Goal: Task Accomplishment & Management: Manage account settings

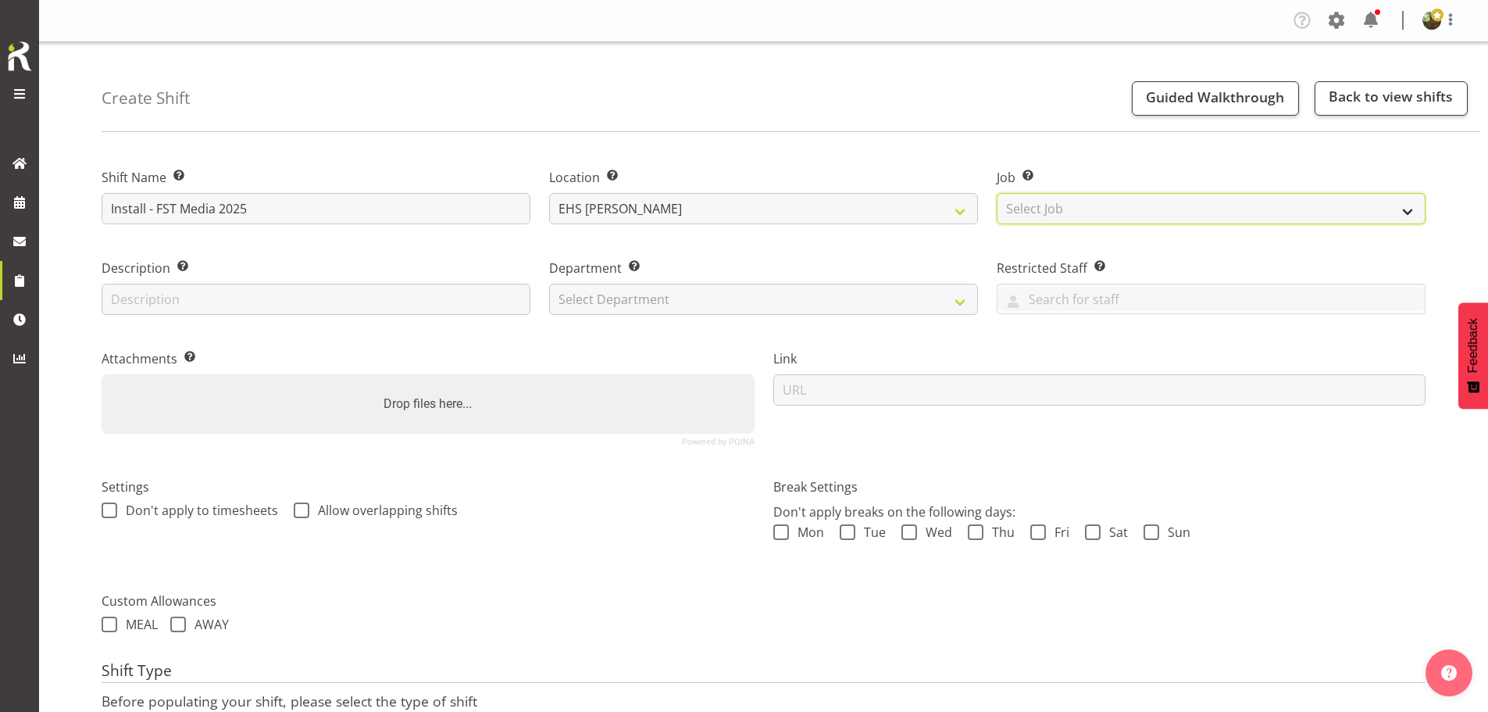
drag, startPoint x: 1080, startPoint y: 216, endPoint x: 1072, endPoint y: 217, distance: 7.8
click at [1080, 216] on select "Select Job Create new job 1 Carlton Events 1 Carlton Hamilton 1 Carlton Welling…" at bounding box center [1211, 208] width 429 height 31
select select "10200"
click at [997, 193] on select "Select Job Create new job 1 Carlton Events 1 [PERSON_NAME][GEOGRAPHIC_DATA] 1 […" at bounding box center [1211, 208] width 429 height 31
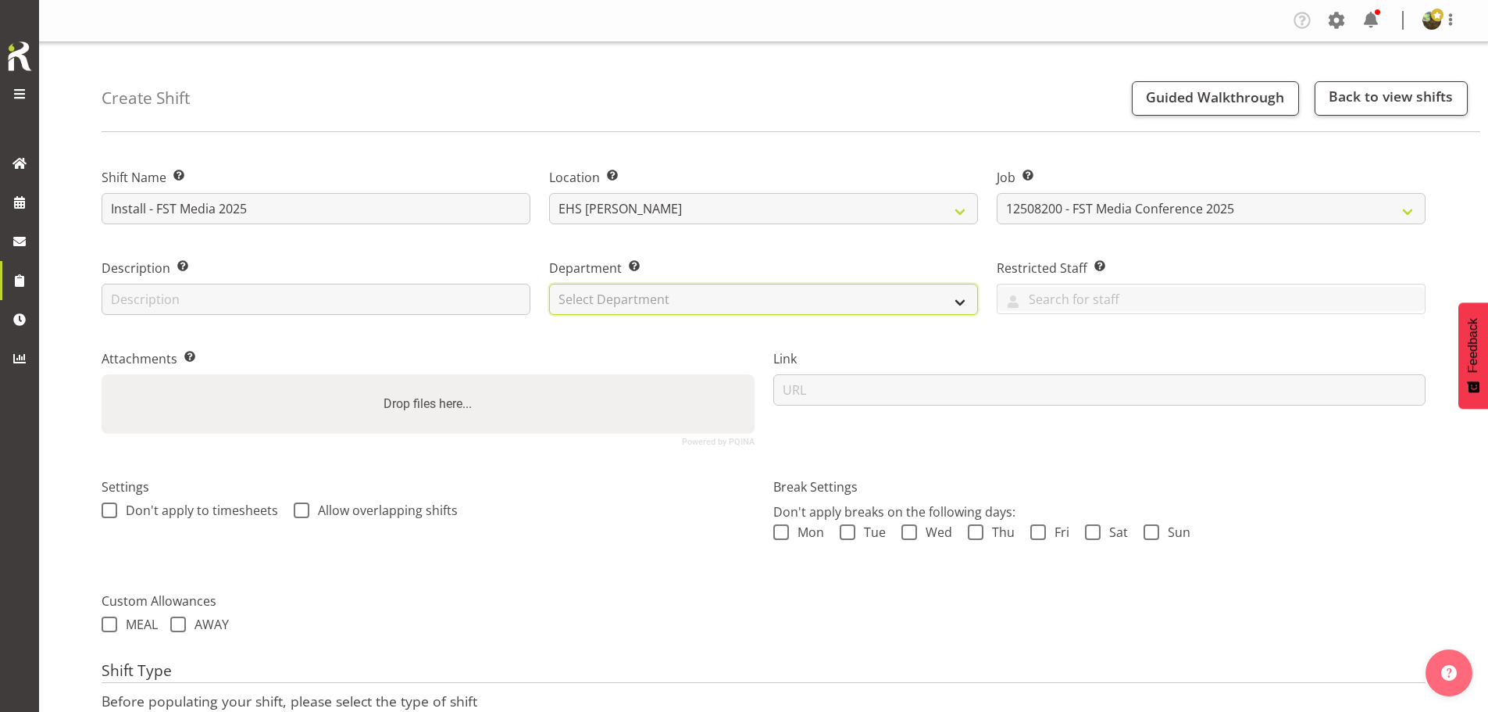
click at [752, 300] on select "Select Department EHS AKL FURNITURE" at bounding box center [763, 299] width 429 height 31
select select "38"
click at [549, 284] on select "Select Department EHS AKL FURNITURE" at bounding box center [763, 299] width 429 height 31
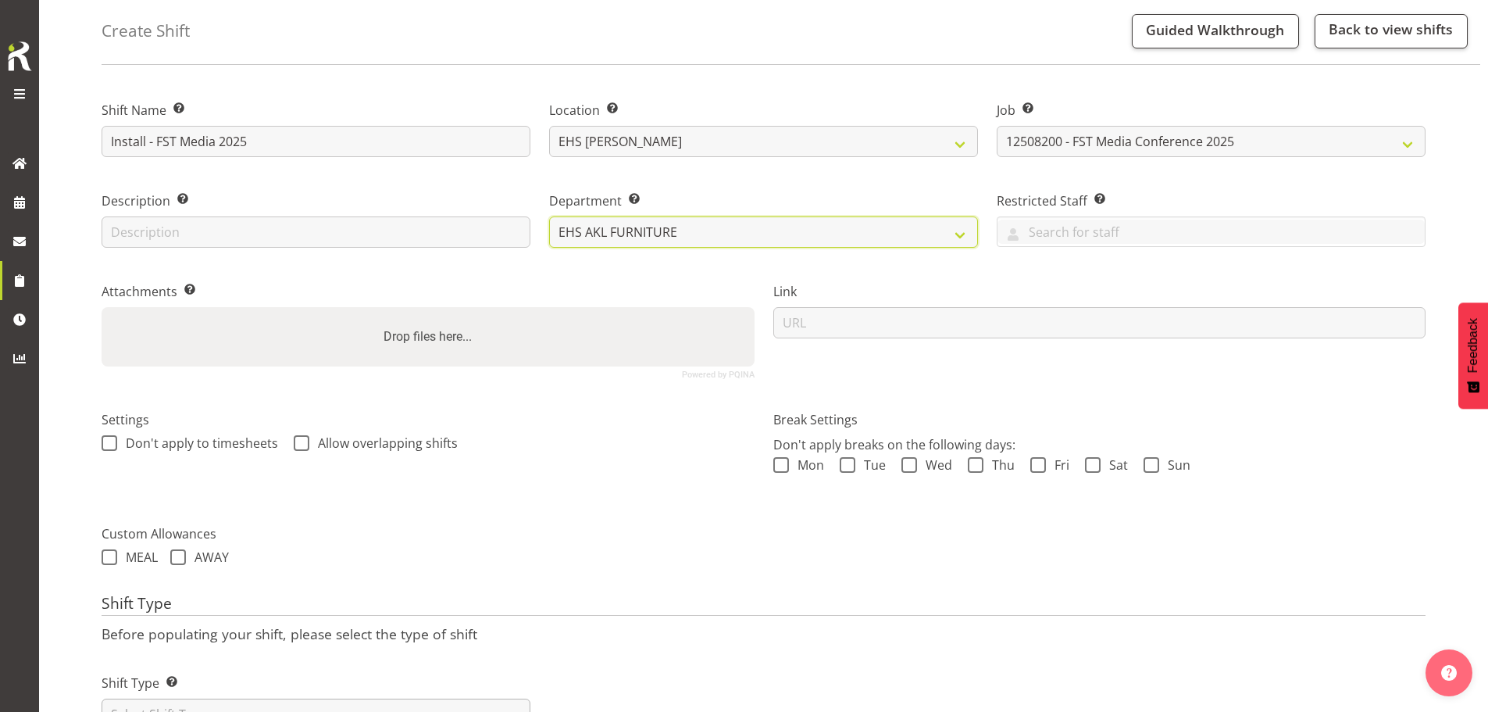
scroll to position [134, 0]
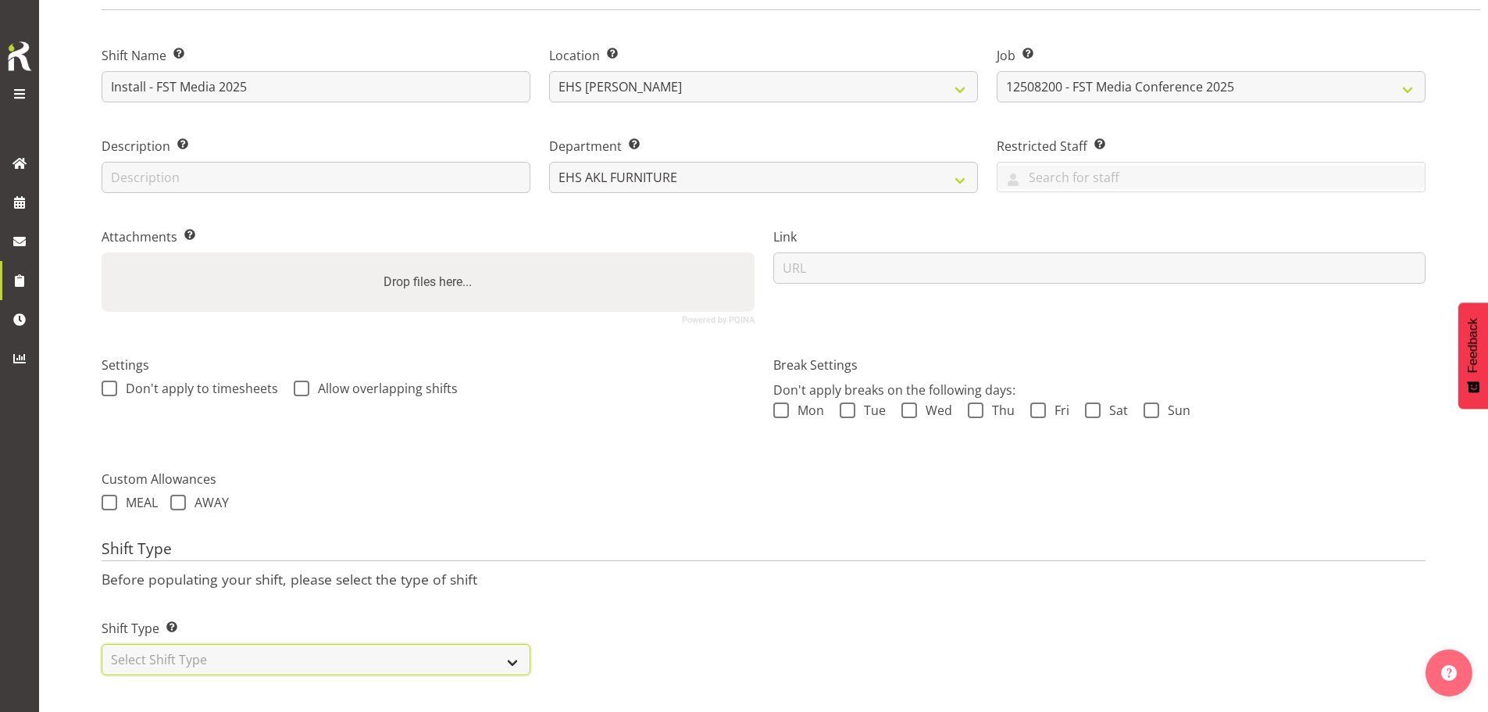
click at [306, 647] on select "Select Shift Type One Off Shift Recurring Shift Rotating Shift" at bounding box center [316, 659] width 429 height 31
select select "one_off"
click at [102, 644] on select "Select Shift Type One Off Shift Recurring Shift Rotating Shift" at bounding box center [316, 659] width 429 height 31
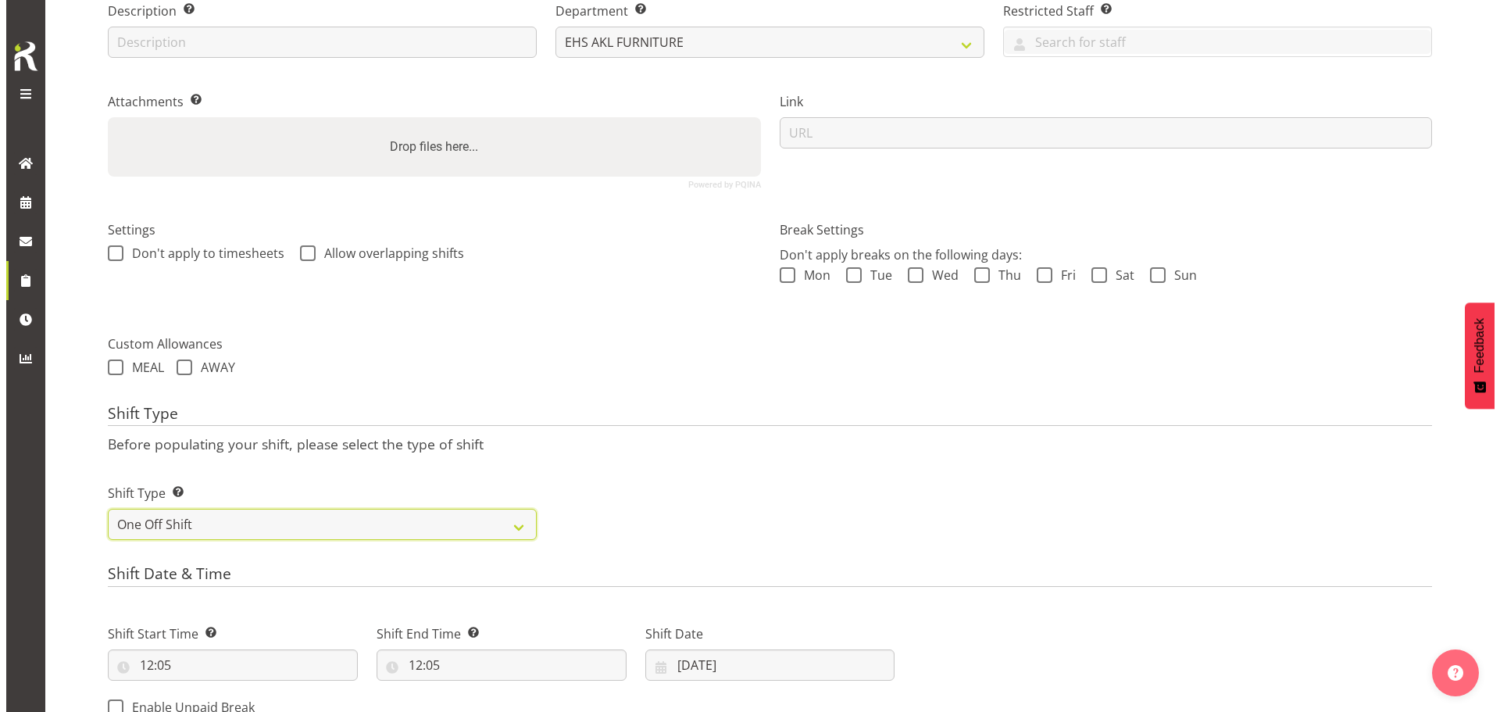
scroll to position [635, 0]
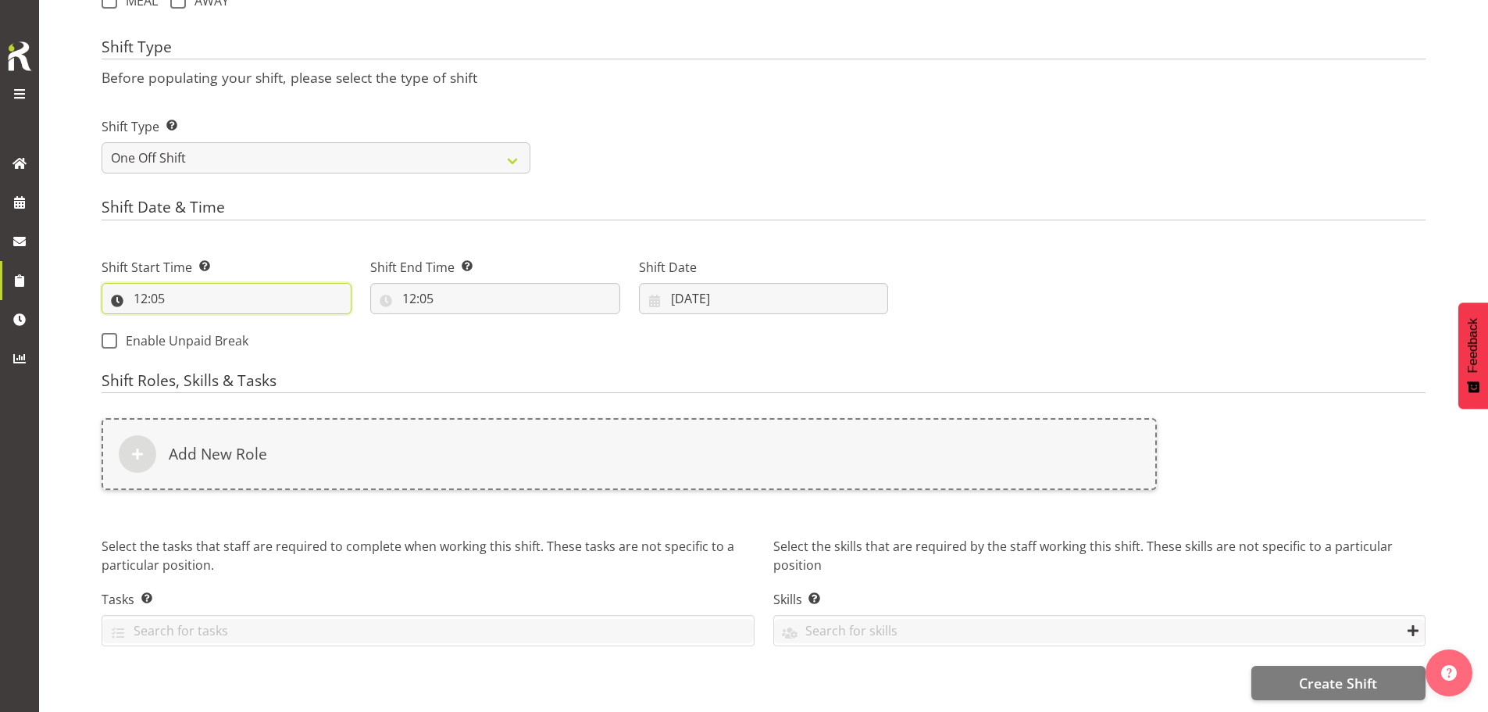
click at [145, 291] on input "12:05" at bounding box center [227, 298] width 250 height 31
click at [249, 323] on select "00 01 02 03 04 05 06 07 08 09 10 11 12 13 14 15 16 17 18 19 20 21 22 23 24 25 2…" at bounding box center [248, 338] width 35 height 31
select select "0"
click at [231, 323] on select "00 01 02 03 04 05 06 07 08 09 10 11 12 13 14 15 16 17 18 19 20 21 22 23 24 25 2…" at bounding box center [248, 338] width 35 height 31
type input "12:00"
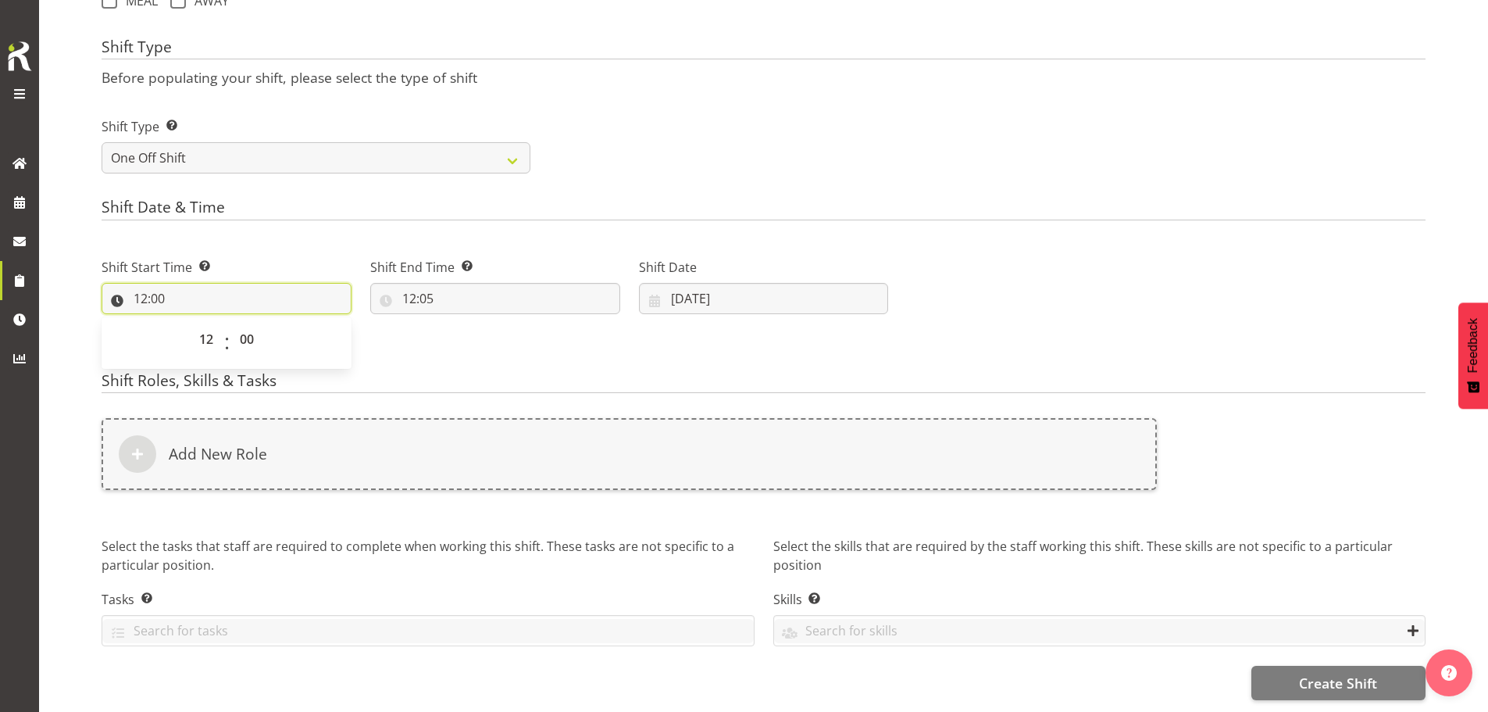
click at [152, 288] on input "12:00" at bounding box center [227, 298] width 250 height 31
click at [141, 291] on input "12:00" at bounding box center [227, 298] width 250 height 31
click at [205, 331] on select "00 01 02 03 04 05 06 07 08 09 10 11 12 13 14 15 16 17 18 19 20 21 22 23" at bounding box center [208, 338] width 35 height 31
select select "7"
click at [191, 323] on select "00 01 02 03 04 05 06 07 08 09 10 11 12 13 14 15 16 17 18 19 20 21 22 23" at bounding box center [208, 338] width 35 height 31
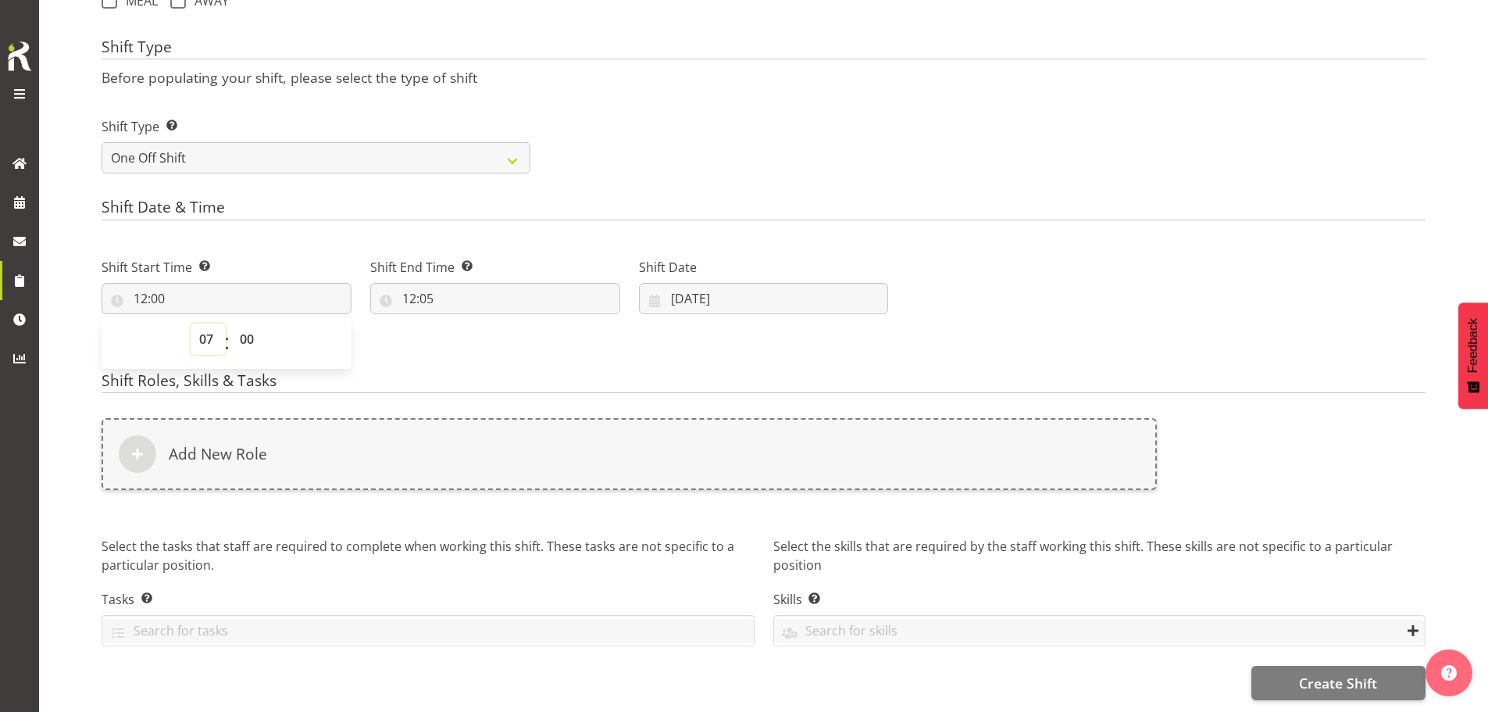
type input "07:00"
click at [241, 323] on select "00 01 02 03 04 05 06 07 08 09 10 11 12 13 14 15 16 17 18 19 20 21 22 23 24 25 2…" at bounding box center [248, 338] width 35 height 31
select select "30"
click at [231, 323] on select "00 01 02 03 04 05 06 07 08 09 10 11 12 13 14 15 16 17 18 19 20 21 22 23 24 25 2…" at bounding box center [248, 338] width 35 height 31
type input "07:30"
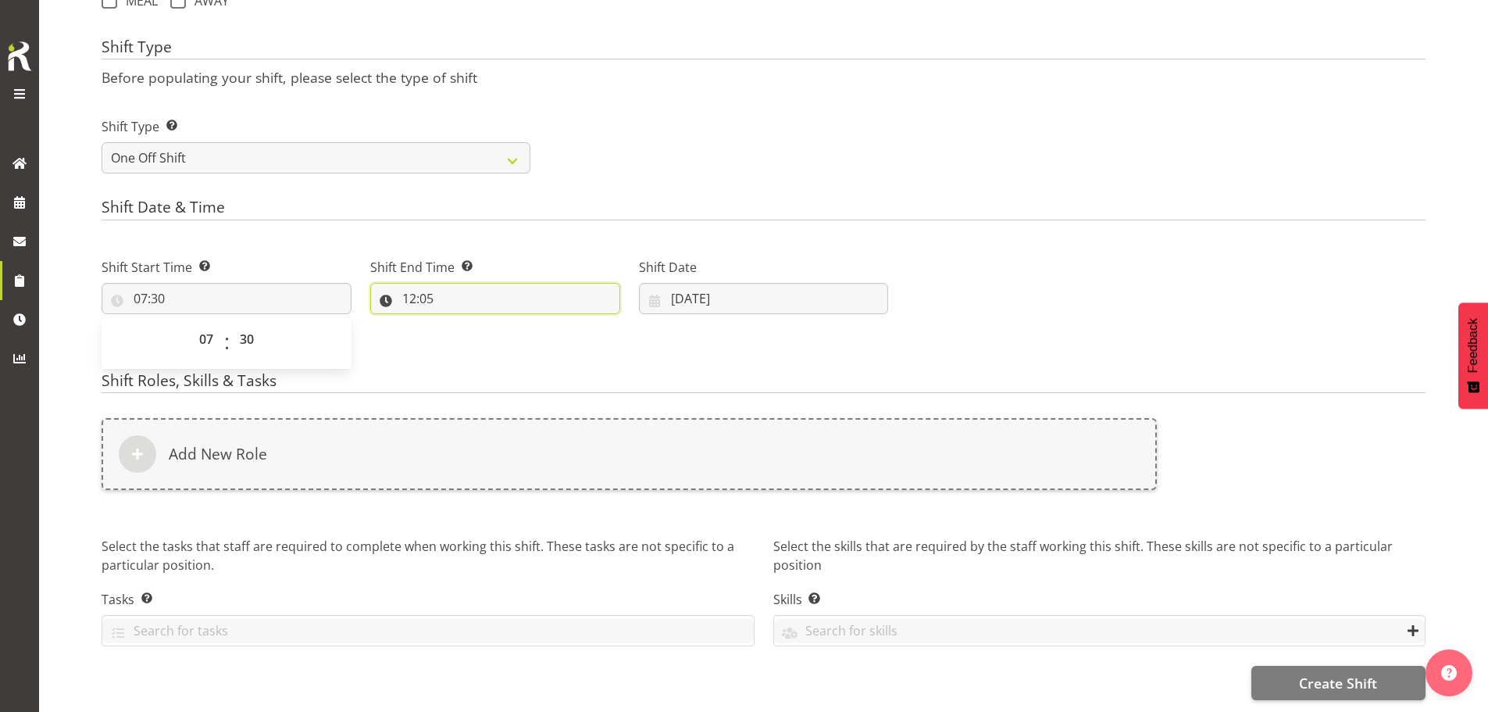
click at [419, 291] on input "12:05" at bounding box center [495, 298] width 250 height 31
click at [480, 325] on select "00 01 02 03 04 05 06 07 08 09 10 11 12 13 14 15 16 17 18 19 20 21 22 23" at bounding box center [476, 338] width 35 height 31
select select "10"
click at [459, 323] on select "00 01 02 03 04 05 06 07 08 09 10 11 12 13 14 15 16 17 18 19 20 21 22 23" at bounding box center [476, 338] width 35 height 31
type input "10:05"
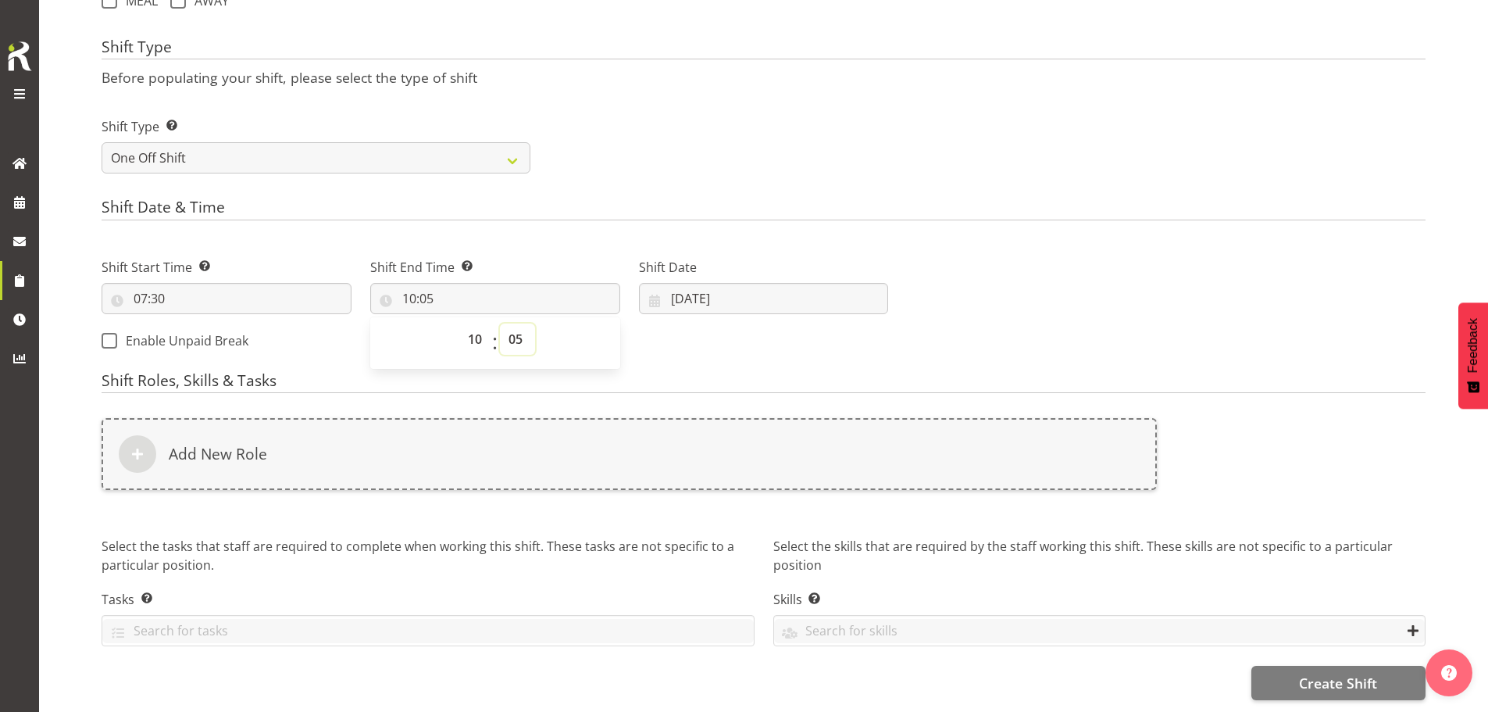
click at [516, 323] on select "00 01 02 03 04 05 06 07 08 09 10 11 12 13 14 15 16 17 18 19 20 21 22 23 24 25 2…" at bounding box center [517, 338] width 35 height 31
select select "30"
click at [500, 323] on select "00 01 02 03 04 05 06 07 08 09 10 11 12 13 14 15 16 17 18 19 20 21 22 23 24 25 2…" at bounding box center [517, 338] width 35 height 31
type input "10:30"
click at [722, 284] on input "12/08/2025" at bounding box center [764, 298] width 250 height 31
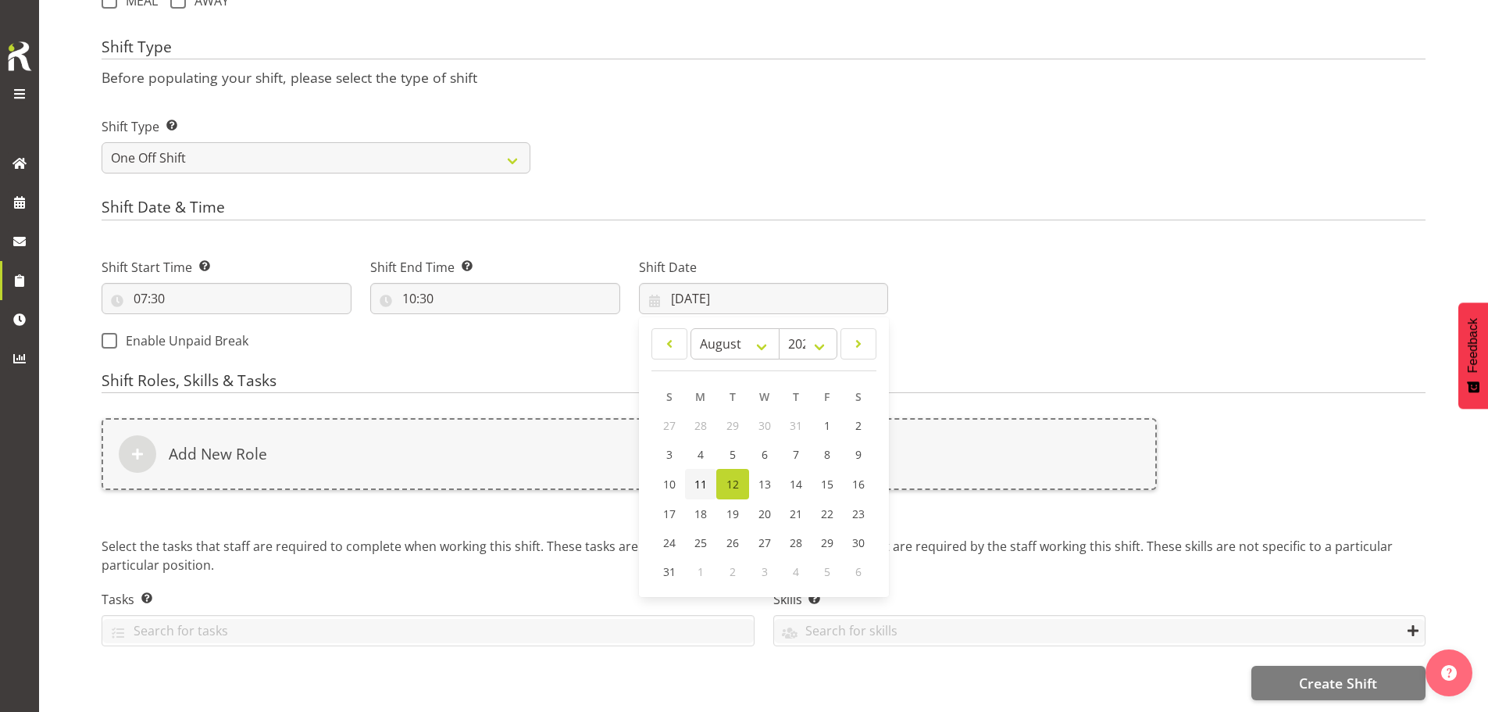
drag, startPoint x: 705, startPoint y: 474, endPoint x: 696, endPoint y: 473, distance: 9.4
click at [705, 476] on span "11" at bounding box center [700, 483] width 12 height 15
type input "11/08/2025"
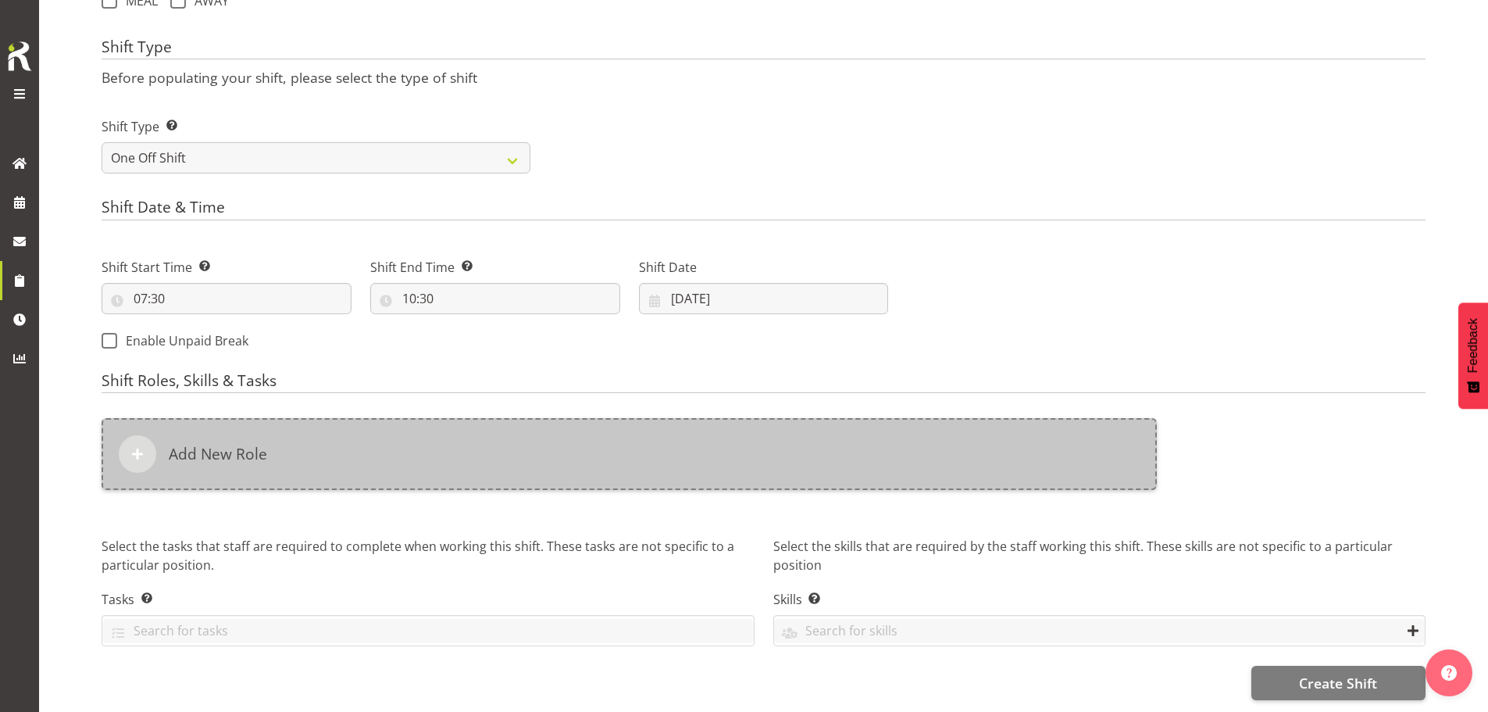
click at [684, 428] on div "Add New Role" at bounding box center [629, 454] width 1055 height 72
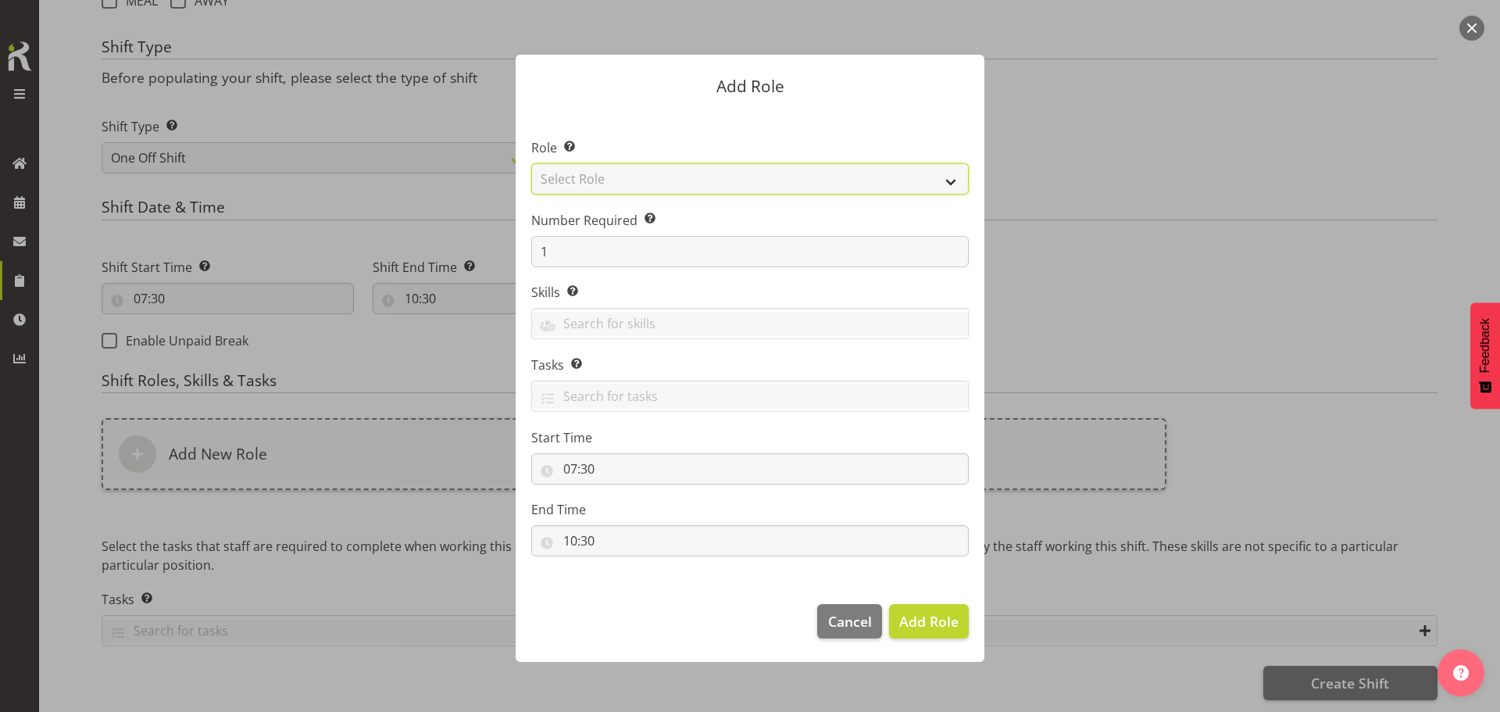
click at [777, 187] on select "Select Role ACCOUNT MANAGER ACCOUNT MANAGER DW ACCOUNTS AKL DIANNA VEHICLES AKL…" at bounding box center [749, 178] width 437 height 31
select select "189"
click at [531, 163] on select "Select Role ACCOUNT MANAGER ACCOUNT MANAGER DW ACCOUNTS AKL DIANNA VEHICLES AKL…" at bounding box center [749, 178] width 437 height 31
click at [927, 640] on footer "Cancel Add Role" at bounding box center [749, 624] width 469 height 73
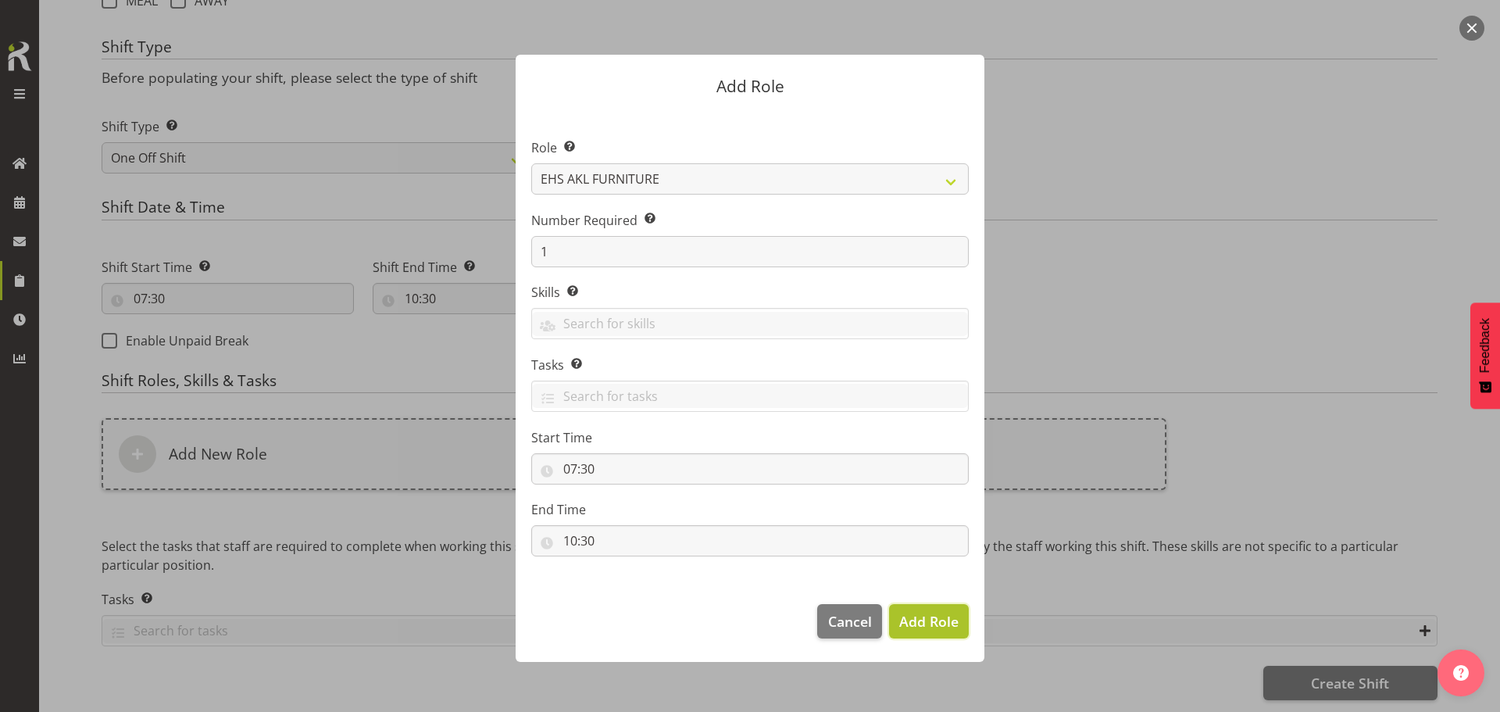
click at [929, 614] on span "Add Role" at bounding box center [928, 621] width 59 height 19
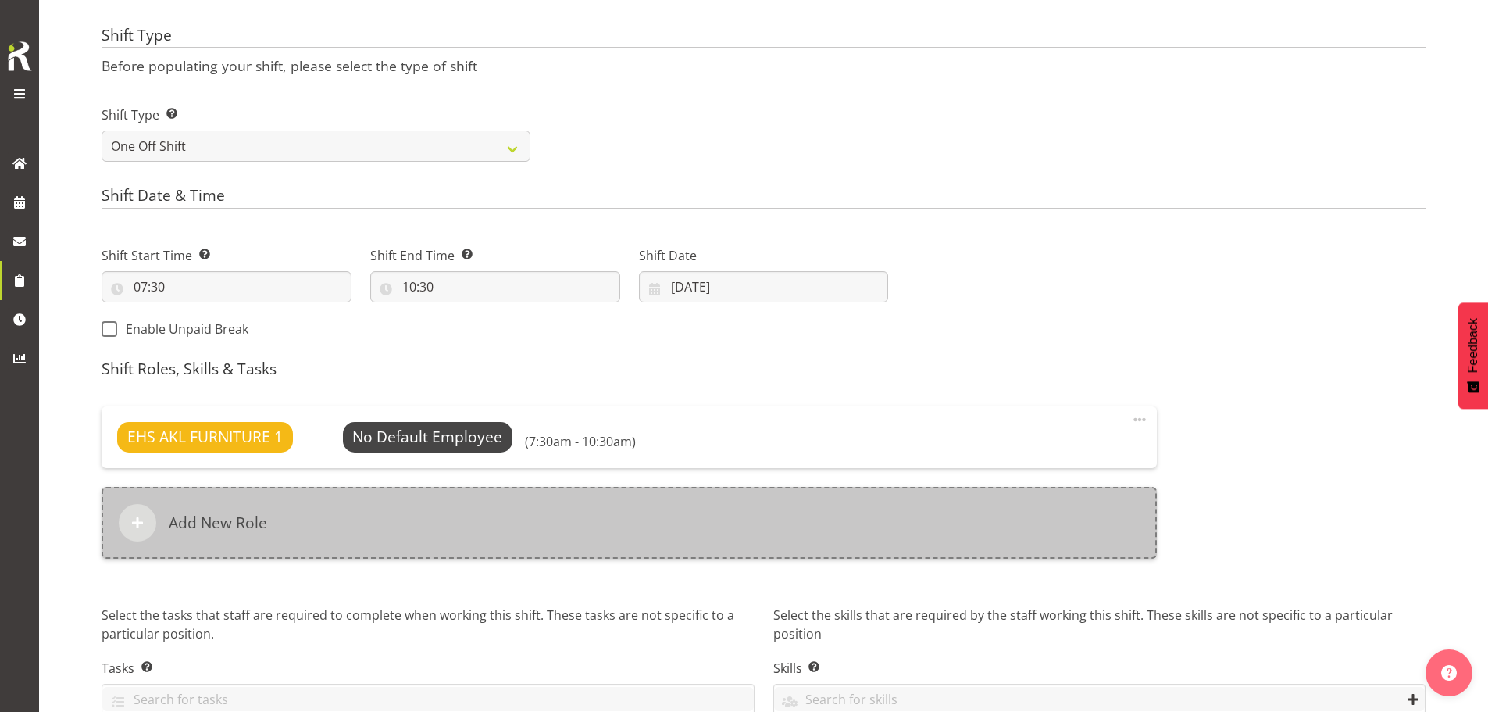
click at [528, 530] on div "Add New Role" at bounding box center [629, 523] width 1055 height 72
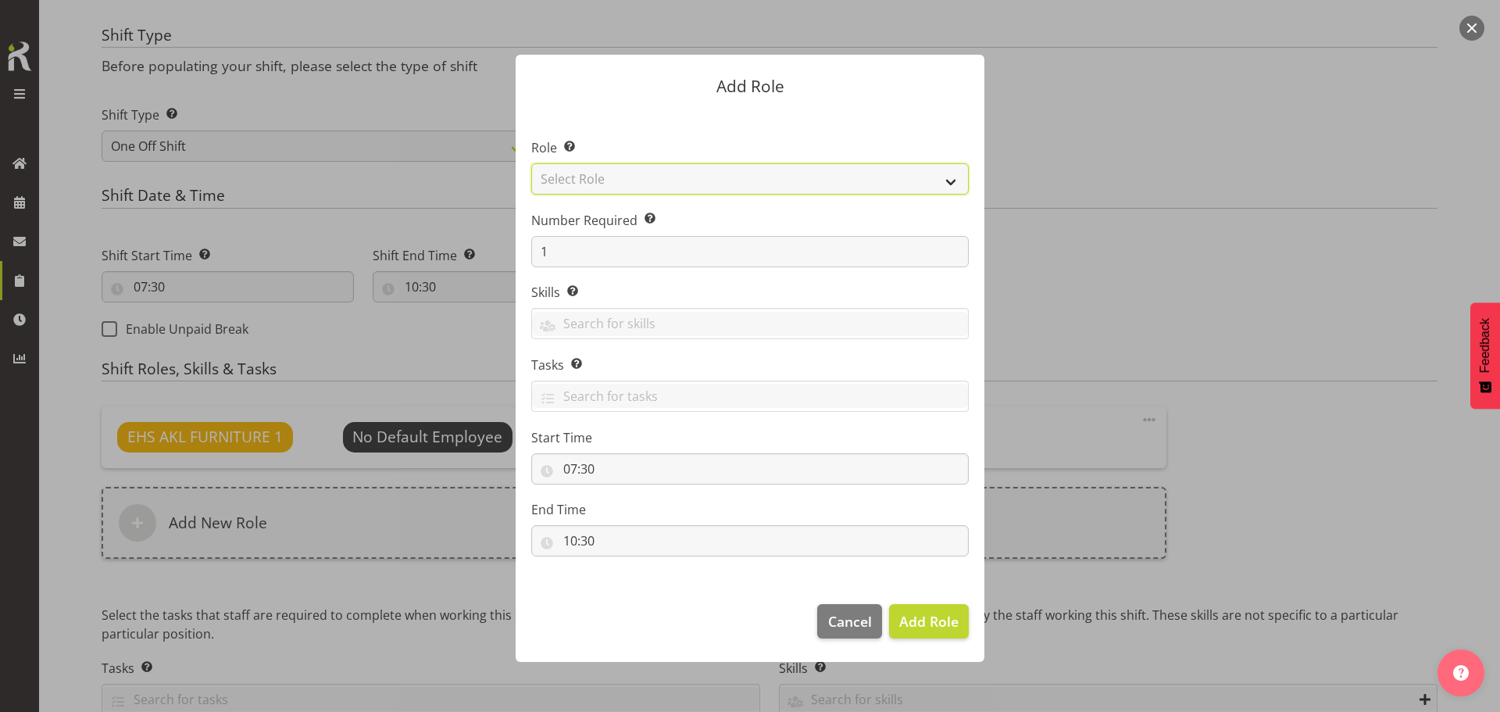
click at [718, 182] on select "Select Role ACCOUNT MANAGER ACCOUNT MANAGER DW ACCOUNTS AKL DIANNA VEHICLES AKL…" at bounding box center [749, 178] width 437 height 31
select select "81"
click at [531, 163] on select "Select Role ACCOUNT MANAGER ACCOUNT MANAGER DW ACCOUNTS AKL DIANNA VEHICLES AKL…" at bounding box center [749, 178] width 437 height 31
click at [929, 621] on span "Add Role" at bounding box center [928, 621] width 59 height 19
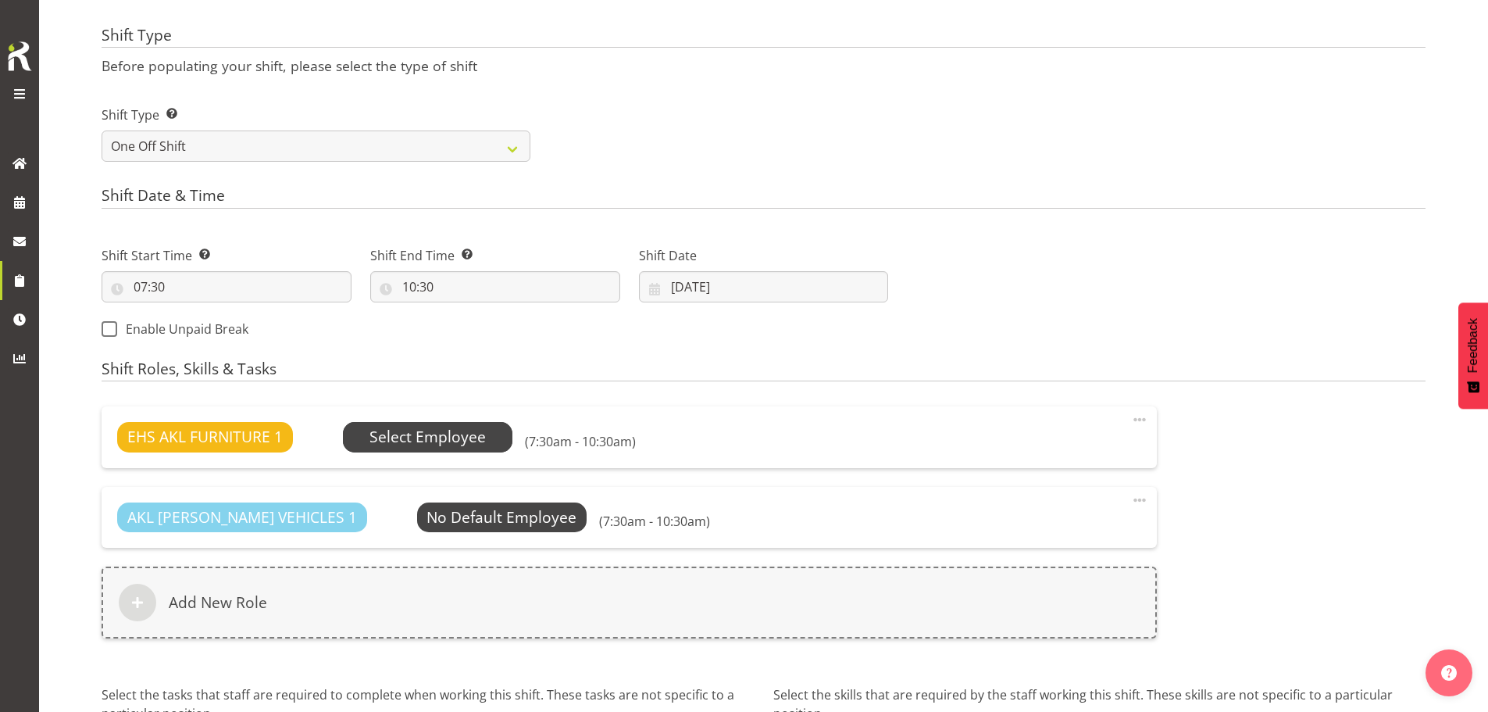
click at [451, 444] on span "Select Employee" at bounding box center [427, 437] width 116 height 23
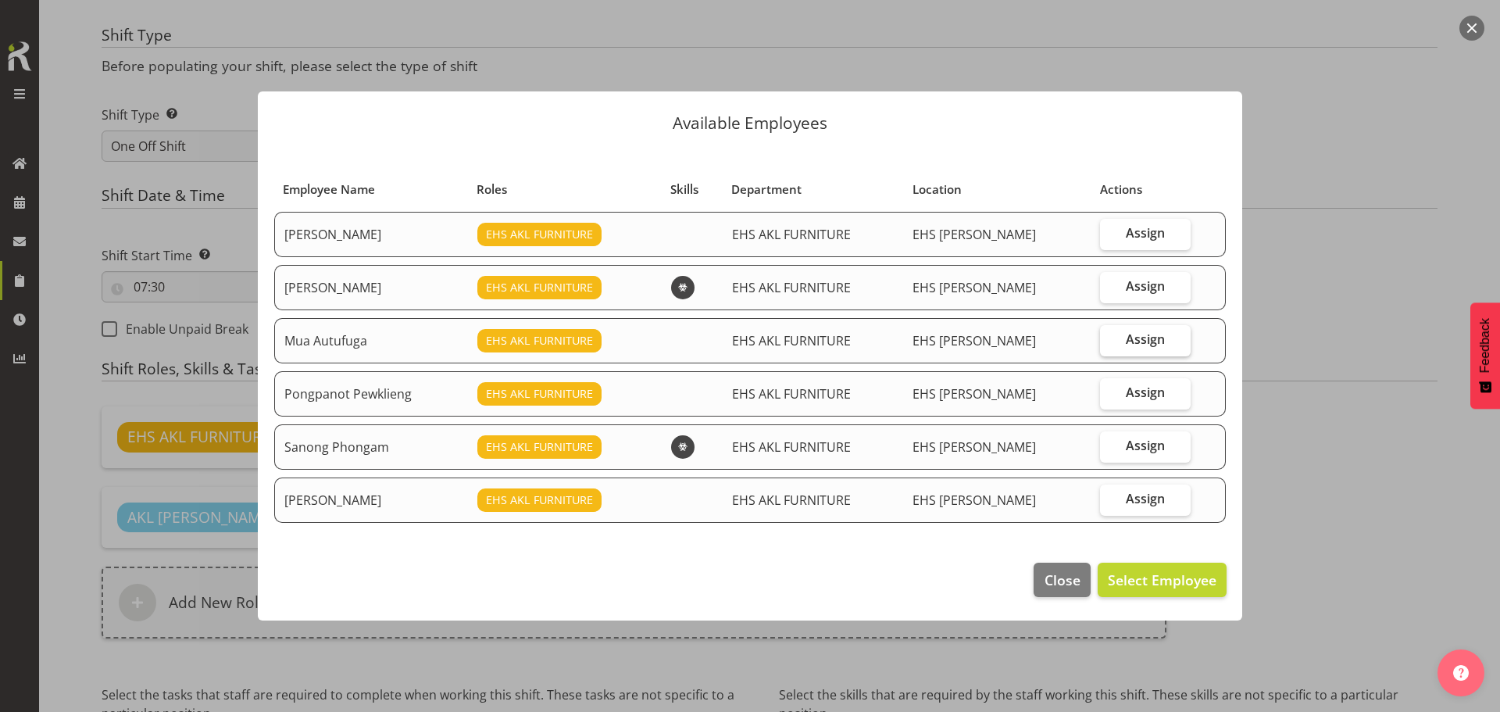
click at [1155, 326] on label "Assign" at bounding box center [1145, 340] width 91 height 31
click at [1110, 334] on input "Assign" at bounding box center [1105, 339] width 10 height 10
checkbox input "true"
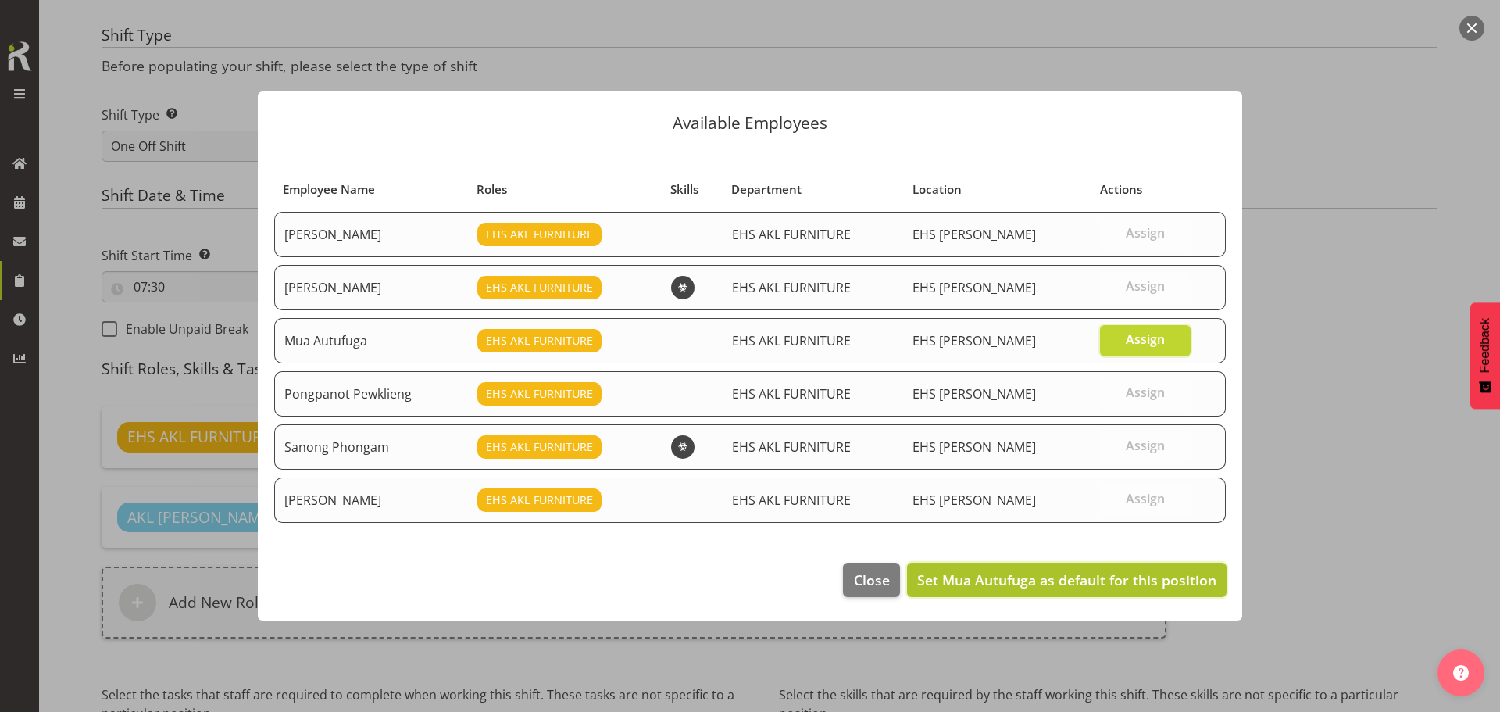
click at [1077, 586] on span "Set Mua Autufuga as default for this position" at bounding box center [1066, 579] width 299 height 19
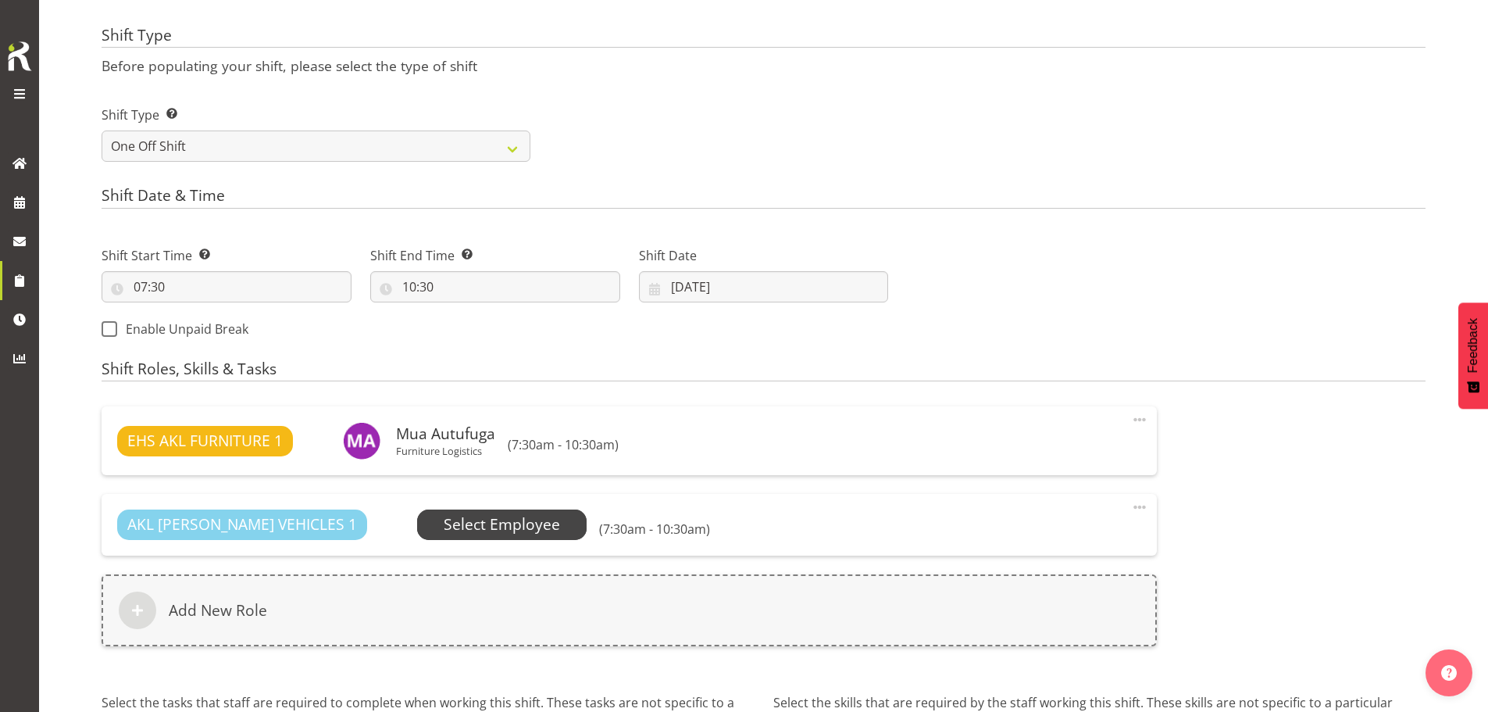
click at [473, 524] on span "Select Employee" at bounding box center [502, 524] width 116 height 23
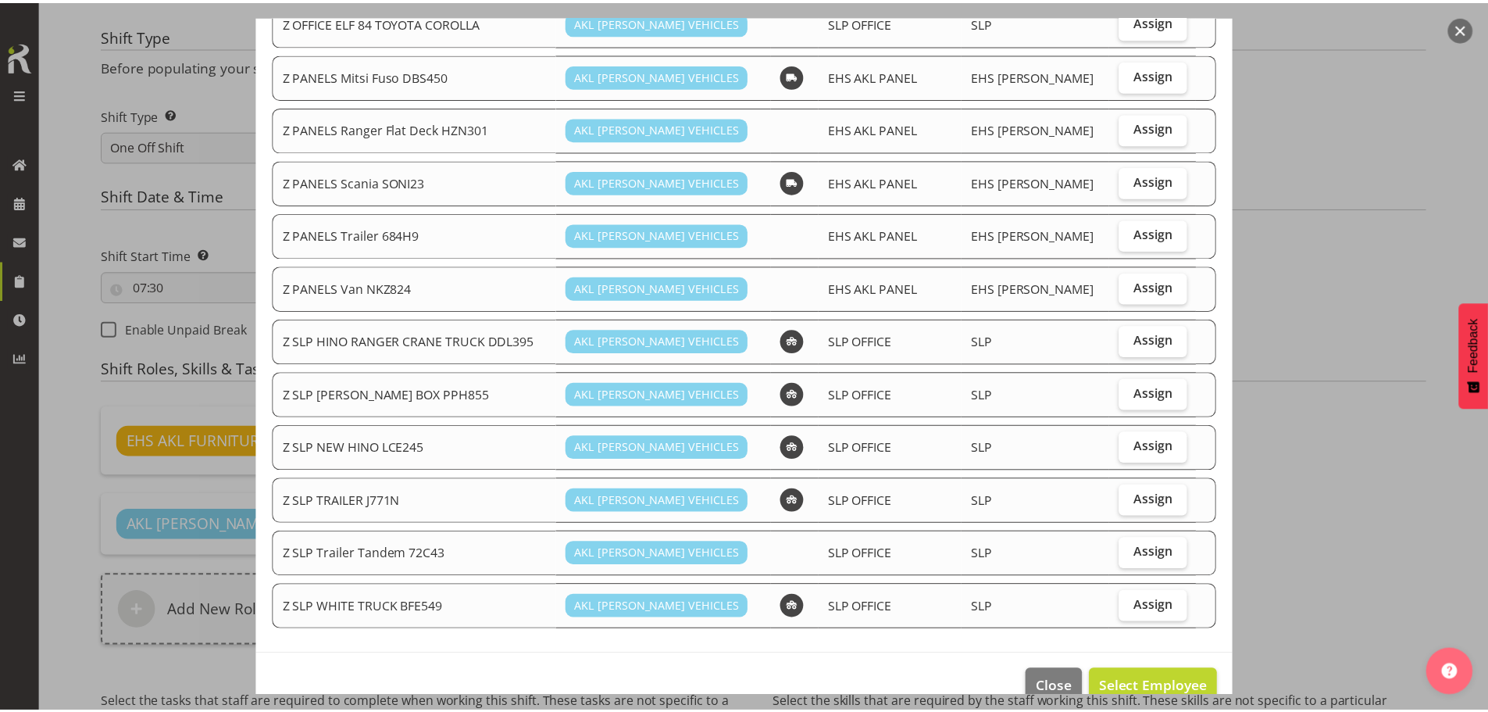
scroll to position [684, 0]
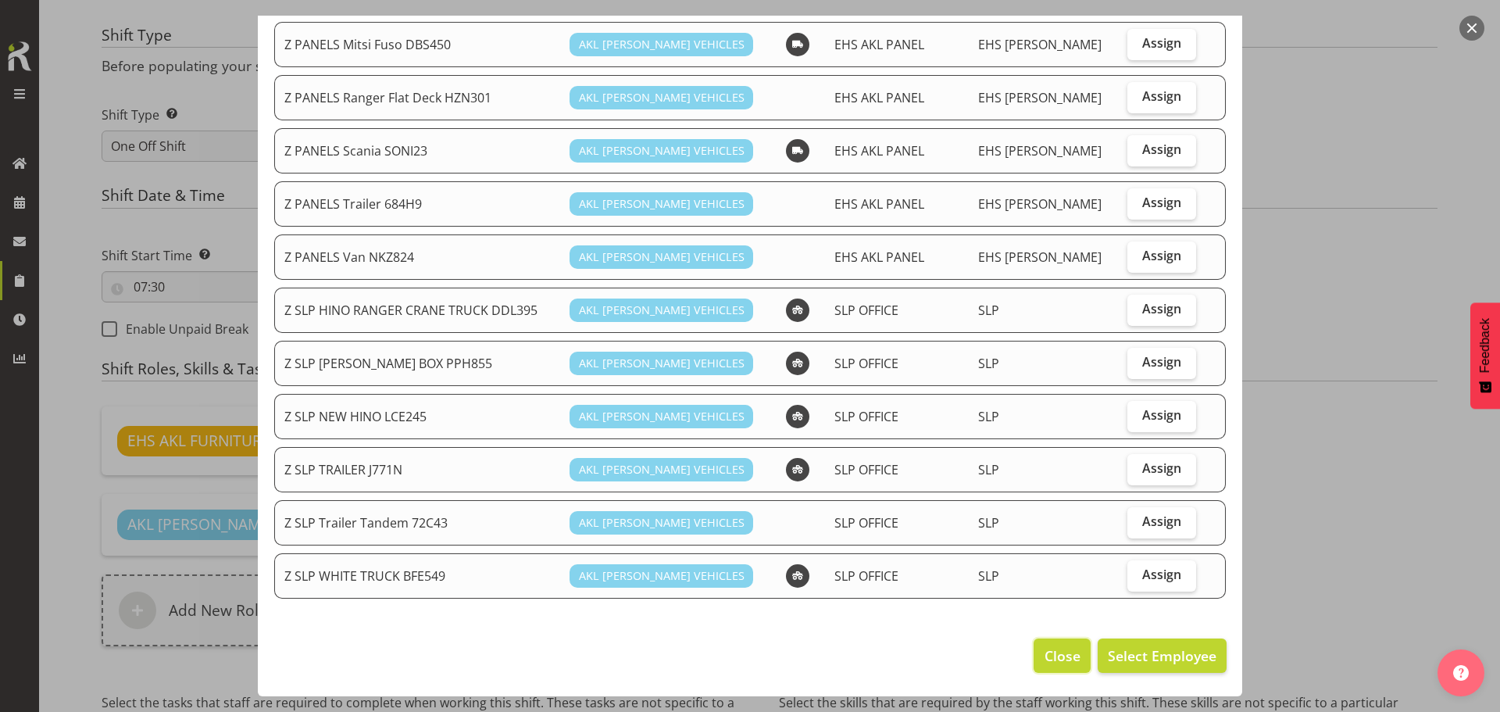
click at [1056, 654] on span "Close" at bounding box center [1062, 655] width 36 height 20
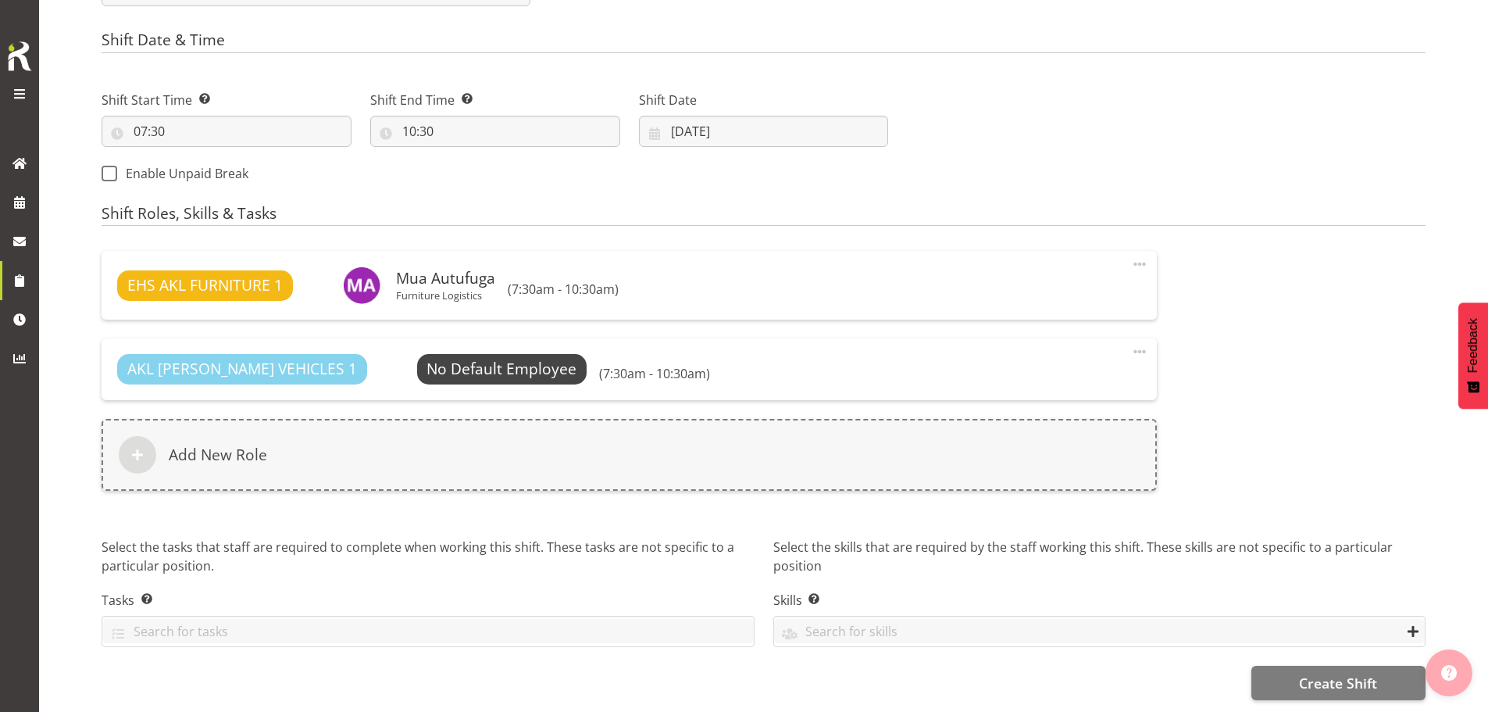
scroll to position [802, 0]
click at [1398, 672] on button "Create Shift" at bounding box center [1338, 682] width 174 height 34
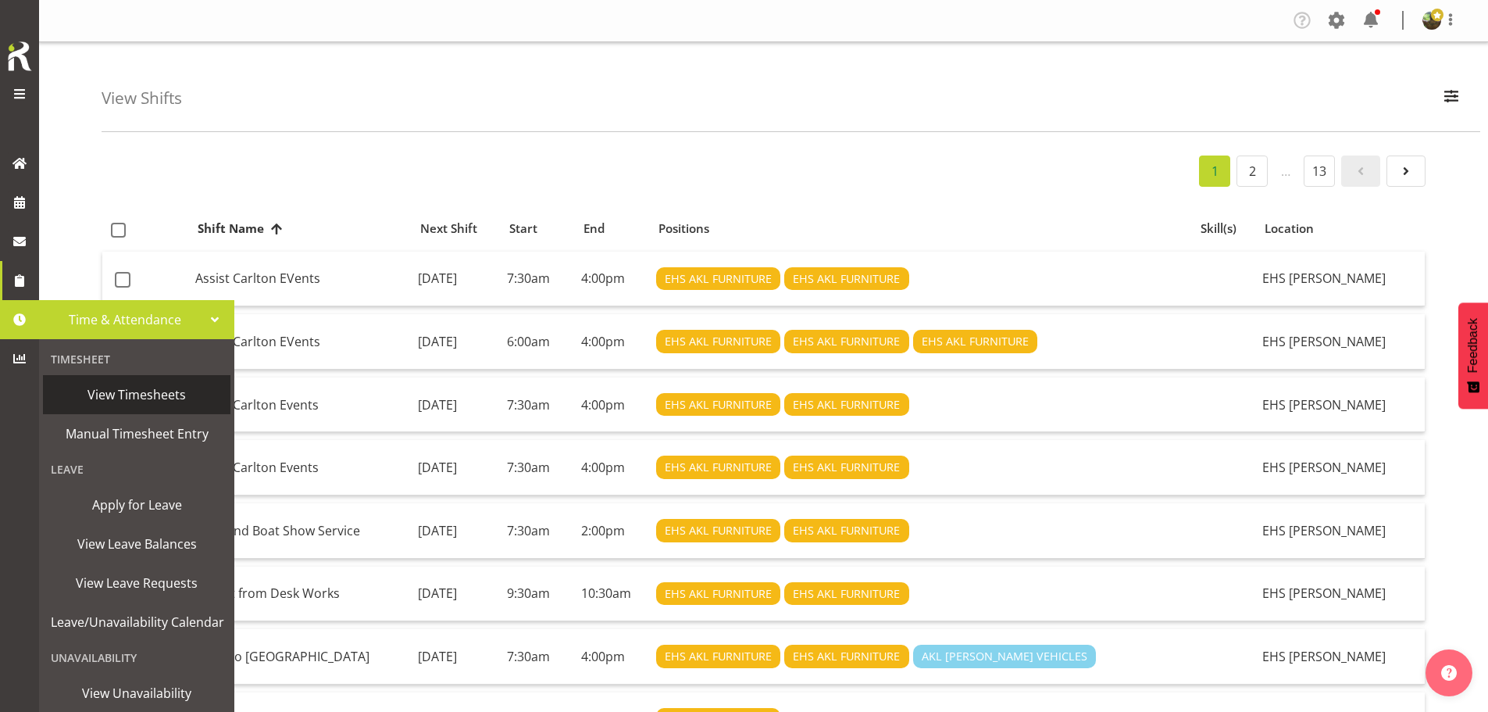
click at [142, 390] on span "View Timesheets" at bounding box center [137, 394] width 172 height 23
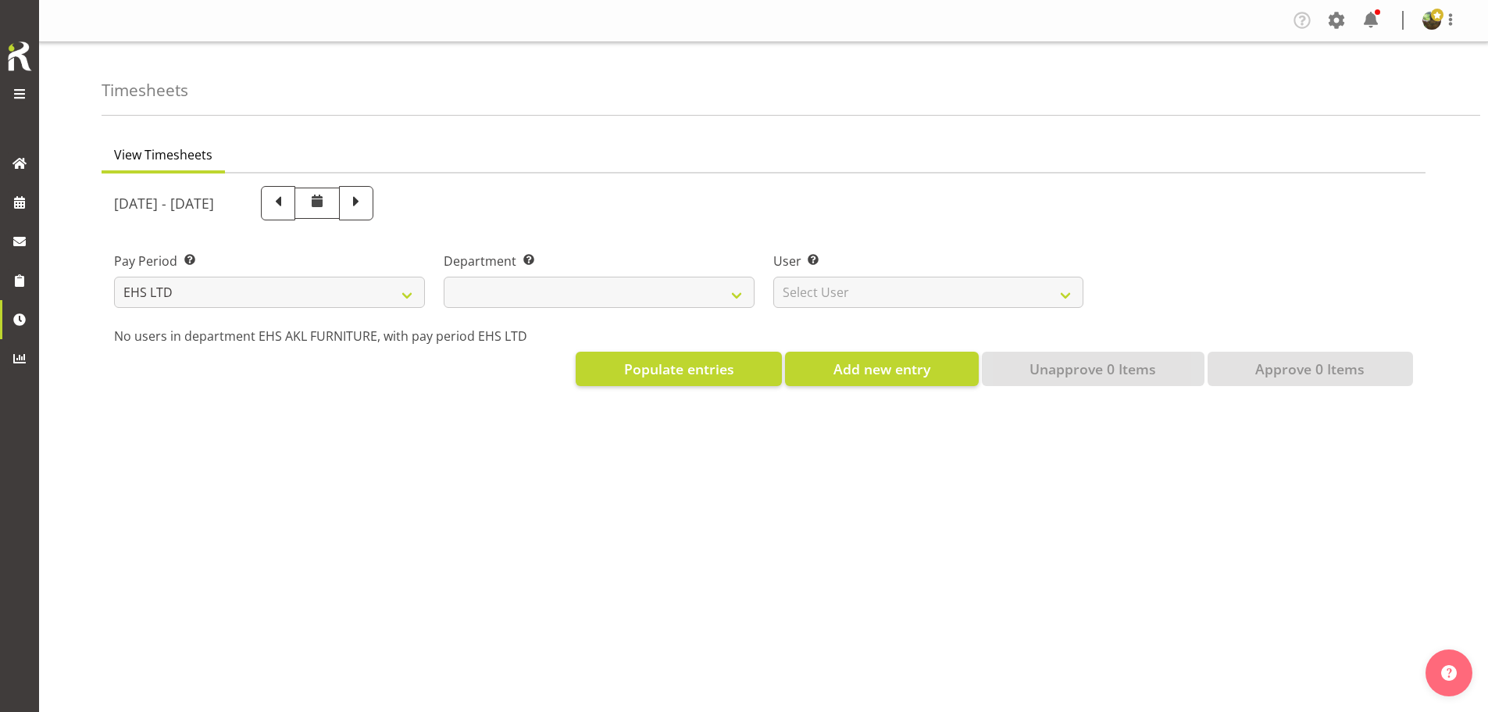
select select "7"
select select
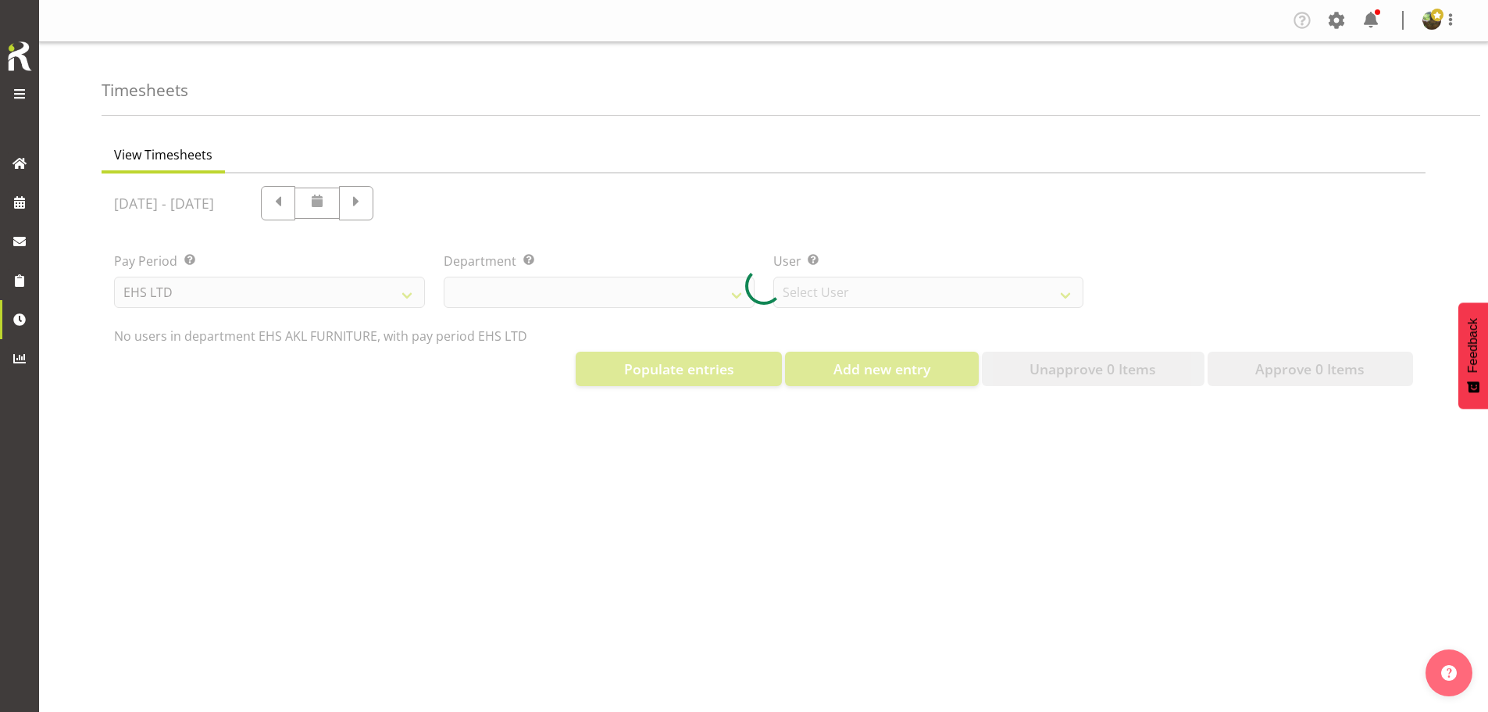
select select "8638"
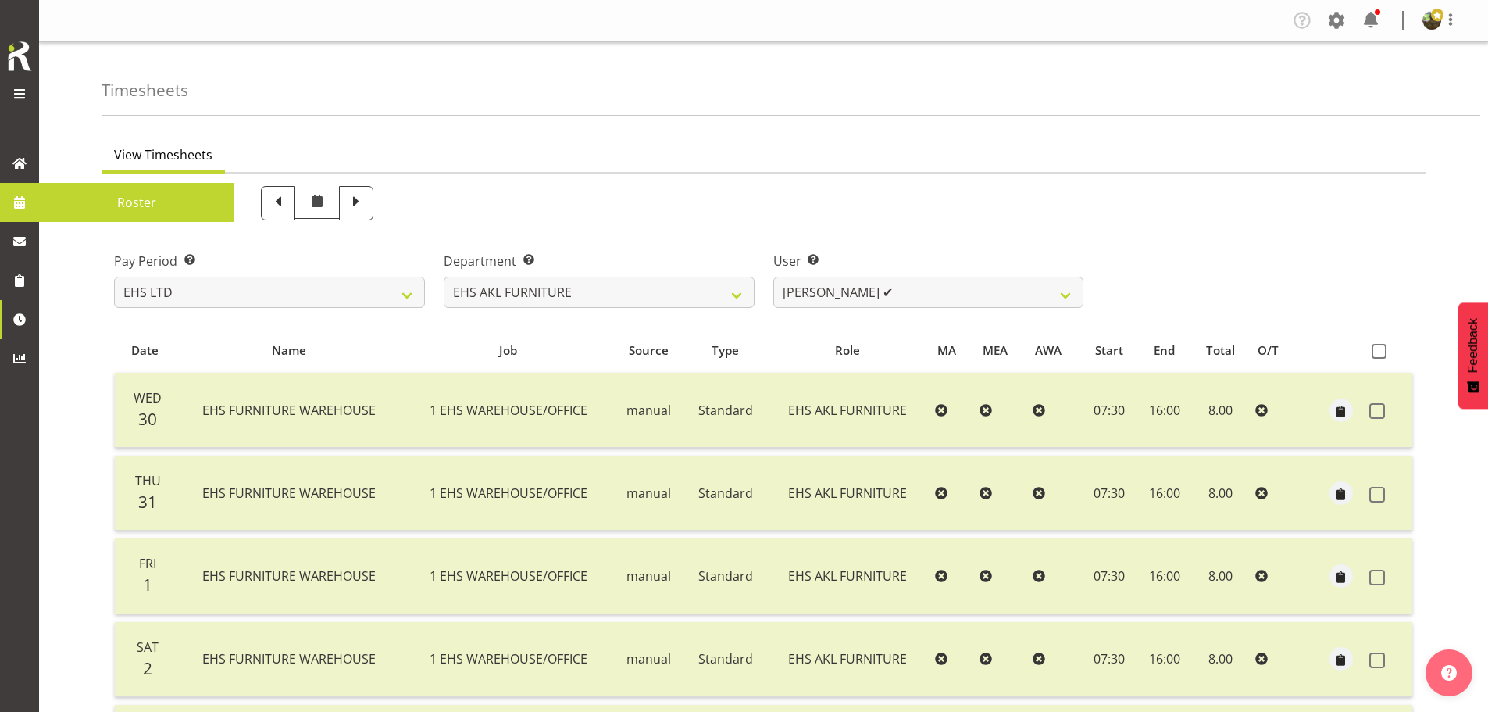
click at [161, 207] on span "Roster" at bounding box center [137, 202] width 180 height 23
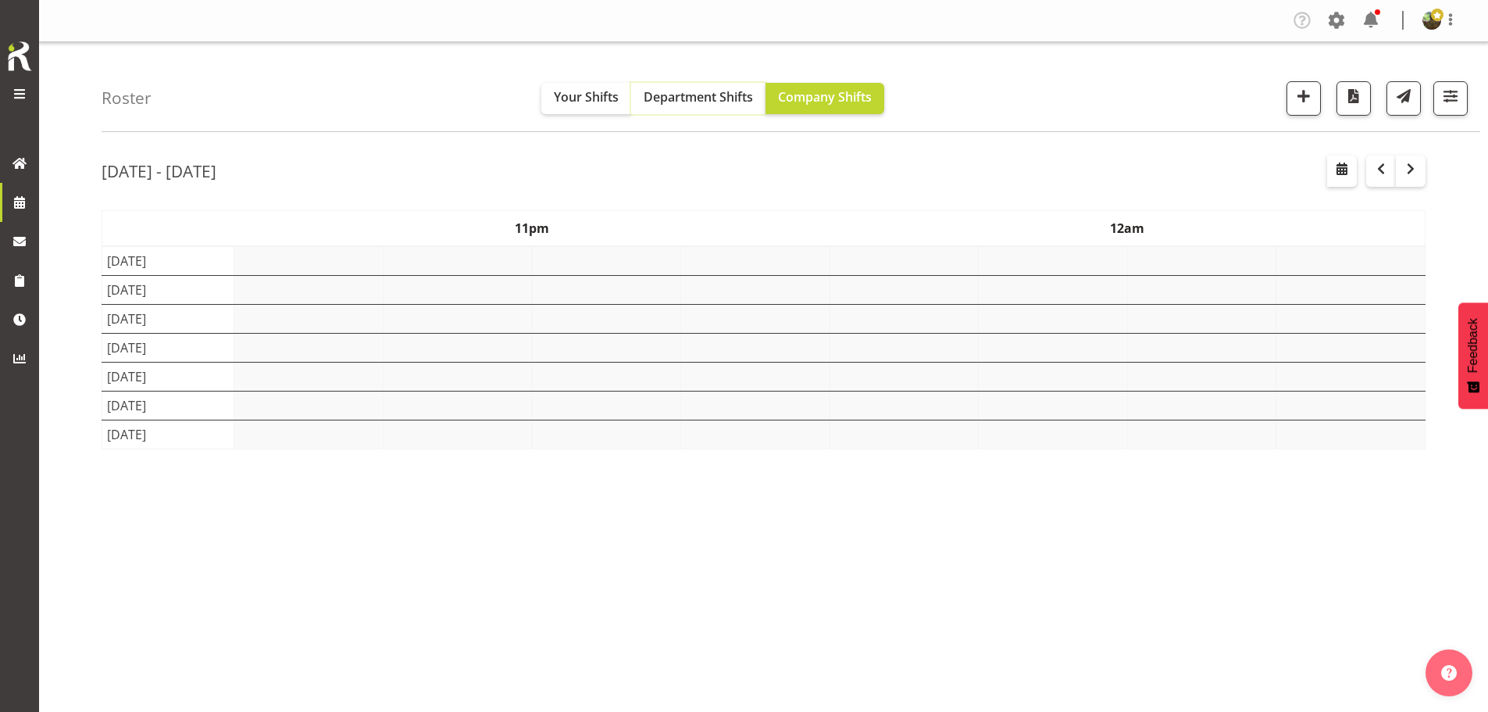
click at [673, 98] on span "Department Shifts" at bounding box center [698, 96] width 109 height 17
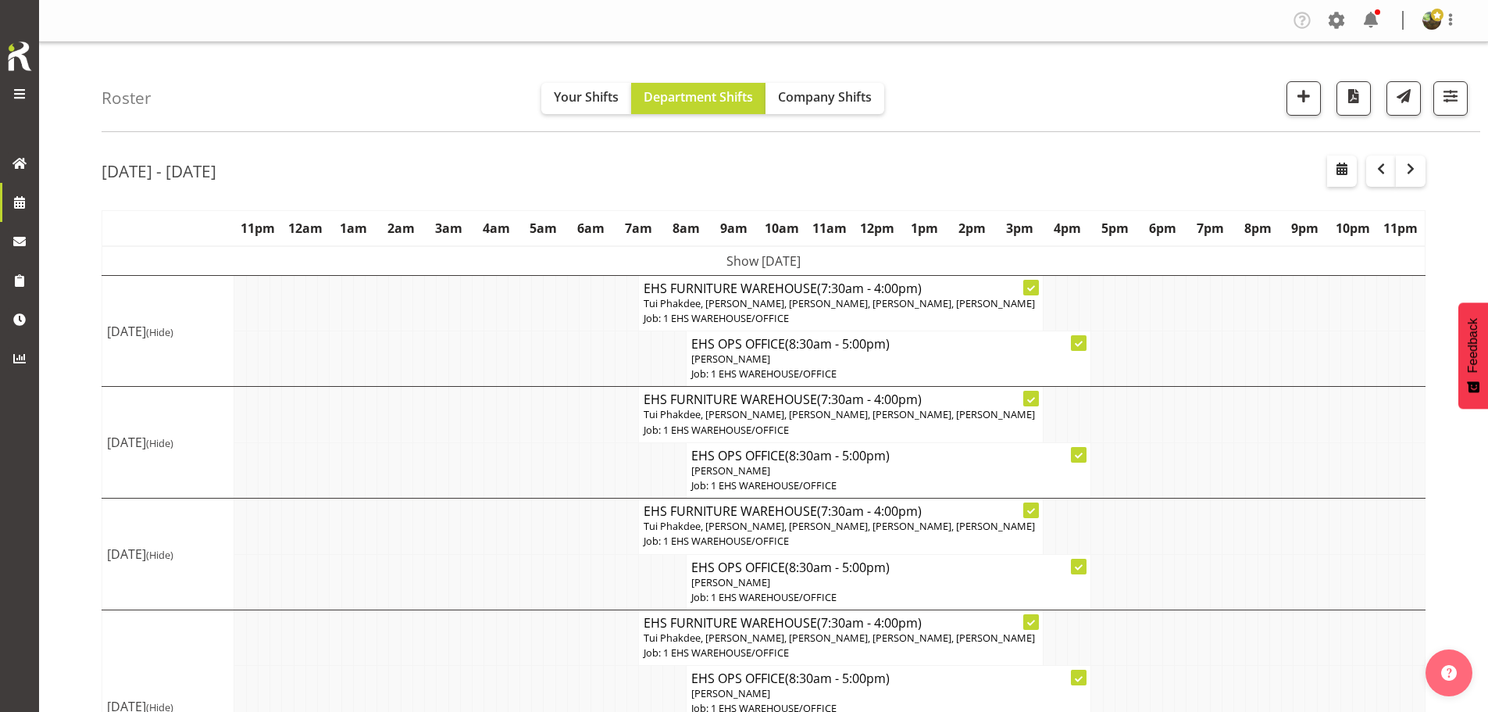
click at [786, 262] on td "Show [DATE]" at bounding box center [763, 261] width 1323 height 30
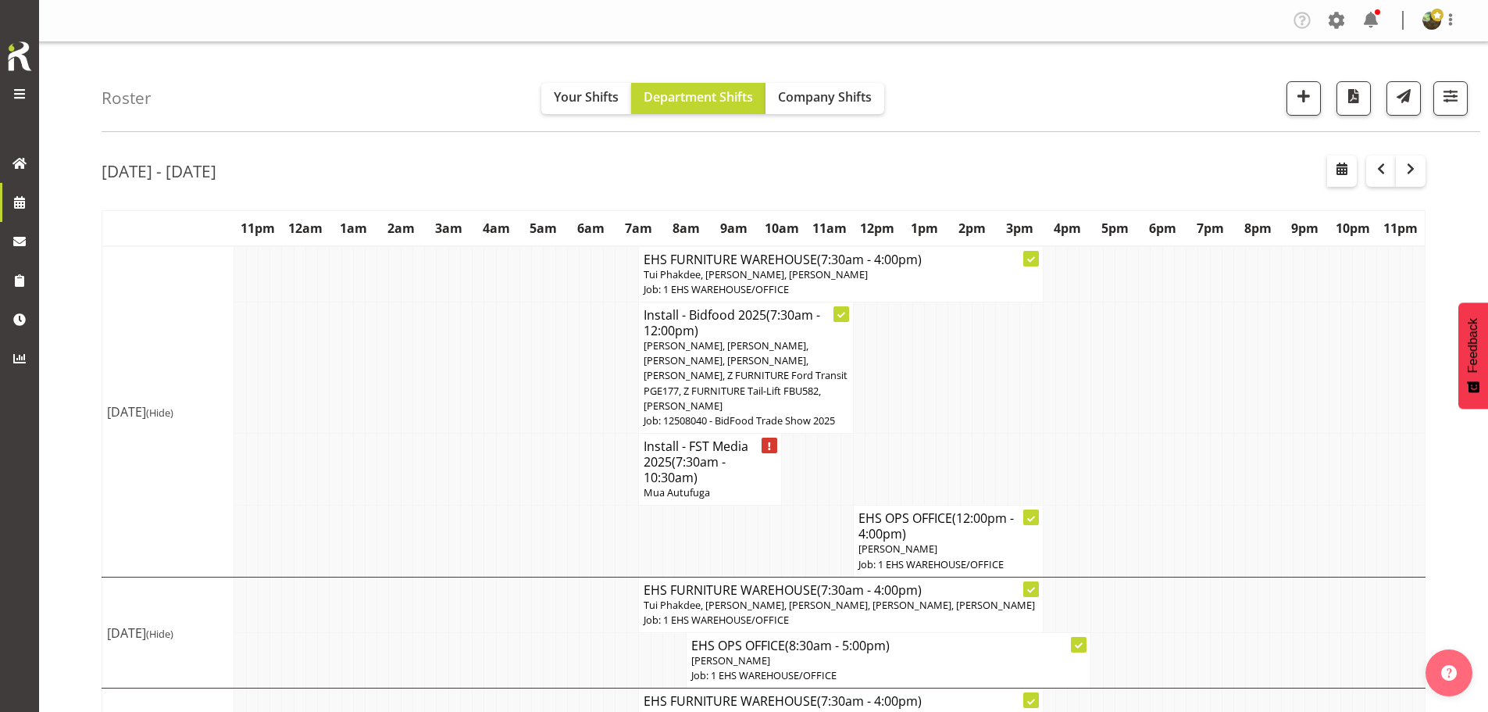
click at [717, 380] on span "[PERSON_NAME], [PERSON_NAME], [PERSON_NAME], [PERSON_NAME], [PERSON_NAME], Z FU…" at bounding box center [746, 375] width 204 height 74
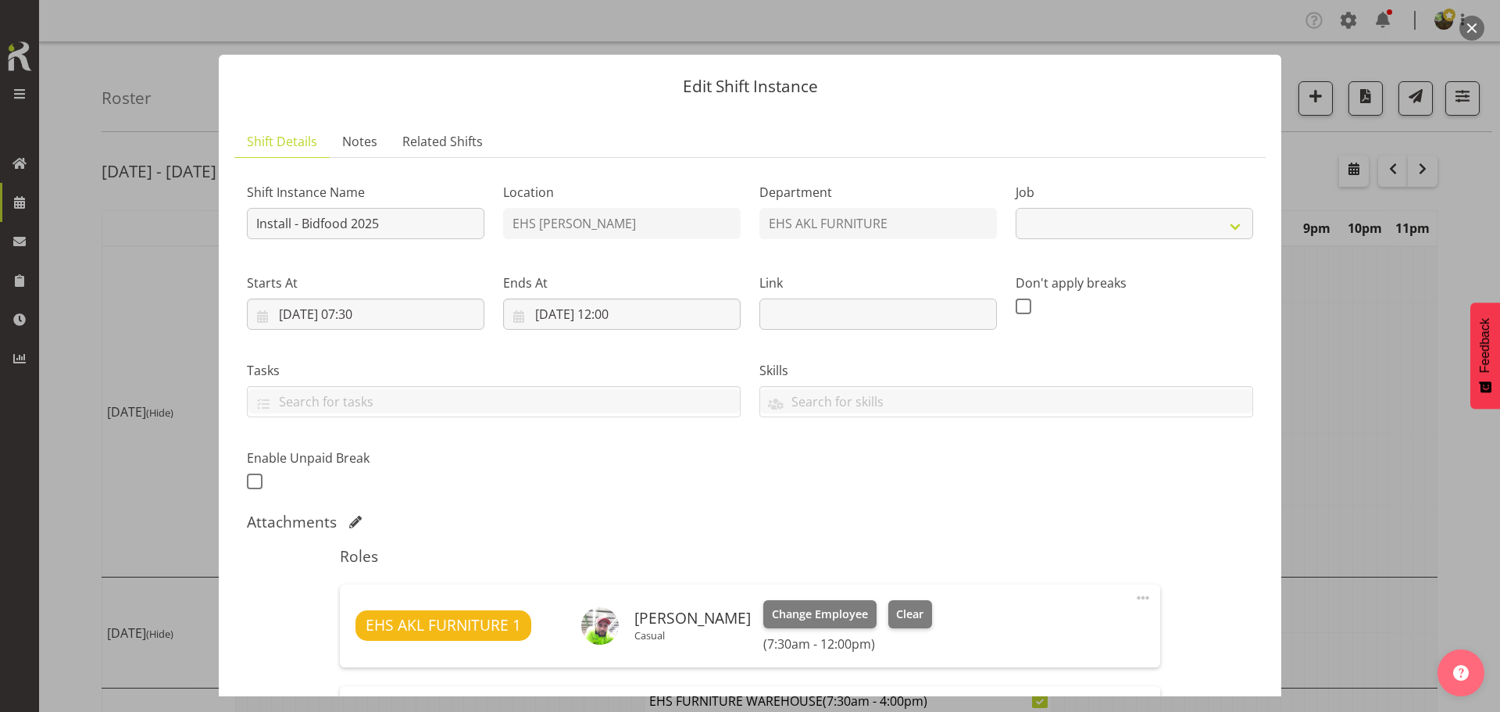
select select "9033"
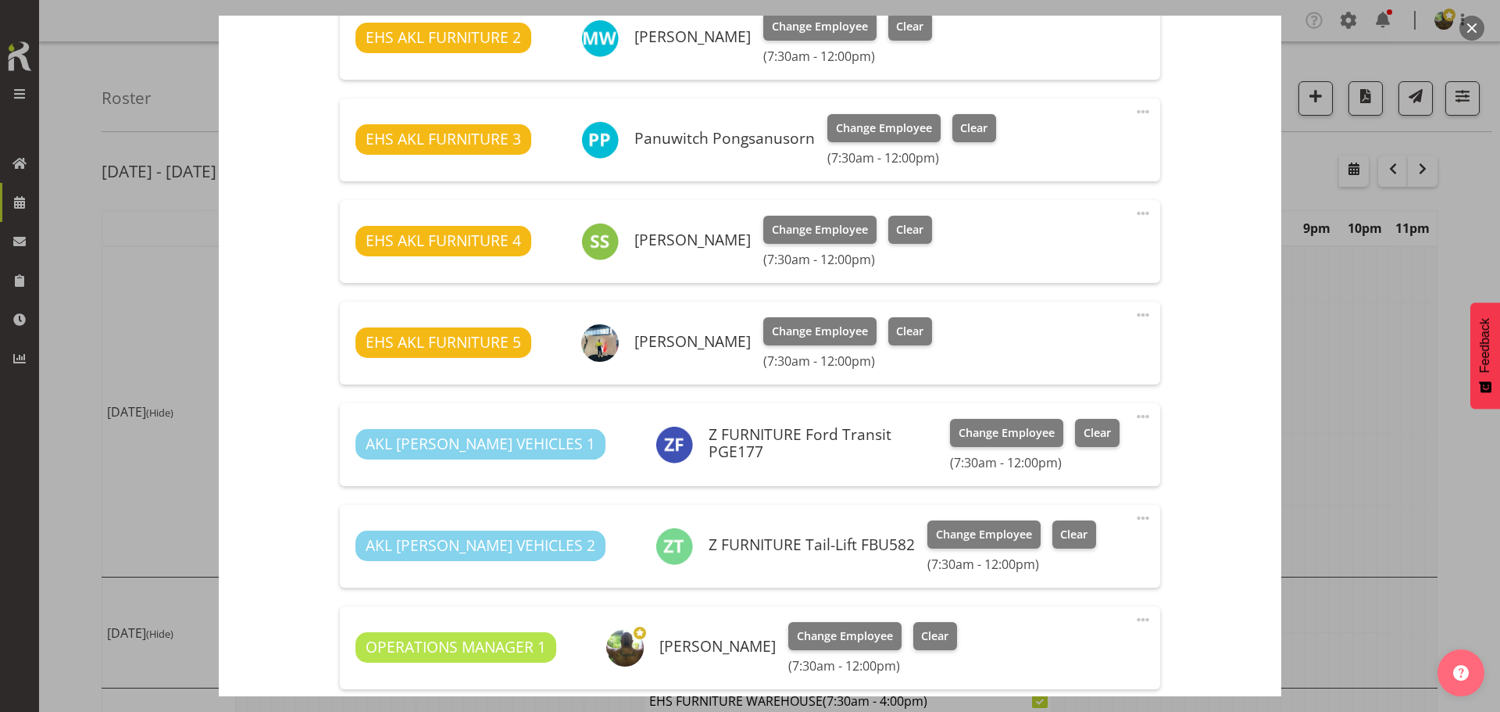
scroll to position [893, 0]
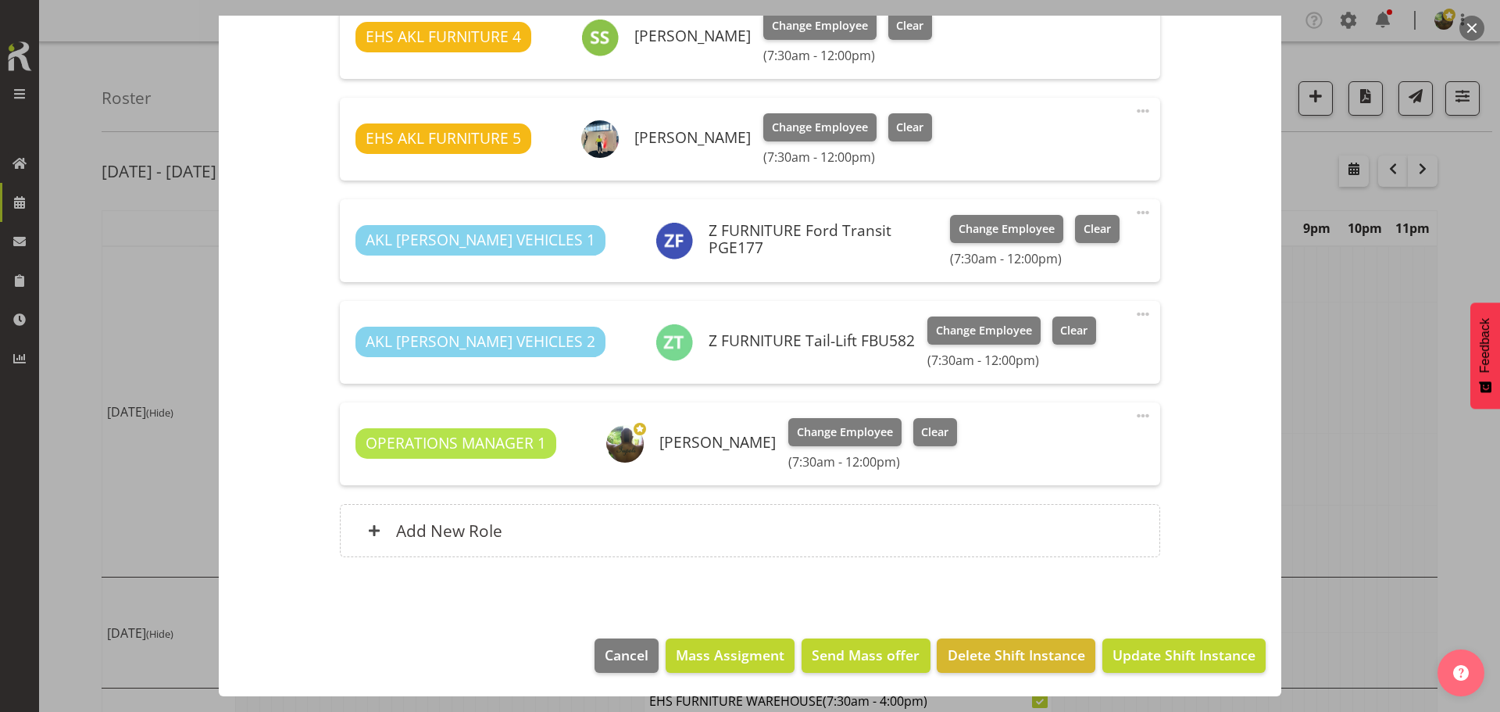
click at [1136, 212] on span at bounding box center [1142, 212] width 19 height 19
click at [958, 226] on span "Change Employee" at bounding box center [1006, 228] width 96 height 17
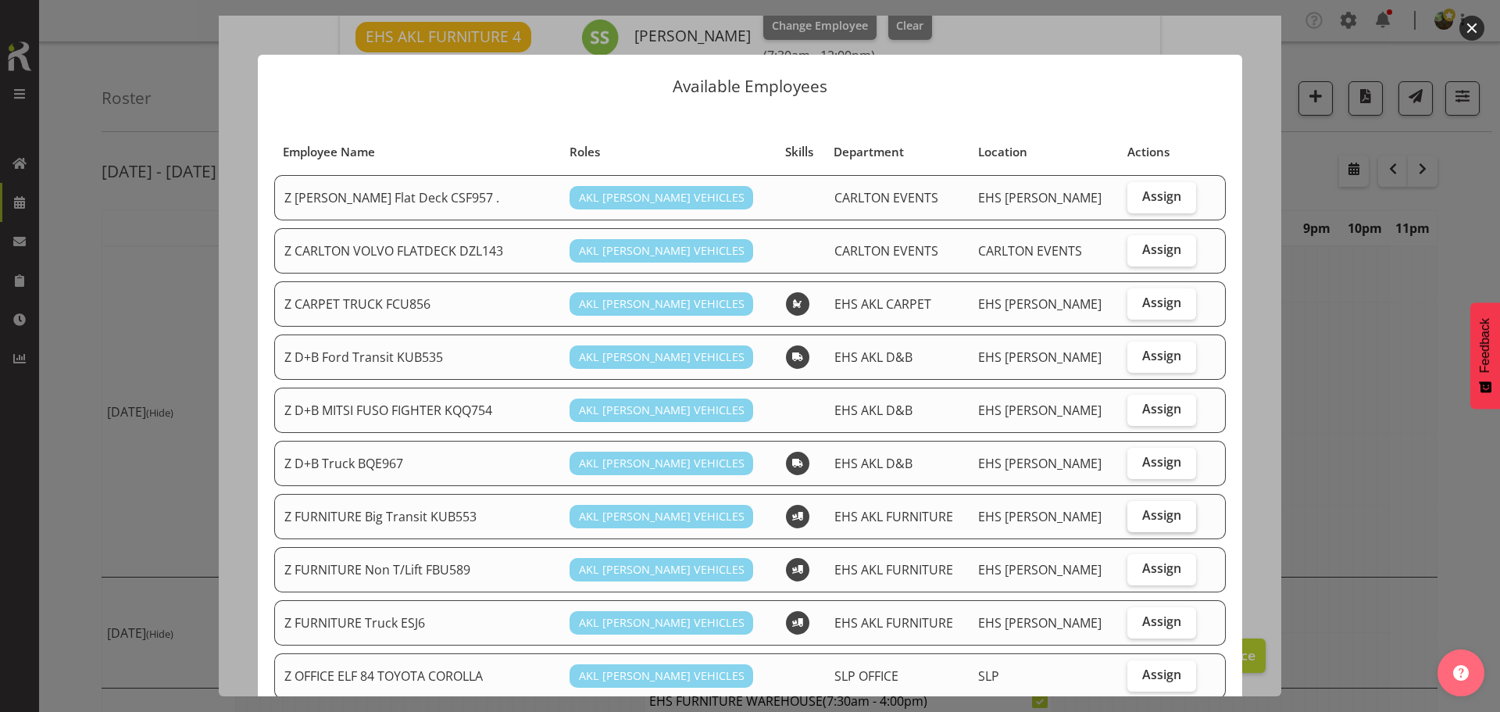
click at [1127, 518] on label "Assign" at bounding box center [1161, 516] width 68 height 31
click at [1127, 518] on input "Assign" at bounding box center [1132, 515] width 10 height 10
checkbox input "true"
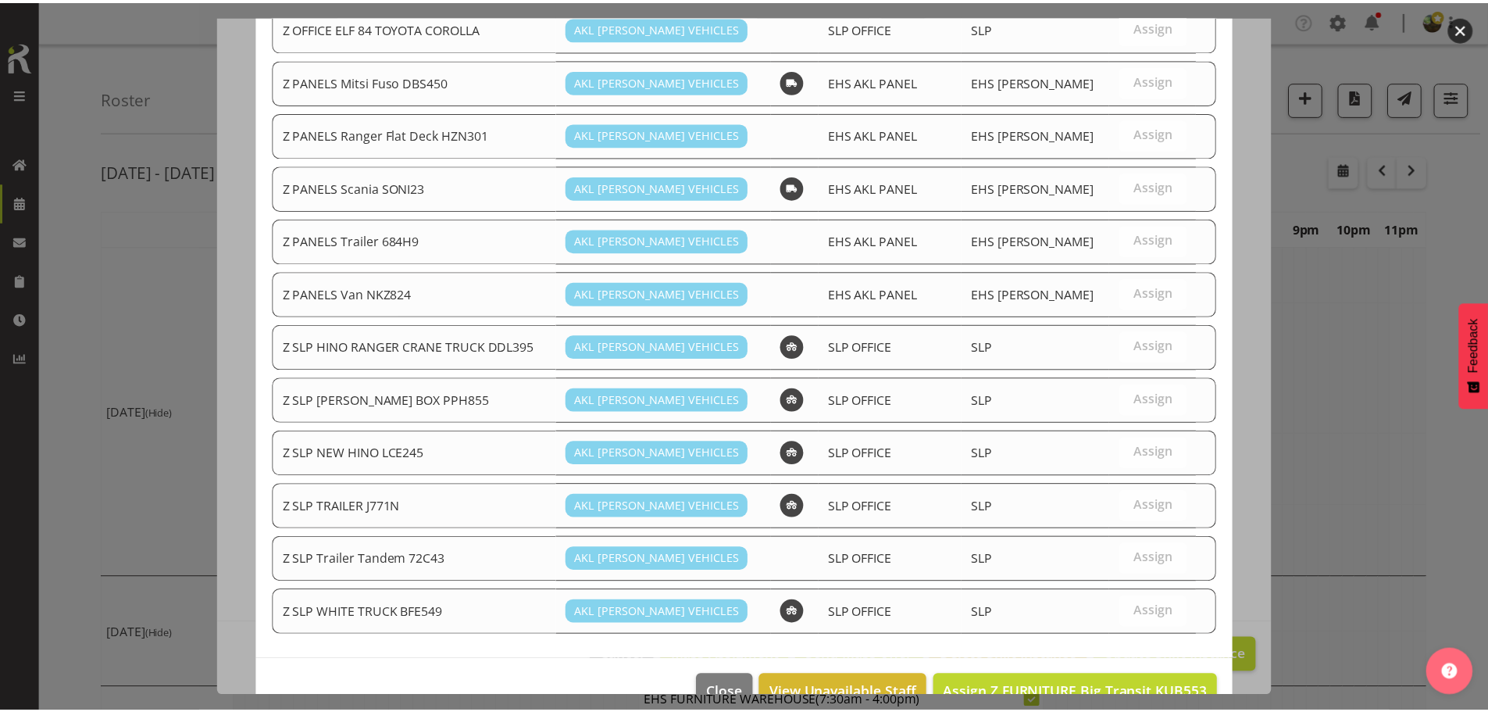
scroll to position [684, 0]
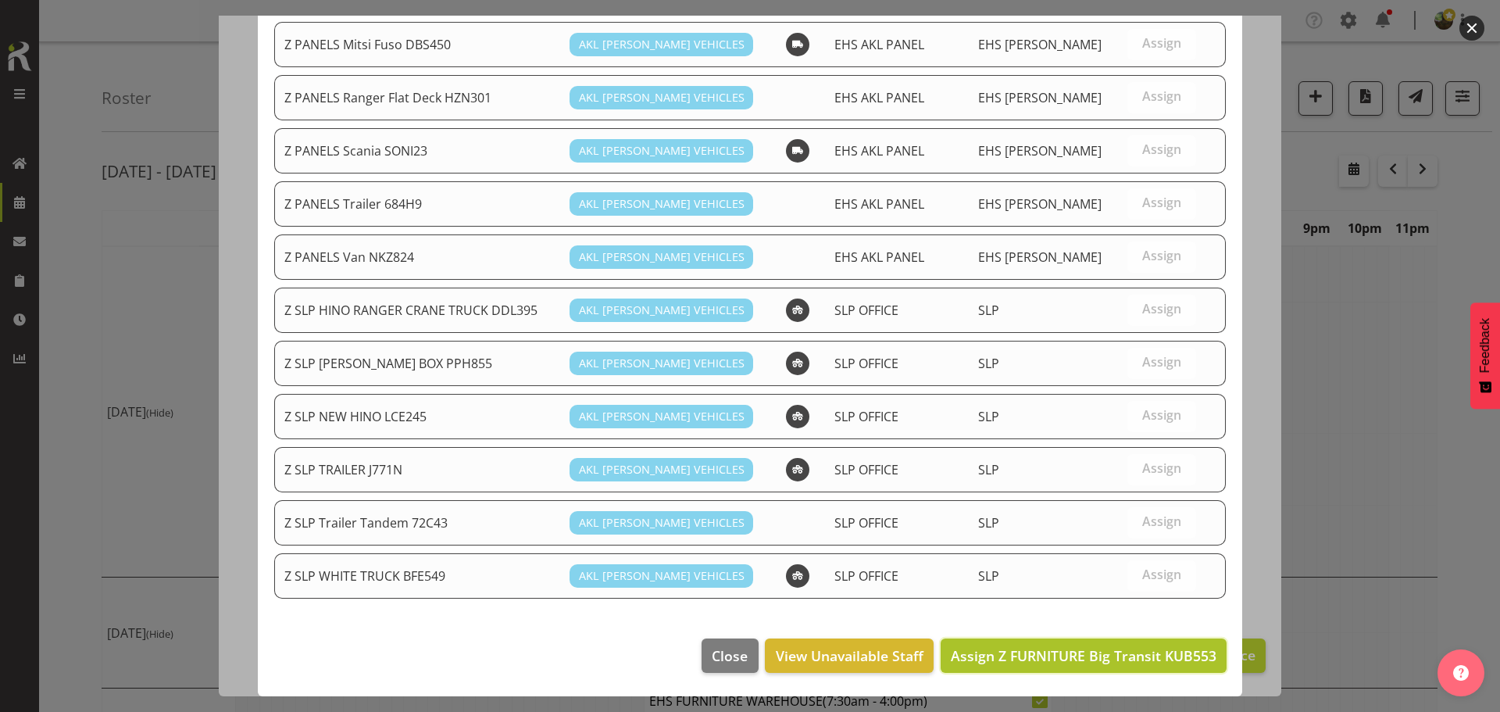
click at [1051, 662] on span "Assign Z FURNITURE Big Transit KUB553" at bounding box center [1084, 655] width 266 height 19
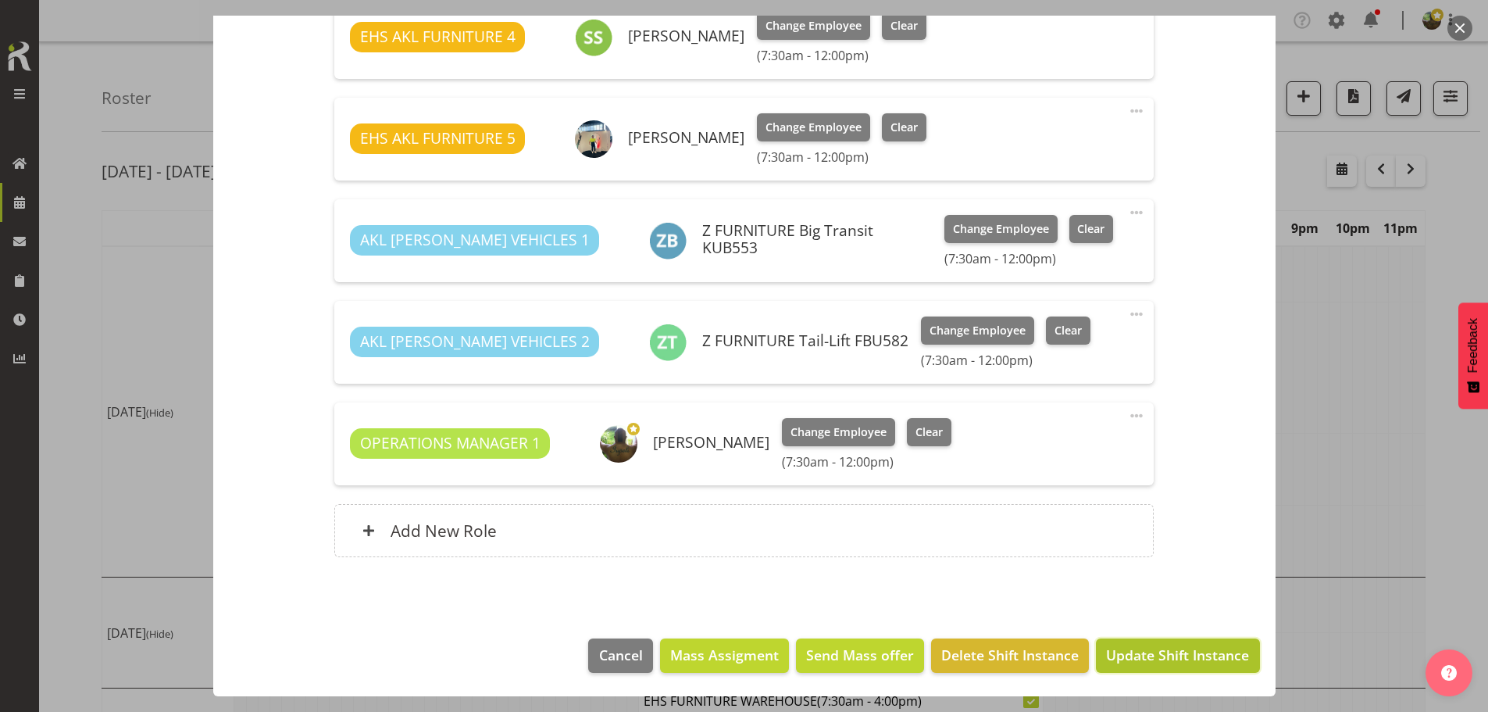
click at [1129, 657] on span "Update Shift Instance" at bounding box center [1177, 654] width 143 height 20
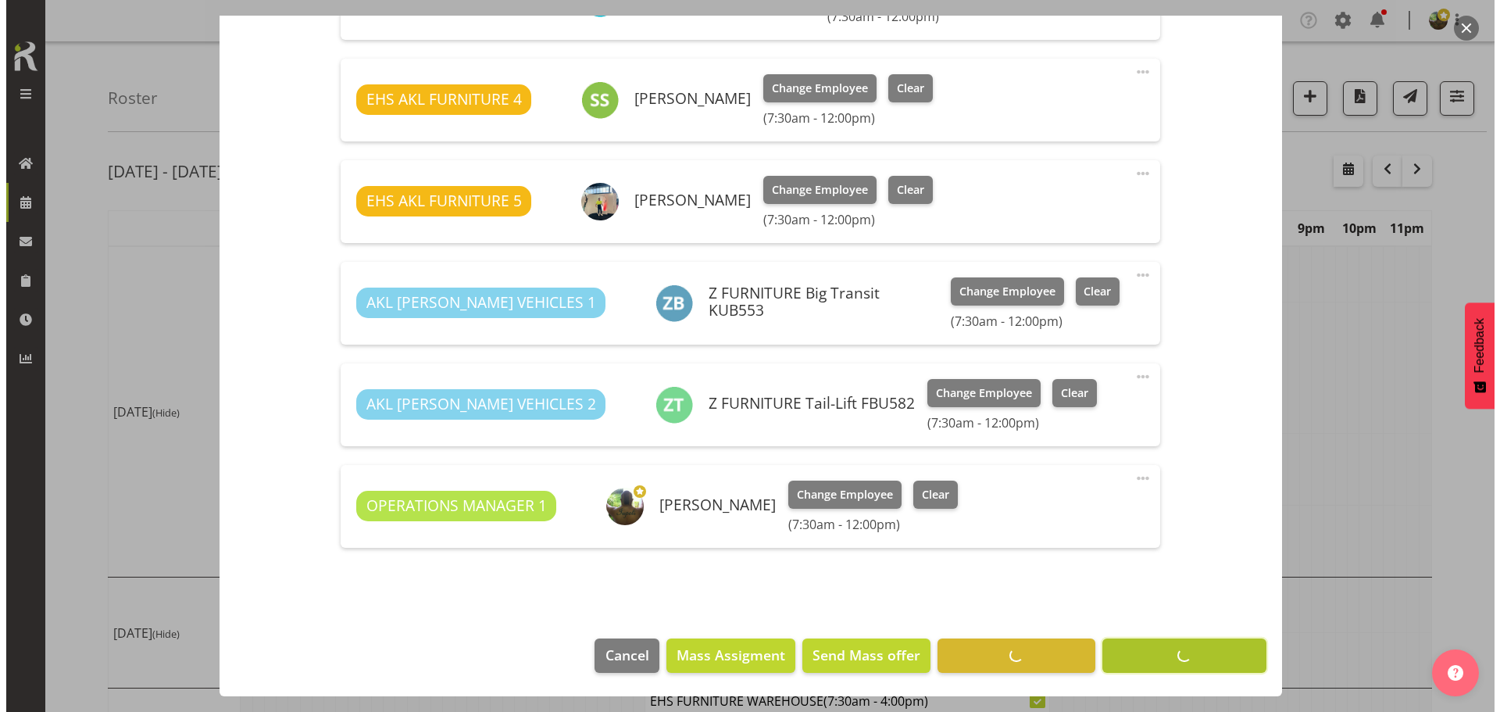
scroll to position [830, 0]
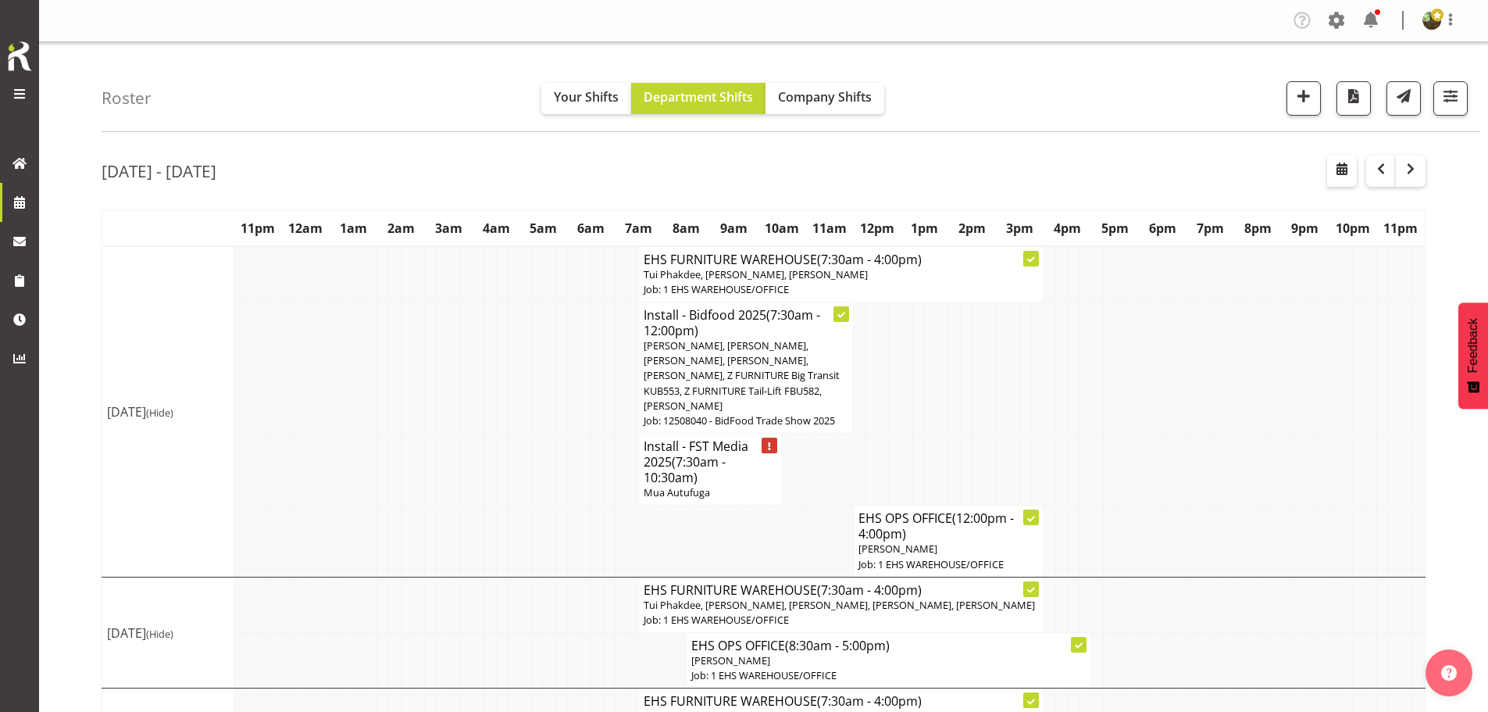
click at [697, 453] on span "(7:30am - 10:30am)" at bounding box center [685, 469] width 82 height 33
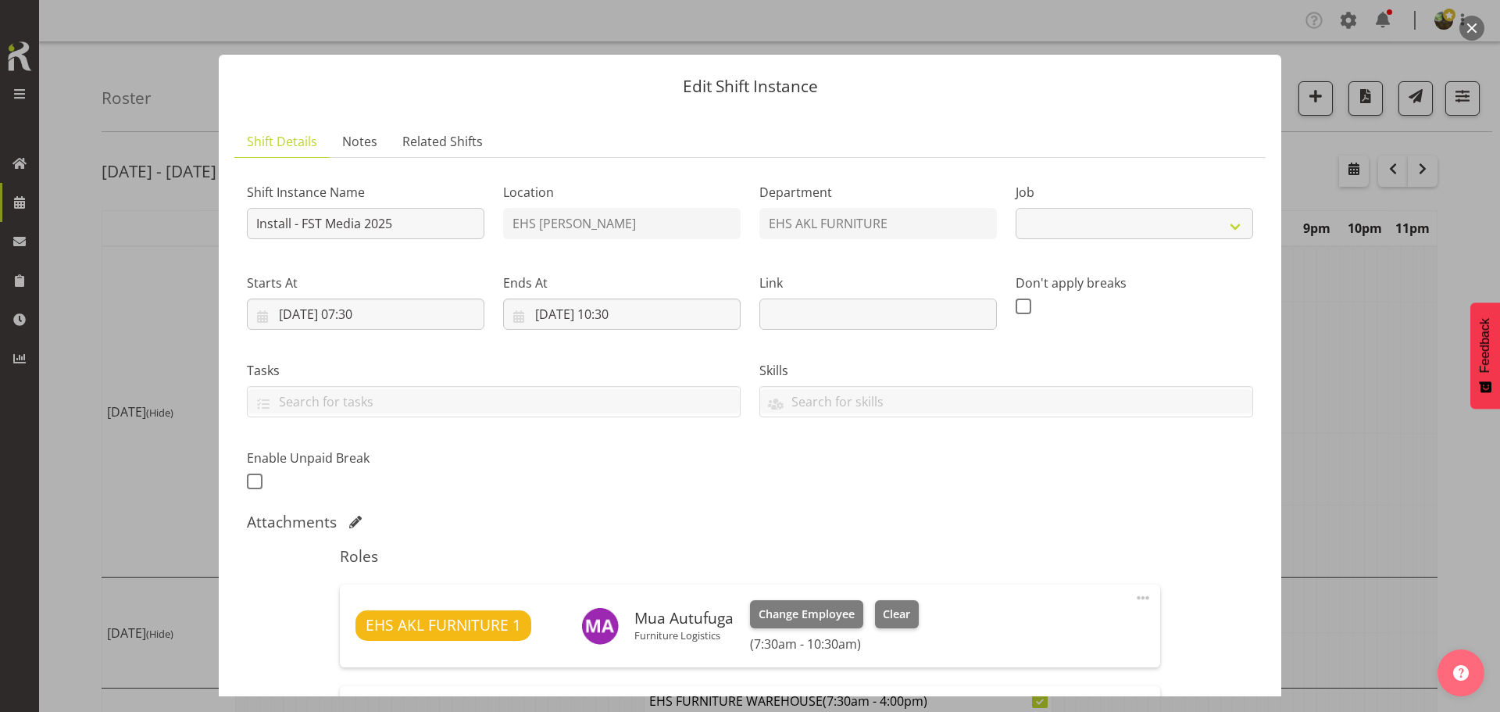
select select "10200"
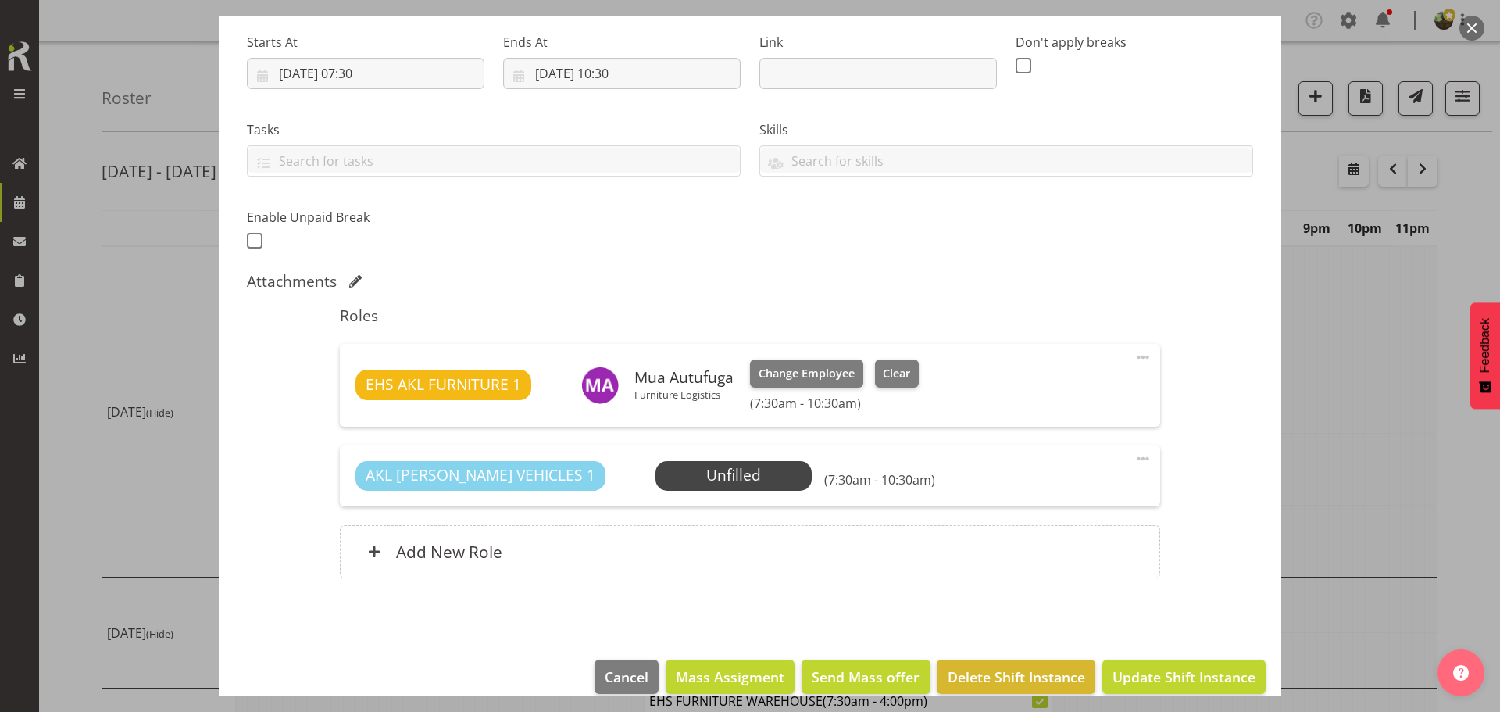
scroll to position [262, 0]
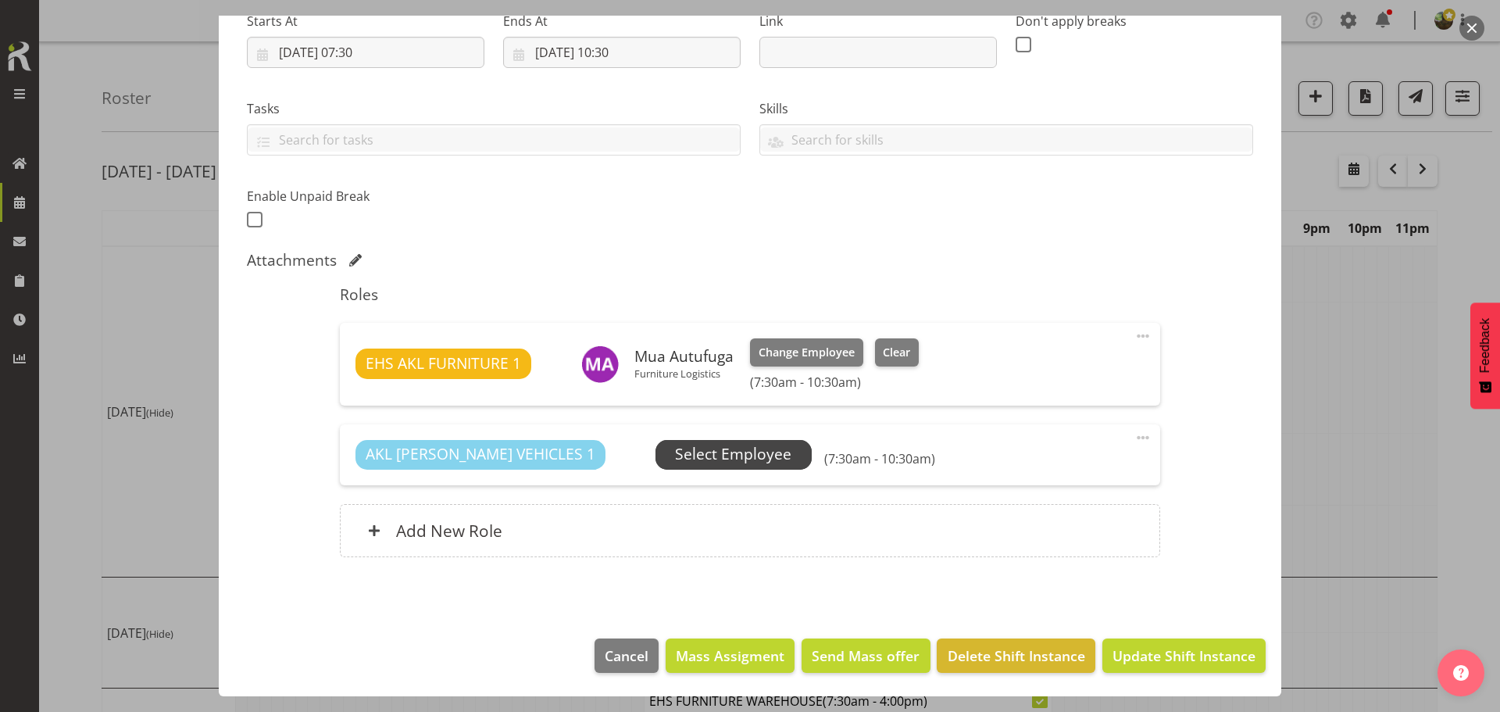
click at [684, 455] on span "Select Employee" at bounding box center [733, 454] width 116 height 23
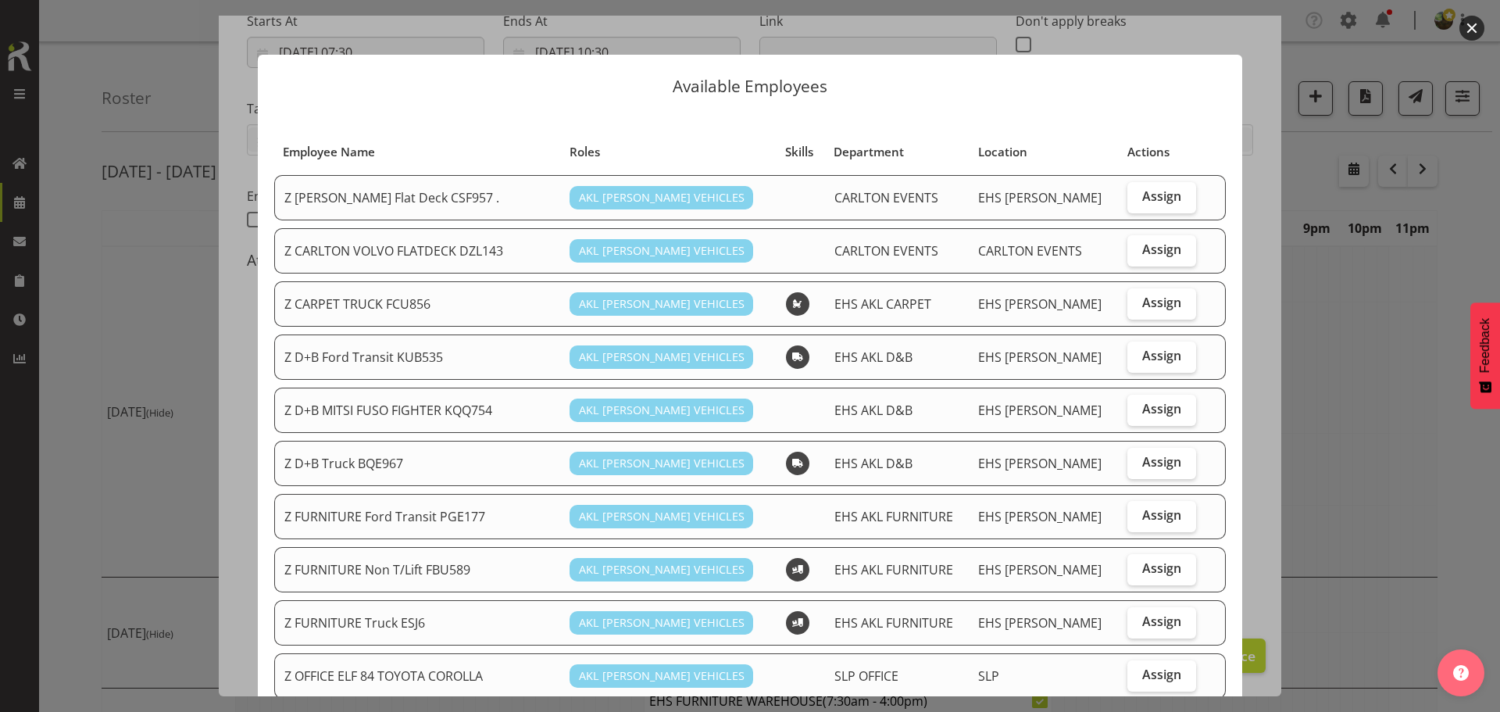
drag, startPoint x: 1134, startPoint y: 507, endPoint x: 1140, endPoint y: 540, distance: 34.0
click at [1142, 508] on span "Assign" at bounding box center [1161, 515] width 39 height 16
click at [1134, 510] on input "Assign" at bounding box center [1132, 515] width 10 height 10
checkbox input "true"
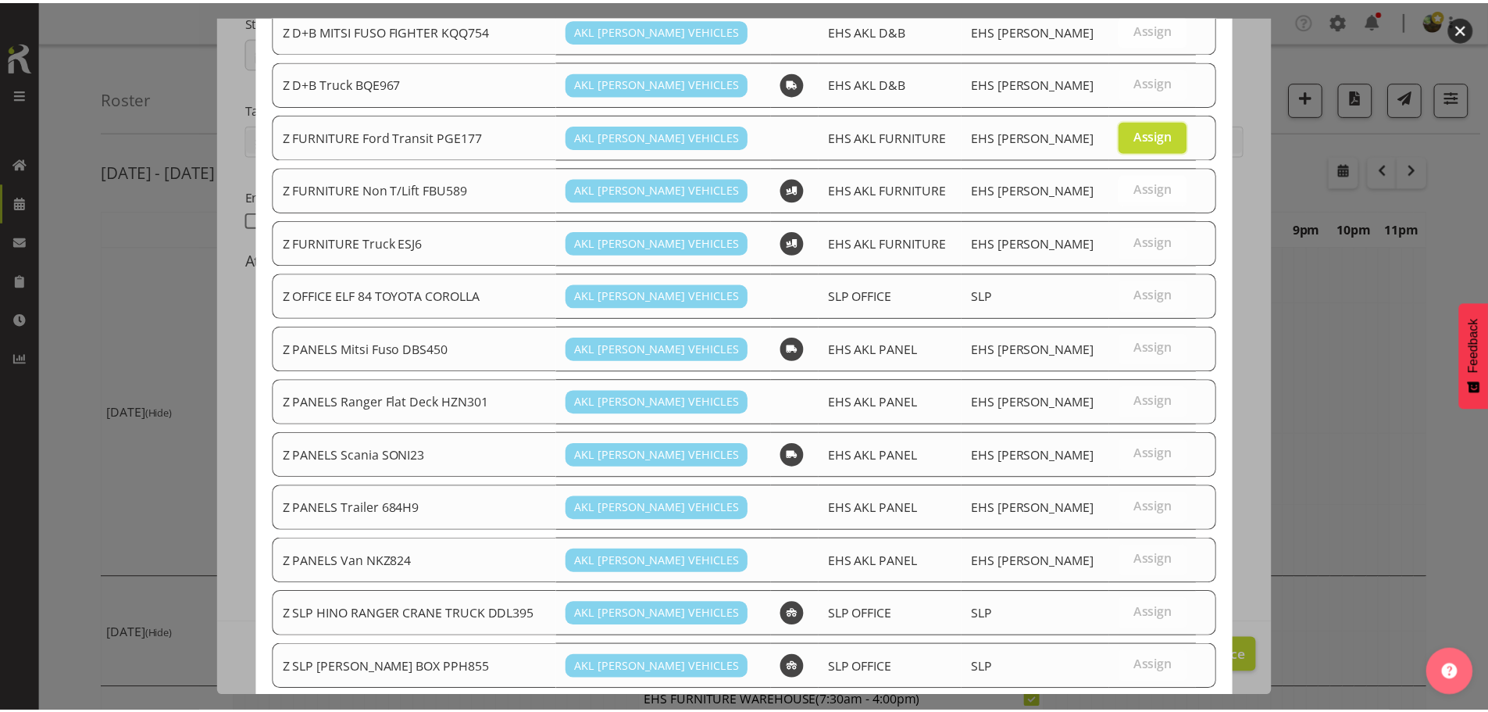
scroll to position [684, 0]
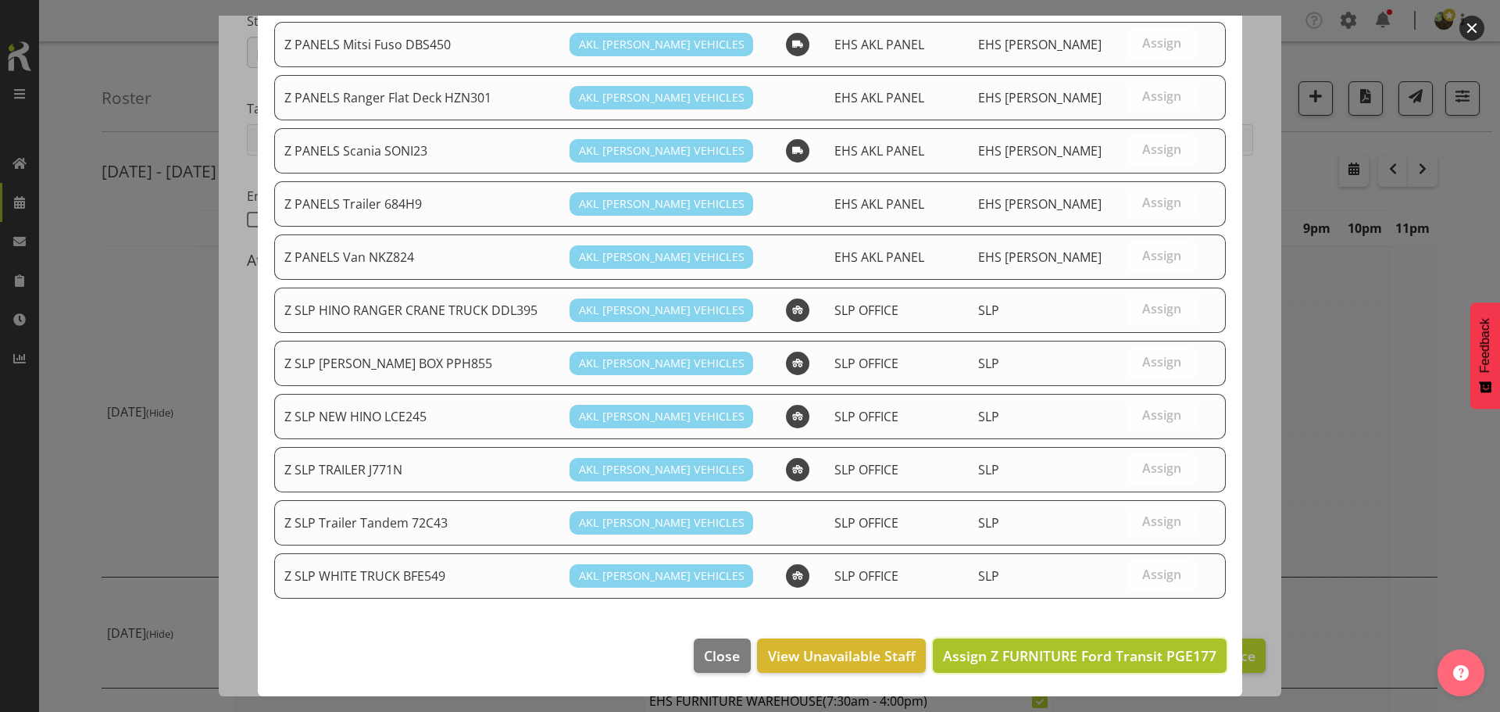
click at [1142, 662] on span "Assign Z FURNITURE Ford Transit PGE177" at bounding box center [1079, 655] width 273 height 19
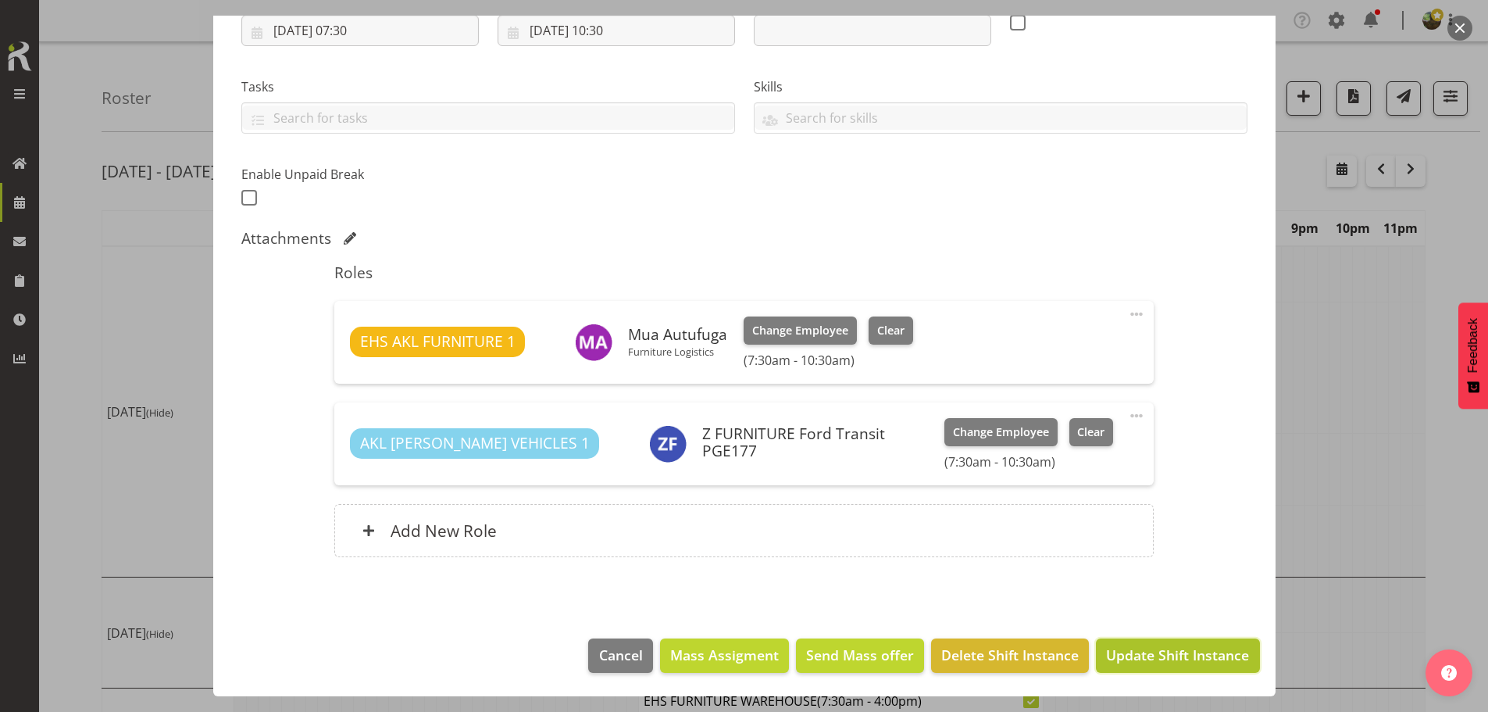
click at [1165, 654] on span "Update Shift Instance" at bounding box center [1177, 654] width 143 height 20
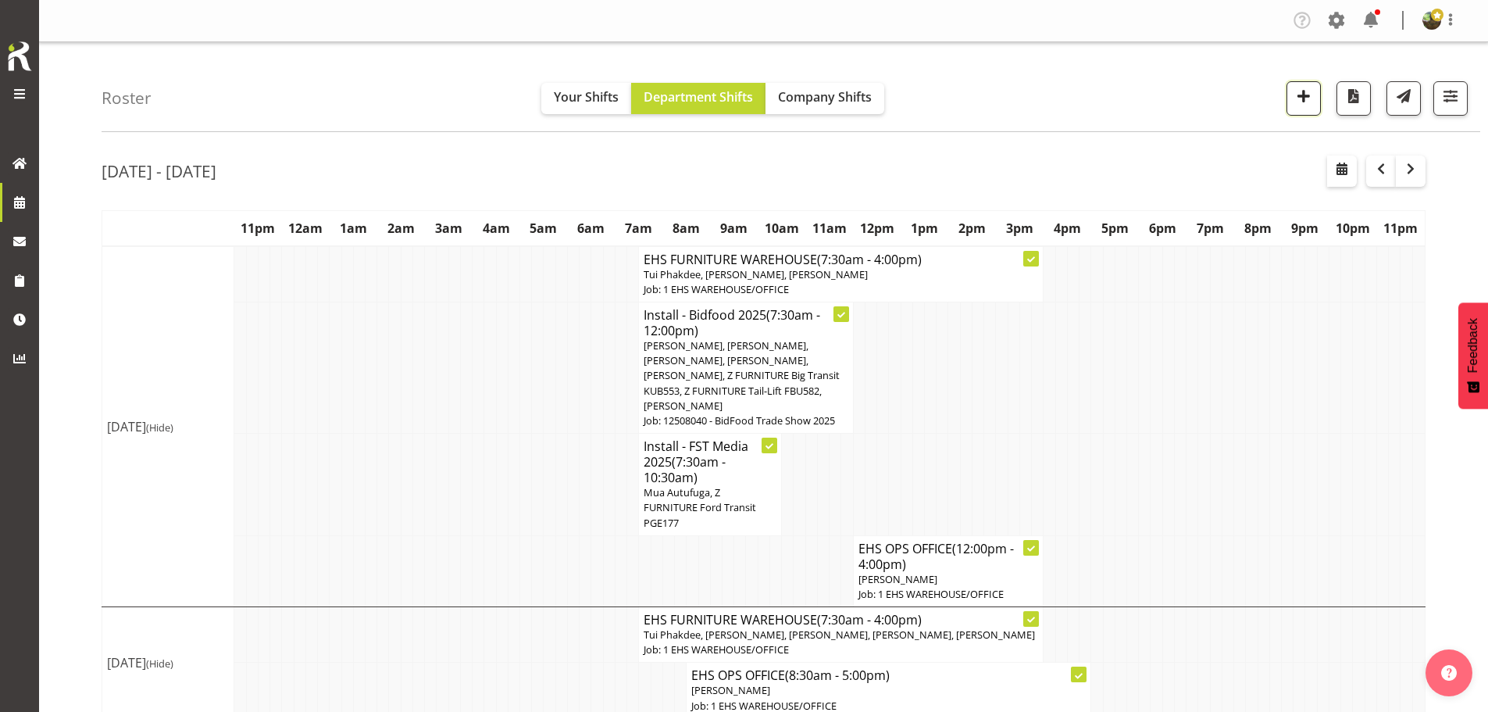
click at [1297, 101] on span "button" at bounding box center [1303, 96] width 20 height 20
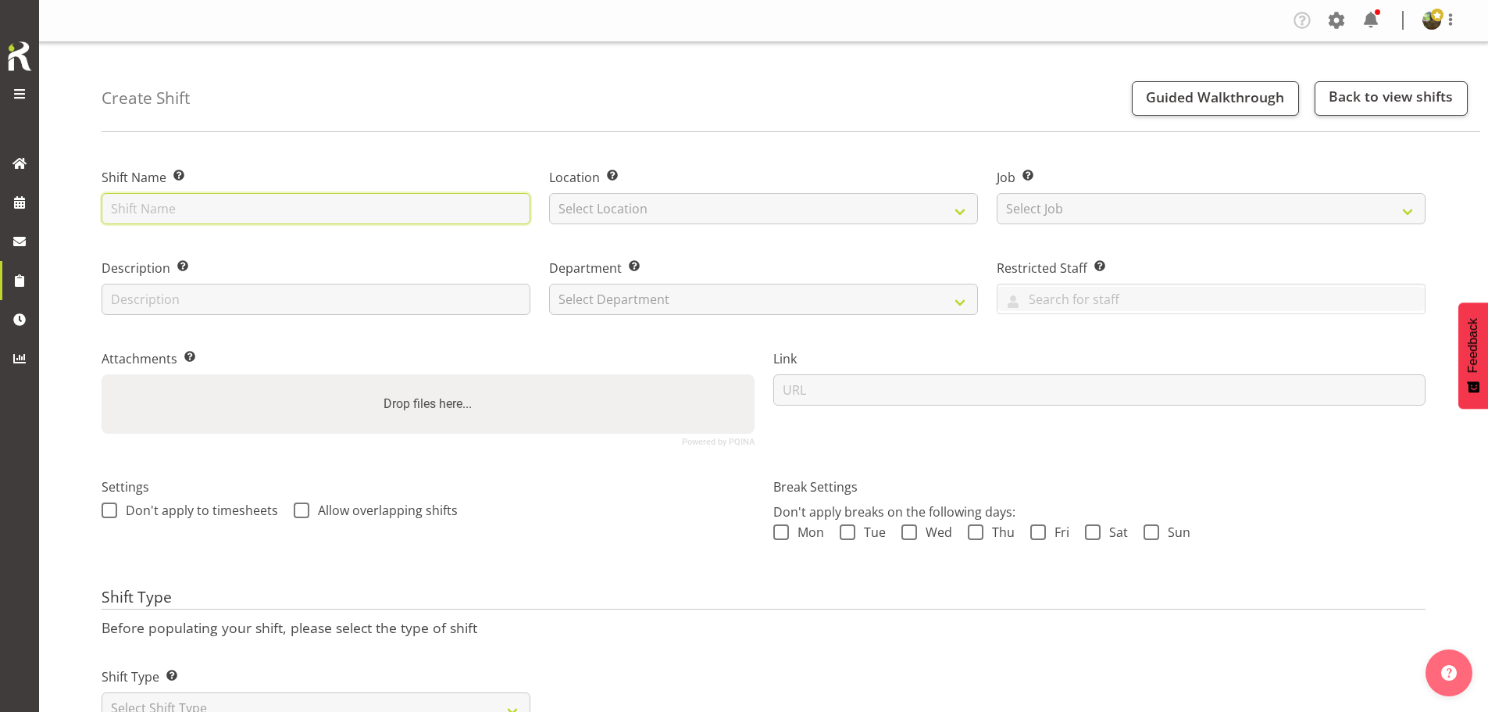
drag, startPoint x: 0, startPoint y: 0, endPoint x: 234, endPoint y: 204, distance: 310.6
click at [234, 204] on input "text" at bounding box center [316, 208] width 429 height 31
click at [240, 211] on input "text" at bounding box center [316, 208] width 429 height 31
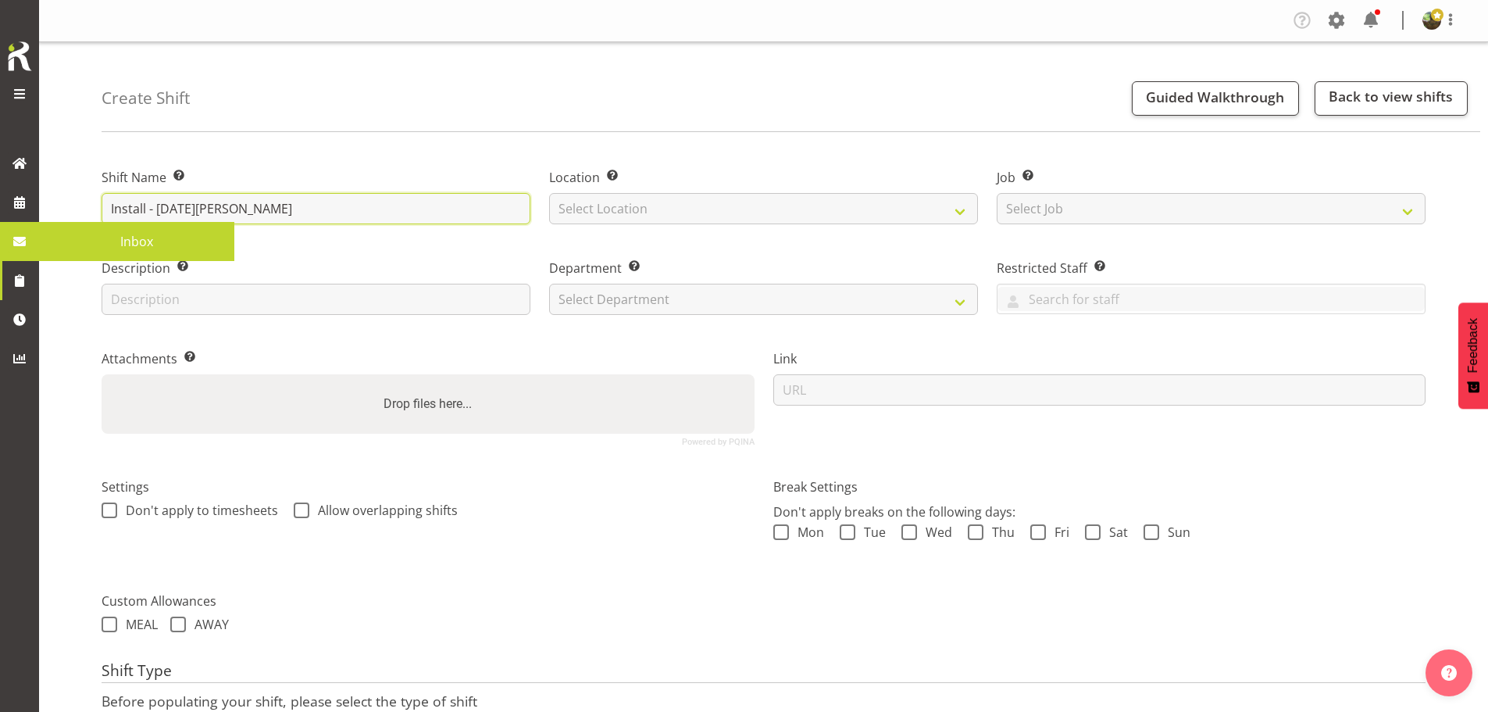
type input "Install - [DATE][PERSON_NAME]"
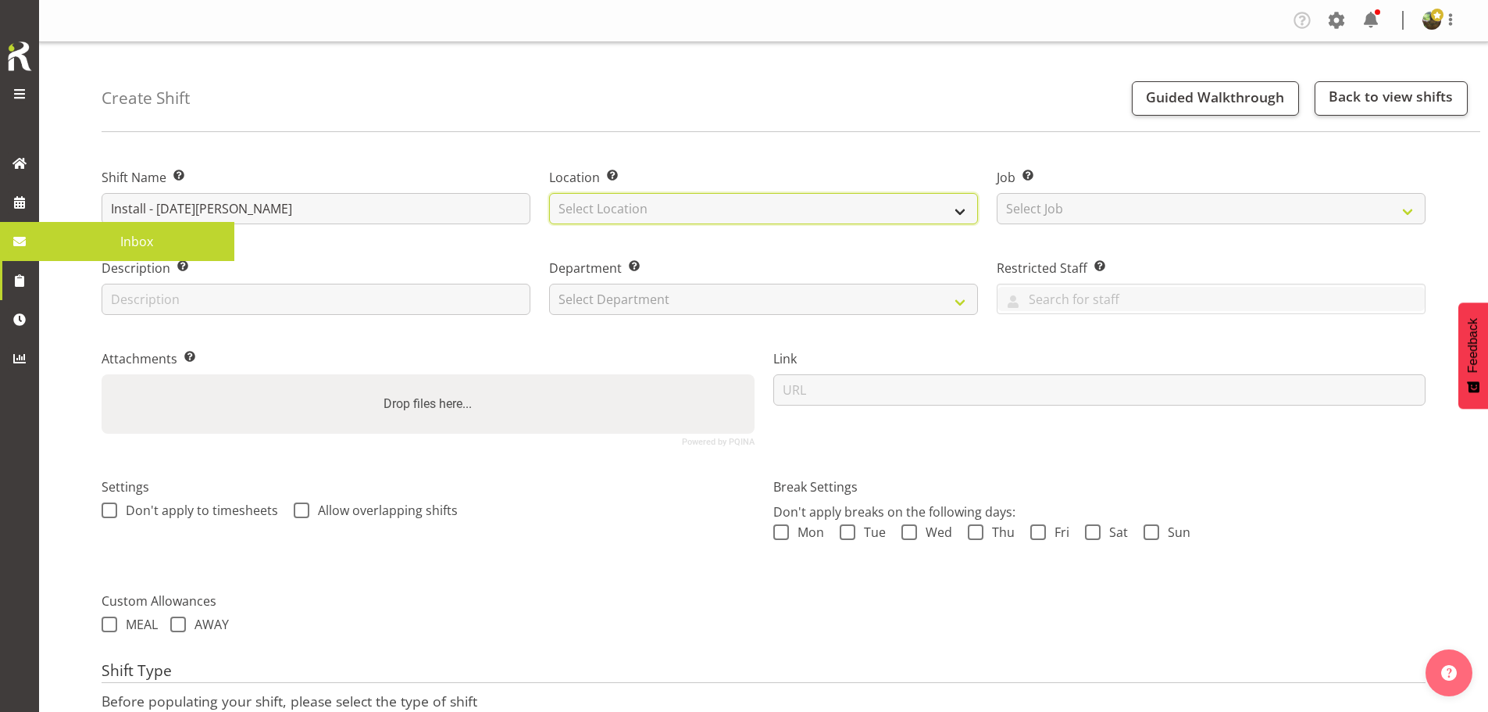
click at [718, 214] on select "Select Location EHS [PERSON_NAME]" at bounding box center [763, 208] width 429 height 31
select select "35"
click at [549, 193] on select "Select Location EHS [PERSON_NAME]" at bounding box center [763, 208] width 429 height 31
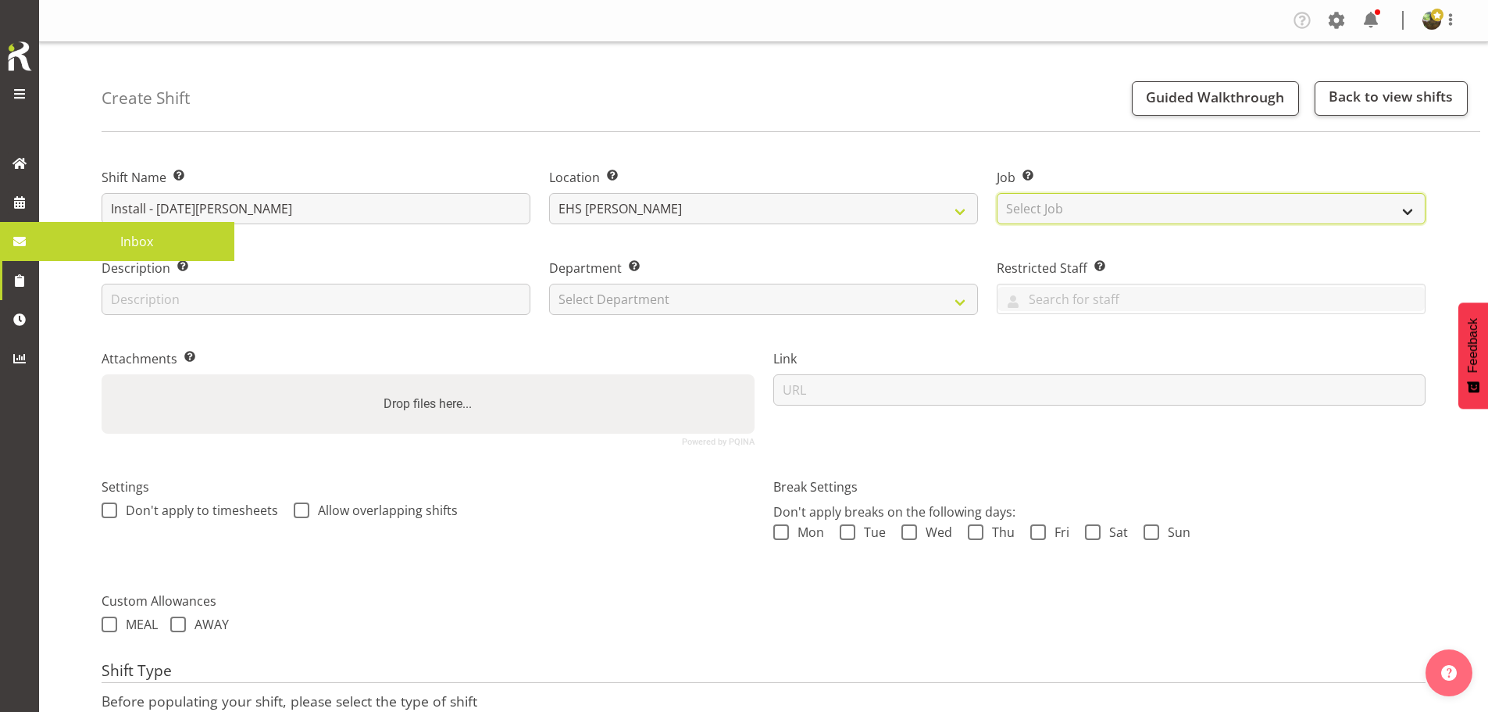
click at [1050, 215] on select "Select Job Create new job 1 Carlton Events 1 [PERSON_NAME][GEOGRAPHIC_DATA] 1 […" at bounding box center [1211, 208] width 429 height 31
select select "10145"
click at [997, 193] on select "Select Job Create new job 1 Carlton Events 1 [PERSON_NAME][GEOGRAPHIC_DATA] 1 […" at bounding box center [1211, 208] width 429 height 31
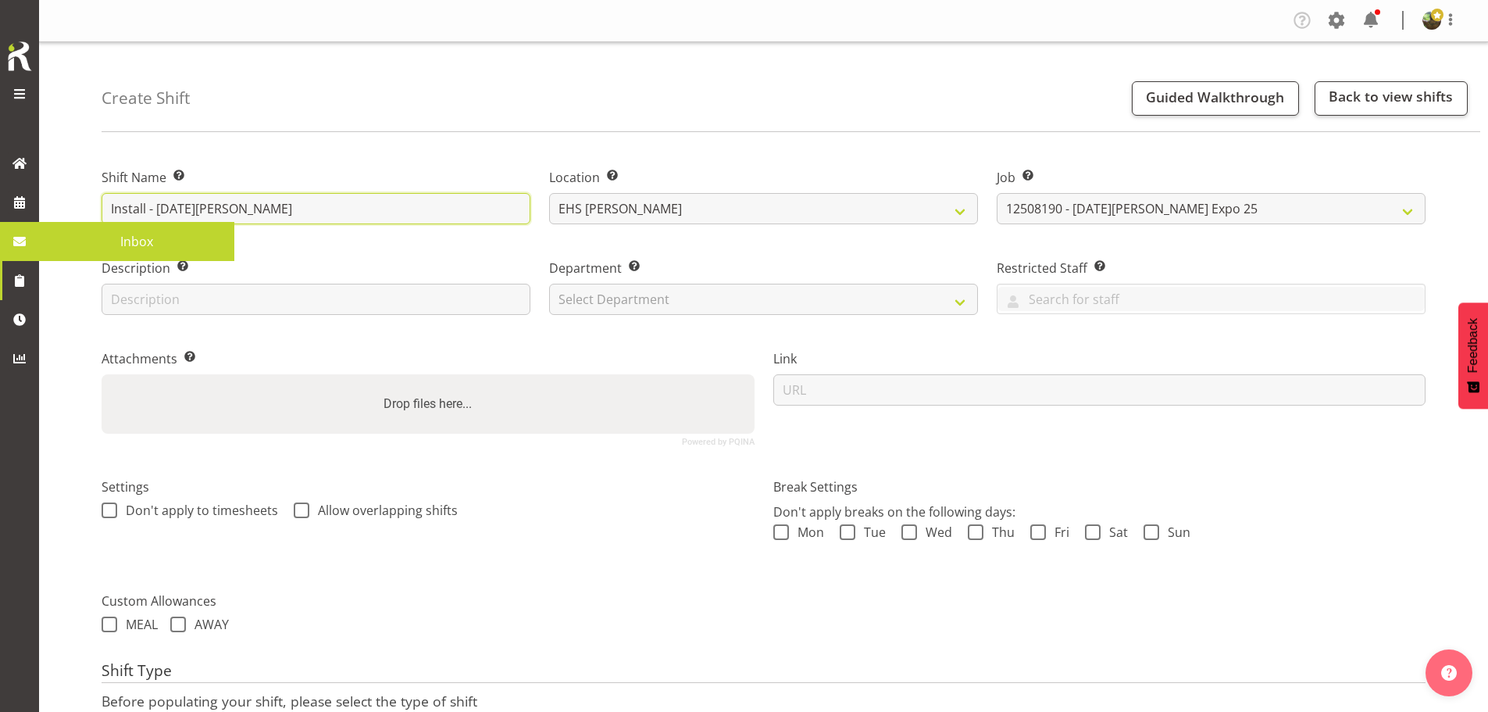
click at [342, 205] on input "Install - Noel Leeming" at bounding box center [316, 208] width 429 height 31
type input "Install - Noel Leeming Expo 2025"
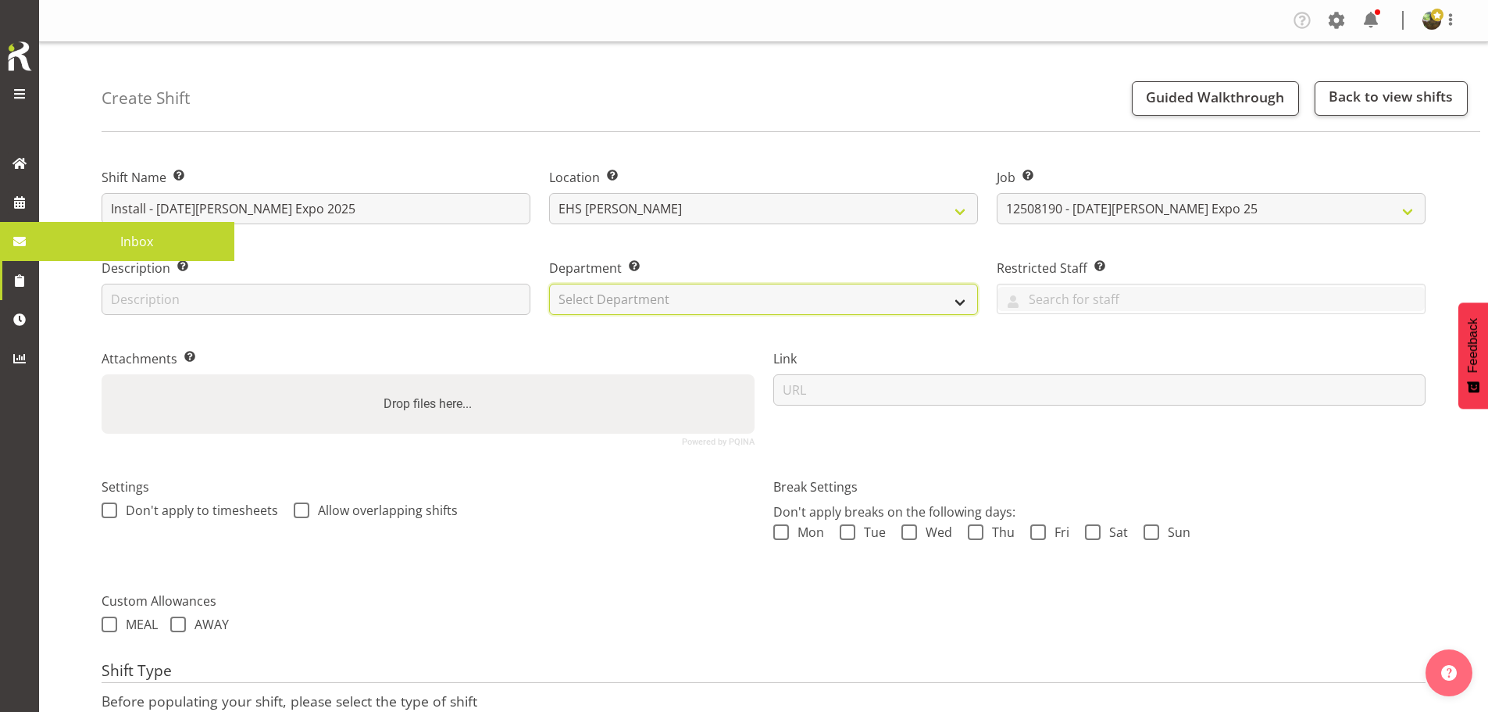
click at [833, 286] on select "Select Department EHS AKL FURNITURE" at bounding box center [763, 299] width 429 height 31
select select "38"
click at [549, 284] on select "Select Department EHS AKL FURNITURE" at bounding box center [763, 299] width 429 height 31
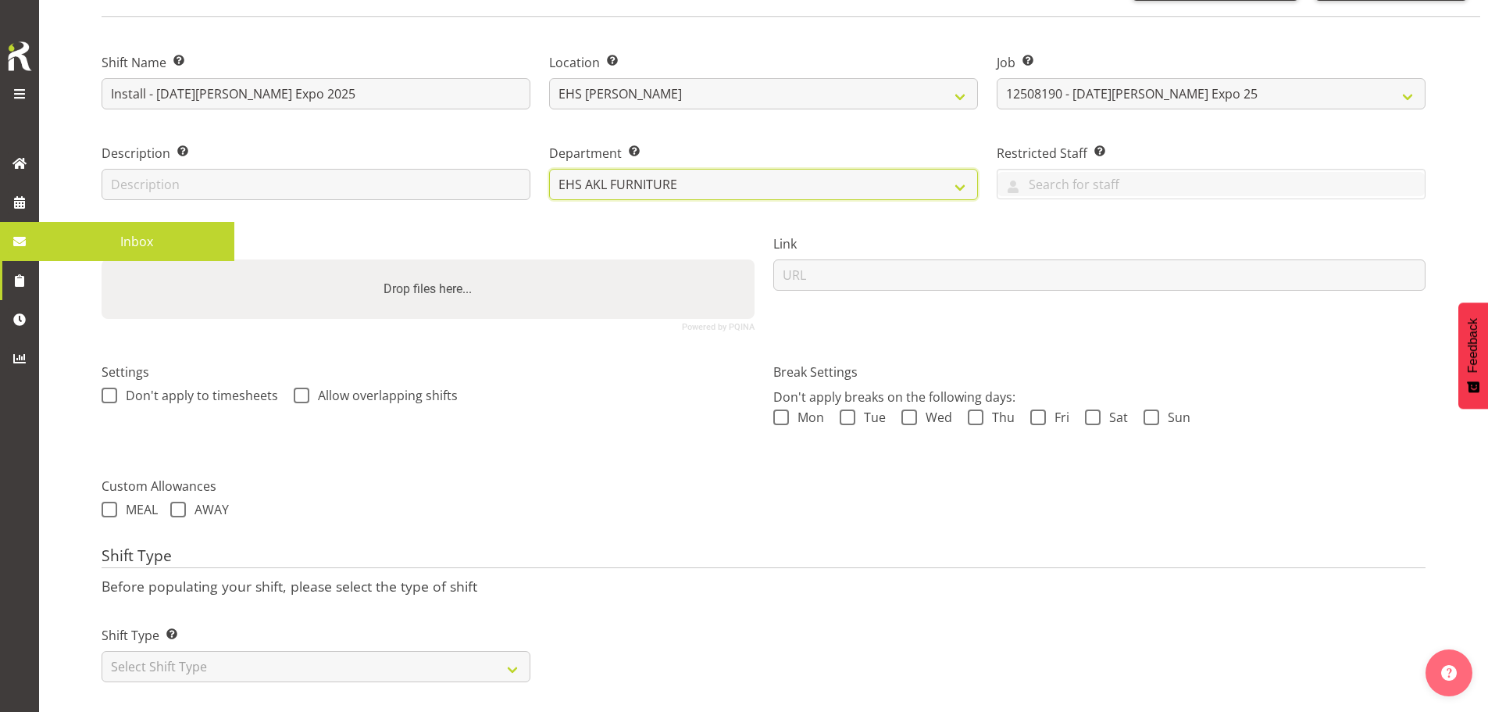
scroll to position [134, 0]
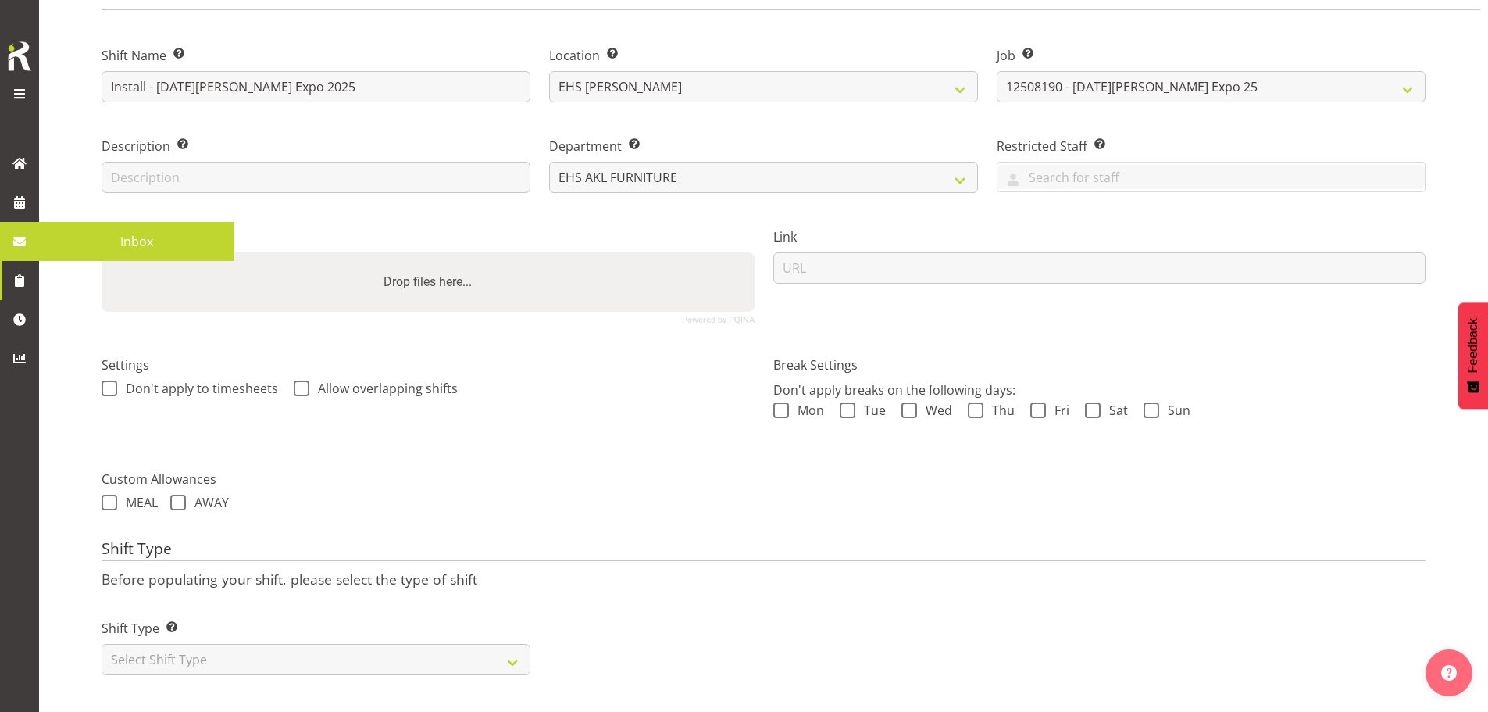
click at [597, 450] on form "Shift Name Enter a name for the shift (e.g. Day Shift). Install - Noel Leeming …" at bounding box center [764, 354] width 1324 height 661
click at [74, 265] on div "Create Shift Guided Walkthrough Back to view shifts Shift Name Enter a name for…" at bounding box center [763, 316] width 1449 height 792
click at [59, 235] on span "Inbox" at bounding box center [137, 241] width 180 height 23
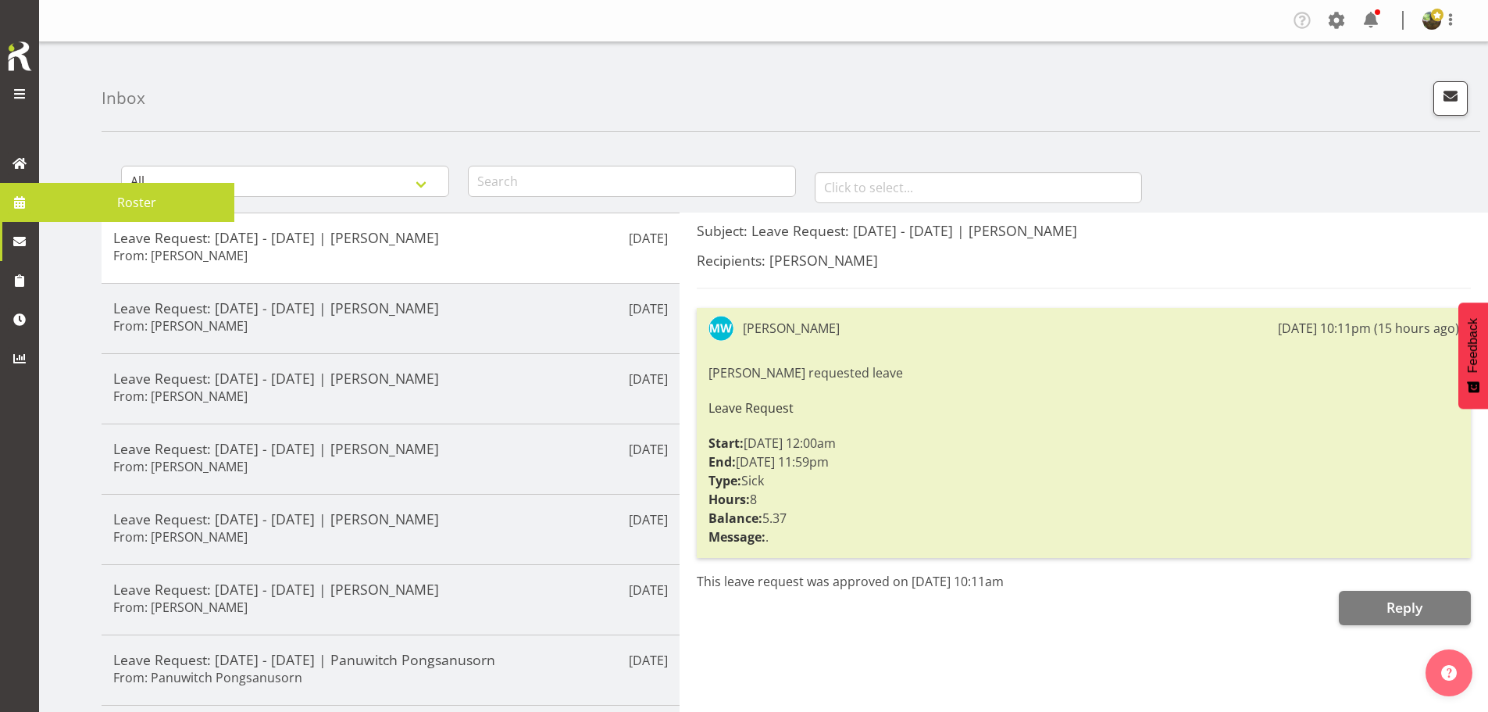
click at [120, 196] on span "Roster" at bounding box center [137, 202] width 180 height 23
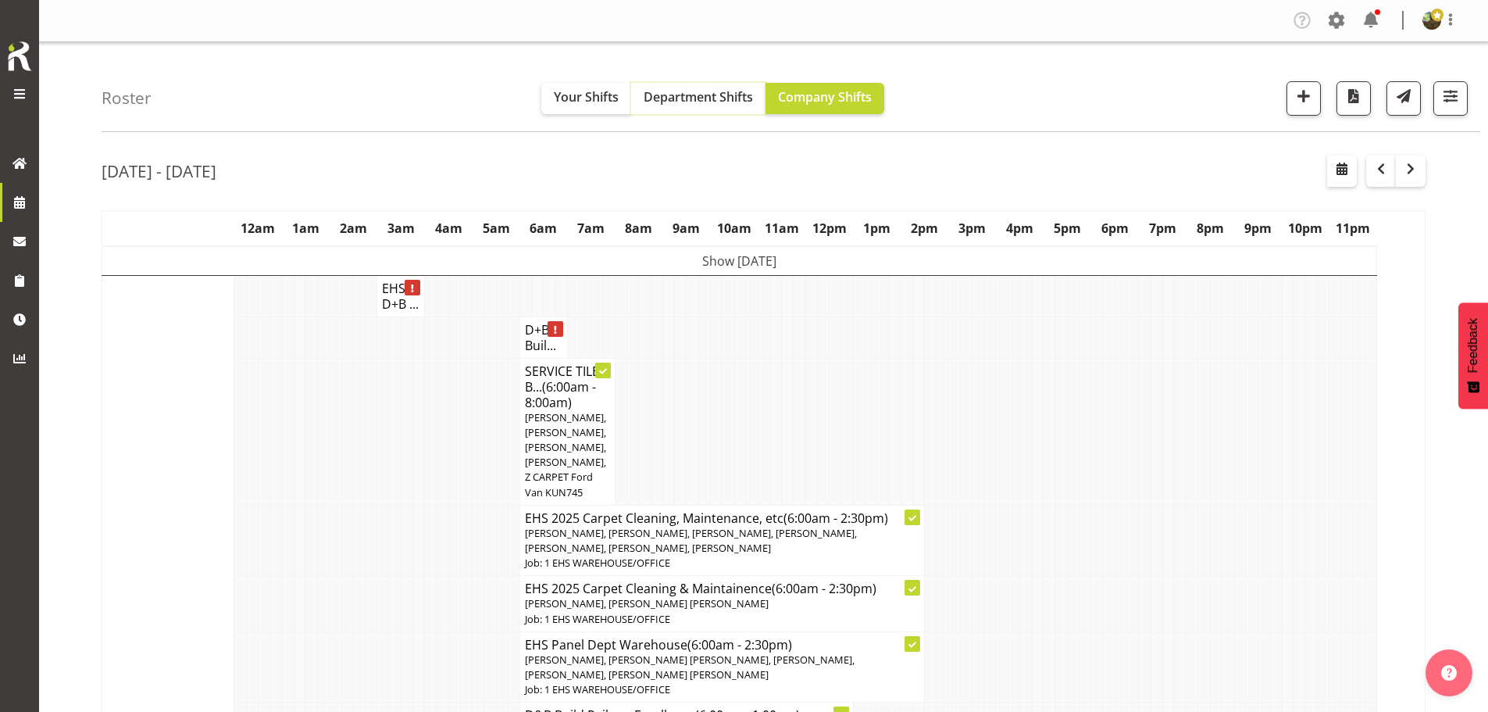
click at [727, 102] on span "Department Shifts" at bounding box center [698, 96] width 109 height 17
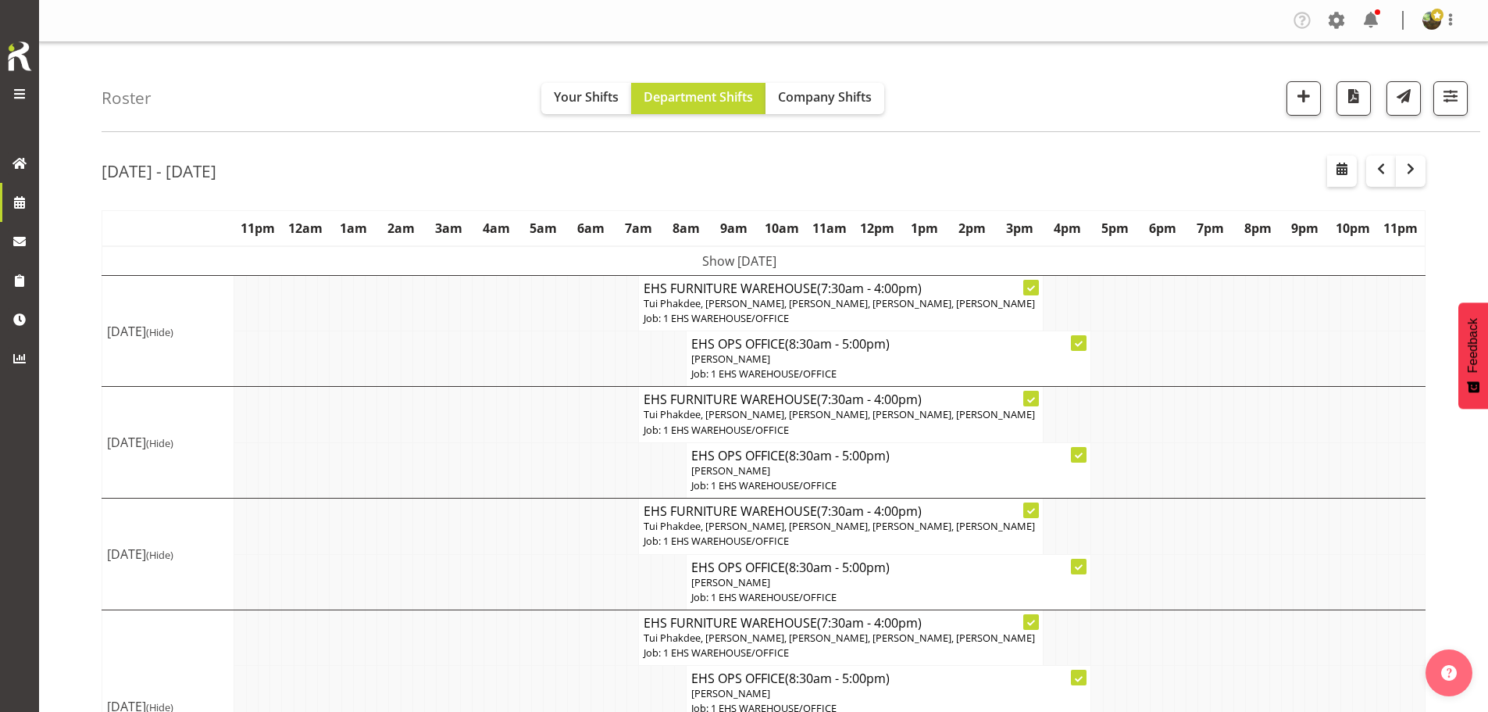
click at [809, 266] on td "Show [DATE]" at bounding box center [739, 261] width 1275 height 30
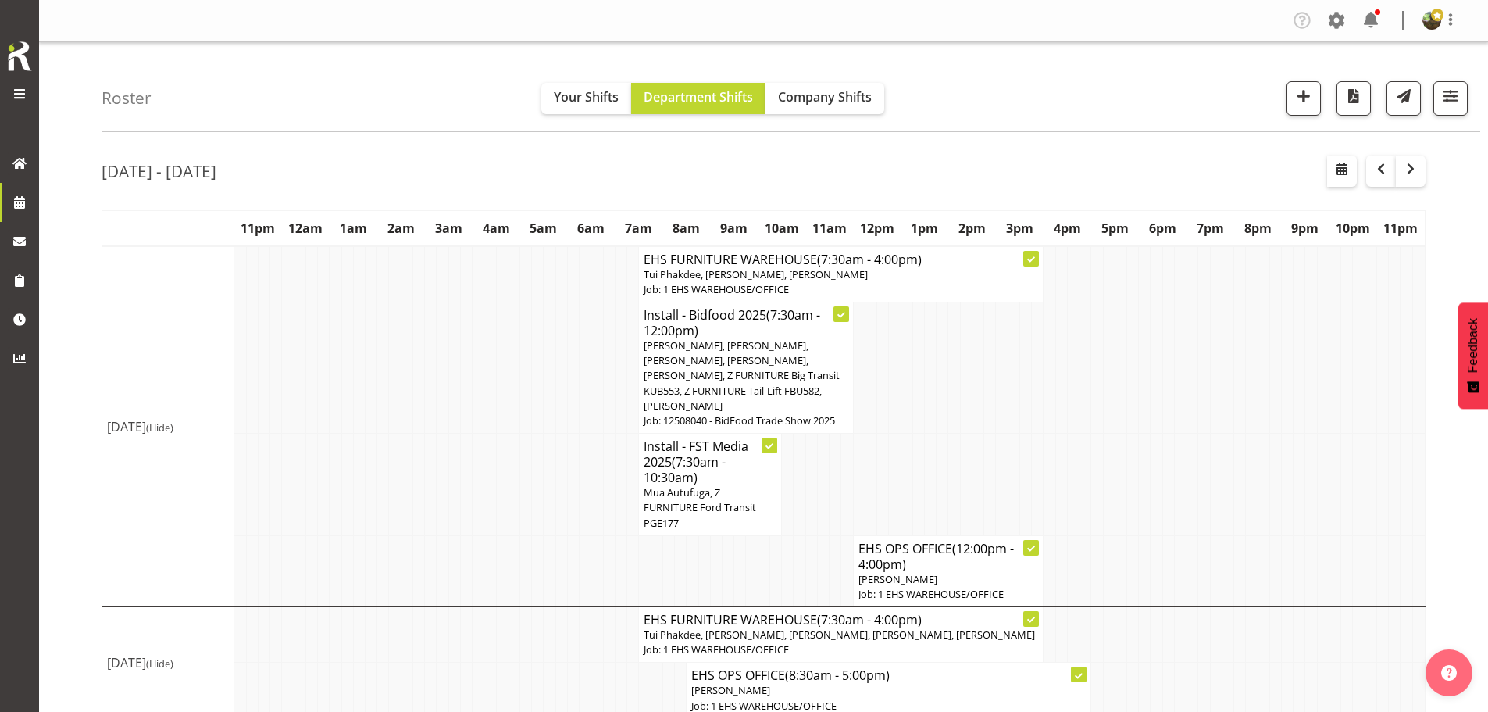
click at [722, 459] on h4 "Install - FST Media 2025 (7:30am - 10:30am)" at bounding box center [710, 461] width 133 height 47
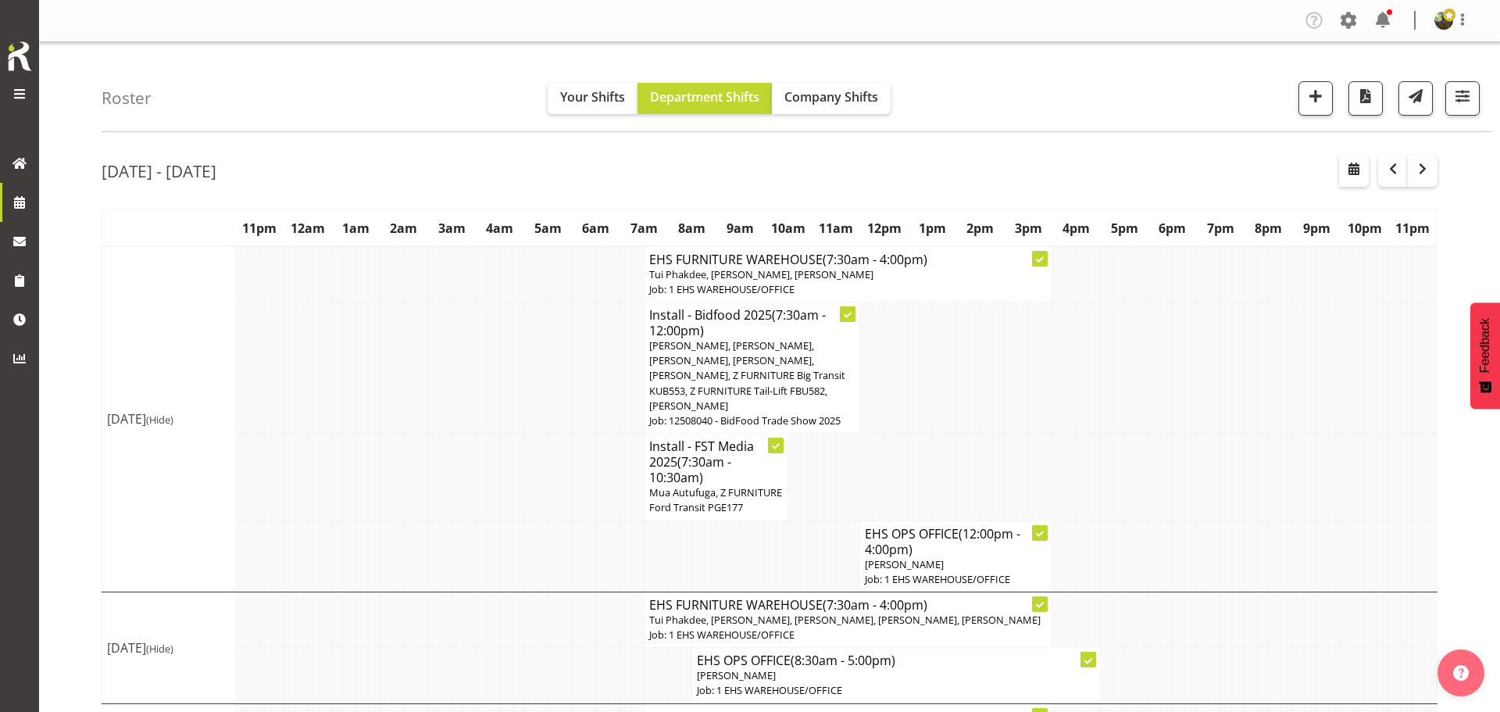
select select
select select "7"
select select "2025"
select select "10"
select select "30"
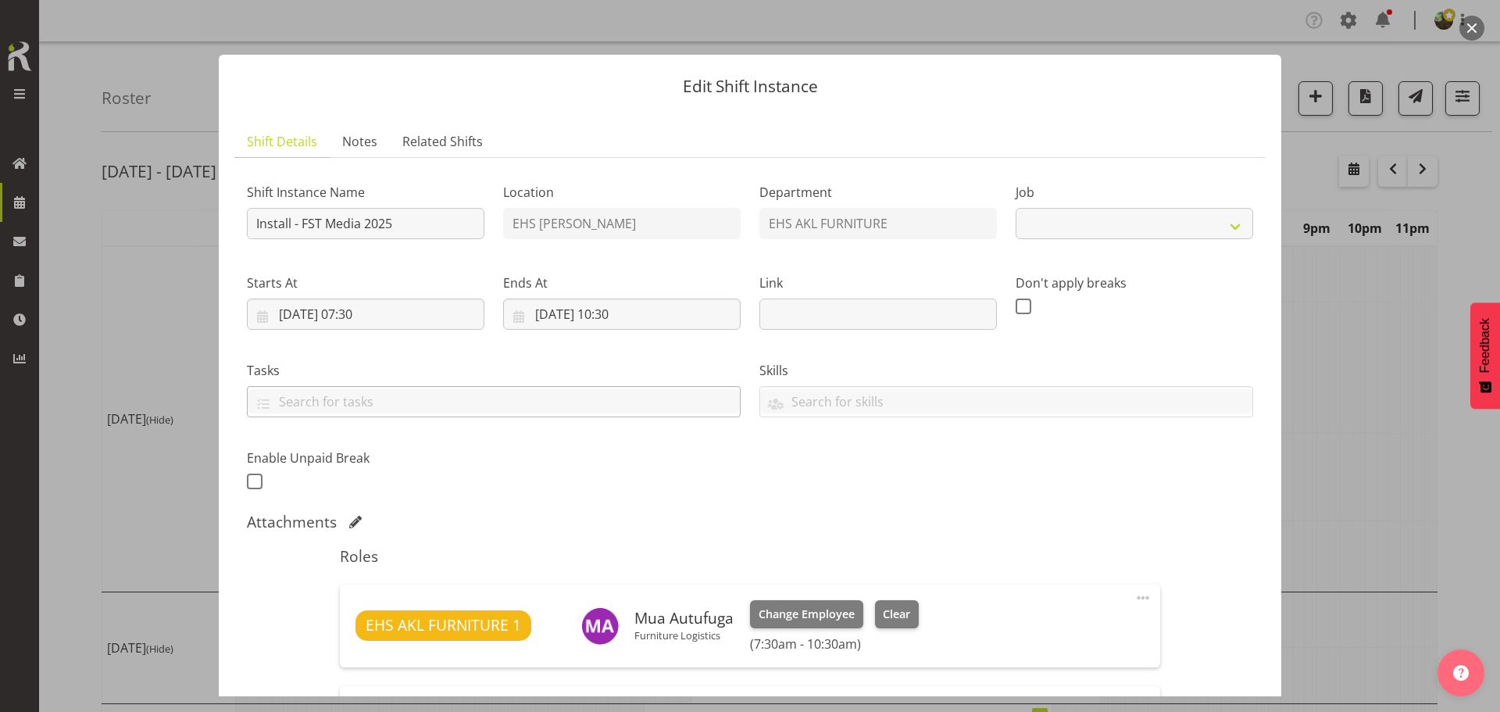
select select "10200"
click at [633, 311] on input "[DATE] 10:30" at bounding box center [621, 313] width 237 height 31
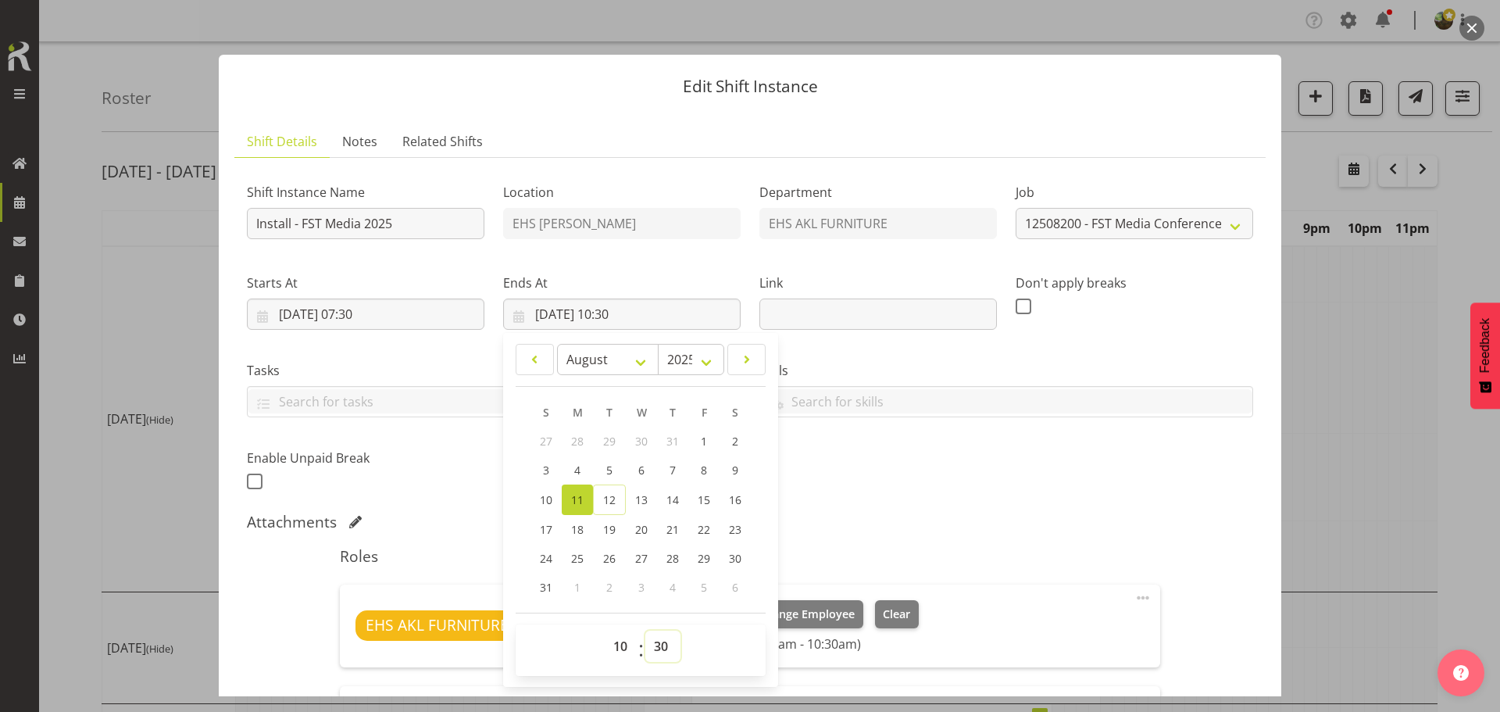
click at [653, 641] on select "00 01 02 03 04 05 06 07 08 09 10 11 12 13 14 15 16 17 18 19 20 21 22 23 24 25 2…" at bounding box center [662, 645] width 35 height 31
select select "0"
click at [645, 630] on select "00 01 02 03 04 05 06 07 08 09 10 11 12 13 14 15 16 17 18 19 20 21 22 23 24 25 2…" at bounding box center [662, 645] width 35 height 31
type input "11/08/2025, 10:00"
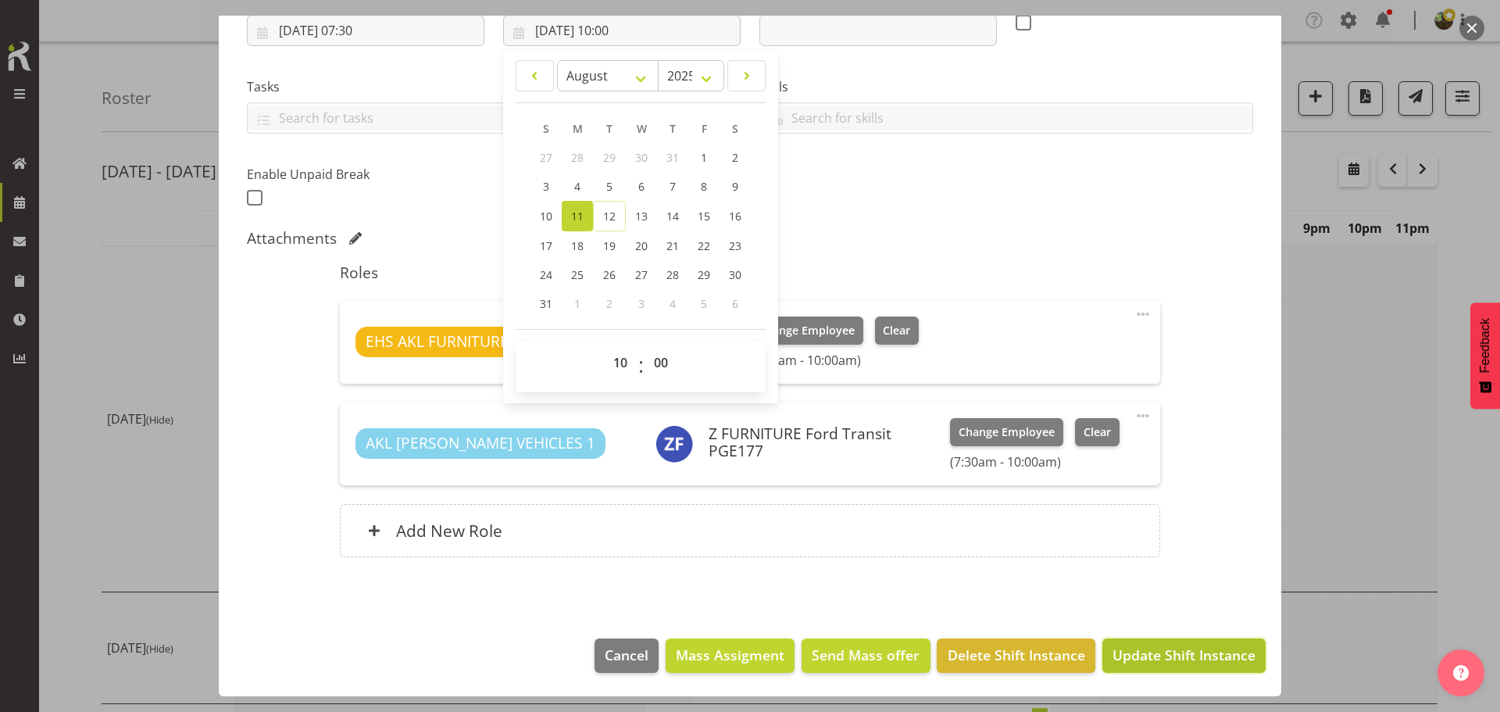
click at [1161, 654] on span "Update Shift Instance" at bounding box center [1183, 654] width 143 height 20
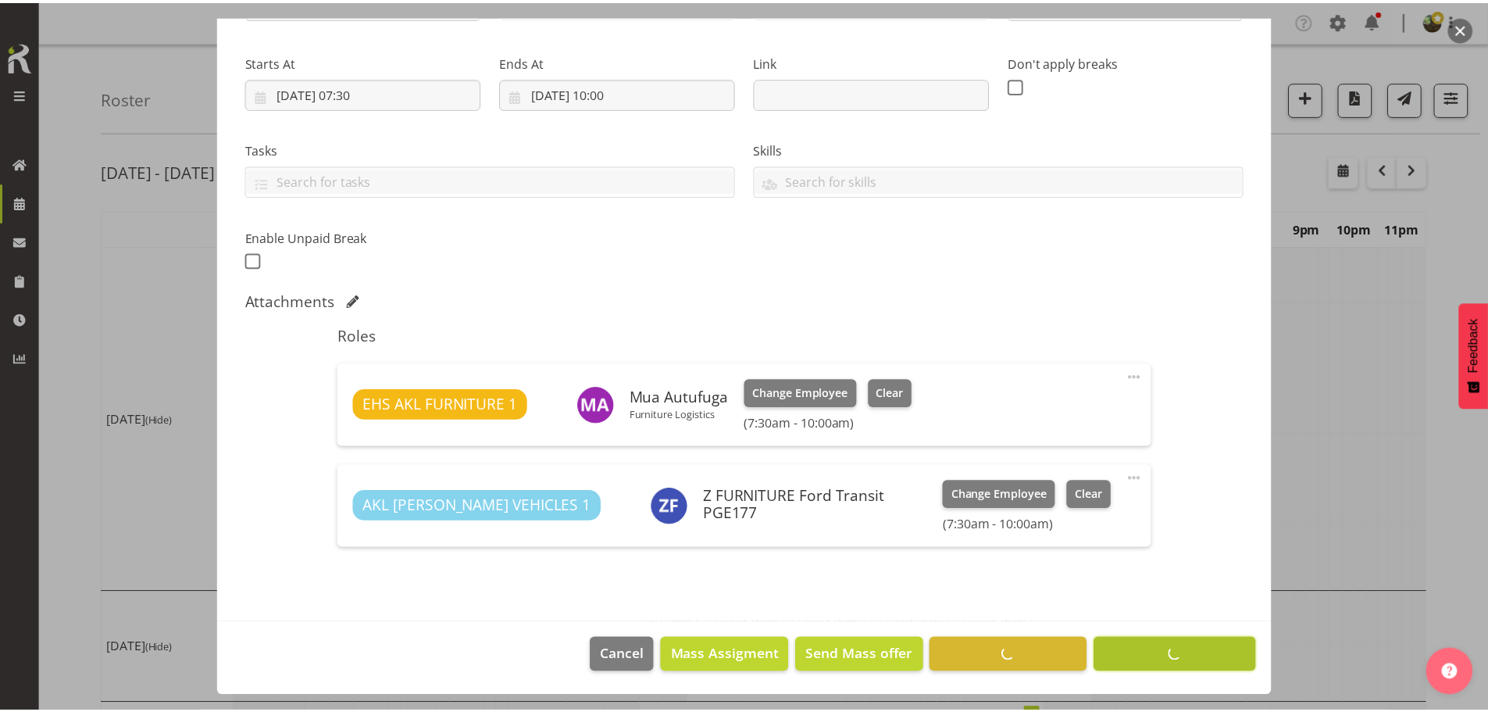
scroll to position [221, 0]
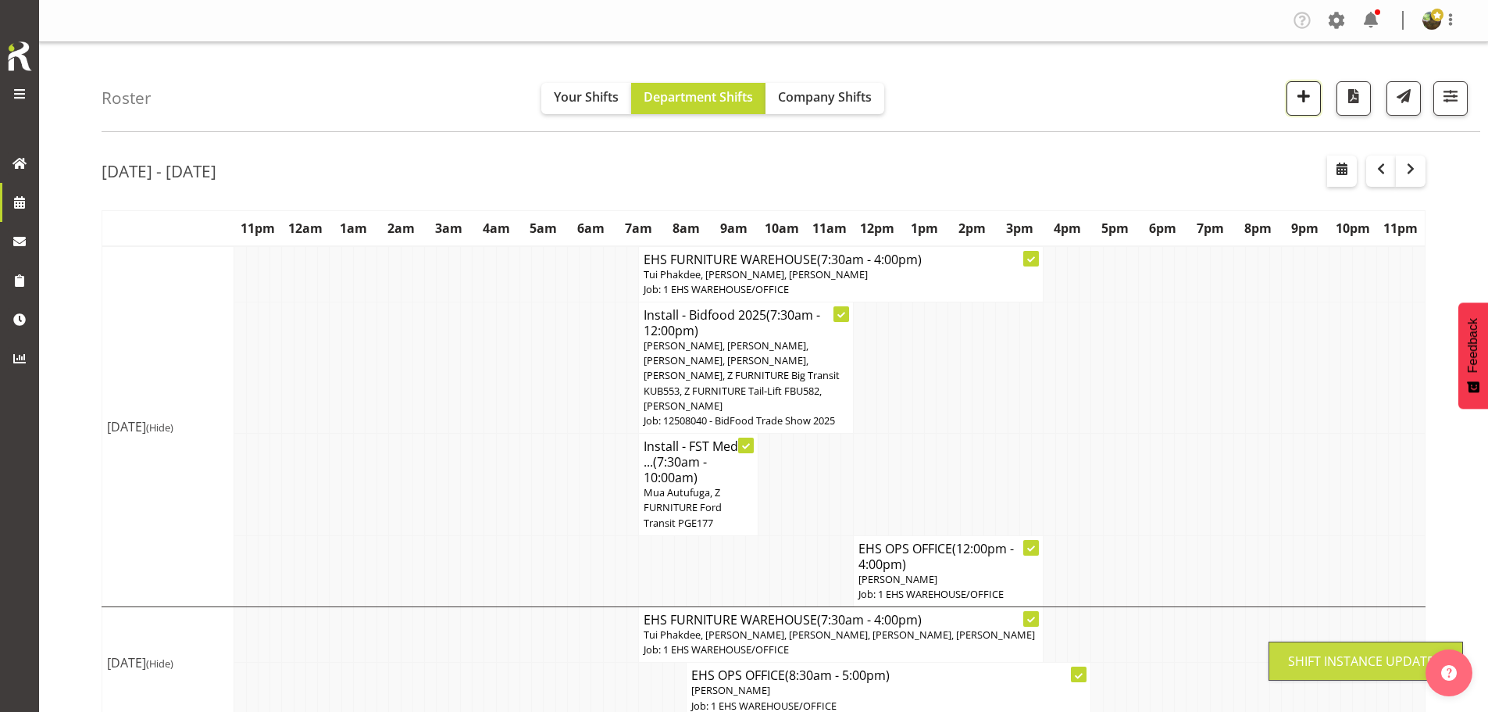
click at [1304, 96] on span "button" at bounding box center [1303, 96] width 20 height 20
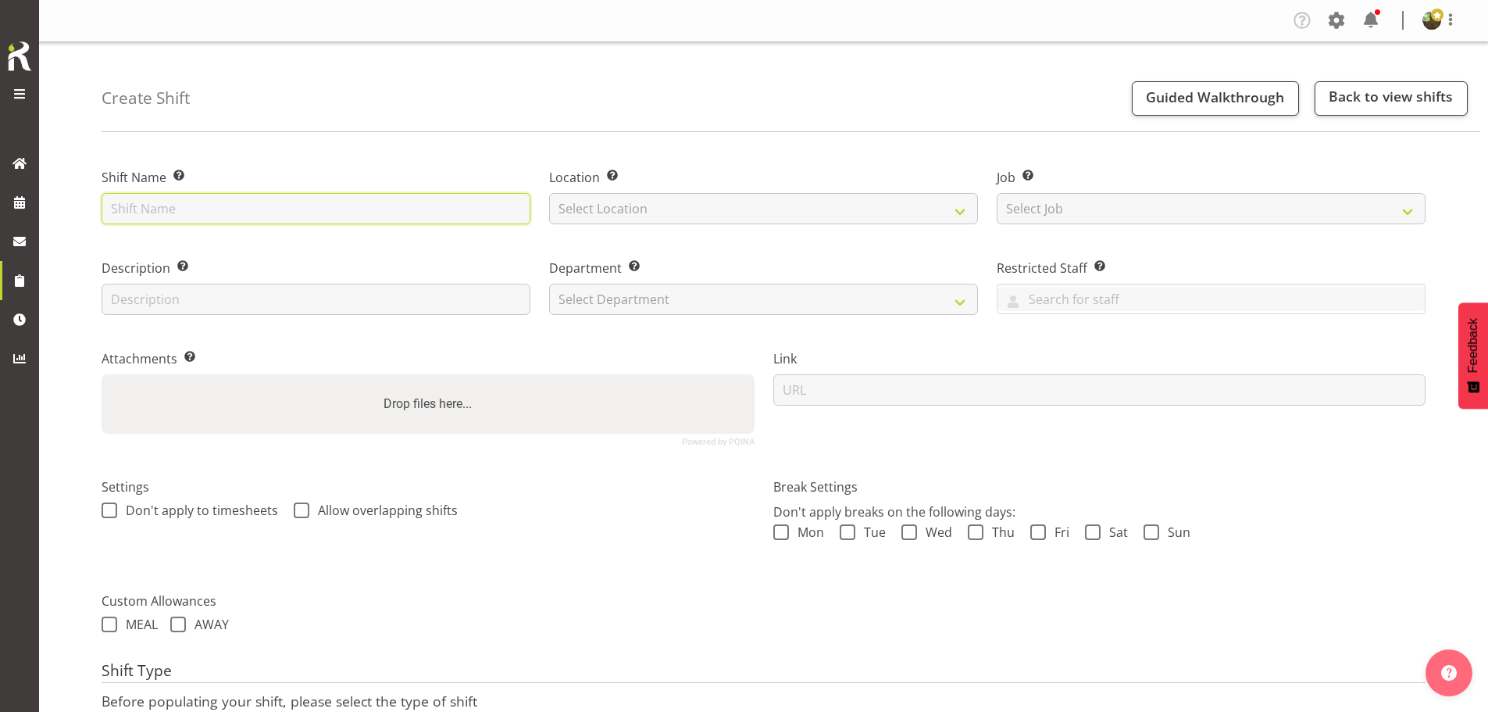
click at [383, 212] on input "text" at bounding box center [316, 208] width 429 height 31
type input "I"
type input "Install - [DATE][PERSON_NAME] Expo 2025"
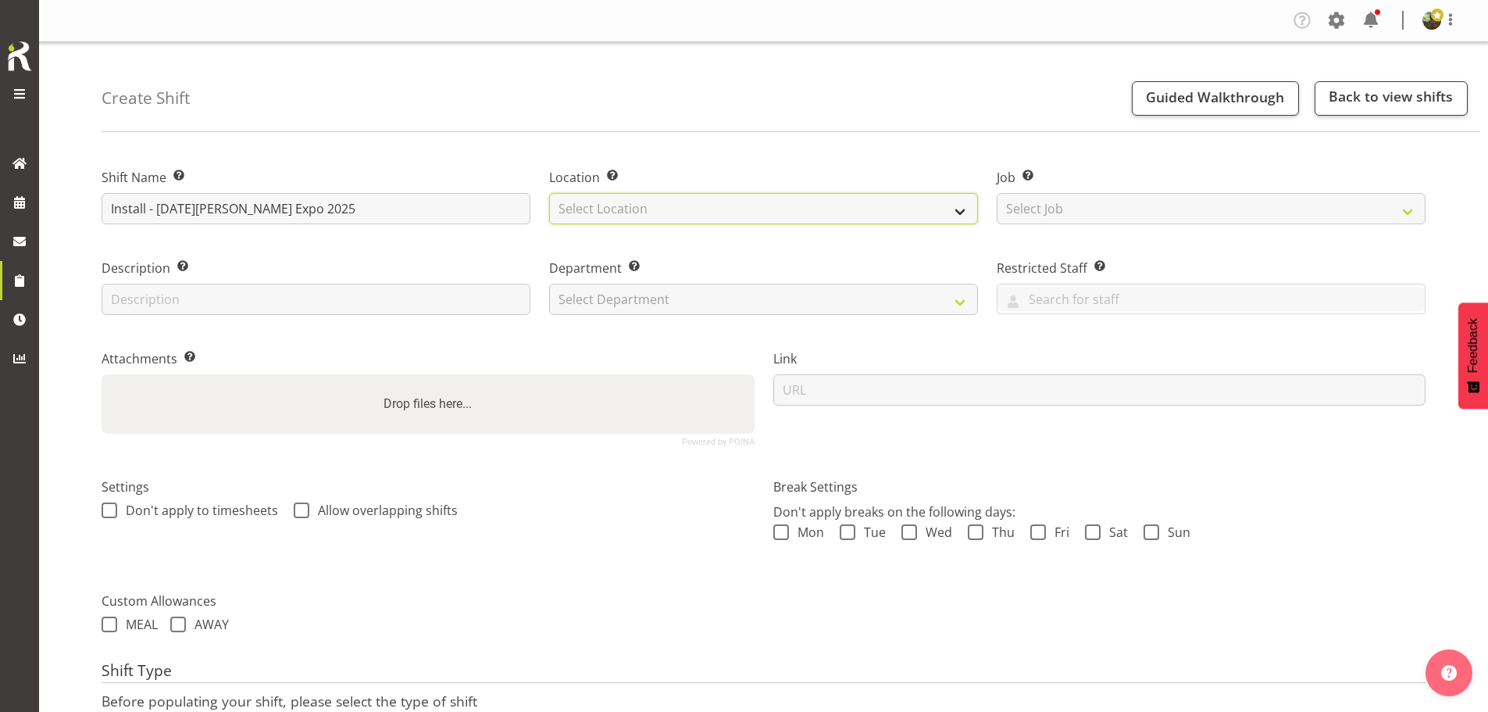
click at [735, 209] on select "Select Location EHS [PERSON_NAME]" at bounding box center [763, 208] width 429 height 31
click at [742, 251] on div "Department Set the department that the shift relates to. Select Department EHS …" at bounding box center [764, 282] width 448 height 91
drag, startPoint x: 760, startPoint y: 212, endPoint x: 760, endPoint y: 223, distance: 10.2
click at [760, 212] on select "Select Location EHS RYMER" at bounding box center [763, 208] width 429 height 31
select select "35"
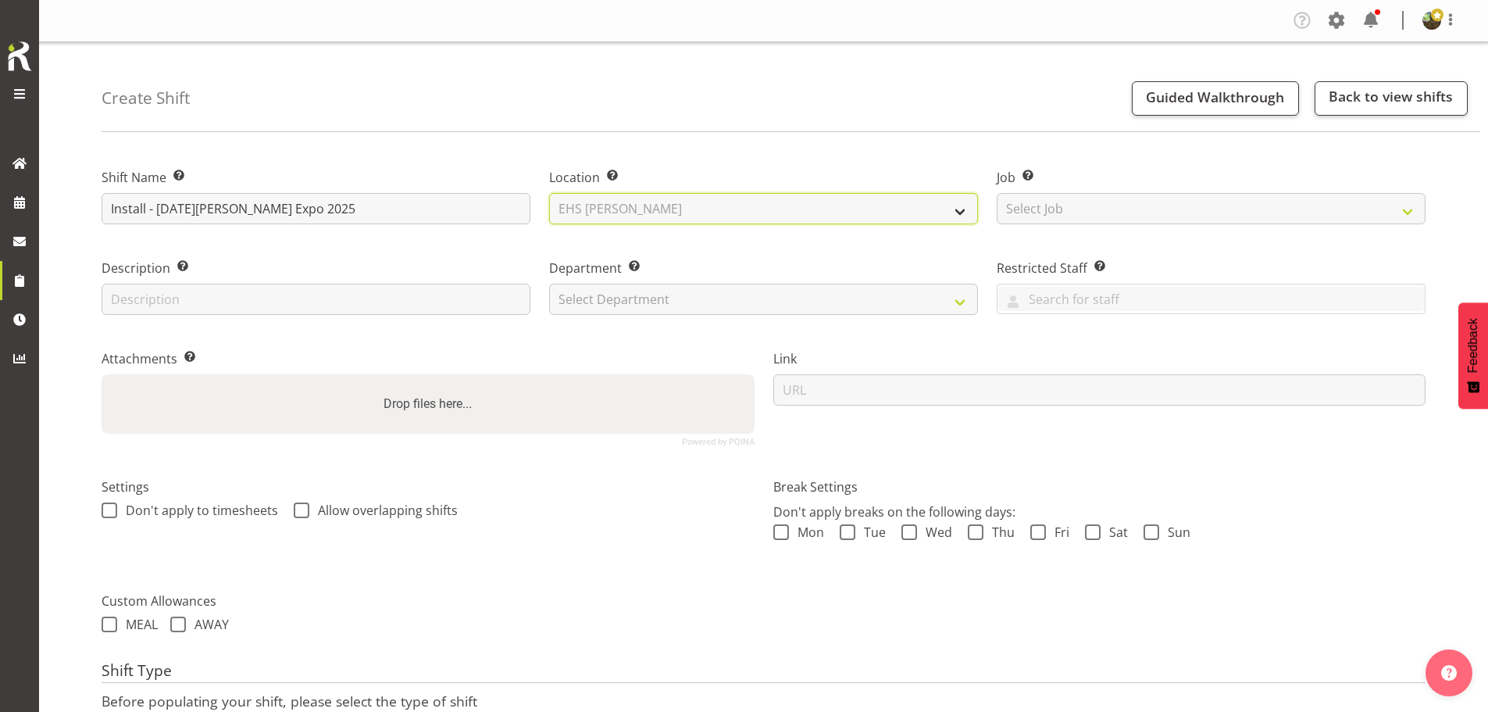
click at [549, 193] on select "Select Location EHS RYMER" at bounding box center [763, 208] width 429 height 31
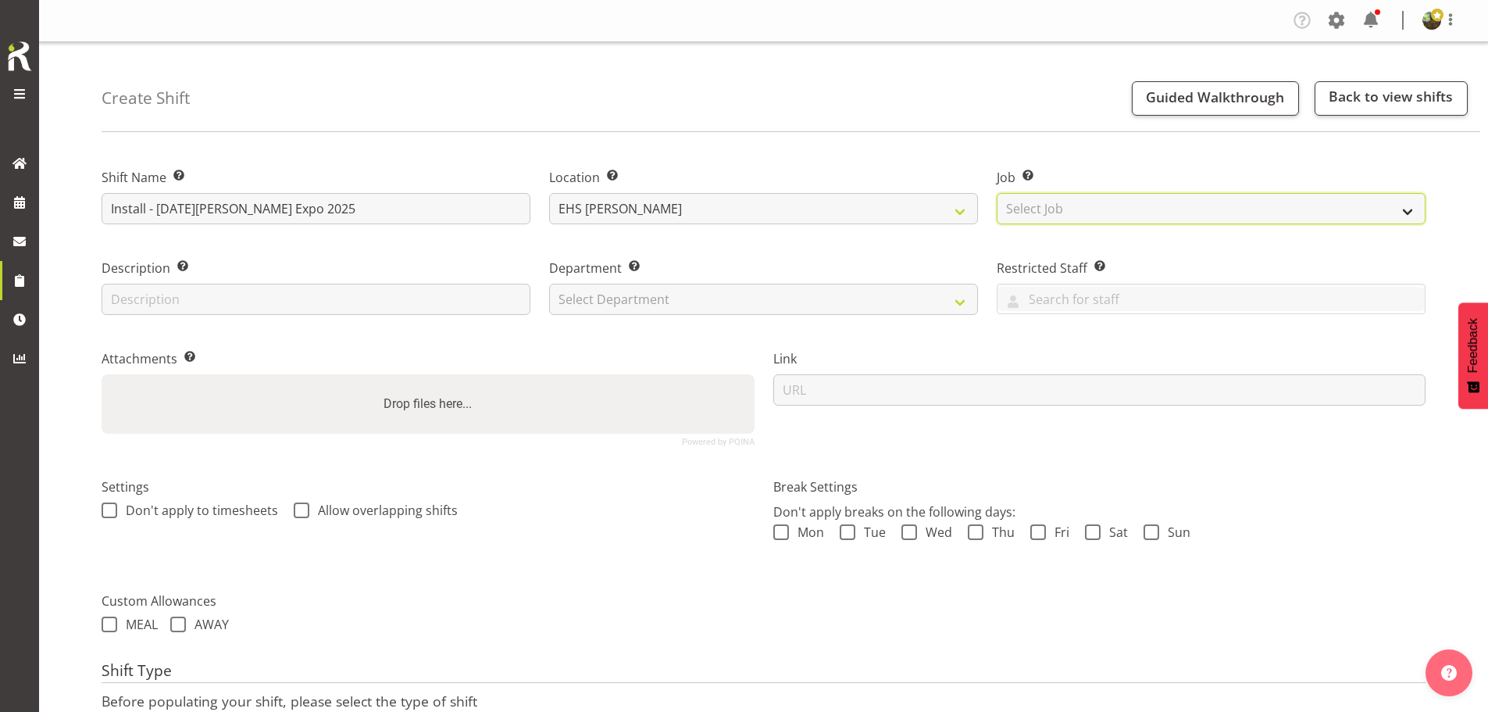
click at [1055, 214] on select "Select Job Create new job 1 Carlton Events 1 Carlton Hamilton 1 Carlton Welling…" at bounding box center [1211, 208] width 429 height 31
select select "10145"
click at [997, 193] on select "Select Job Create new job 1 Carlton Events 1 Carlton Hamilton 1 Carlton Welling…" at bounding box center [1211, 208] width 429 height 31
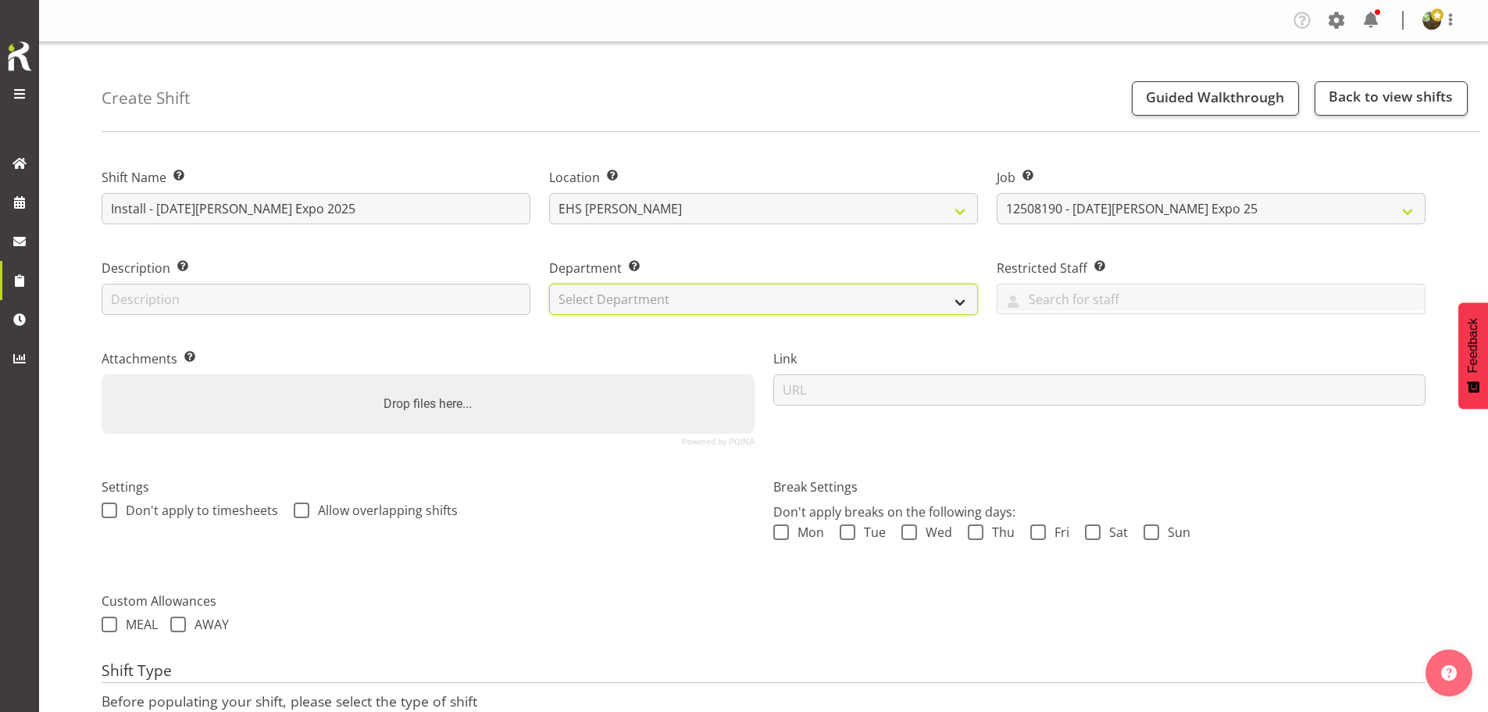
click at [765, 305] on select "Select Department EHS AKL FURNITURE" at bounding box center [763, 299] width 429 height 31
select select "38"
click at [549, 284] on select "Select Department EHS AKL FURNITURE" at bounding box center [763, 299] width 429 height 31
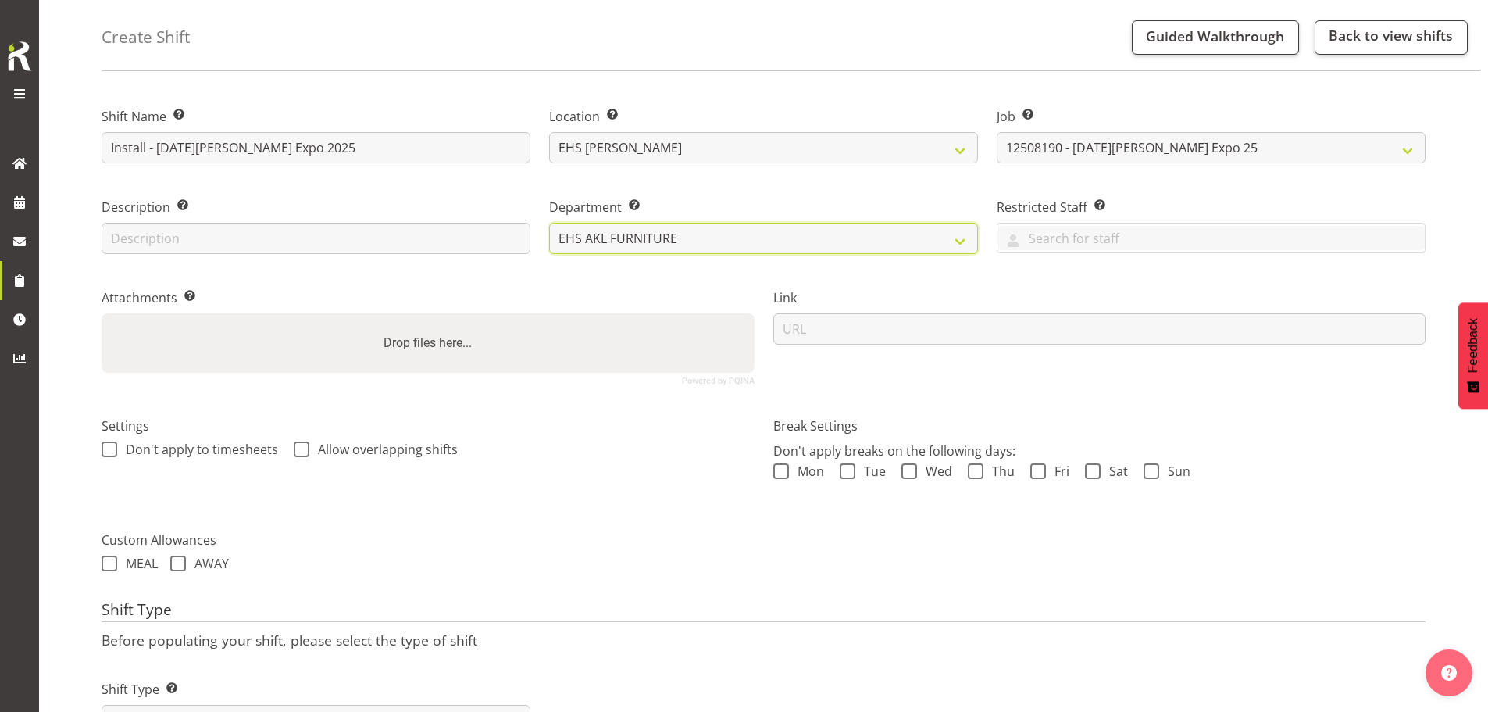
scroll to position [134, 0]
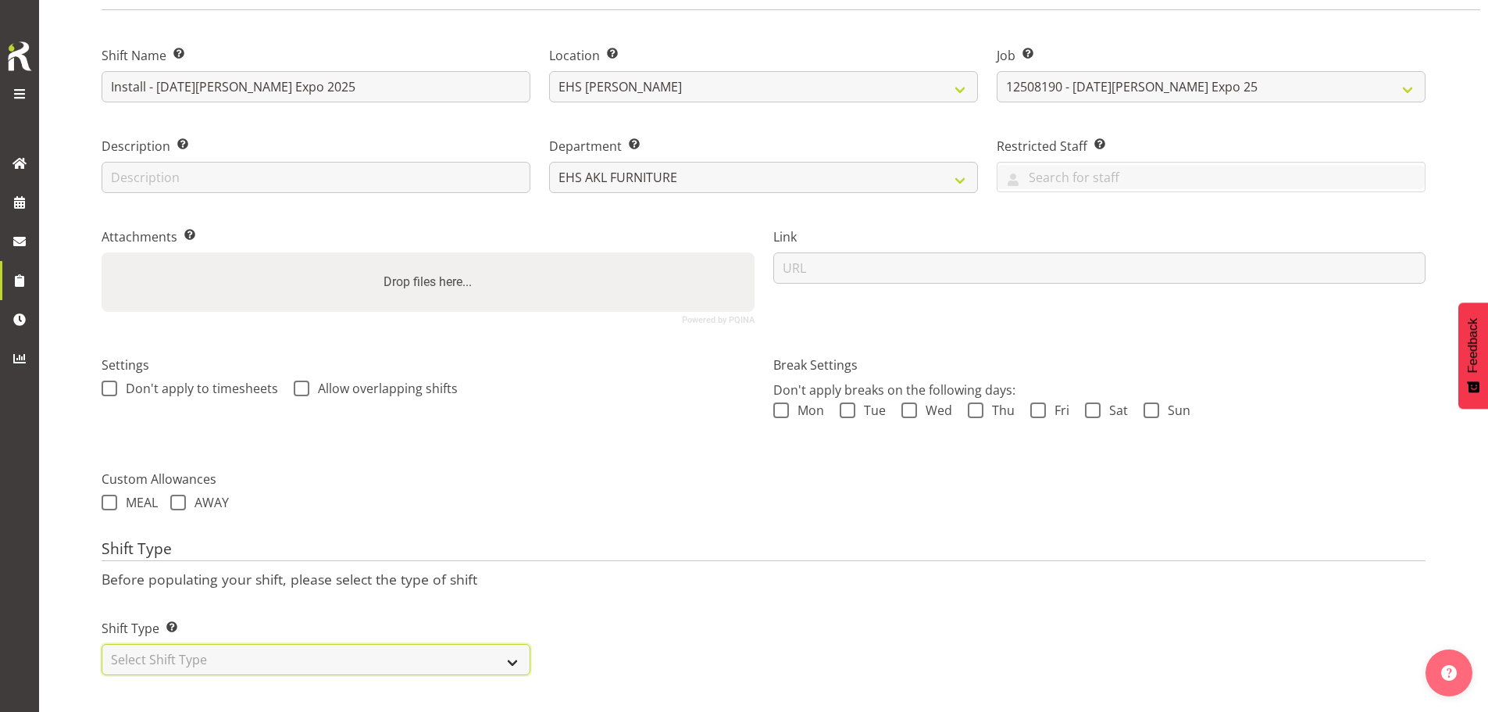
click at [164, 644] on select "Select Shift Type One Off Shift Recurring Shift Rotating Shift" at bounding box center [316, 659] width 429 height 31
select select "one_off"
click at [102, 644] on select "Select Shift Type One Off Shift Recurring Shift Rotating Shift" at bounding box center [316, 659] width 429 height 31
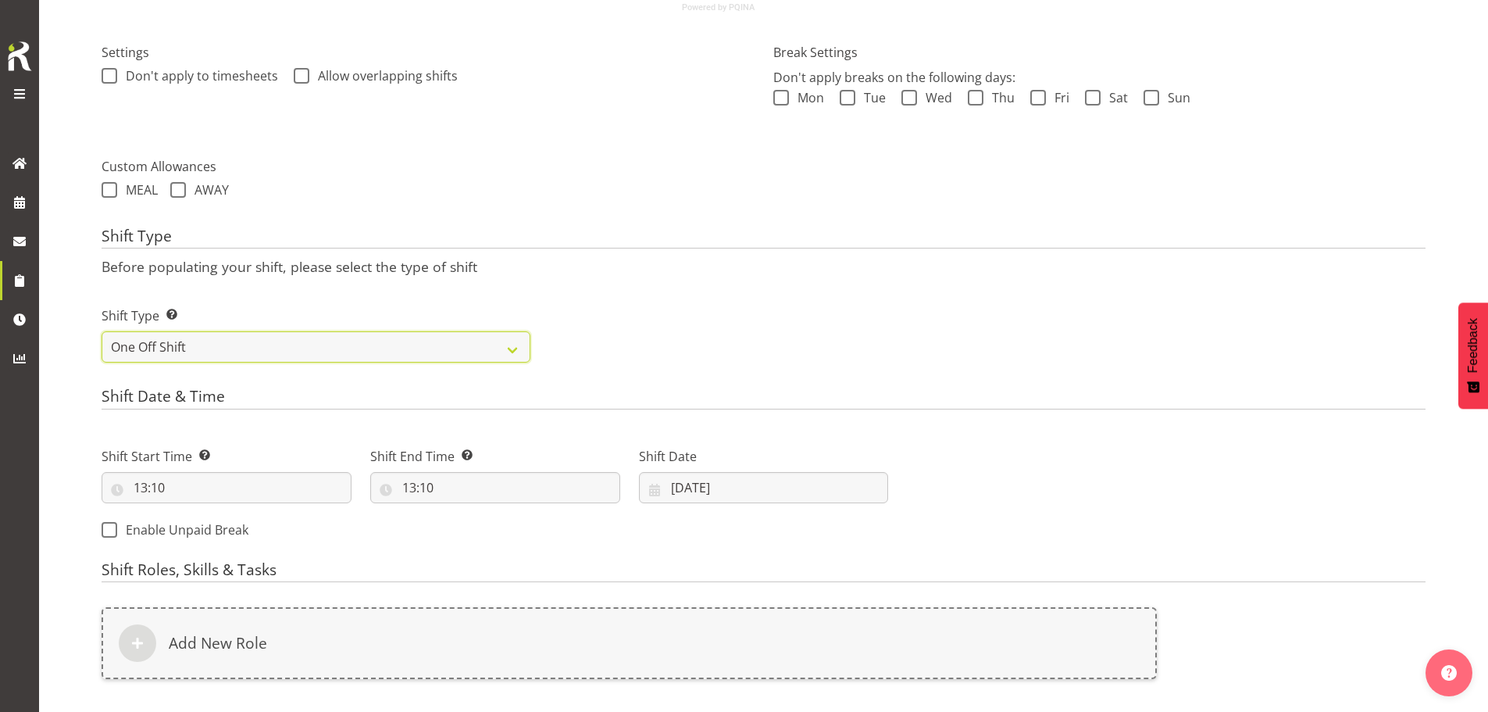
scroll to position [446, 0]
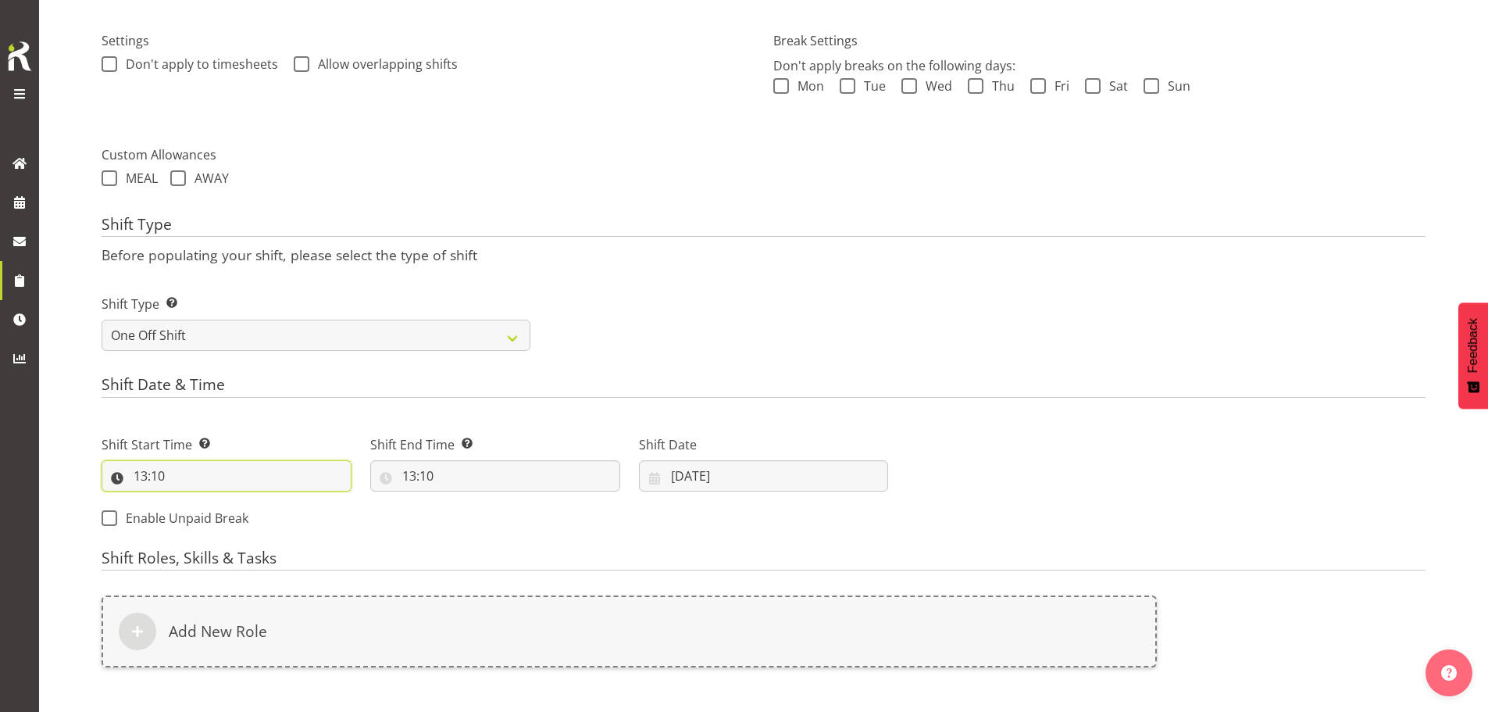
click at [152, 481] on input "13:10" at bounding box center [227, 475] width 250 height 31
click at [209, 517] on select "00 01 02 03 04 05 06 07 08 09 10 11 12 13 14 15 16 17 18 19 20 21 22 23" at bounding box center [208, 516] width 35 height 31
select select "10"
click at [191, 501] on select "00 01 02 03 04 05 06 07 08 09 10 11 12 13 14 15 16 17 18 19 20 21 22 23" at bounding box center [208, 516] width 35 height 31
type input "10:10"
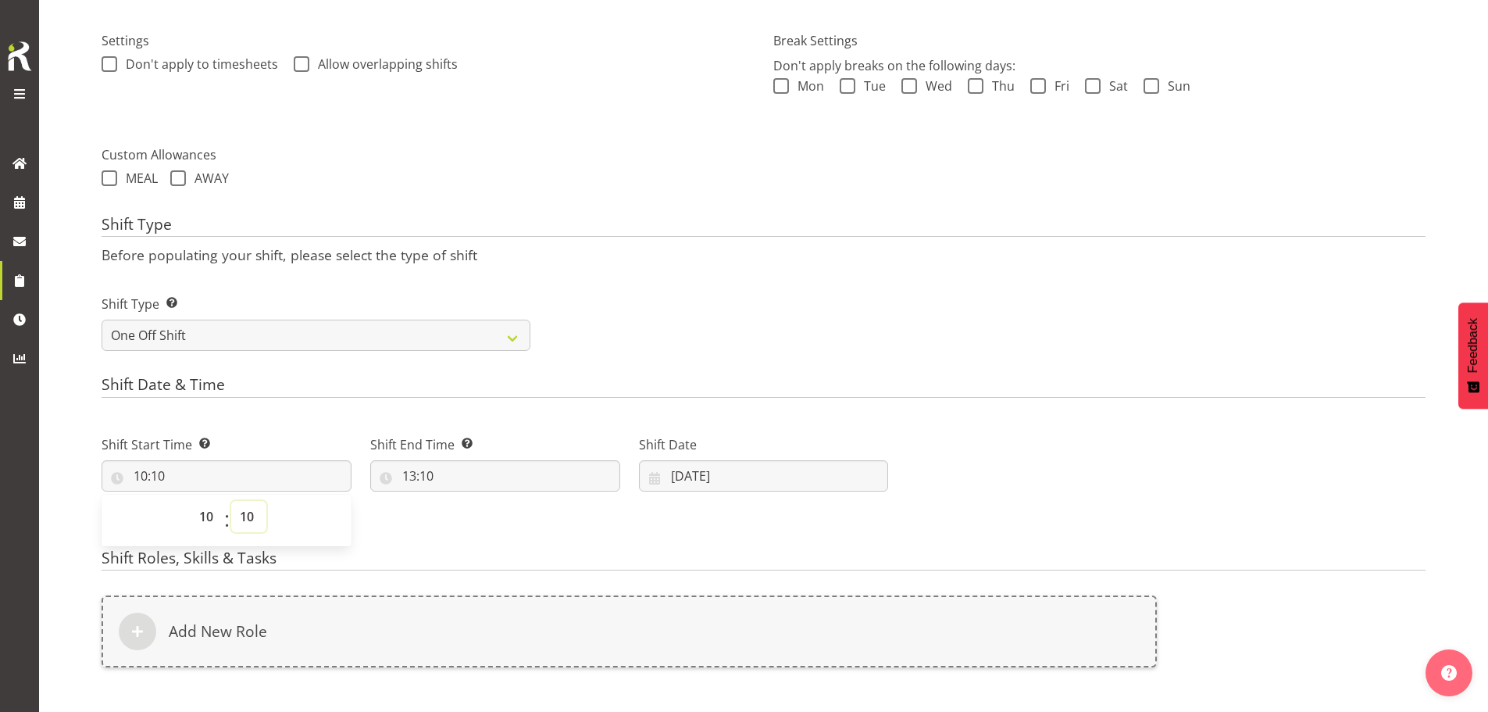
click at [248, 515] on select "00 01 02 03 04 05 06 07 08 09 10 11 12 13 14 15 16 17 18 19 20 21 22 23 24 25 2…" at bounding box center [248, 516] width 35 height 31
select select "0"
click at [231, 501] on select "00 01 02 03 04 05 06 07 08 09 10 11 12 13 14 15 16 17 18 19 20 21 22 23 24 25 2…" at bounding box center [248, 516] width 35 height 31
type input "10:00"
click at [413, 482] on input "13:10" at bounding box center [495, 475] width 250 height 31
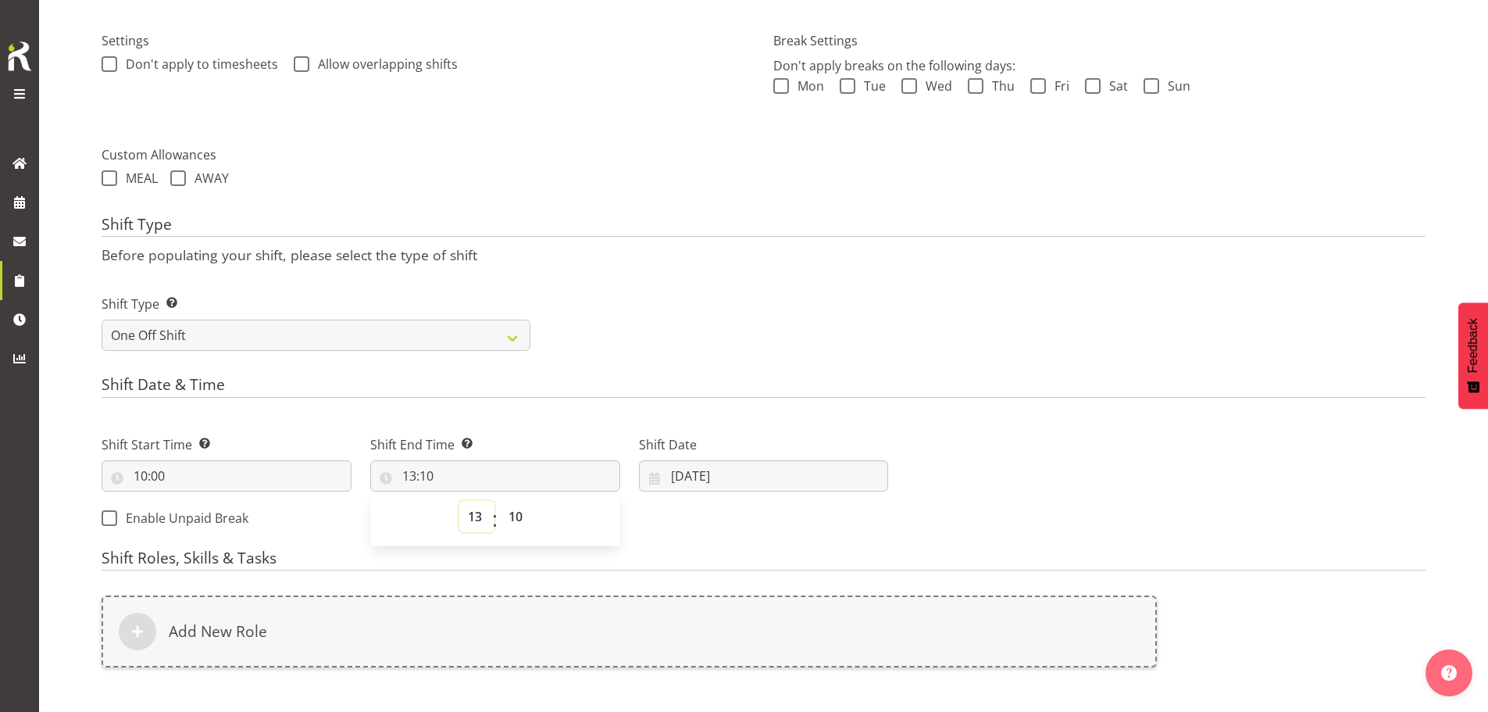
click at [473, 514] on select "00 01 02 03 04 05 06 07 08 09 10 11 12 13 14 15 16 17 18 19 20 21 22 23" at bounding box center [476, 516] width 35 height 31
select select "12"
click at [459, 501] on select "00 01 02 03 04 05 06 07 08 09 10 11 12 13 14 15 16 17 18 19 20 21 22 23" at bounding box center [476, 516] width 35 height 31
type input "12:10"
click at [513, 517] on select "00 01 02 03 04 05 06 07 08 09 10 11 12 13 14 15 16 17 18 19 20 21 22 23 24 25 2…" at bounding box center [517, 516] width 35 height 31
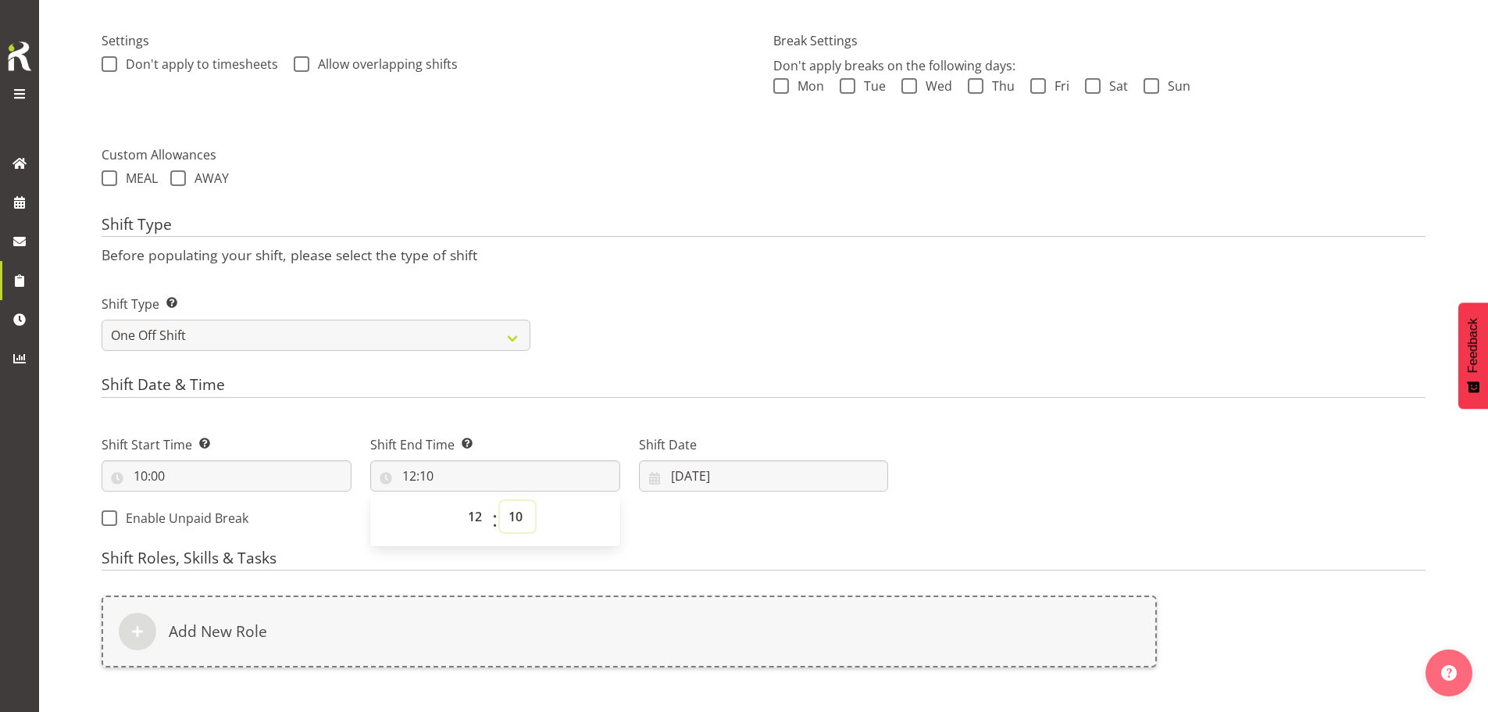
select select "0"
click at [500, 501] on select "00 01 02 03 04 05 06 07 08 09 10 11 12 13 14 15 16 17 18 19 20 21 22 23 24 25 2…" at bounding box center [517, 516] width 35 height 31
type input "12:00"
click at [712, 475] on input "[DATE]" at bounding box center [764, 475] width 250 height 31
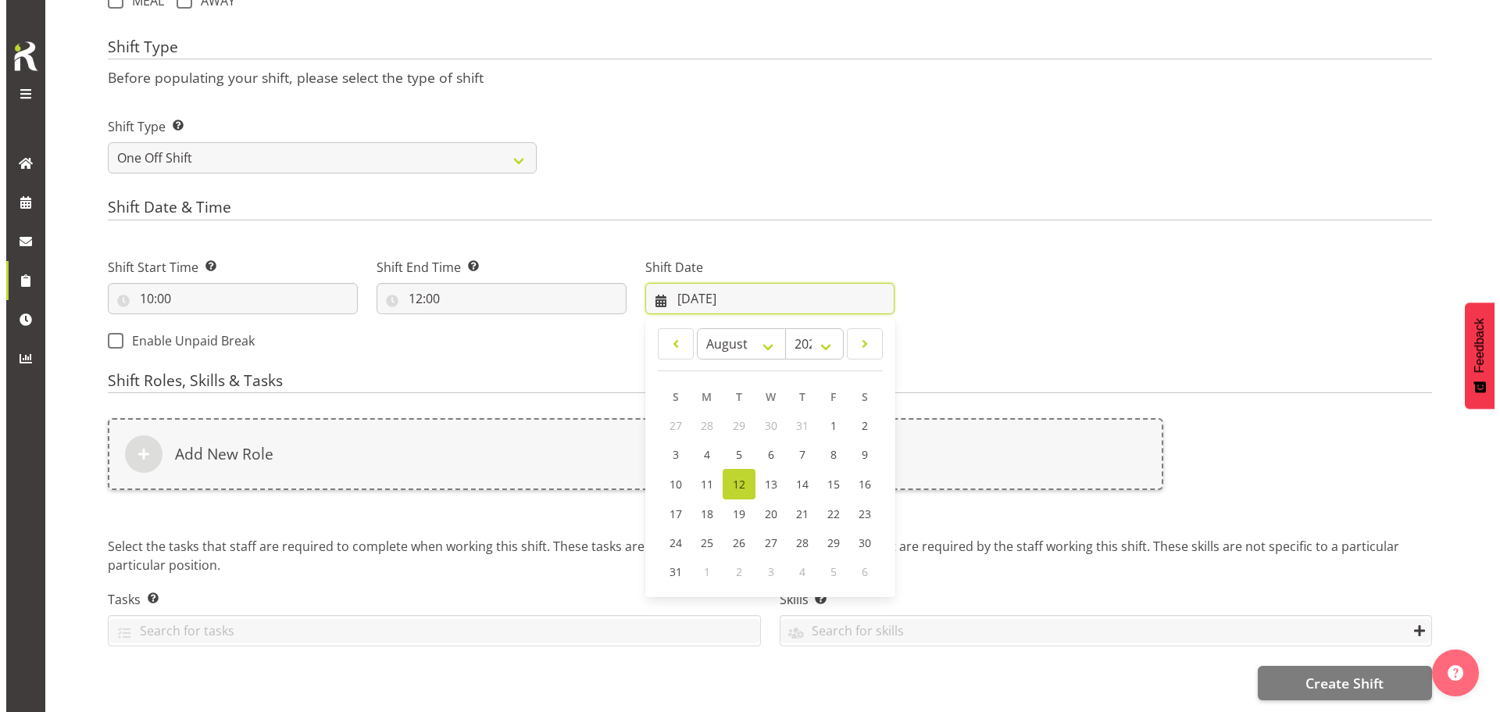
scroll to position [635, 0]
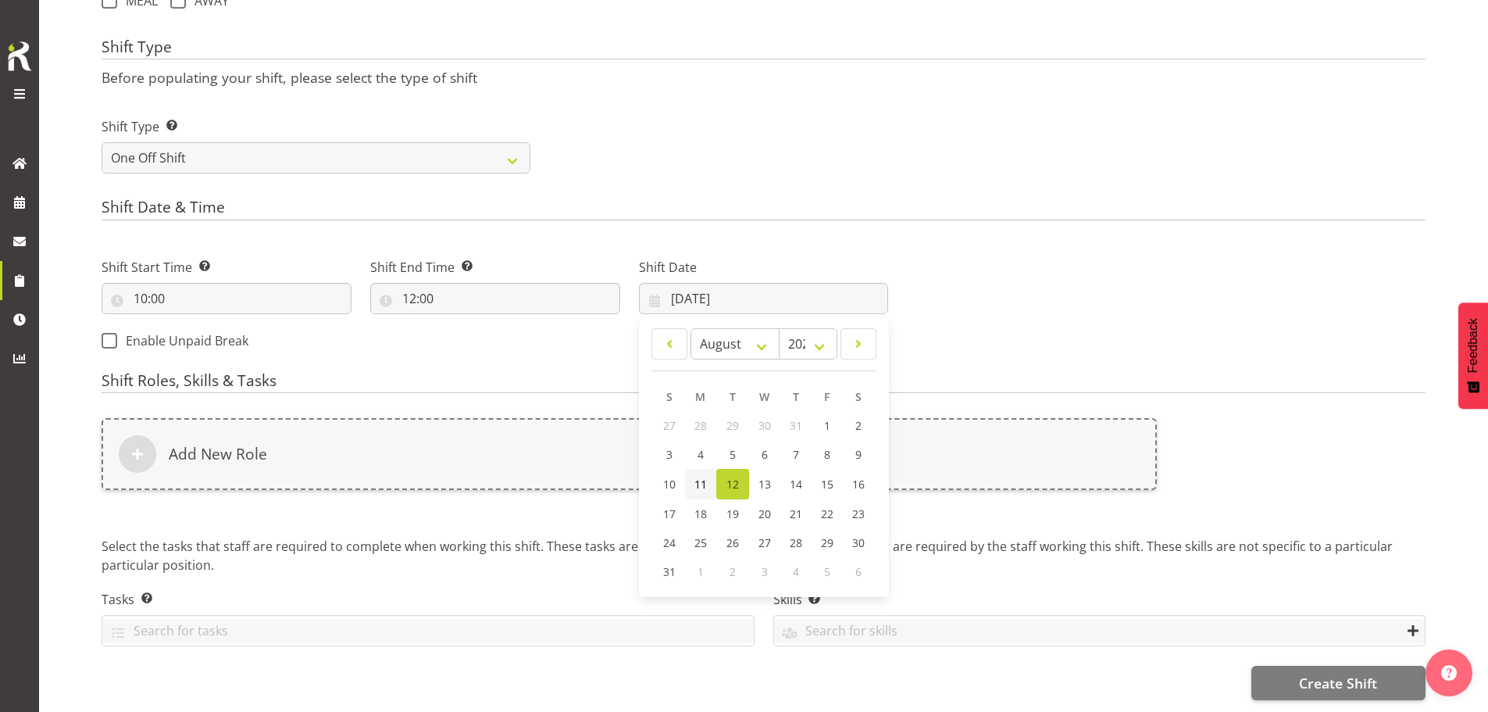
click at [698, 476] on span "11" at bounding box center [700, 483] width 12 height 15
type input "11/08/2025"
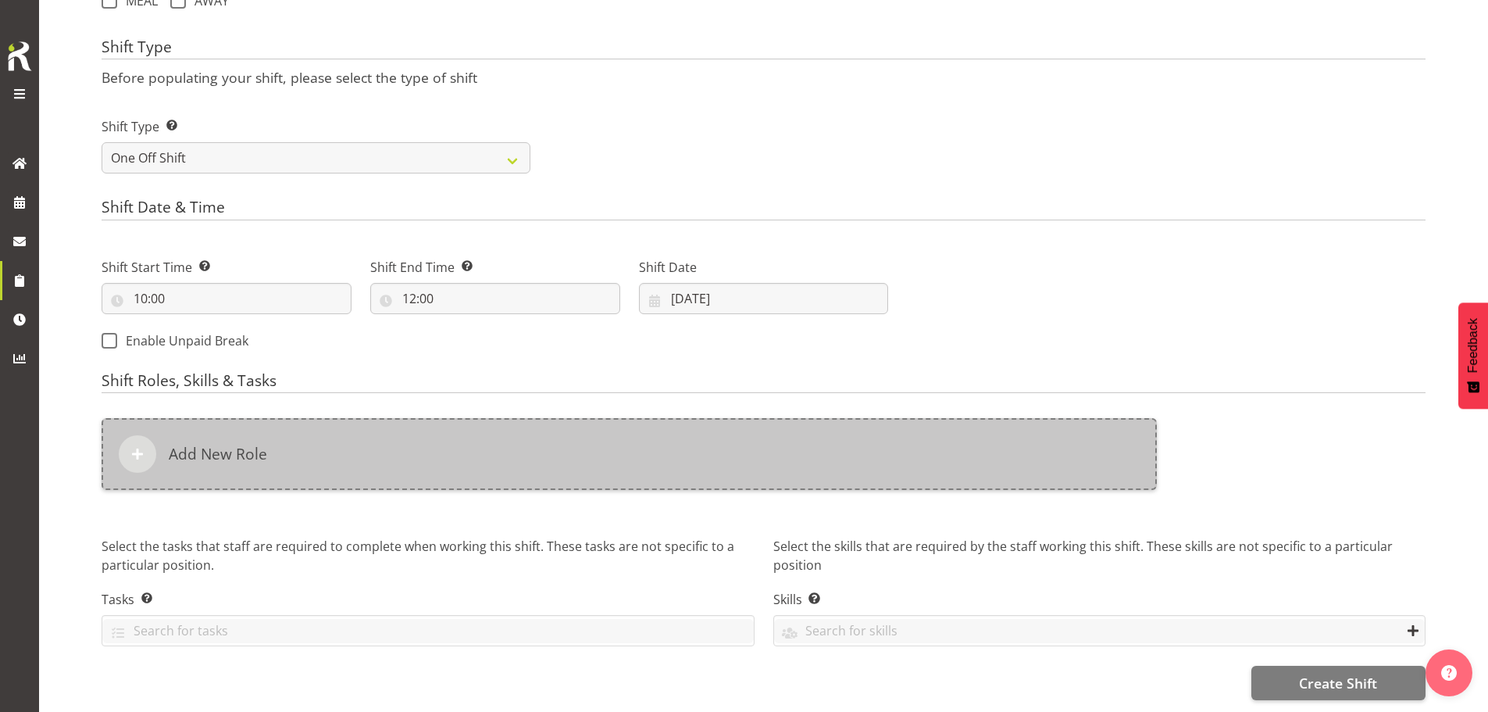
click at [644, 453] on div "Add New Role" at bounding box center [629, 454] width 1055 height 72
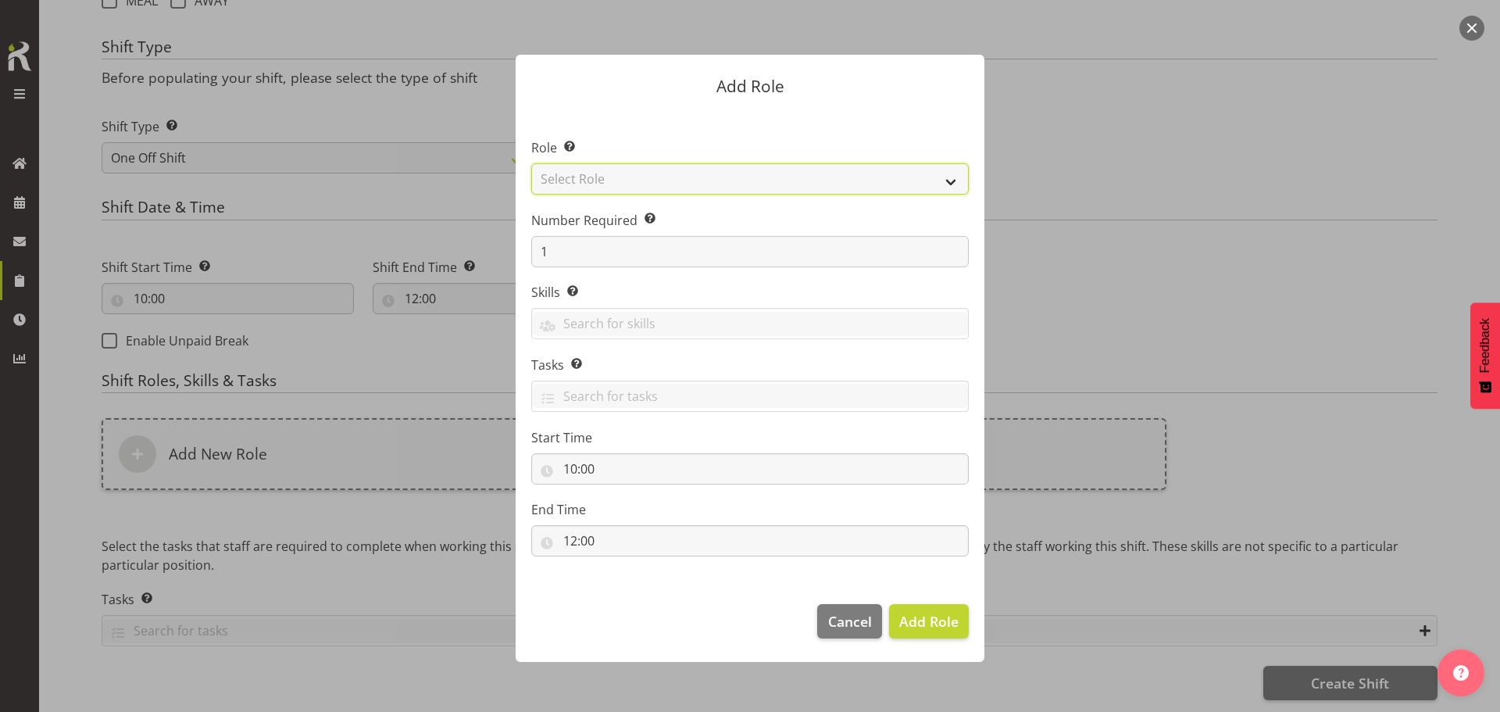
click at [750, 169] on select "Select Role ACCOUNT MANAGER ACCOUNT MANAGER DW ACCOUNTS [PERSON_NAME] VEHICLES …" at bounding box center [749, 178] width 437 height 31
select select "81"
click at [531, 163] on select "Select Role ACCOUNT MANAGER ACCOUNT MANAGER DW ACCOUNTS [PERSON_NAME] VEHICLES …" at bounding box center [749, 178] width 437 height 31
click at [928, 612] on span "Add Role" at bounding box center [928, 621] width 59 height 19
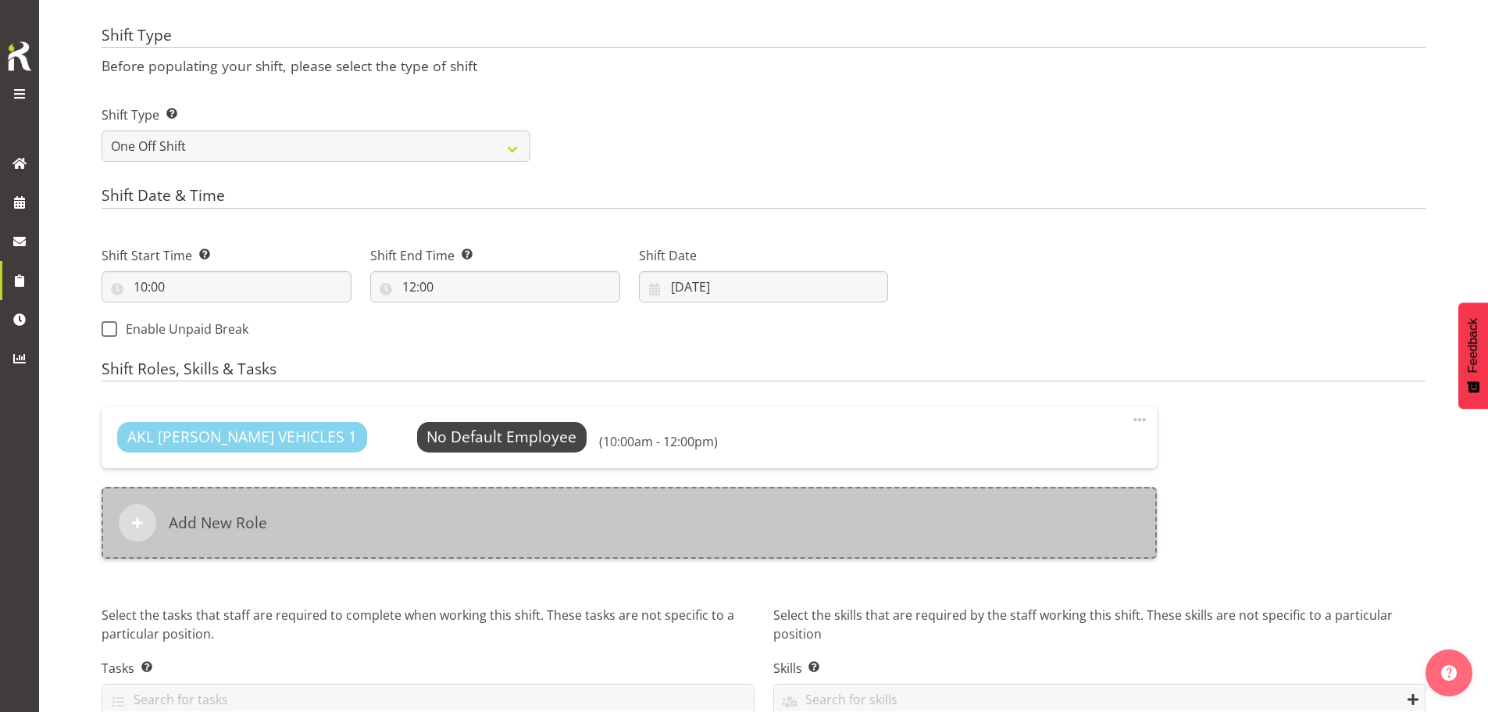
click at [430, 515] on div "Add New Role" at bounding box center [629, 523] width 1055 height 72
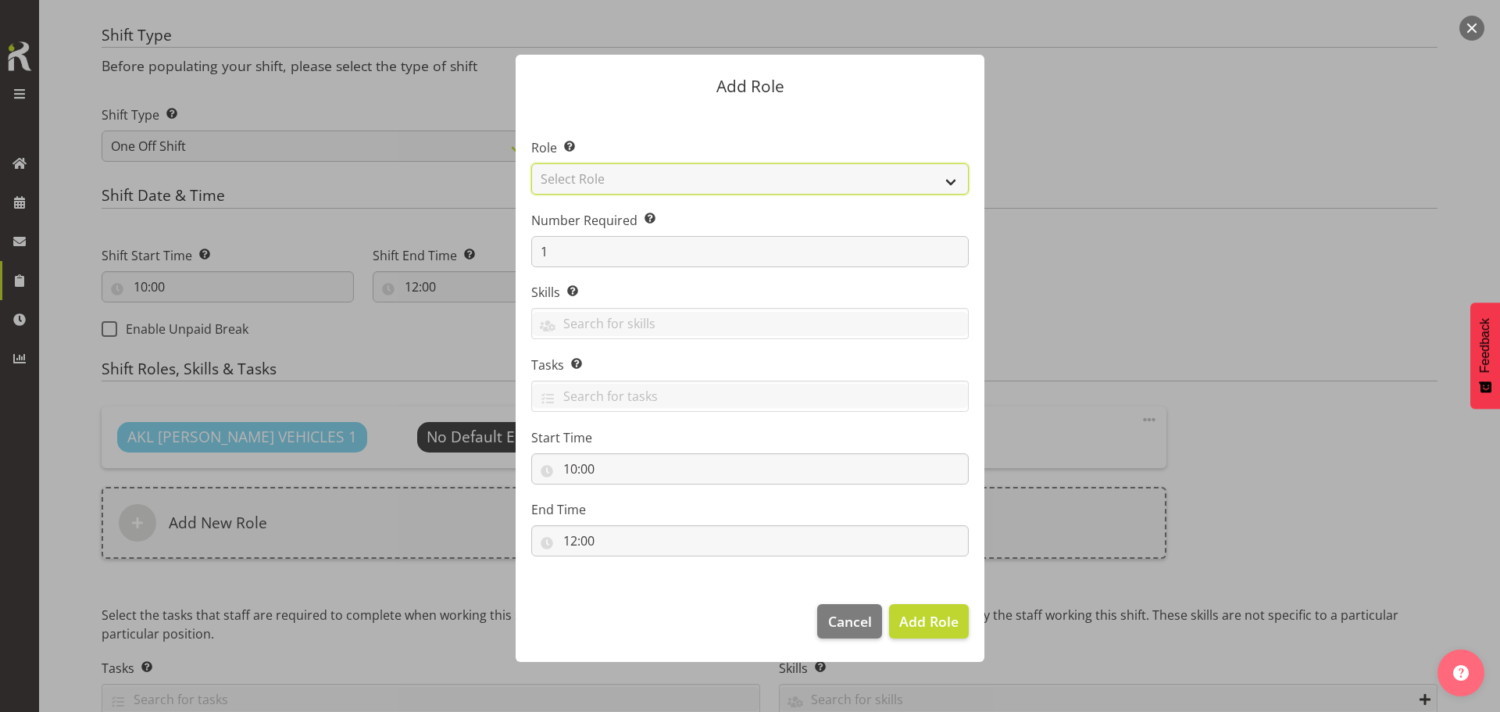
click at [634, 184] on select "Select Role ACCOUNT MANAGER ACCOUNT MANAGER DW ACCOUNTS AKL DIANNA VEHICLES AKL…" at bounding box center [749, 178] width 437 height 31
select select "189"
click at [531, 163] on select "Select Role ACCOUNT MANAGER ACCOUNT MANAGER DW ACCOUNTS AKL DIANNA VEHICLES AKL…" at bounding box center [749, 178] width 437 height 31
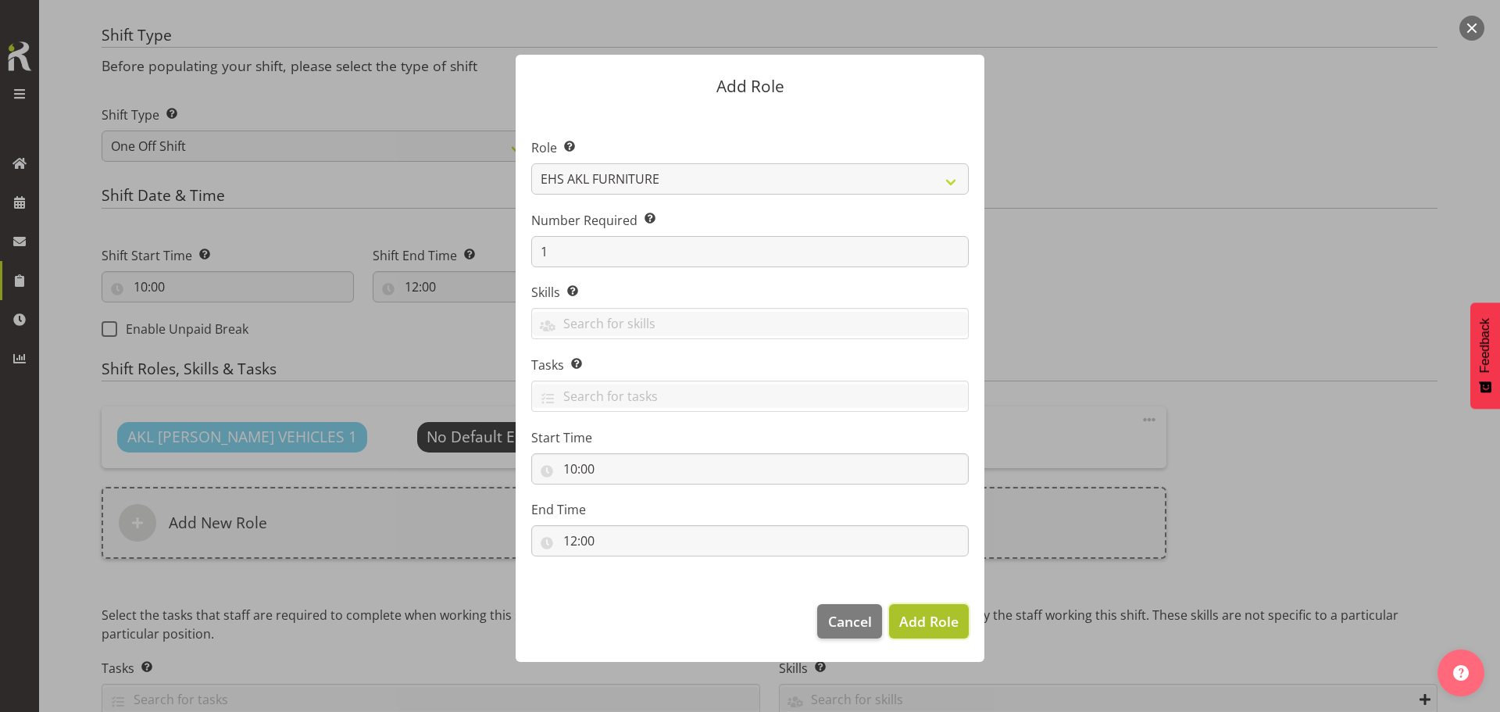
click at [928, 622] on span "Add Role" at bounding box center [928, 621] width 59 height 19
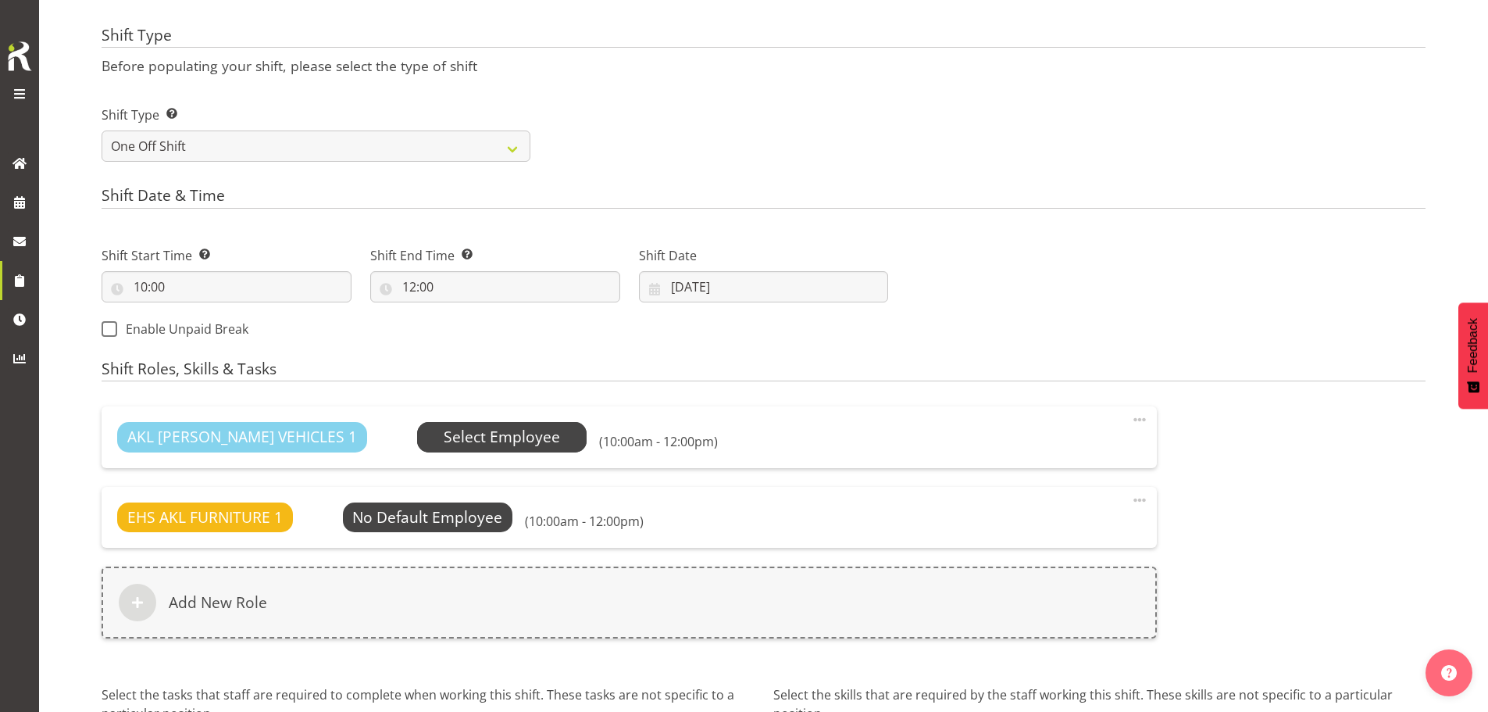
click at [477, 448] on span "Select Employee" at bounding box center [502, 437] width 116 height 23
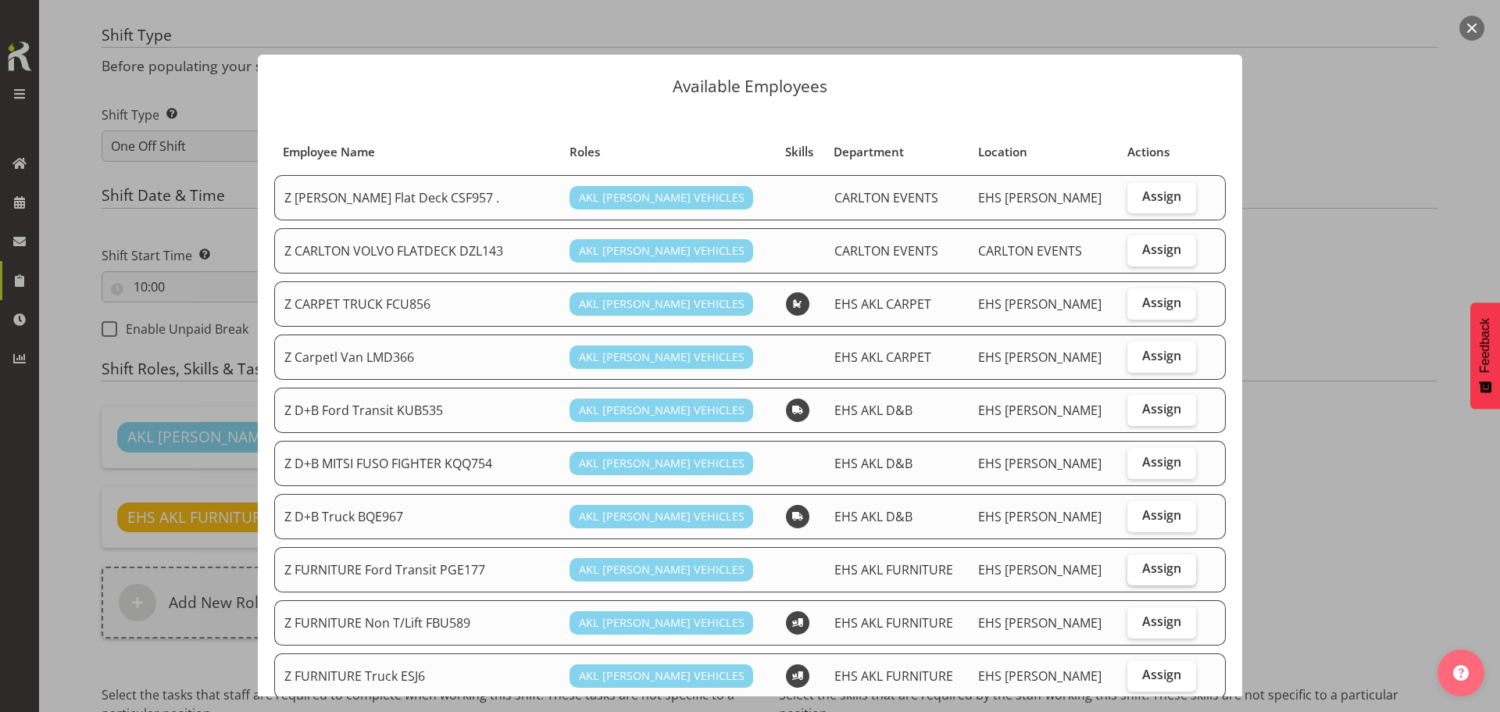
click at [1169, 573] on label "Assign" at bounding box center [1161, 569] width 68 height 31
click at [1137, 573] on input "Assign" at bounding box center [1132, 568] width 10 height 10
checkbox input "true"
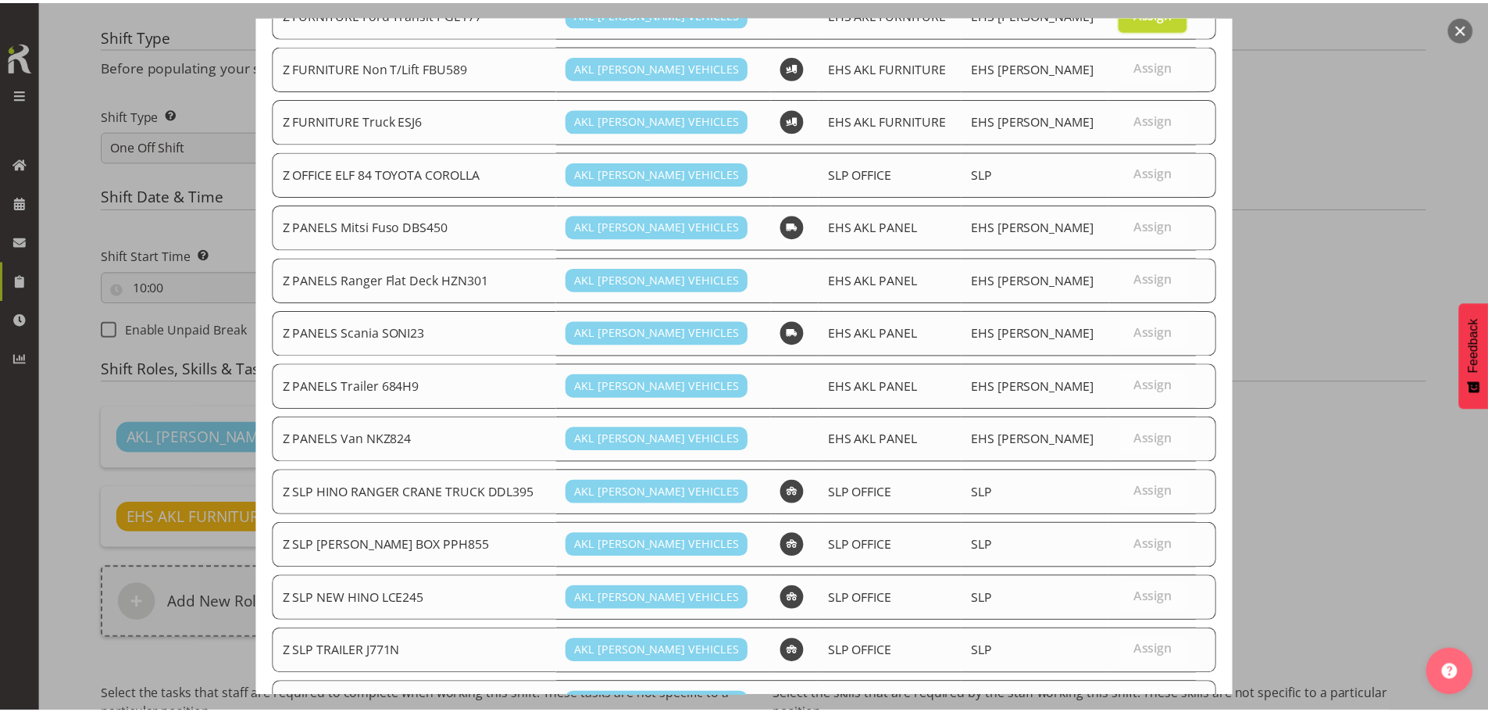
scroll to position [703, 0]
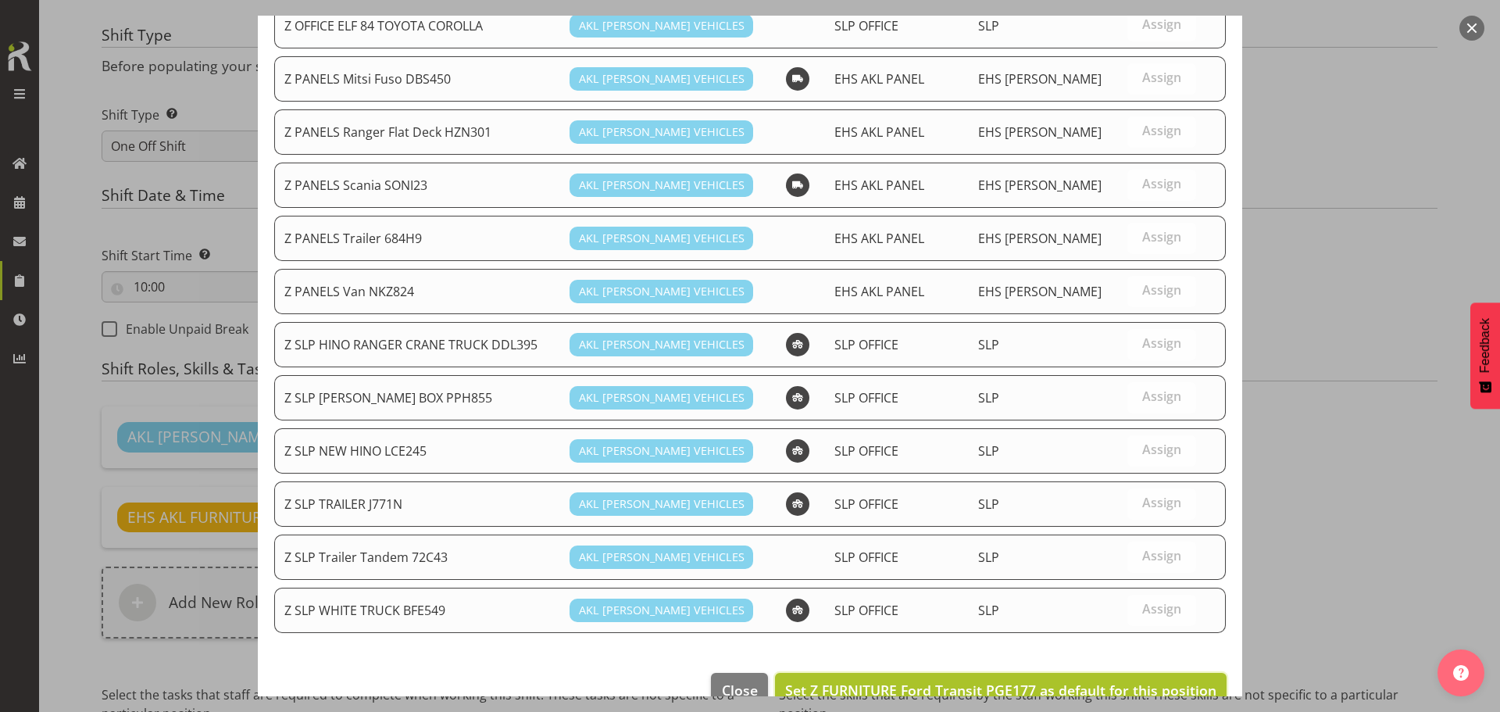
click at [1150, 681] on span "Set Z FURNITURE Ford Transit PGE177 as default for this position" at bounding box center [1000, 689] width 431 height 19
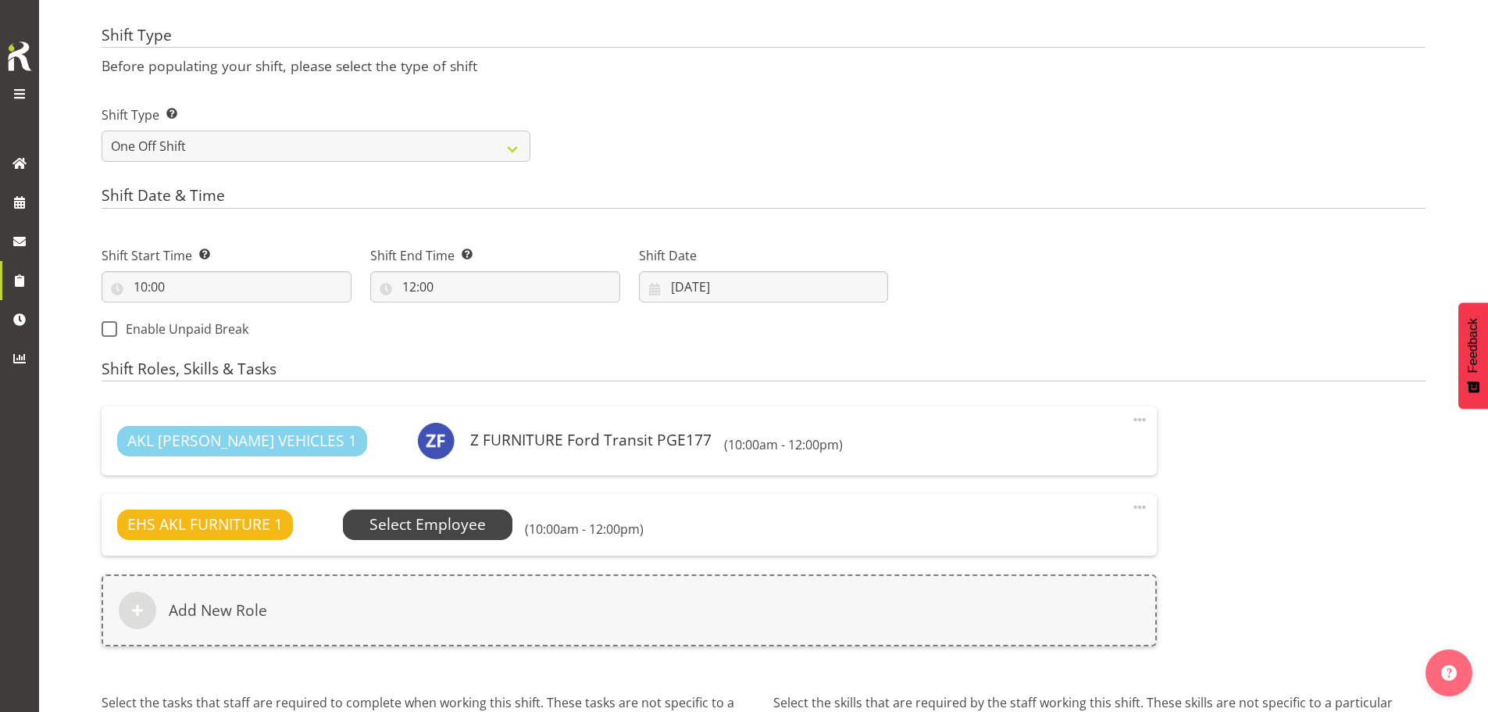
click at [424, 513] on span "Select Employee" at bounding box center [427, 524] width 116 height 23
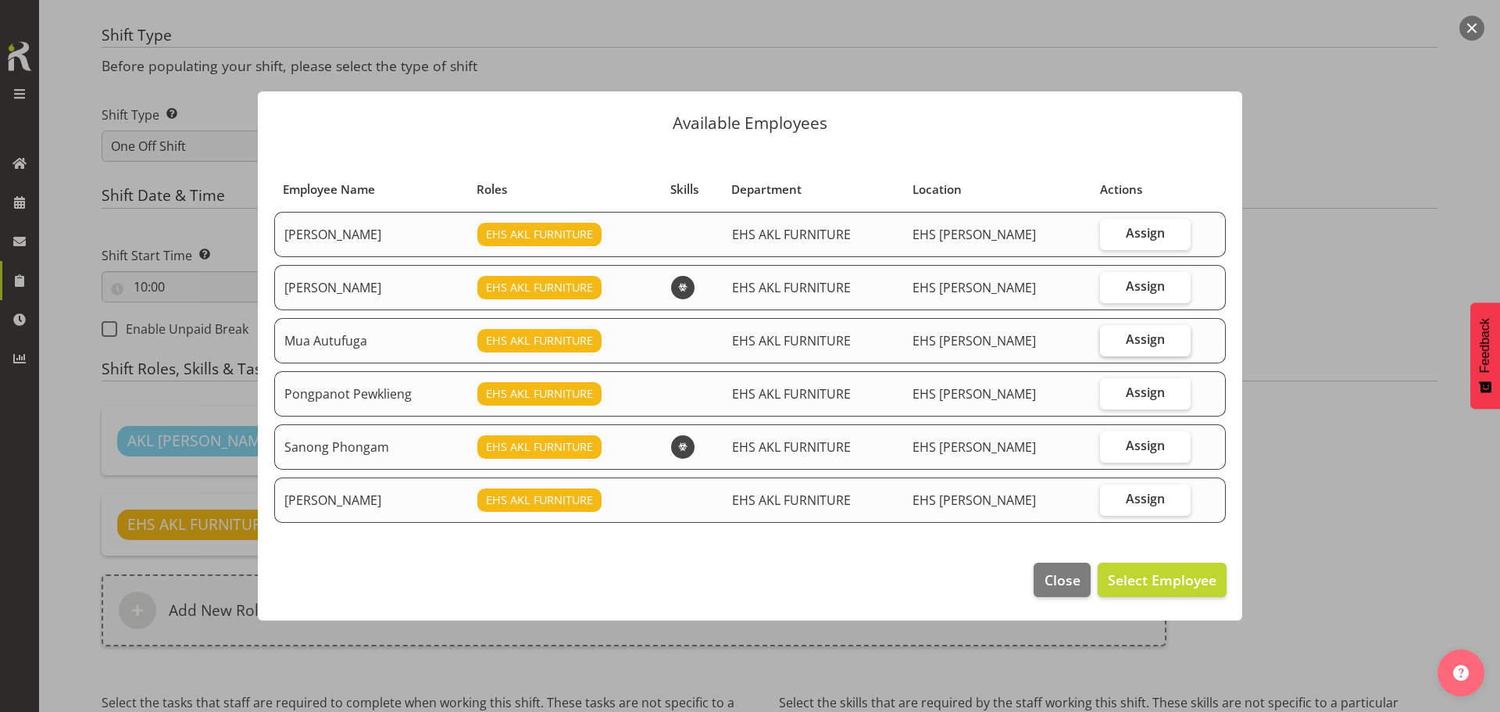
click at [1139, 343] on span "Assign" at bounding box center [1144, 339] width 39 height 16
click at [1110, 343] on input "Assign" at bounding box center [1105, 339] width 10 height 10
checkbox input "true"
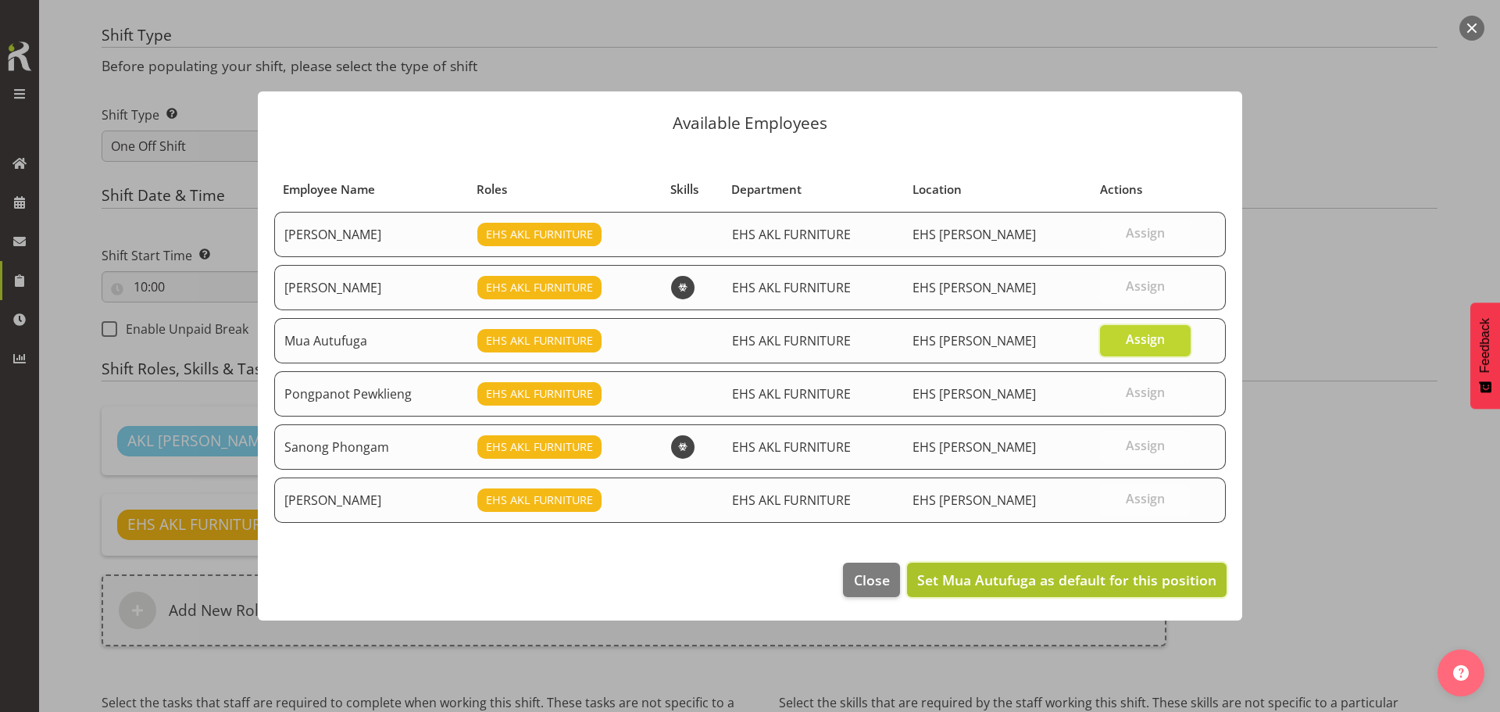
click at [1128, 566] on button "Set Mua Autufuga as default for this position" at bounding box center [1066, 579] width 319 height 34
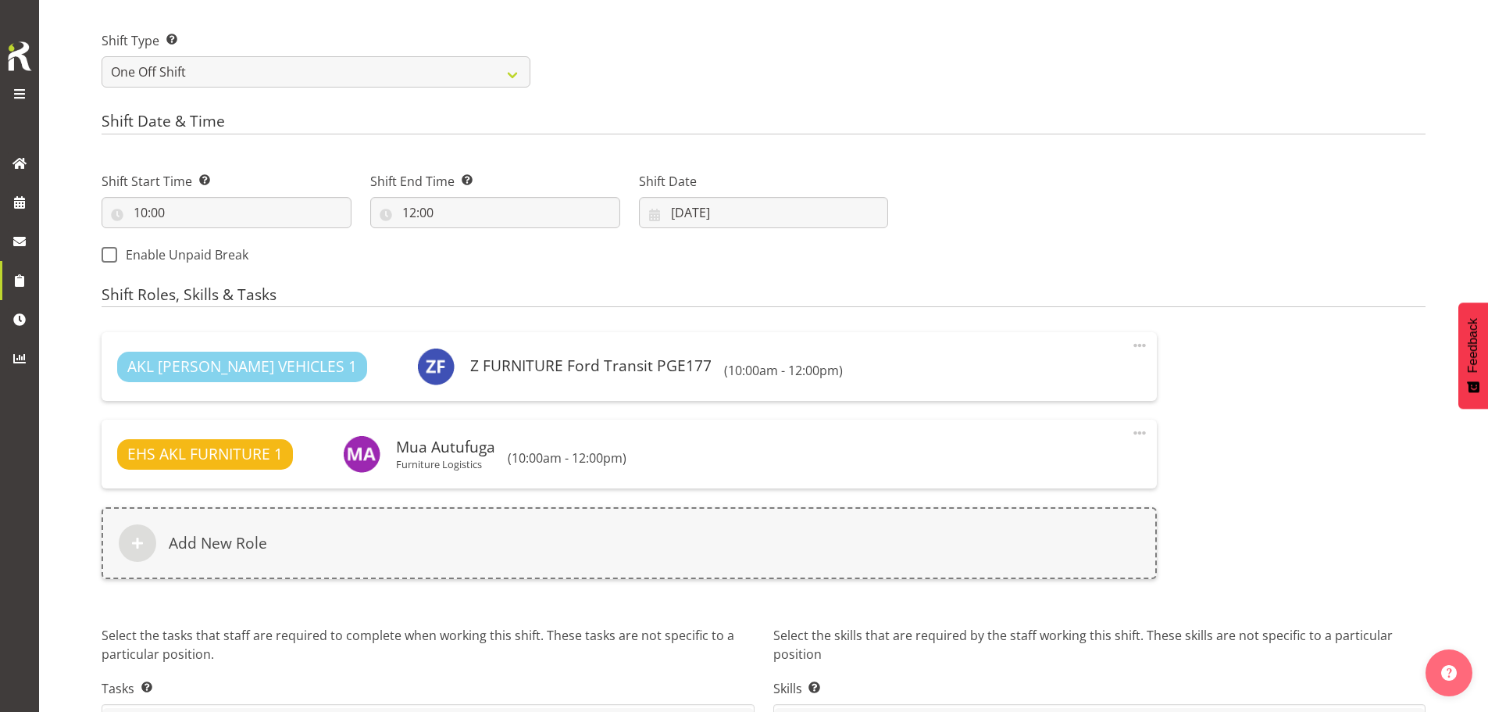
scroll to position [810, 0]
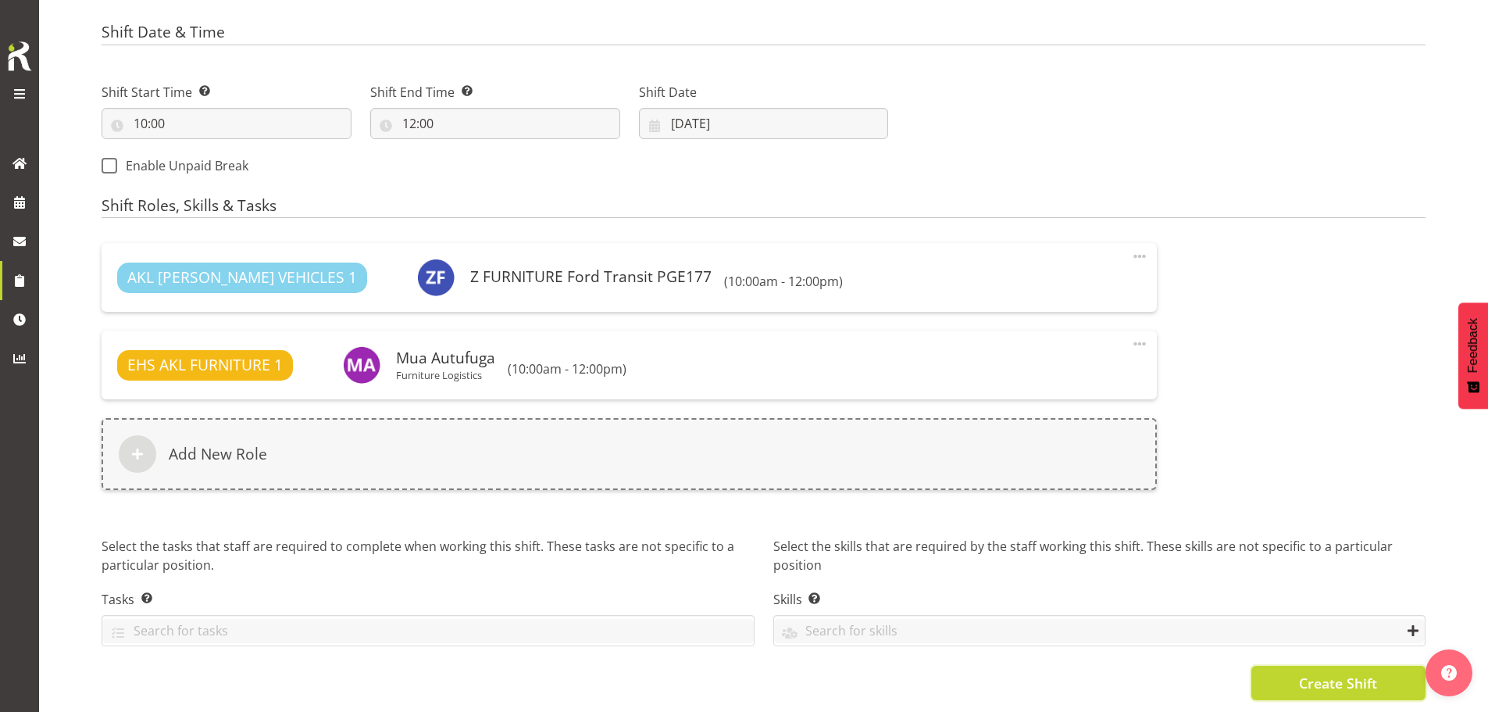
click at [1328, 672] on span "Create Shift" at bounding box center [1338, 682] width 78 height 20
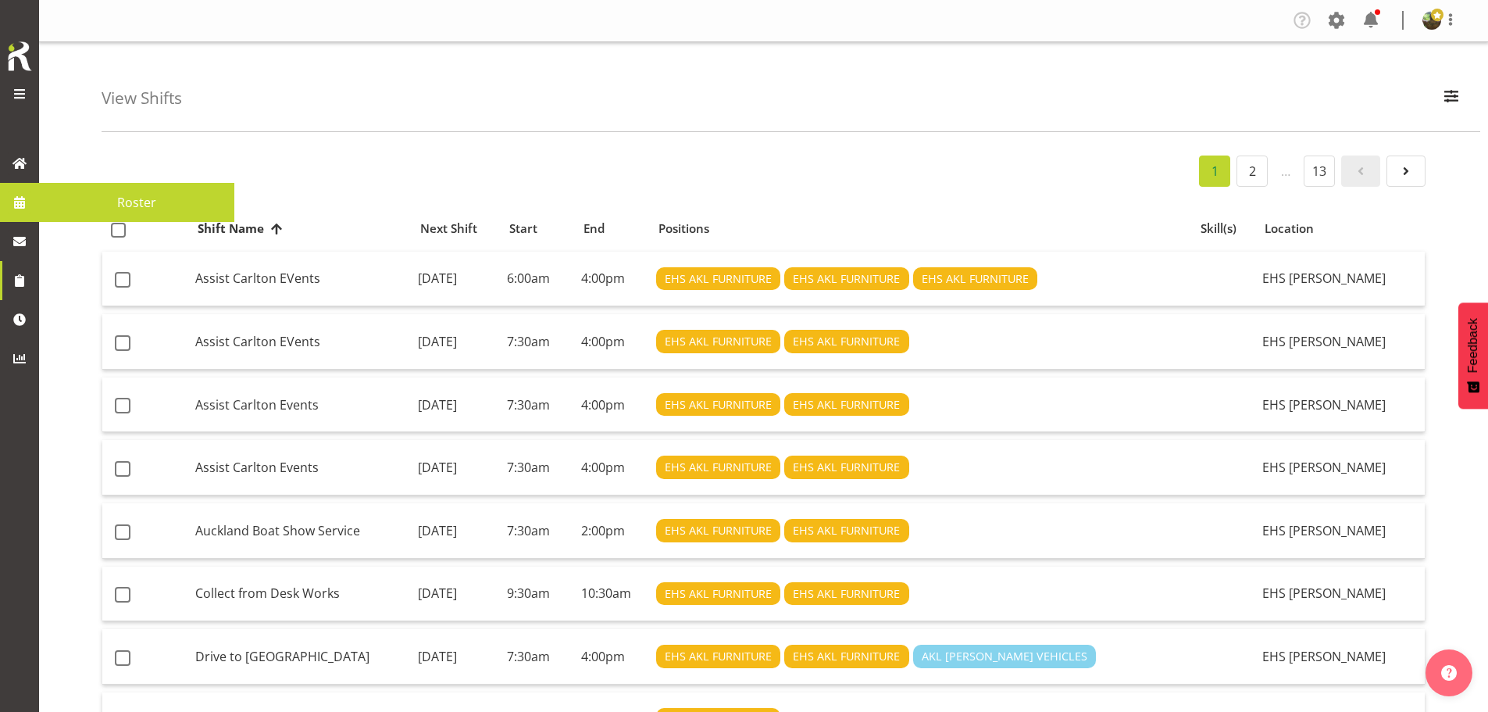
click at [131, 197] on span "Roster" at bounding box center [137, 202] width 180 height 23
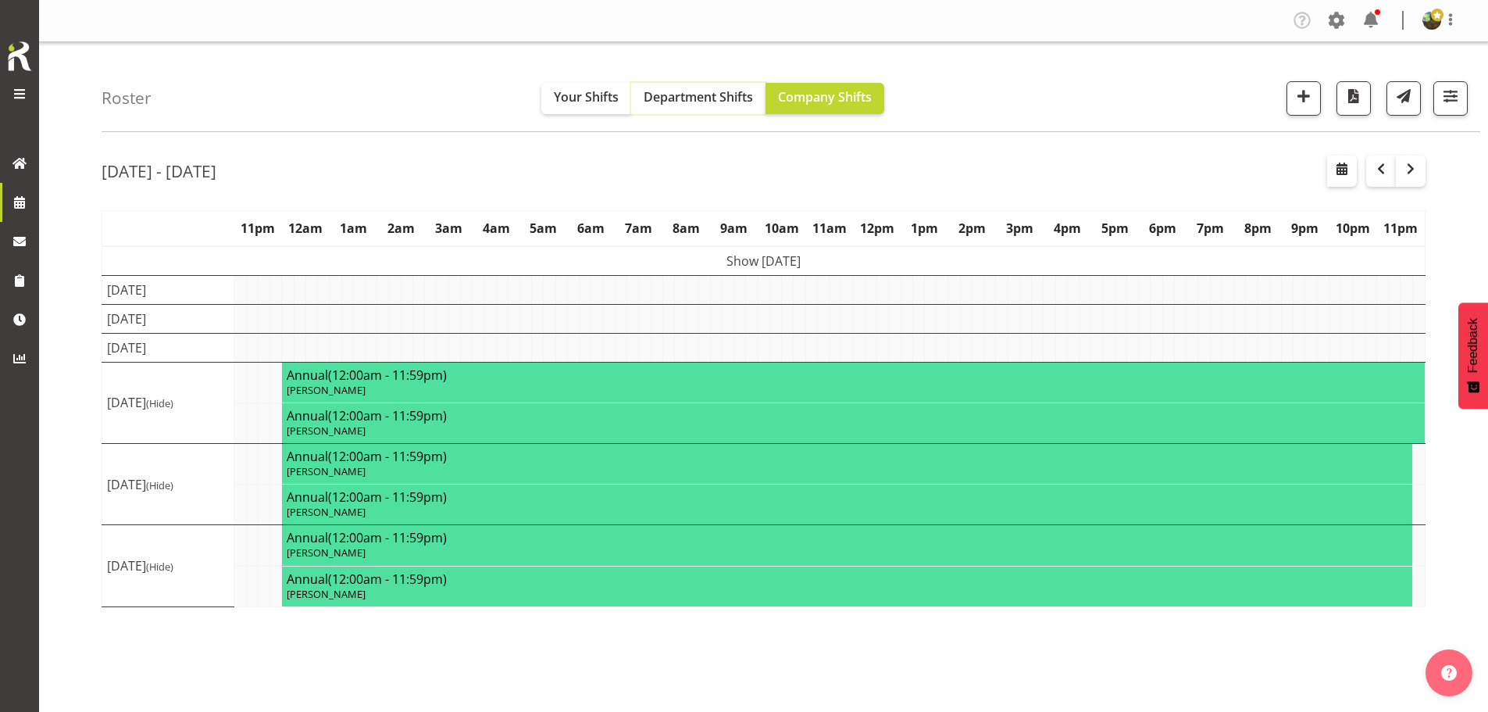
click at [694, 101] on span "Department Shifts" at bounding box center [698, 96] width 109 height 17
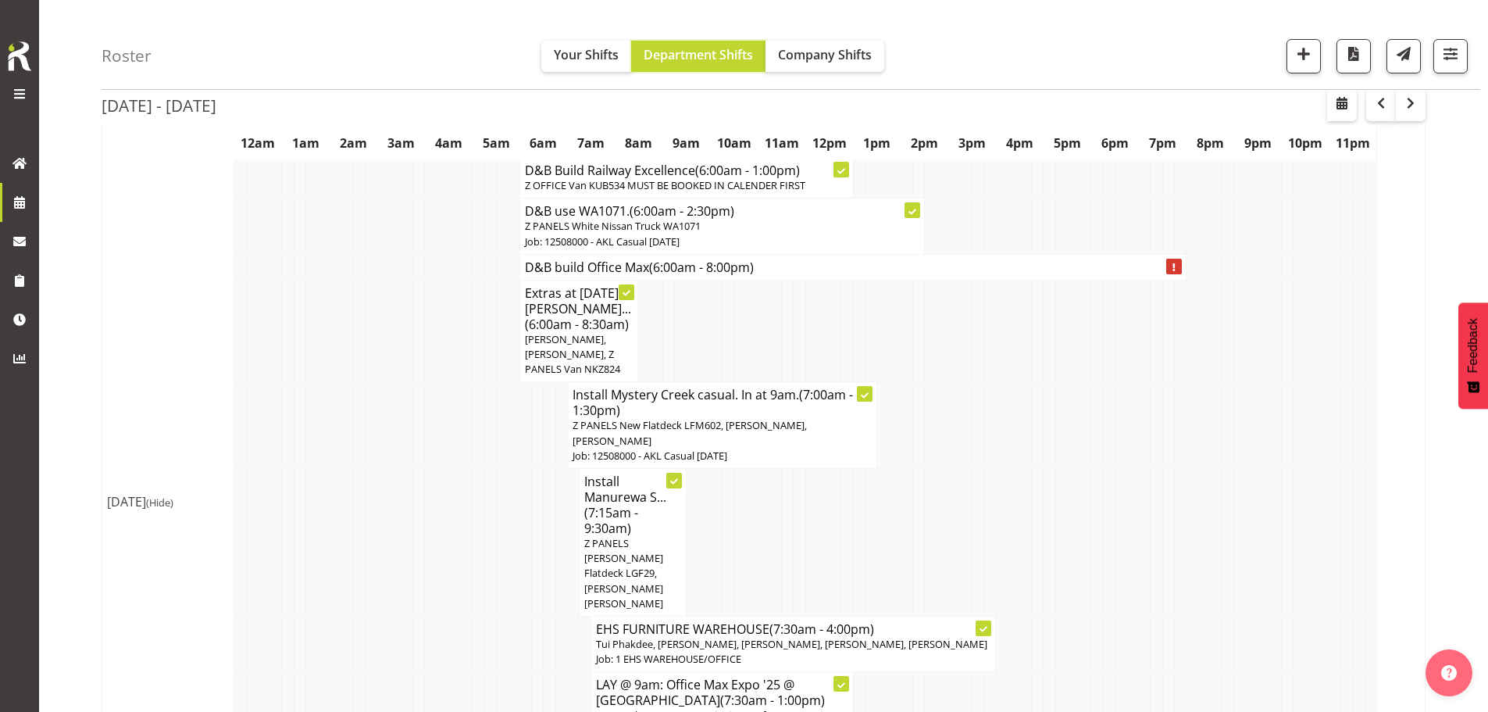
scroll to position [547, 0]
click at [786, 59] on span "Company Shifts" at bounding box center [825, 54] width 94 height 17
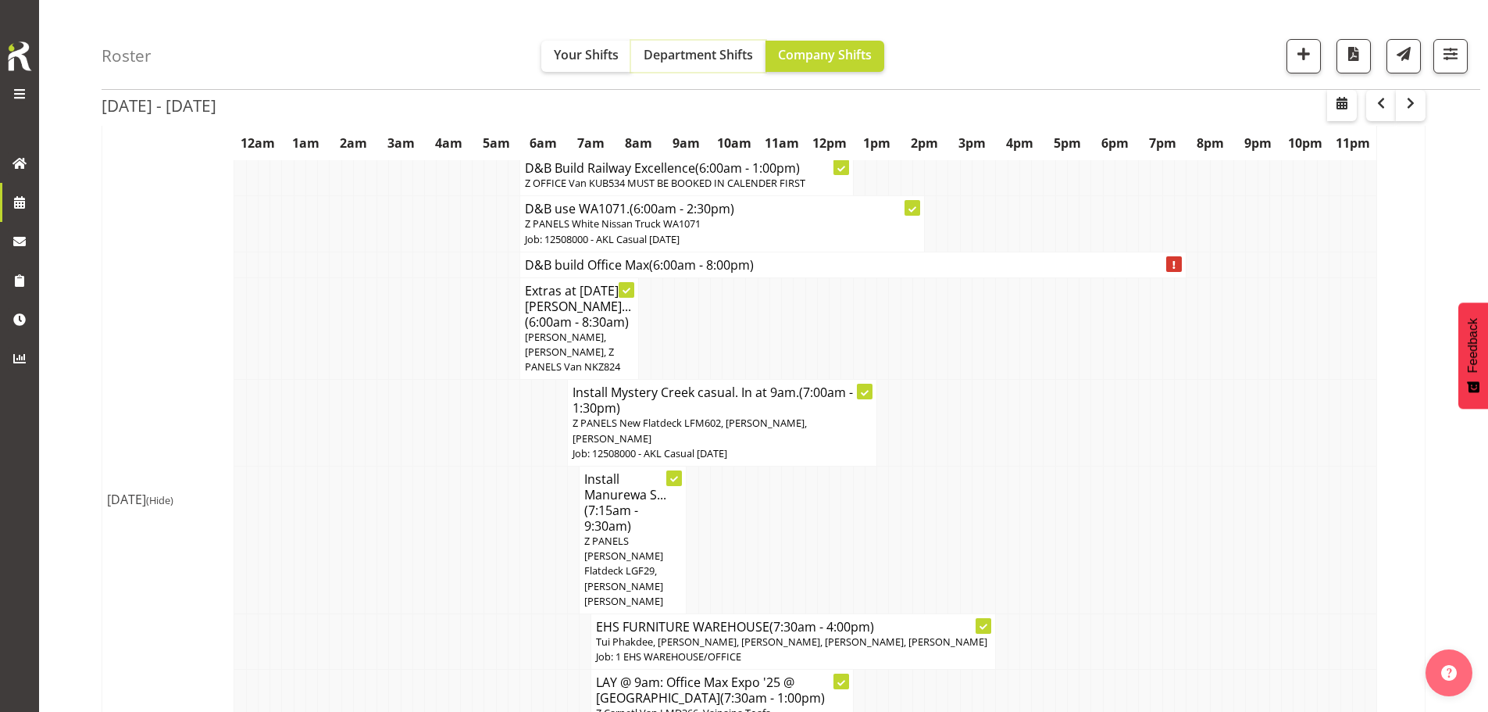
click at [730, 59] on span "Department Shifts" at bounding box center [698, 54] width 109 height 17
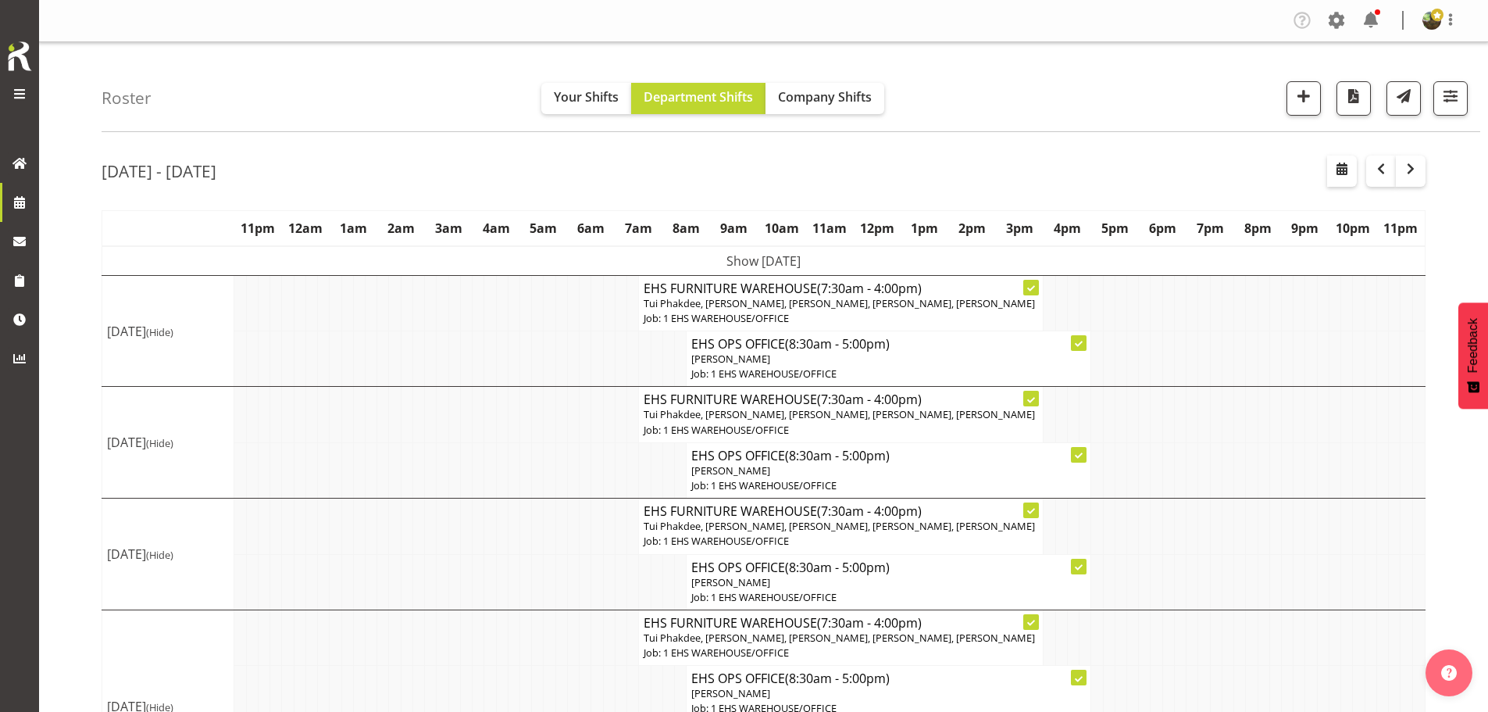
click at [947, 266] on td "Show Mon 11th Aug 2025" at bounding box center [763, 261] width 1323 height 30
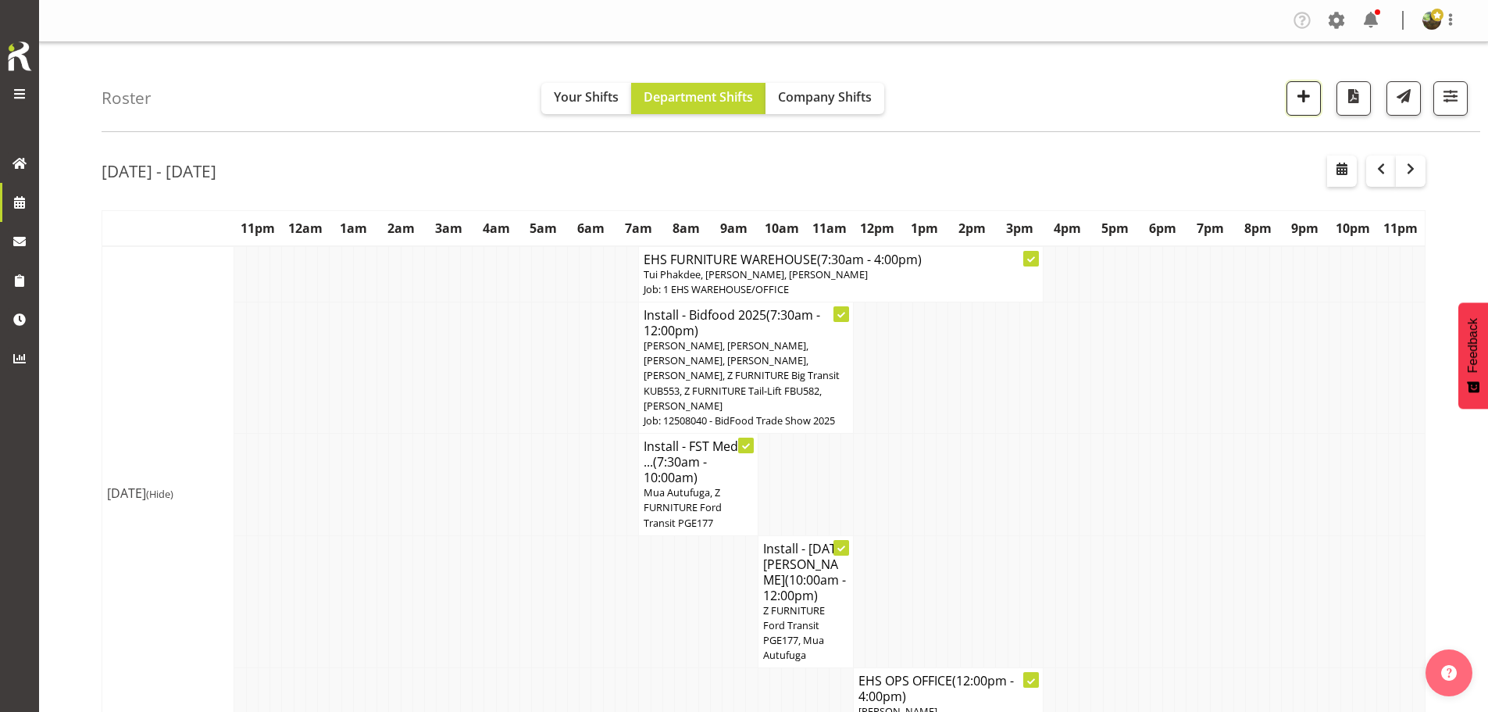
click at [1300, 100] on span "button" at bounding box center [1303, 96] width 20 height 20
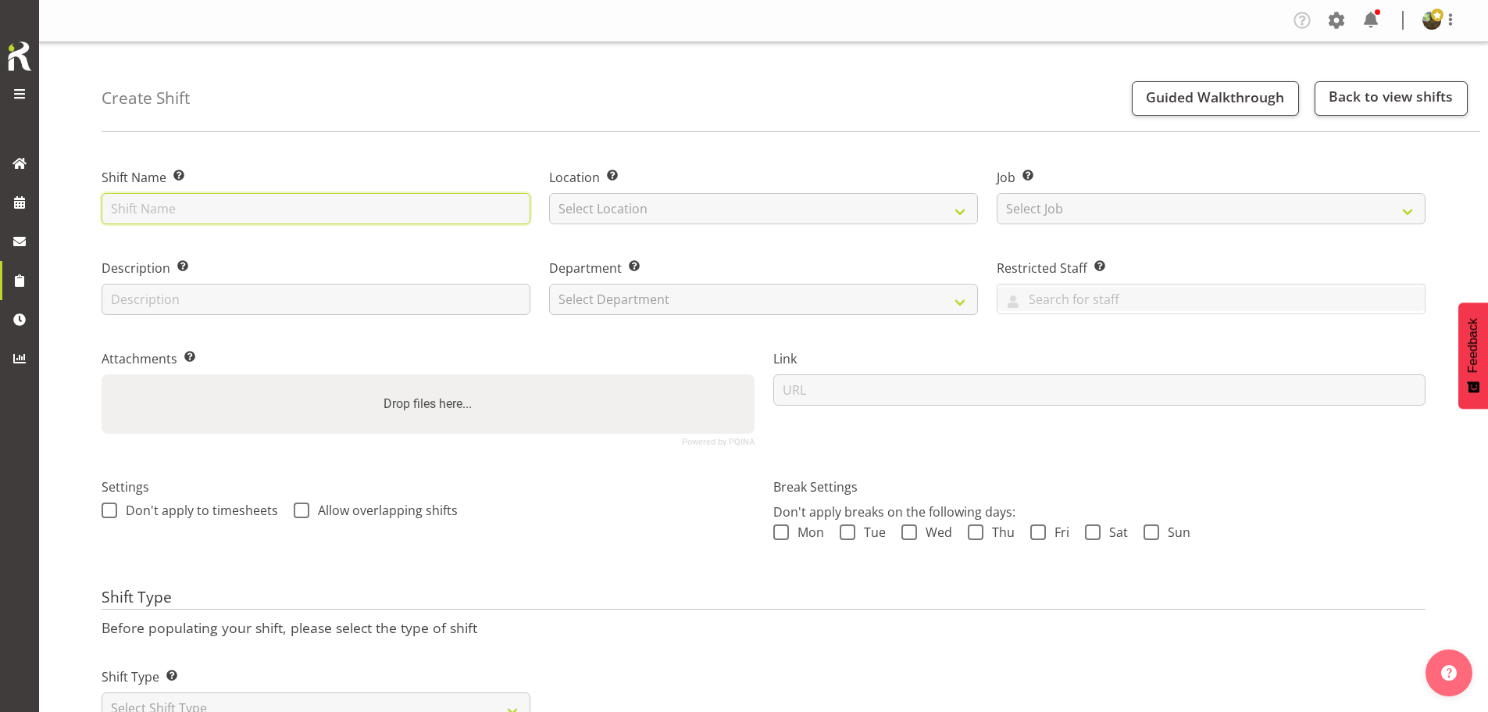
click at [198, 216] on input "text" at bounding box center [316, 208] width 429 height 31
click at [199, 211] on input "Install - Power Ups 2025" at bounding box center [316, 208] width 429 height 31
click at [212, 209] on input "Install - PowerUps 2025" at bounding box center [316, 208] width 429 height 31
click at [216, 212] on input "Install - PowerUps 2025" at bounding box center [316, 208] width 429 height 31
click at [218, 211] on input "Install - PowerU 2025" at bounding box center [316, 208] width 429 height 31
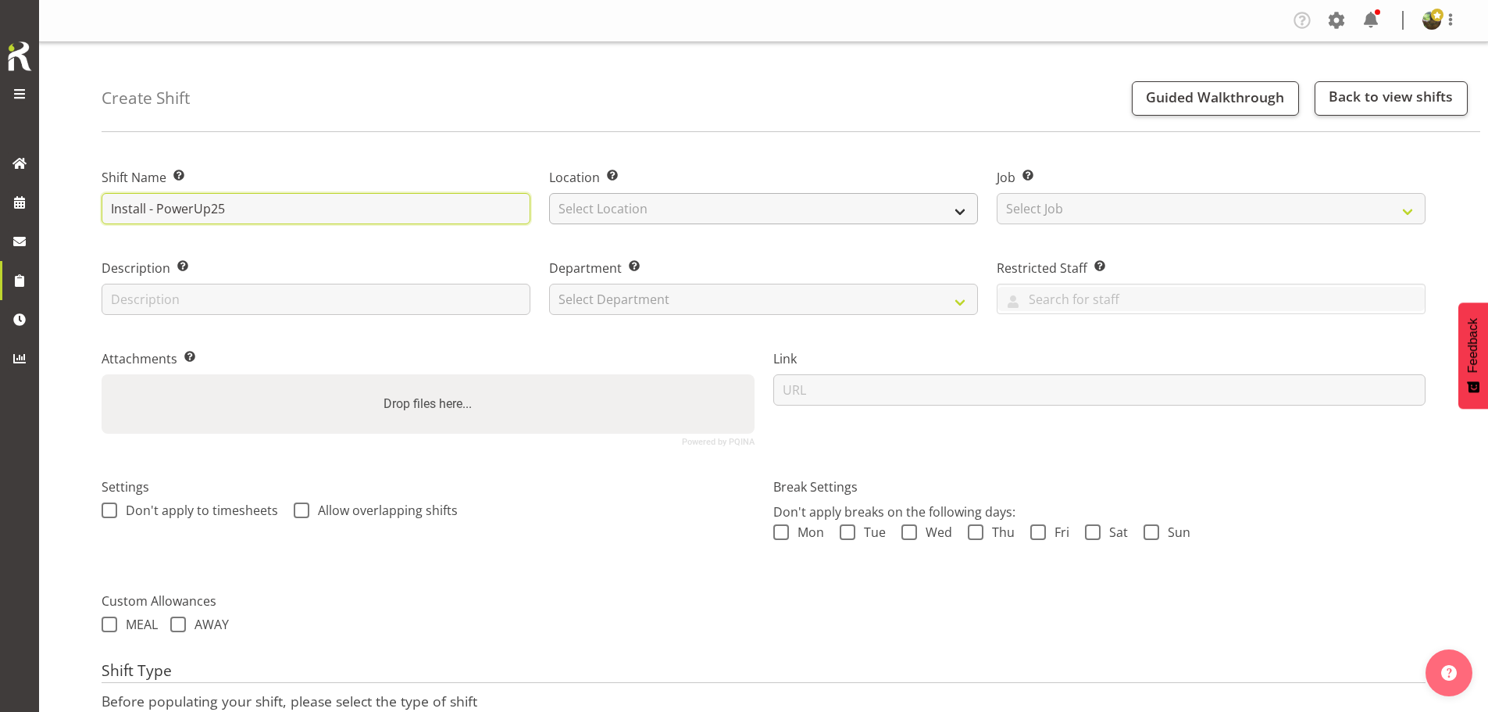
type input "Install - PowerUp25"
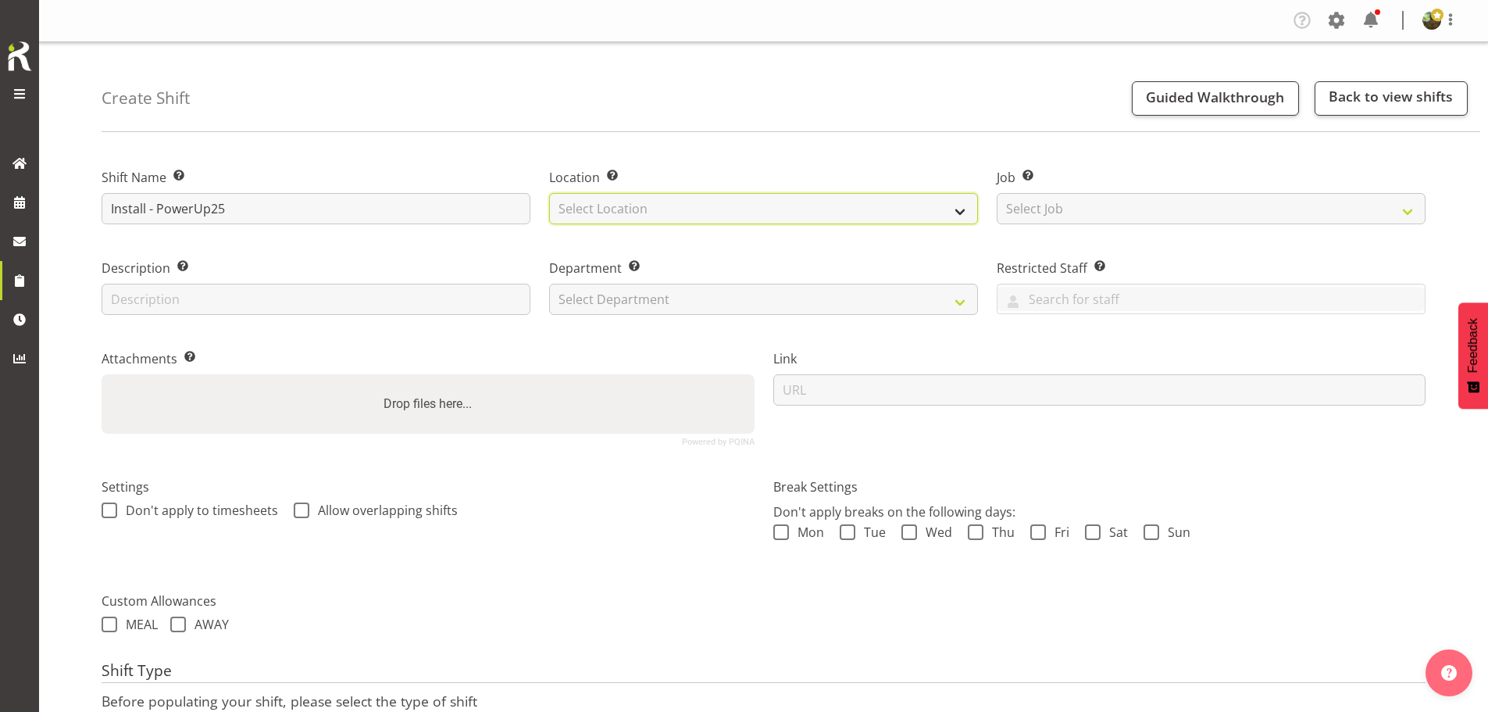
click at [658, 207] on select "Select Location EHS [PERSON_NAME]" at bounding box center [763, 208] width 429 height 31
select select "35"
click at [549, 193] on select "Select Location EHS [PERSON_NAME]" at bounding box center [763, 208] width 429 height 31
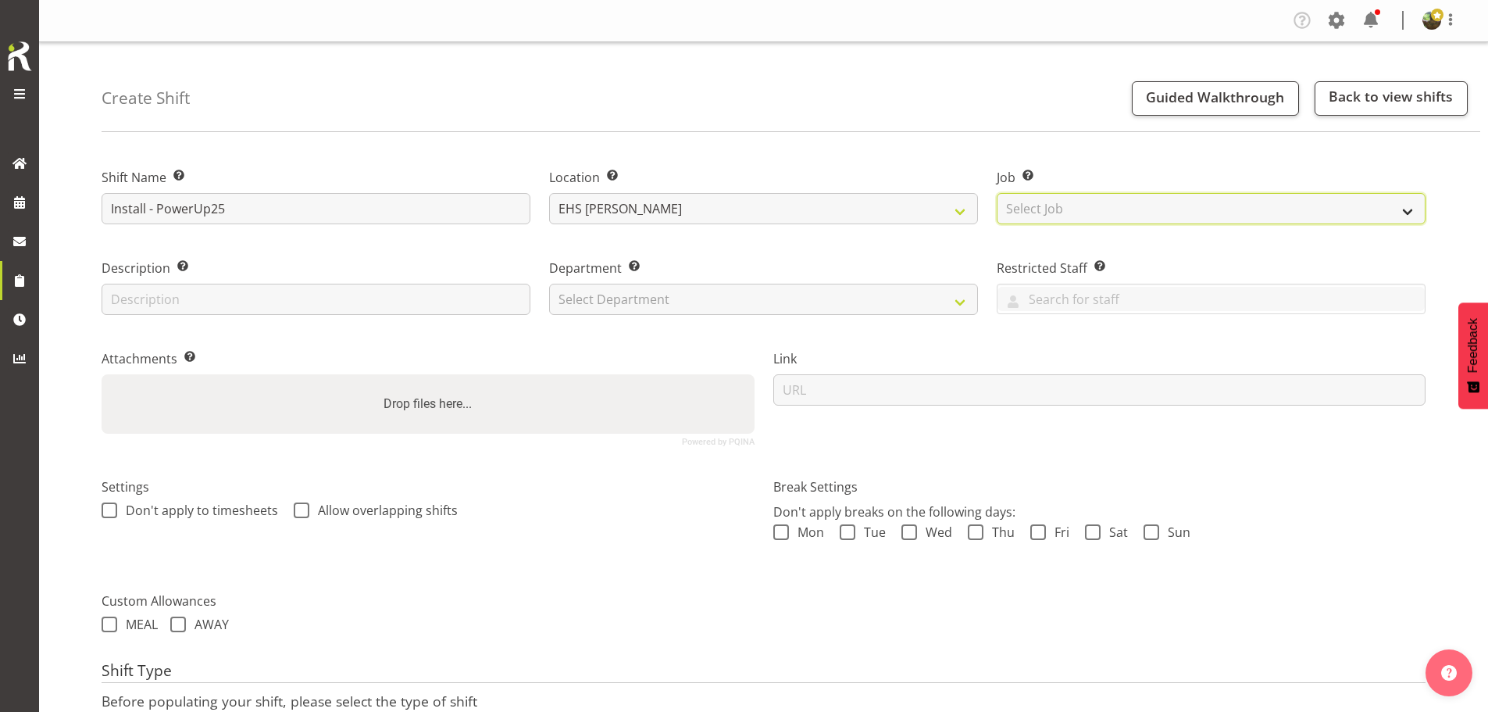
click at [1079, 219] on select "Select Job Create new job 1 Carlton Events 1 [PERSON_NAME][GEOGRAPHIC_DATA] 1 […" at bounding box center [1211, 208] width 429 height 31
select select "10381"
click at [997, 193] on select "Select Job Create new job 1 Carlton Events 1 [PERSON_NAME][GEOGRAPHIC_DATA] 1 […" at bounding box center [1211, 208] width 429 height 31
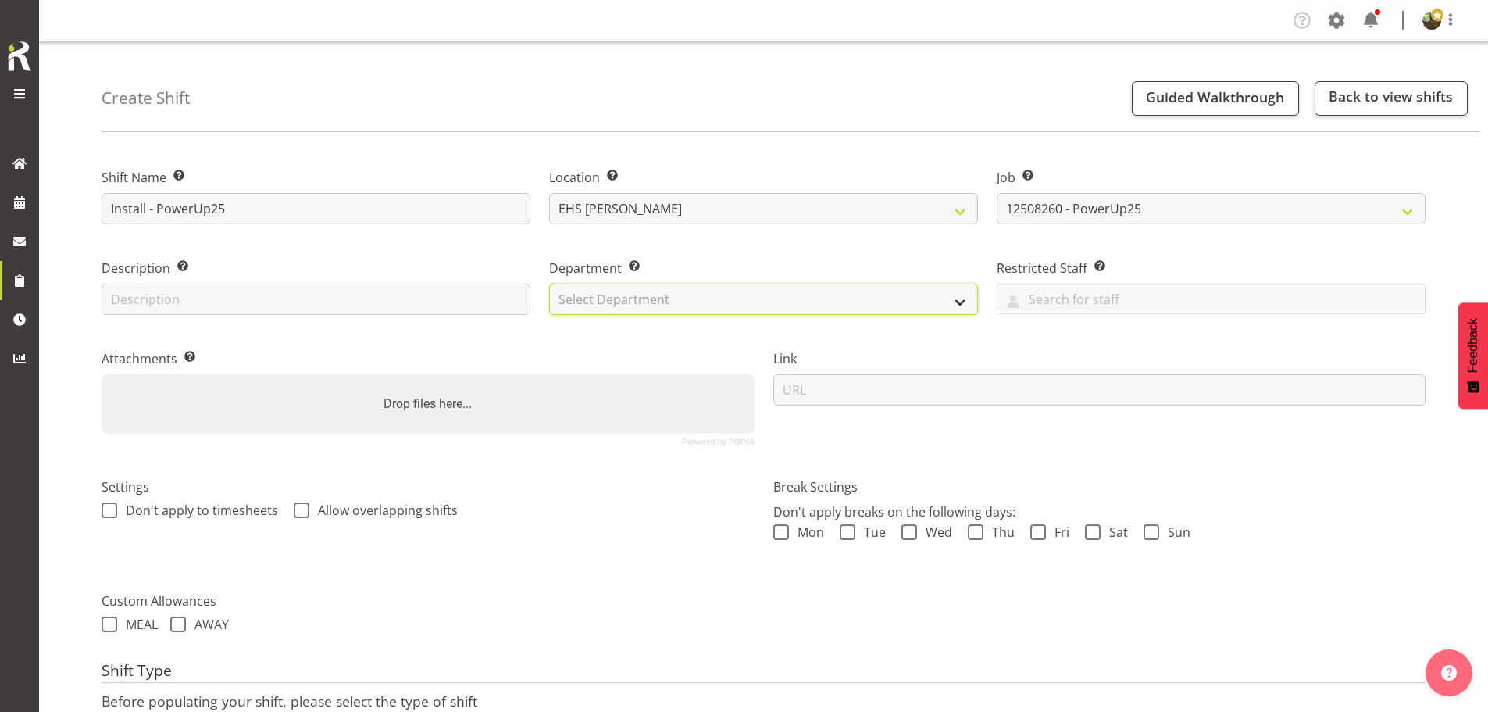
click at [669, 305] on select "Select Department EHS AKL FURNITURE" at bounding box center [763, 299] width 429 height 31
select select "38"
click at [549, 284] on select "Select Department EHS AKL FURNITURE" at bounding box center [763, 299] width 429 height 31
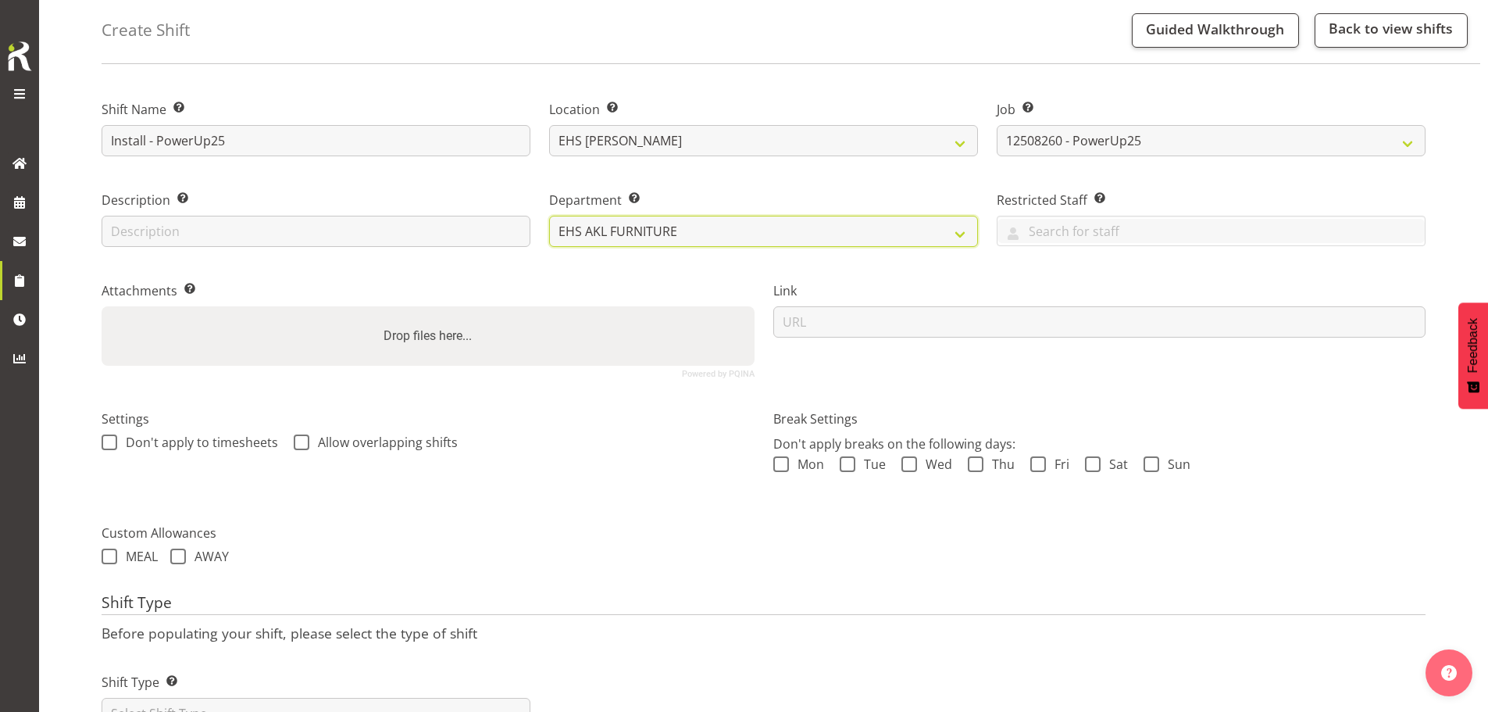
scroll to position [134, 0]
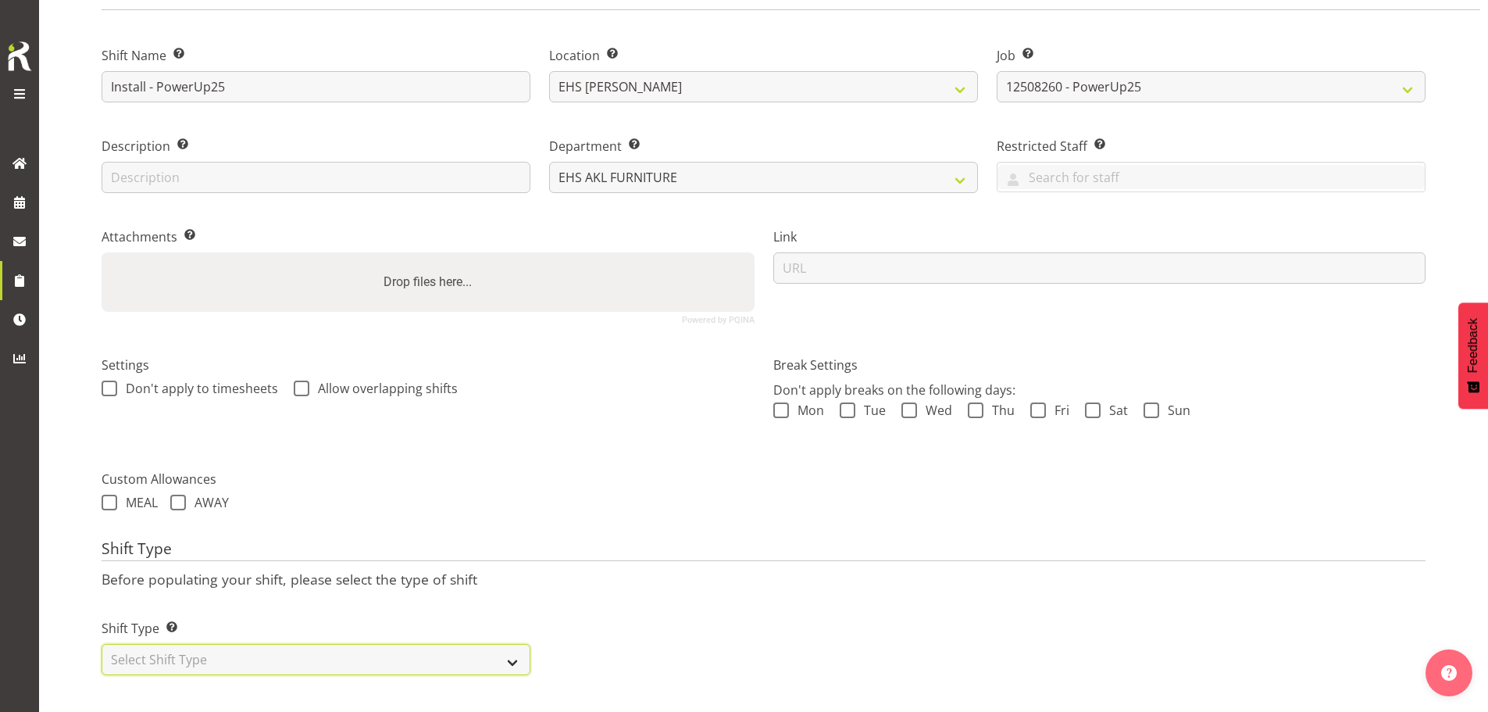
click at [273, 646] on select "Select Shift Type One Off Shift Recurring Shift Rotating Shift" at bounding box center [316, 659] width 429 height 31
select select "one_off"
click at [102, 644] on select "Select Shift Type One Off Shift Recurring Shift Rotating Shift" at bounding box center [316, 659] width 429 height 31
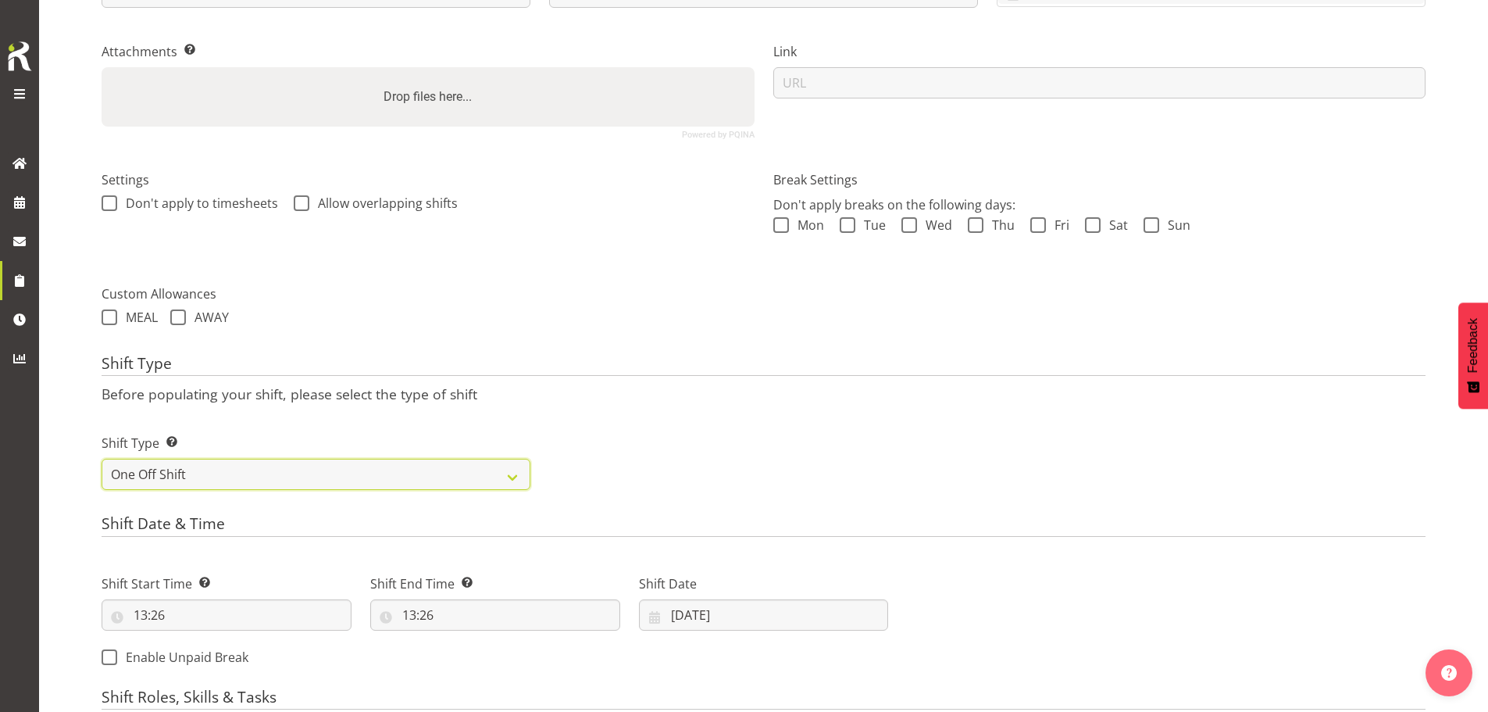
scroll to position [602, 0]
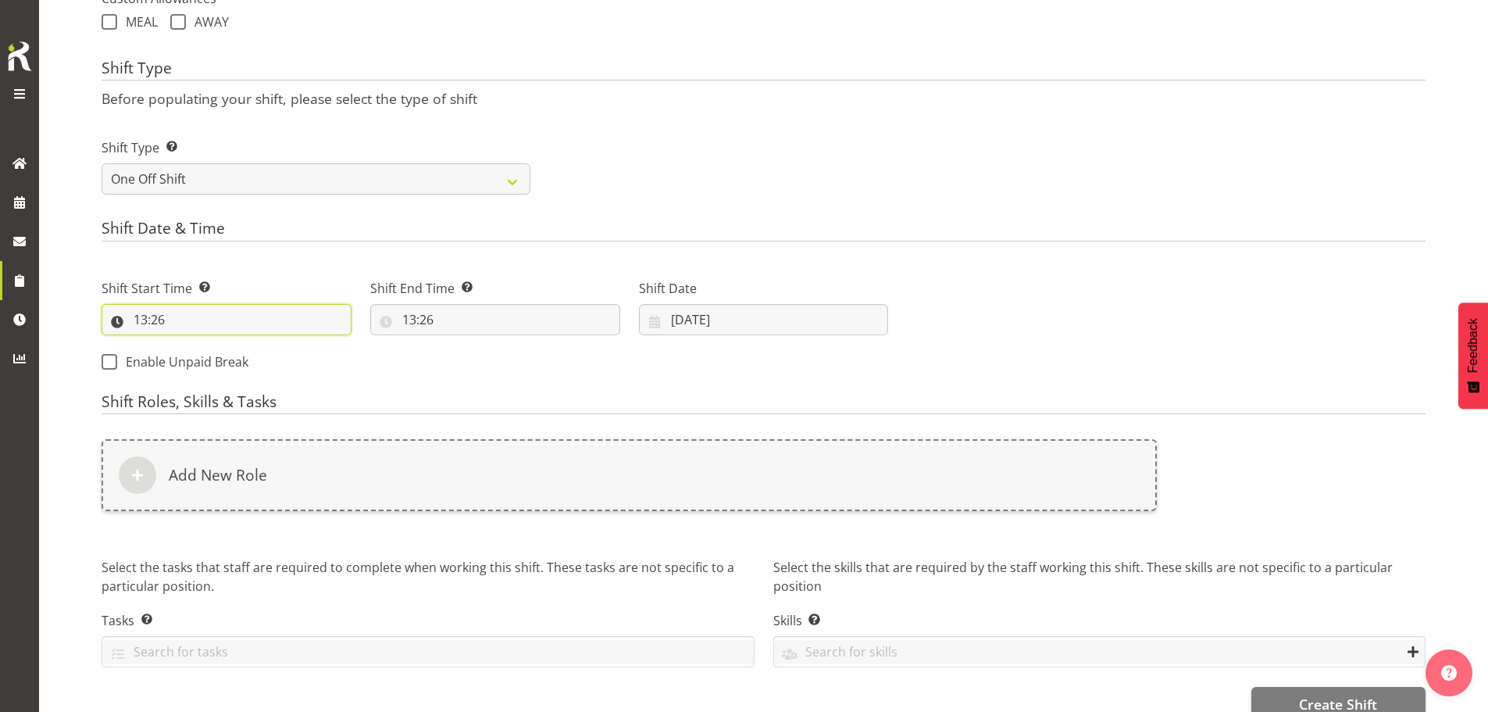
click at [140, 315] on input "13:26" at bounding box center [227, 319] width 250 height 31
click at [208, 362] on select "00 01 02 03 04 05 06 07 08 09 10 11 12 13 14 15 16 17 18 19 20 21 22 23" at bounding box center [208, 359] width 35 height 31
select select "7"
click at [191, 344] on select "00 01 02 03 04 05 06 07 08 09 10 11 12 13 14 15 16 17 18 19 20 21 22 23" at bounding box center [208, 359] width 35 height 31
type input "07:26"
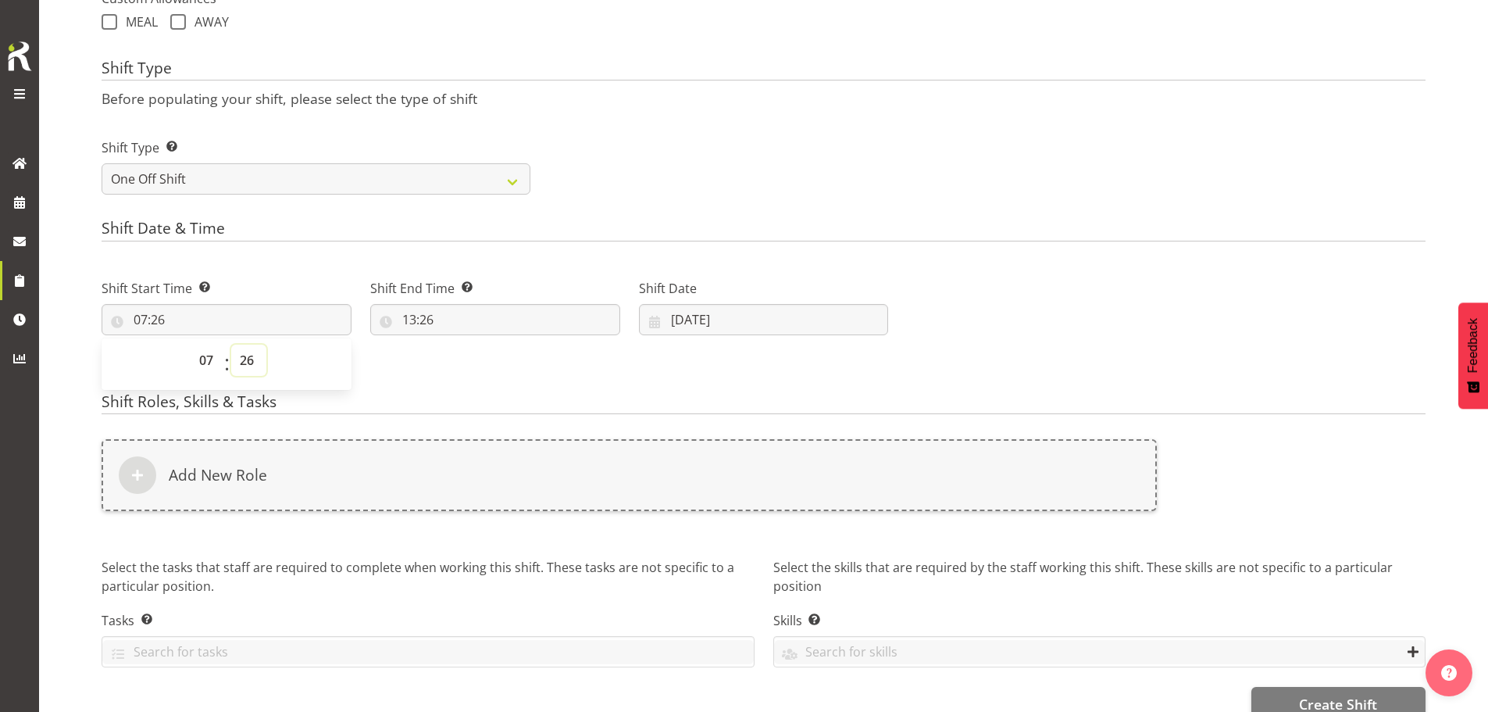
click at [250, 363] on select "00 01 02 03 04 05 06 07 08 09 10 11 12 13 14 15 16 17 18 19 20 21 22 23 24 25 2…" at bounding box center [248, 359] width 35 height 31
click at [231, 344] on select "00 01 02 03 04 05 06 07 08 09 10 11 12 13 14 15 16 17 18 19 20 21 22 23 24 25 2…" at bounding box center [248, 359] width 35 height 31
click at [255, 333] on input "07:26" at bounding box center [227, 319] width 250 height 31
click at [159, 319] on input "07:26" at bounding box center [227, 319] width 250 height 31
click at [251, 358] on select "00 01 02 03 04 05 06 07 08 09 10 11 12 13 14 15 16 17 18 19 20 21 22 23 24 25 2…" at bounding box center [248, 359] width 35 height 31
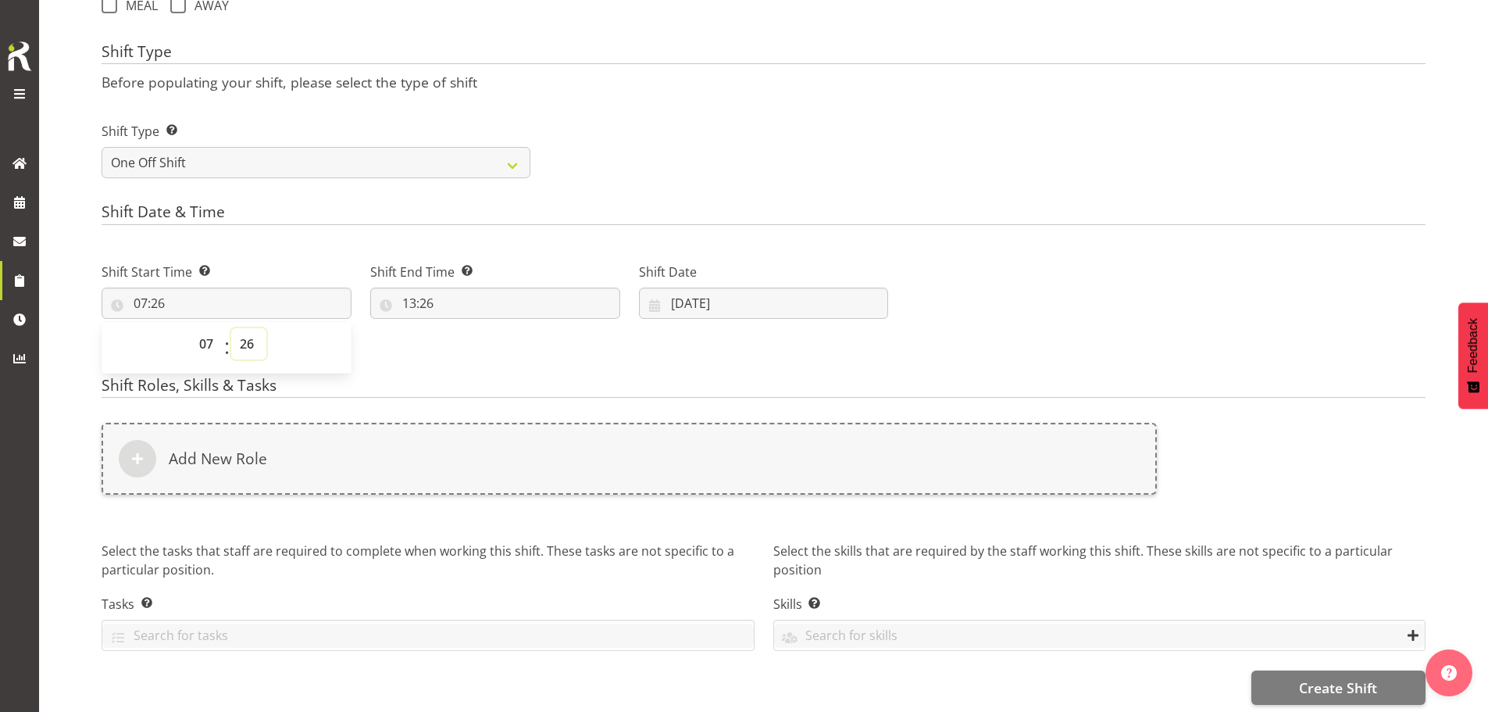
scroll to position [635, 0]
click at [246, 325] on select "00 01 02 03 04 05 06 07 08 09 10 11 12 13 14 15 16 17 18 19 20 21 22 23 24 25 2…" at bounding box center [248, 338] width 35 height 31
select select "30"
click at [231, 323] on select "00 01 02 03 04 05 06 07 08 09 10 11 12 13 14 15 16 17 18 19 20 21 22 23 24 25 2…" at bounding box center [248, 338] width 35 height 31
type input "07:30"
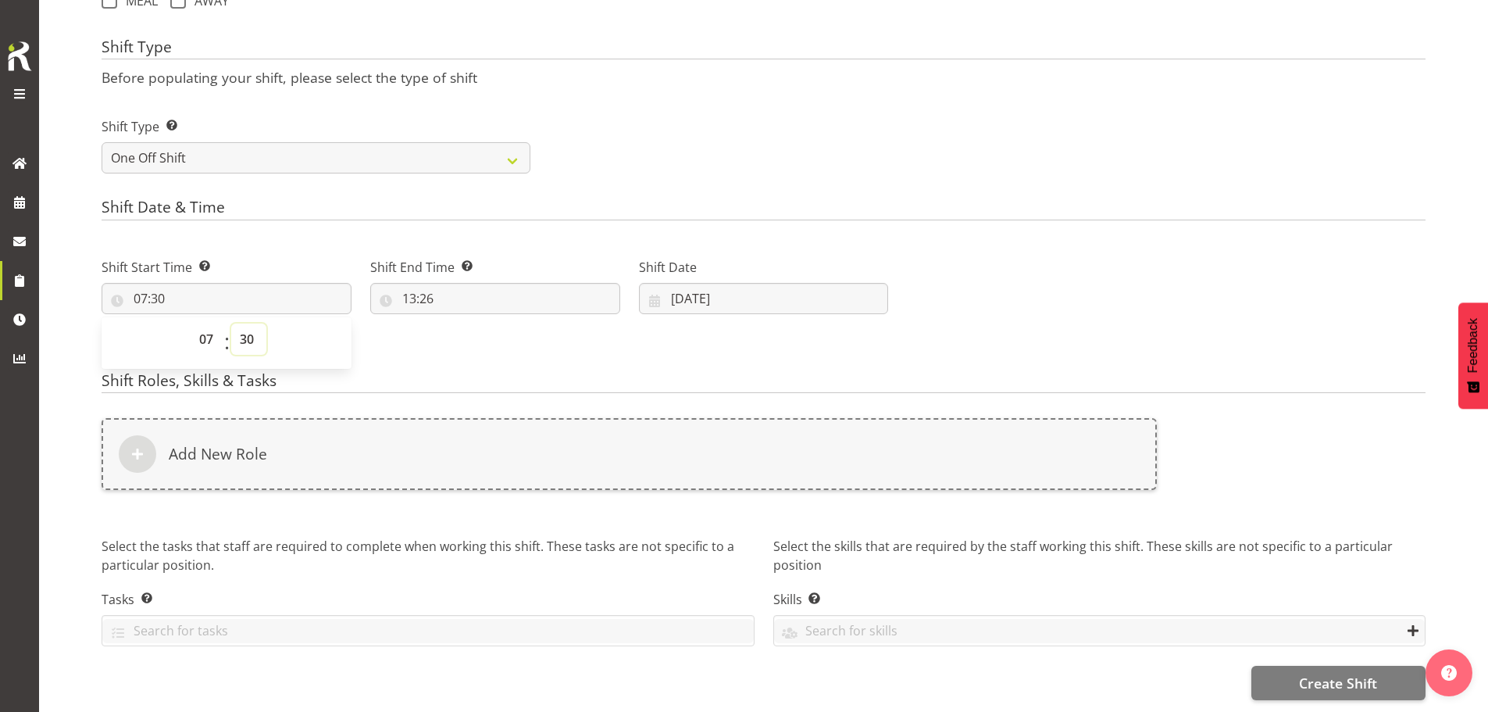
click at [245, 323] on select "00 01 02 03 04 05 06 07 08 09 10 11 12 13 14 15 16 17 18 19 20 21 22 23 24 25 2…" at bounding box center [248, 338] width 35 height 31
click at [231, 323] on select "00 01 02 03 04 05 06 07 08 09 10 11 12 13 14 15 16 17 18 19 20 21 22 23 24 25 2…" at bounding box center [248, 338] width 35 height 31
click at [424, 339] on div "Shift Start Time Set the time of the day you wish this shift to start 07:30 00 …" at bounding box center [494, 299] width 805 height 127
click at [155, 293] on input "07:30" at bounding box center [227, 298] width 250 height 31
click at [204, 326] on select "00 01 02 03 04 05 06 07 08 09 10 11 12 13 14 15 16 17 18 19 20 21 22 23" at bounding box center [208, 338] width 35 height 31
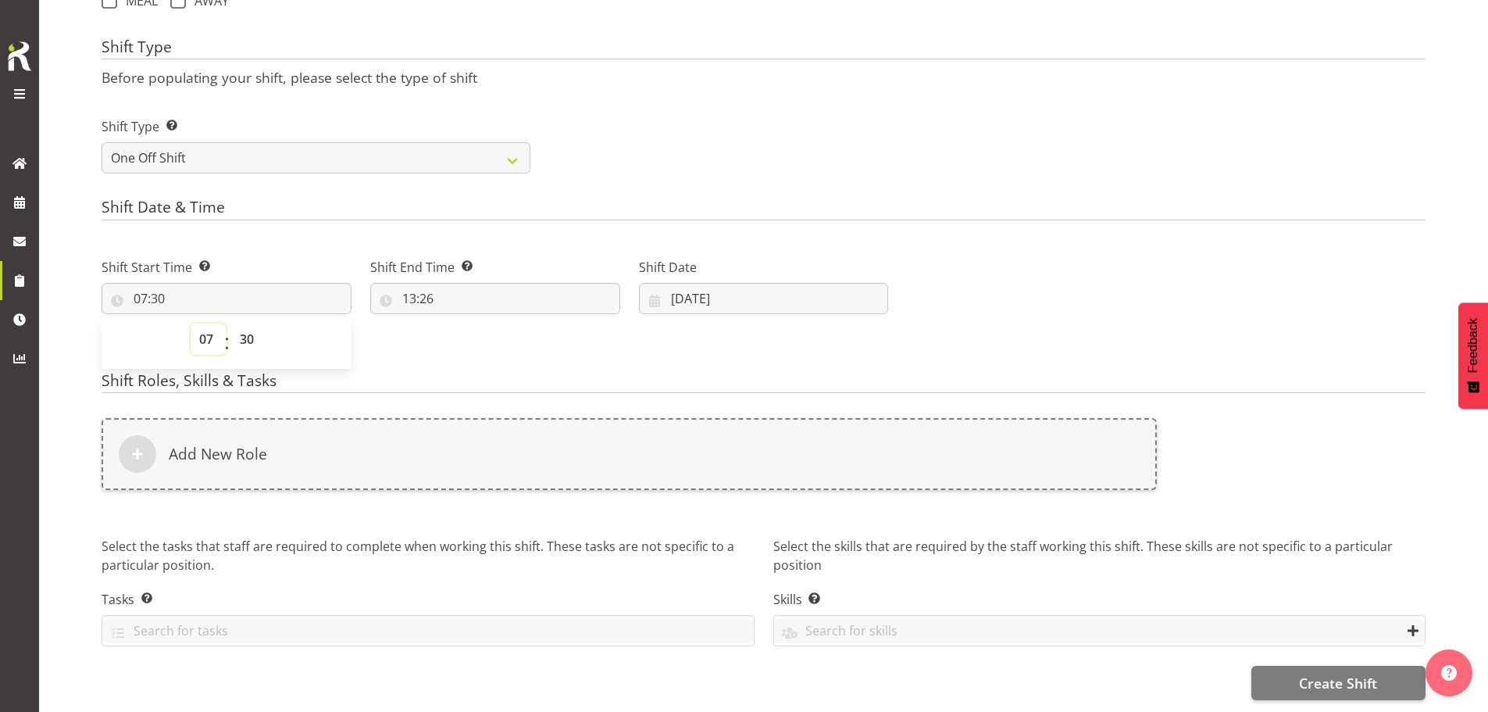
select select "12"
click at [191, 323] on select "00 01 02 03 04 05 06 07 08 09 10 11 12 13 14 15 16 17 18 19 20 21 22 23" at bounding box center [208, 338] width 35 height 31
type input "12:30"
click at [249, 330] on select "00 01 02 03 04 05 06 07 08 09 10 11 12 13 14 15 16 17 18 19 20 21 22 23 24 25 2…" at bounding box center [248, 338] width 35 height 31
select select "0"
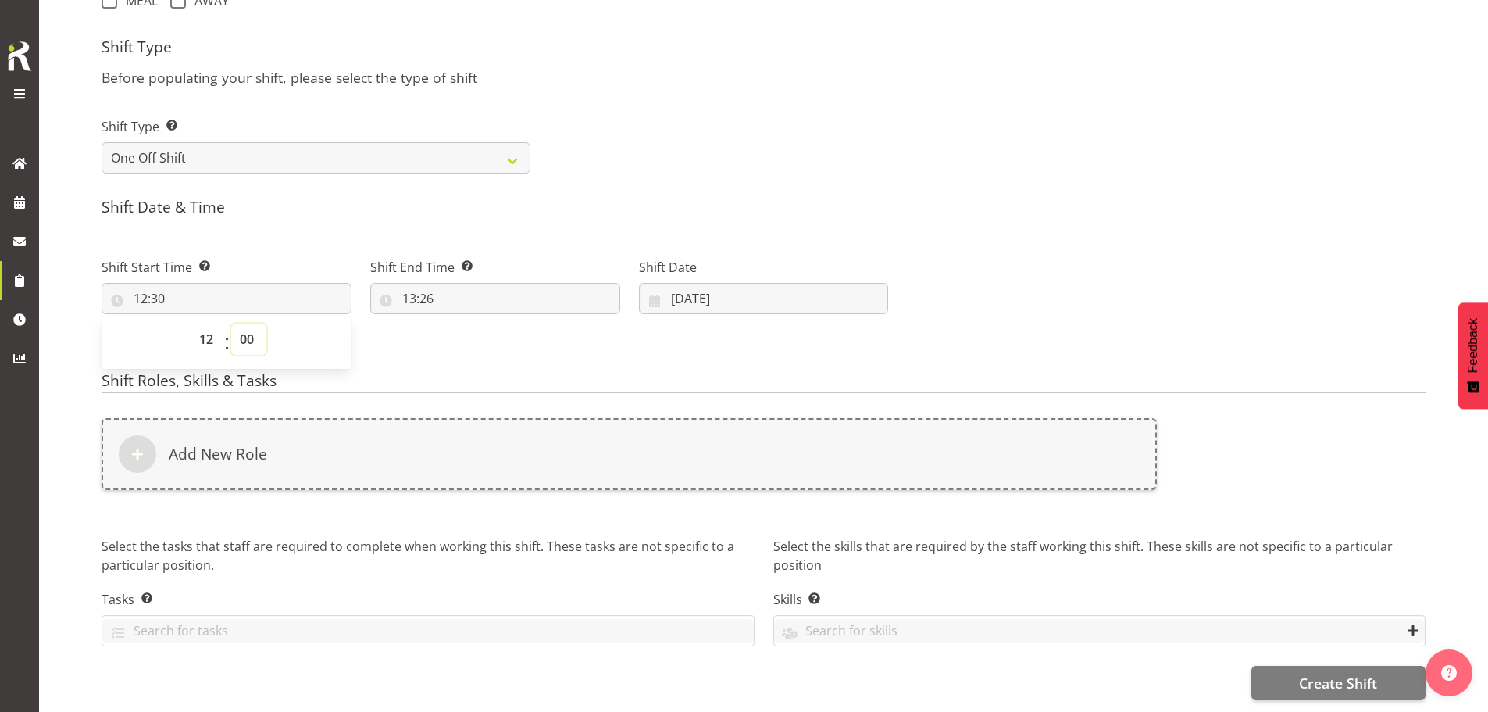
click at [231, 323] on select "00 01 02 03 04 05 06 07 08 09 10 11 12 13 14 15 16 17 18 19 20 21 22 23 24 25 2…" at bounding box center [248, 338] width 35 height 31
type input "12:00"
click at [424, 285] on input "13:26" at bounding box center [495, 298] width 250 height 31
click at [473, 331] on select "00 01 02 03 04 05 06 07 08 09 10 11 12 13 14 15 16 17 18 19 20 21 22 23" at bounding box center [476, 338] width 35 height 31
select select "14"
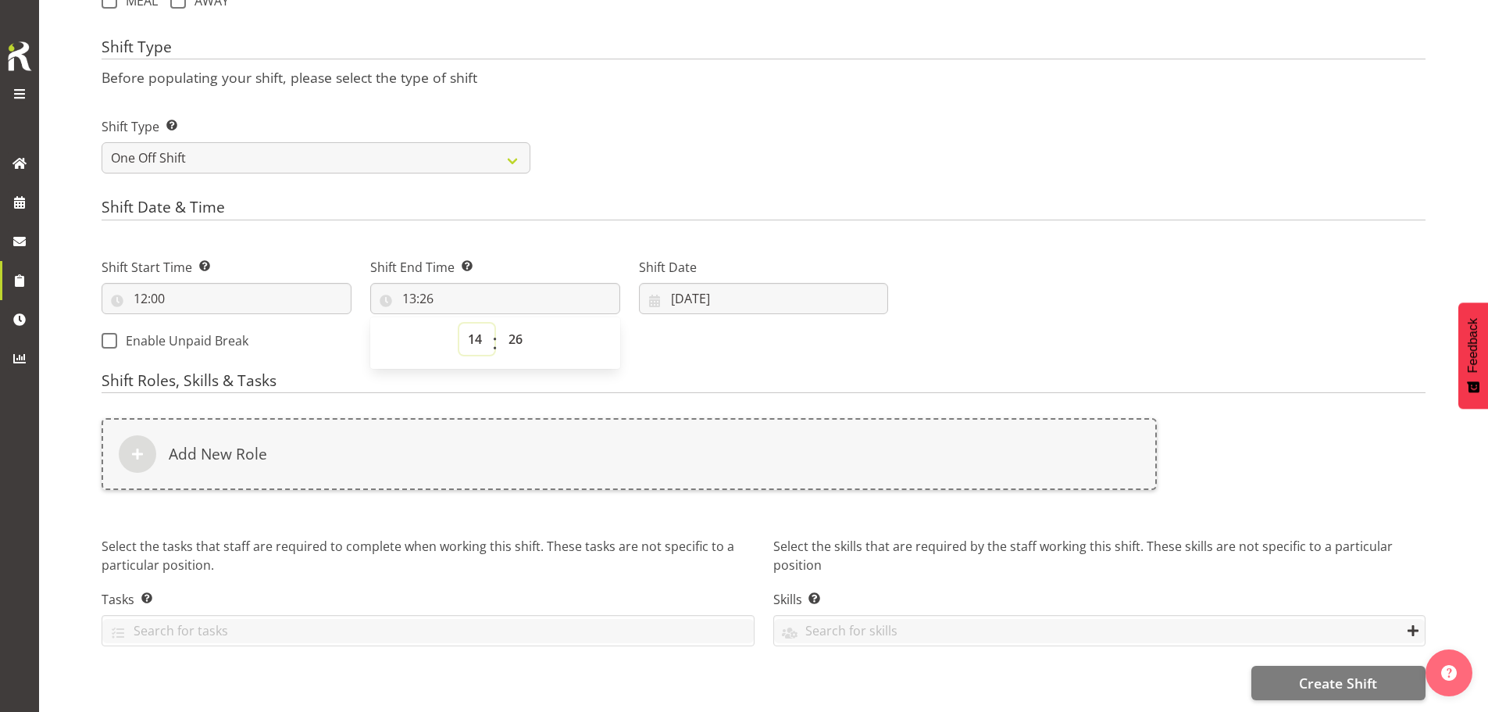
click at [459, 323] on select "00 01 02 03 04 05 06 07 08 09 10 11 12 13 14 15 16 17 18 19 20 21 22 23" at bounding box center [476, 338] width 35 height 31
type input "14:26"
click at [516, 323] on select "00 01 02 03 04 05 06 07 08 09 10 11 12 13 14 15 16 17 18 19 20 21 22 23 24 25 2…" at bounding box center [517, 338] width 35 height 31
select select "0"
click at [500, 323] on select "00 01 02 03 04 05 06 07 08 09 10 11 12 13 14 15 16 17 18 19 20 21 22 23 24 25 2…" at bounding box center [517, 338] width 35 height 31
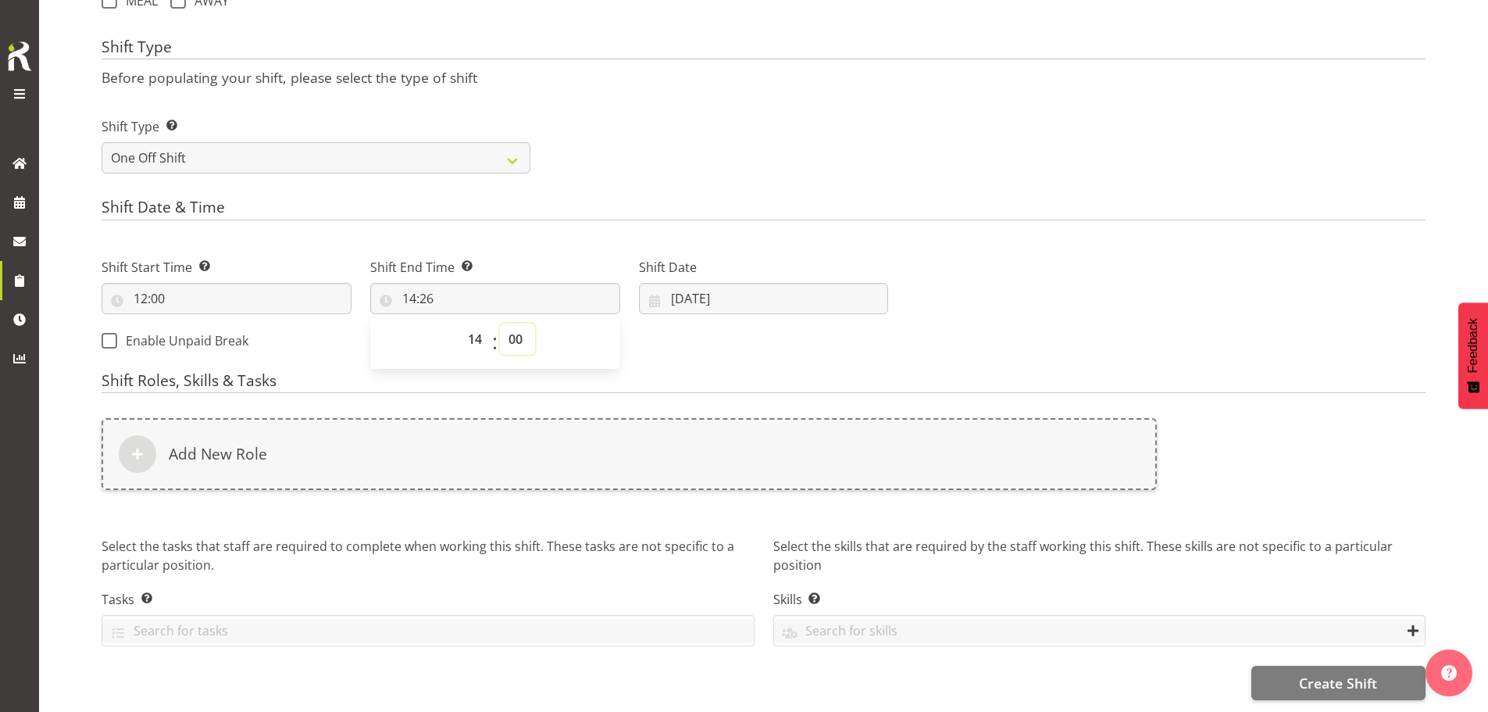
type input "14:00"
click at [523, 326] on select "00 01 02 03 04 05 06 07 08 09 10 11 12 13 14 15 16 17 18 19 20 21 22 23 24 25 2…" at bounding box center [517, 338] width 35 height 31
select select "30"
click at [500, 323] on select "00 01 02 03 04 05 06 07 08 09 10 11 12 13 14 15 16 17 18 19 20 21 22 23 24 25 2…" at bounding box center [517, 338] width 35 height 31
type input "14:30"
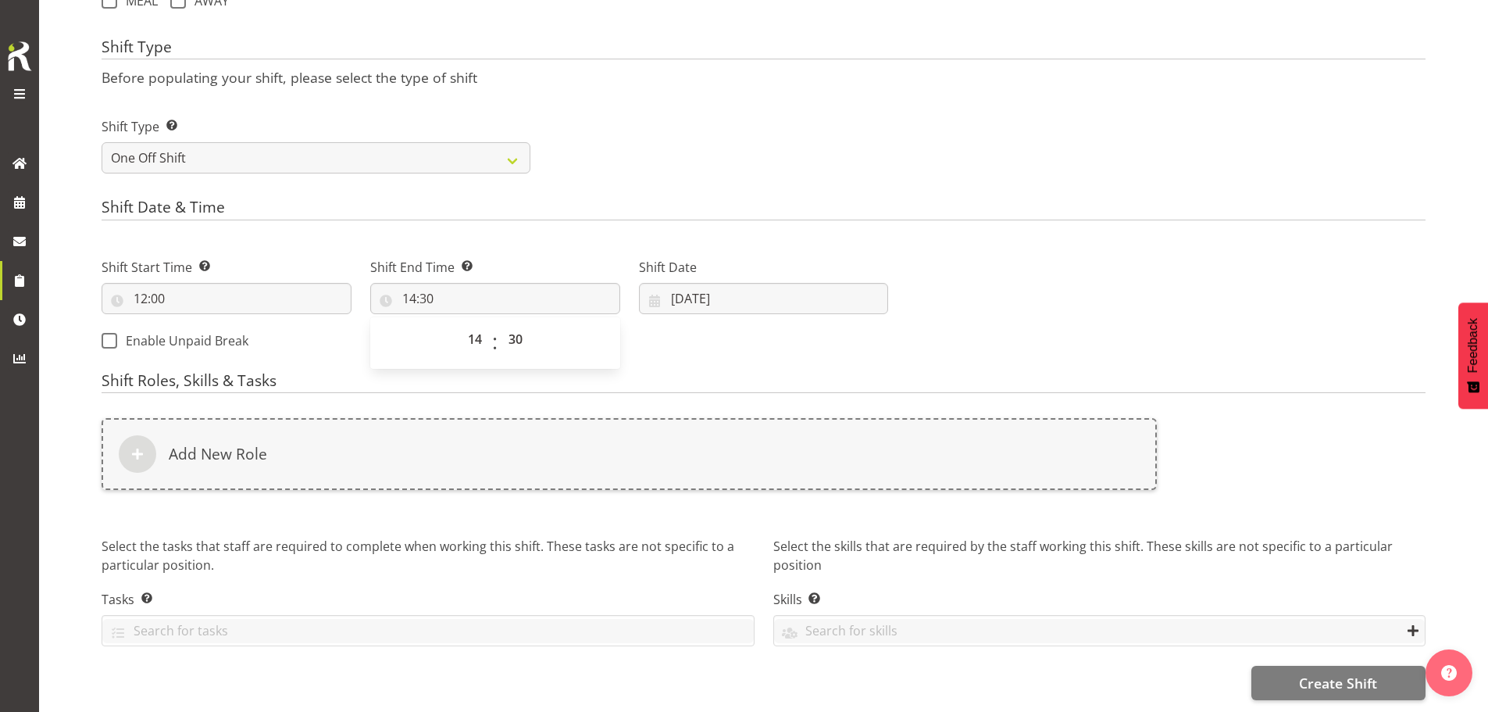
click at [683, 341] on div "Shift Start Time Set the time of the day you wish this shift to start 12:00 00 …" at bounding box center [494, 299] width 805 height 127
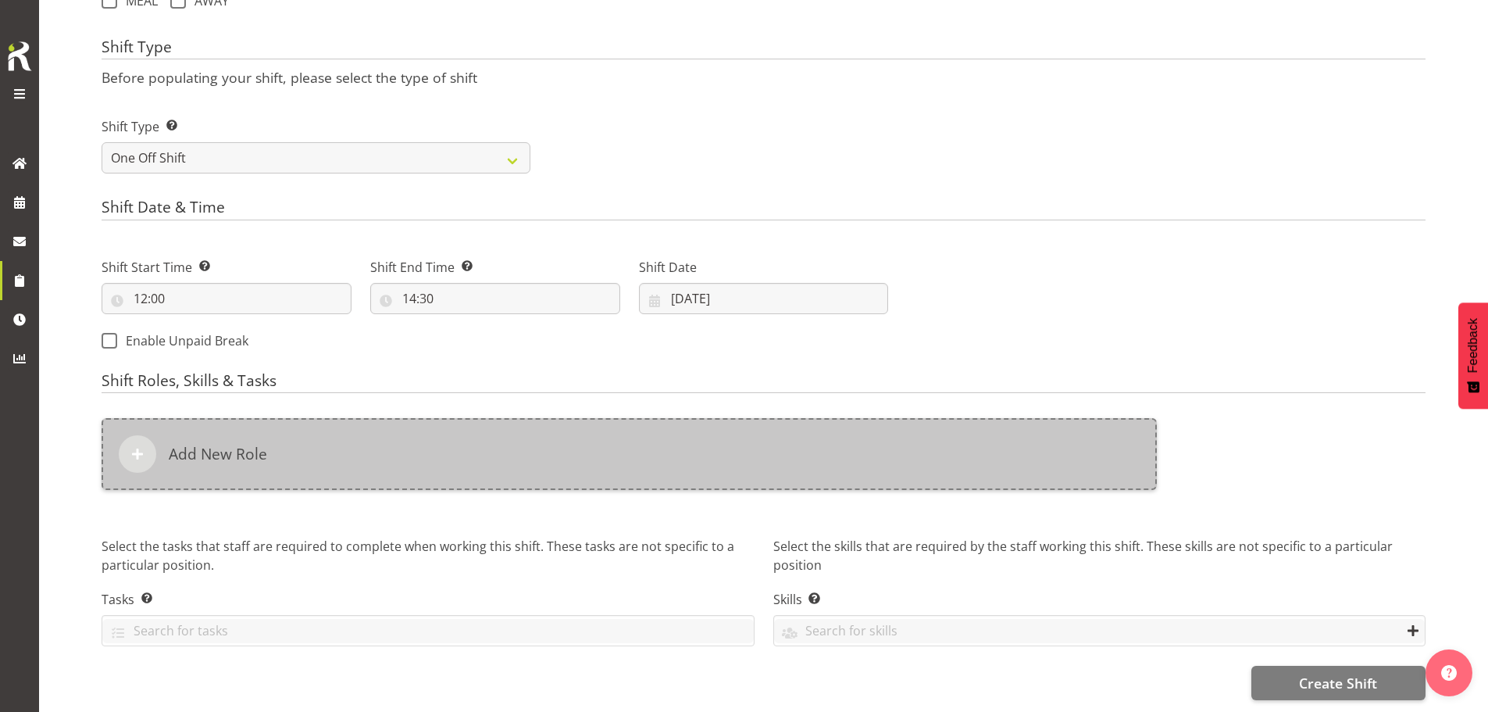
click at [551, 438] on div "Add New Role" at bounding box center [629, 454] width 1055 height 72
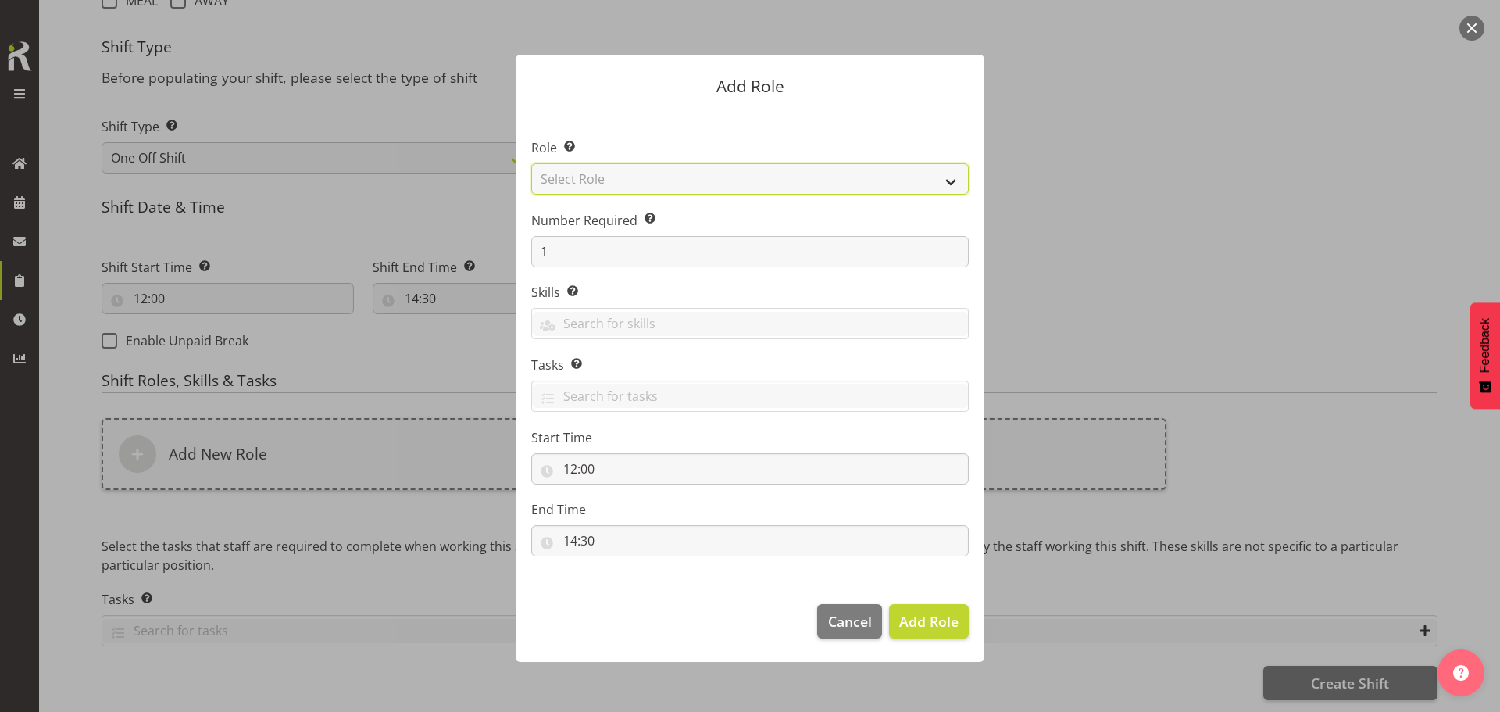
click at [746, 179] on select "Select Role ACCOUNT MANAGER ACCOUNT MANAGER DW ACCOUNTS [PERSON_NAME] VEHICLES …" at bounding box center [749, 178] width 437 height 31
select select "189"
click at [531, 163] on select "Select Role ACCOUNT MANAGER ACCOUNT MANAGER DW ACCOUNTS [PERSON_NAME] VEHICLES …" at bounding box center [749, 178] width 437 height 31
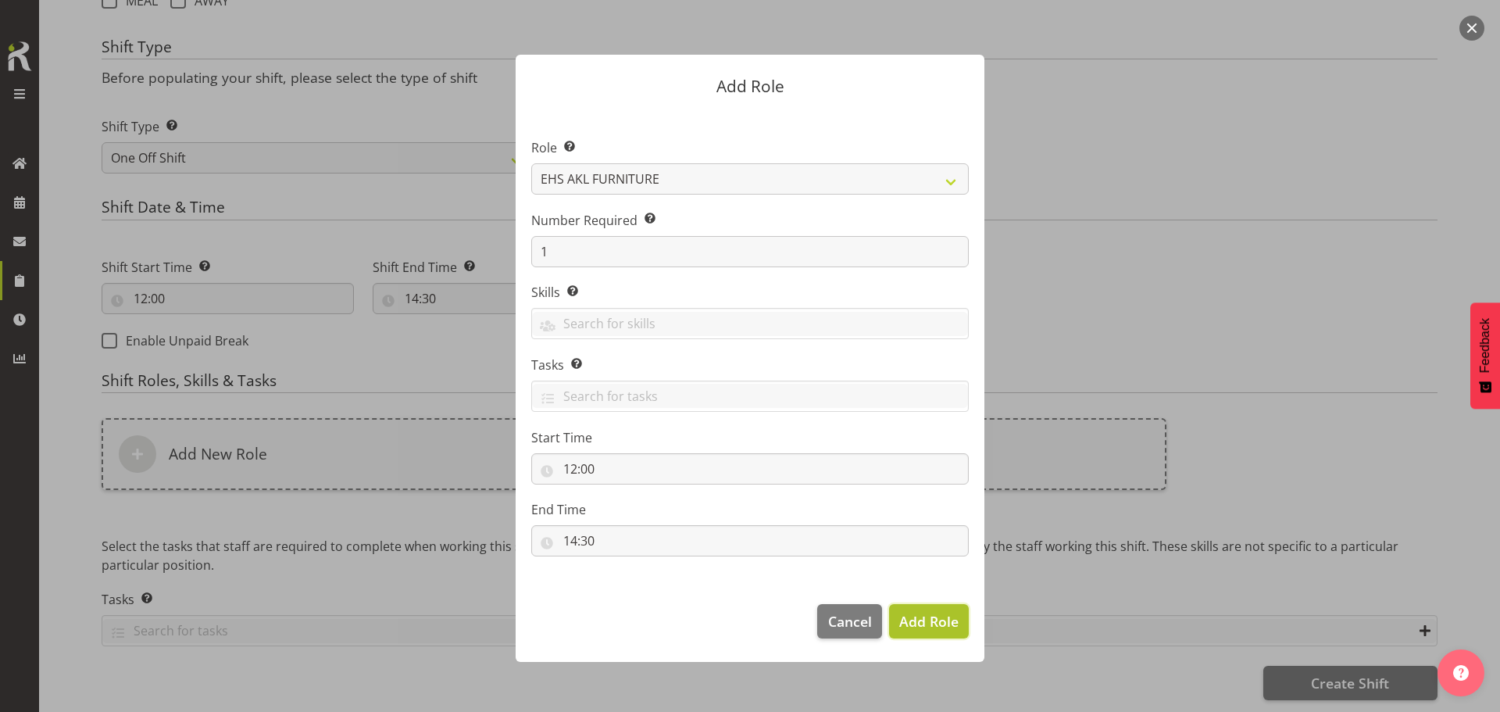
click at [922, 615] on span "Add Role" at bounding box center [928, 621] width 59 height 19
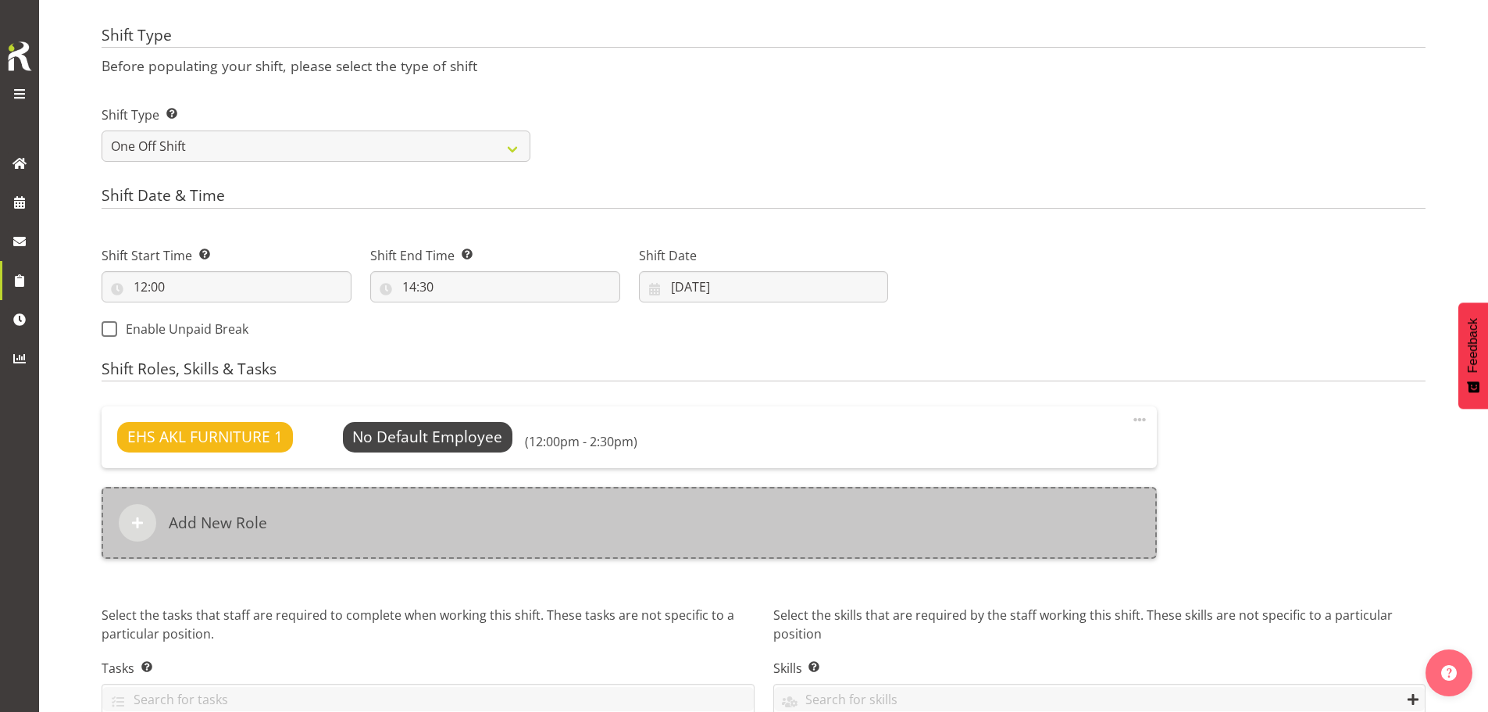
click at [540, 523] on div "Add New Role" at bounding box center [629, 523] width 1055 height 72
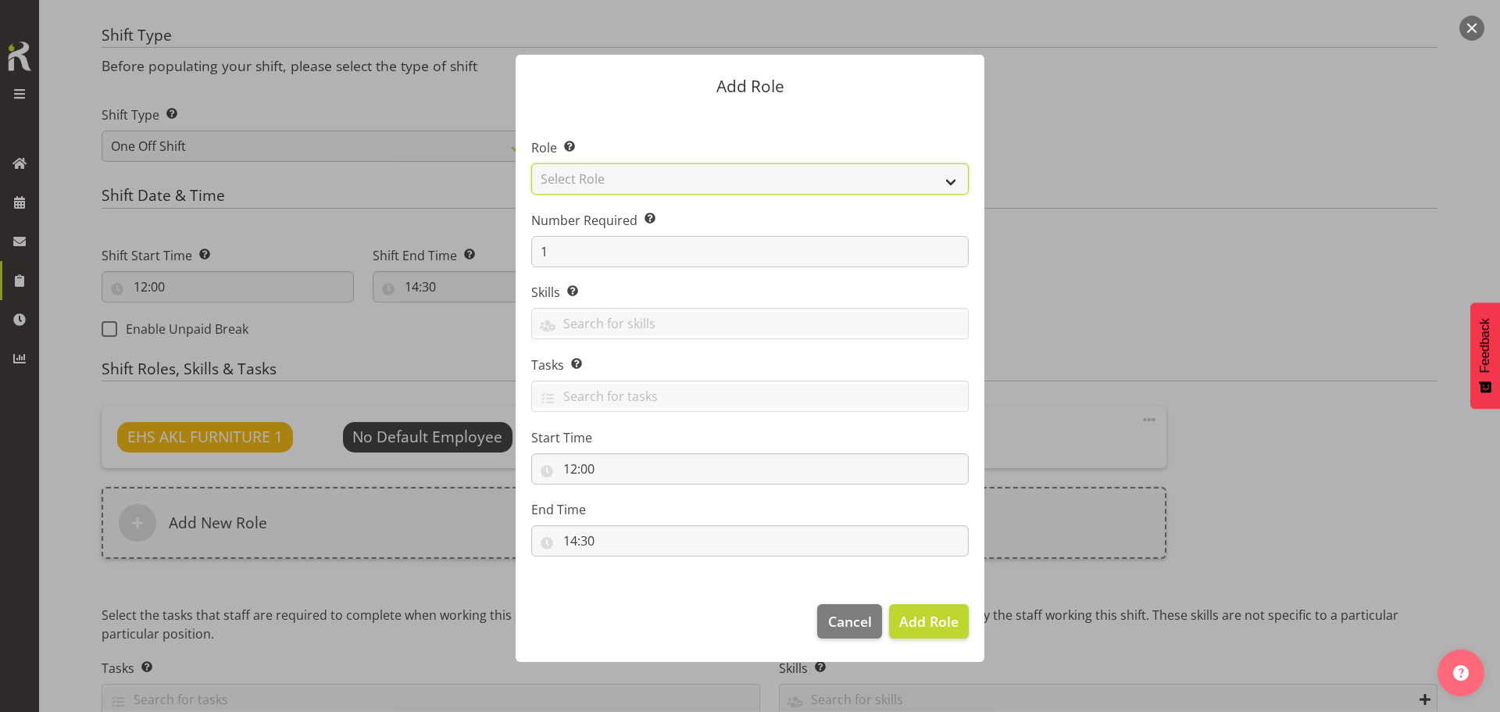
click at [621, 178] on select "Select Role ACCOUNT MANAGER ACCOUNT MANAGER DW ACCOUNTS [PERSON_NAME] VEHICLES …" at bounding box center [749, 178] width 437 height 31
select select "81"
click at [531, 163] on select "Select Role ACCOUNT MANAGER ACCOUNT MANAGER DW ACCOUNTS [PERSON_NAME] VEHICLES …" at bounding box center [749, 178] width 437 height 31
click at [927, 621] on span "Add Role" at bounding box center [928, 621] width 59 height 19
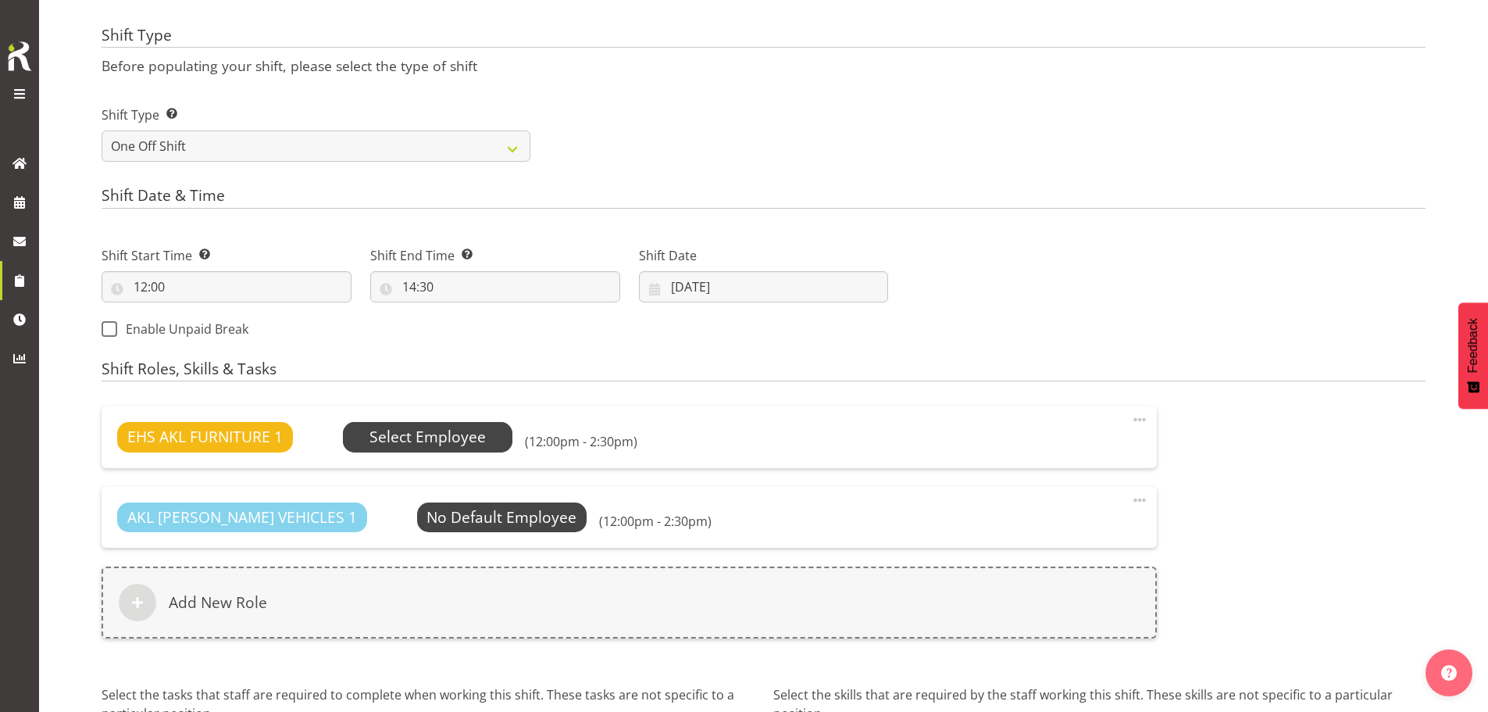
click at [455, 441] on span "Select Employee" at bounding box center [427, 437] width 116 height 23
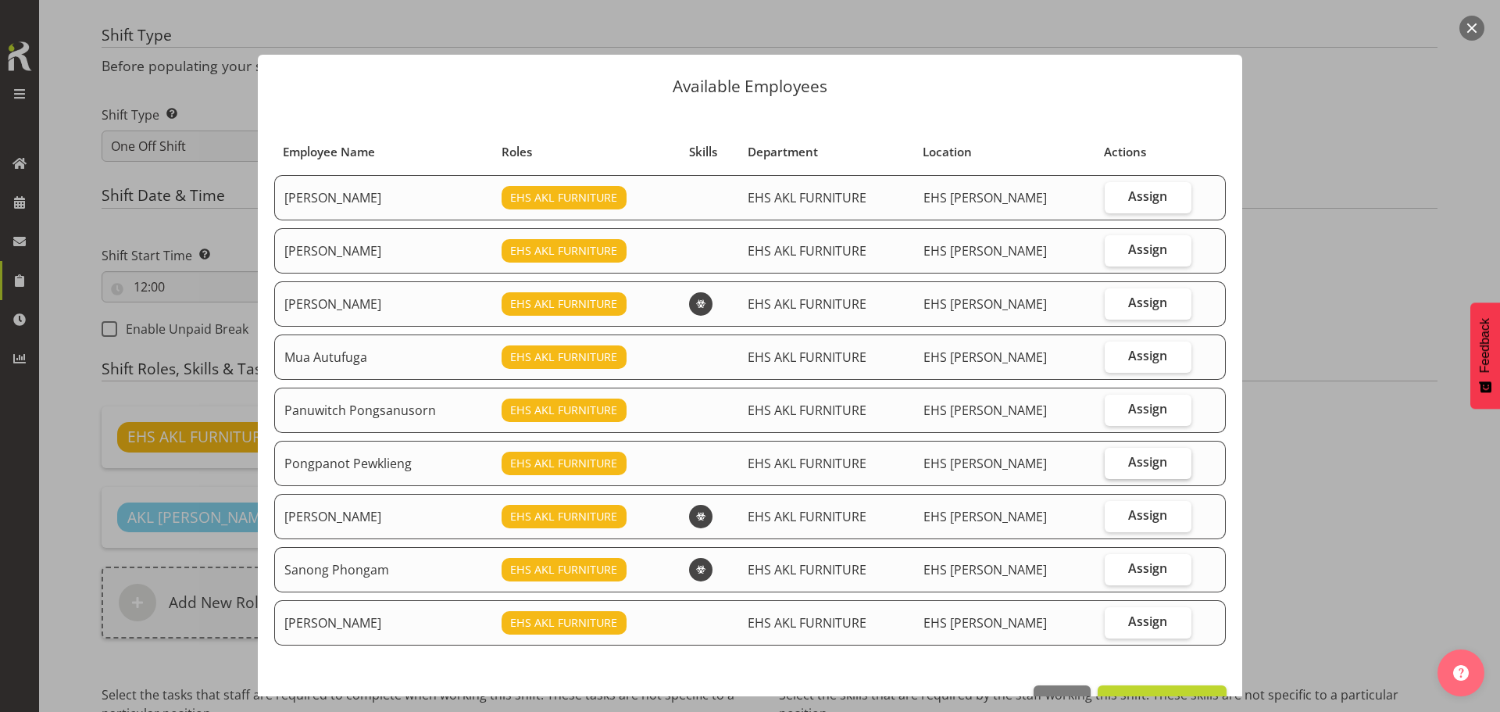
drag, startPoint x: 1120, startPoint y: 346, endPoint x: 1170, endPoint y: 476, distance: 139.0
click at [1122, 351] on label "Assign" at bounding box center [1147, 356] width 87 height 31
click at [1115, 351] on input "Assign" at bounding box center [1109, 356] width 10 height 10
checkbox input "true"
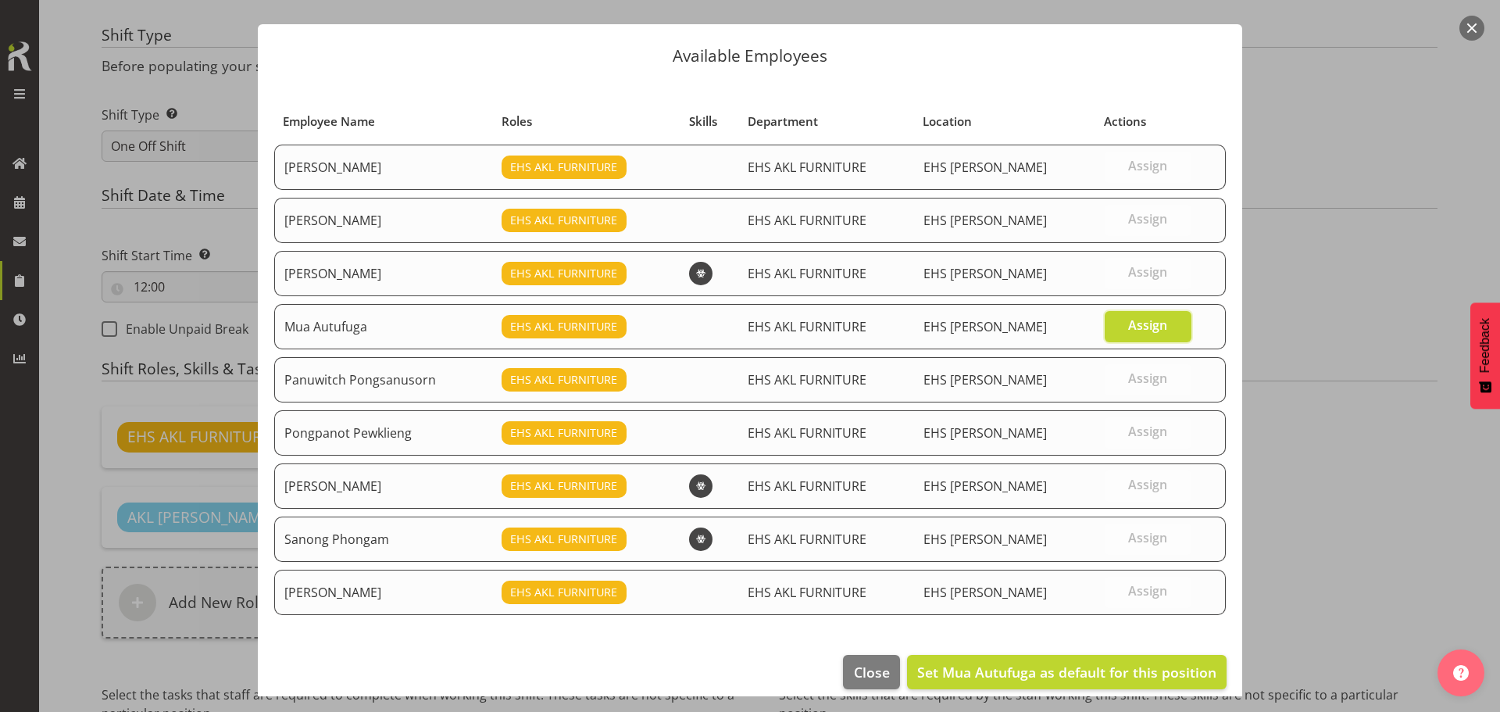
scroll to position [47, 0]
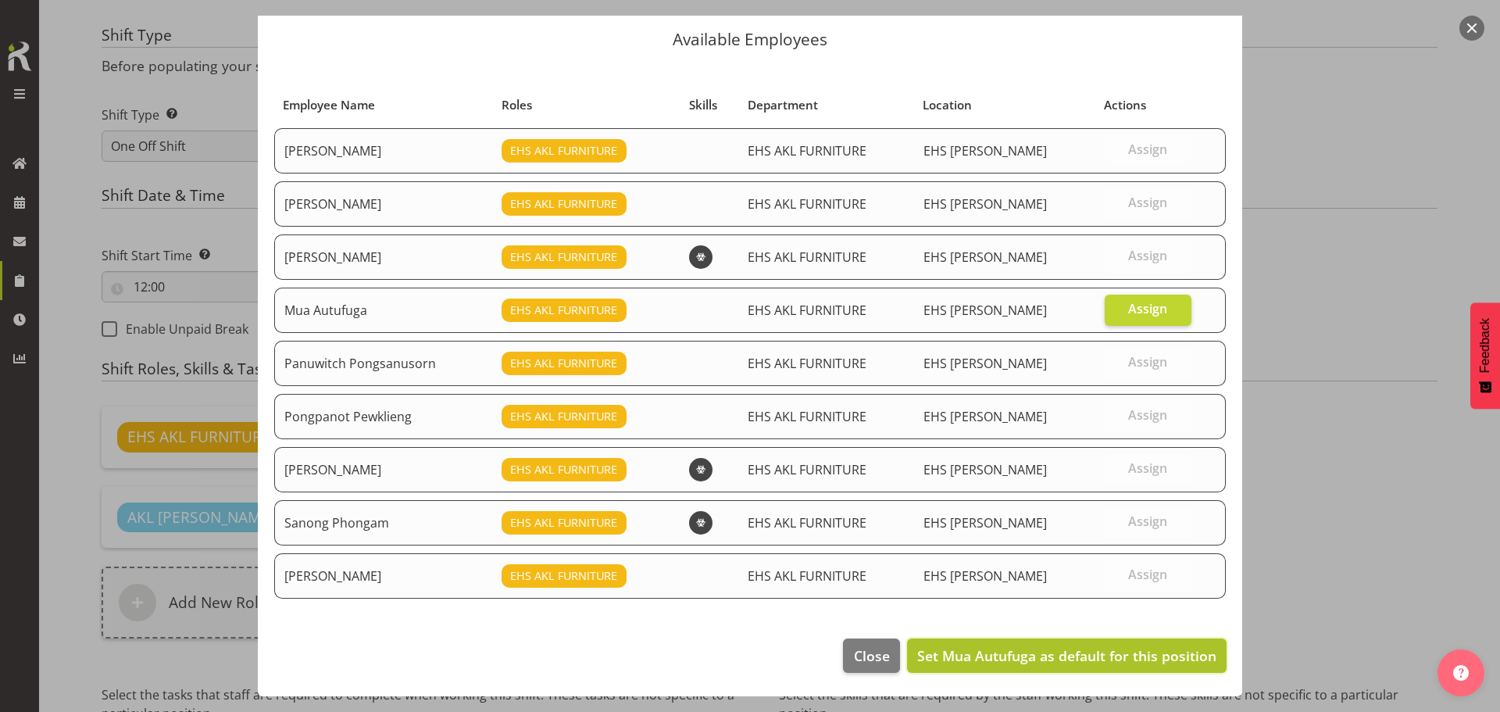
click at [1091, 658] on span "Set Mua Autufuga as default for this position" at bounding box center [1066, 655] width 299 height 19
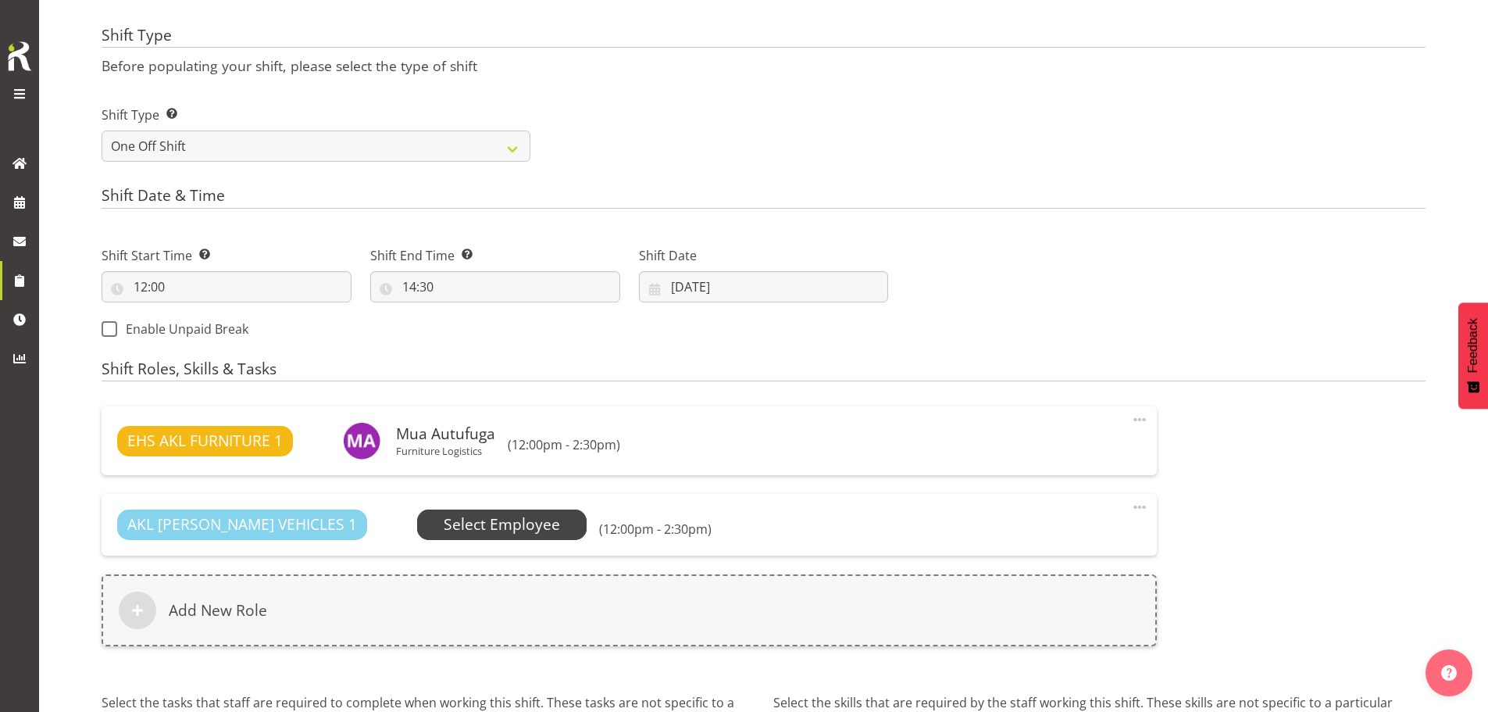
click at [444, 517] on span "Select Employee" at bounding box center [502, 524] width 116 height 23
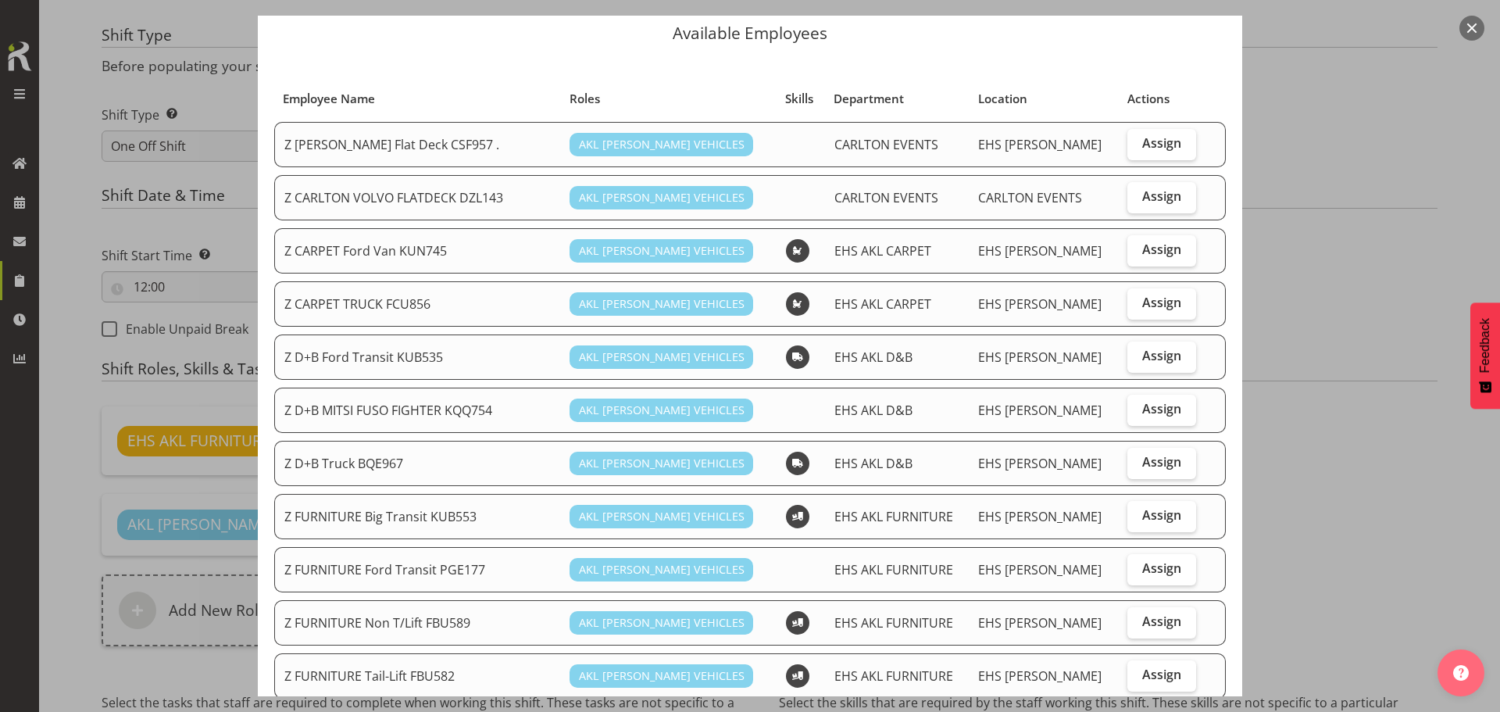
scroll to position [78, 0]
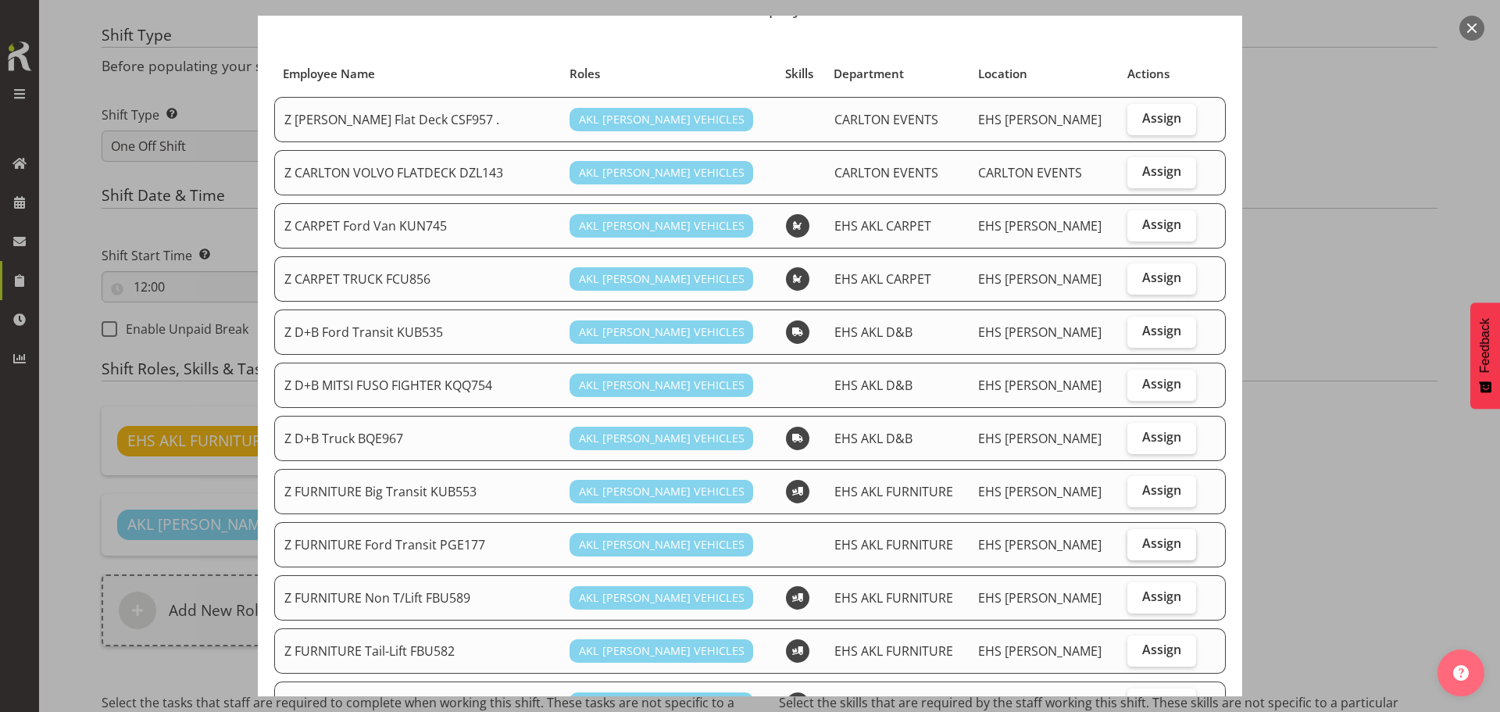
click at [1142, 537] on span "Assign" at bounding box center [1161, 543] width 39 height 16
click at [1136, 538] on input "Assign" at bounding box center [1132, 543] width 10 height 10
drag, startPoint x: 1116, startPoint y: 537, endPoint x: 1172, endPoint y: 546, distance: 56.1
click at [1127, 538] on label "Assign" at bounding box center [1161, 544] width 68 height 31
click at [1127, 538] on input "Assign" at bounding box center [1132, 543] width 10 height 10
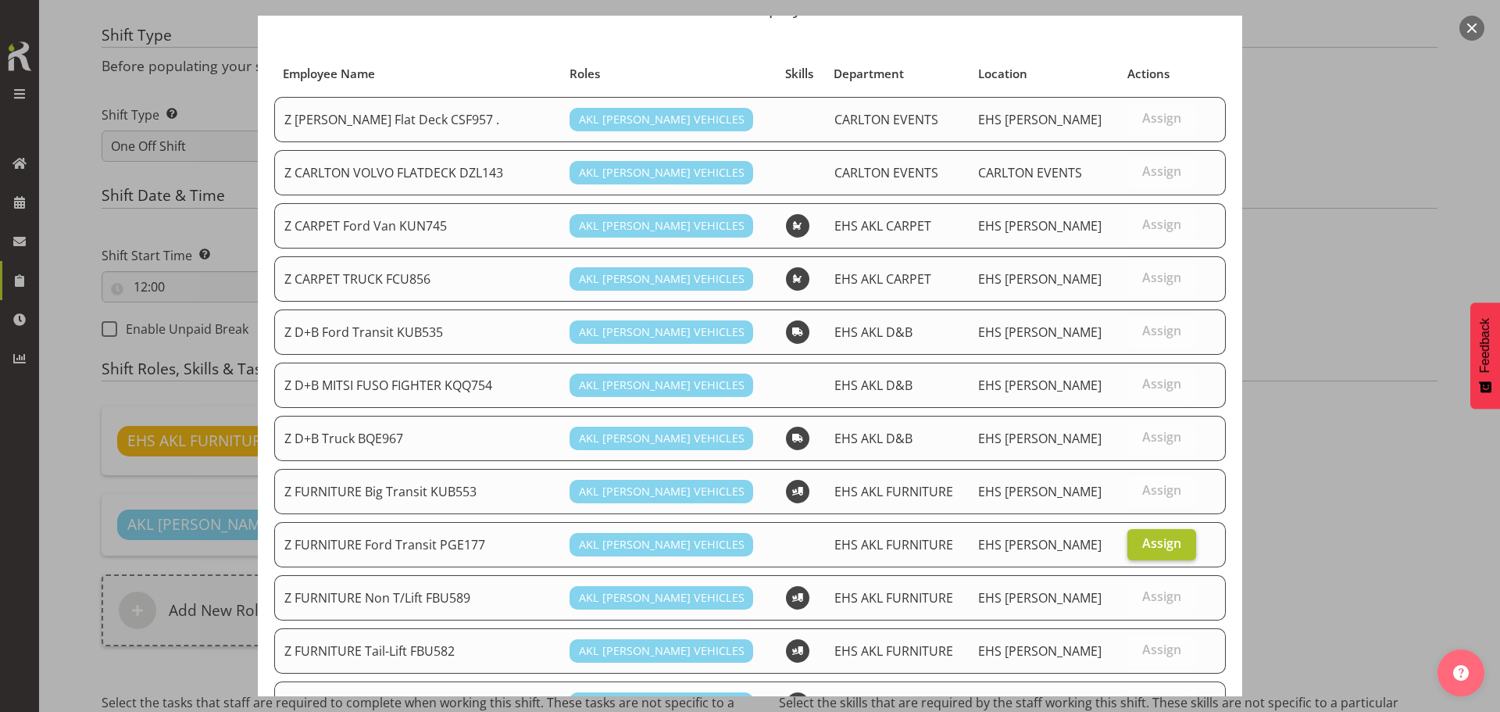
checkbox input "false"
click at [1161, 501] on label "Assign" at bounding box center [1161, 491] width 68 height 31
click at [1137, 495] on input "Assign" at bounding box center [1132, 490] width 10 height 10
checkbox input "true"
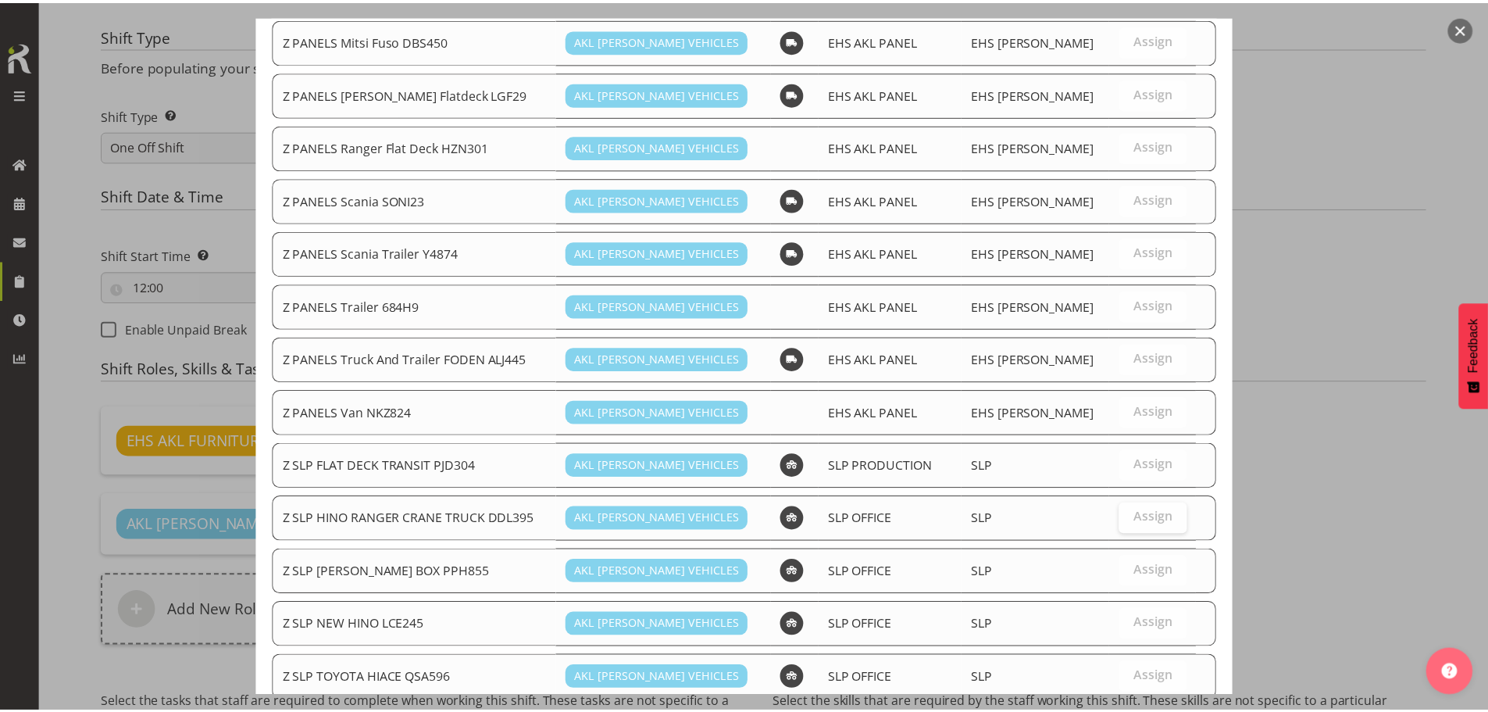
scroll to position [1109, 0]
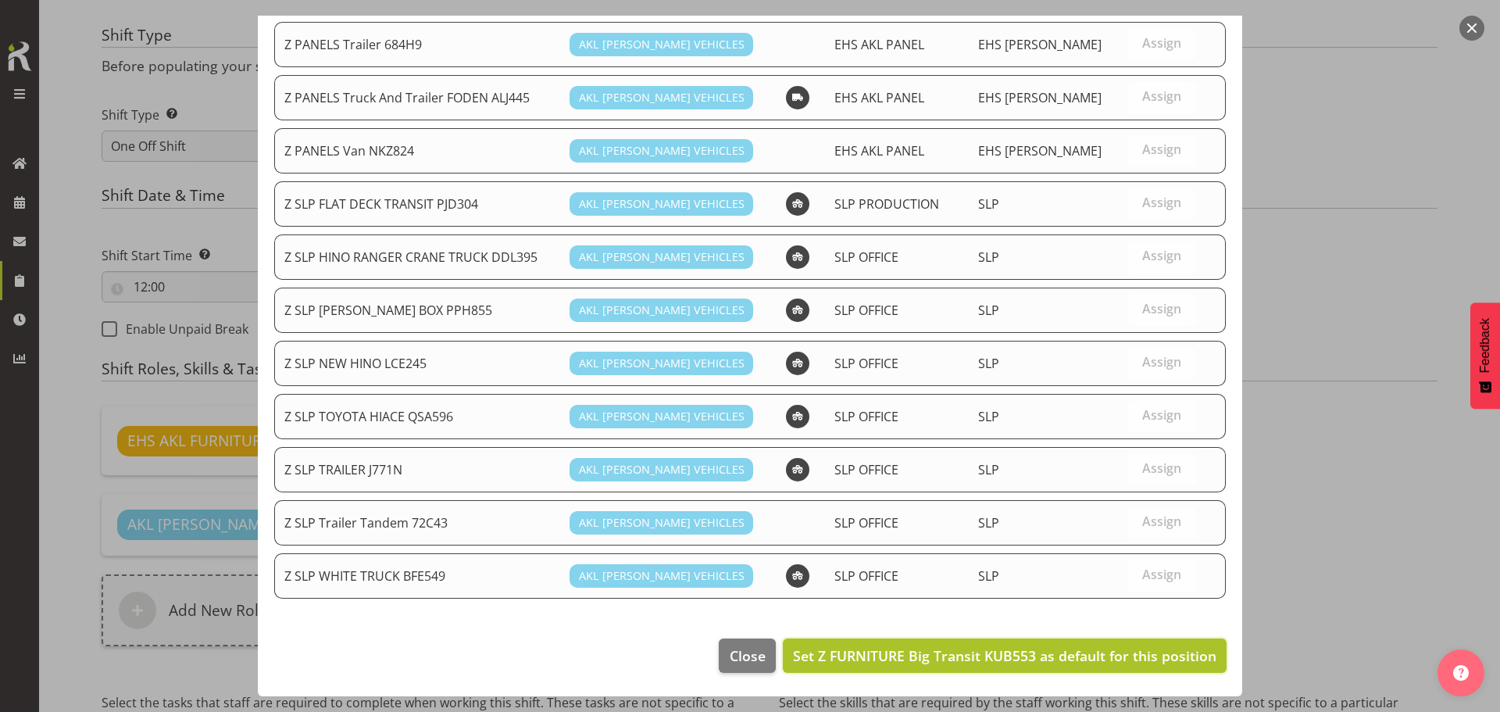
click at [1108, 661] on span "Set Z FURNITURE Big Transit KUB553 as default for this position" at bounding box center [1004, 655] width 423 height 19
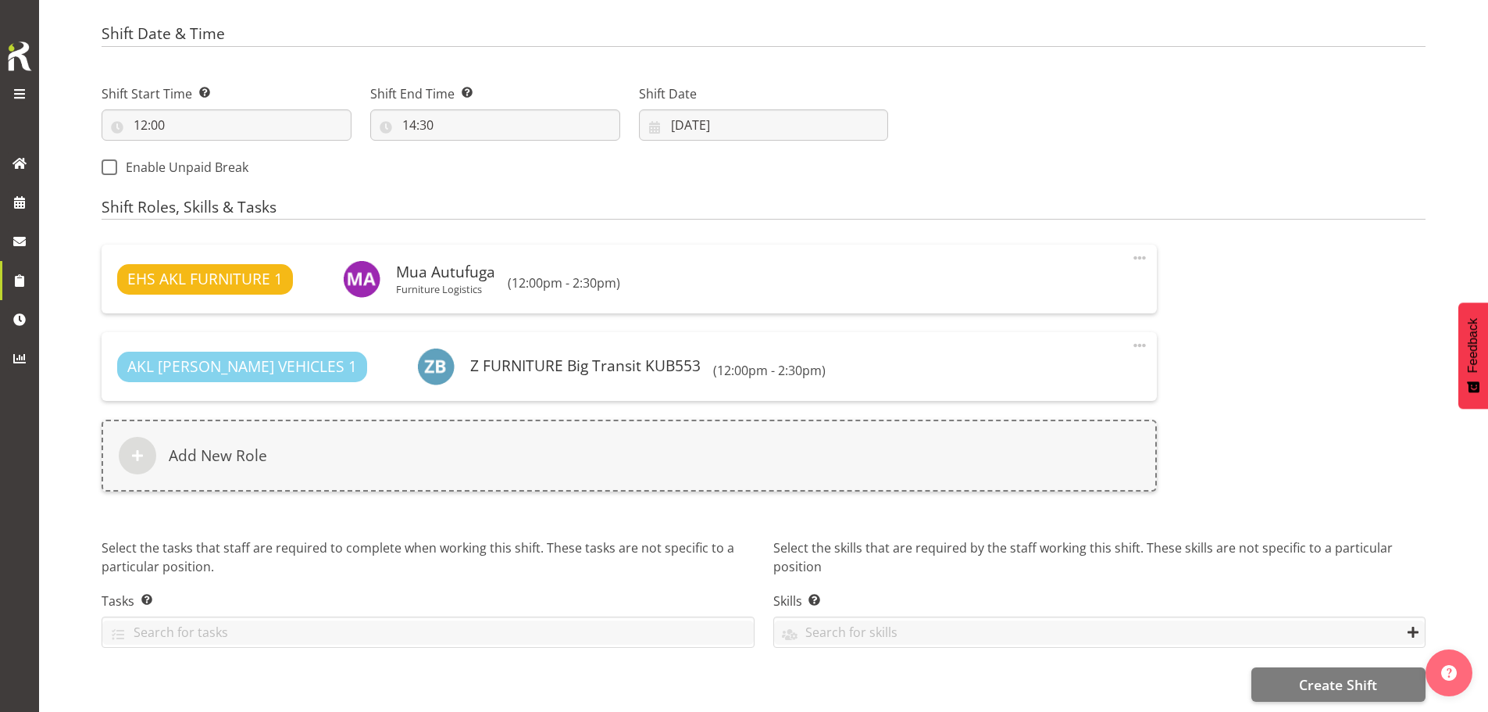
scroll to position [810, 0]
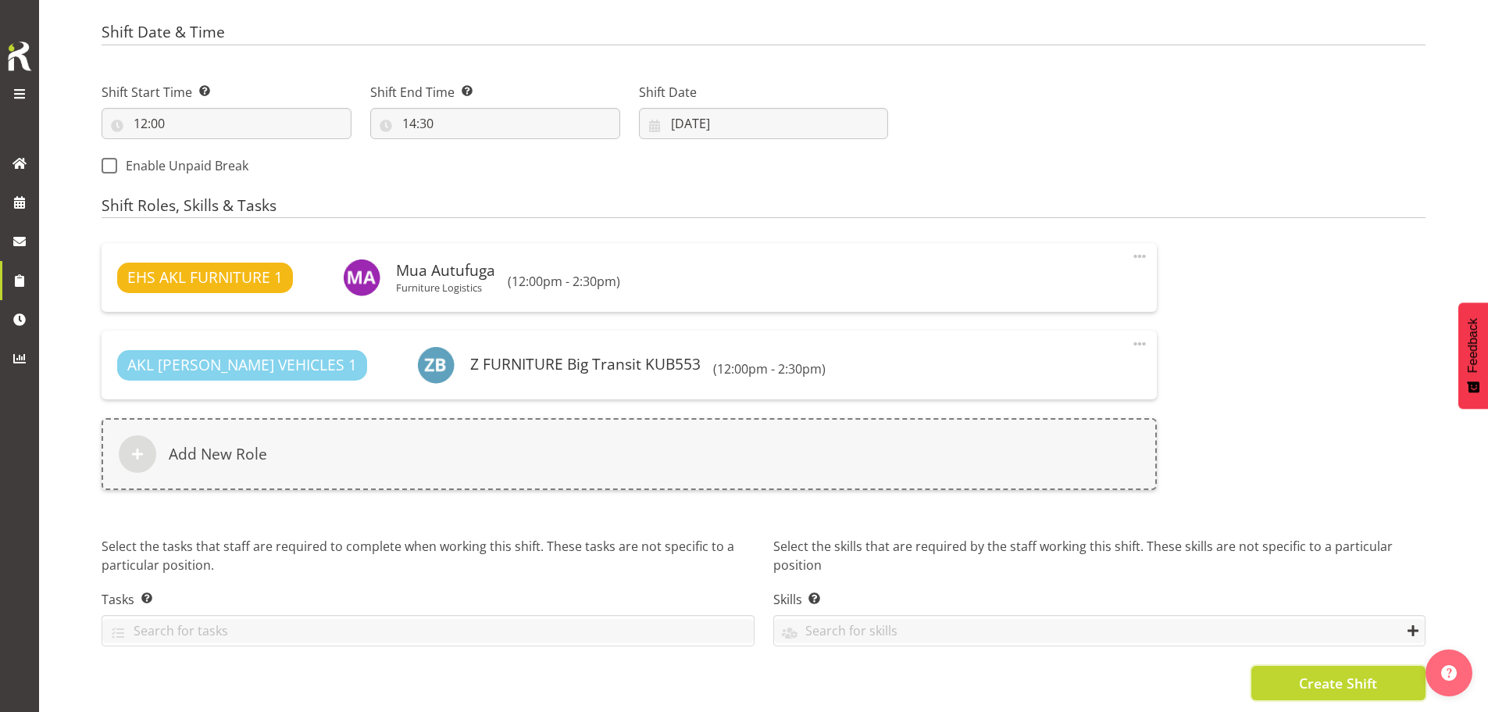
click at [1275, 665] on button "Create Shift" at bounding box center [1338, 682] width 174 height 34
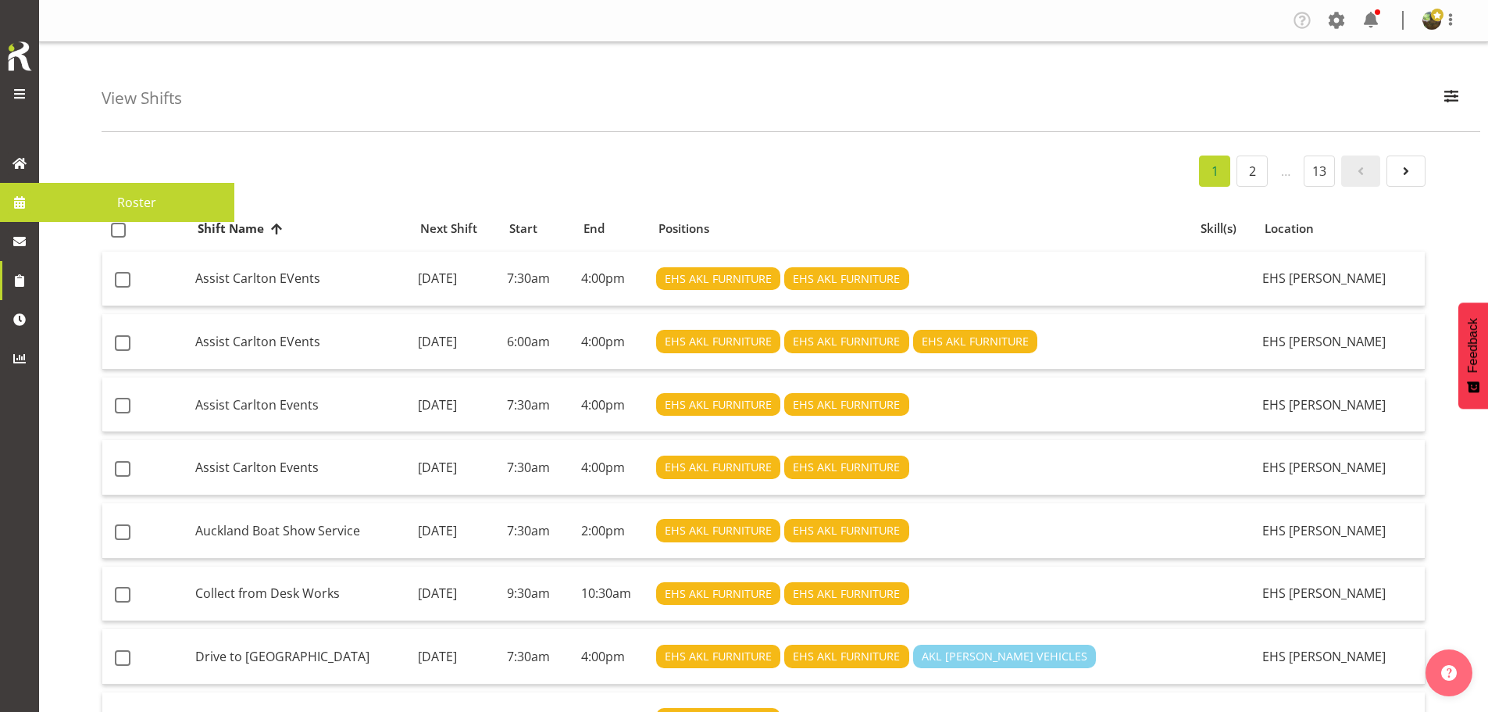
click at [143, 209] on span "Roster" at bounding box center [137, 202] width 180 height 23
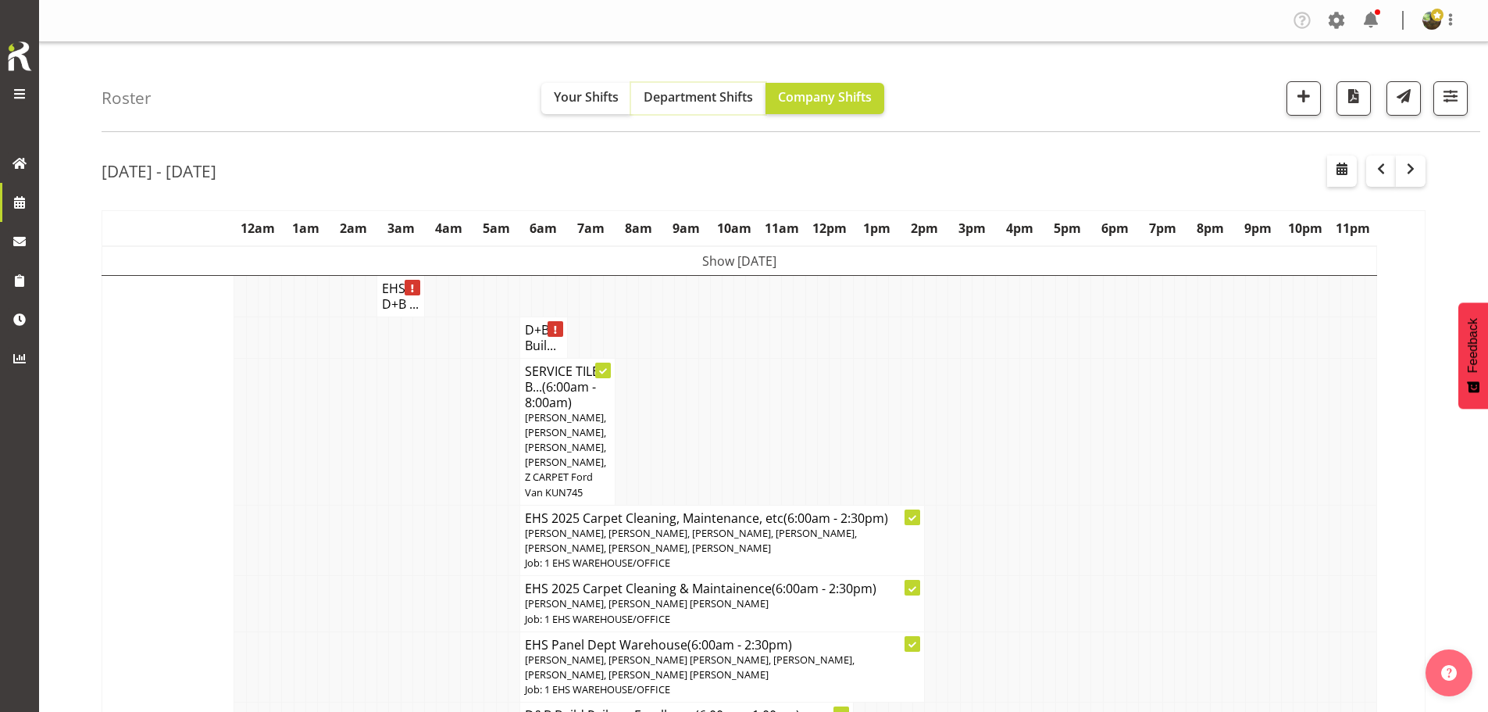
click at [722, 102] on span "Department Shifts" at bounding box center [698, 96] width 109 height 17
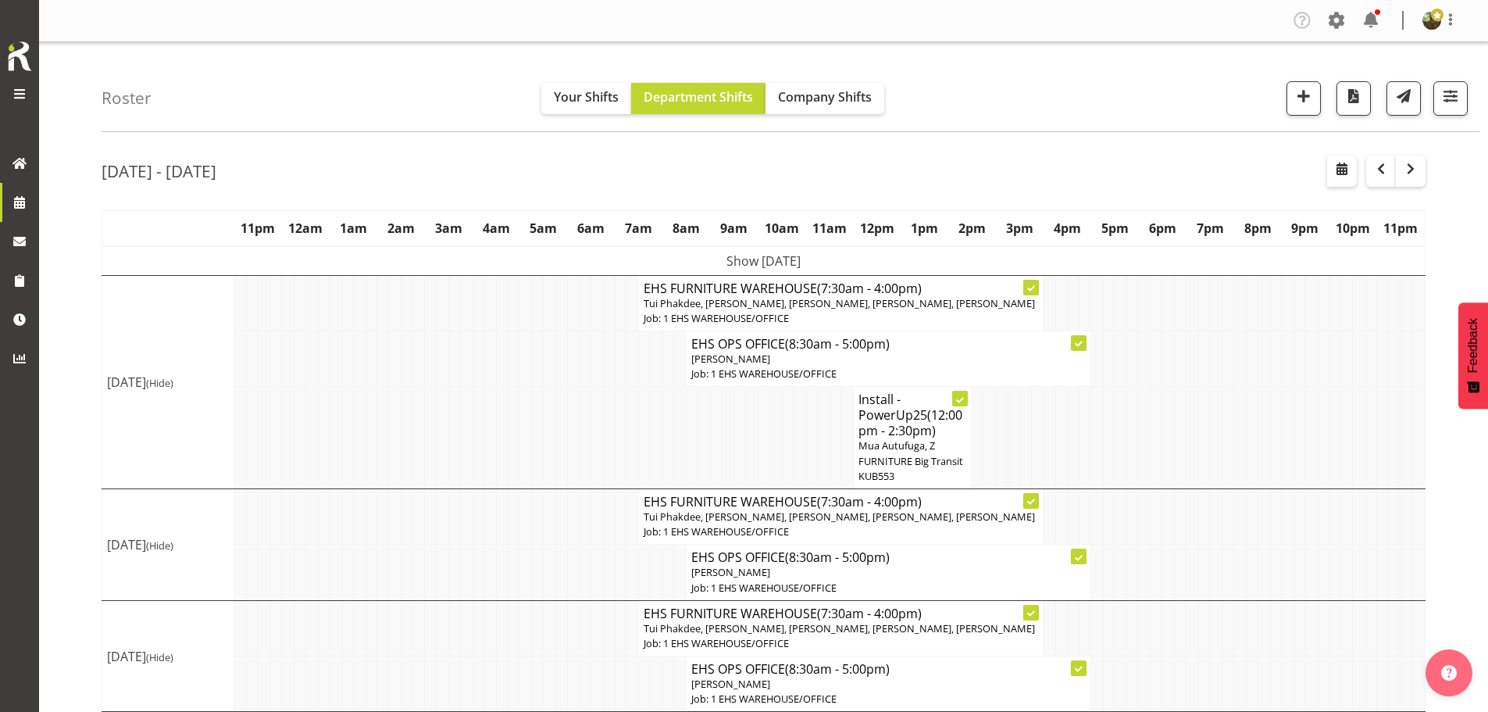
click at [907, 460] on span "Mua Autufuga, Z FURNITURE Big Transit KUB553" at bounding box center [910, 460] width 105 height 44
select select
select select "7"
select select "2025"
select select "12"
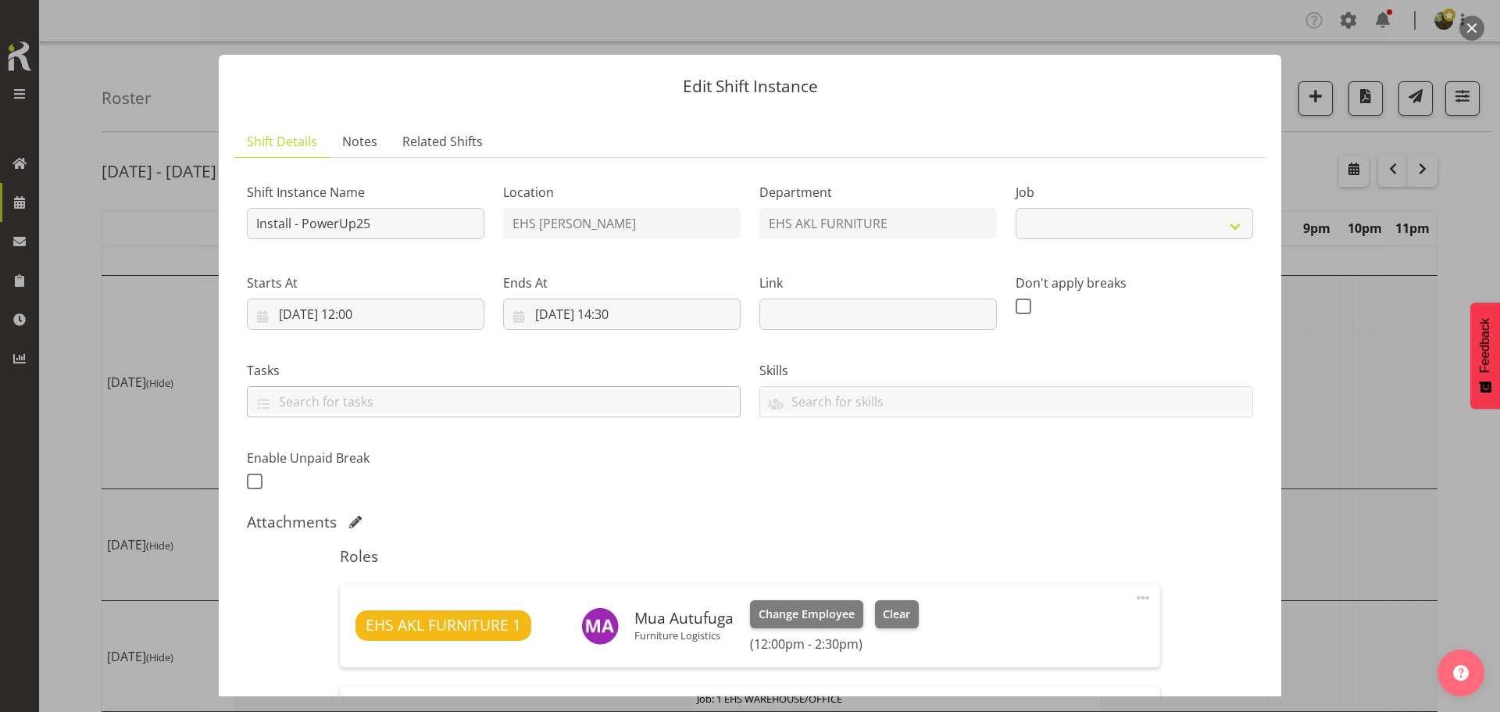
select select "10381"
click at [298, 315] on input "[DATE] 12:00" at bounding box center [365, 313] width 237 height 31
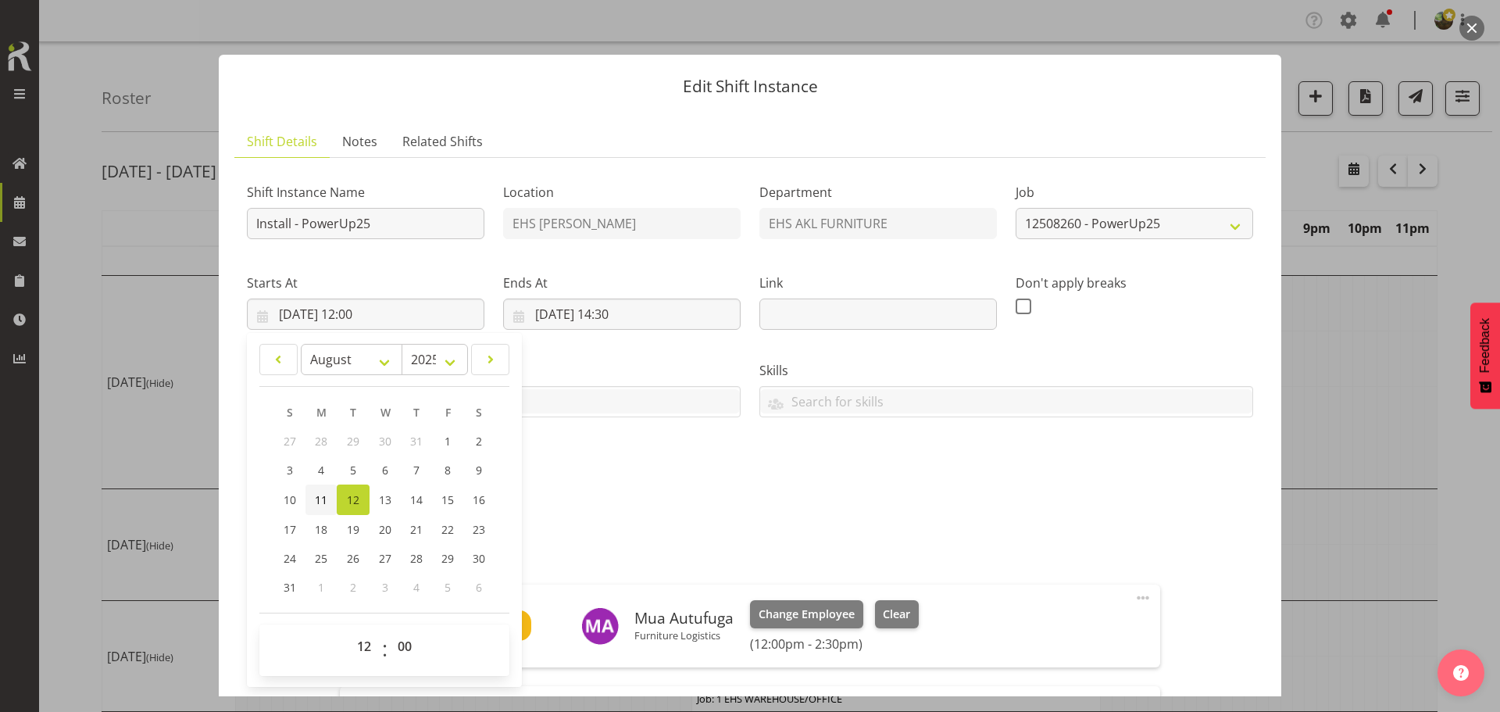
click at [327, 505] on link "11" at bounding box center [320, 499] width 31 height 30
type input "[DATE] 12:00"
drag, startPoint x: 562, startPoint y: 311, endPoint x: 554, endPoint y: 336, distance: 26.4
click at [563, 311] on input "[DATE] 14:30" at bounding box center [621, 313] width 237 height 31
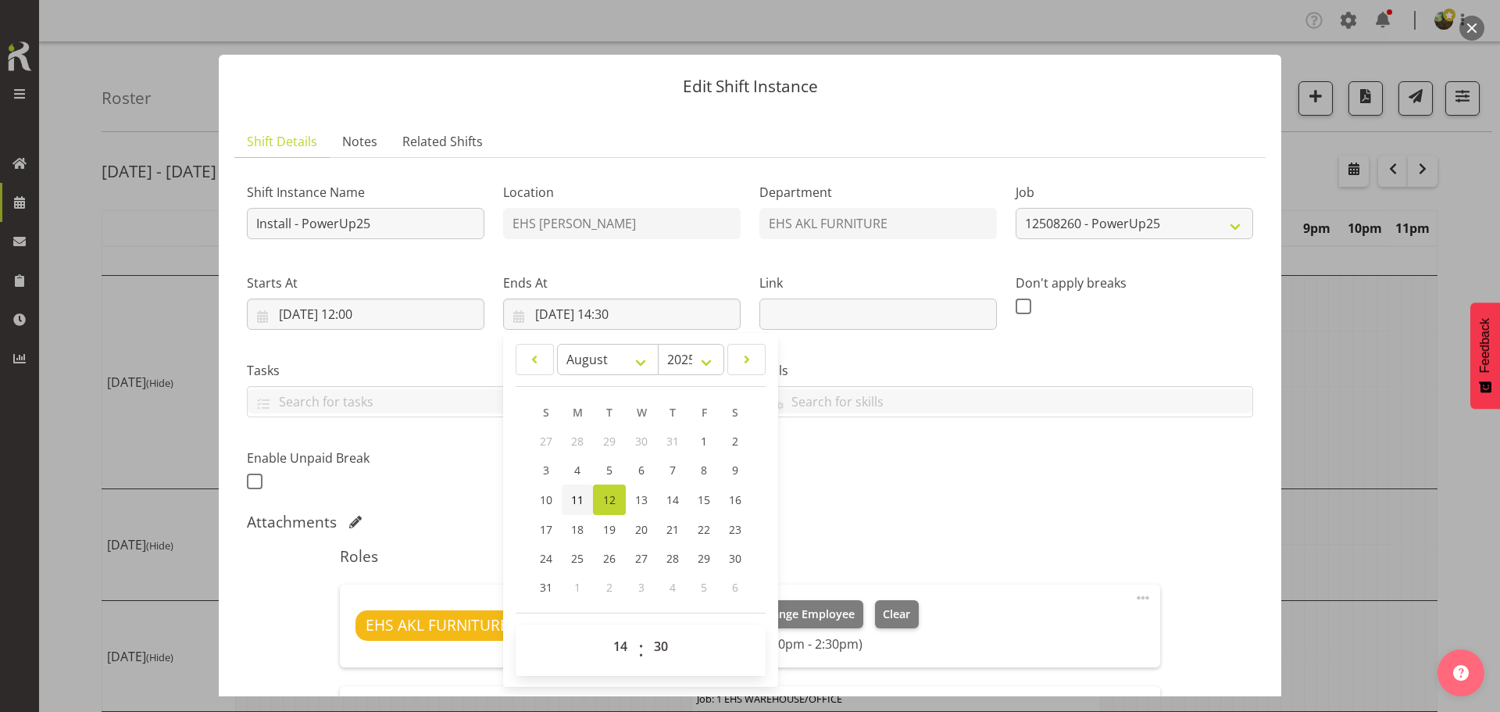
drag, startPoint x: 575, startPoint y: 502, endPoint x: 745, endPoint y: 500, distance: 170.3
click at [576, 502] on span "11" at bounding box center [577, 499] width 12 height 15
type input "[DATE] 14:30"
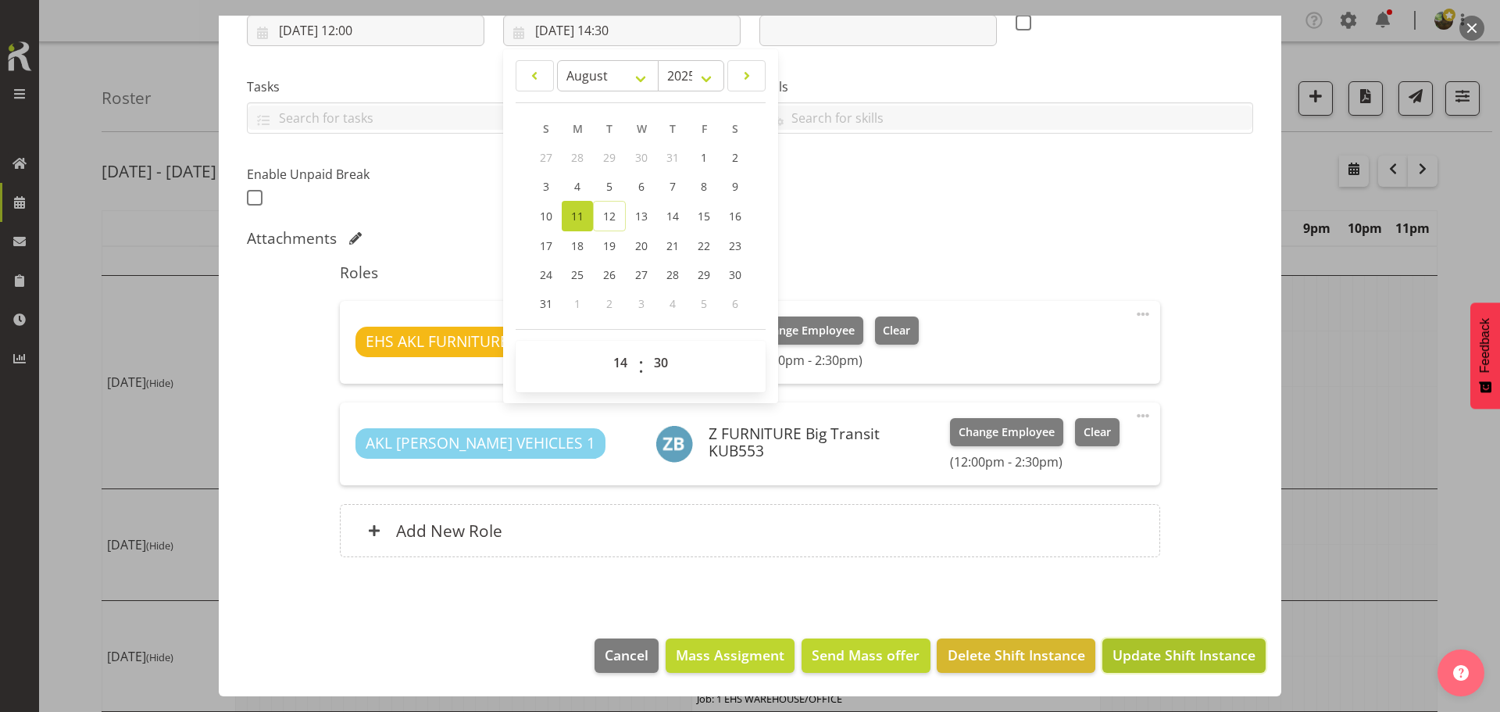
click at [1165, 661] on span "Update Shift Instance" at bounding box center [1183, 654] width 143 height 20
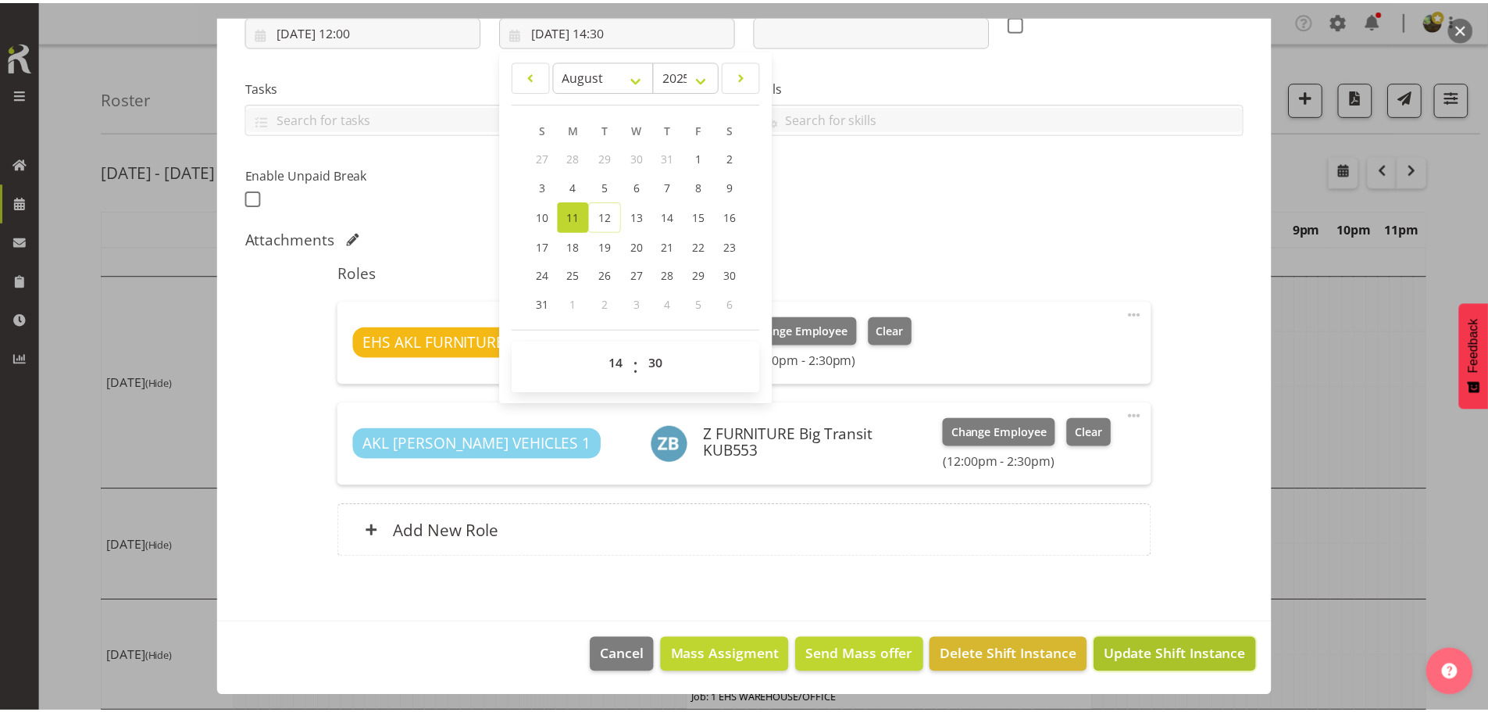
scroll to position [221, 0]
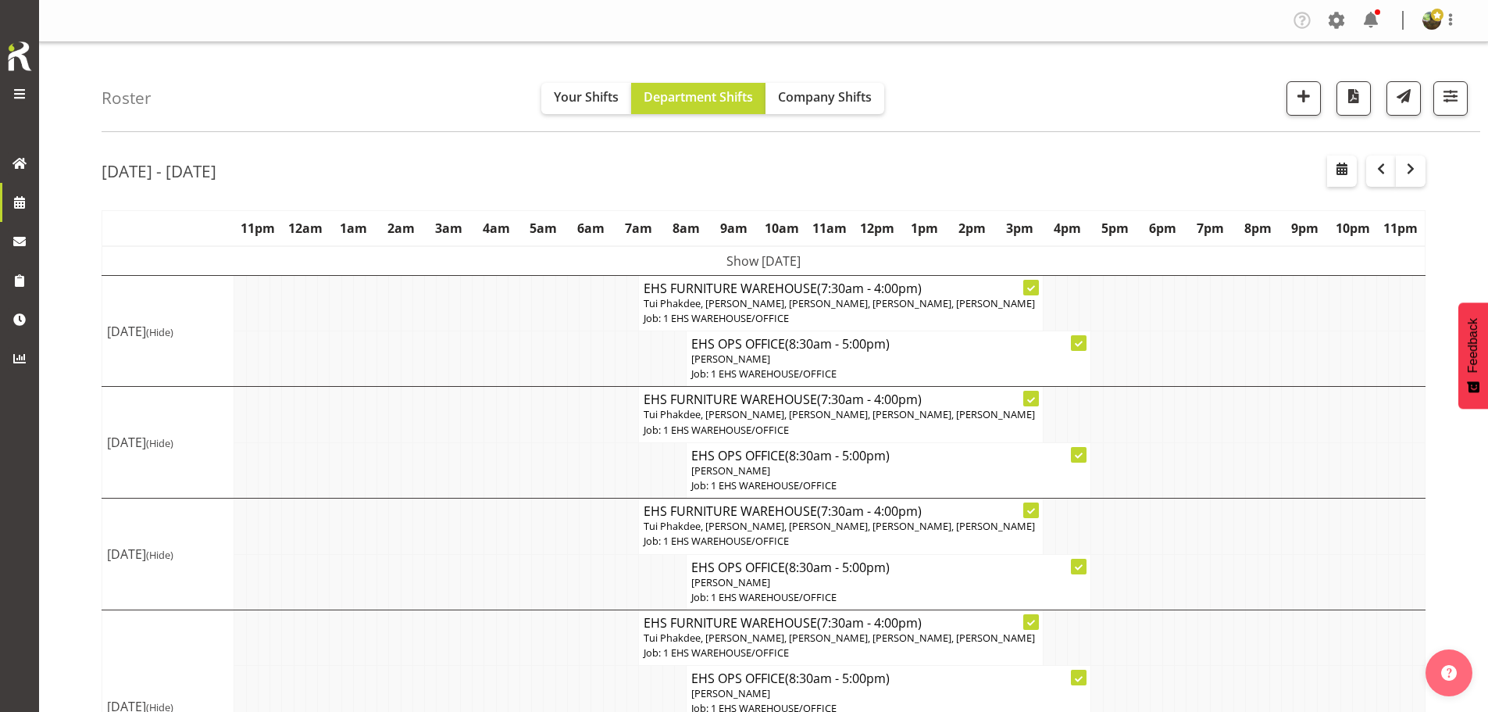
click at [754, 259] on td "Show Mon 11th Aug 2025" at bounding box center [763, 261] width 1323 height 30
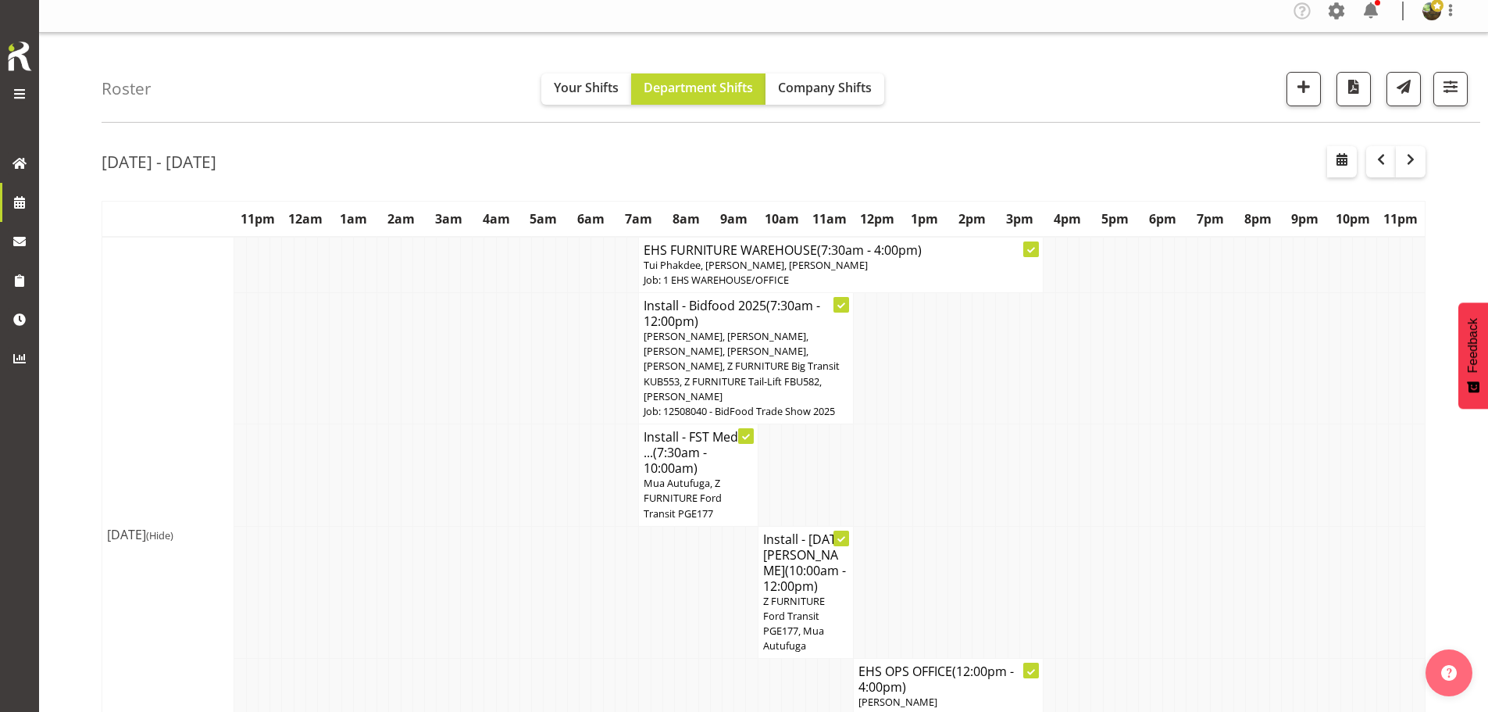
scroll to position [0, 0]
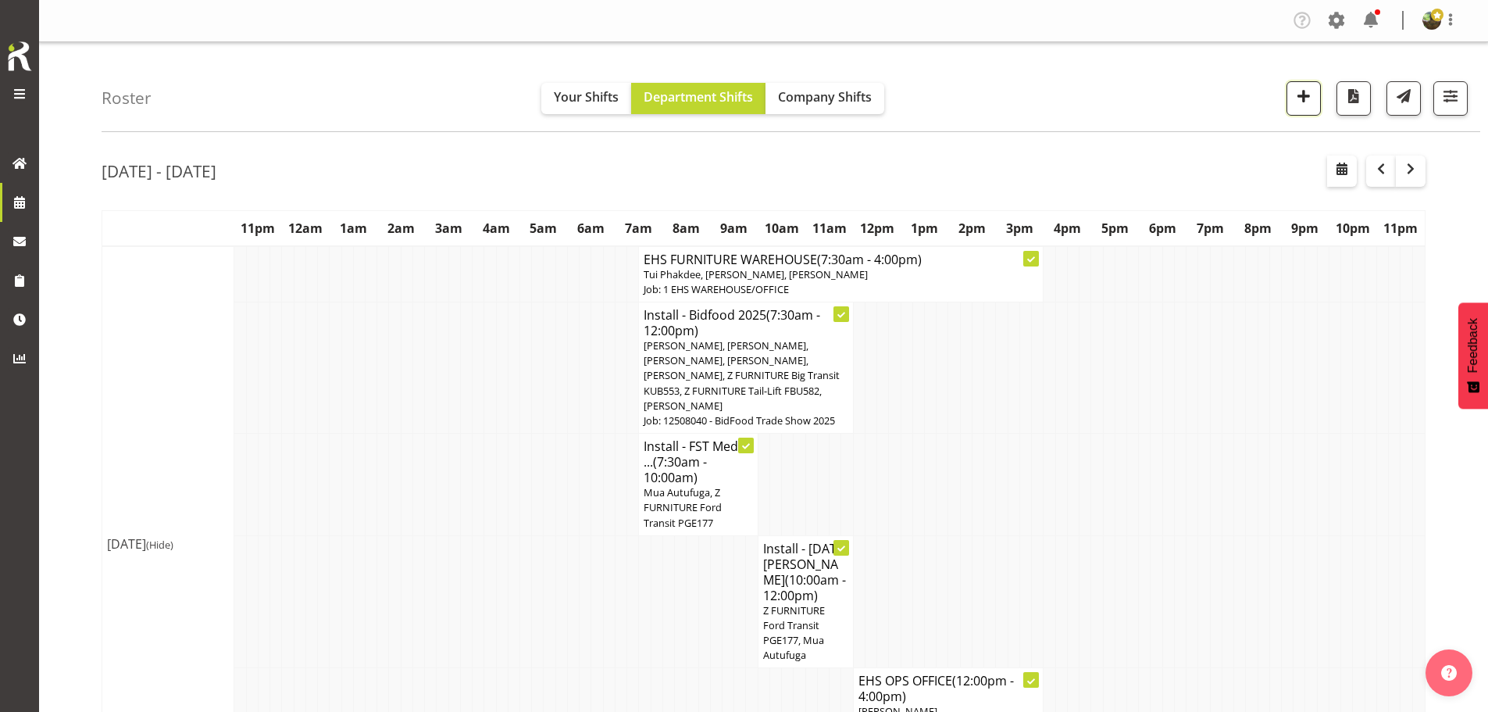
click at [1307, 105] on span "button" at bounding box center [1303, 96] width 20 height 20
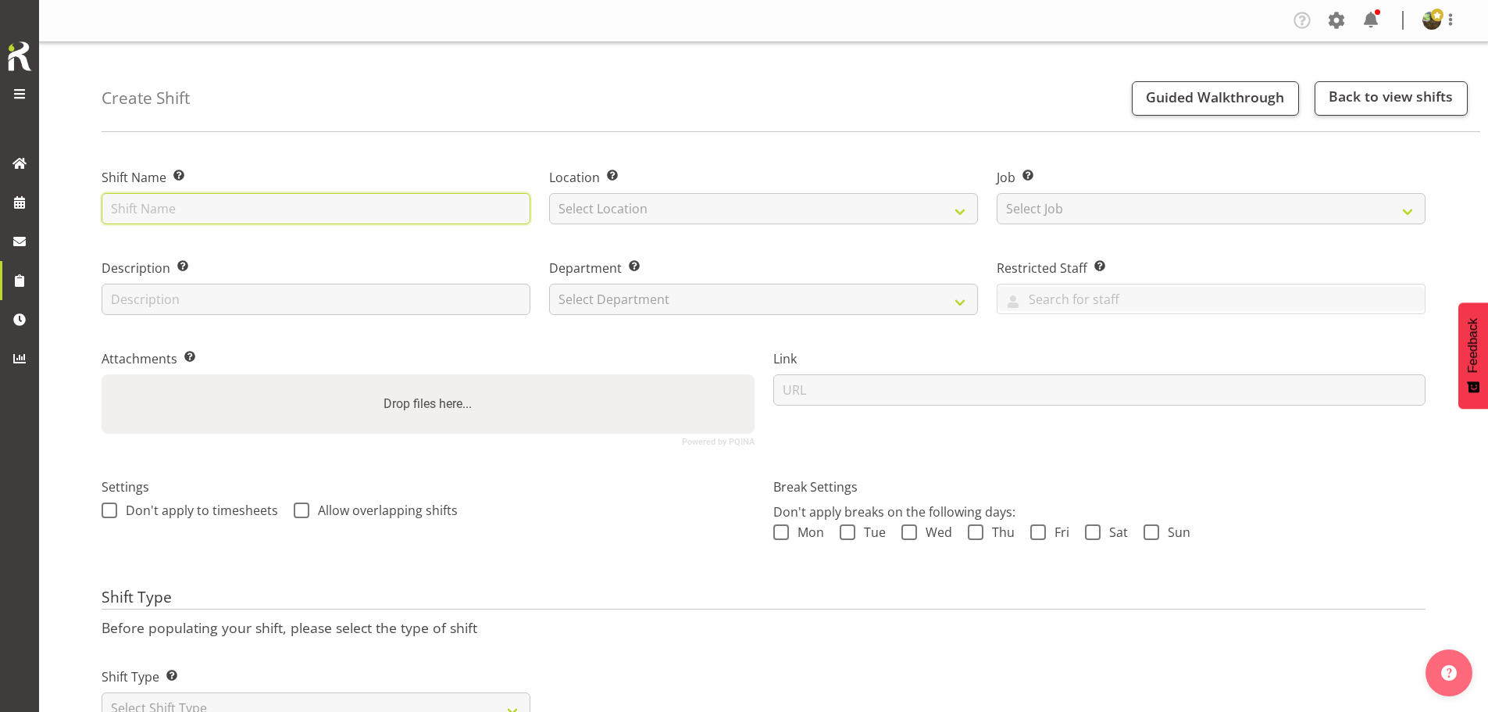
click at [194, 206] on input "text" at bounding box center [316, 208] width 429 height 31
type input "Service Bidfood 2025"
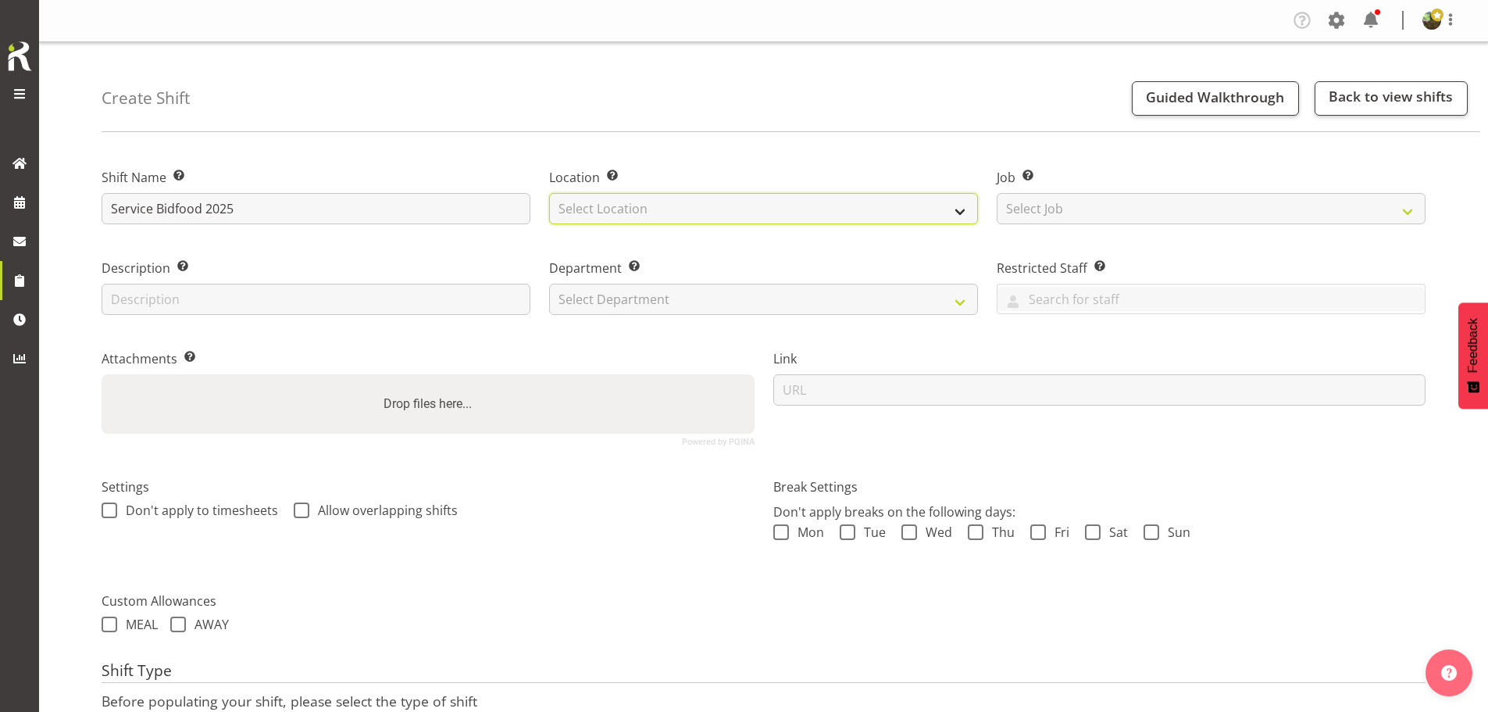
drag, startPoint x: 698, startPoint y: 211, endPoint x: 700, endPoint y: 222, distance: 11.0
click at [699, 212] on select "Select Location EHS [PERSON_NAME]" at bounding box center [763, 208] width 429 height 31
select select "35"
click at [549, 193] on select "Select Location EHS [PERSON_NAME]" at bounding box center [763, 208] width 429 height 31
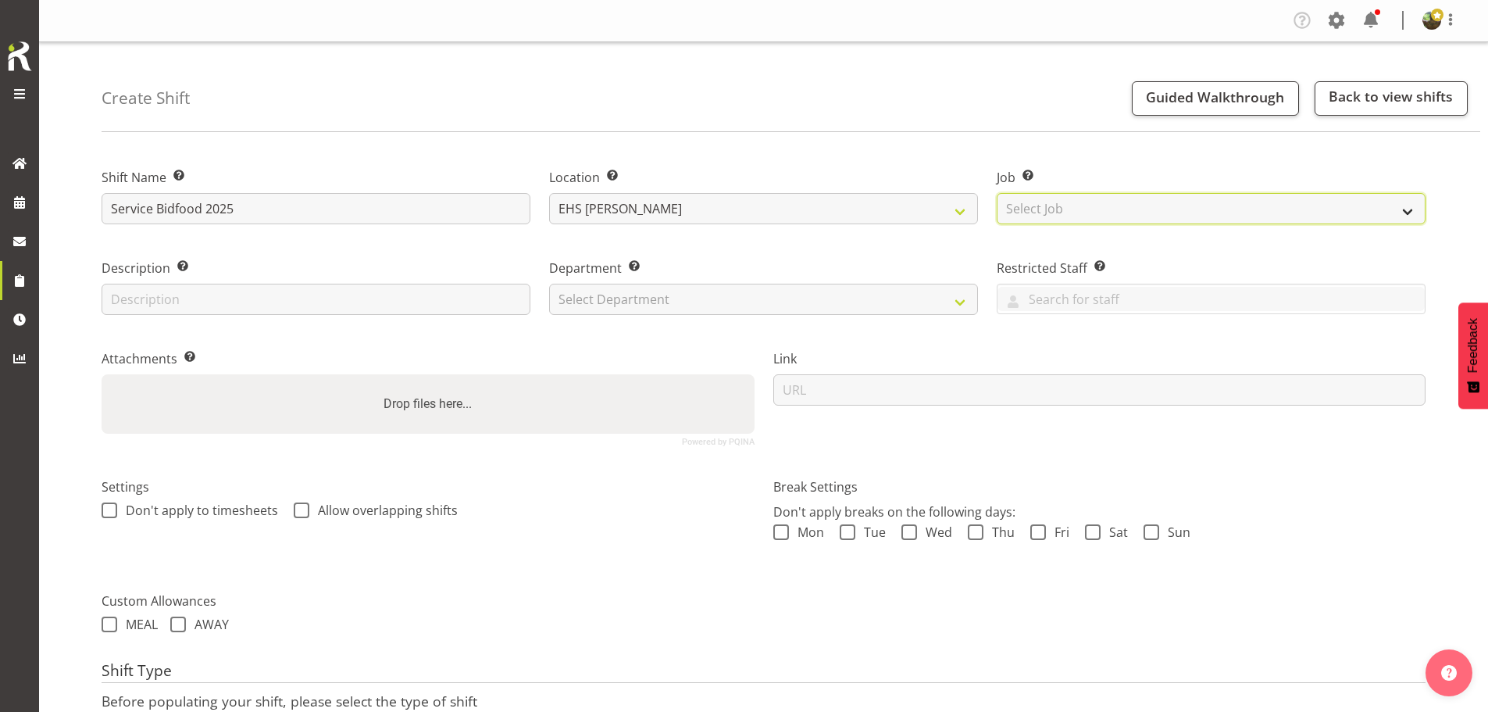
click at [1076, 216] on select "Select Job Create new job 1 Carlton Events 1 [PERSON_NAME][GEOGRAPHIC_DATA] 1 […" at bounding box center [1211, 208] width 429 height 31
select select "9033"
click at [997, 193] on select "Select Job Create new job 1 Carlton Events 1 [PERSON_NAME][GEOGRAPHIC_DATA] 1 […" at bounding box center [1211, 208] width 429 height 31
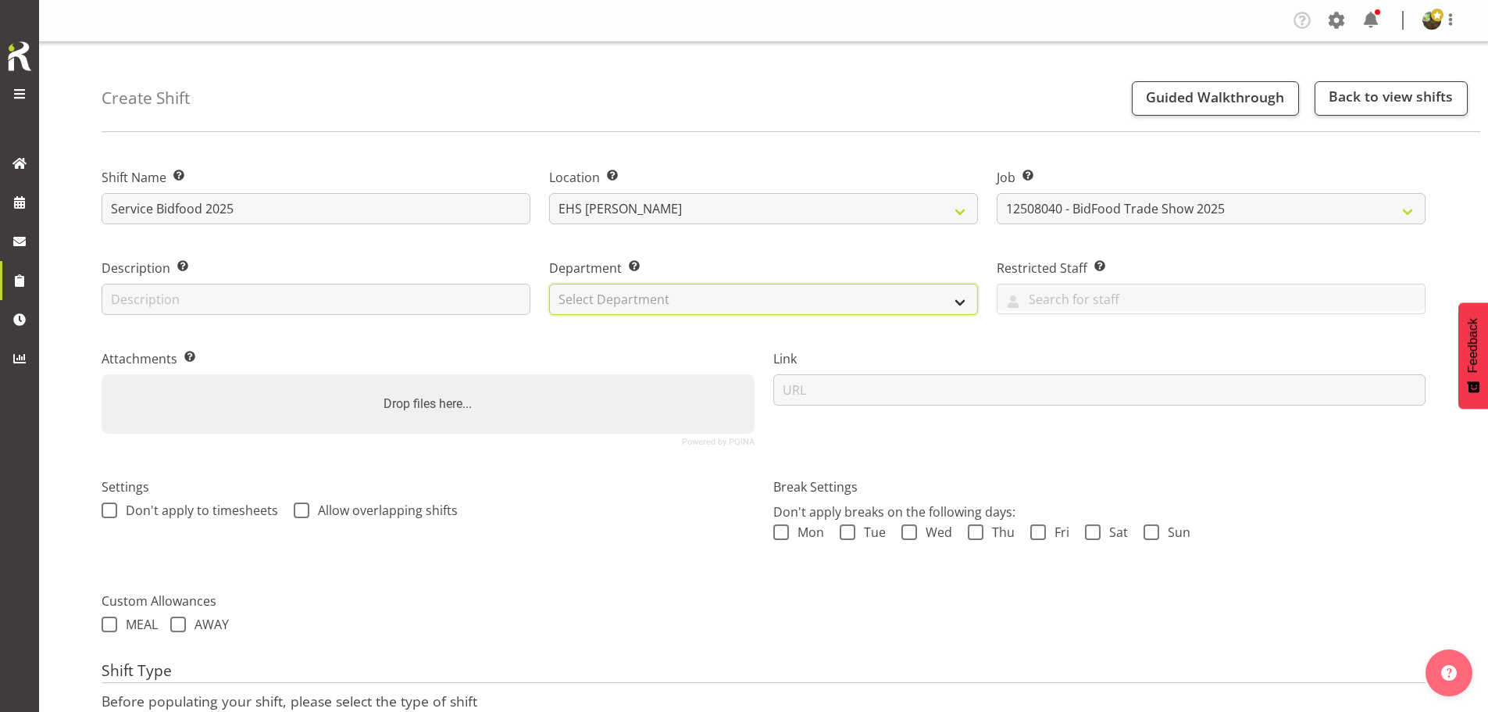
click at [801, 305] on select "Select Department EHS AKL FURNITURE" at bounding box center [763, 299] width 429 height 31
select select "38"
click at [549, 284] on select "Select Department EHS AKL FURNITURE" at bounding box center [763, 299] width 429 height 31
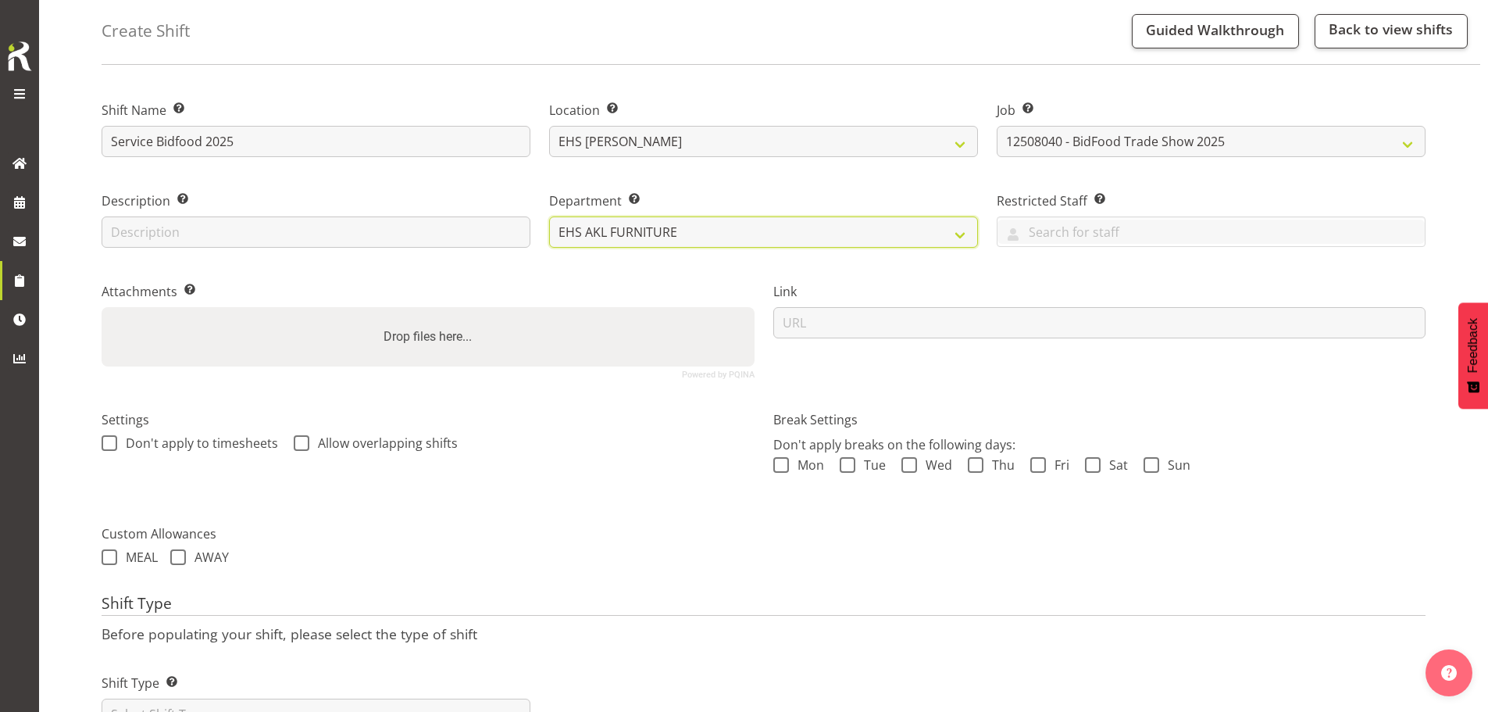
scroll to position [134, 0]
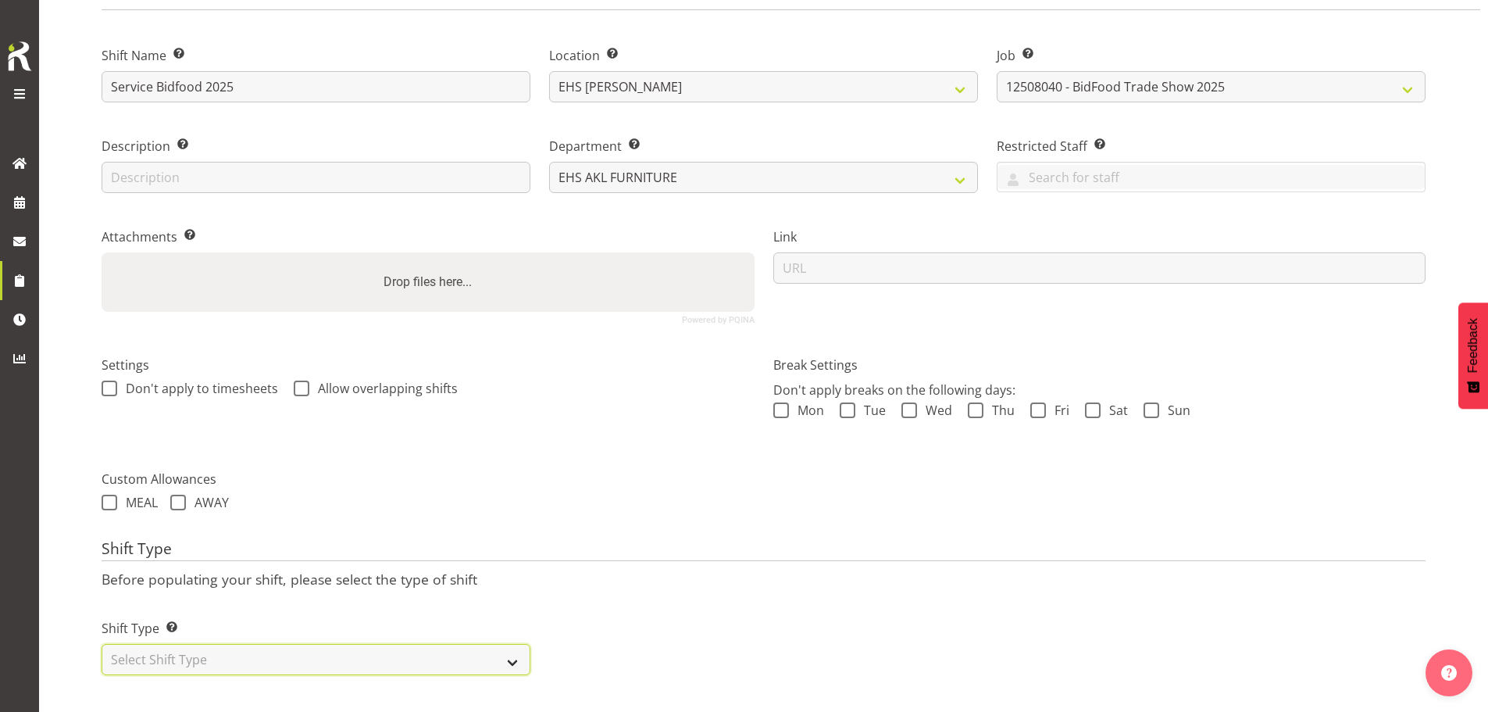
click at [291, 644] on select "Select Shift Type One Off Shift Recurring Shift Rotating Shift" at bounding box center [316, 659] width 429 height 31
select select "one_off"
click at [102, 644] on select "Select Shift Type One Off Shift Recurring Shift Rotating Shift" at bounding box center [316, 659] width 429 height 31
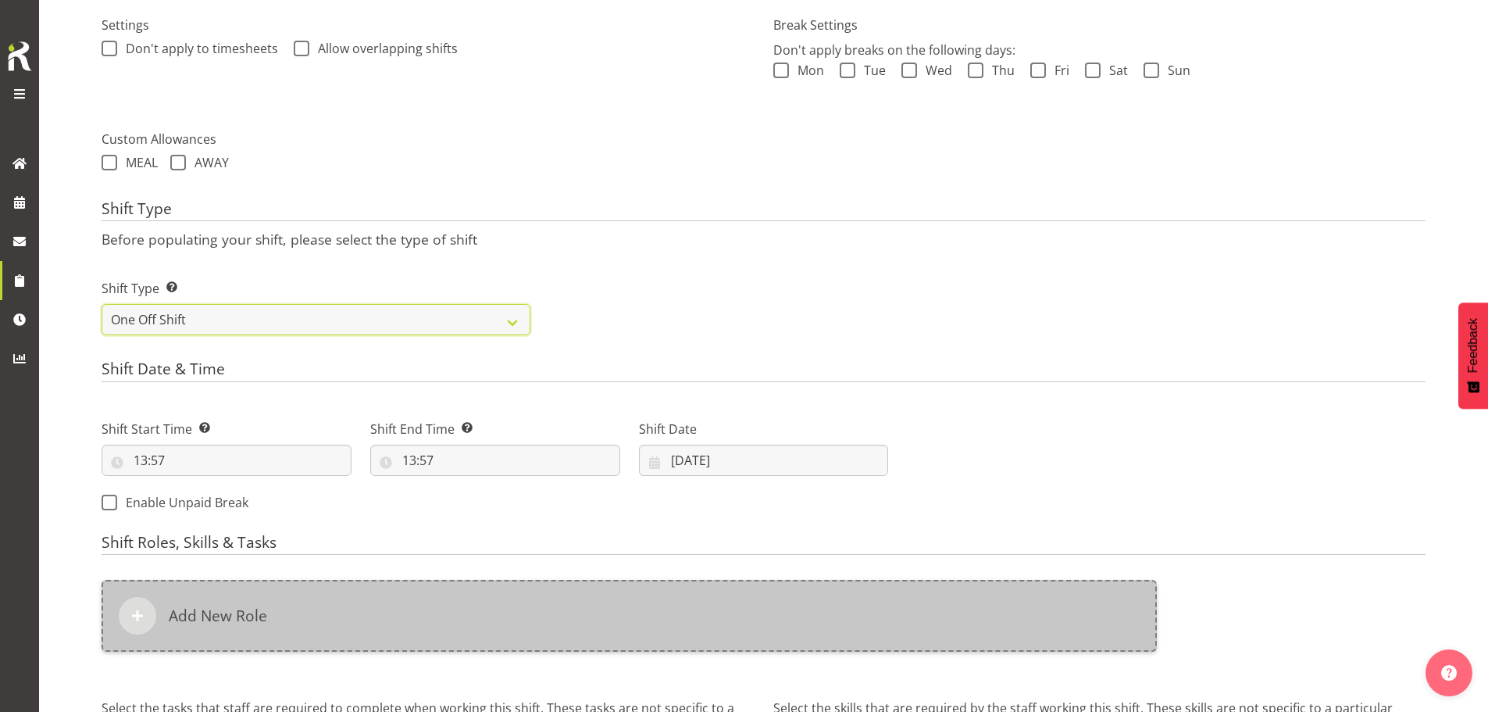
scroll to position [524, 0]
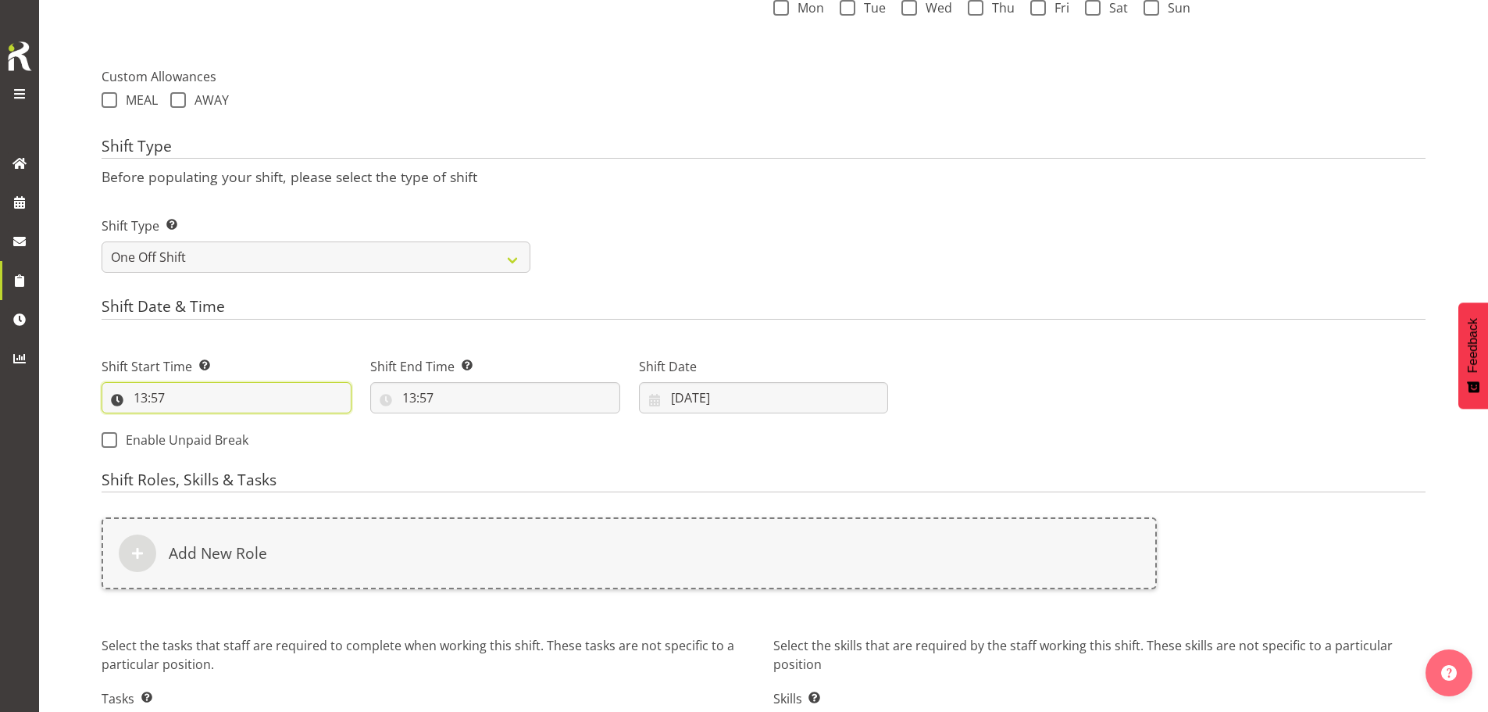
click at [155, 405] on input "13:57" at bounding box center [227, 397] width 250 height 31
click at [205, 435] on select "00 01 02 03 04 05 06 07 08 09 10 11 12 13 14 15 16 17 18 19 20 21 22 23" at bounding box center [208, 438] width 35 height 31
select select "12"
click at [191, 423] on select "00 01 02 03 04 05 06 07 08 09 10 11 12 13 14 15 16 17 18 19 20 21 22 23" at bounding box center [208, 438] width 35 height 31
type input "12:57"
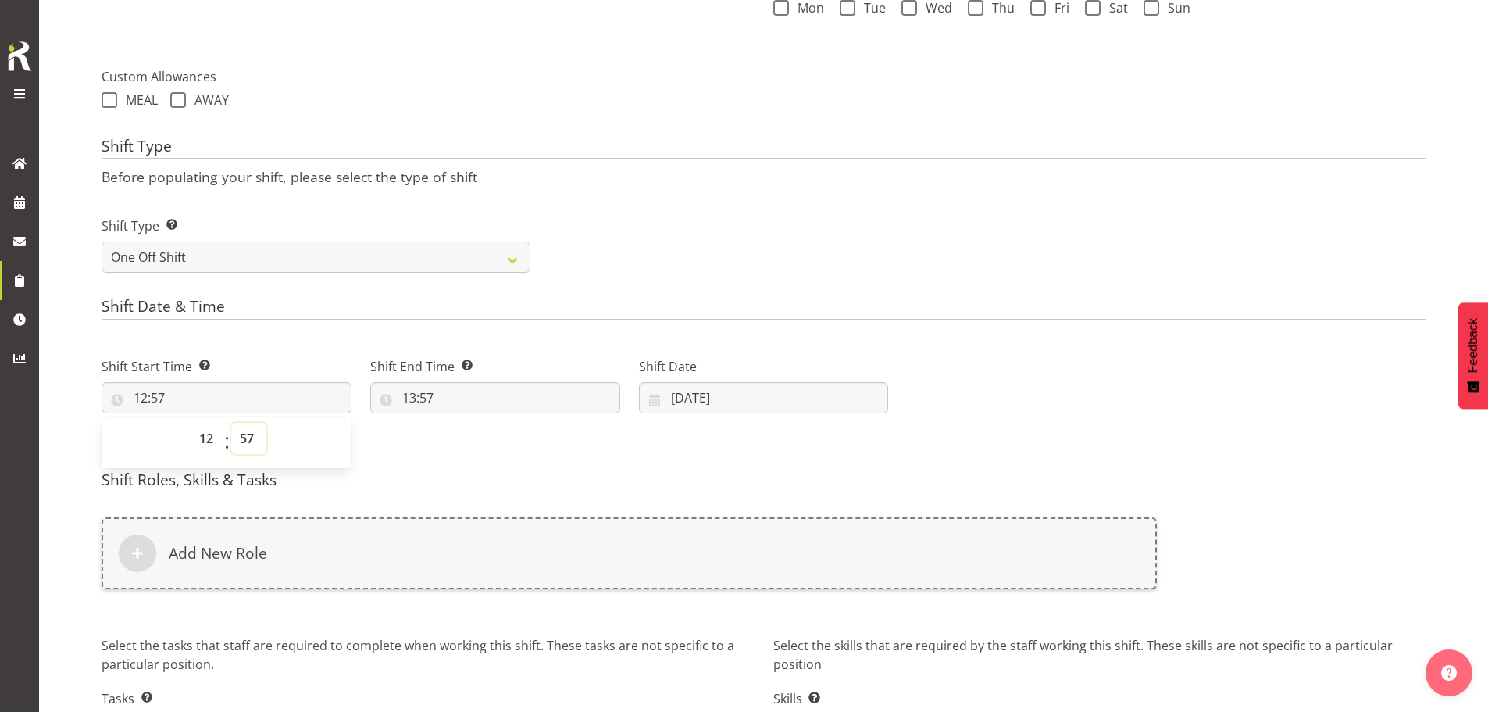
drag, startPoint x: 248, startPoint y: 444, endPoint x: 248, endPoint y: 424, distance: 19.5
click at [248, 443] on select "00 01 02 03 04 05 06 07 08 09 10 11 12 13 14 15 16 17 18 19 20 21 22 23 24 25 2…" at bounding box center [248, 438] width 35 height 31
select select "0"
click at [231, 423] on select "00 01 02 03 04 05 06 07 08 09 10 11 12 13 14 15 16 17 18 19 20 21 22 23 24 25 2…" at bounding box center [248, 438] width 35 height 31
type input "12:00"
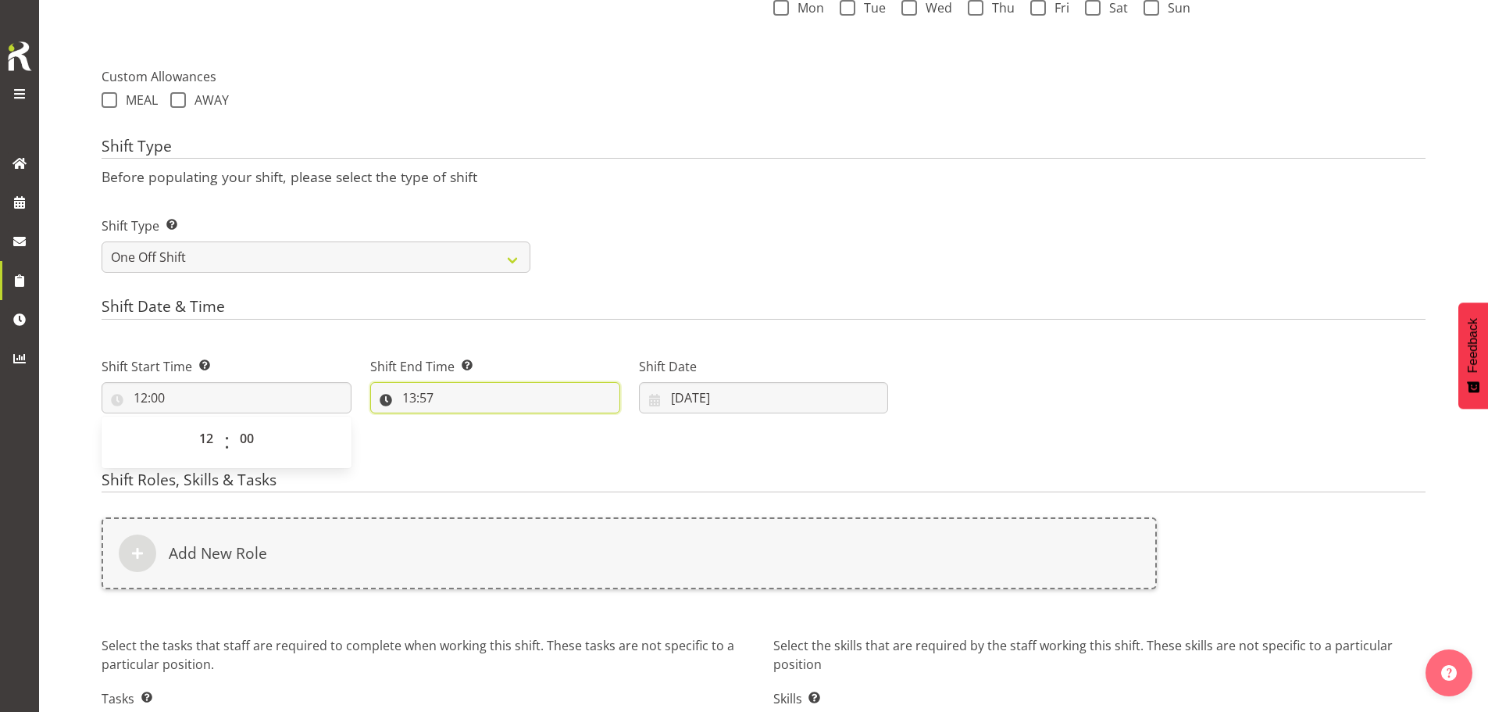
click at [422, 395] on input "13:57" at bounding box center [495, 397] width 250 height 31
click at [479, 437] on select "00 01 02 03 04 05 06 07 08 09 10 11 12 13 14 15 16 17 18 19 20 21 22 23" at bounding box center [476, 438] width 35 height 31
select select "17"
click at [459, 423] on select "00 01 02 03 04 05 06 07 08 09 10 11 12 13 14 15 16 17 18 19 20 21 22 23" at bounding box center [476, 438] width 35 height 31
type input "17:57"
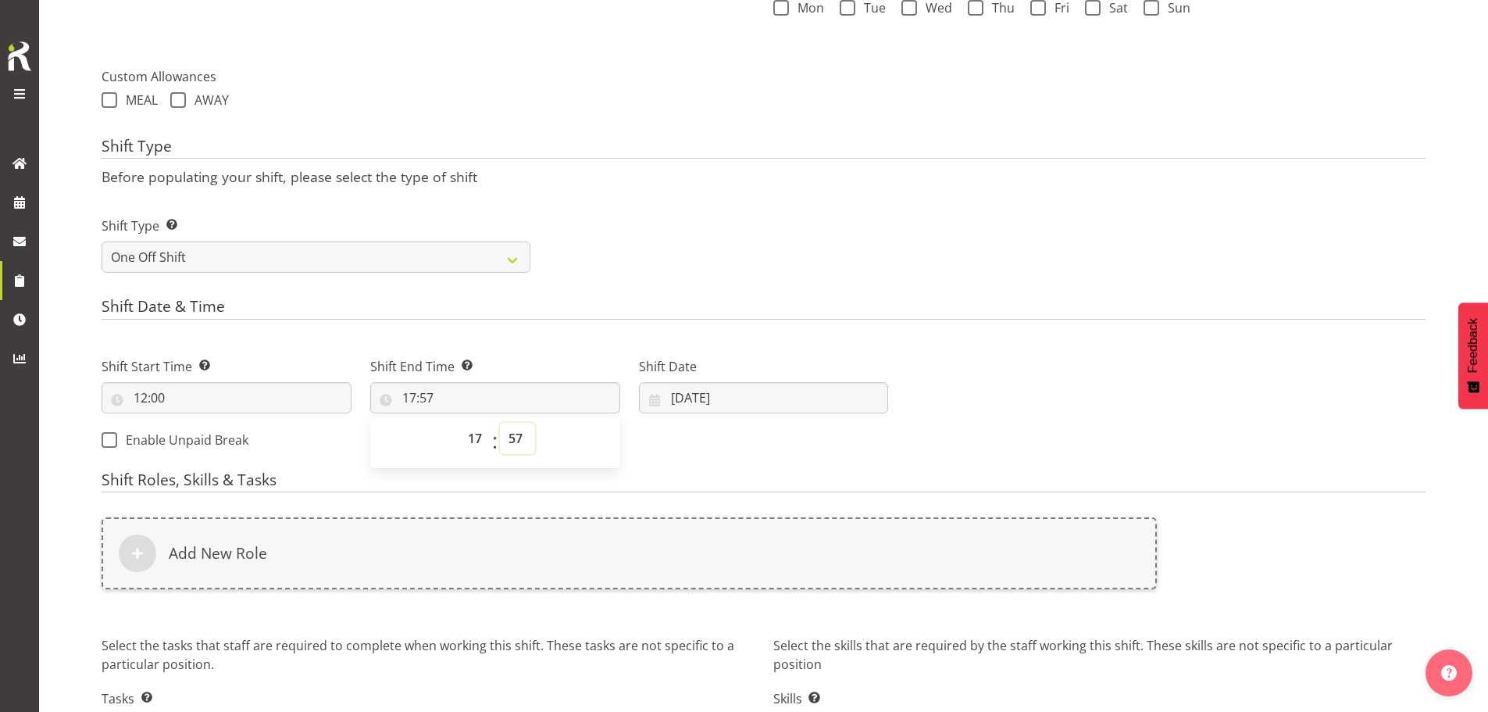
drag, startPoint x: 515, startPoint y: 448, endPoint x: 515, endPoint y: 434, distance: 14.1
click at [515, 447] on select "00 01 02 03 04 05 06 07 08 09 10 11 12 13 14 15 16 17 18 19 20 21 22 23 24 25 2…" at bounding box center [517, 438] width 35 height 31
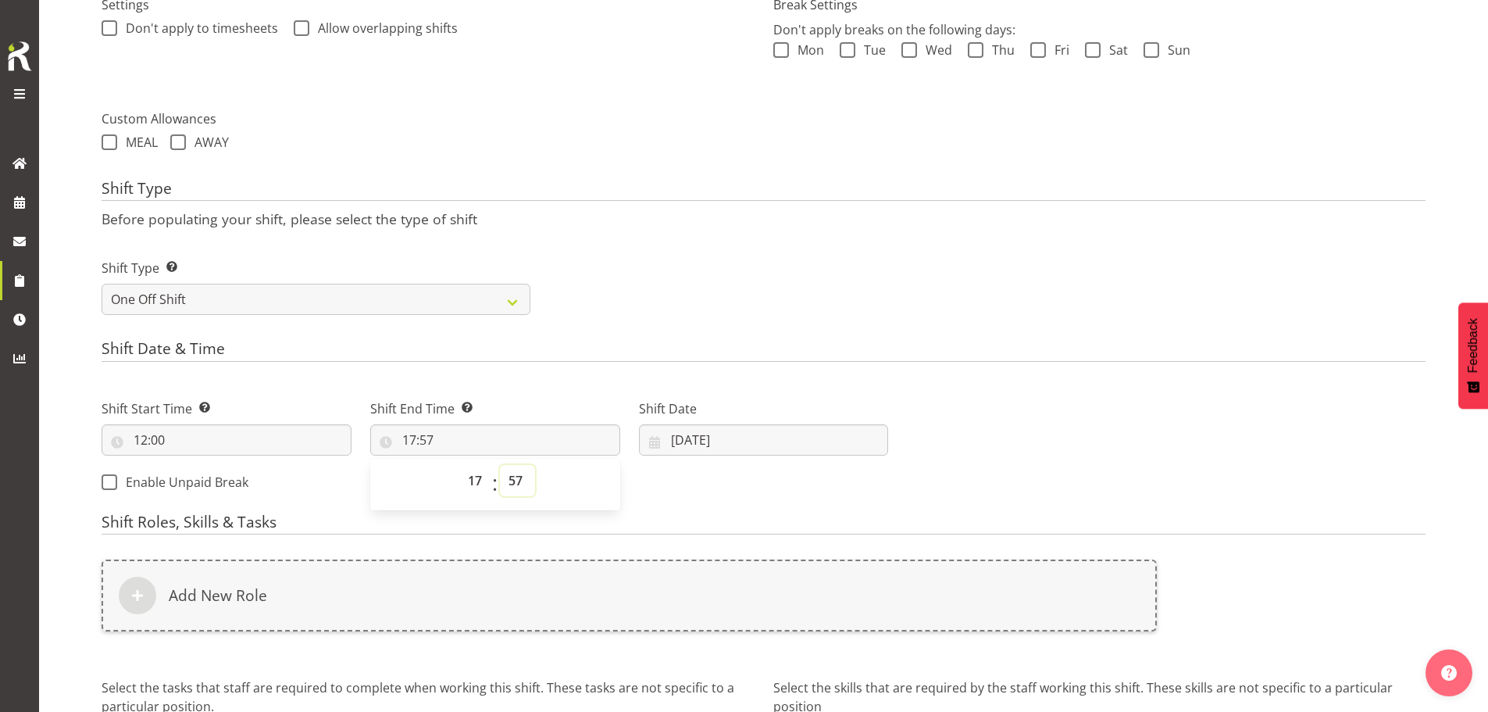
scroll to position [446, 0]
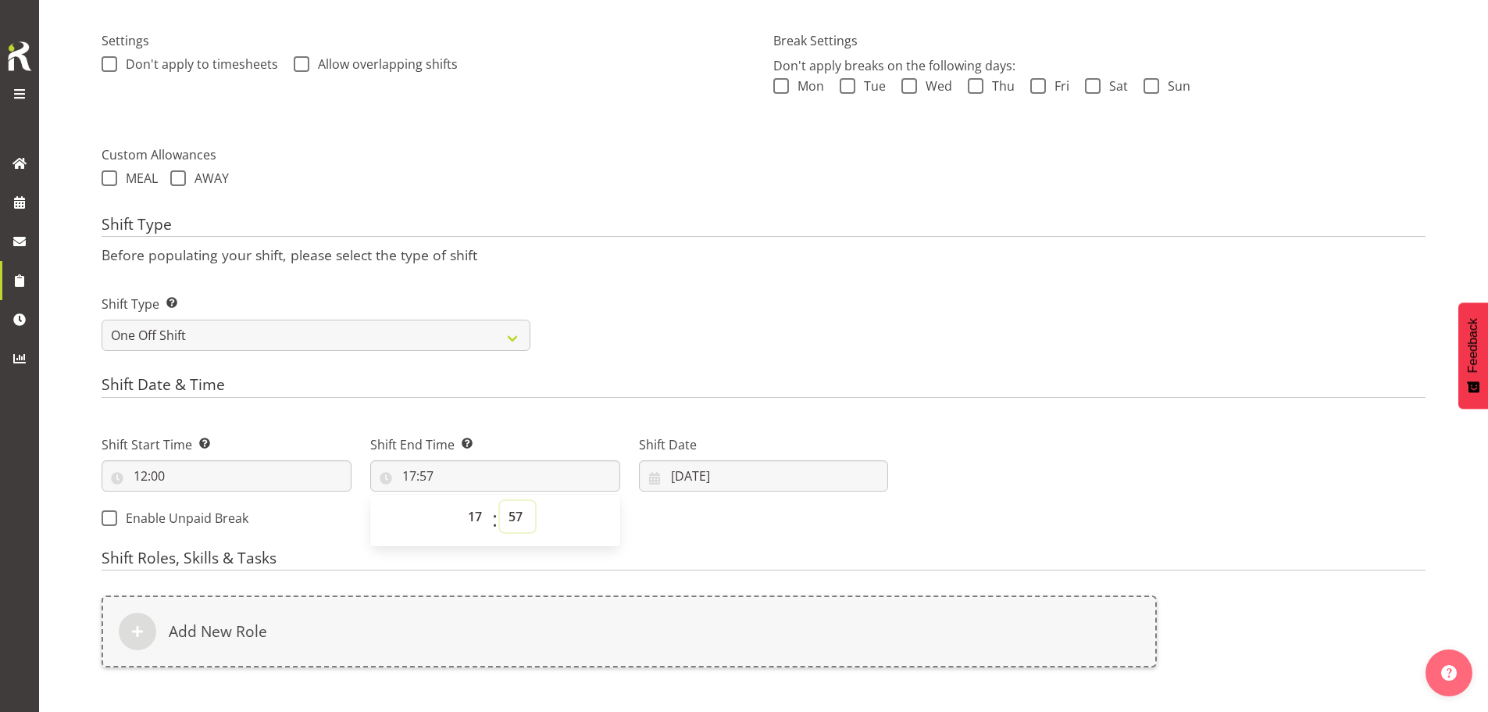
click at [520, 515] on select "00 01 02 03 04 05 06 07 08 09 10 11 12 13 14 15 16 17 18 19 20 21 22 23 24 25 2…" at bounding box center [517, 516] width 35 height 31
select select "30"
click at [500, 501] on select "00 01 02 03 04 05 06 07 08 09 10 11 12 13 14 15 16 17 18 19 20 21 22 23 24 25 2…" at bounding box center [517, 516] width 35 height 31
type input "17:30"
click at [708, 469] on input "12/08/2025" at bounding box center [764, 475] width 250 height 31
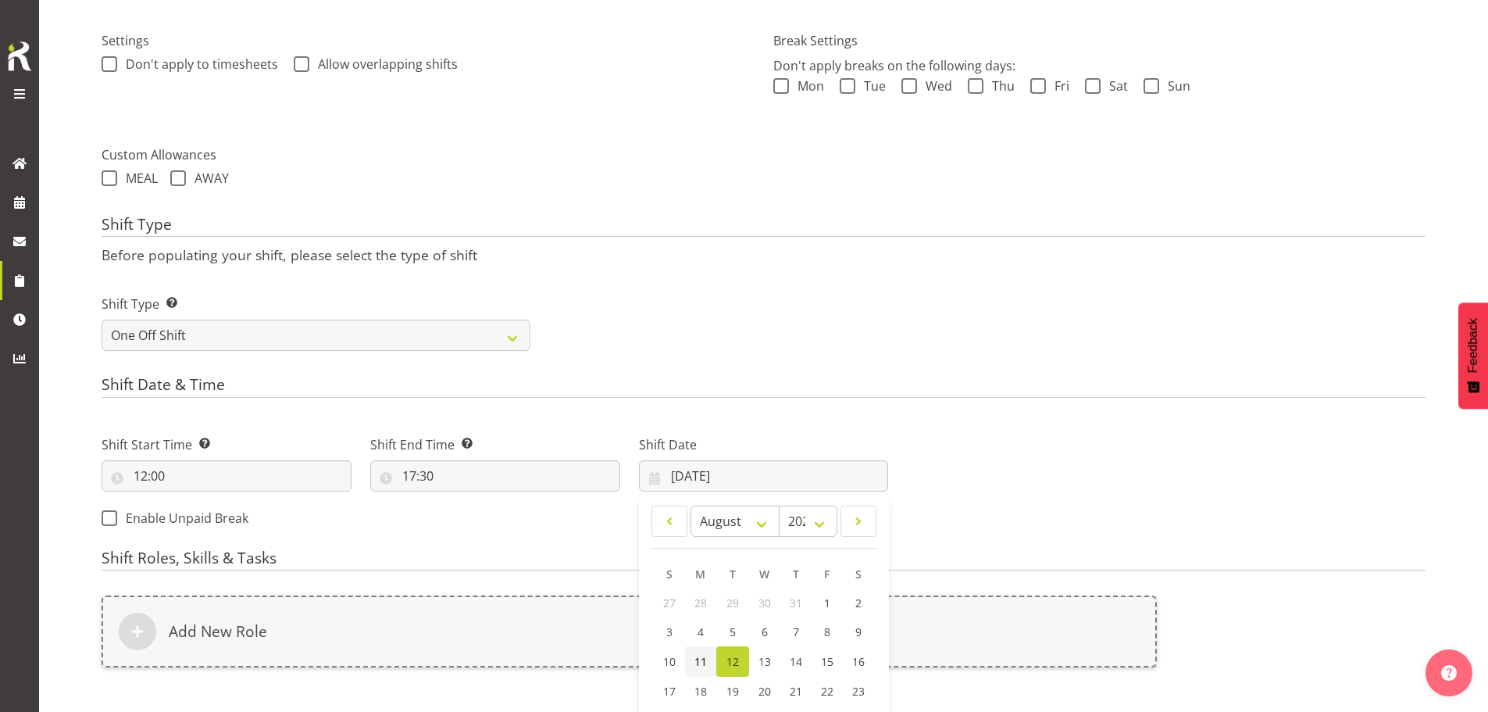
click at [702, 658] on span "11" at bounding box center [700, 661] width 12 height 15
type input "11/08/2025"
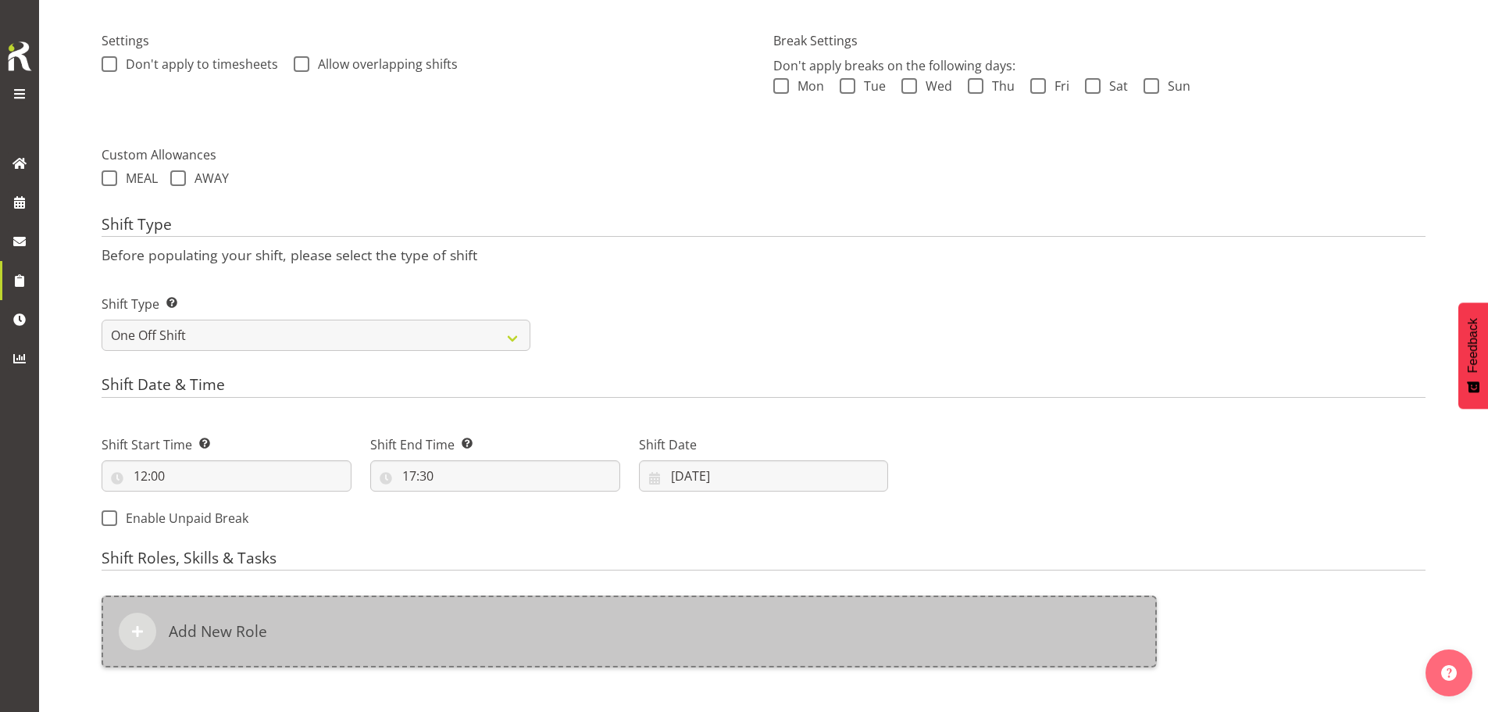
click at [720, 629] on div "Add New Role" at bounding box center [629, 631] width 1055 height 72
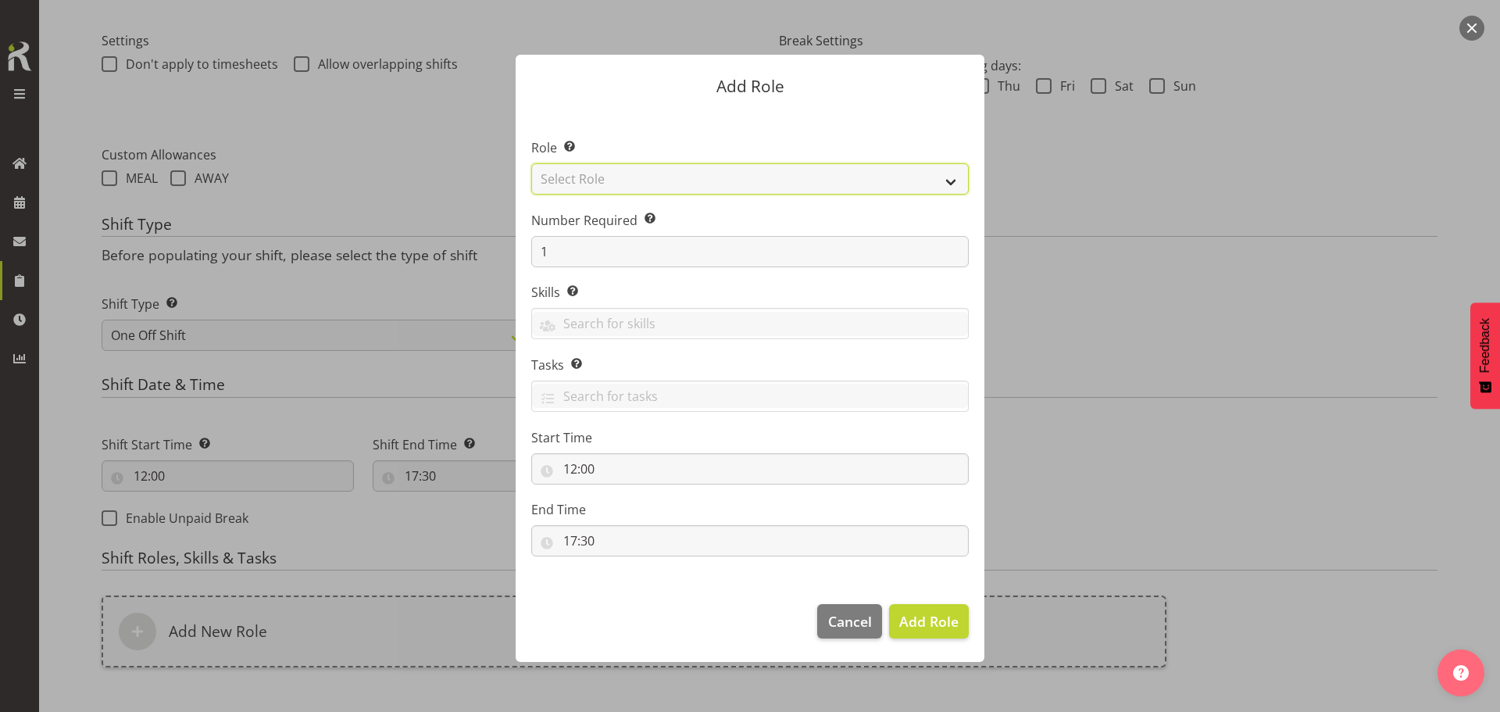
click at [785, 187] on select "Select Role ACCOUNT MANAGER ACCOUNT MANAGER DW ACCOUNTS AKL DIANNA VEHICLES AKL…" at bounding box center [749, 178] width 437 height 31
select select "189"
click at [531, 163] on select "Select Role ACCOUNT MANAGER ACCOUNT MANAGER DW ACCOUNTS AKL DIANNA VEHICLES AKL…" at bounding box center [749, 178] width 437 height 31
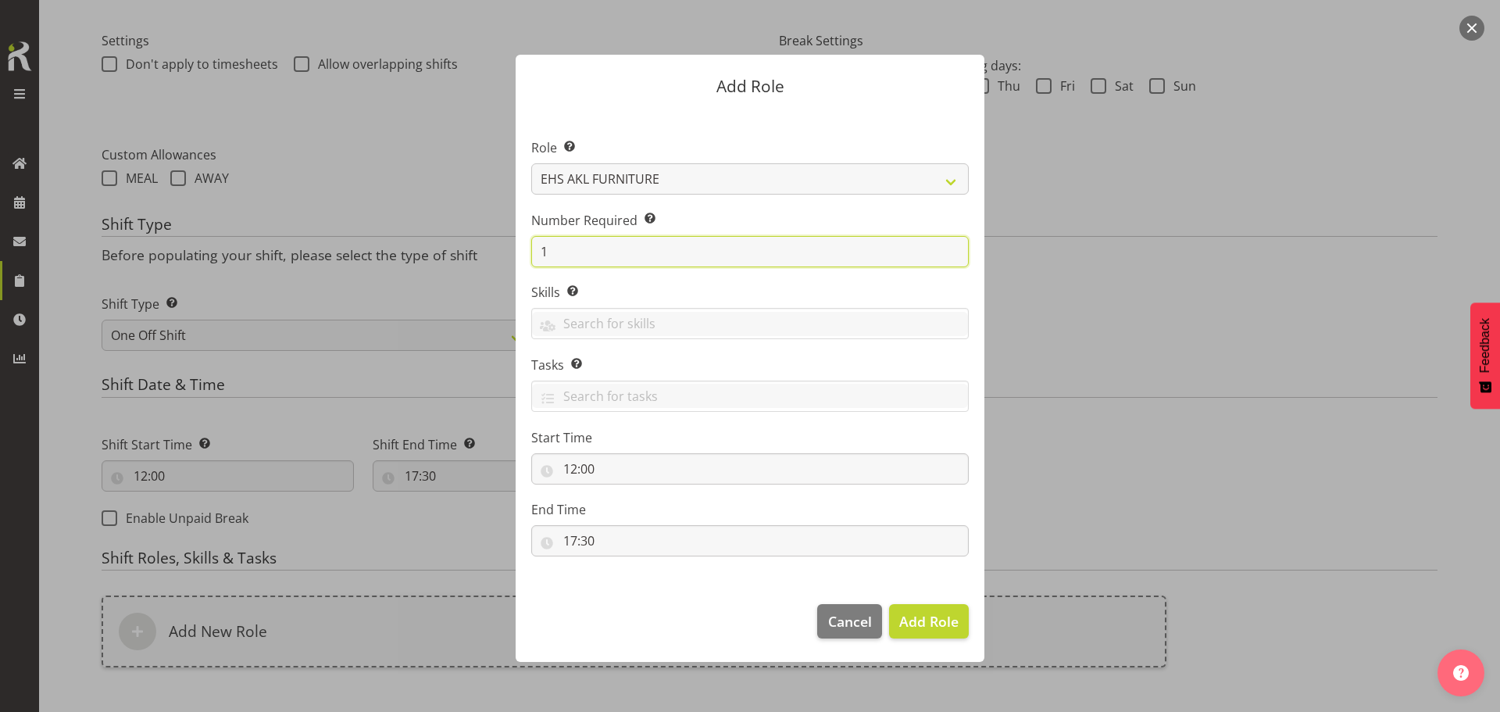
click at [728, 255] on input "1" at bounding box center [749, 251] width 437 height 31
type input "2"
click at [870, 604] on button "Add 2 Roles" at bounding box center [919, 621] width 98 height 34
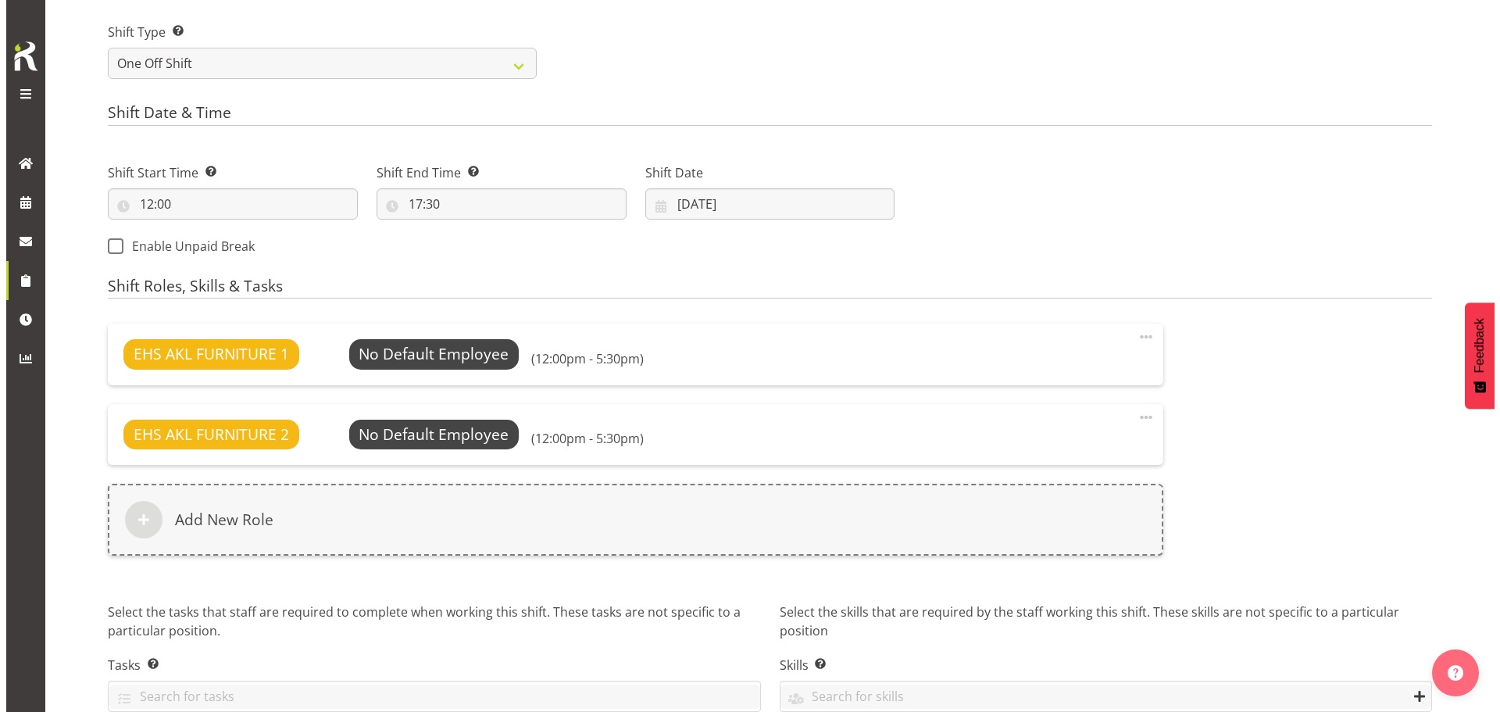
scroll to position [795, 0]
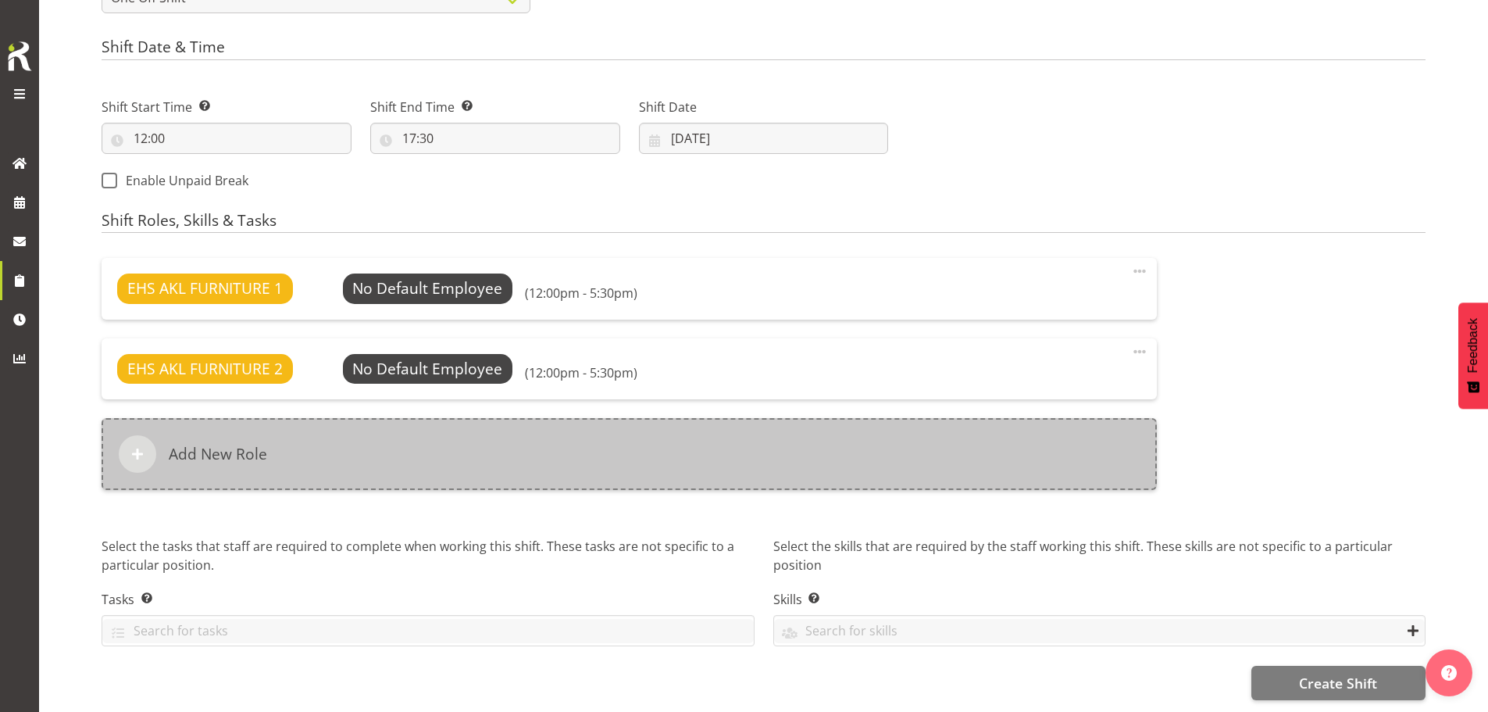
click at [463, 430] on div "Add New Role" at bounding box center [629, 454] width 1055 height 72
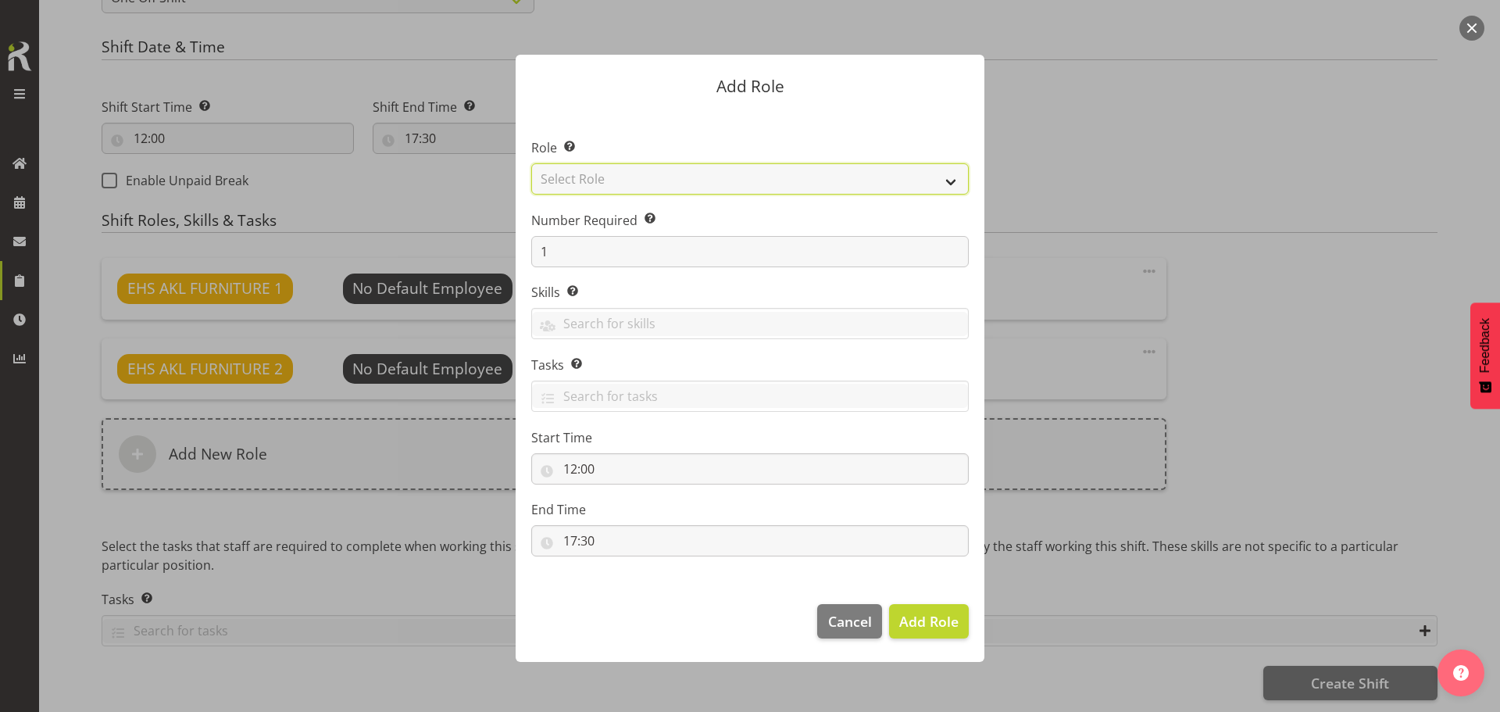
click at [669, 180] on select "Select Role ACCOUNT MANAGER ACCOUNT MANAGER DW ACCOUNTS AKL DIANNA VEHICLES AKL…" at bounding box center [749, 178] width 437 height 31
click at [531, 163] on select "Select Role ACCOUNT MANAGER ACCOUNT MANAGER DW ACCOUNTS AKL DIANNA VEHICLES AKL…" at bounding box center [749, 178] width 437 height 31
click at [737, 179] on select "ACCOUNT MANAGER ACCOUNT MANAGER DW ACCOUNTS AKL DIANNA VEHICLES AKL RYMER VEHIC…" at bounding box center [749, 178] width 437 height 31
select select "81"
click at [531, 163] on select "ACCOUNT MANAGER ACCOUNT MANAGER DW ACCOUNTS AKL DIANNA VEHICLES AKL RYMER VEHIC…" at bounding box center [749, 178] width 437 height 31
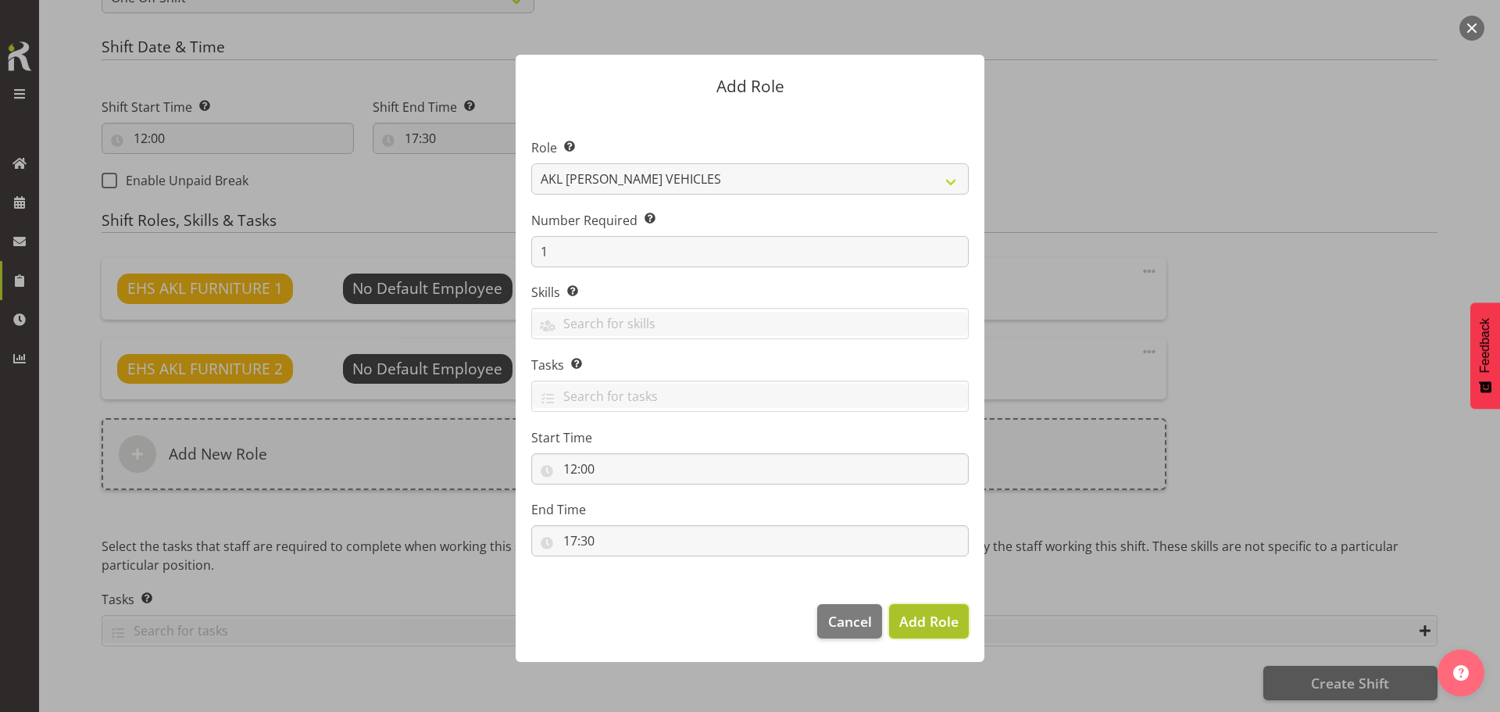
click at [926, 621] on span "Add Role" at bounding box center [928, 621] width 59 height 19
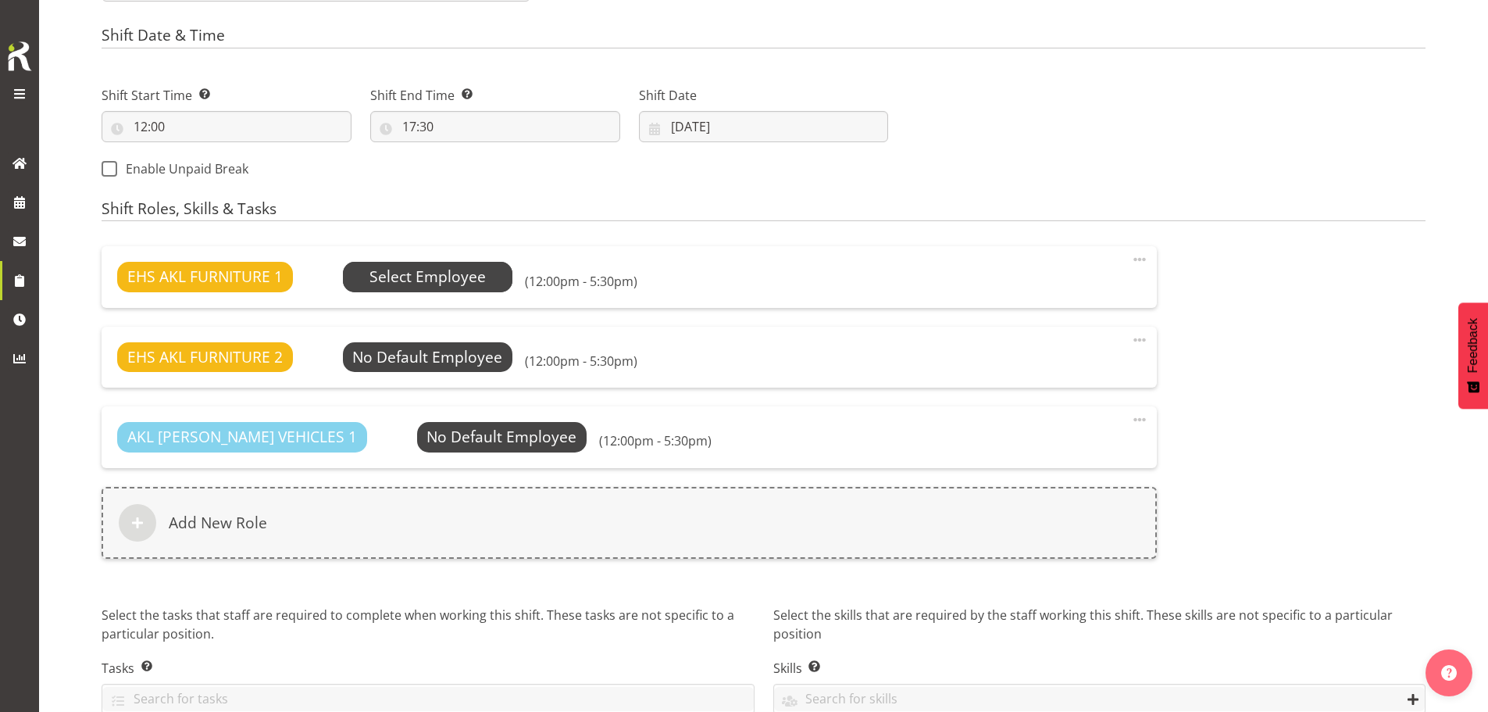
click at [473, 276] on span "Select Employee" at bounding box center [427, 277] width 116 height 23
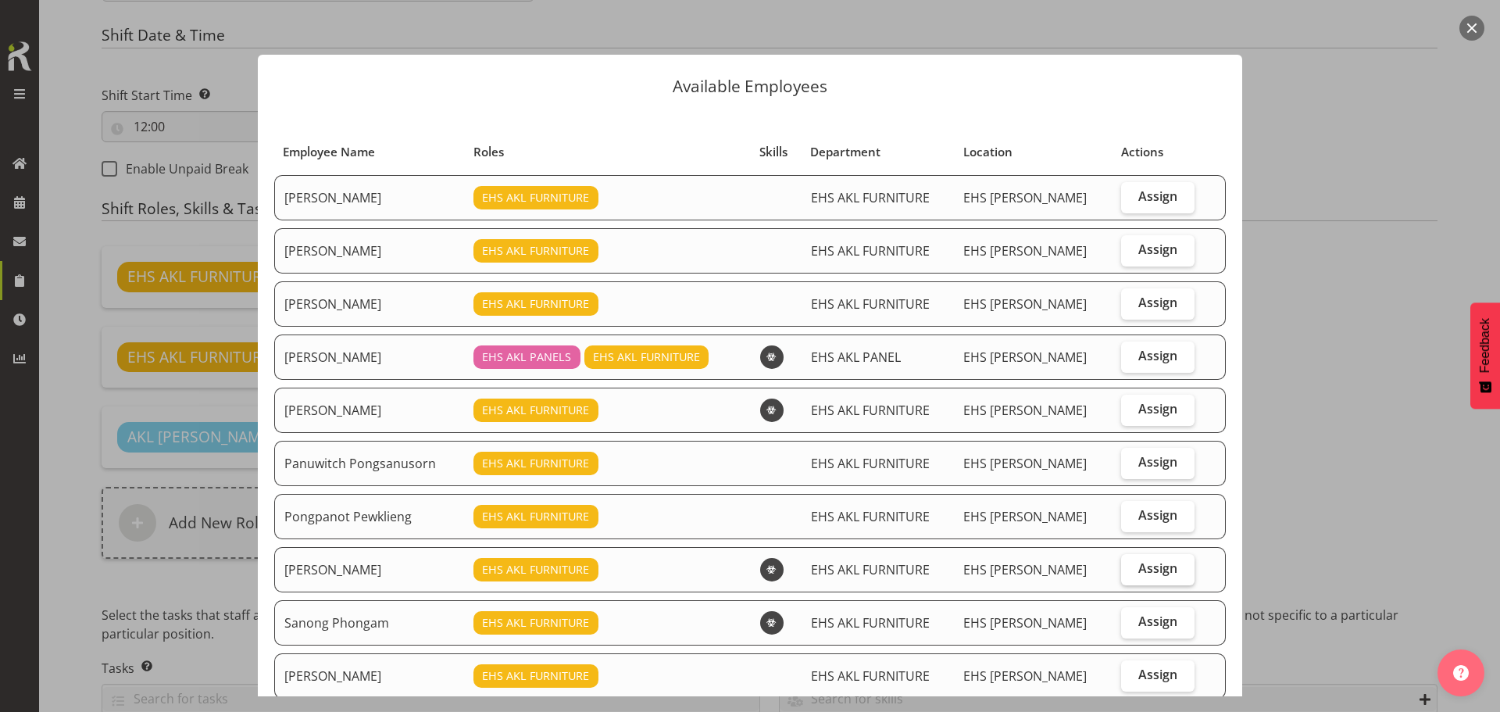
click at [1152, 568] on span "Assign" at bounding box center [1157, 568] width 39 height 16
click at [1131, 568] on input "Assign" at bounding box center [1126, 568] width 10 height 10
checkbox input "true"
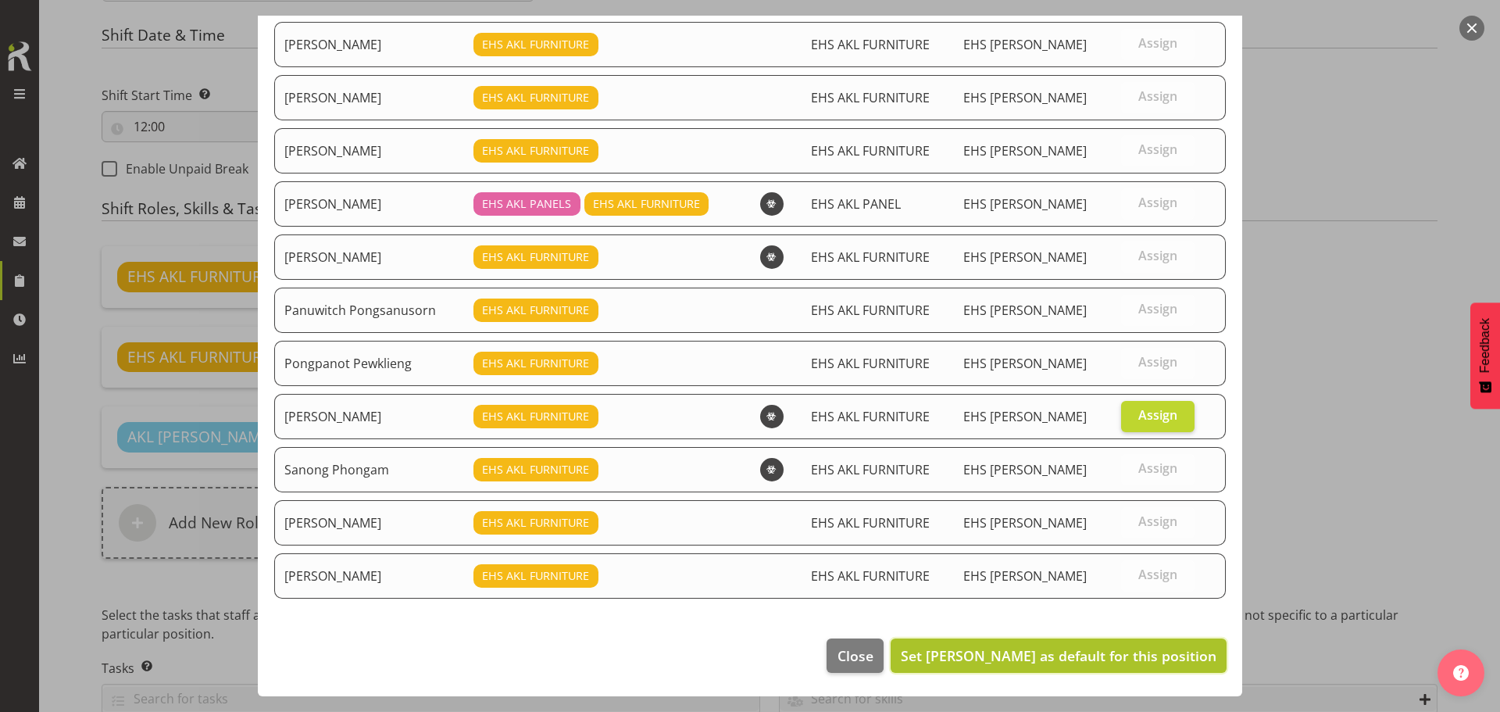
click at [1147, 664] on span "Set Rob Windle as default for this position" at bounding box center [1059, 655] width 316 height 19
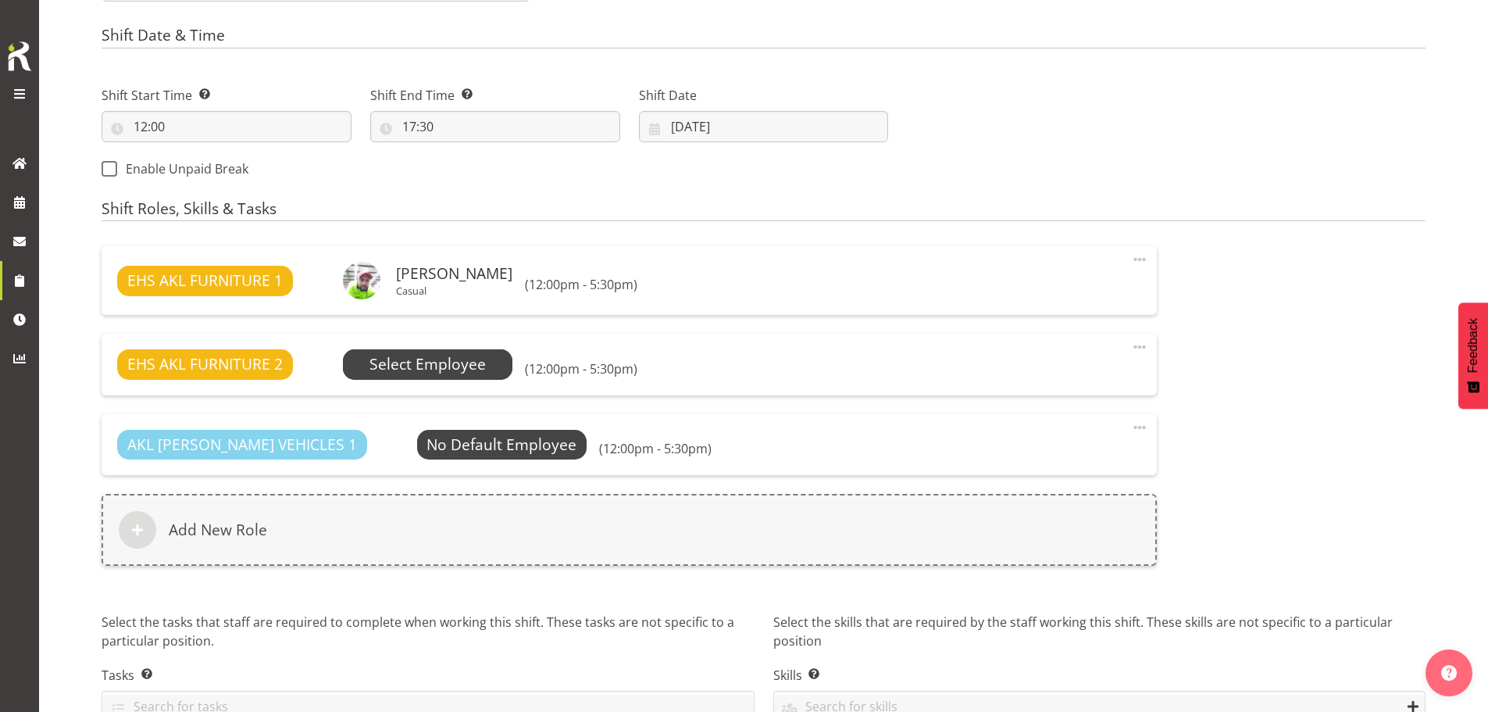
click at [467, 367] on span "Select Employee" at bounding box center [427, 364] width 116 height 23
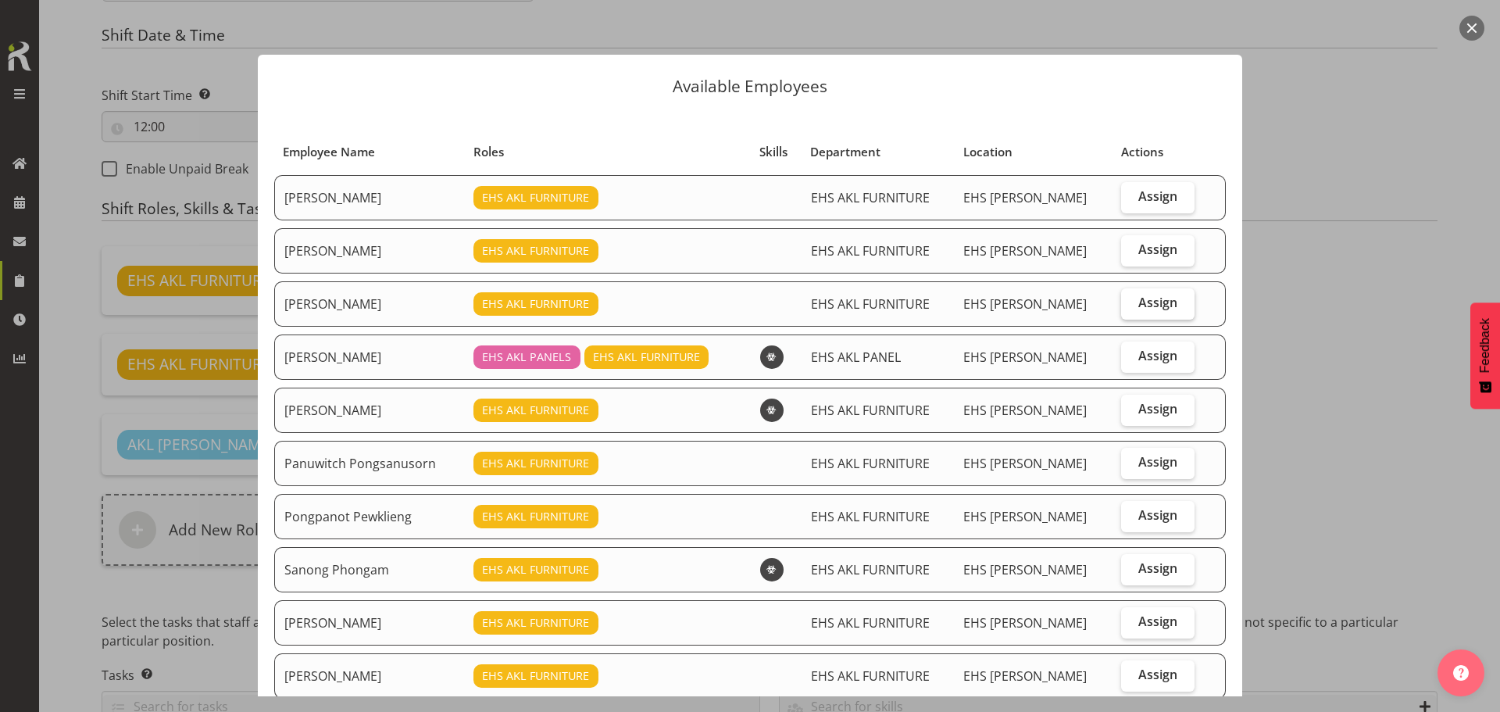
click at [1175, 304] on label "Assign" at bounding box center [1157, 303] width 73 height 31
click at [1131, 304] on input "Assign" at bounding box center [1126, 303] width 10 height 10
checkbox input "true"
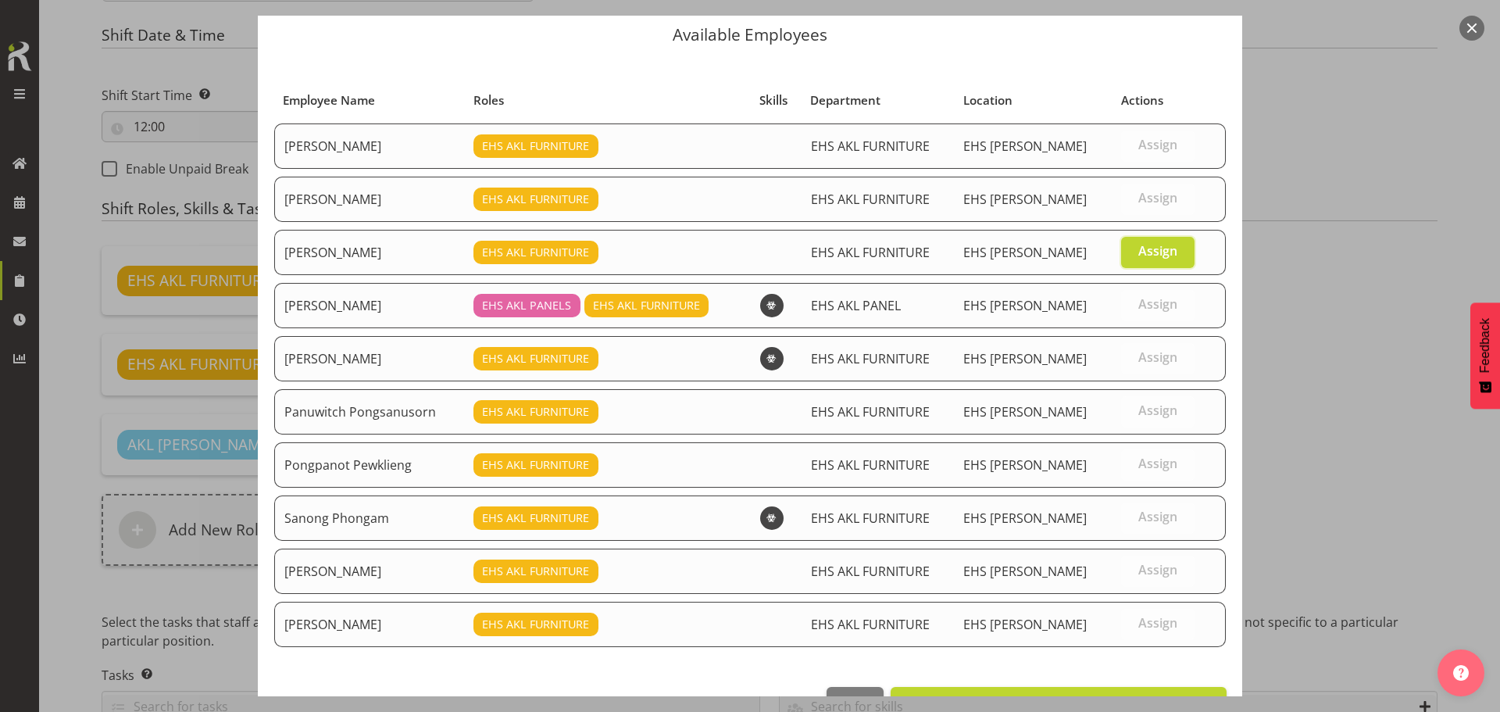
scroll to position [100, 0]
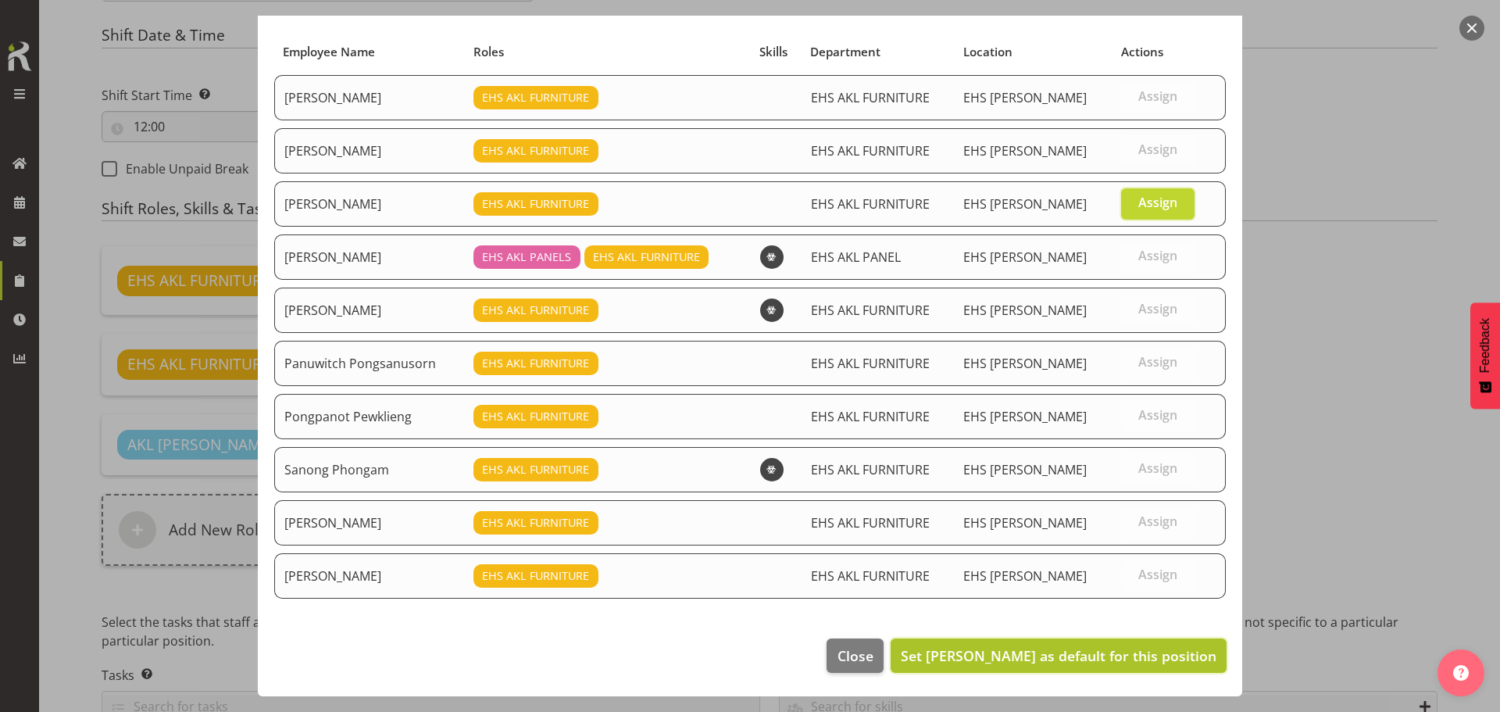
click at [1108, 649] on span "Set [PERSON_NAME] as default for this position" at bounding box center [1059, 655] width 316 height 19
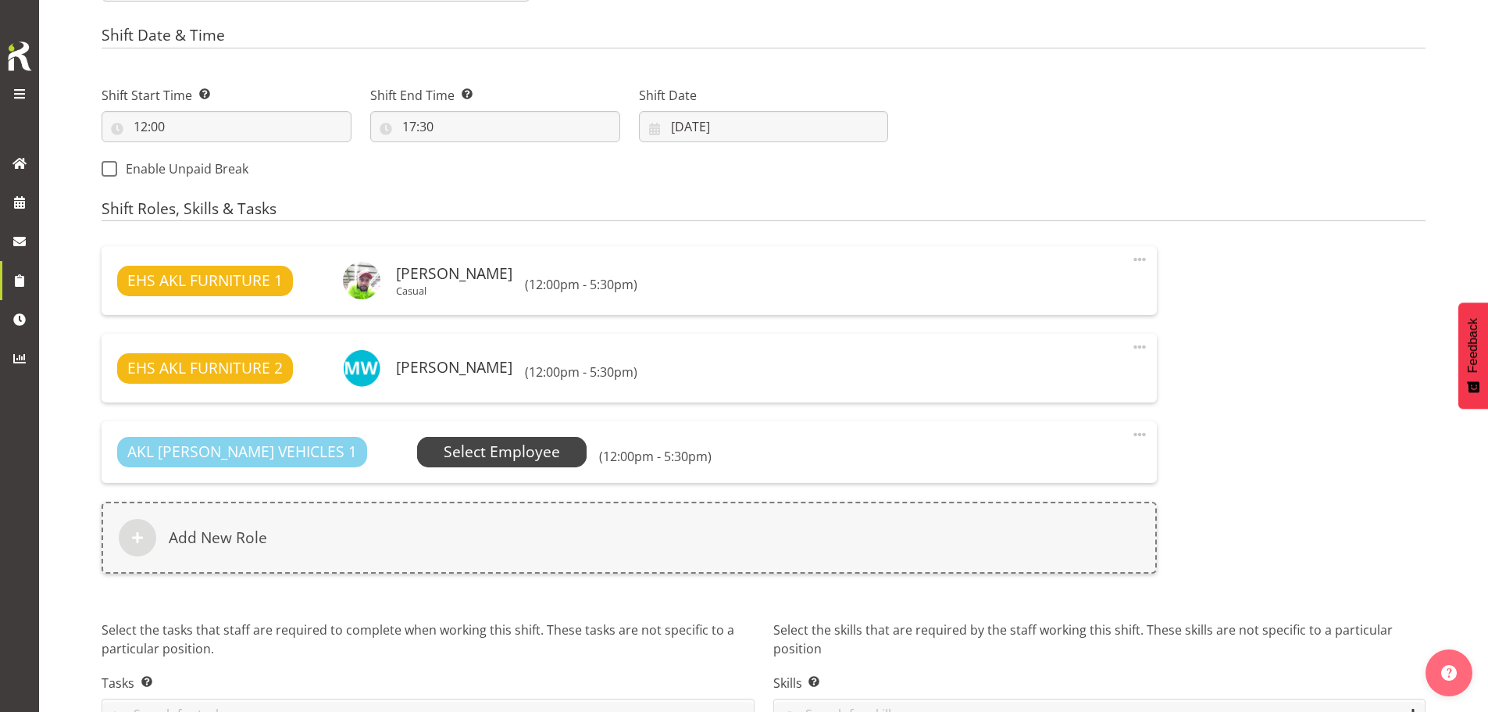
click at [491, 456] on span "Select Employee" at bounding box center [502, 452] width 170 height 30
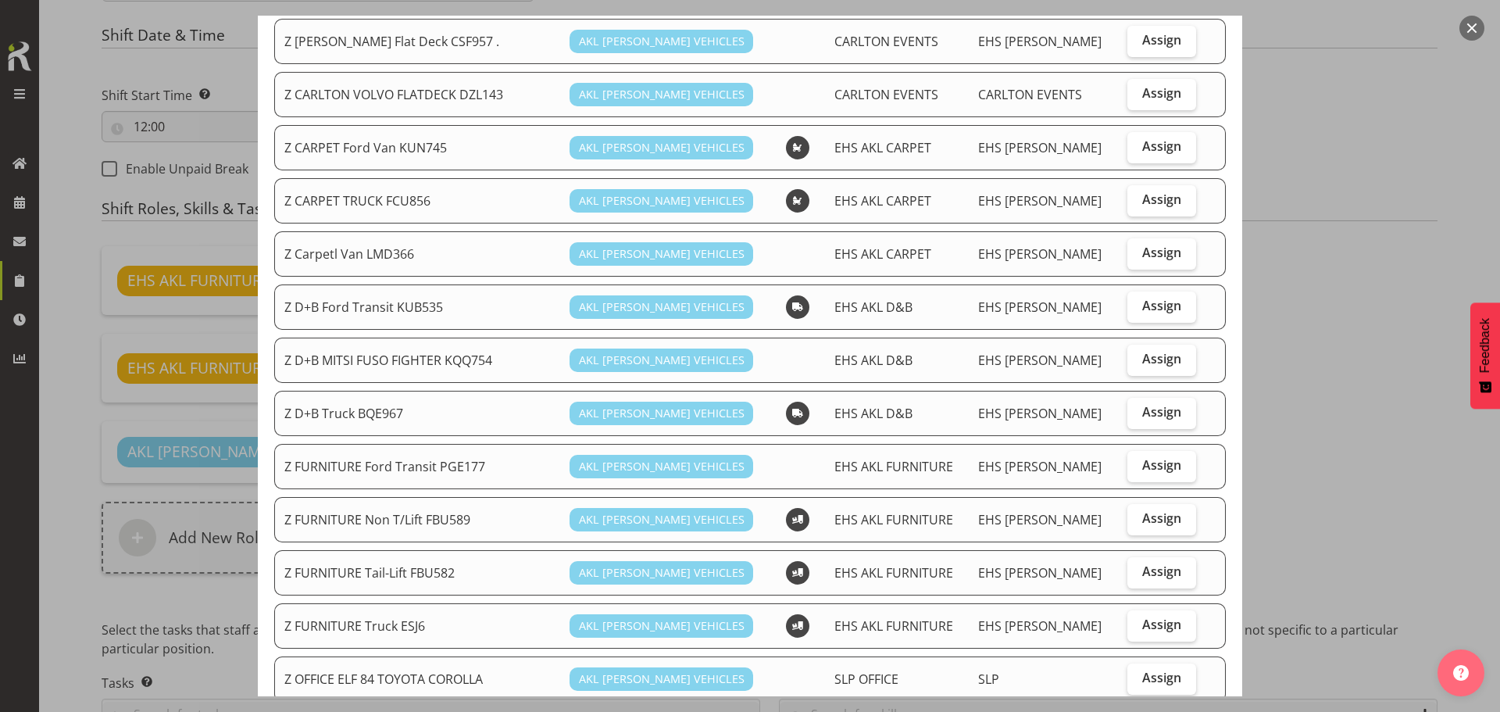
scroll to position [234, 0]
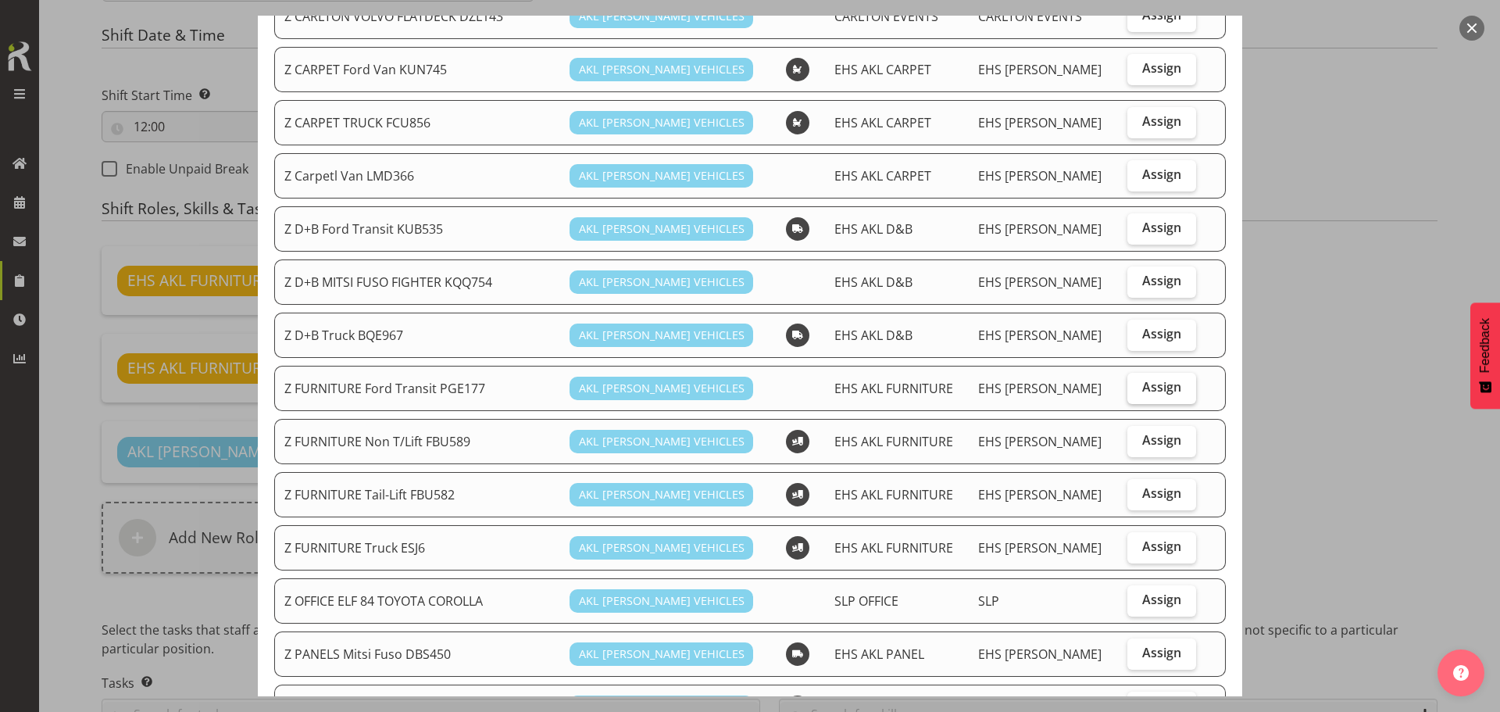
click at [1148, 382] on span "Assign" at bounding box center [1161, 387] width 39 height 16
click at [1137, 382] on input "Assign" at bounding box center [1132, 387] width 10 height 10
checkbox input "true"
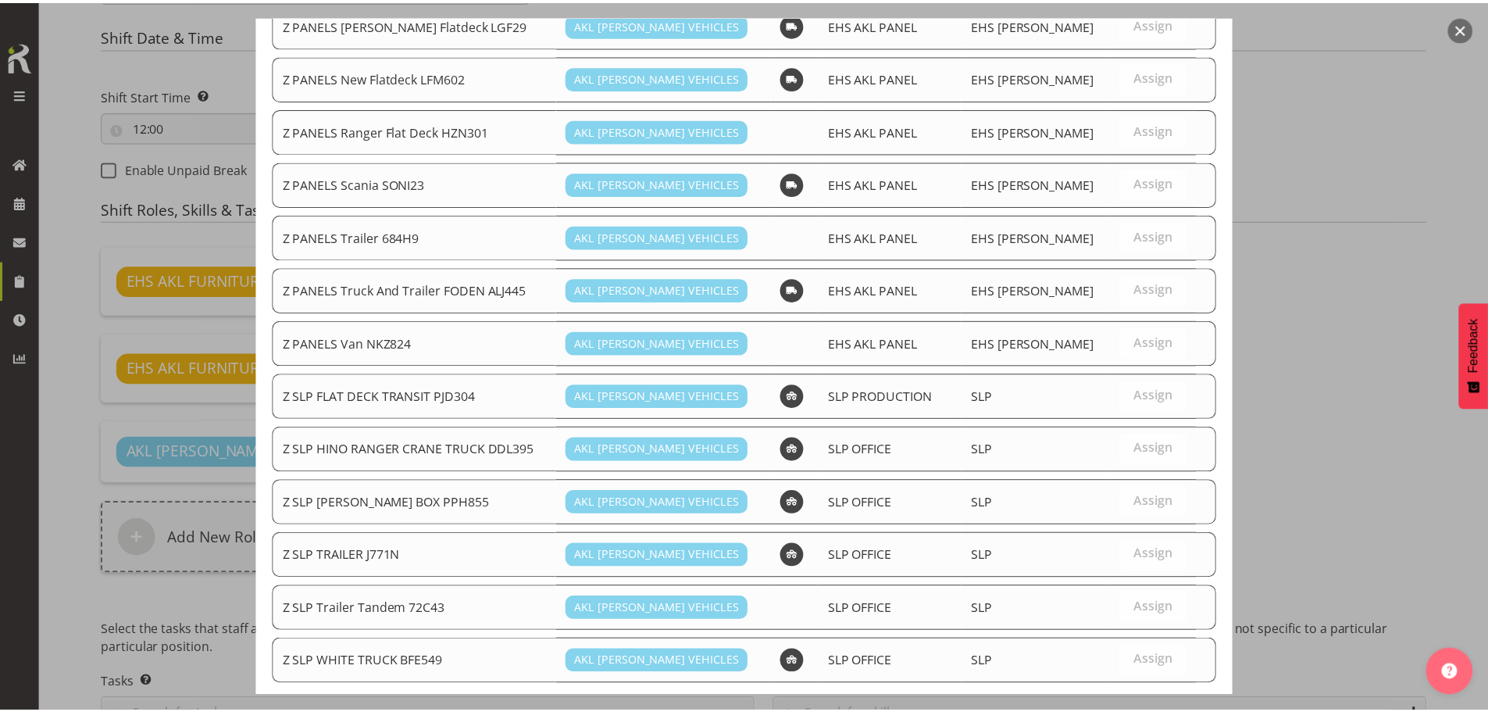
scroll to position [1003, 0]
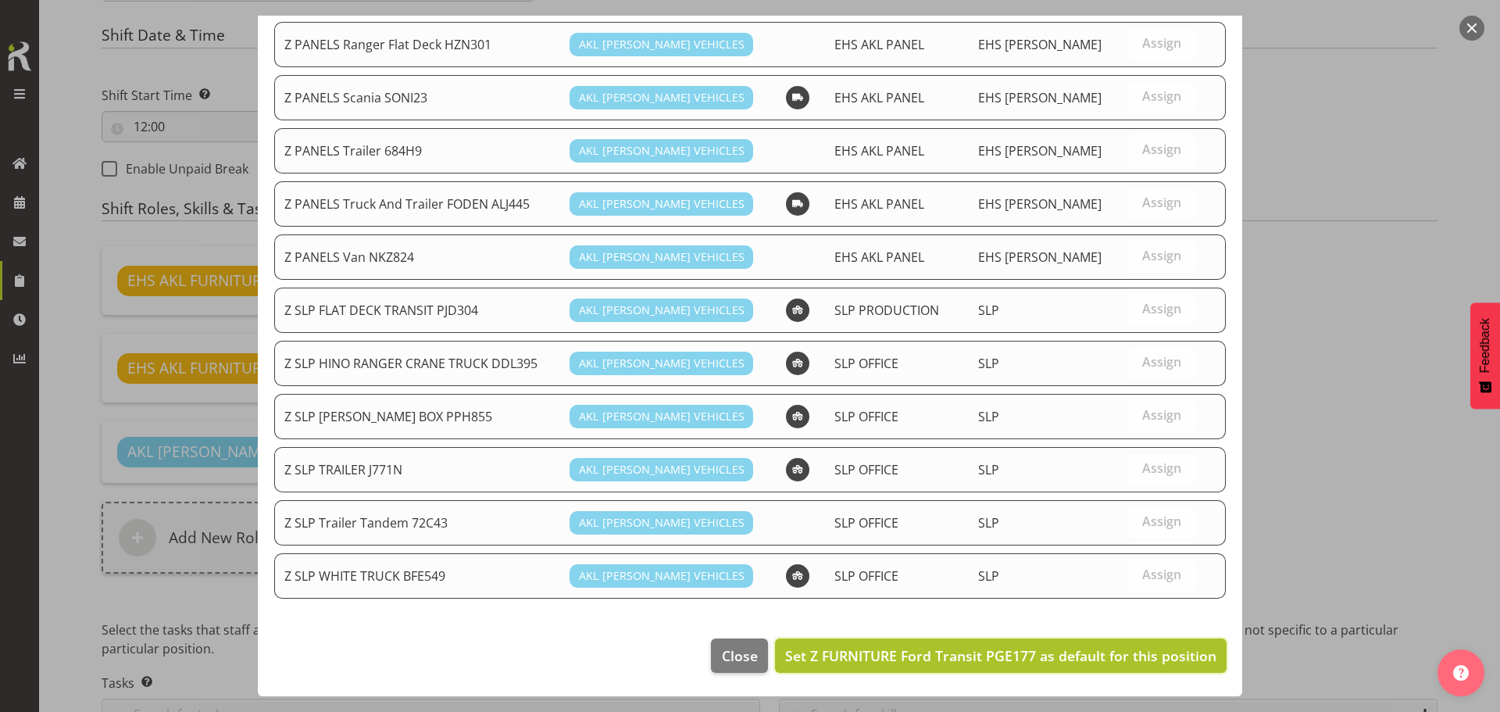
click at [1079, 657] on span "Set Z FURNITURE Ford Transit PGE177 as default for this position" at bounding box center [1000, 655] width 431 height 19
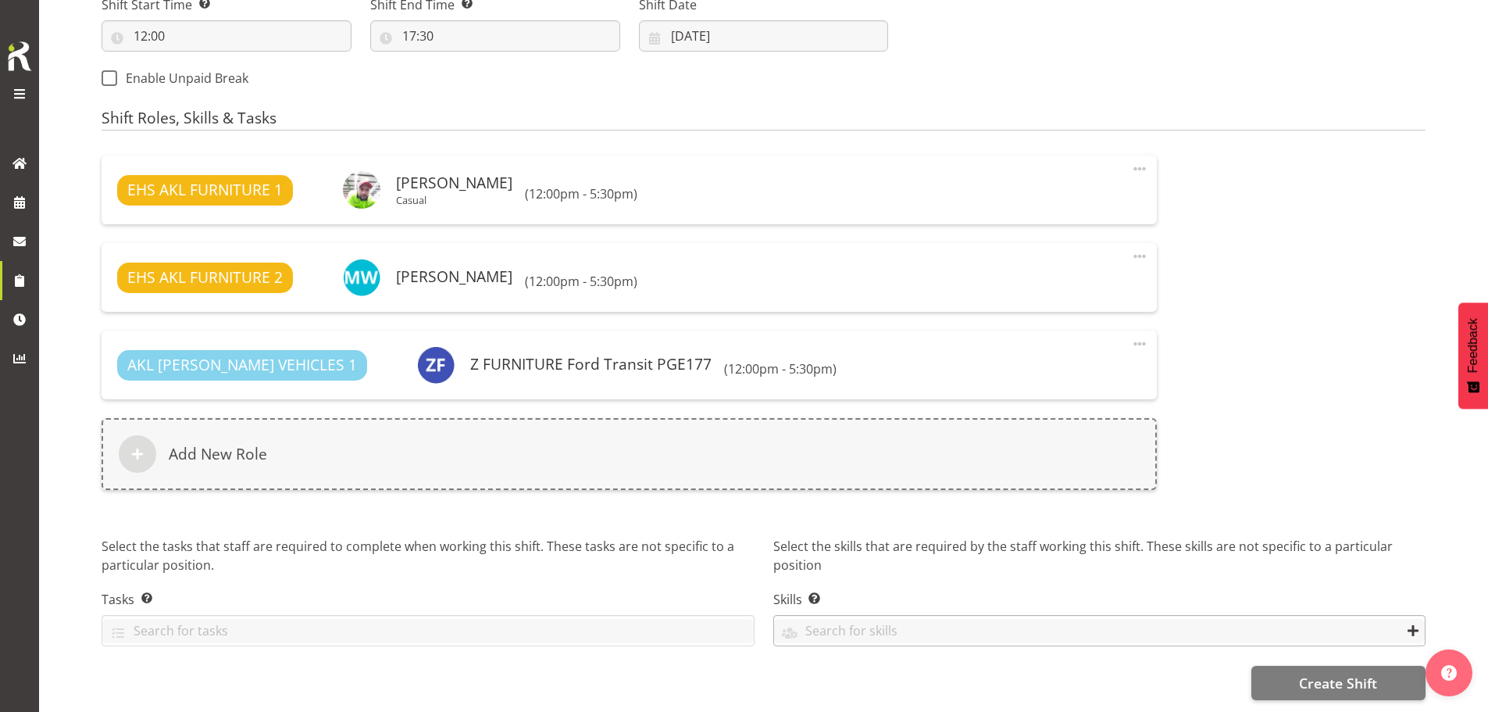
scroll to position [897, 0]
click at [1331, 675] on span "Create Shift" at bounding box center [1338, 682] width 78 height 20
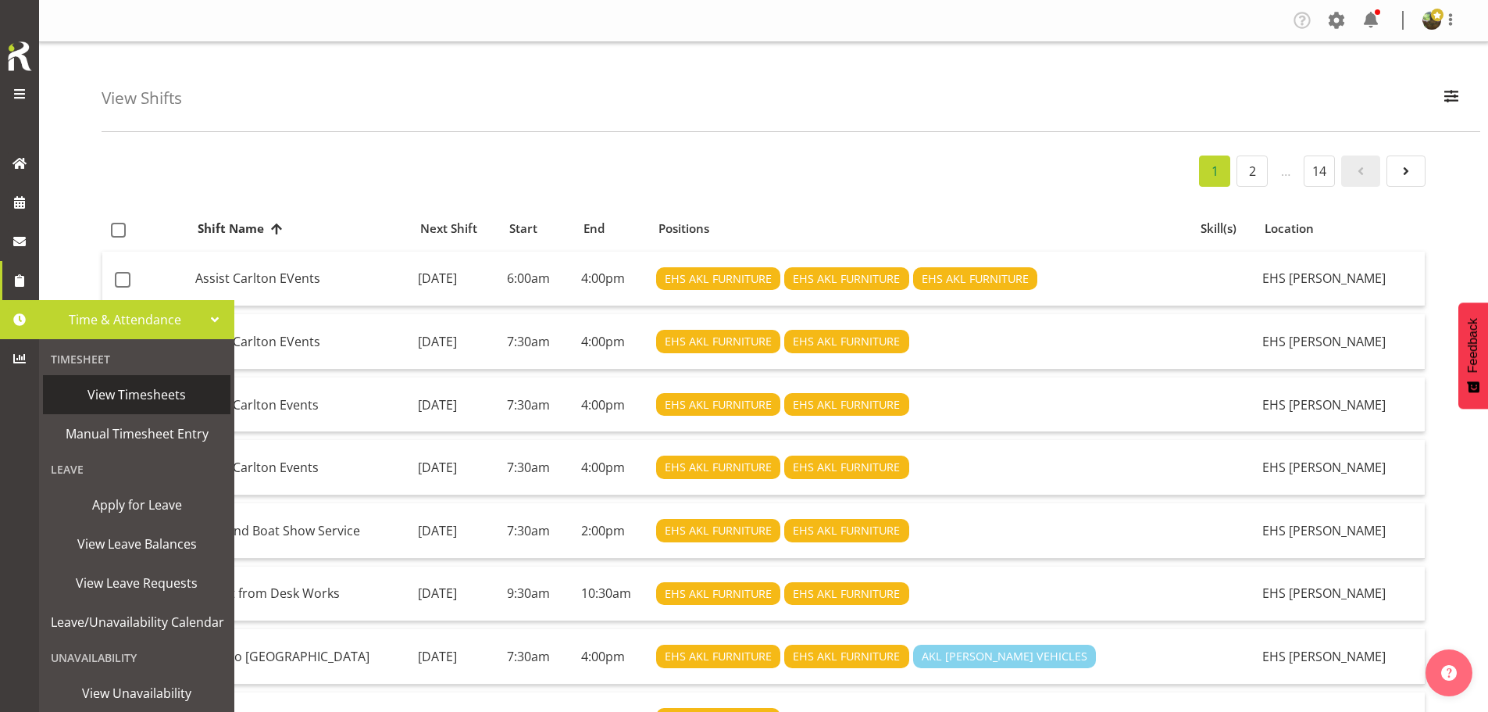
click at [115, 386] on span "View Timesheets" at bounding box center [137, 394] width 172 height 23
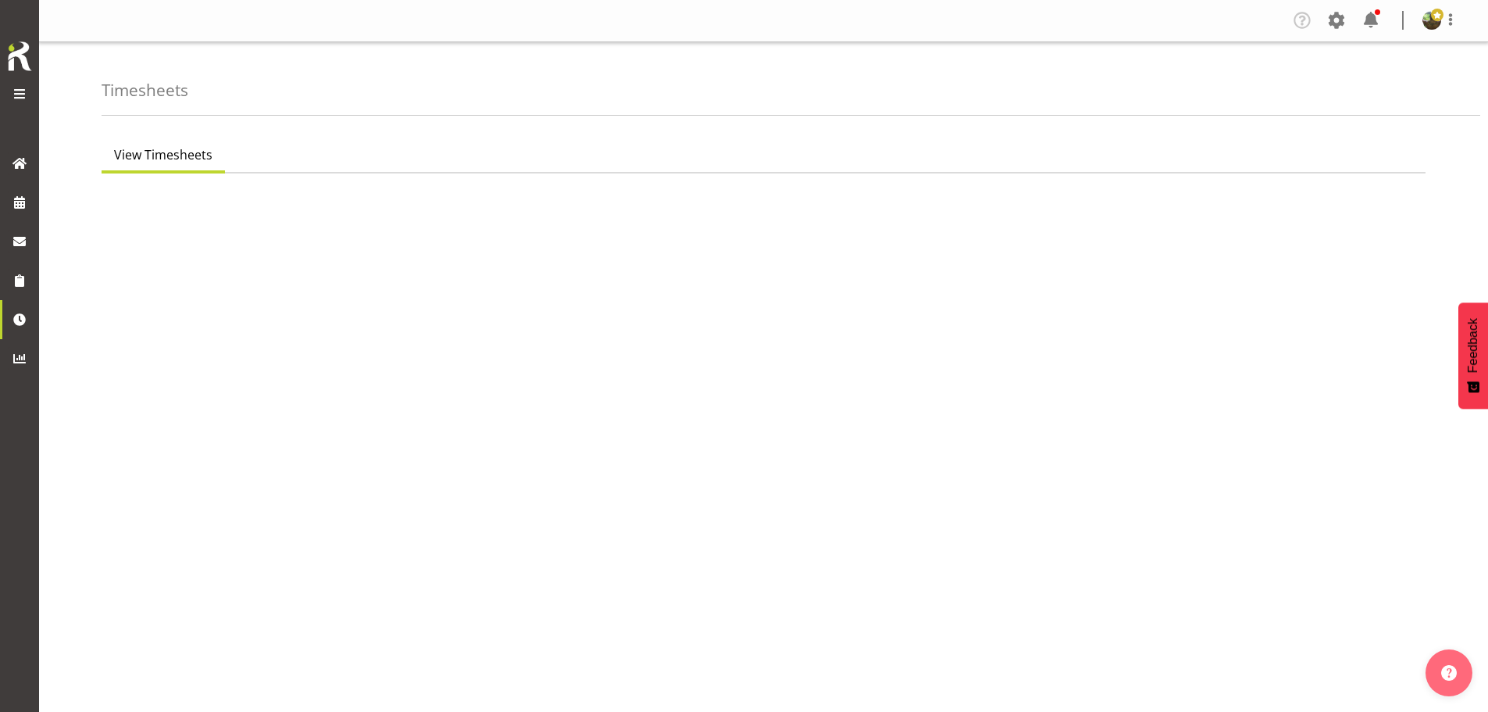
select select "7"
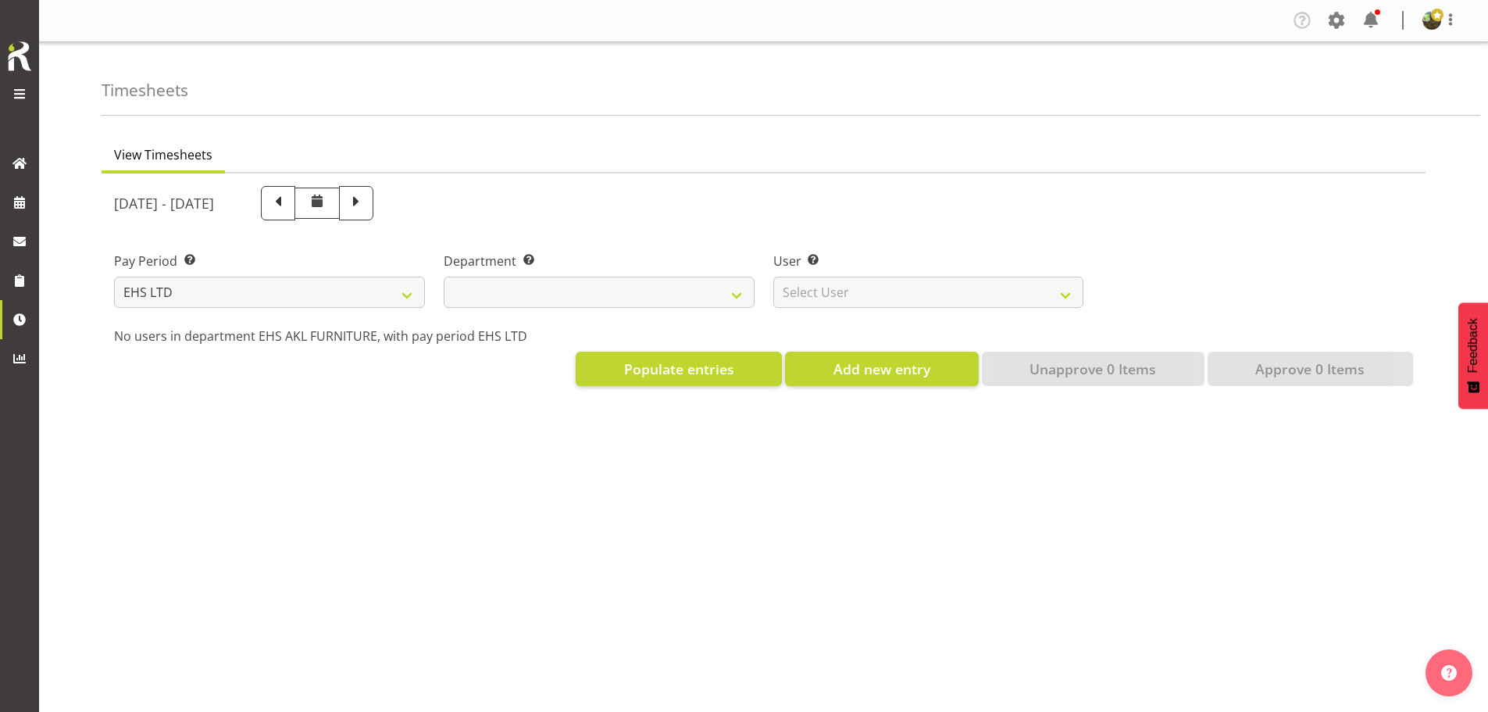
select select
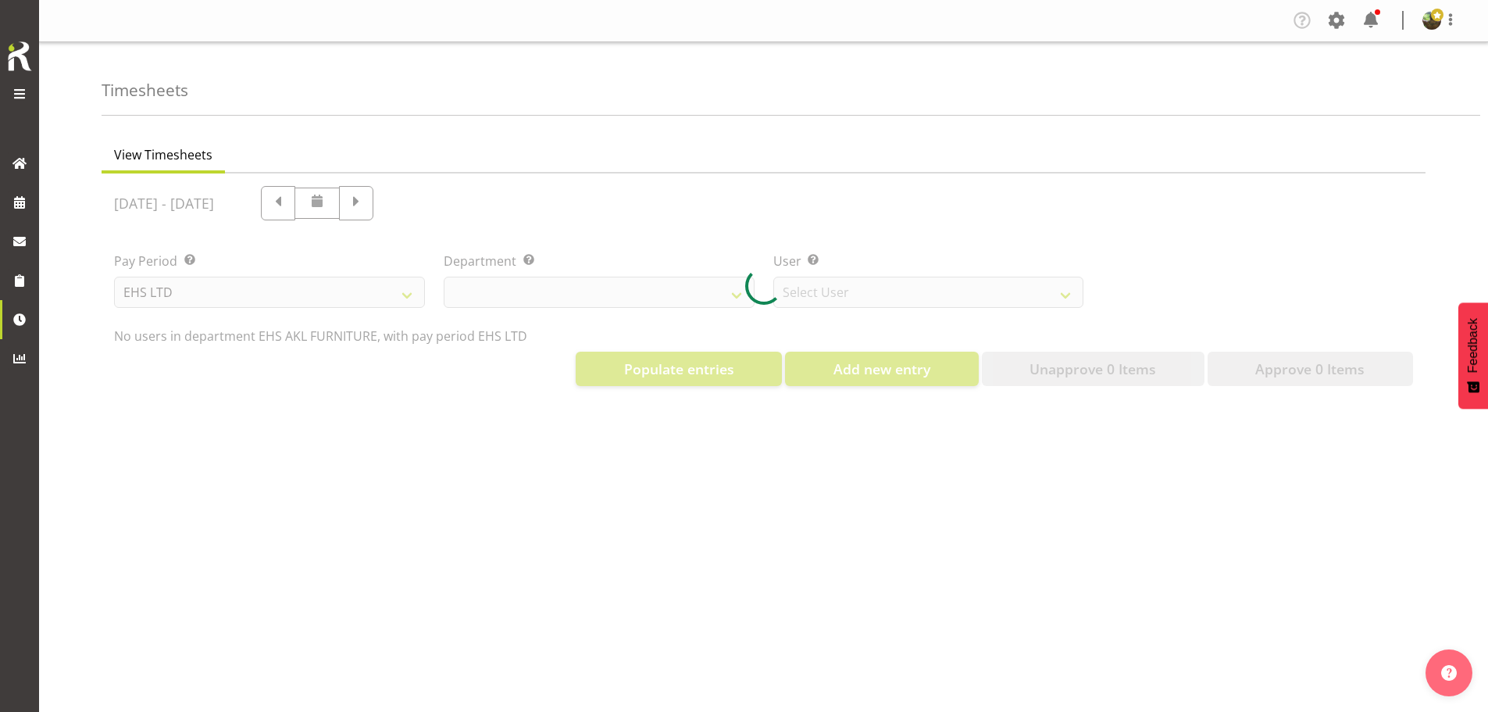
select select "8638"
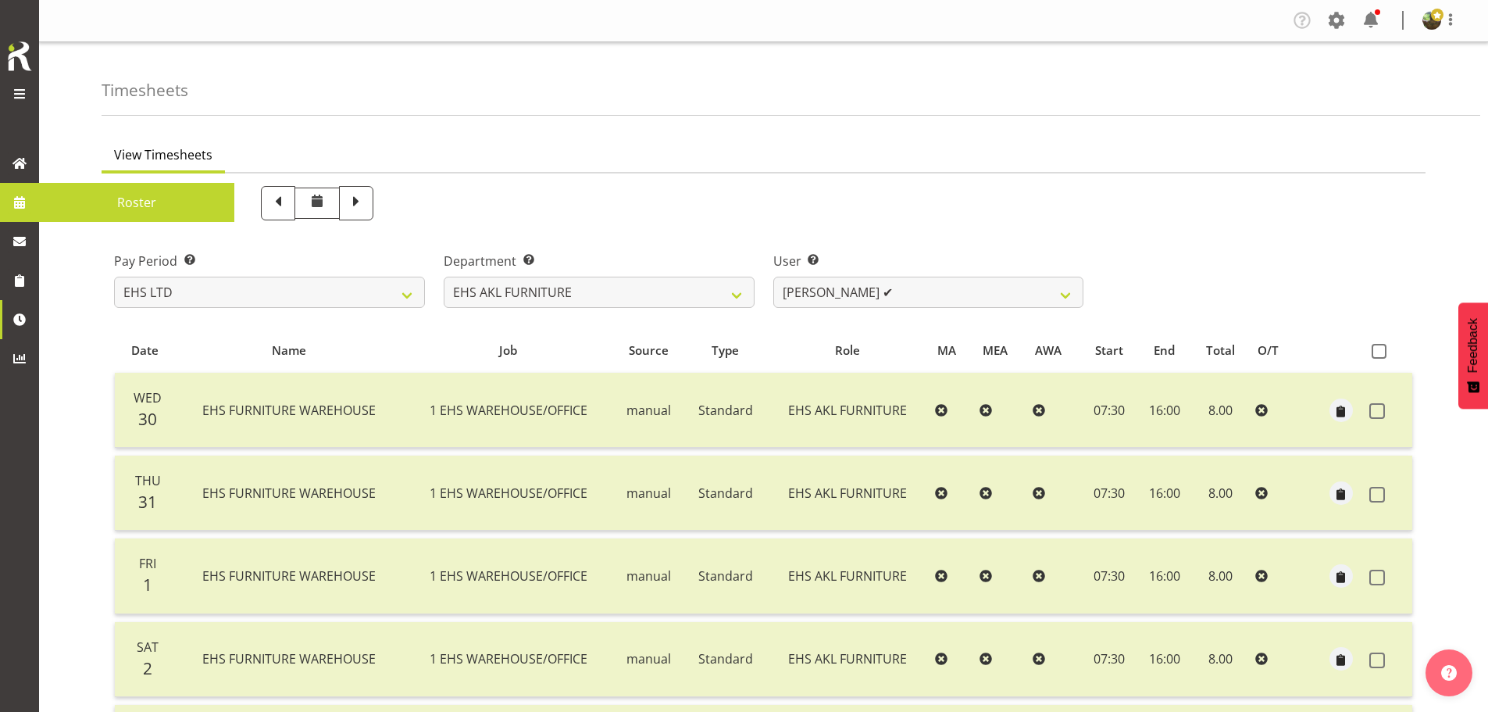
click at [94, 194] on span "Roster" at bounding box center [137, 202] width 180 height 23
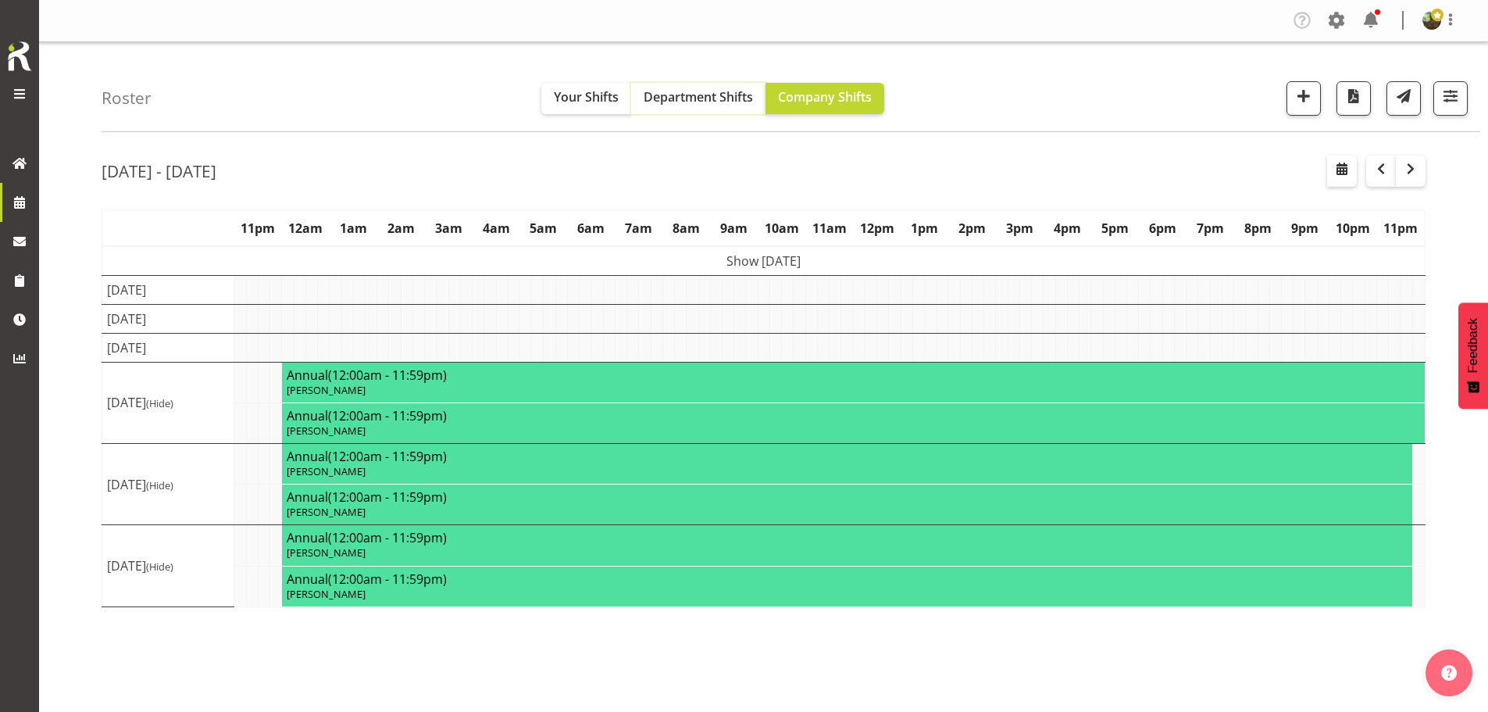
click at [684, 102] on span "Department Shifts" at bounding box center [698, 96] width 109 height 17
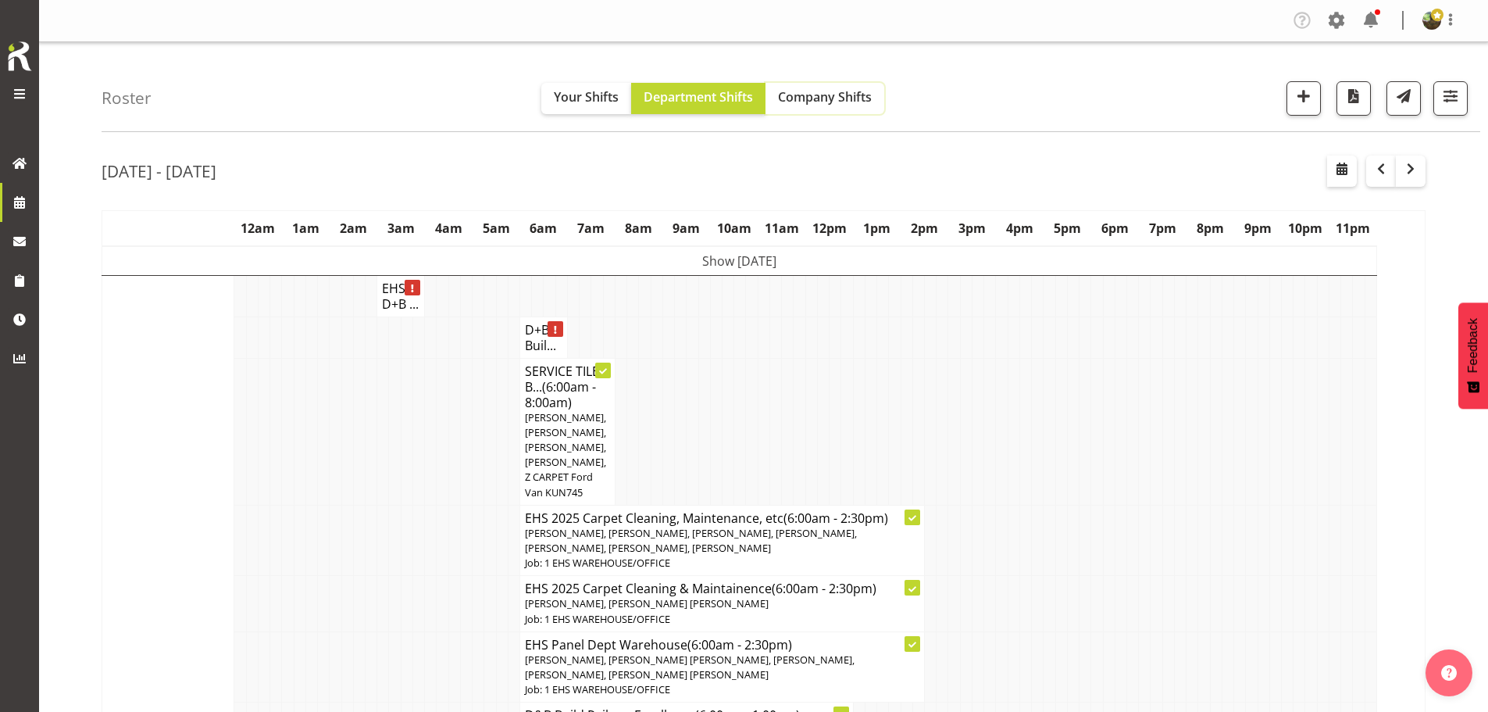
click at [828, 105] on span "Company Shifts" at bounding box center [825, 96] width 94 height 17
click at [701, 105] on span "Department Shifts" at bounding box center [698, 96] width 109 height 17
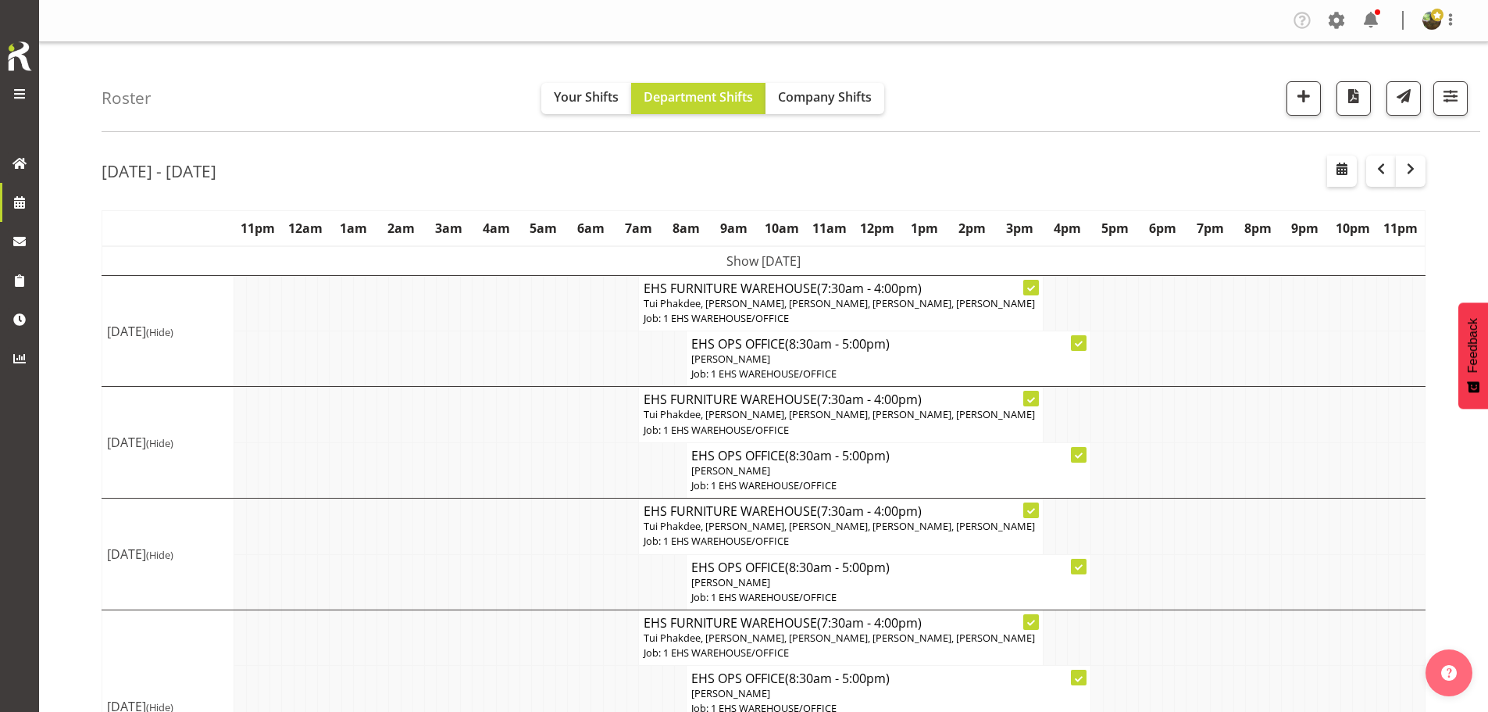
click at [761, 262] on td "Show [DATE]" at bounding box center [763, 261] width 1323 height 30
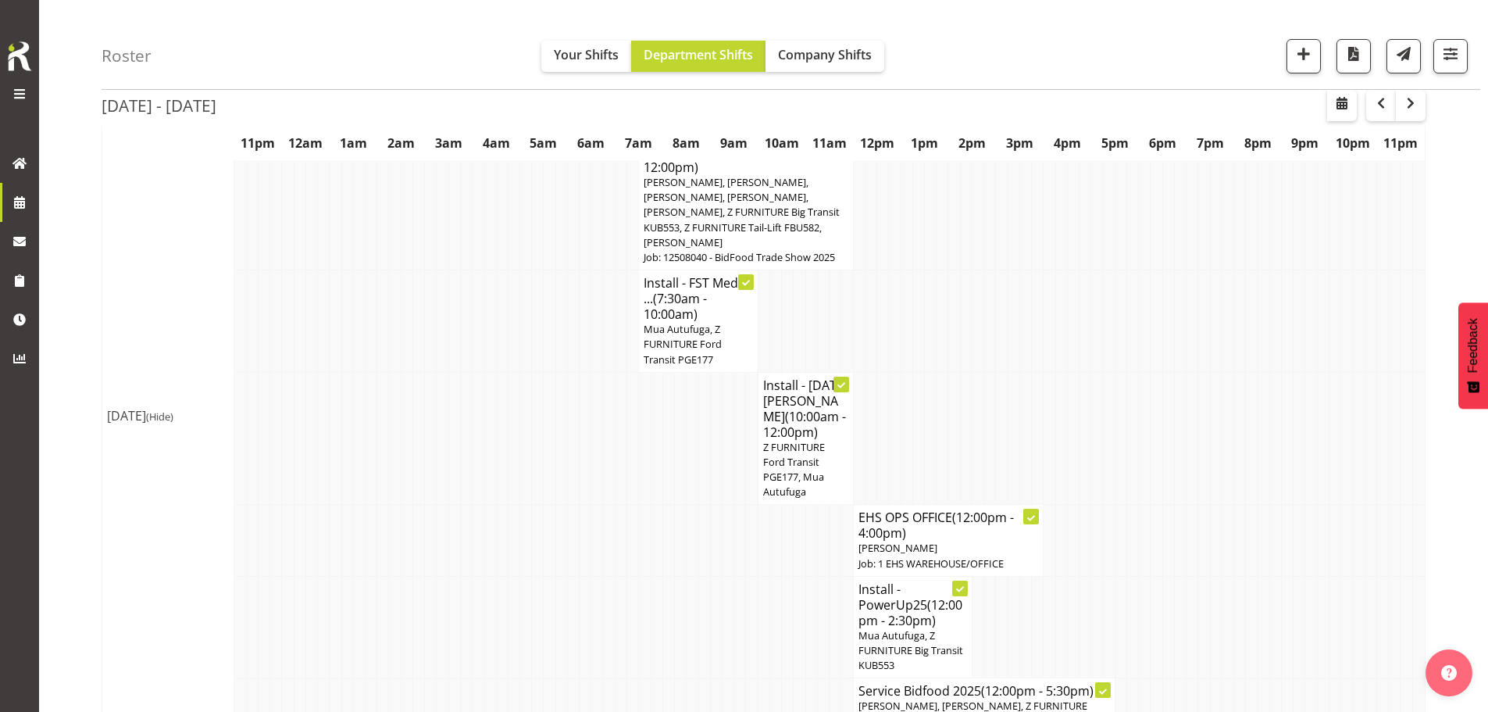
scroll to position [78, 0]
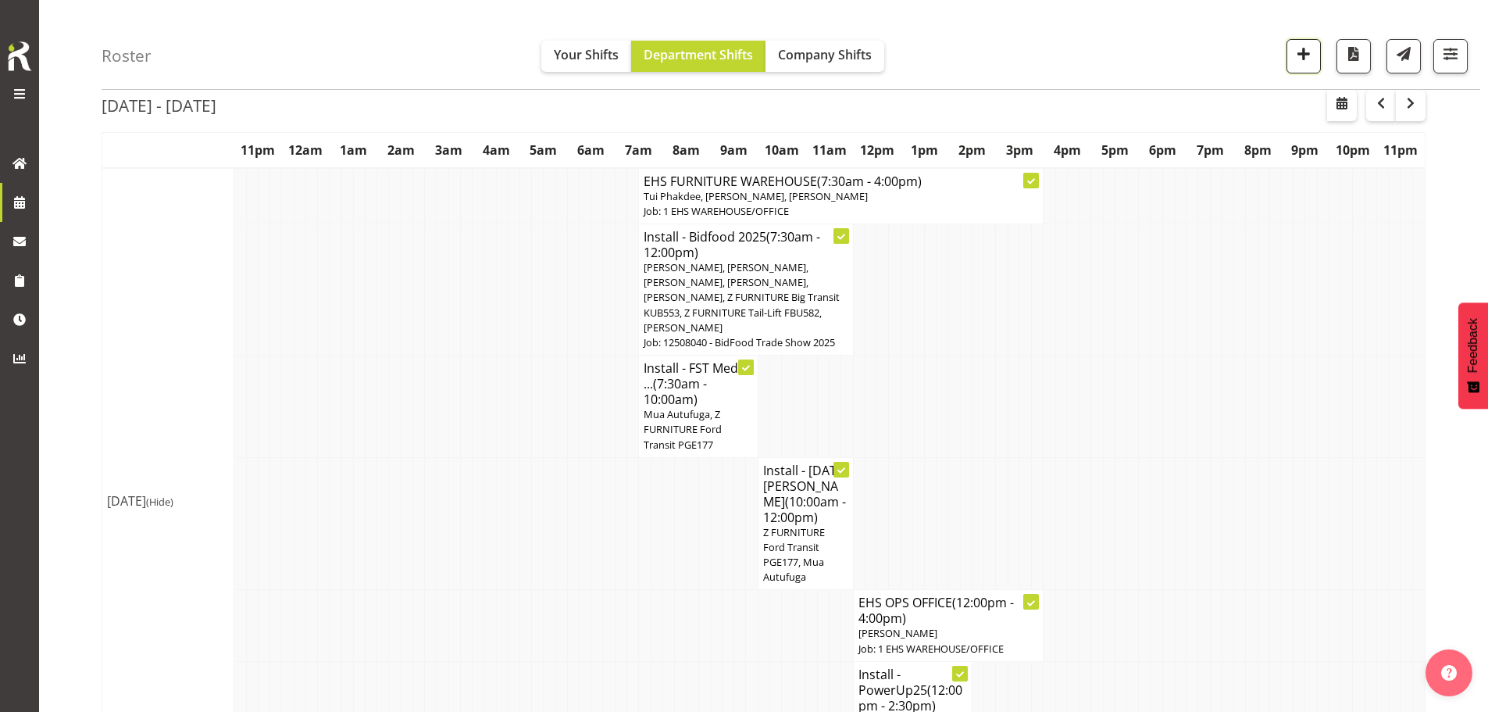
click at [1300, 52] on span "button" at bounding box center [1303, 54] width 20 height 20
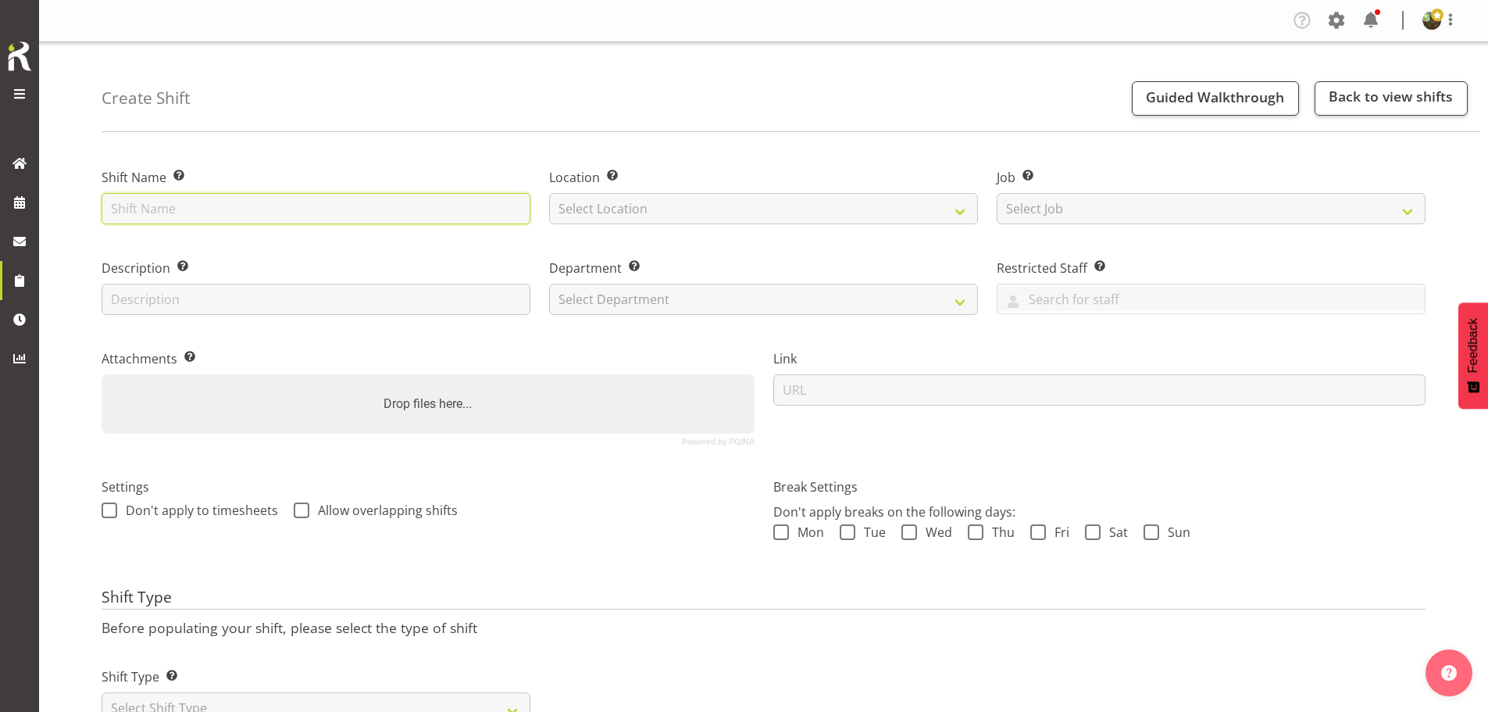
click at [149, 206] on input "text" at bounding box center [316, 208] width 429 height 31
click at [254, 202] on input "Install -" at bounding box center [316, 208] width 429 height 31
type input "Install - CORE 2025"
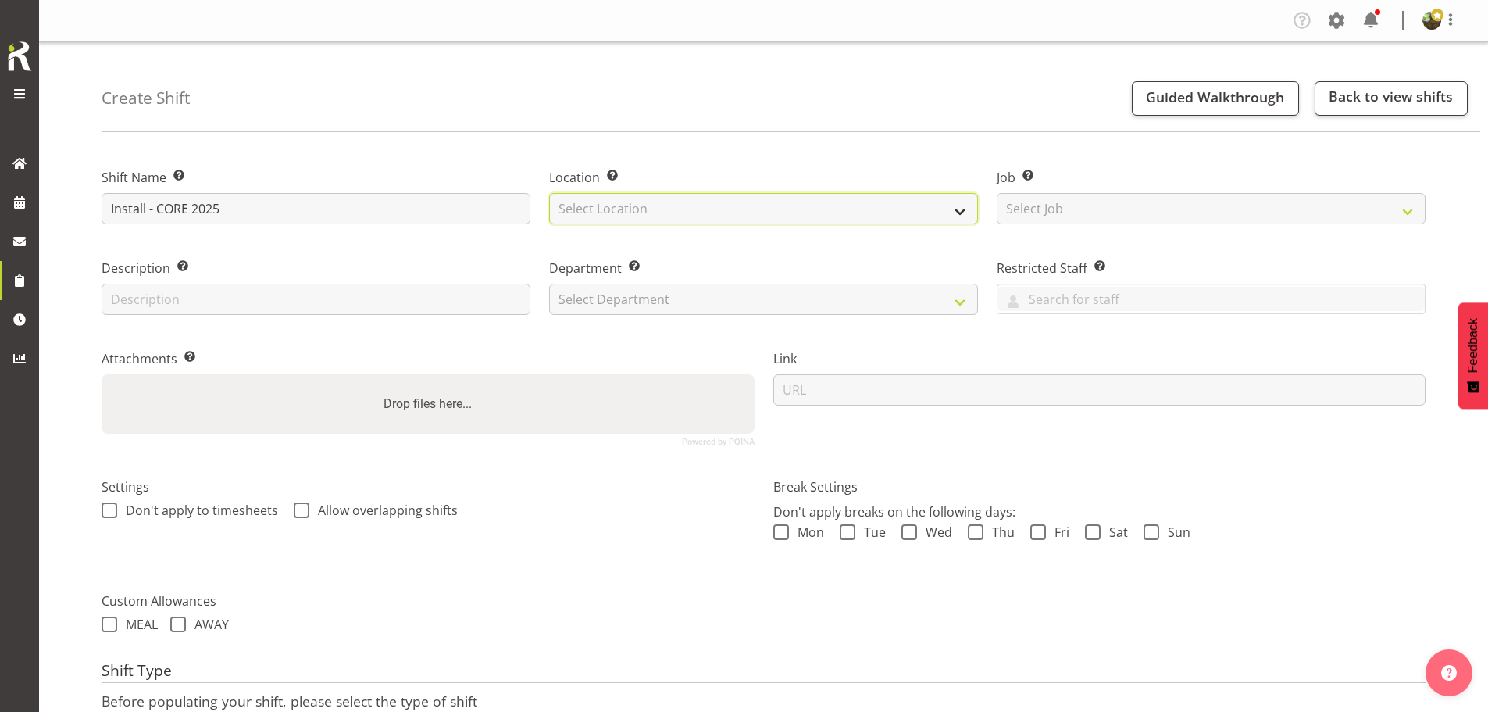
drag, startPoint x: 666, startPoint y: 207, endPoint x: 664, endPoint y: 219, distance: 12.7
click at [666, 208] on select "Select Location EHS RYMER" at bounding box center [763, 208] width 429 height 31
select select "35"
click at [549, 193] on select "Select Location EHS RYMER" at bounding box center [763, 208] width 429 height 31
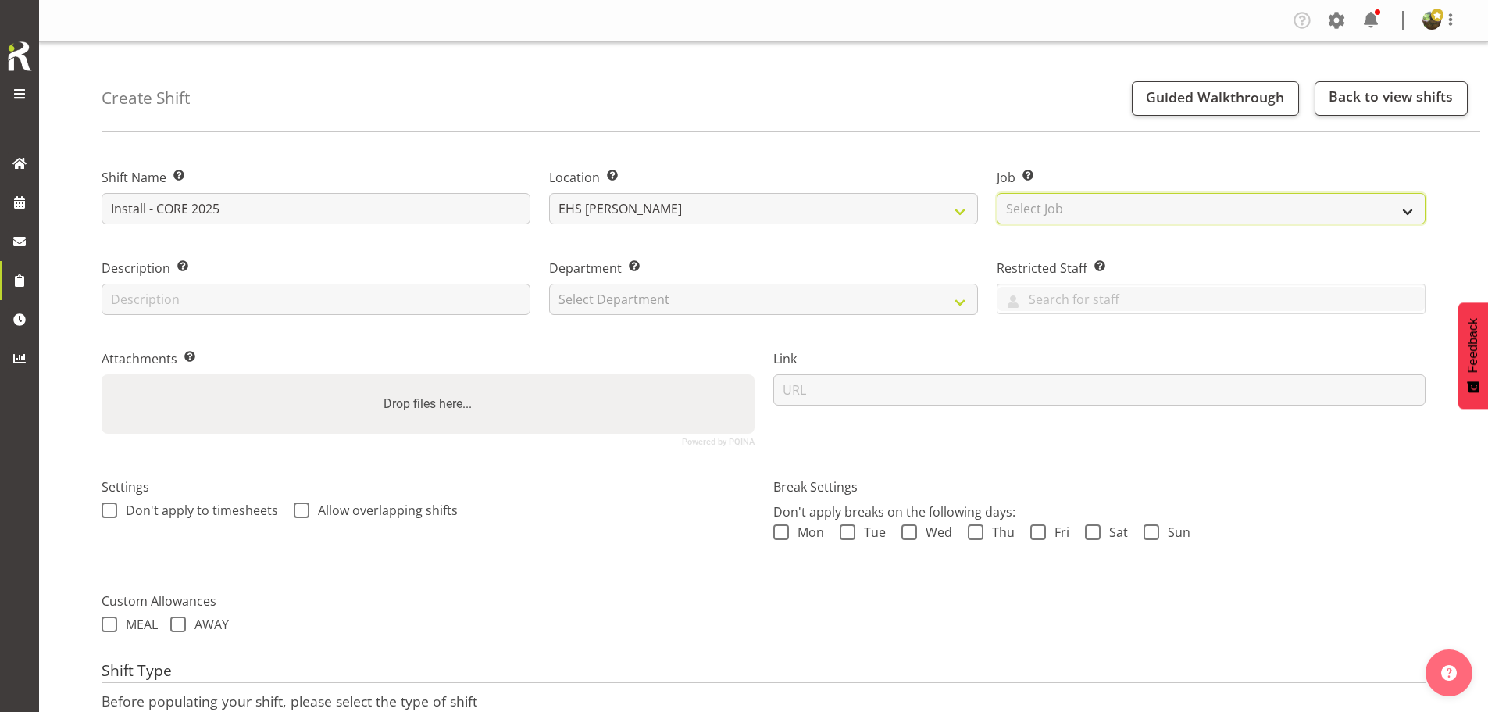
click at [1063, 223] on select "Select Job Create new job 1 Carlton Events 1 Carlton Hamilton 1 Carlton Welling…" at bounding box center [1211, 208] width 429 height 31
select select "9013"
click at [997, 193] on select "Select Job Create new job 1 Carlton Events 1 Carlton Hamilton 1 Carlton Welling…" at bounding box center [1211, 208] width 429 height 31
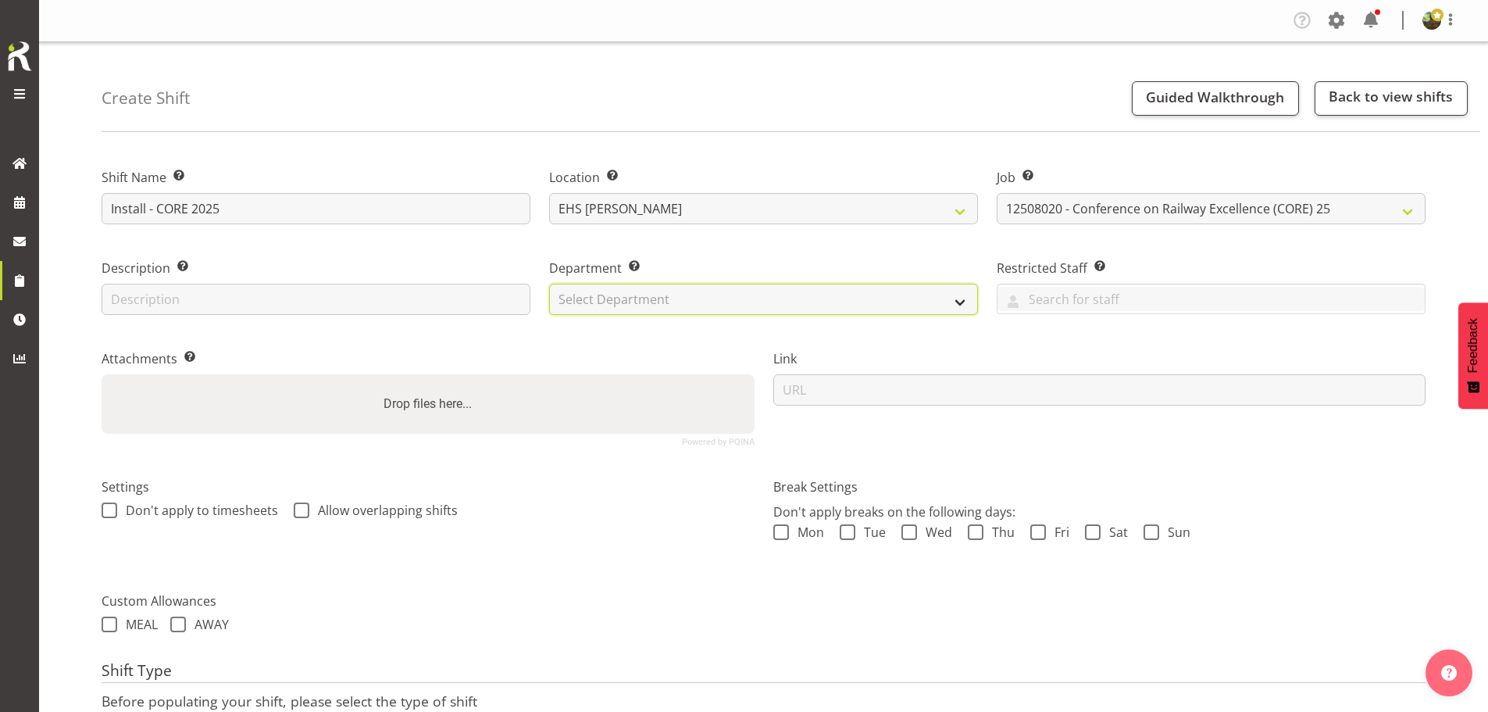
drag, startPoint x: 747, startPoint y: 289, endPoint x: 737, endPoint y: 311, distance: 24.1
click at [746, 289] on select "Select Department EHS AKL FURNITURE" at bounding box center [763, 299] width 429 height 31
select select "38"
click at [549, 284] on select "Select Department EHS AKL FURNITURE" at bounding box center [763, 299] width 429 height 31
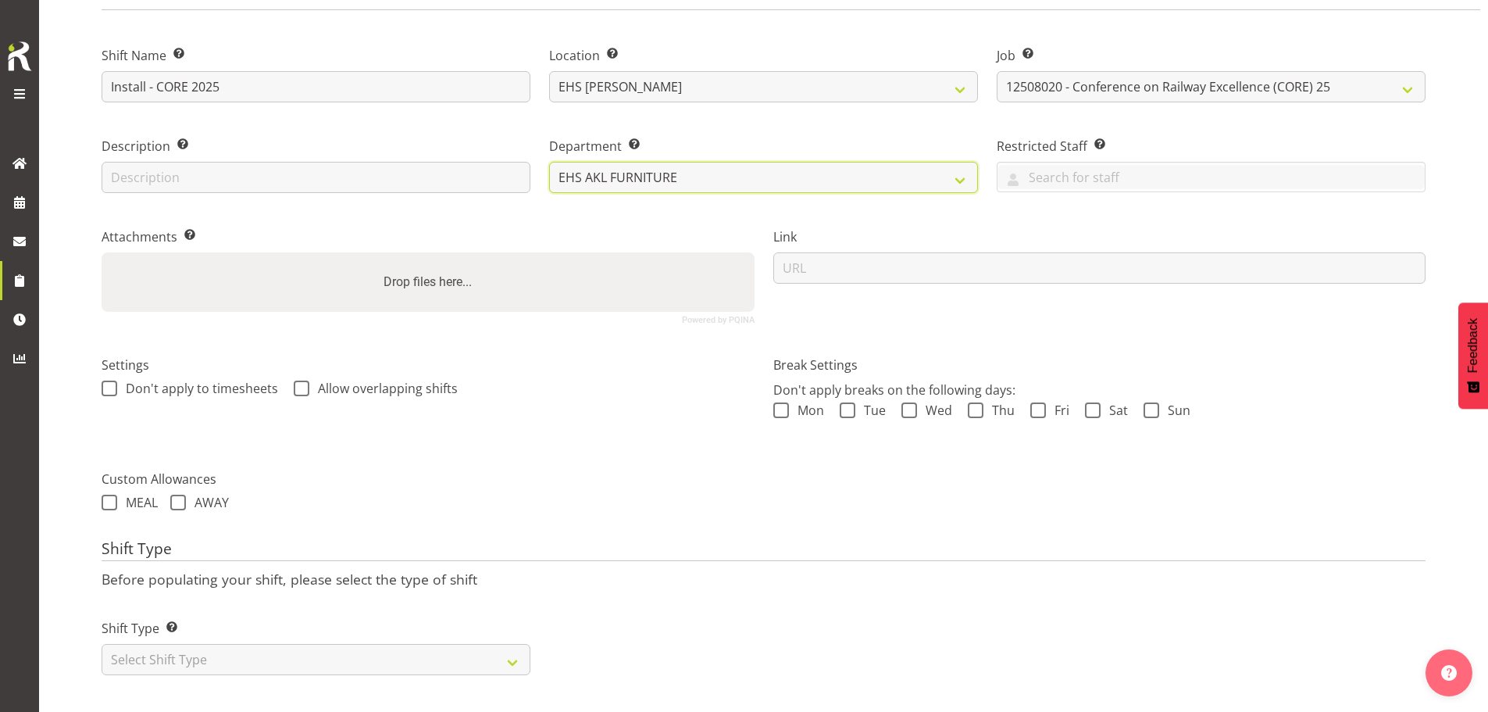
scroll to position [134, 0]
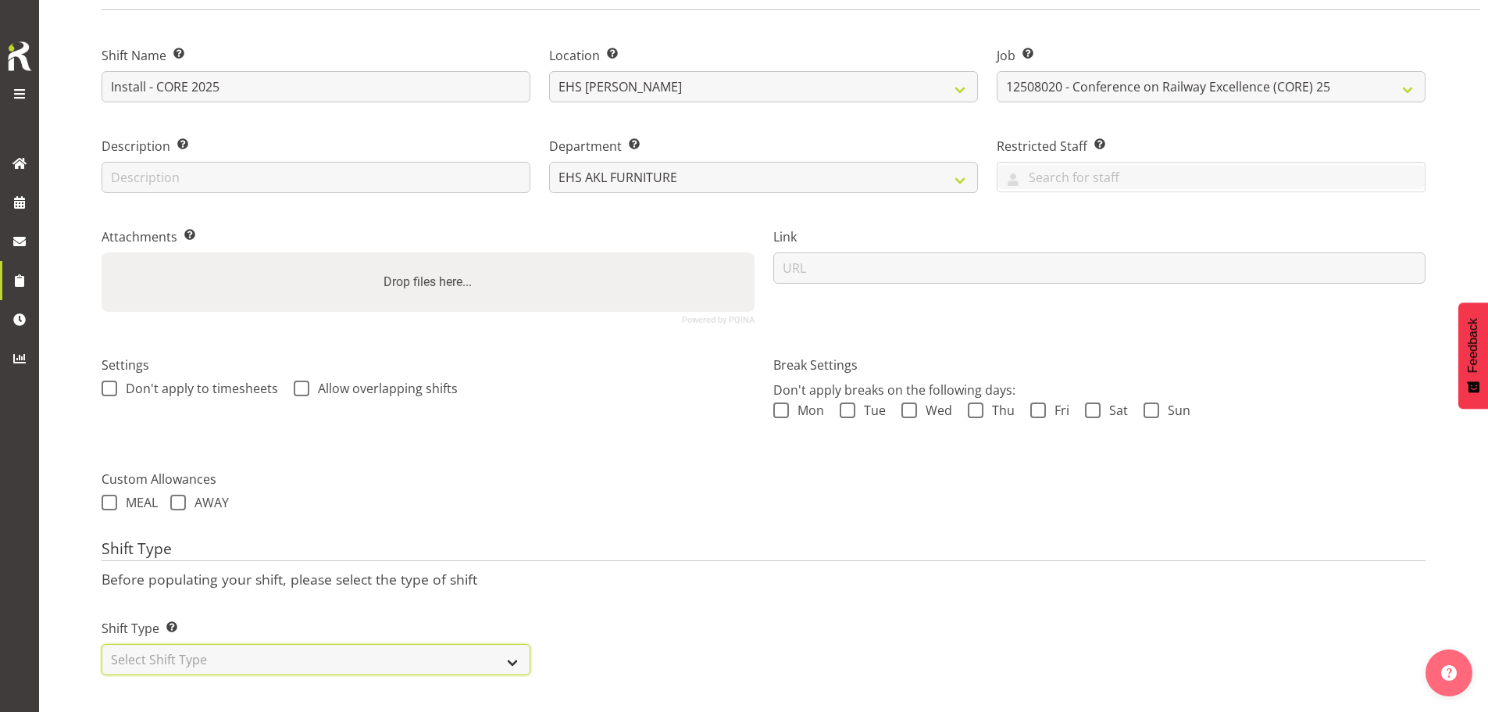
click at [234, 646] on select "Select Shift Type One Off Shift Recurring Shift Rotating Shift" at bounding box center [316, 659] width 429 height 31
select select "one_off"
click at [102, 644] on select "Select Shift Type One Off Shift Recurring Shift Rotating Shift" at bounding box center [316, 659] width 429 height 31
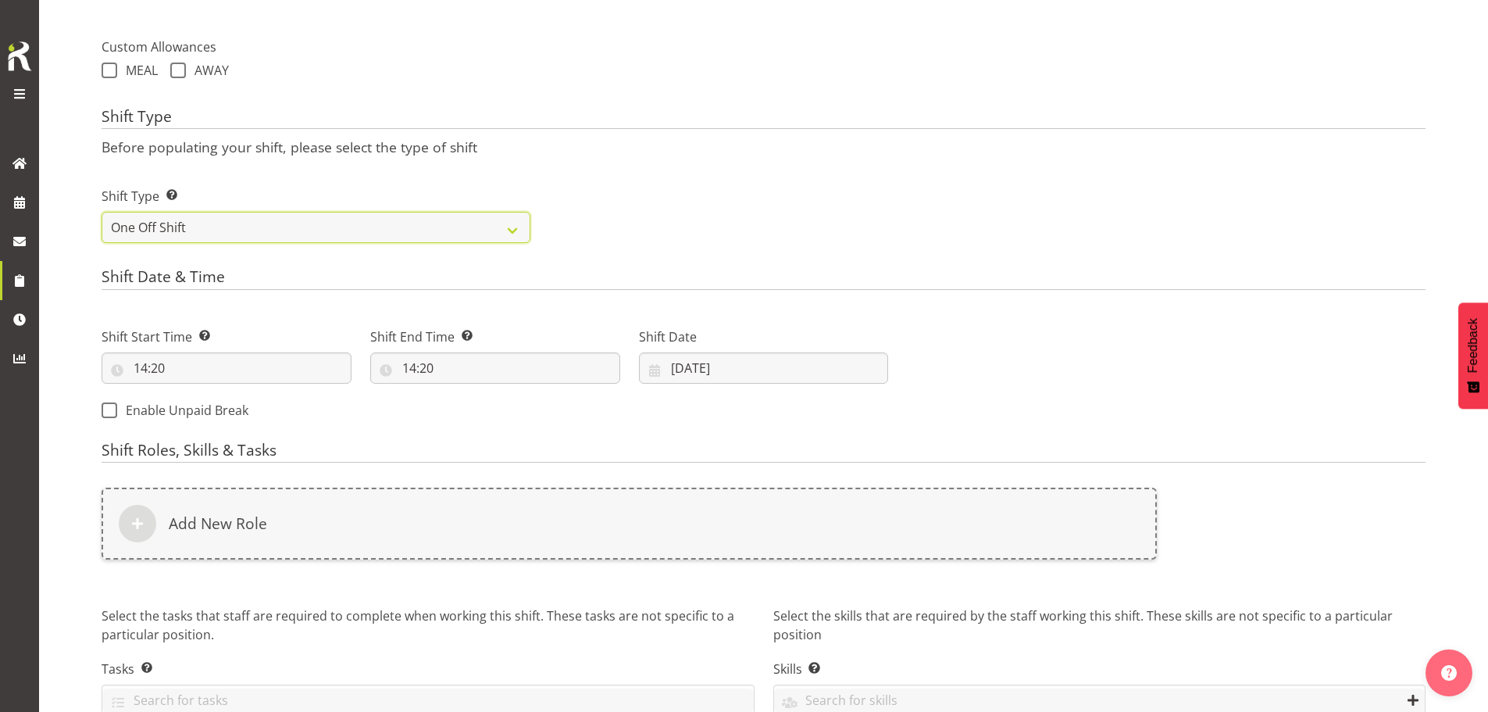
scroll to position [602, 0]
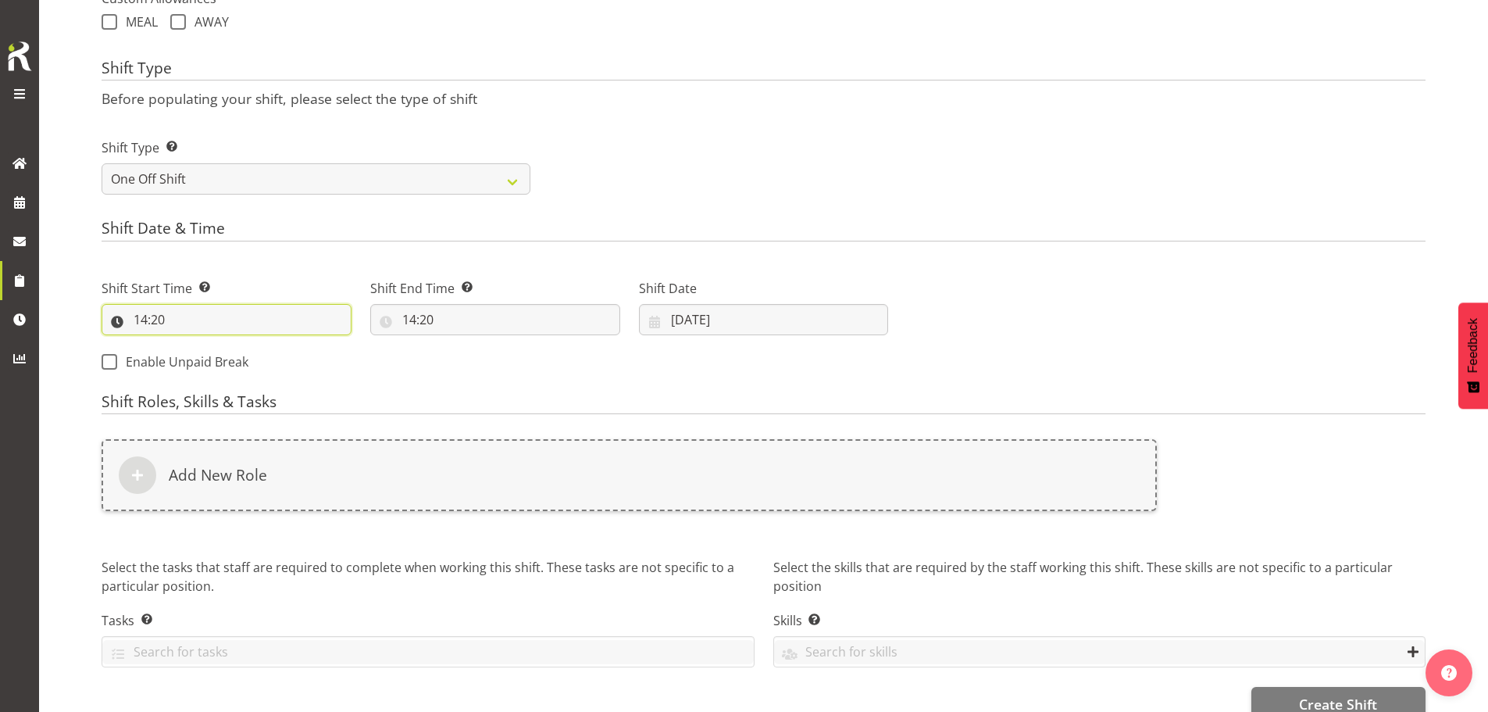
click at [165, 324] on input "14:20" at bounding box center [227, 319] width 250 height 31
click at [147, 323] on input "14:20" at bounding box center [227, 319] width 250 height 31
click at [207, 355] on select "00 01 02 03 04 05 06 07 08 09 10 11 12 13 14 15 16 17 18 19 20 21 22 23" at bounding box center [208, 359] width 35 height 31
click at [409, 367] on div "Shift Start Time Set the time of the day you wish this shift to start 14:20 00 …" at bounding box center [494, 320] width 805 height 127
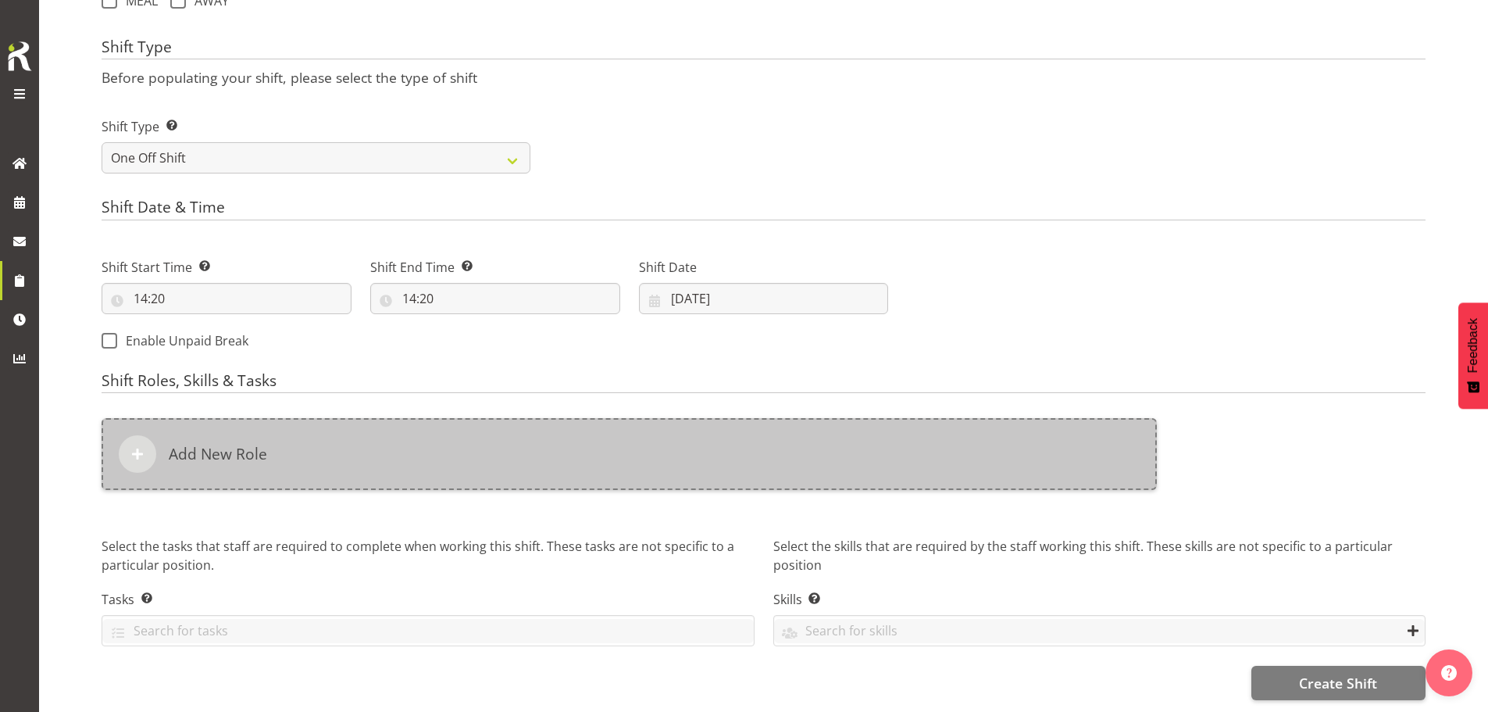
scroll to position [625, 0]
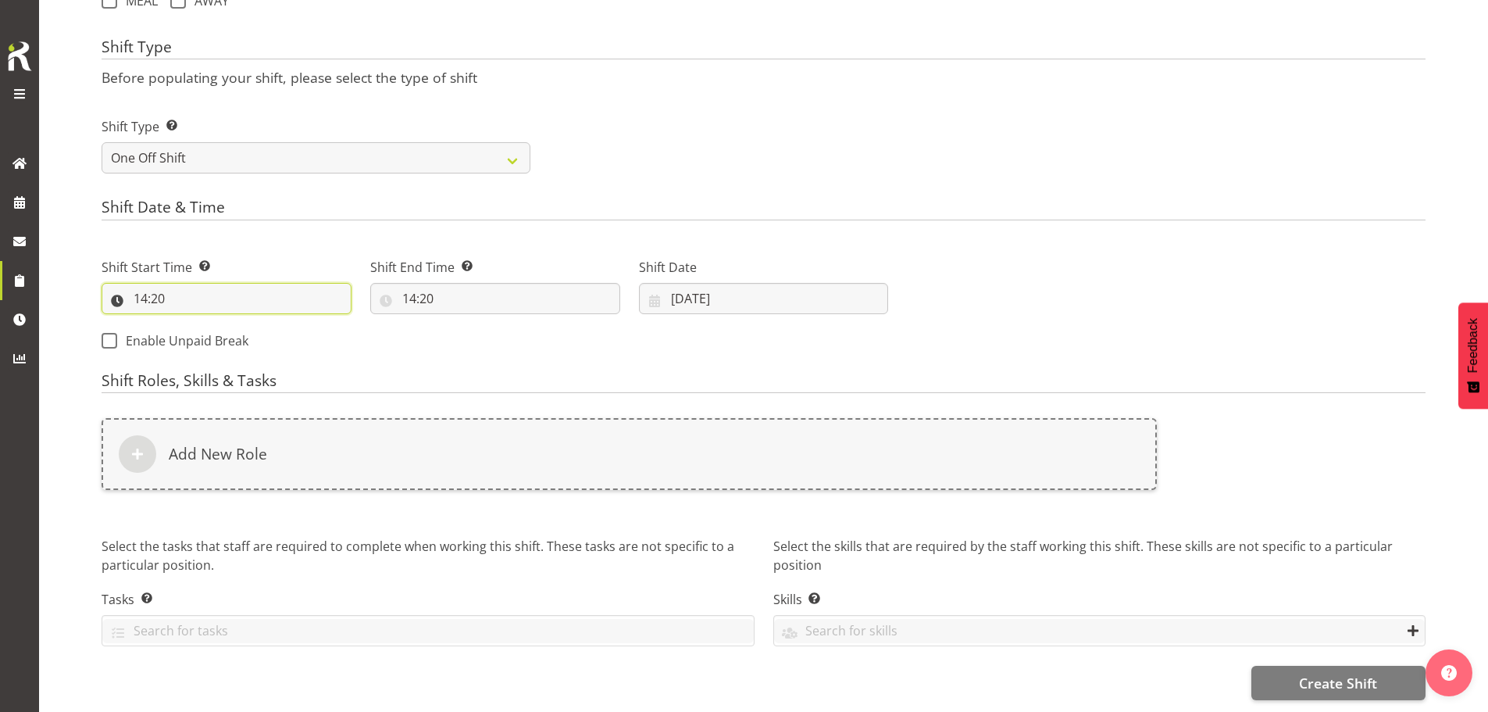
click at [151, 299] on input "14:20" at bounding box center [227, 298] width 250 height 31
click at [205, 333] on select "00 01 02 03 04 05 06 07 08 09 10 11 12 13 14 15 16 17 18 19 20 21 22 23" at bounding box center [208, 338] width 35 height 31
select select "6"
click at [191, 323] on select "00 01 02 03 04 05 06 07 08 09 10 11 12 13 14 15 16 17 18 19 20 21 22 23" at bounding box center [208, 338] width 35 height 31
type input "06:20"
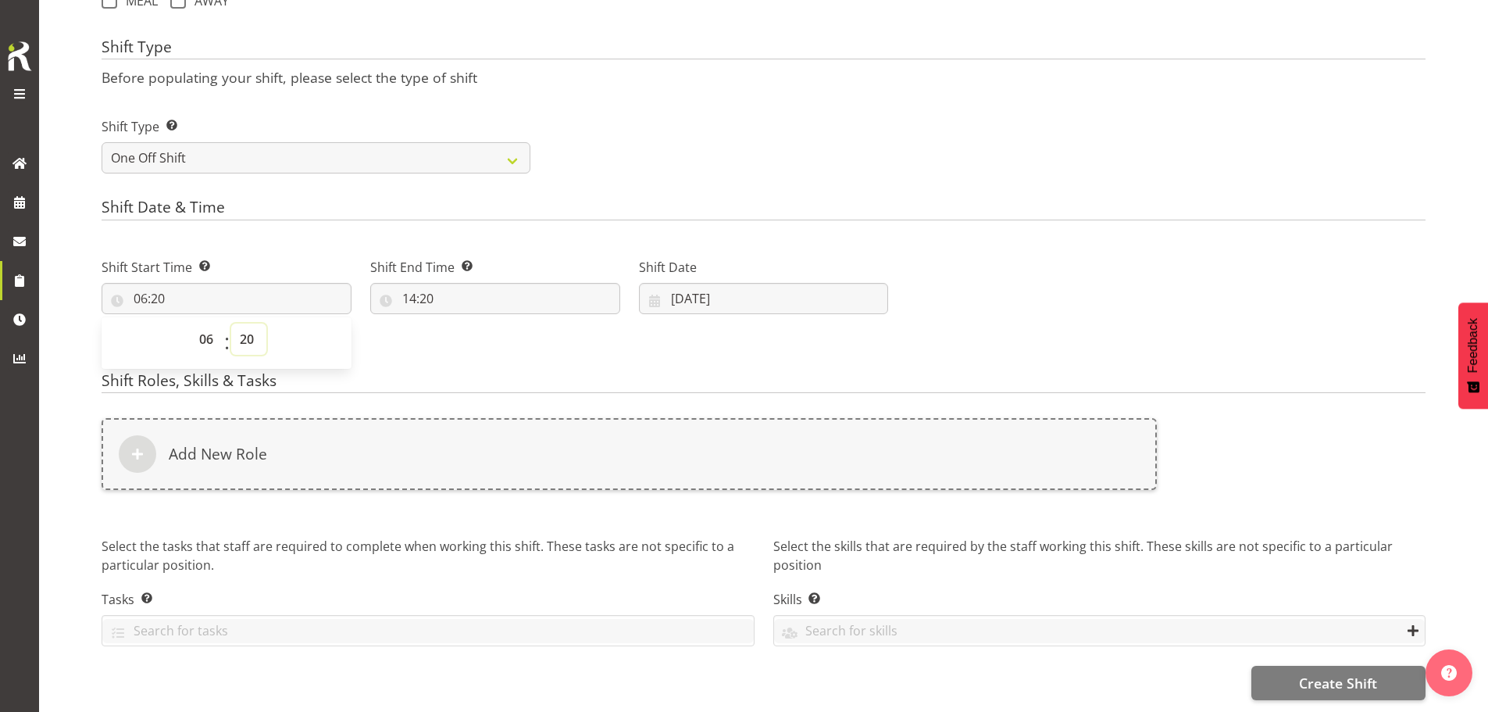
click at [238, 338] on select "00 01 02 03 04 05 06 07 08 09 10 11 12 13 14 15 16 17 18 19 20 21 22 23 24 25 2…" at bounding box center [248, 338] width 35 height 31
select select "30"
click at [231, 323] on select "00 01 02 03 04 05 06 07 08 09 10 11 12 13 14 15 16 17 18 19 20 21 22 23 24 25 2…" at bounding box center [248, 338] width 35 height 31
type input "06:30"
click at [419, 298] on input "14:20" at bounding box center [495, 298] width 250 height 31
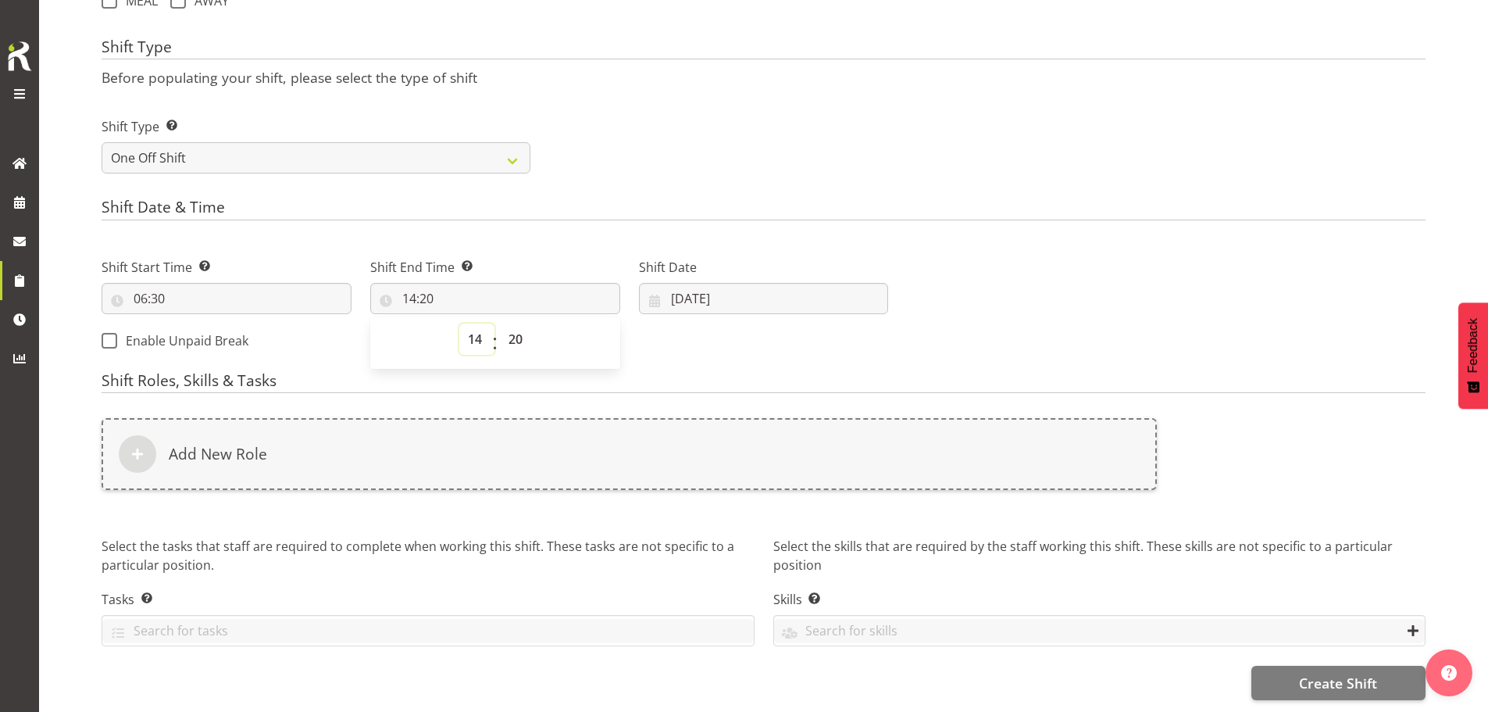
click at [476, 337] on select "00 01 02 03 04 05 06 07 08 09 10 11 12 13 14 15 16 17 18 19 20 21 22 23" at bounding box center [476, 338] width 35 height 31
select select "12"
click at [459, 323] on select "00 01 02 03 04 05 06 07 08 09 10 11 12 13 14 15 16 17 18 19 20 21 22 23" at bounding box center [476, 338] width 35 height 31
type input "12:20"
click at [513, 327] on select "00 01 02 03 04 05 06 07 08 09 10 11 12 13 14 15 16 17 18 19 20 21 22 23 24 25 2…" at bounding box center [517, 338] width 35 height 31
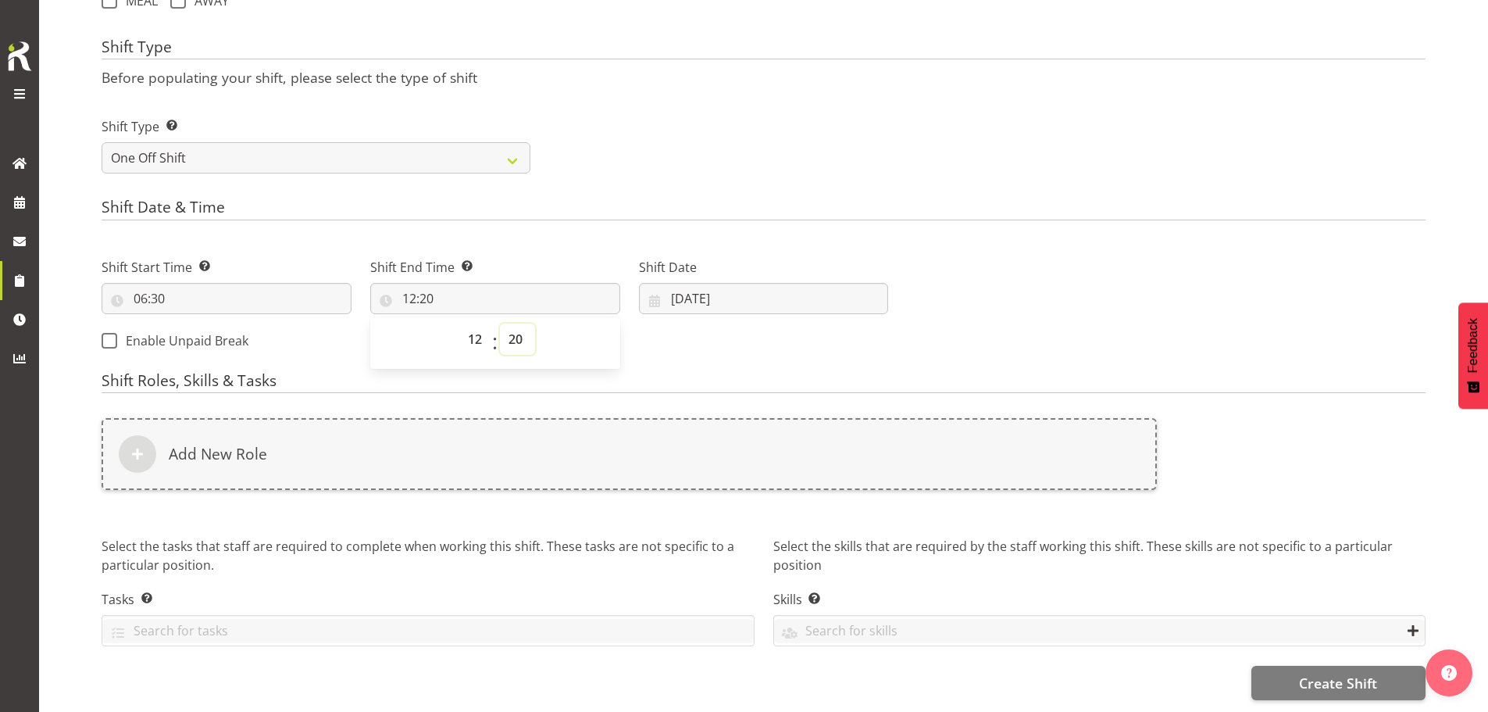
select select "0"
click at [500, 323] on select "00 01 02 03 04 05 06 07 08 09 10 11 12 13 14 15 16 17 18 19 20 21 22 23 24 25 2…" at bounding box center [517, 338] width 35 height 31
type input "12:00"
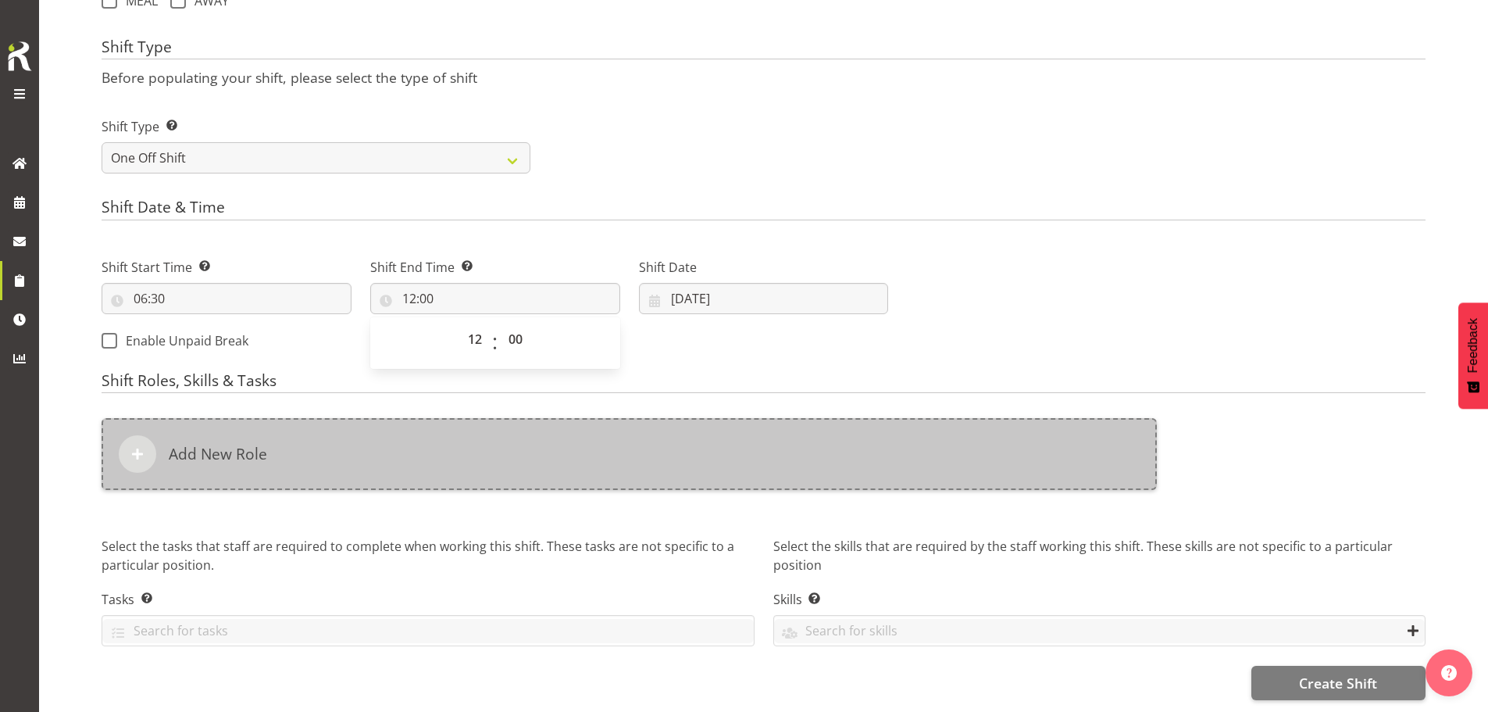
click at [569, 432] on div "Add New Role" at bounding box center [629, 454] width 1055 height 72
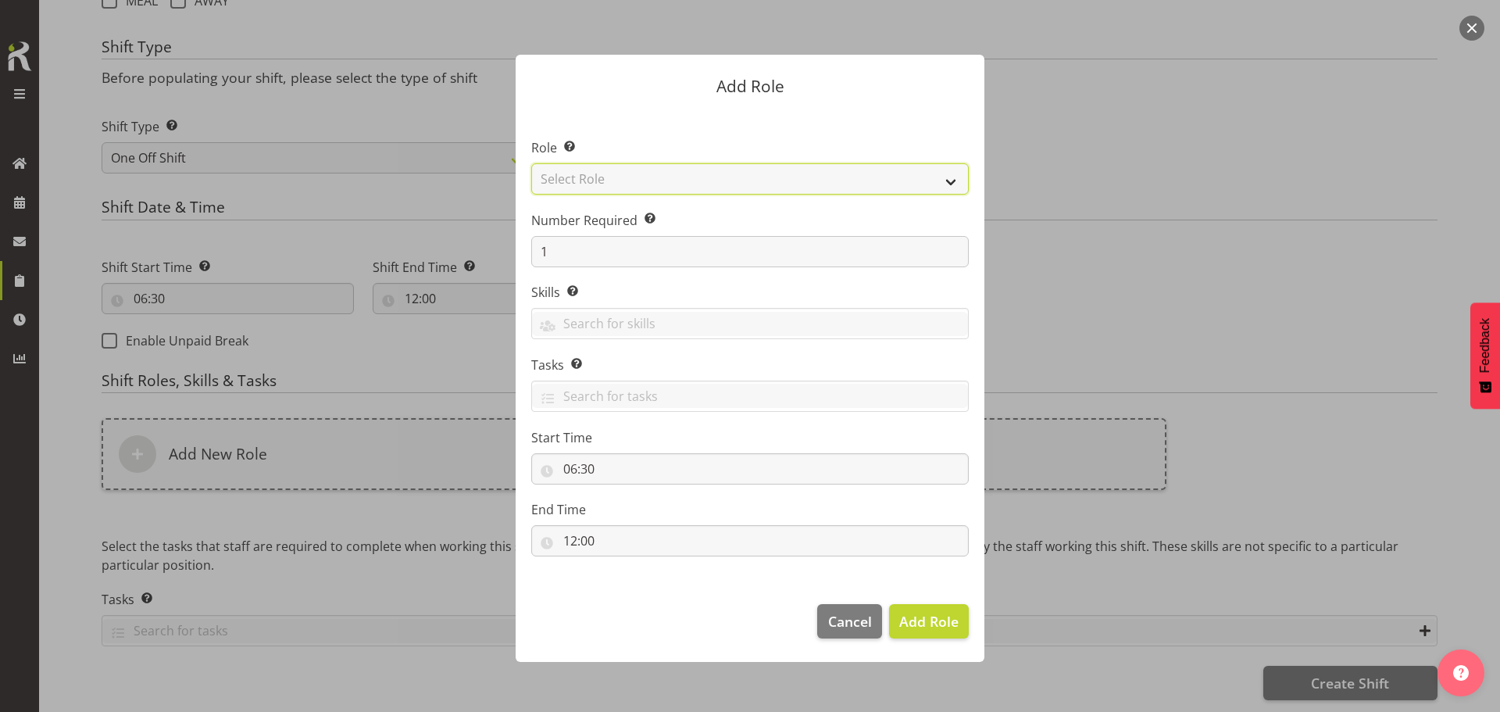
click at [764, 182] on select "Select Role ACCOUNT MANAGER ACCOUNT MANAGER DW ACCOUNTS AKL DIANNA VEHICLES AKL…" at bounding box center [749, 178] width 437 height 31
select select "189"
click at [531, 163] on select "Select Role ACCOUNT MANAGER ACCOUNT MANAGER DW ACCOUNTS AKL DIANNA VEHICLES AKL…" at bounding box center [749, 178] width 437 height 31
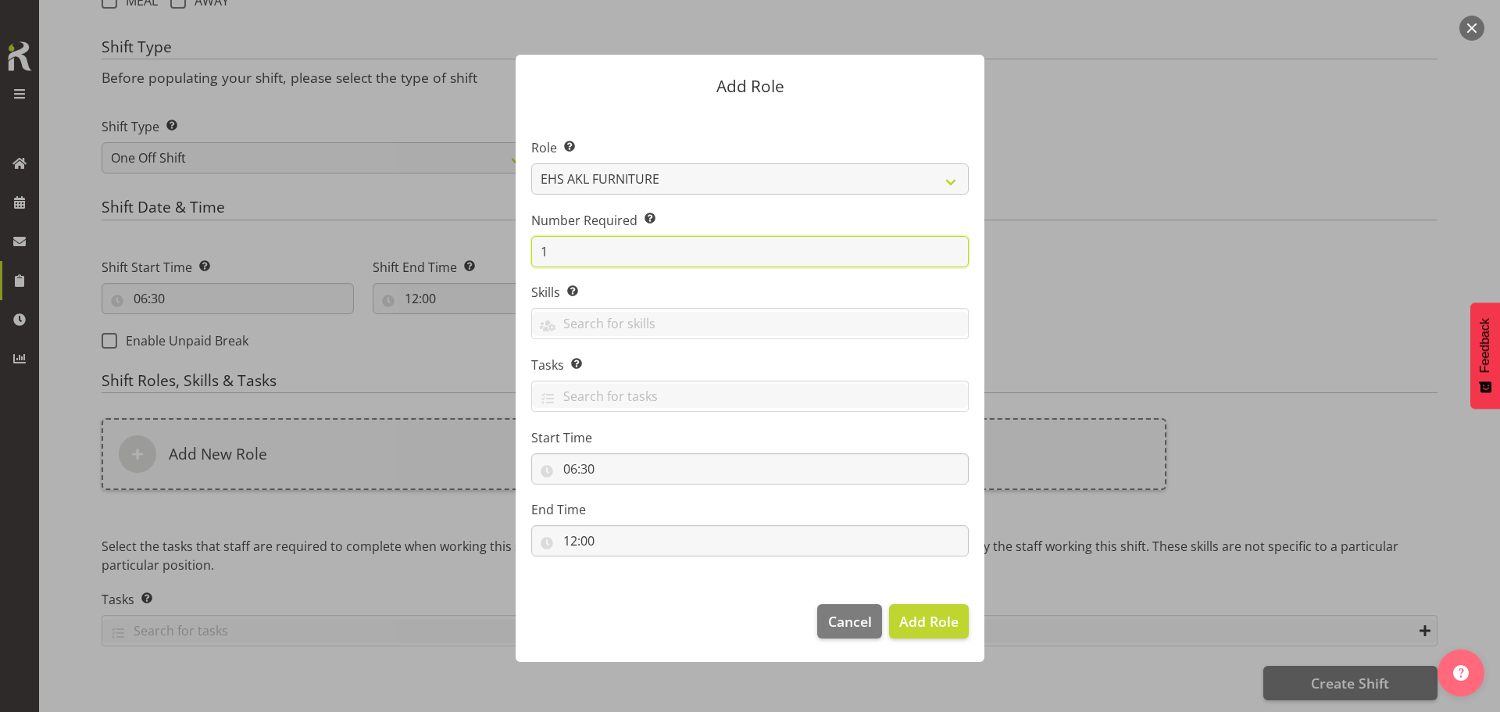
click at [728, 253] on input "1" at bounding box center [749, 251] width 437 height 31
type input "4"
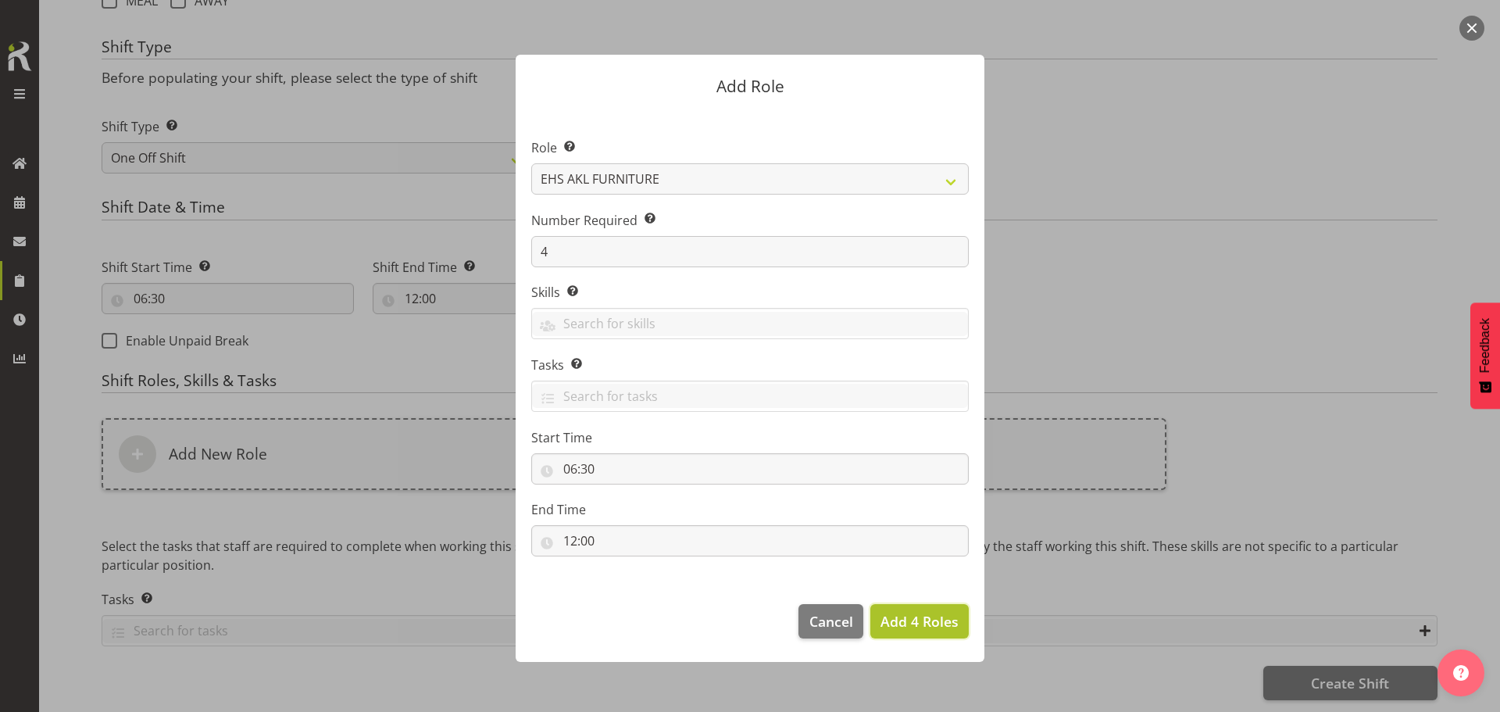
click at [939, 611] on span "Add 4 Roles" at bounding box center [919, 621] width 78 height 20
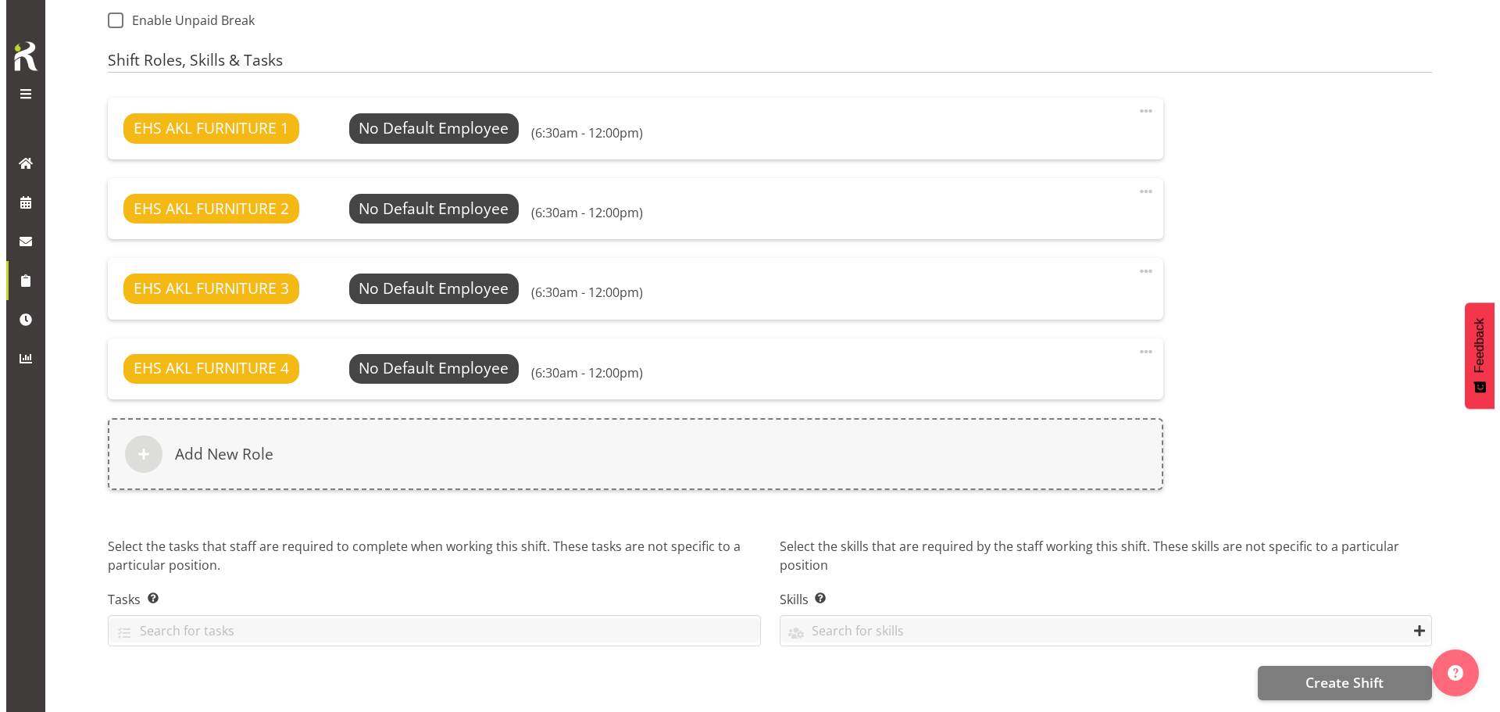
scroll to position [955, 0]
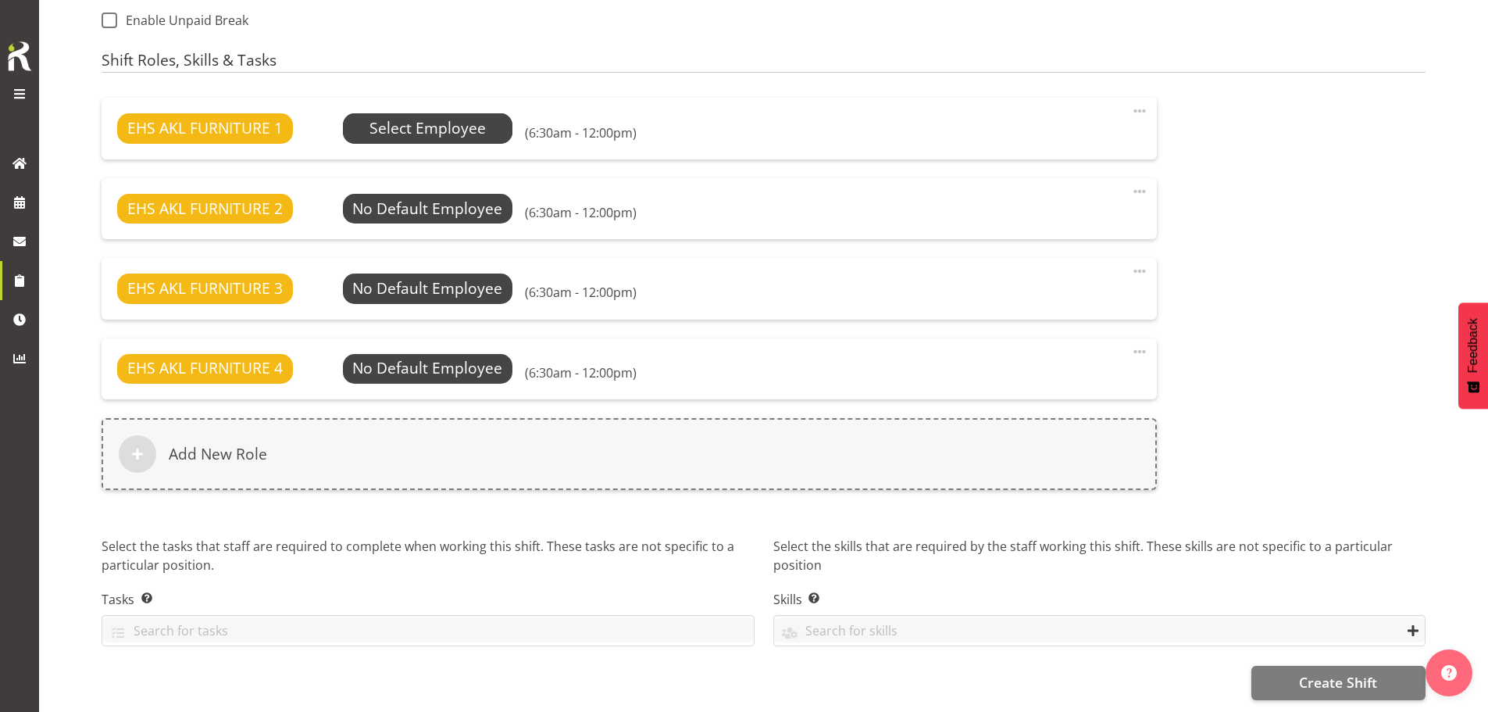
click at [458, 117] on span "Select Employee" at bounding box center [427, 128] width 116 height 23
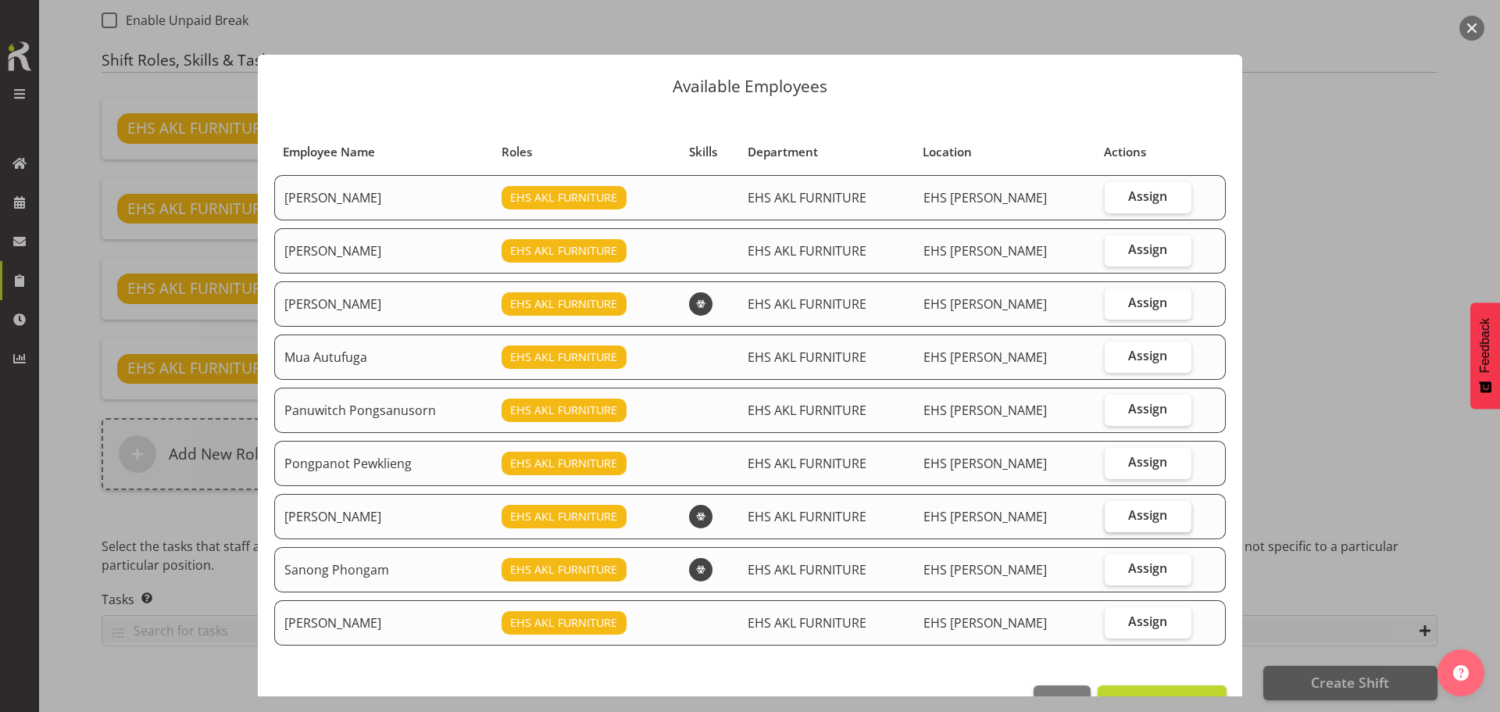
click at [1132, 516] on span "Assign" at bounding box center [1147, 515] width 39 height 16
click at [1115, 516] on input "Assign" at bounding box center [1109, 515] width 10 height 10
checkbox input "true"
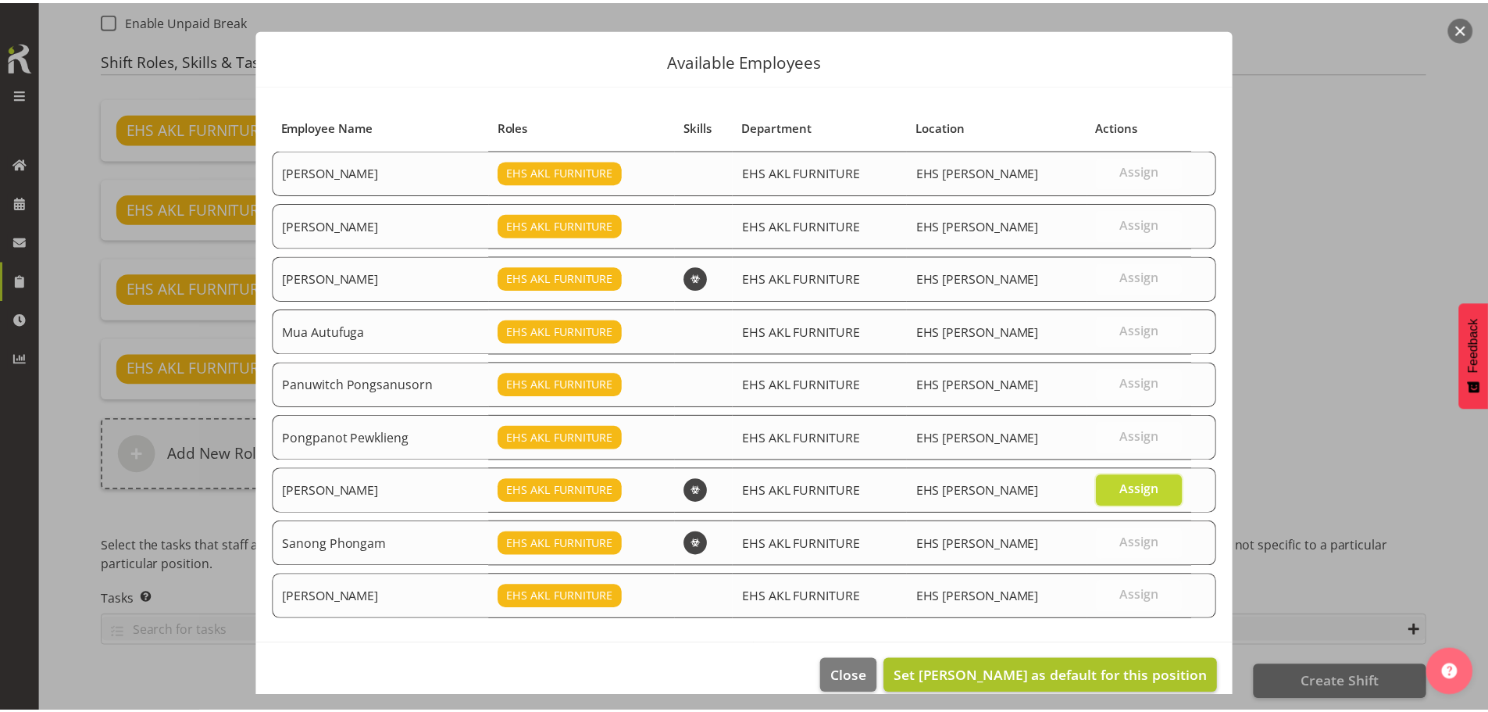
scroll to position [47, 0]
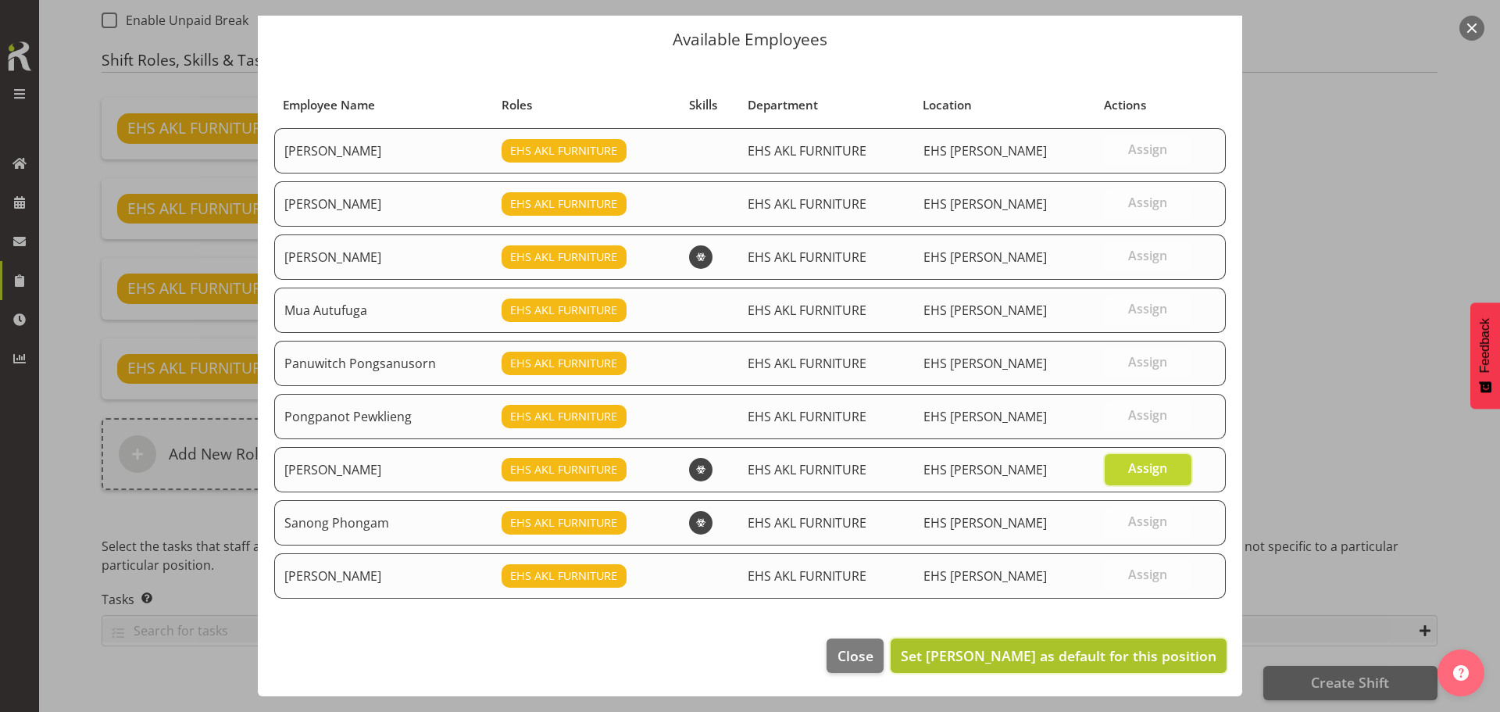
click at [1121, 651] on span "Set Rob Windle as default for this position" at bounding box center [1059, 655] width 316 height 19
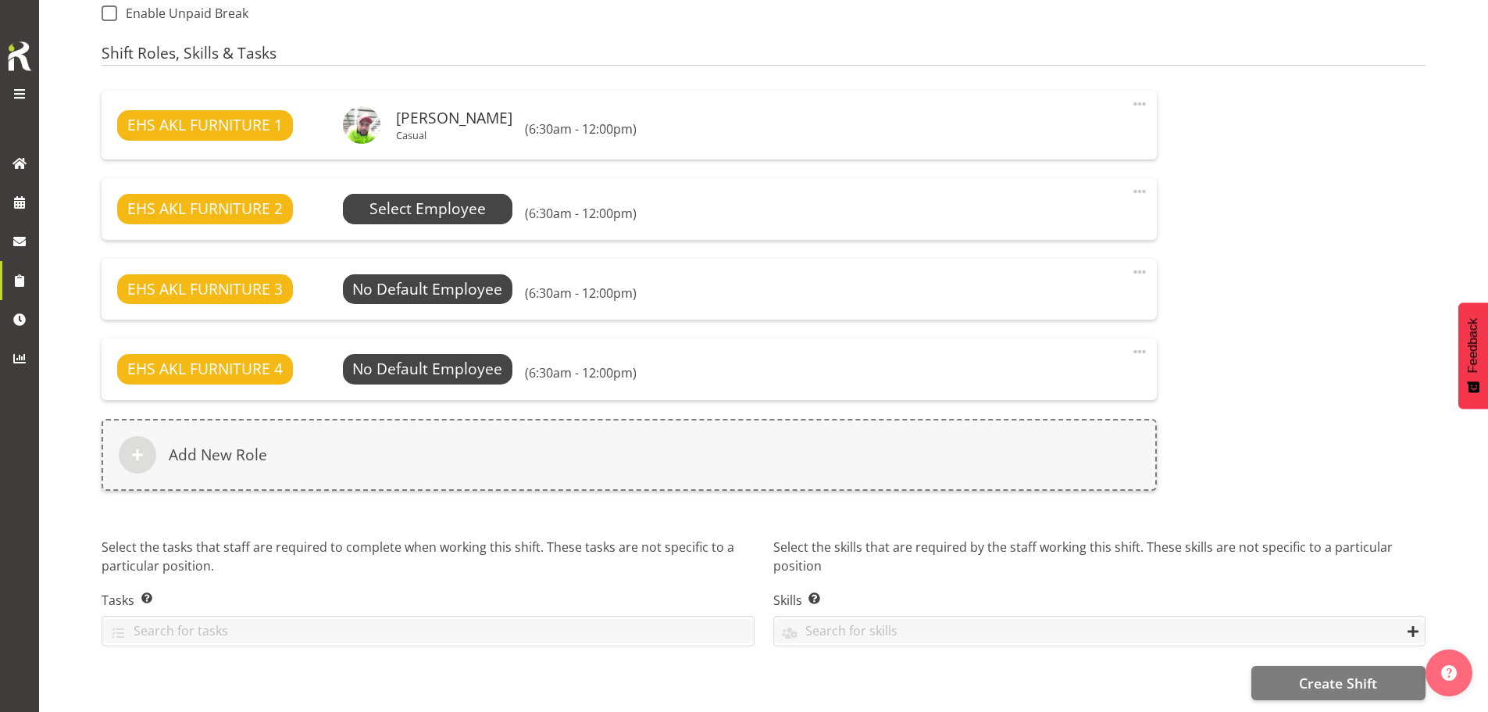
click at [419, 201] on span "Select Employee" at bounding box center [427, 209] width 116 height 23
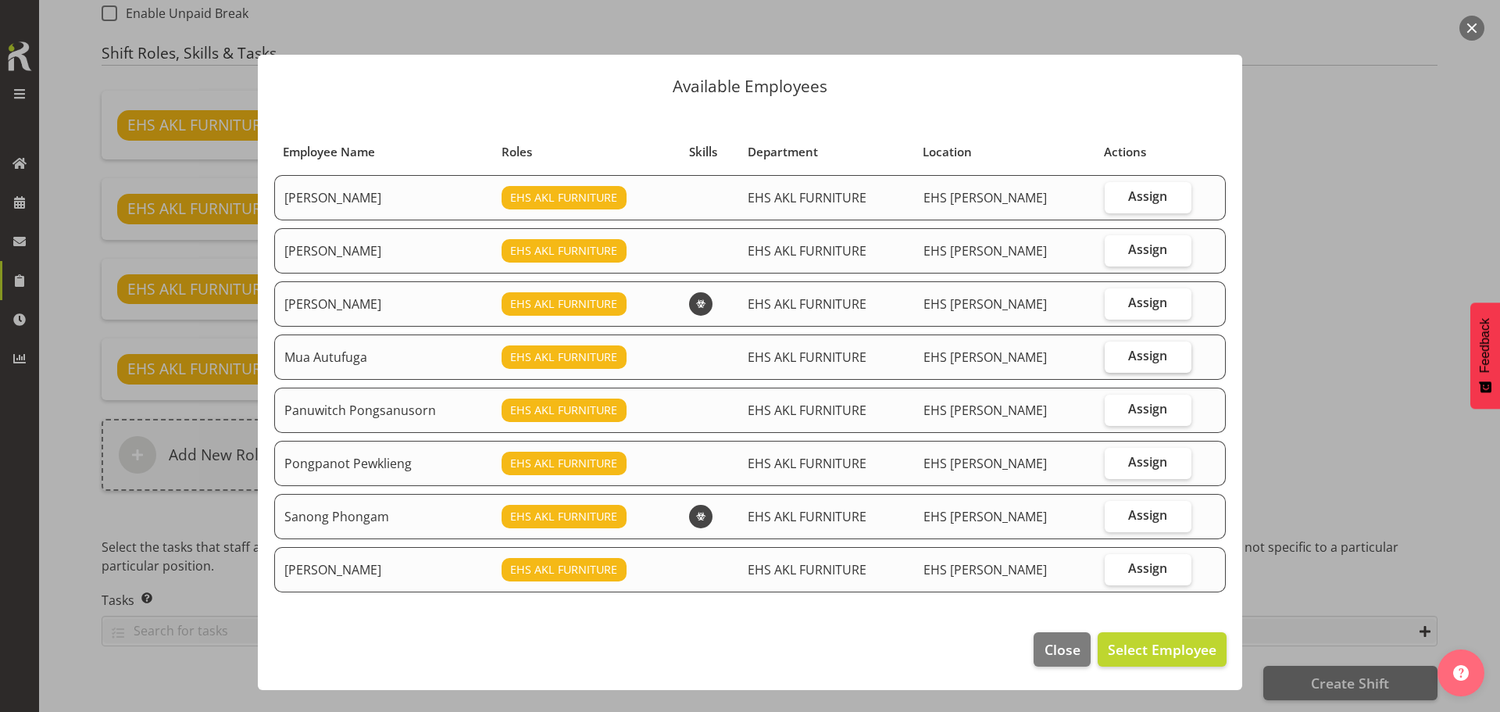
click at [1140, 352] on span "Assign" at bounding box center [1147, 356] width 39 height 16
click at [1115, 352] on input "Assign" at bounding box center [1109, 356] width 10 height 10
checkbox input "true"
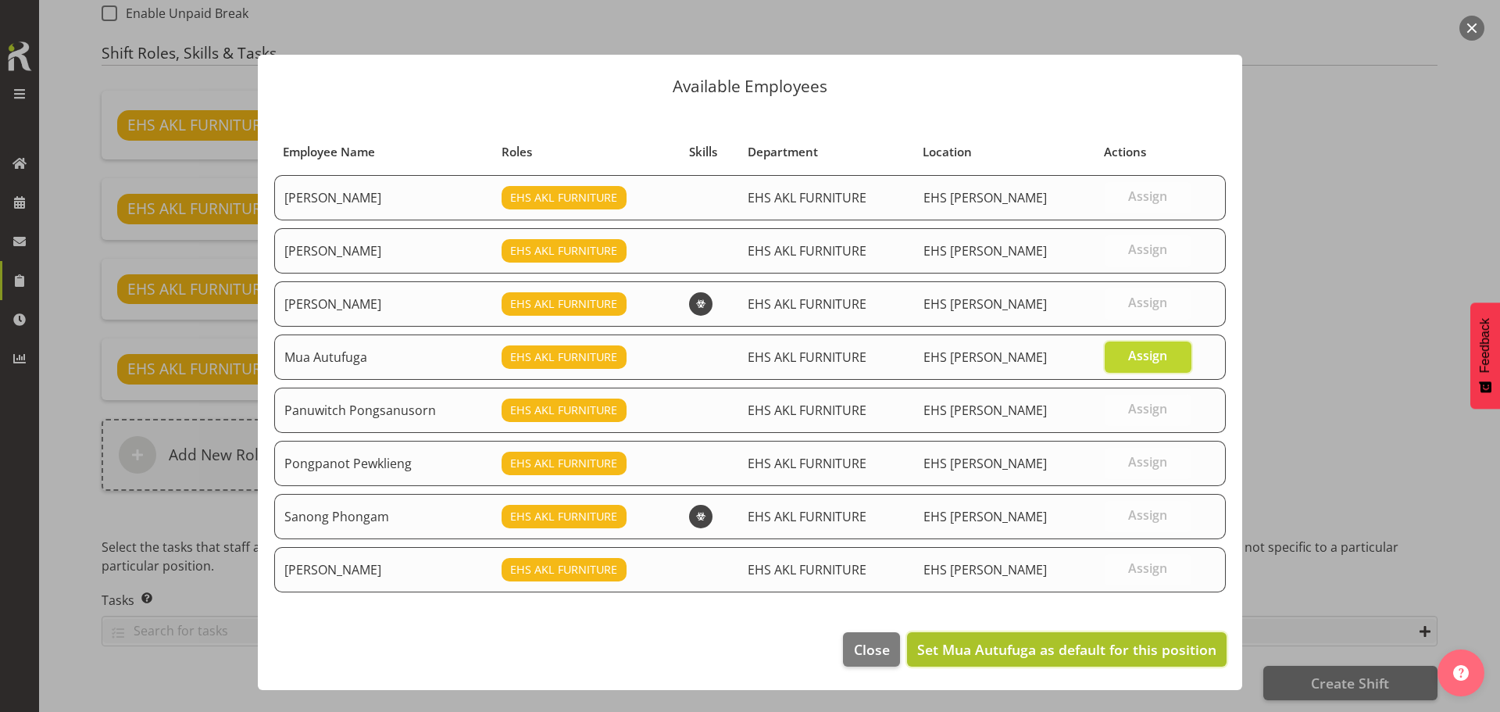
click at [1087, 651] on span "Set Mua Autufuga as default for this position" at bounding box center [1066, 649] width 299 height 19
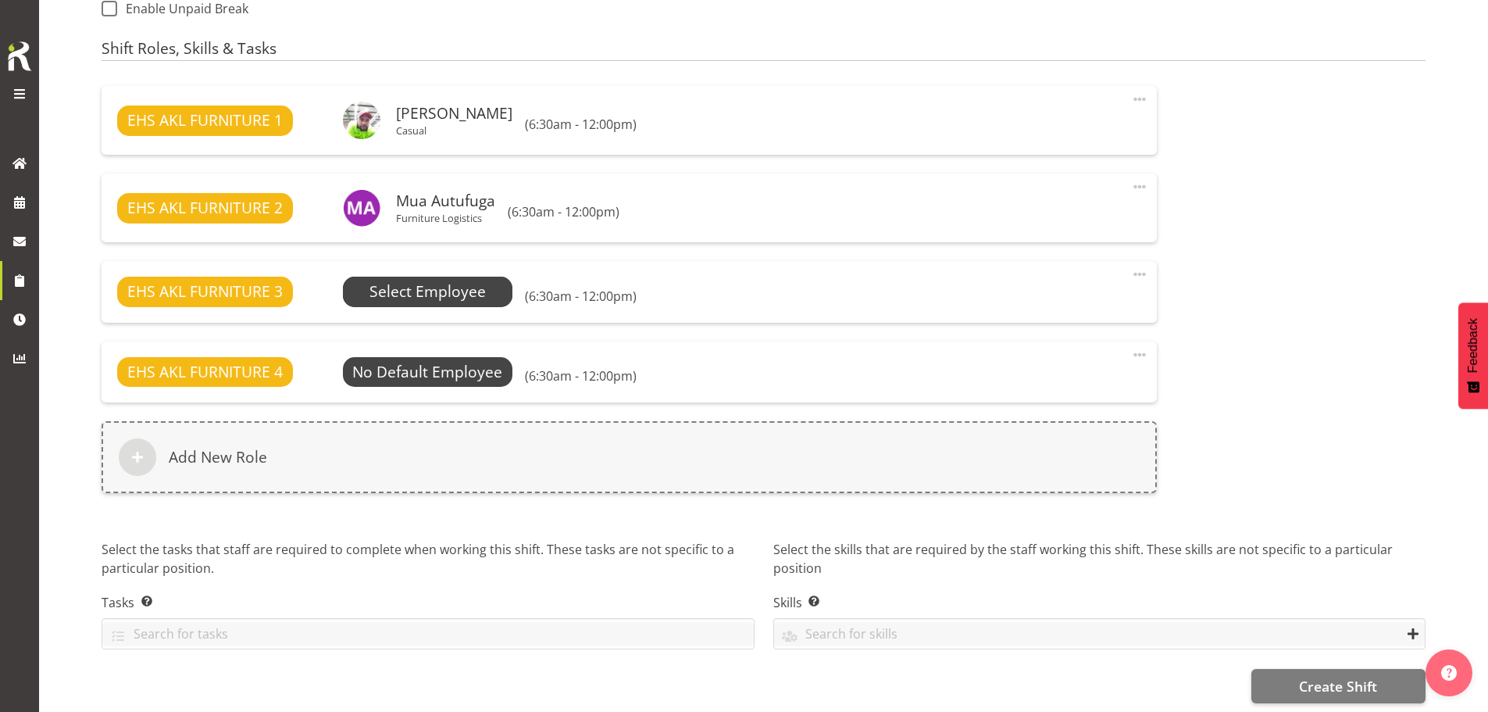
click at [430, 292] on span "Select Employee" at bounding box center [427, 291] width 116 height 23
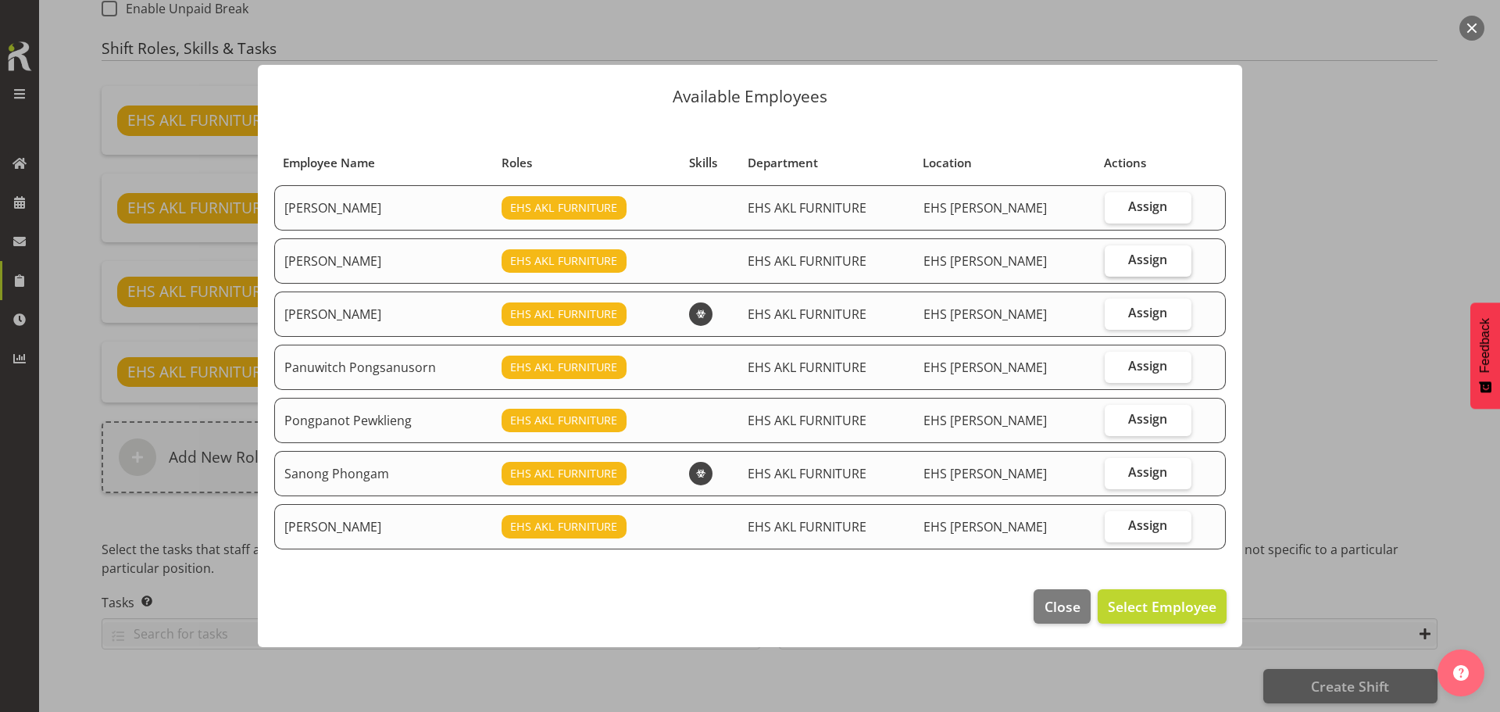
click at [1151, 261] on span "Assign" at bounding box center [1147, 259] width 39 height 16
click at [1115, 261] on input "Assign" at bounding box center [1109, 260] width 10 height 10
checkbox input "true"
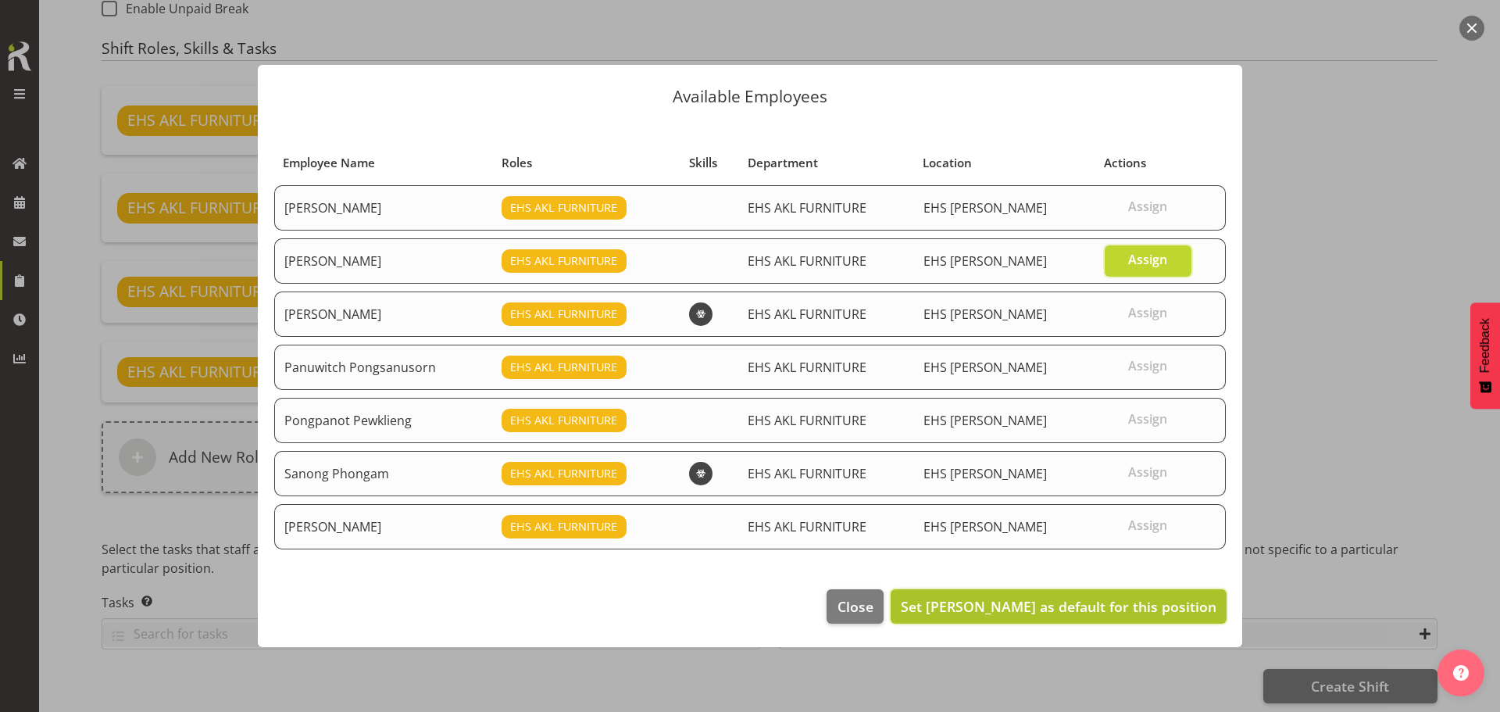
click at [1114, 608] on span "Set Manase Ward as default for this position" at bounding box center [1059, 606] width 316 height 19
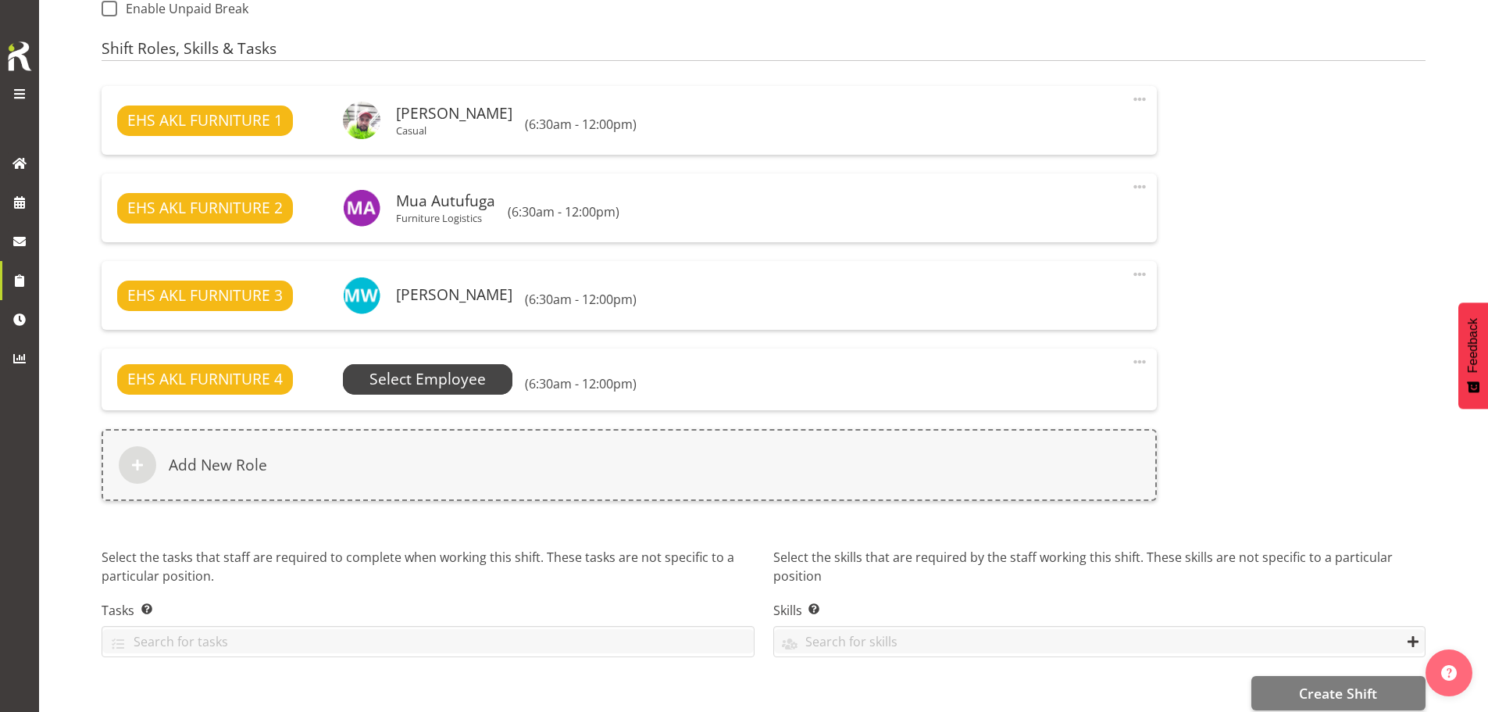
click at [419, 381] on span "Select Employee" at bounding box center [427, 379] width 116 height 23
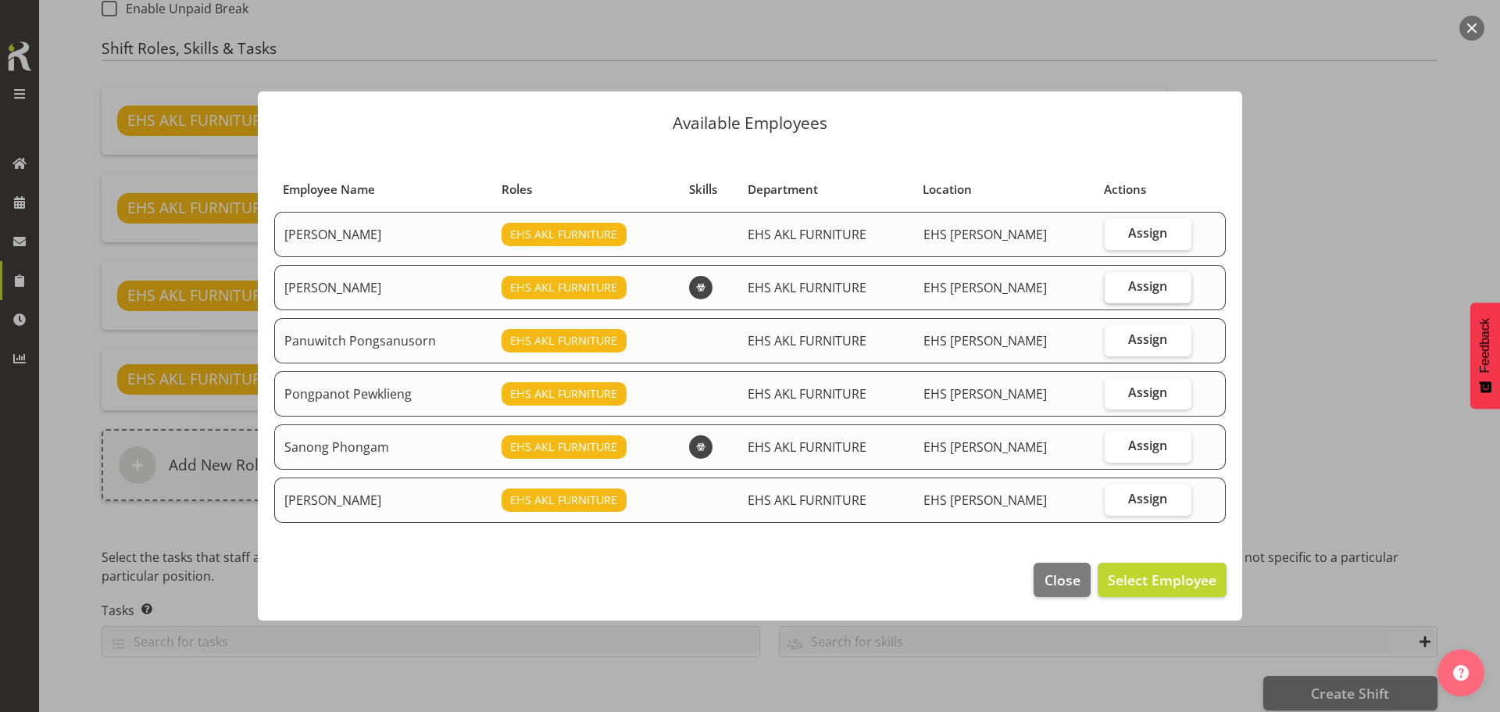
drag, startPoint x: 1128, startPoint y: 284, endPoint x: 1125, endPoint y: 469, distance: 184.3
click at [1128, 285] on span "Assign" at bounding box center [1147, 286] width 39 height 16
click at [1115, 285] on input "Assign" at bounding box center [1109, 286] width 10 height 10
checkbox input "true"
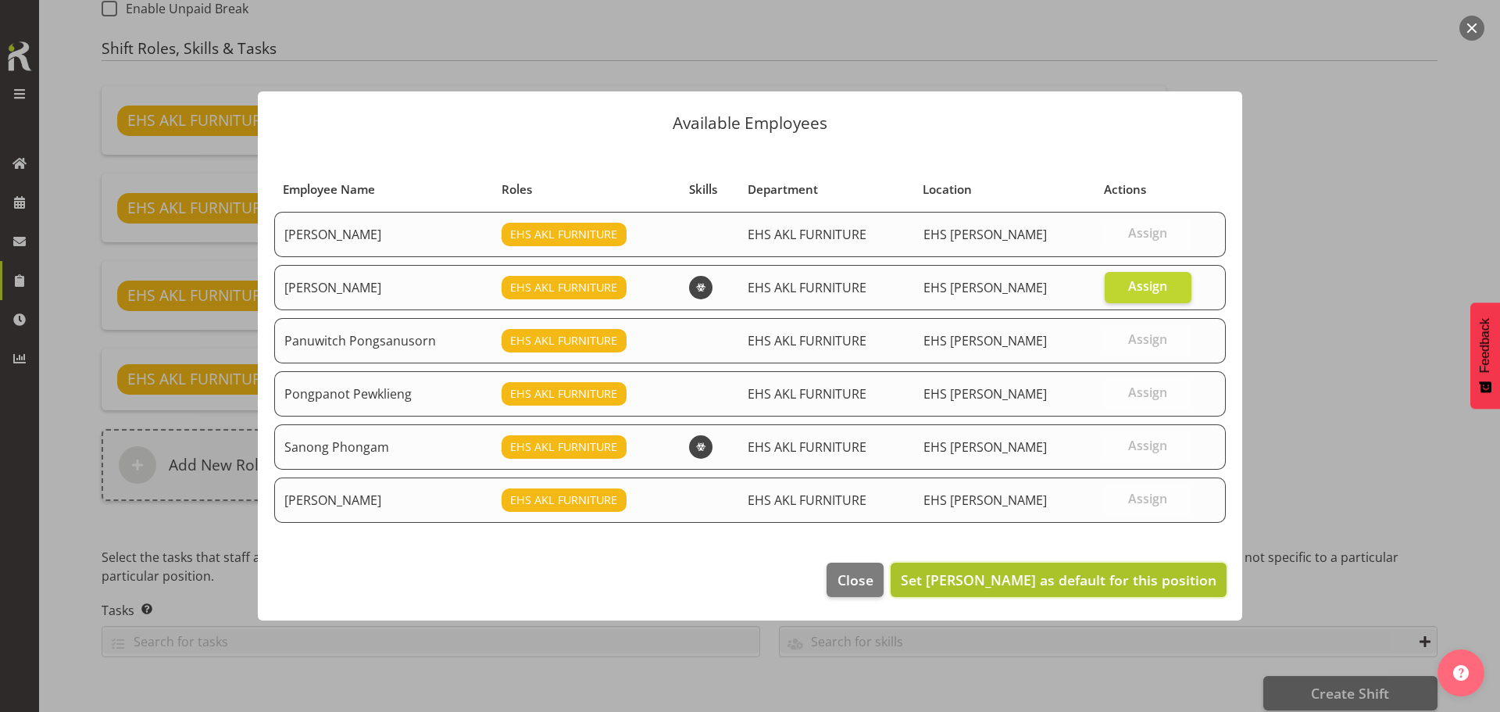
click at [1119, 574] on span "Set Michael Vaimauga as default for this position" at bounding box center [1059, 579] width 316 height 19
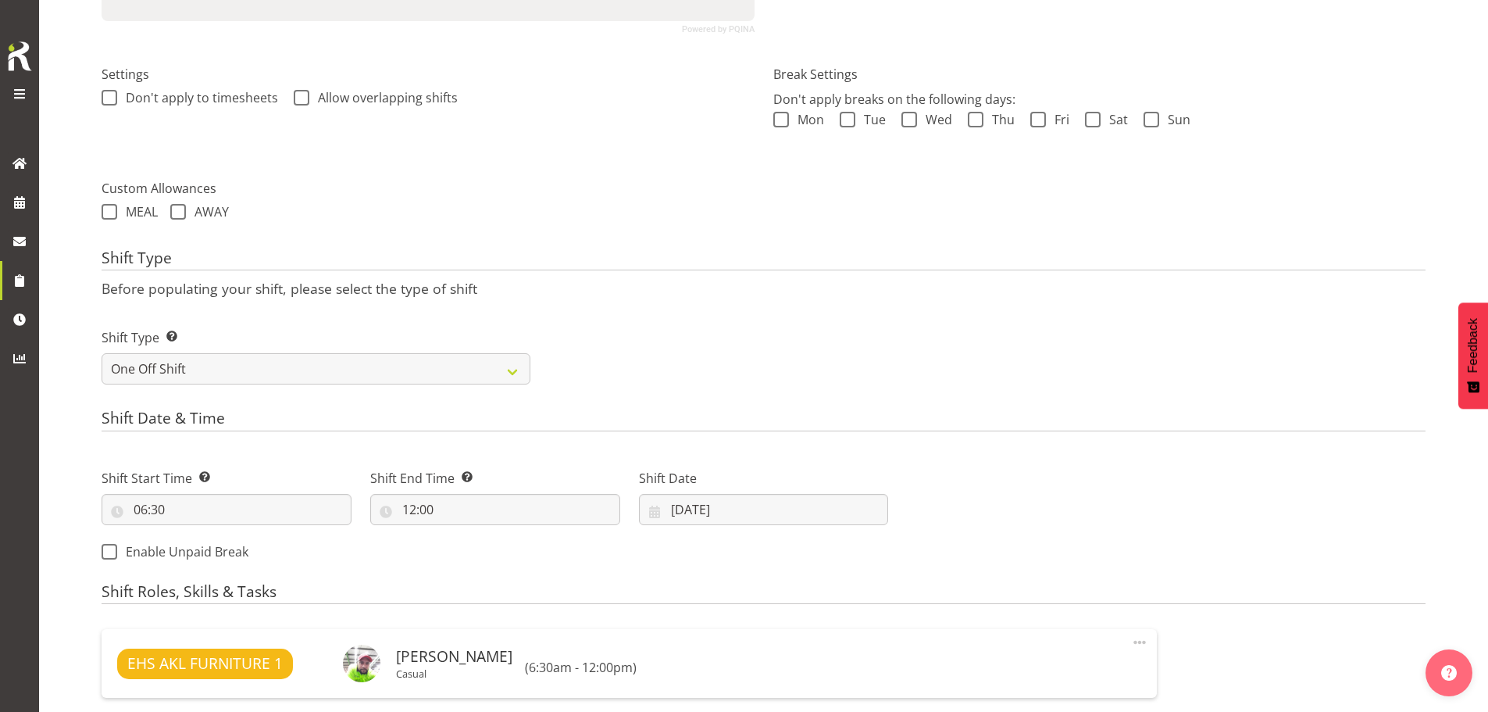
scroll to position [408, 0]
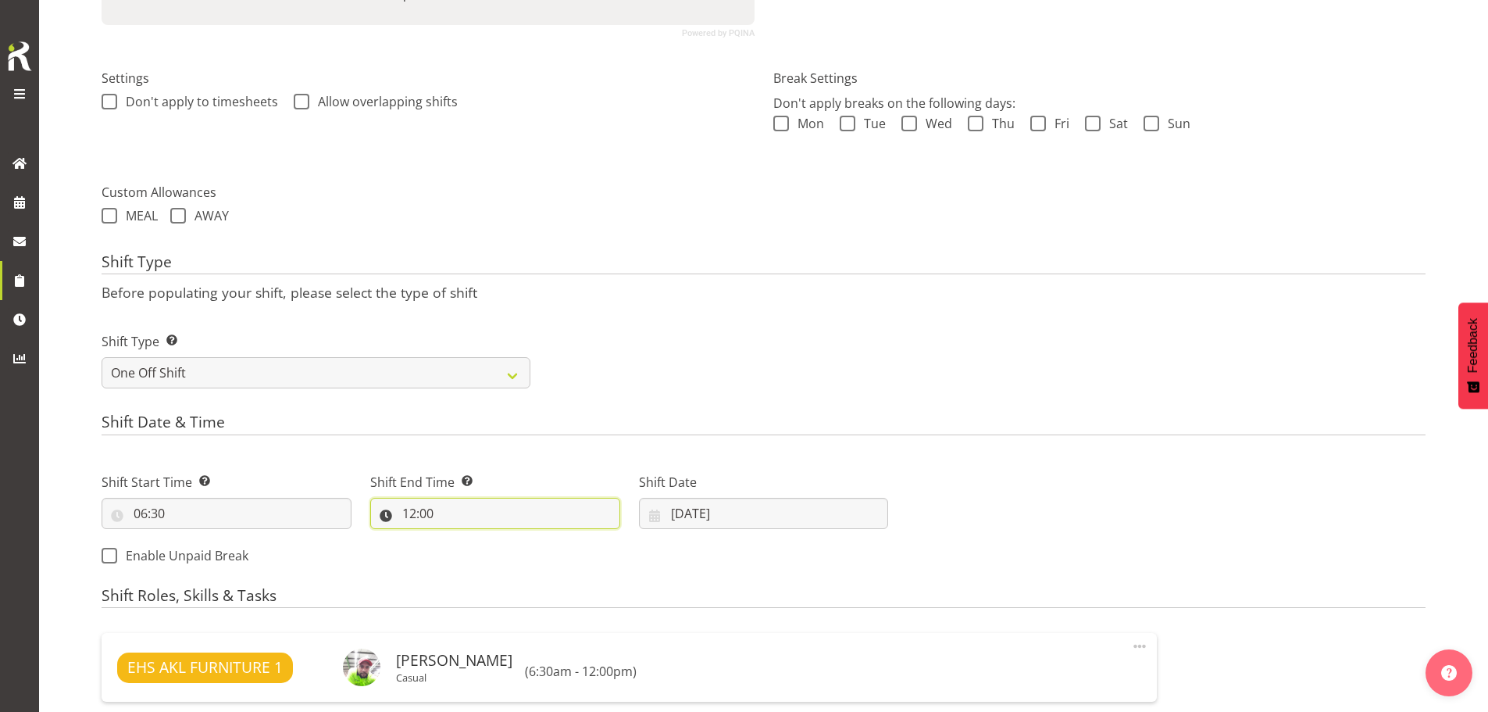
click at [417, 518] on input "12:00" at bounding box center [495, 513] width 250 height 31
click at [476, 555] on select "00 01 02 03 04 05 06 07 08 09 10 11 12 13 14 15 16 17 18 19 20 21 22 23" at bounding box center [476, 553] width 35 height 31
select select "10"
click at [459, 538] on select "00 01 02 03 04 05 06 07 08 09 10 11 12 13 14 15 16 17 18 19 20 21 22 23" at bounding box center [476, 553] width 35 height 31
type input "10:00"
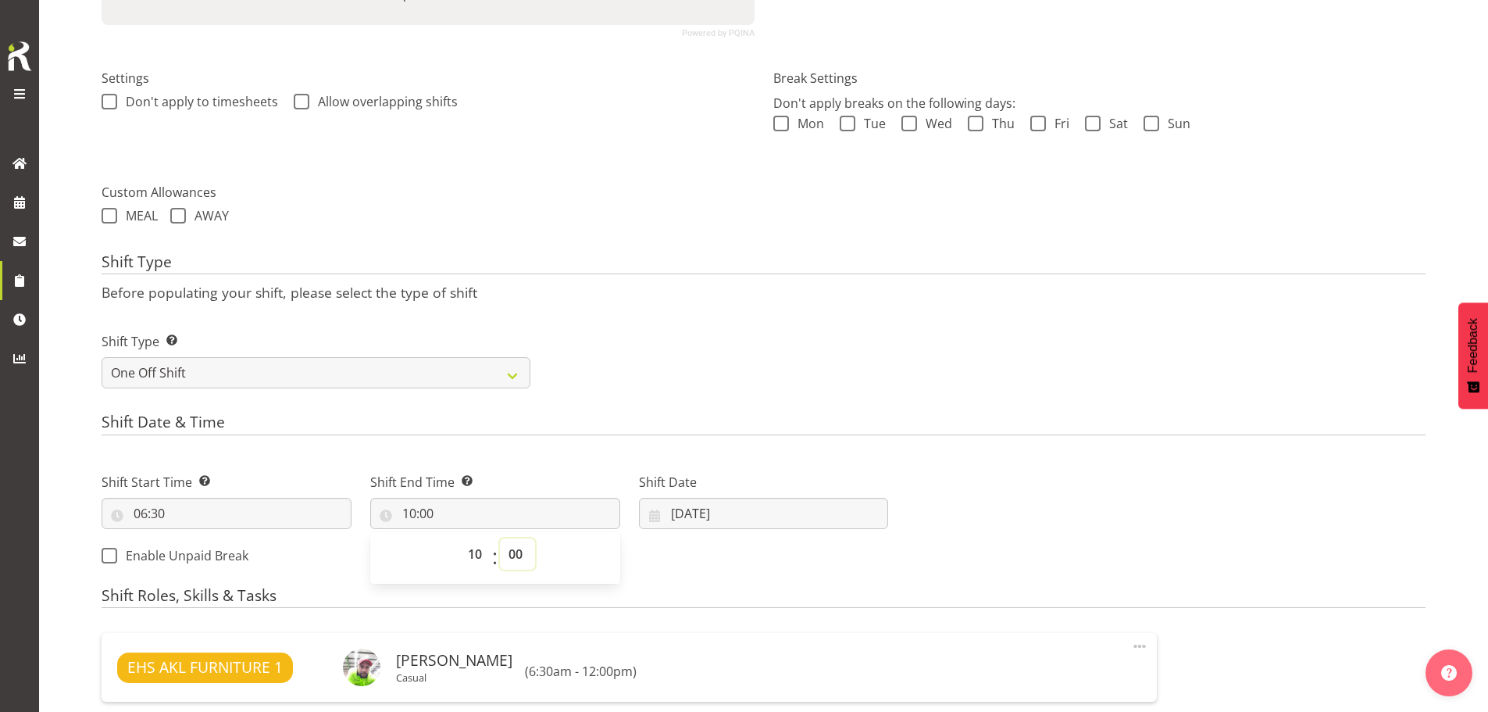
click at [512, 544] on select "00 01 02 03 04 05 06 07 08 09 10 11 12 13 14 15 16 17 18 19 20 21 22 23 24 25 2…" at bounding box center [517, 553] width 35 height 31
select select "30"
click at [500, 538] on select "00 01 02 03 04 05 06 07 08 09 10 11 12 13 14 15 16 17 18 19 20 21 22 23 24 25 2…" at bounding box center [517, 553] width 35 height 31
type input "10:30"
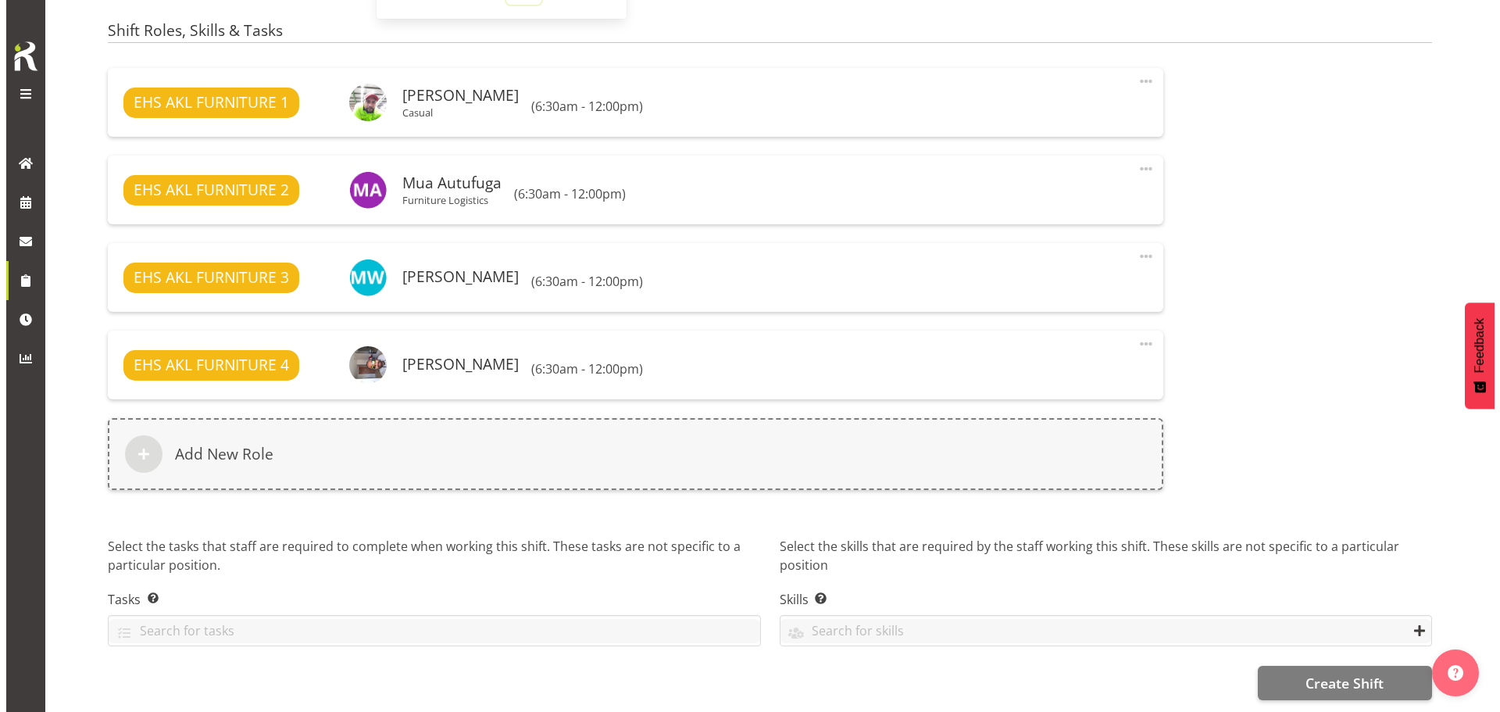
scroll to position [985, 0]
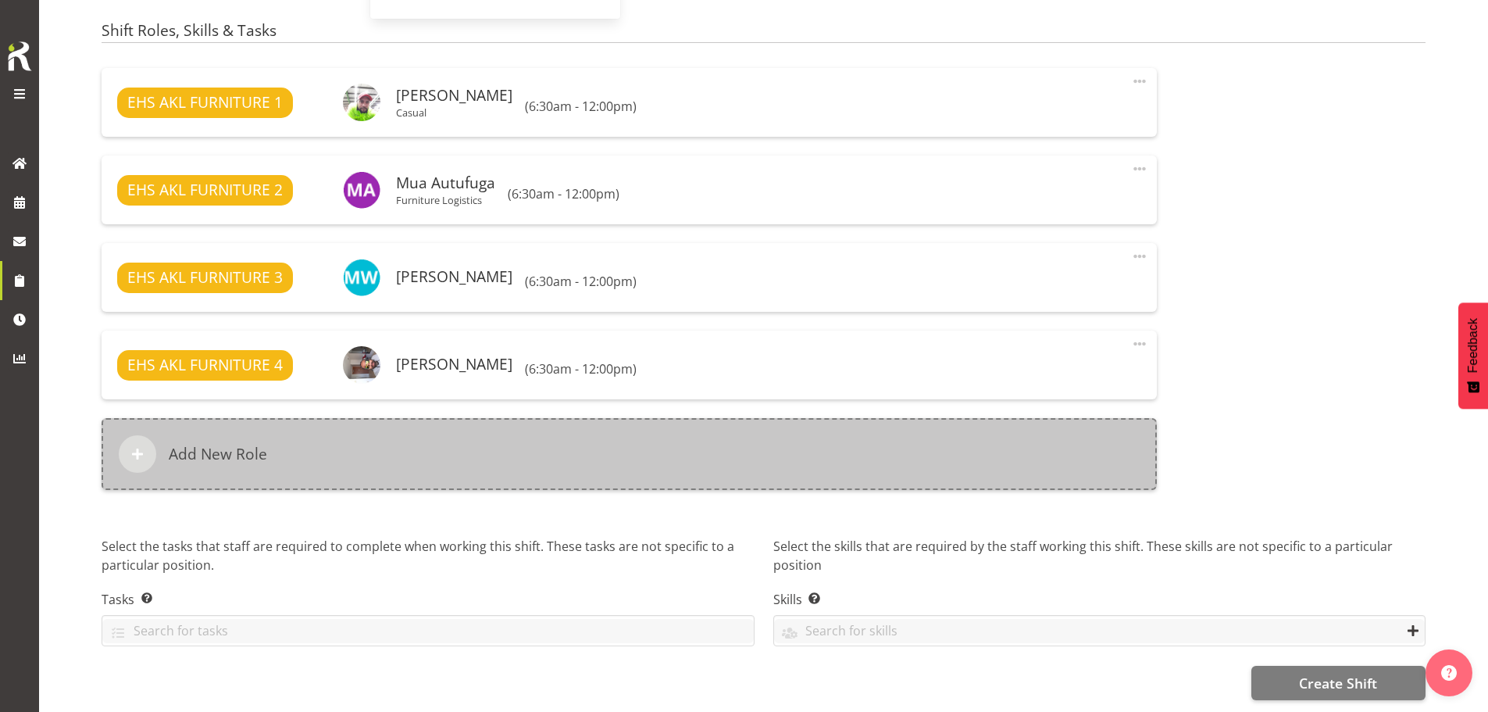
click at [761, 444] on div "Add New Role" at bounding box center [629, 454] width 1055 height 72
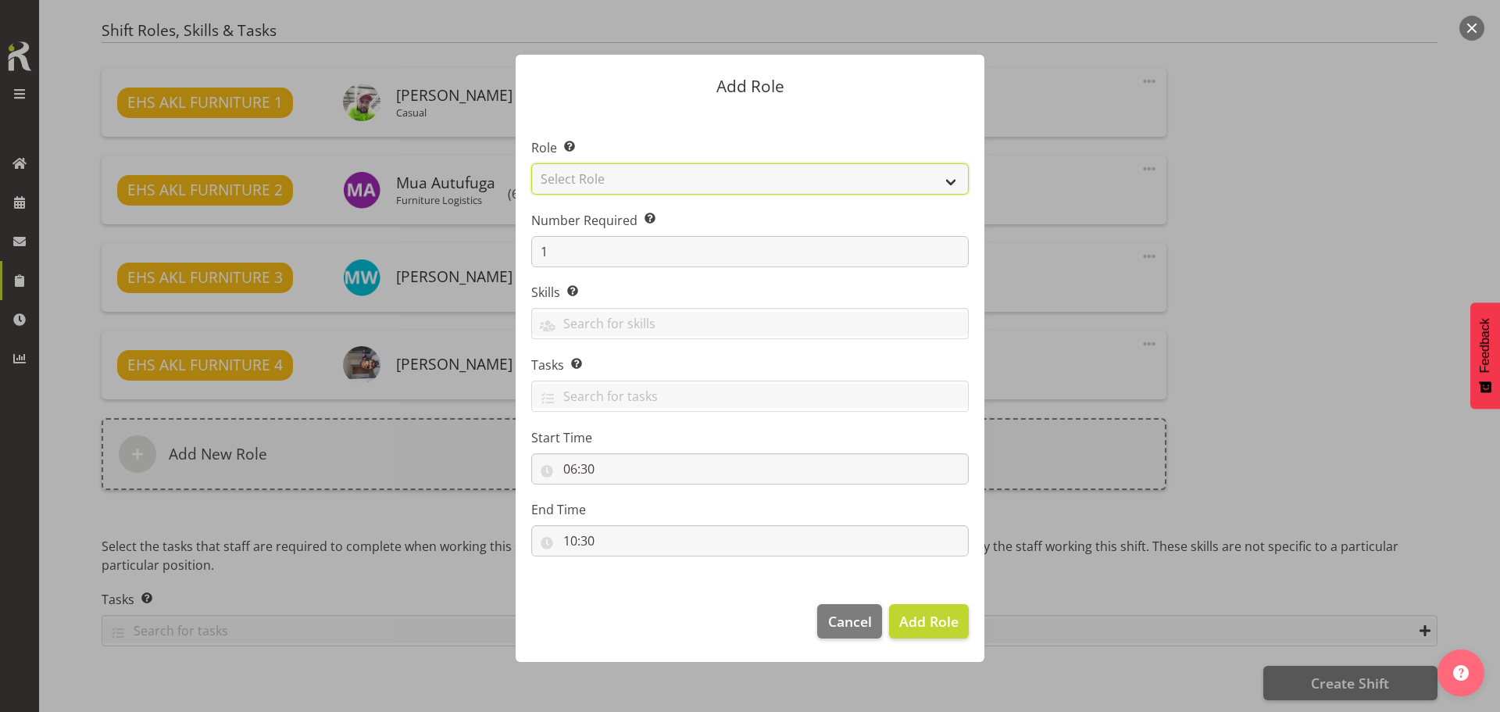
click at [769, 182] on select "Select Role ACCOUNT MANAGER ACCOUNT MANAGER DW ACCOUNTS AKL DIANNA VEHICLES AKL…" at bounding box center [749, 178] width 437 height 31
select select "81"
click at [531, 163] on select "Select Role ACCOUNT MANAGER ACCOUNT MANAGER DW ACCOUNTS AKL DIANNA VEHICLES AKL…" at bounding box center [749, 178] width 437 height 31
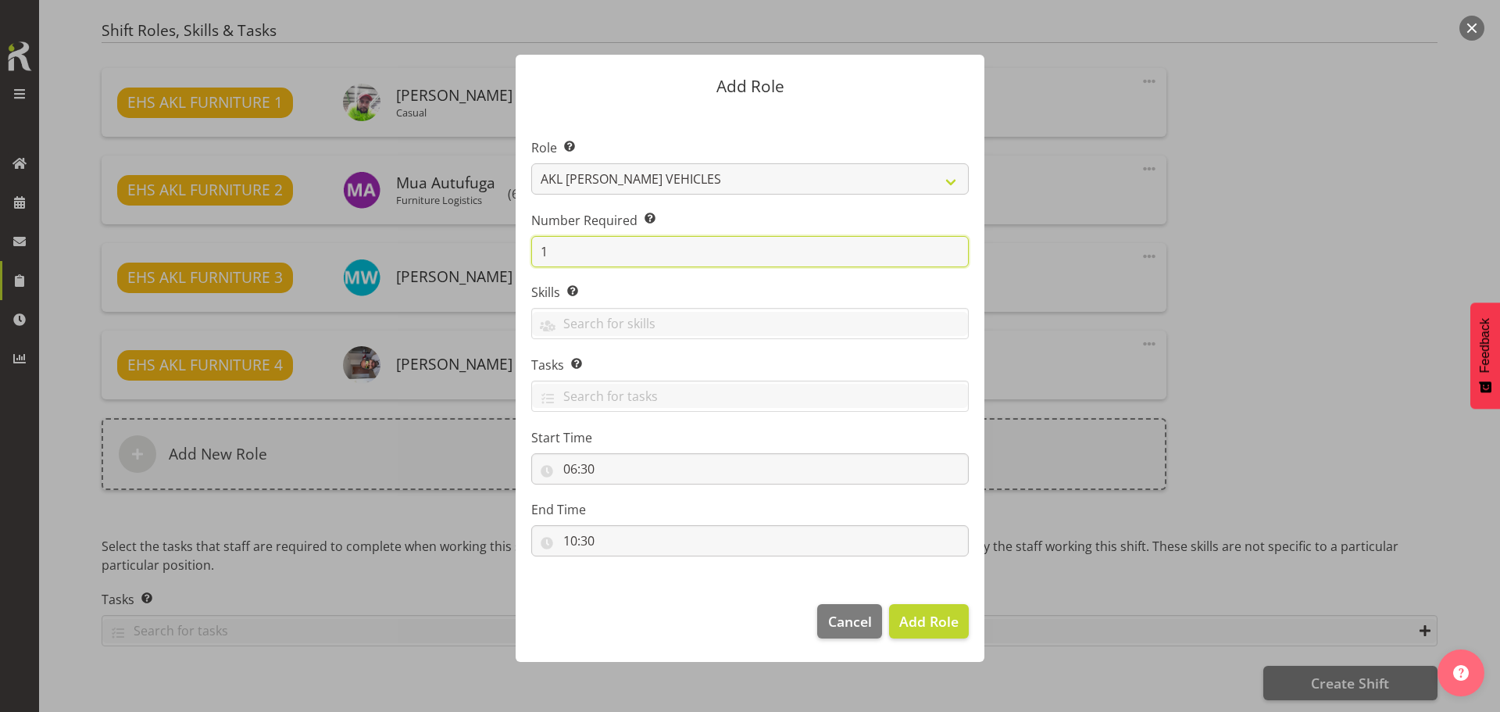
click at [603, 254] on input "1" at bounding box center [749, 251] width 437 height 31
type input "2"
click at [870, 604] on button "Add 2 Roles" at bounding box center [919, 621] width 98 height 34
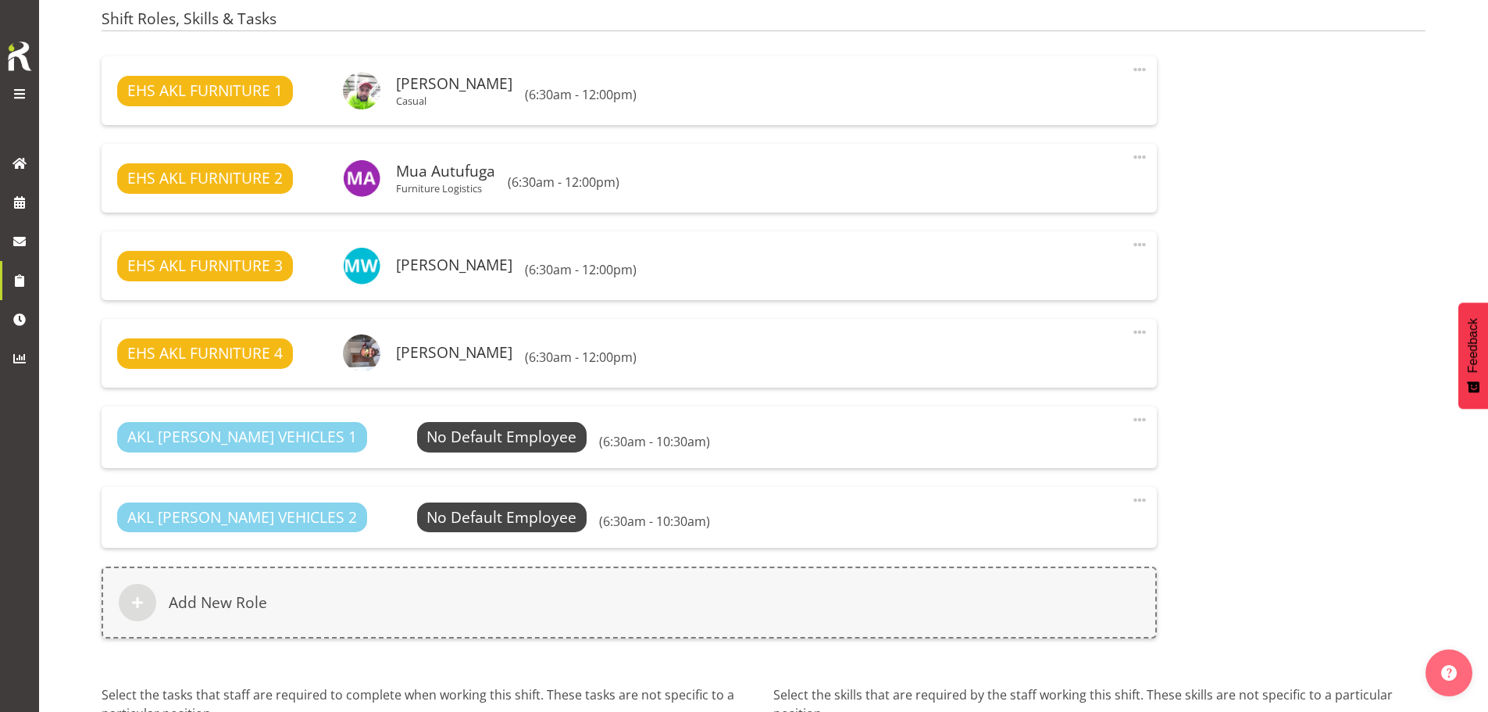
click at [433, 464] on div "AKL RYMER VEHICLES 1 No Default Employee Select Employee (6:30am - 10:30am) Edi…" at bounding box center [629, 436] width 1055 height 61
click at [443, 450] on span "Select Employee" at bounding box center [502, 437] width 170 height 30
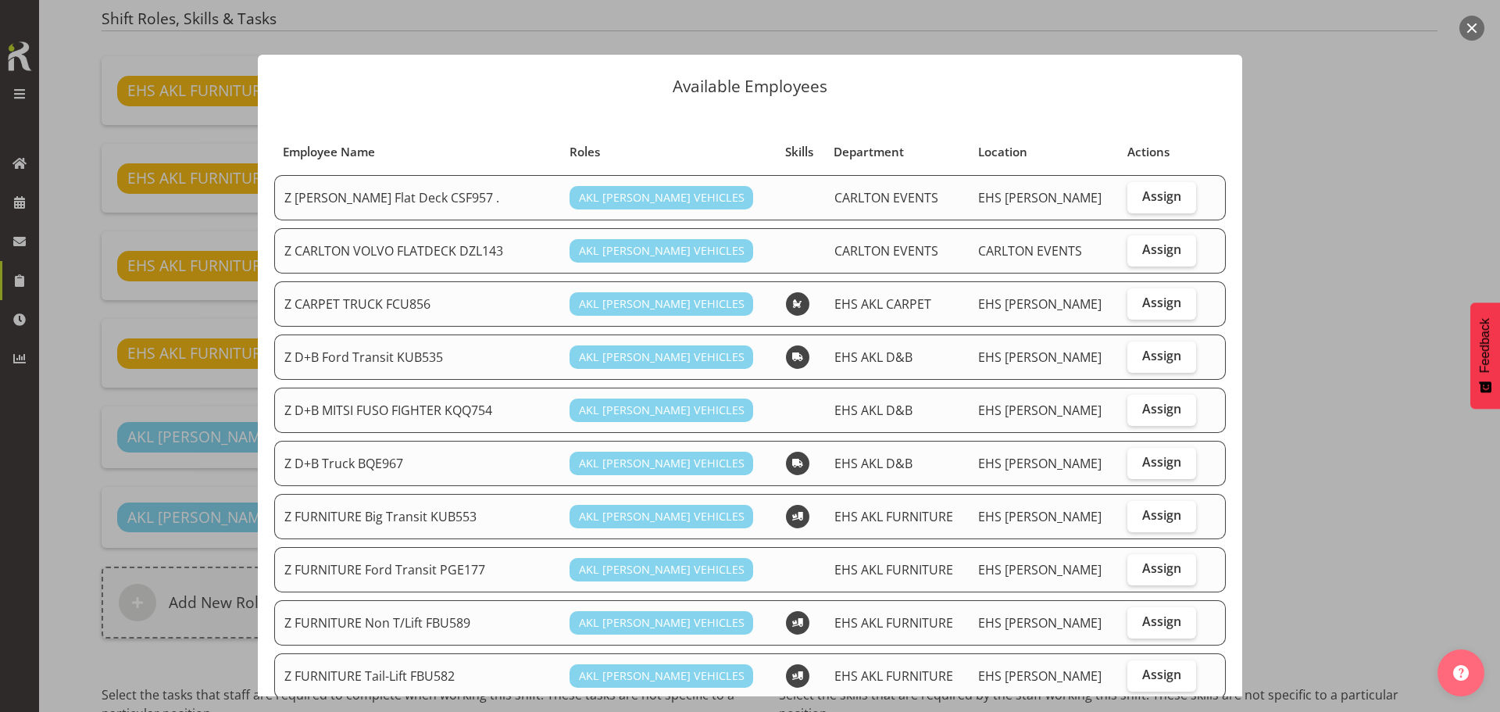
scroll to position [78, 0]
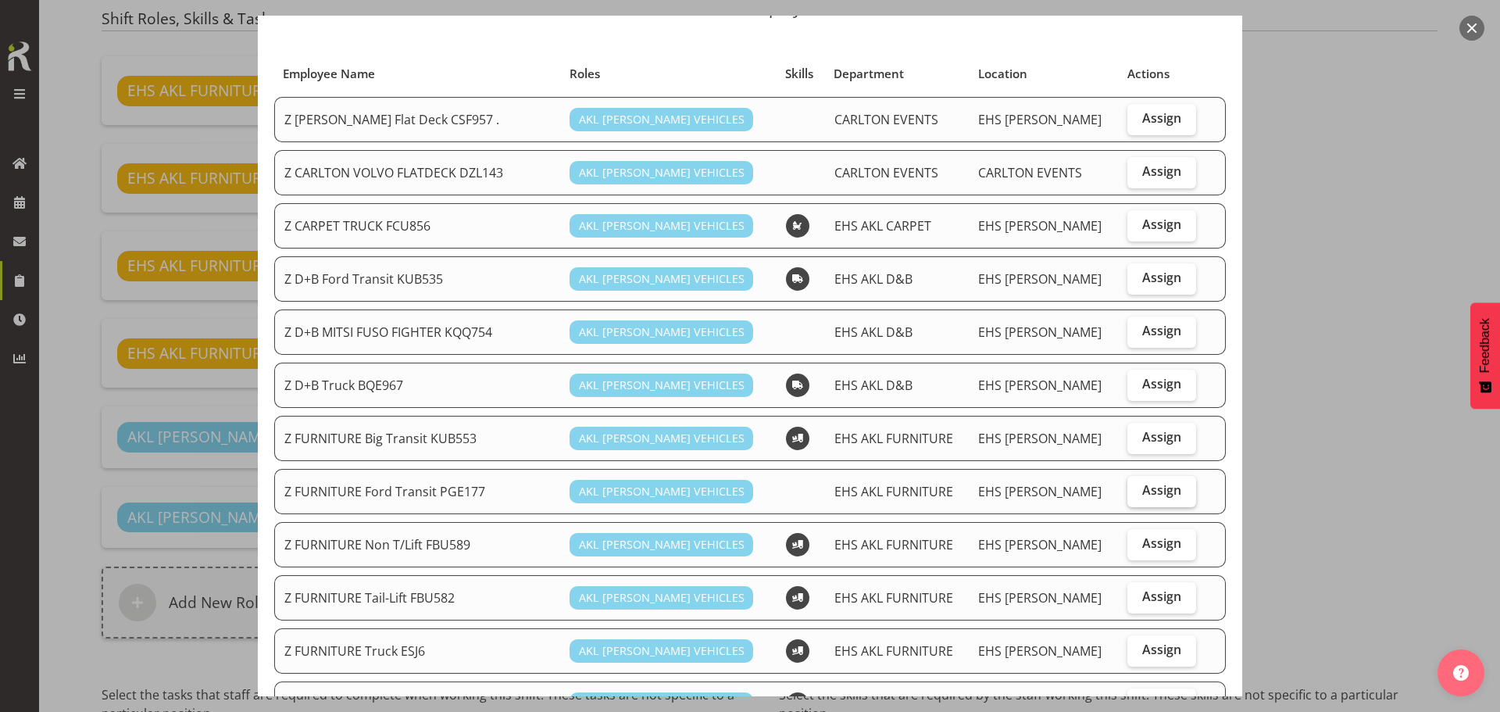
click at [1142, 492] on span "Assign" at bounding box center [1161, 490] width 39 height 16
click at [1130, 492] on input "Assign" at bounding box center [1132, 490] width 10 height 10
checkbox input "true"
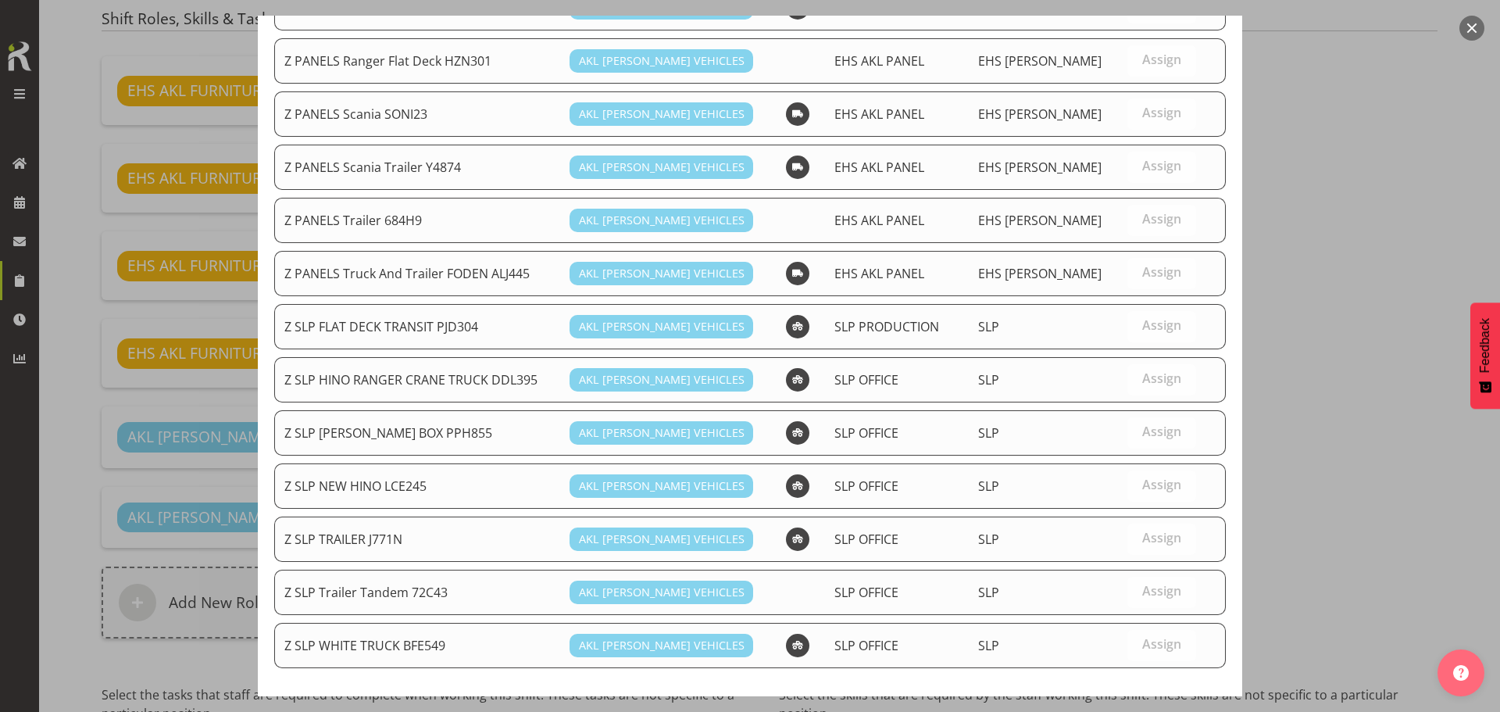
scroll to position [844, 0]
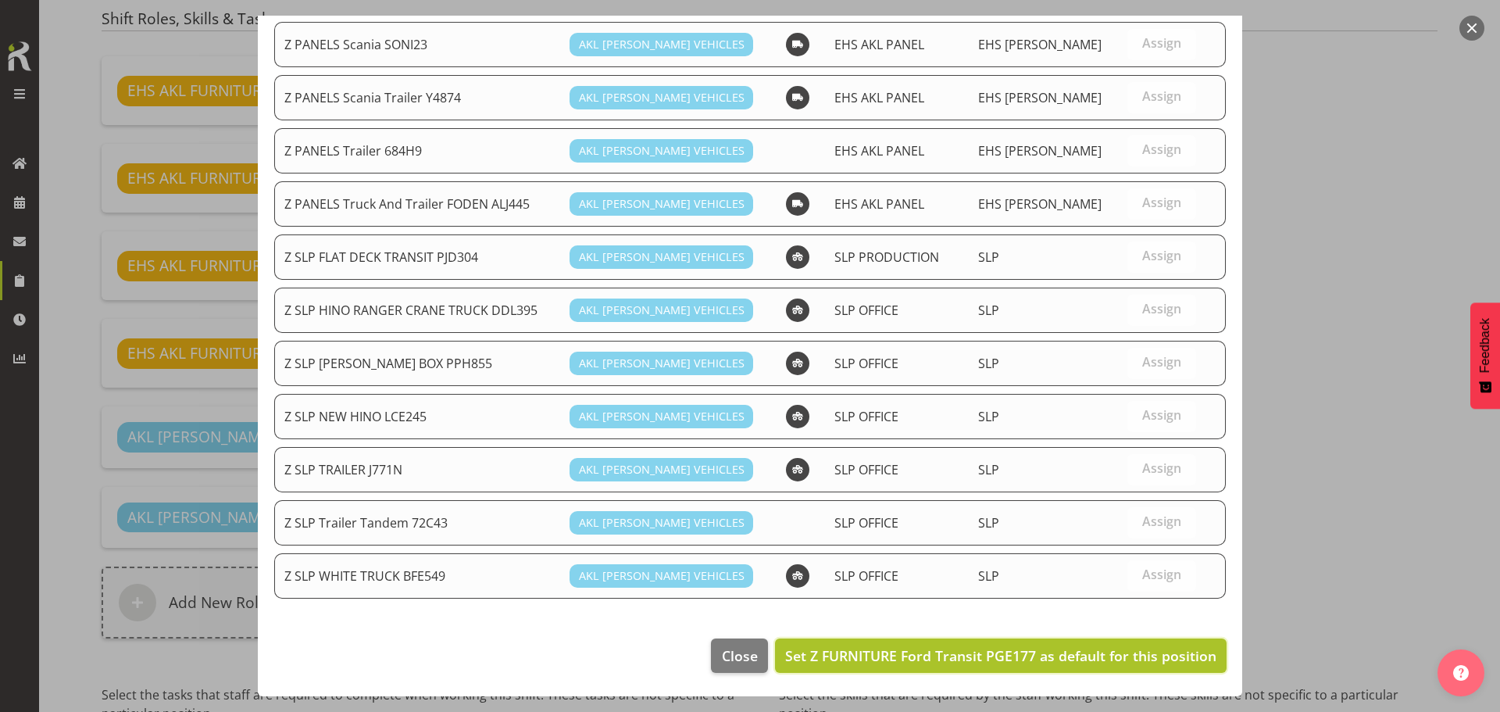
click at [1078, 656] on span "Set Z FURNITURE Ford Transit PGE177 as default for this position" at bounding box center [1000, 655] width 431 height 19
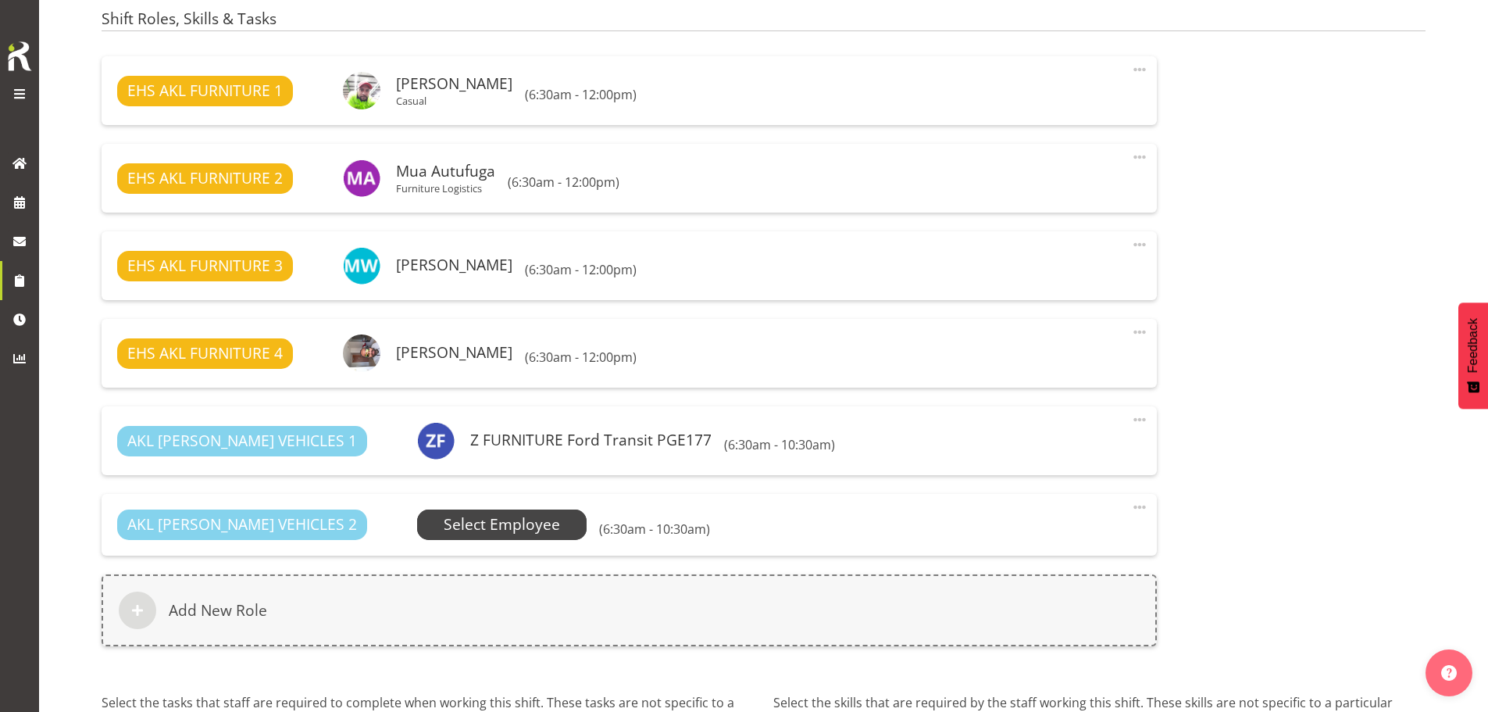
click at [489, 525] on span "Select Employee" at bounding box center [502, 524] width 116 height 23
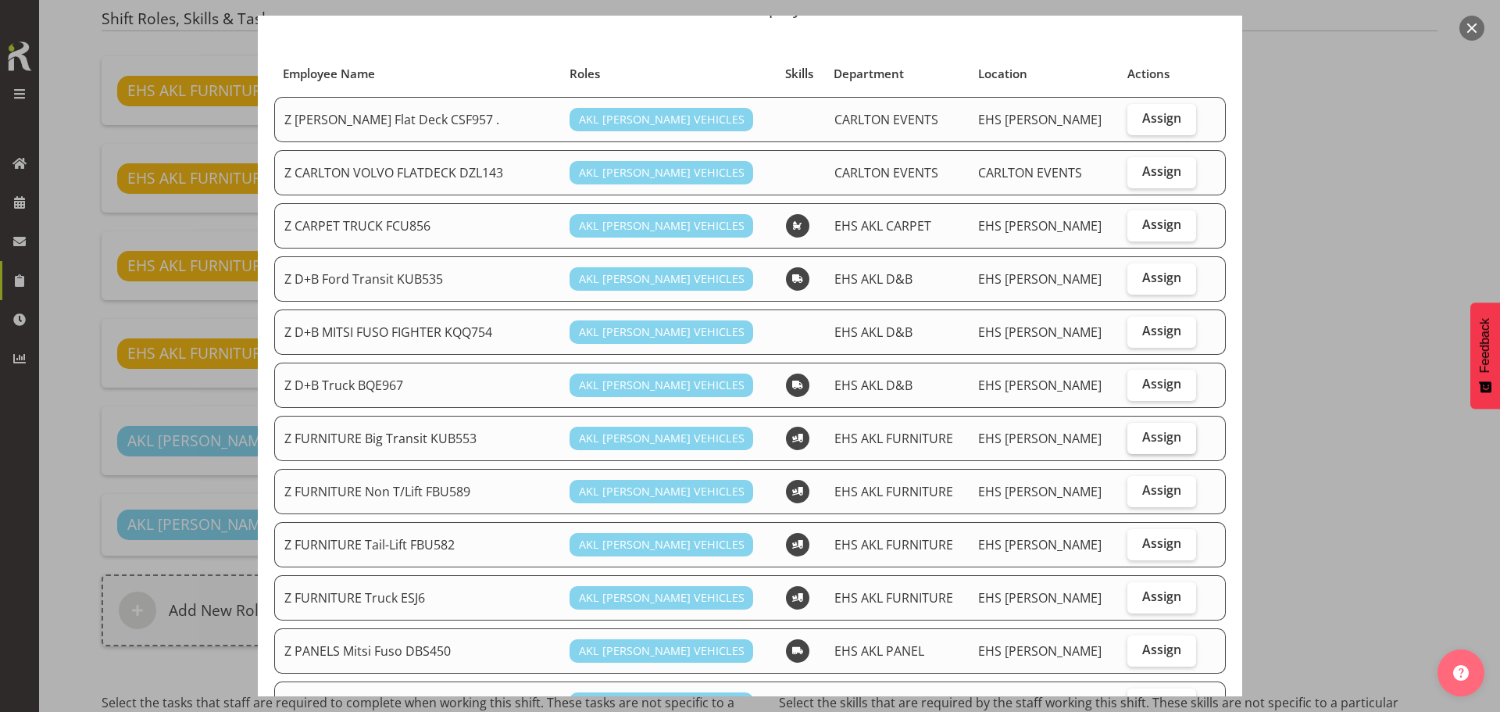
scroll to position [156, 0]
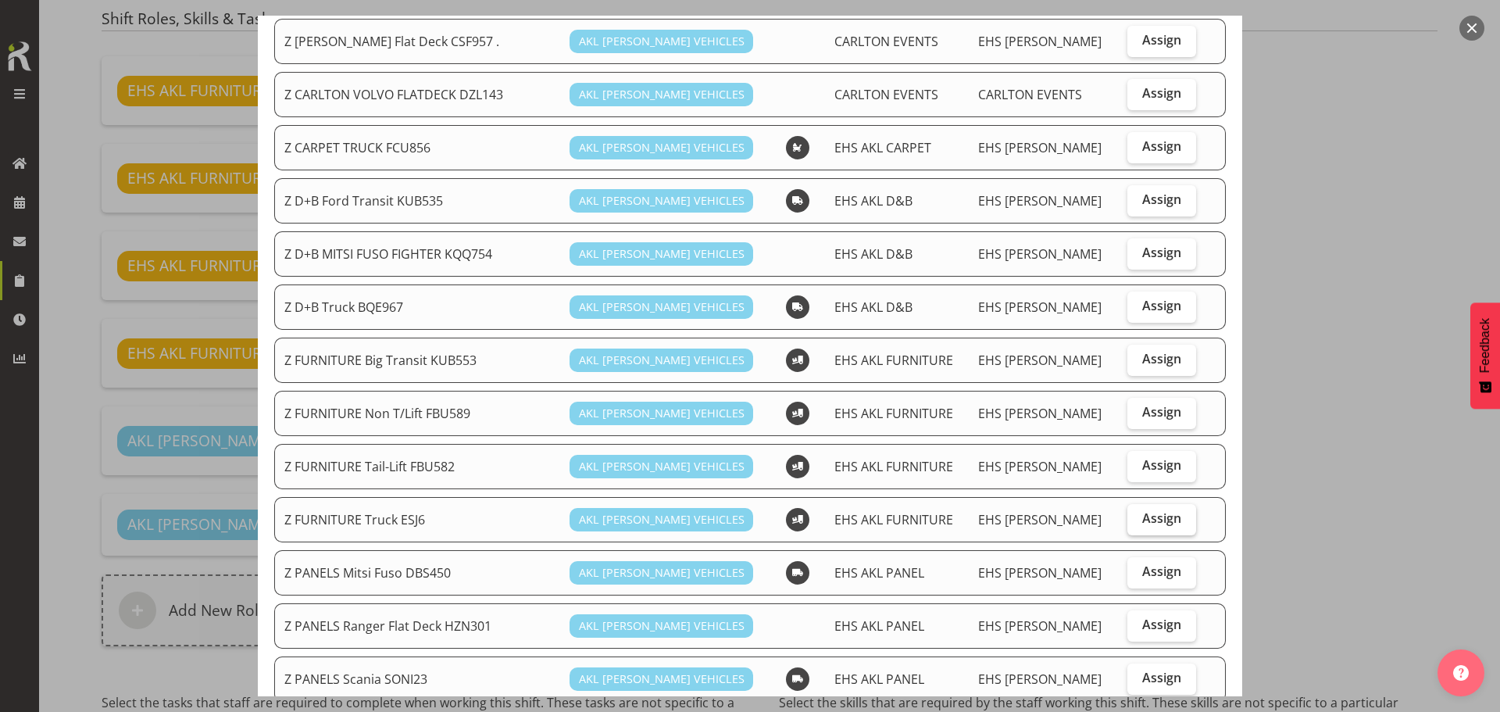
click at [1142, 520] on span "Assign" at bounding box center [1161, 518] width 39 height 16
click at [1137, 520] on input "Assign" at bounding box center [1132, 518] width 10 height 10
checkbox input "true"
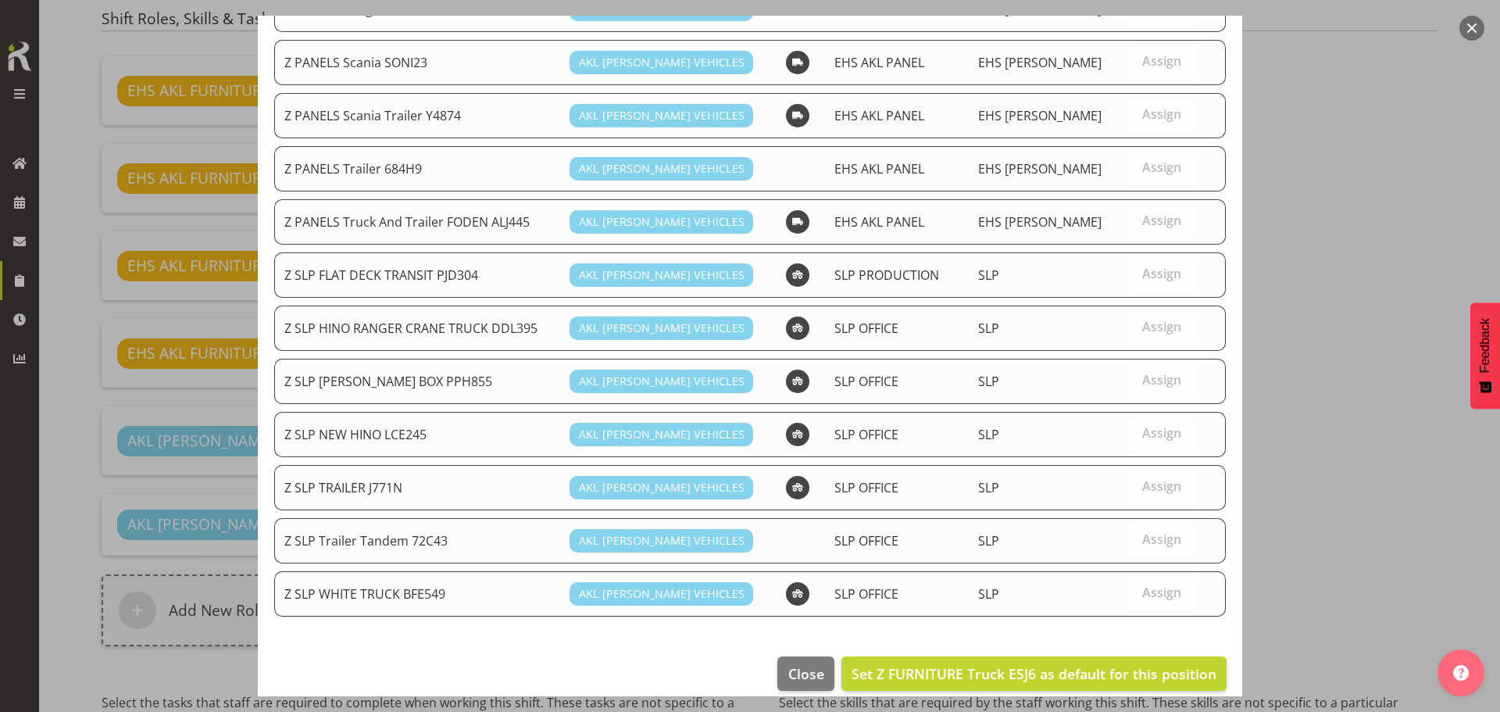
scroll to position [781, 0]
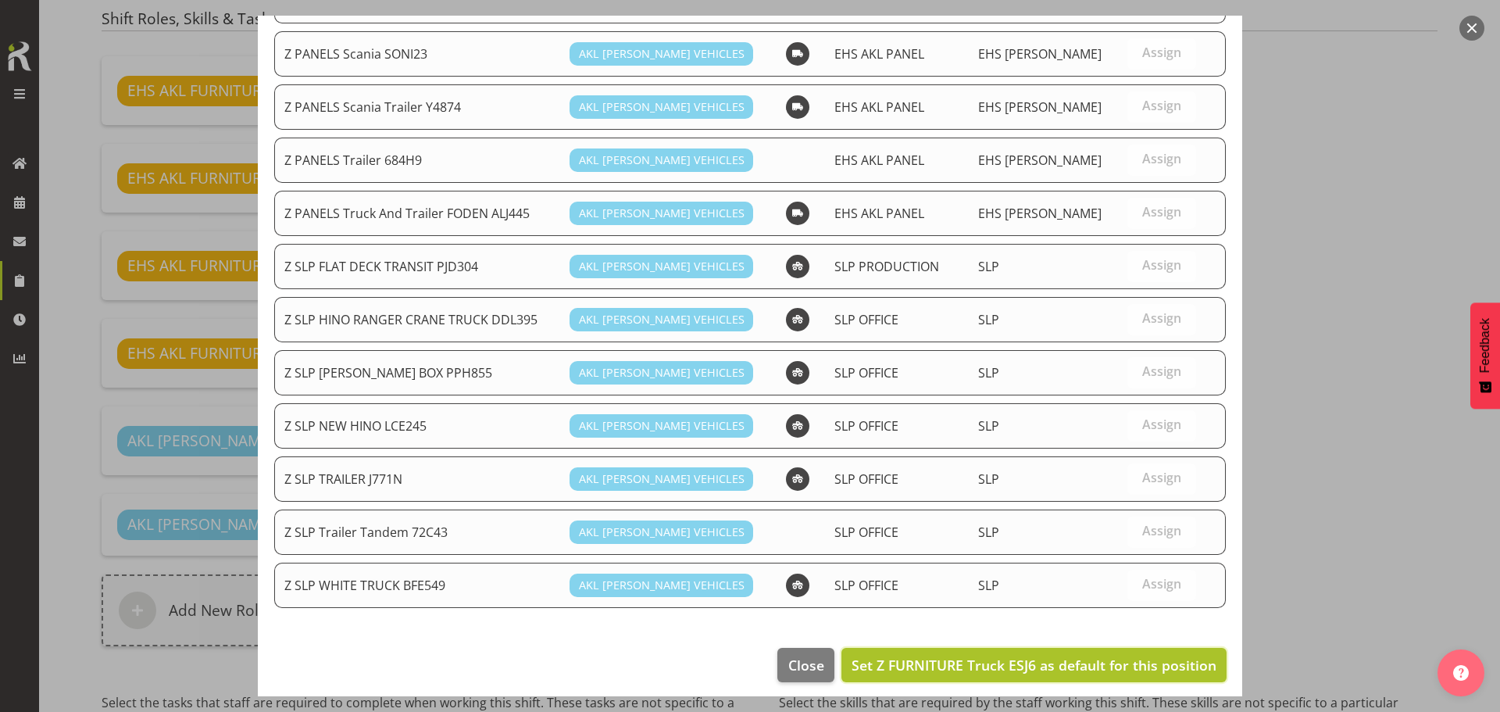
click at [1125, 669] on span "Set Z FURNITURE Truck ESJ6 as default for this position" at bounding box center [1033, 664] width 365 height 19
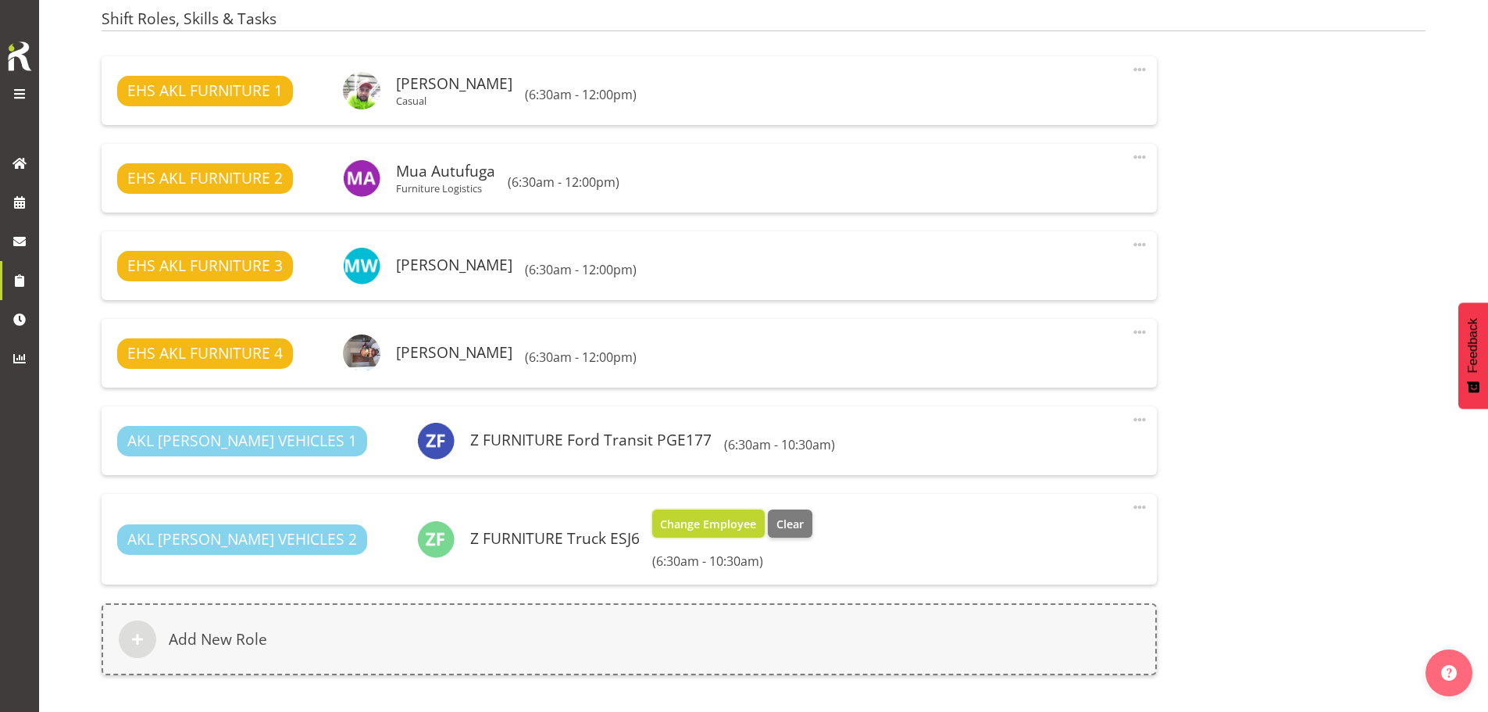
click at [660, 526] on span "Change Employee" at bounding box center [708, 523] width 96 height 17
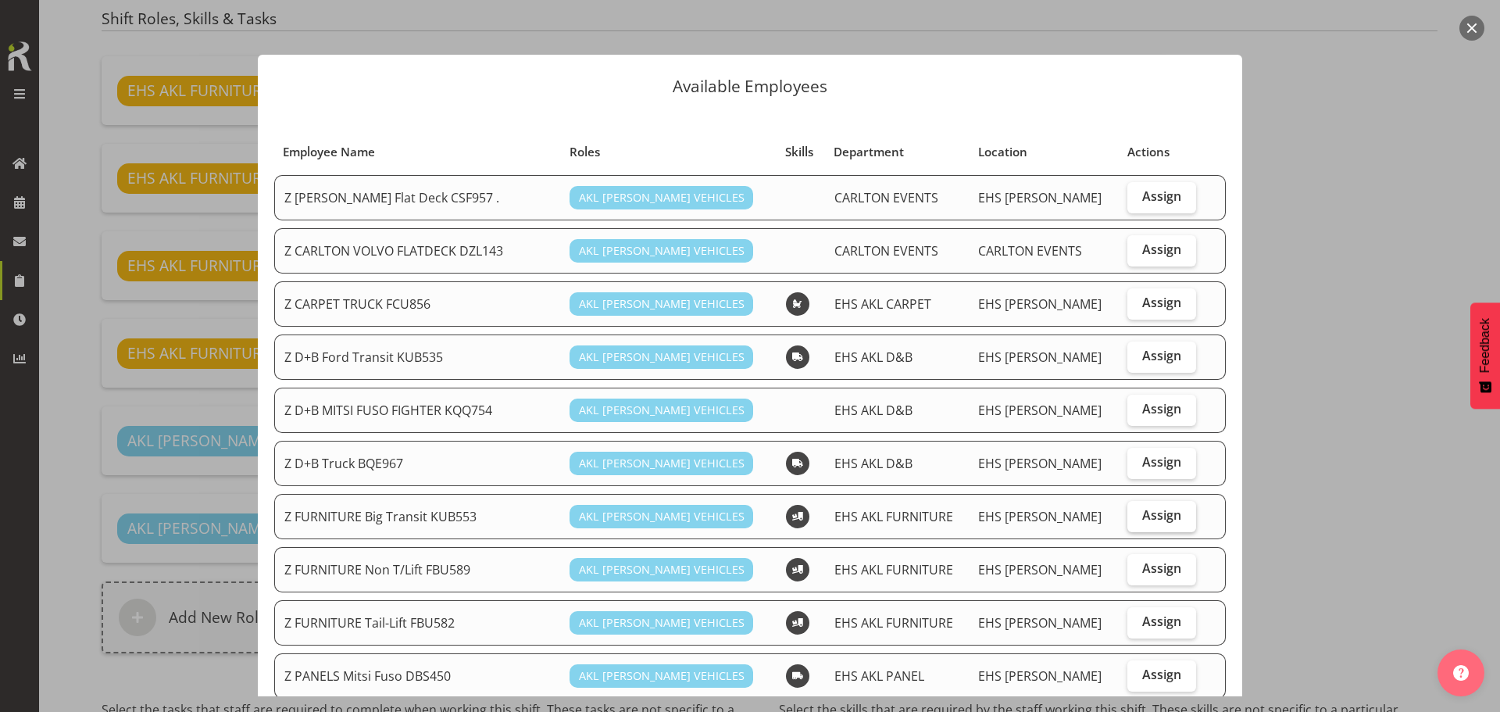
click at [1143, 517] on span "Assign" at bounding box center [1161, 515] width 39 height 16
click at [1137, 517] on input "Assign" at bounding box center [1132, 515] width 10 height 10
checkbox input "true"
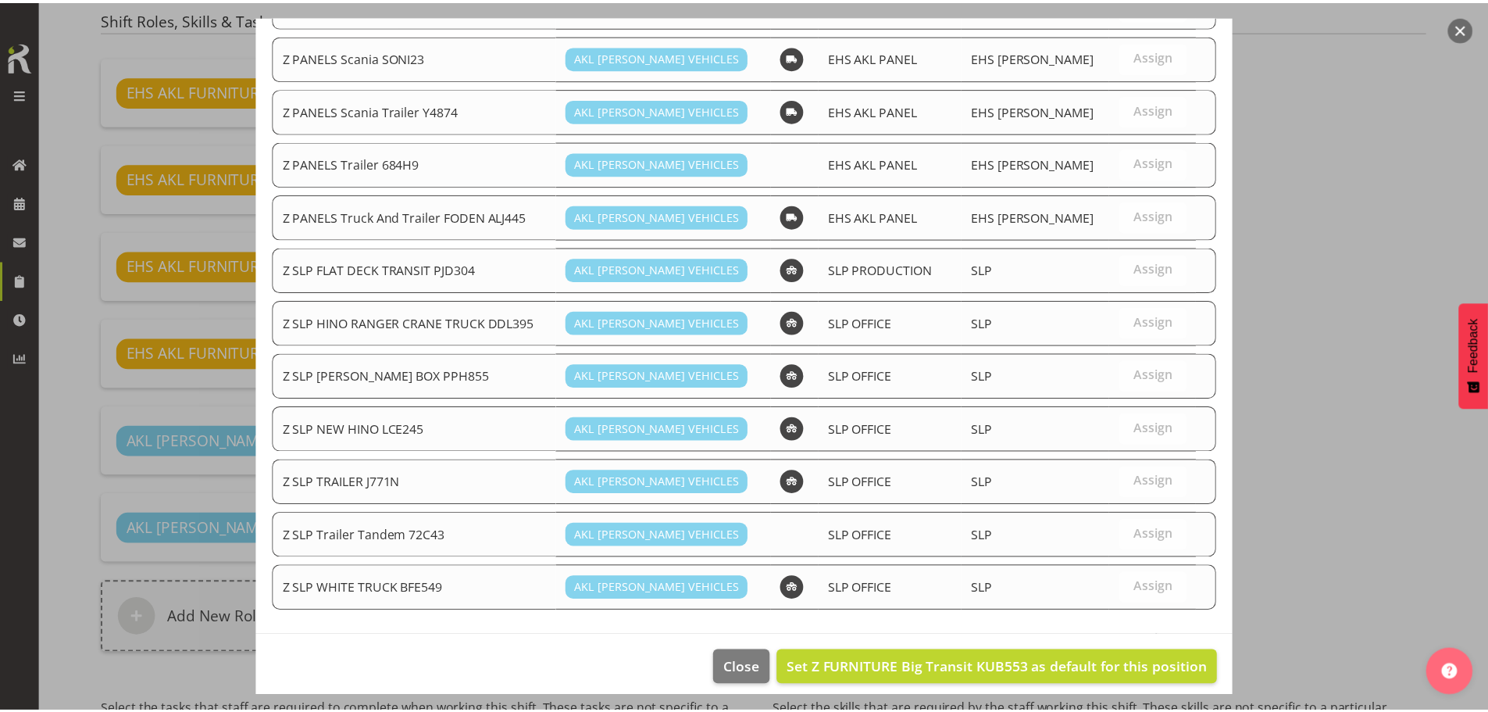
scroll to position [737, 0]
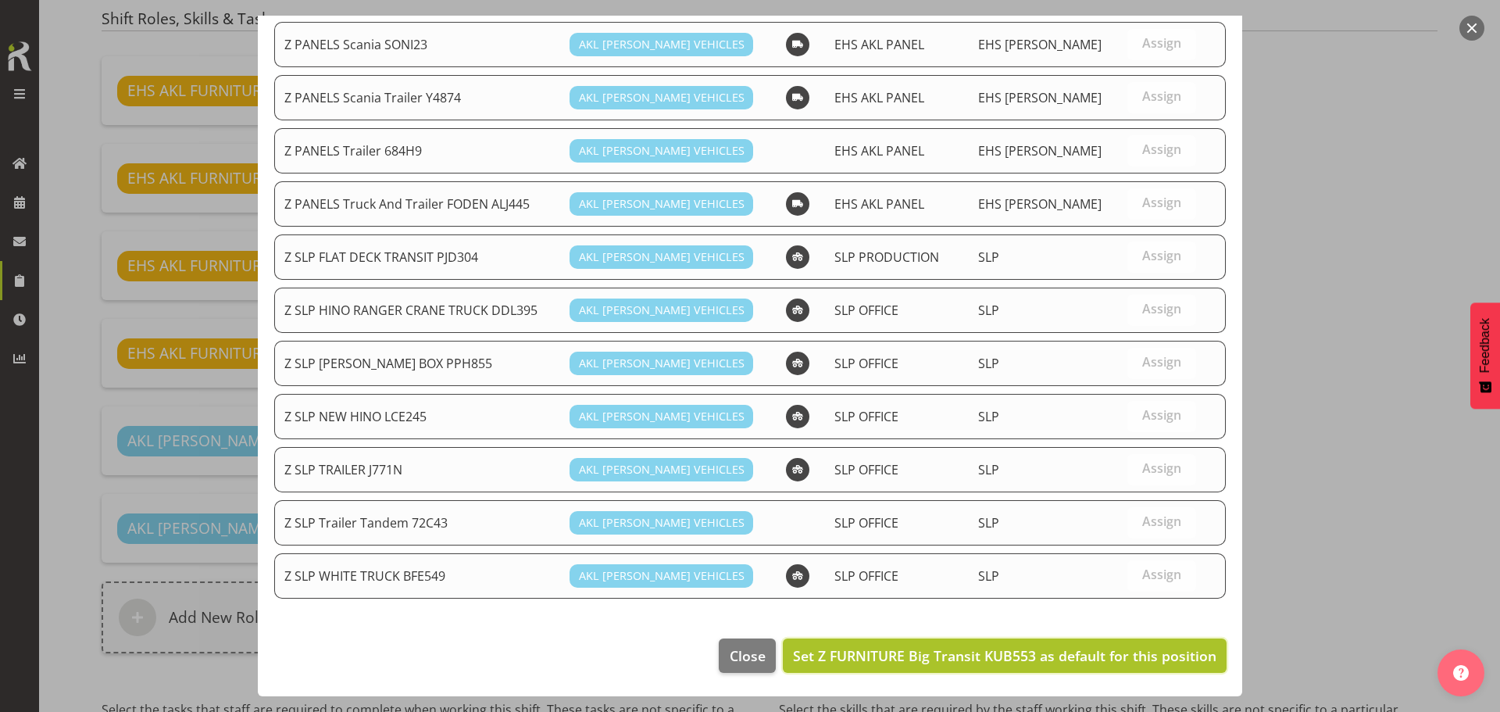
click at [1128, 651] on span "Set Z FURNITURE Big Transit KUB553 as default for this position" at bounding box center [1004, 655] width 423 height 19
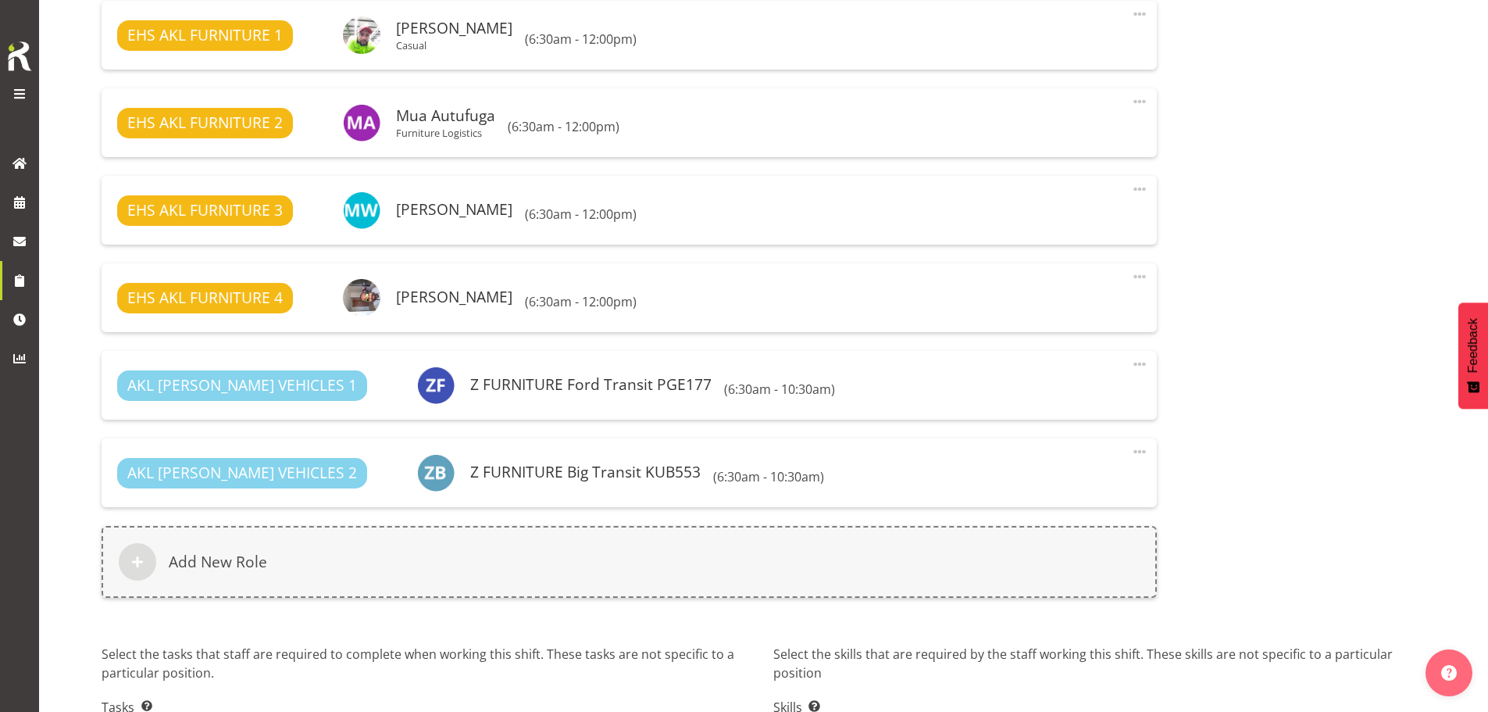
scroll to position [1160, 0]
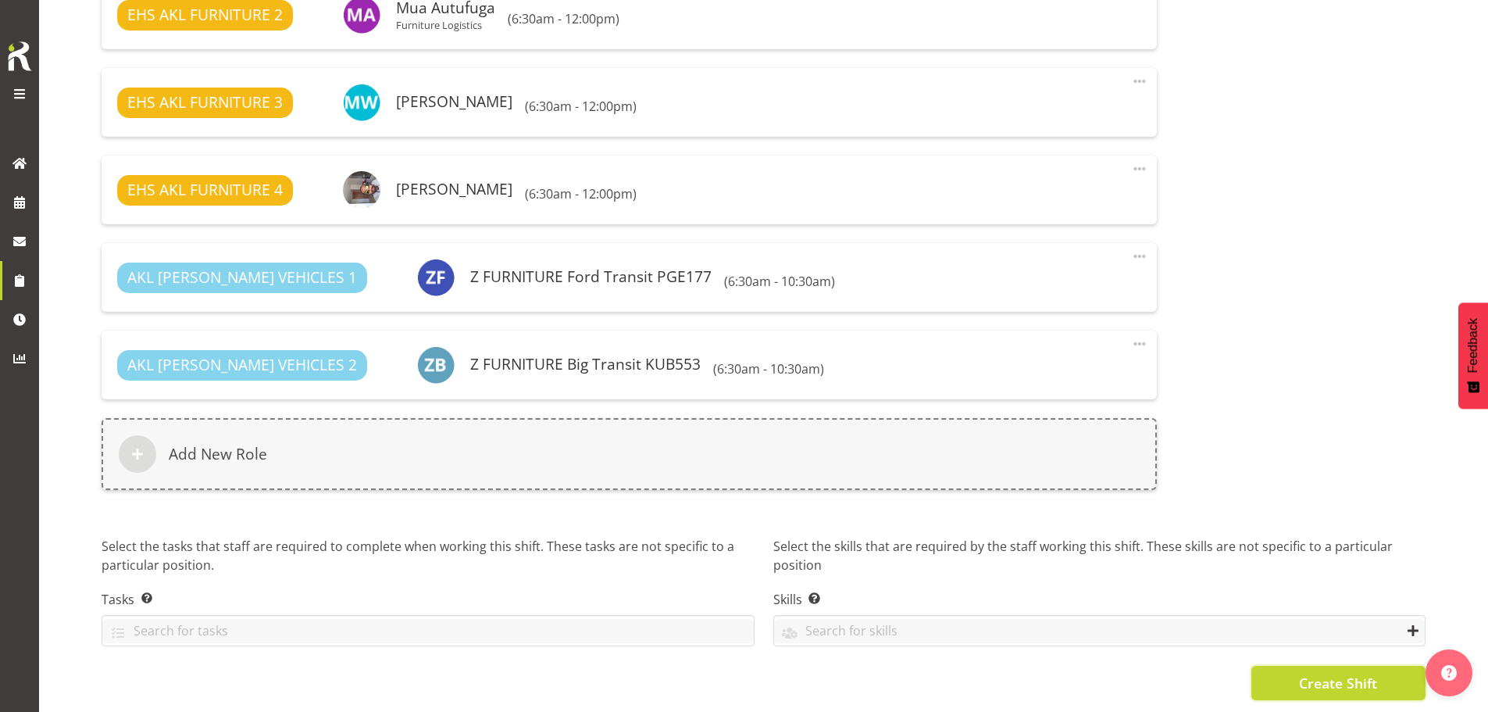
click at [1346, 672] on span "Create Shift" at bounding box center [1338, 682] width 78 height 20
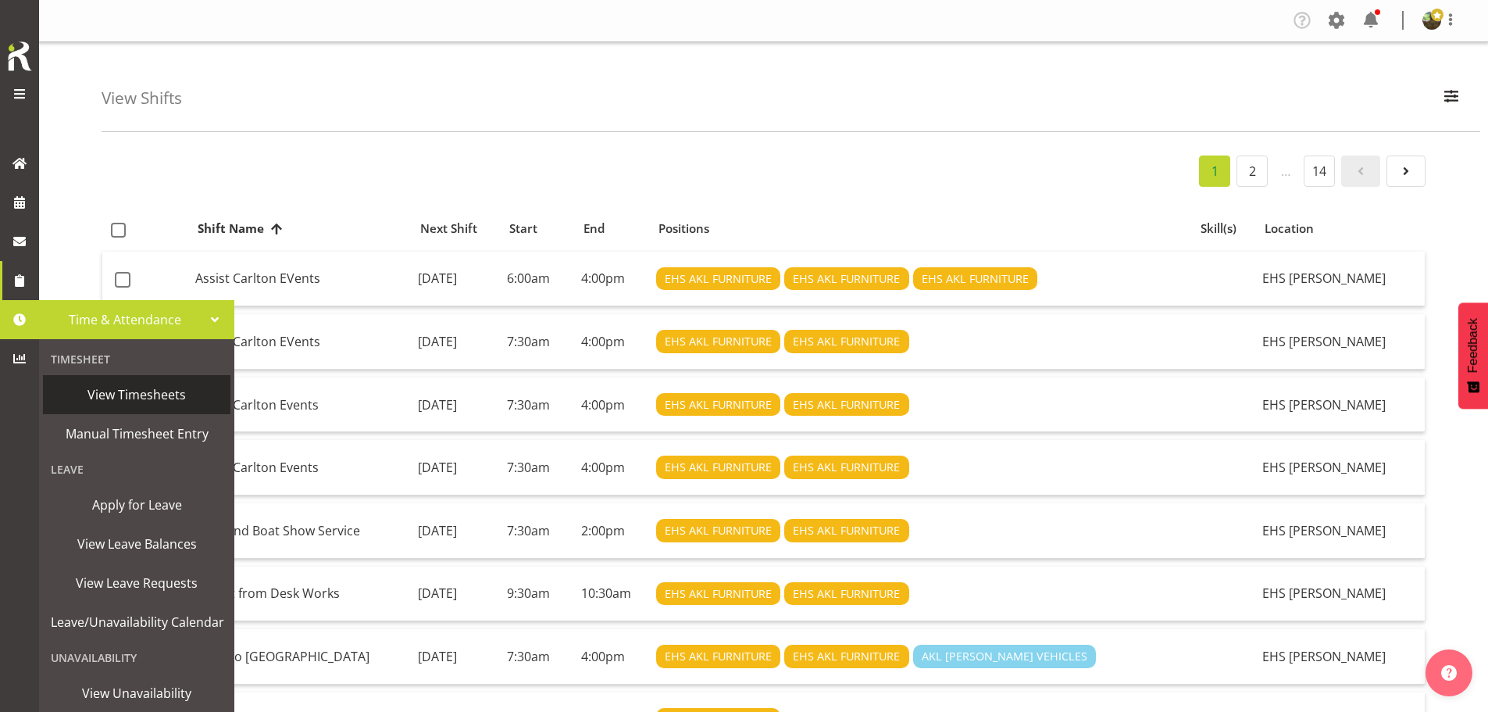
click at [143, 394] on span "View Timesheets" at bounding box center [137, 394] width 172 height 23
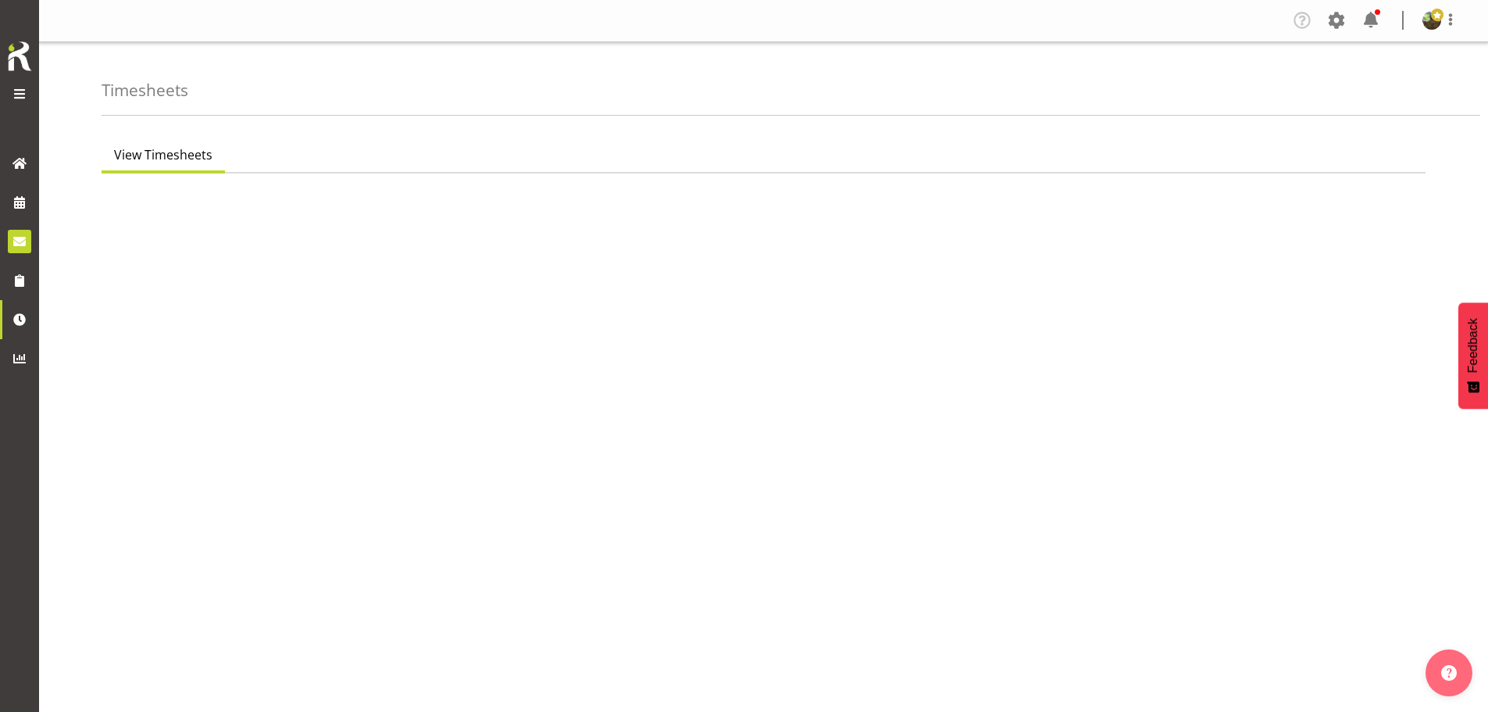
select select "7"
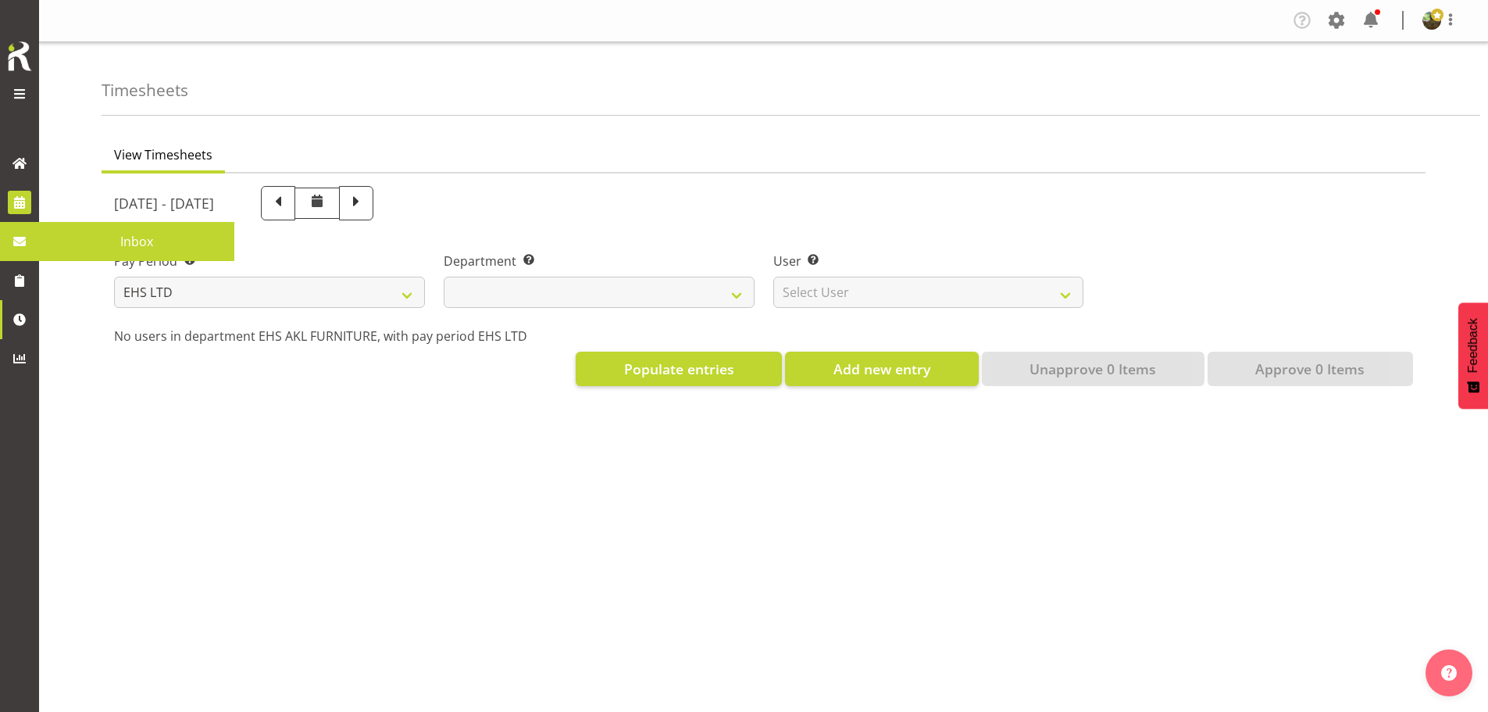
select select
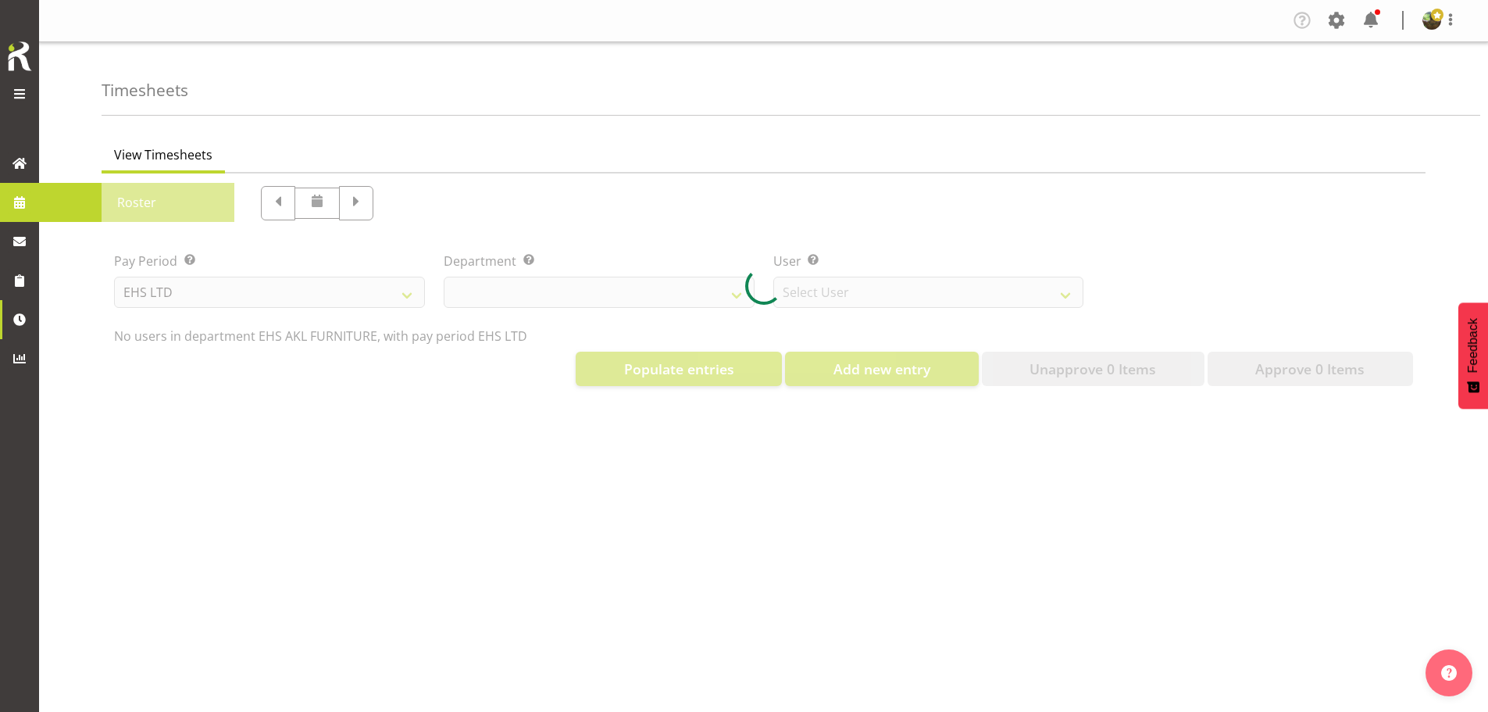
click at [95, 198] on span "Roster" at bounding box center [137, 202] width 180 height 23
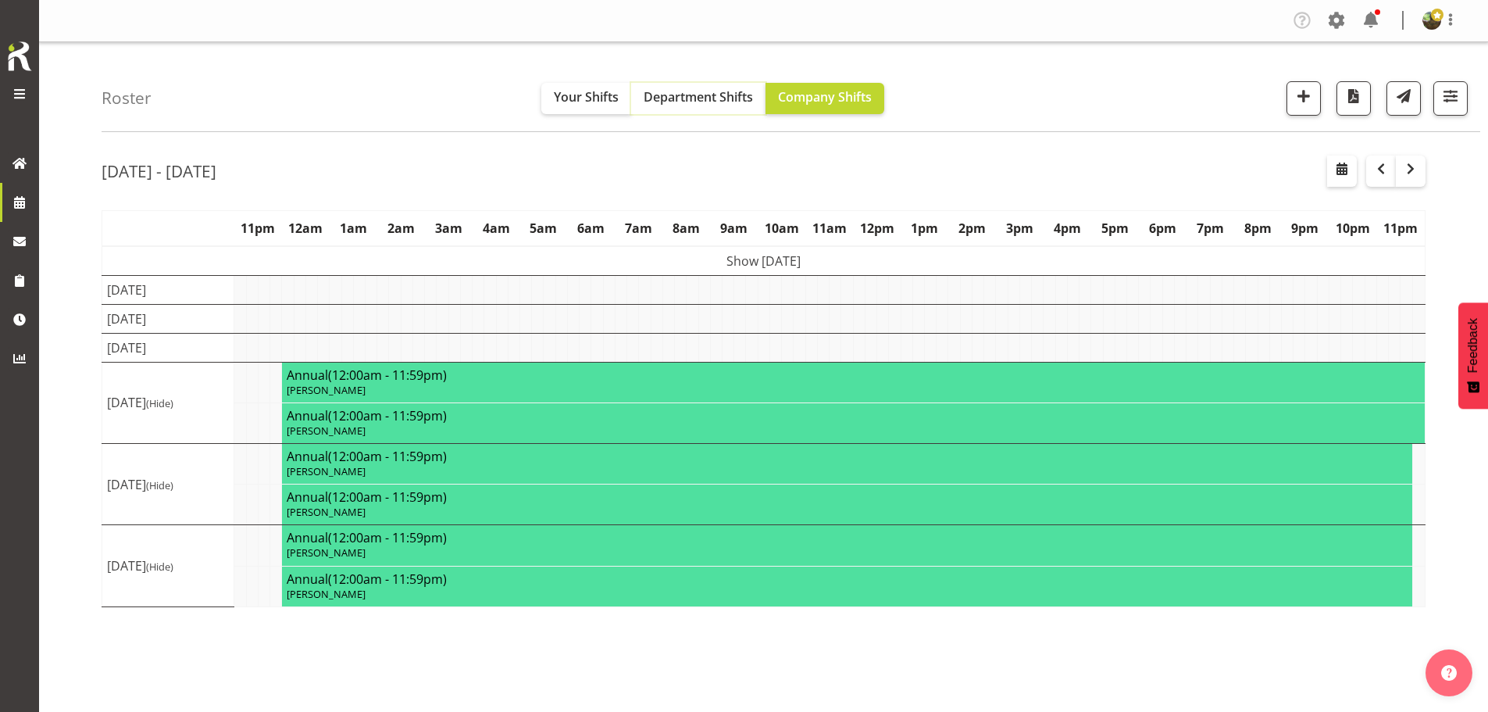
click at [708, 99] on span "Department Shifts" at bounding box center [698, 96] width 109 height 17
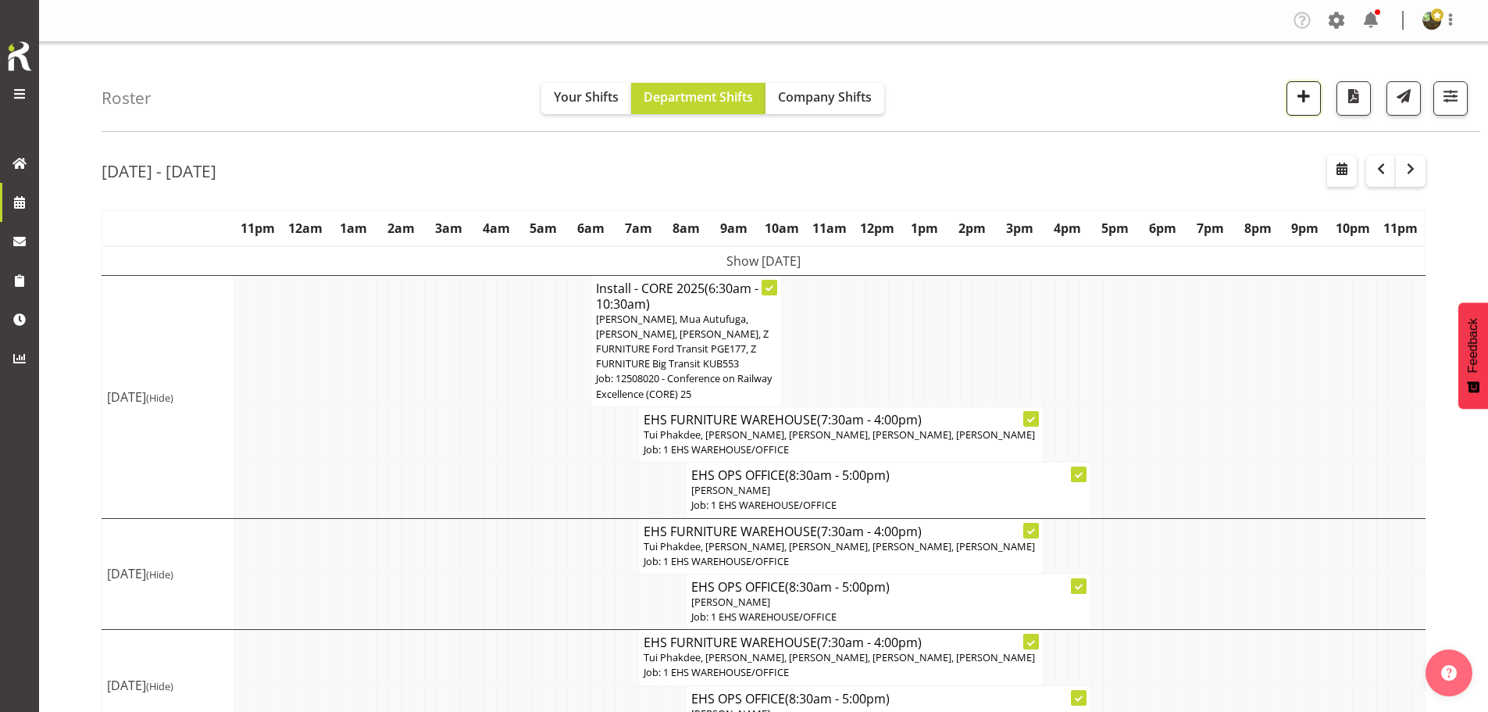
click at [1302, 97] on span "button" at bounding box center [1303, 96] width 20 height 20
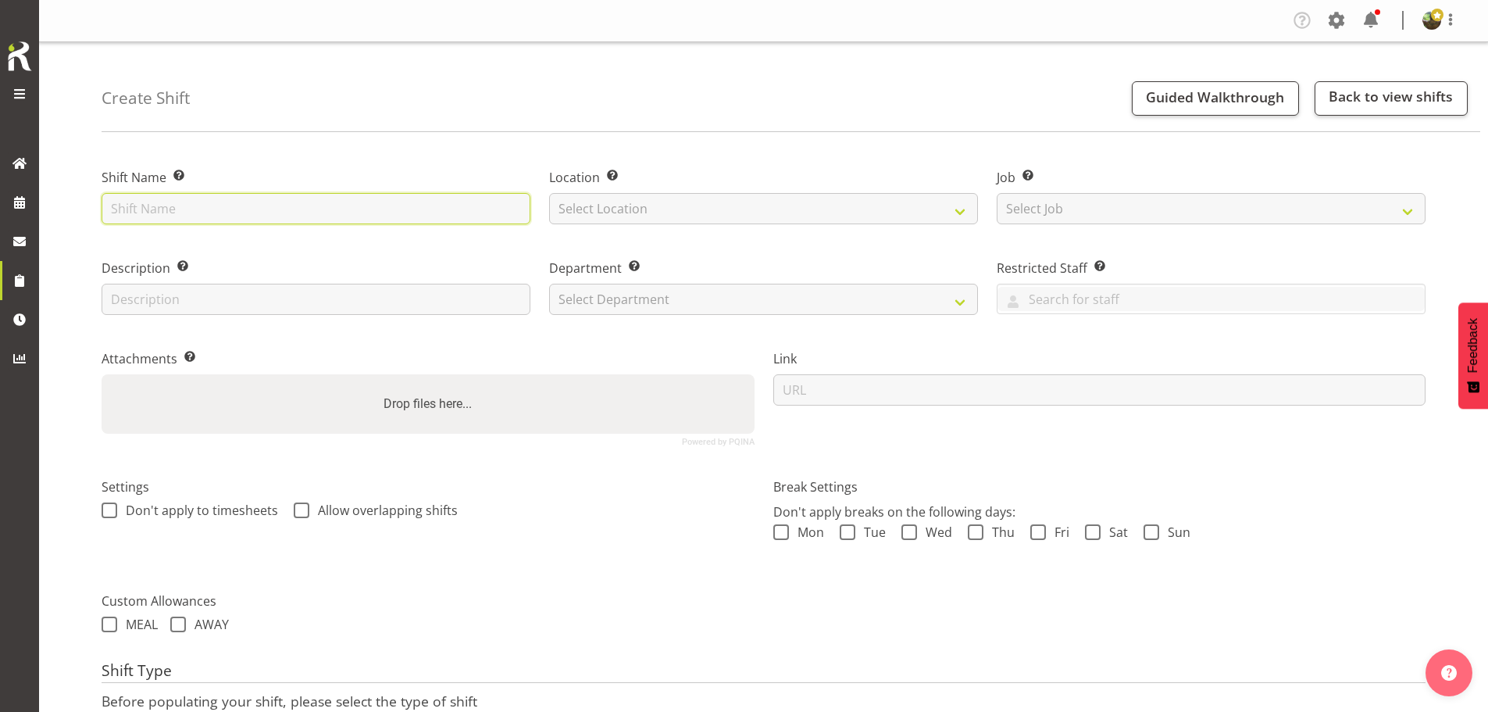
click at [219, 211] on input "text" at bounding box center [316, 208] width 429 height 31
click at [214, 216] on input "Install - Office MAx 2025" at bounding box center [316, 208] width 429 height 31
type input "Install - Office Max 2025"
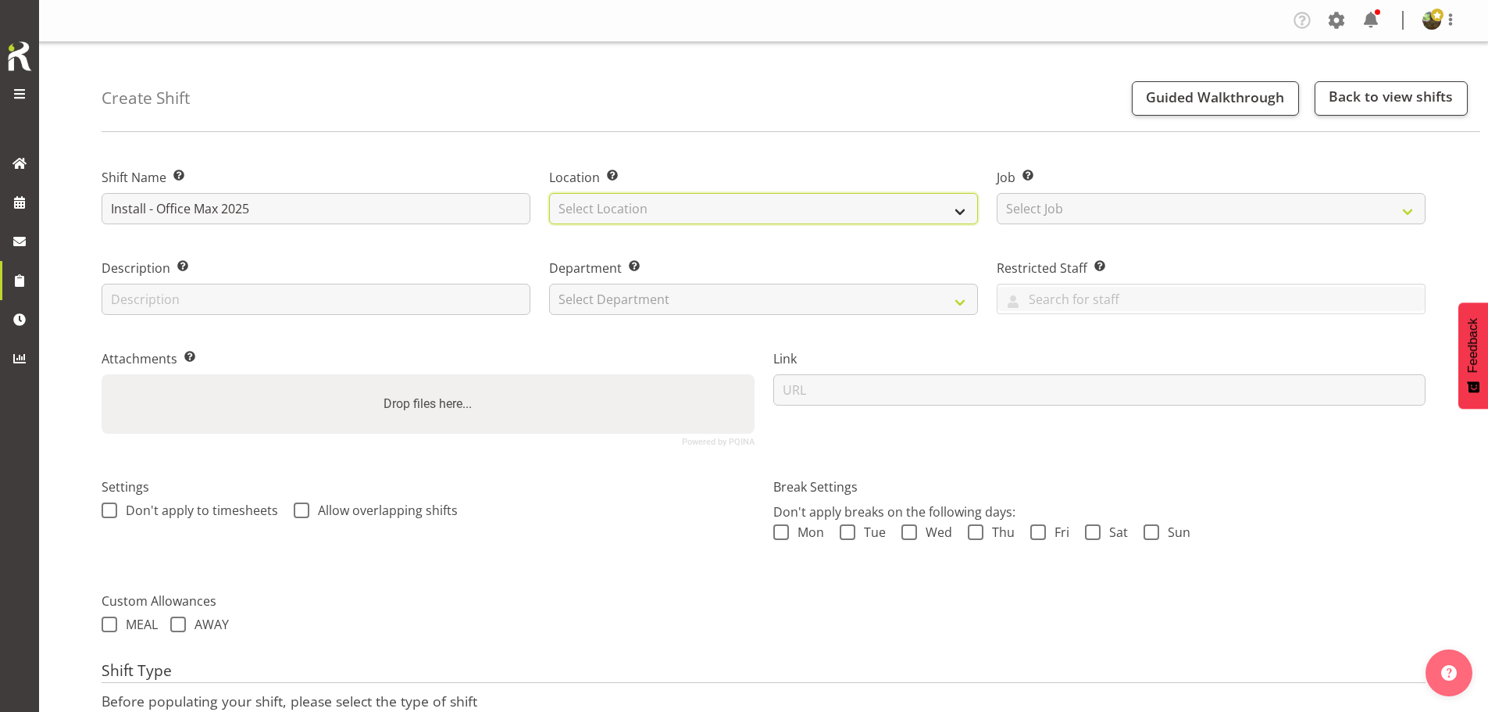
click at [722, 211] on select "Select Location EHS [PERSON_NAME]" at bounding box center [763, 208] width 429 height 31
select select "35"
click at [549, 193] on select "Select Location EHS [PERSON_NAME]" at bounding box center [763, 208] width 429 height 31
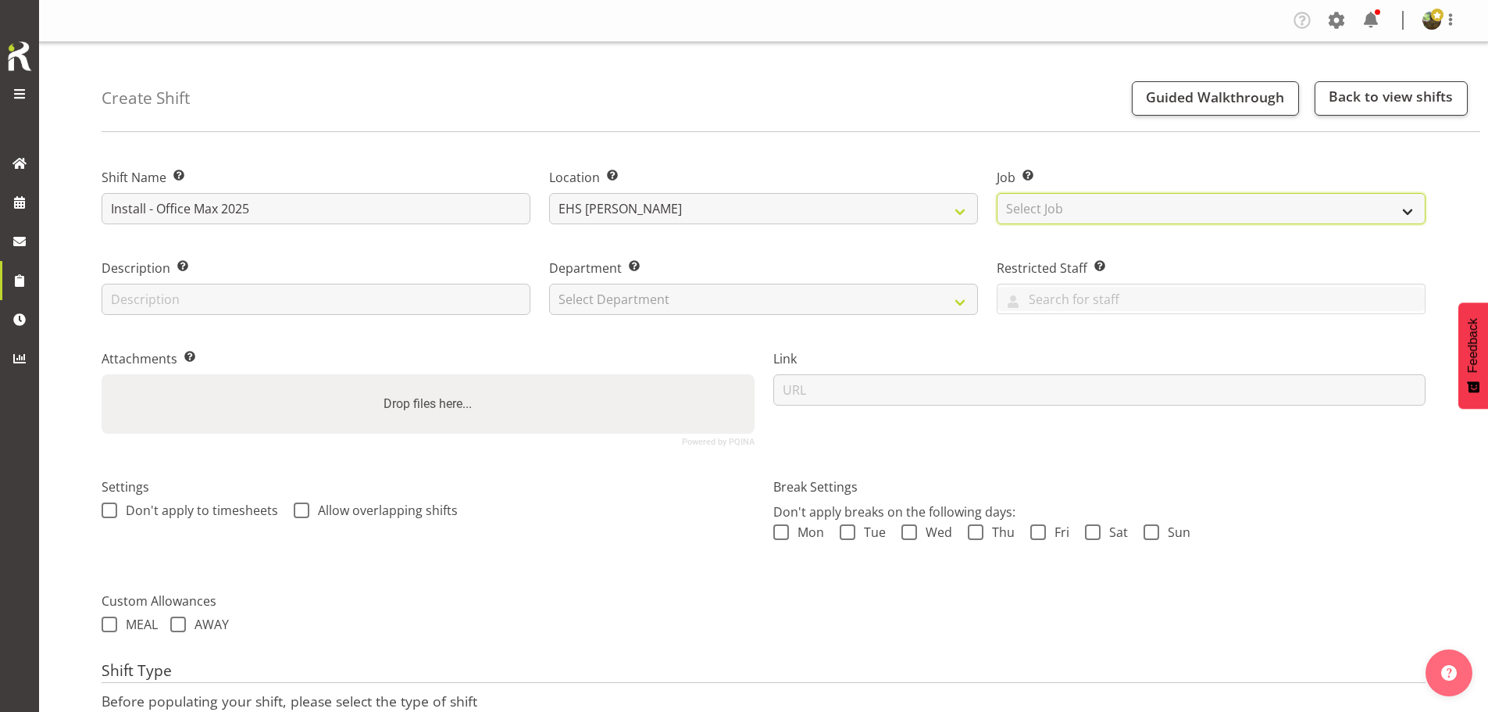
click at [1139, 208] on select "Select Job Create new job 1 Carlton Events 1 [PERSON_NAME][GEOGRAPHIC_DATA] 1 […" at bounding box center [1211, 208] width 429 height 31
select select "10080"
click at [997, 193] on select "Select Job Create new job 1 Carlton Events 1 [PERSON_NAME][GEOGRAPHIC_DATA] 1 […" at bounding box center [1211, 208] width 429 height 31
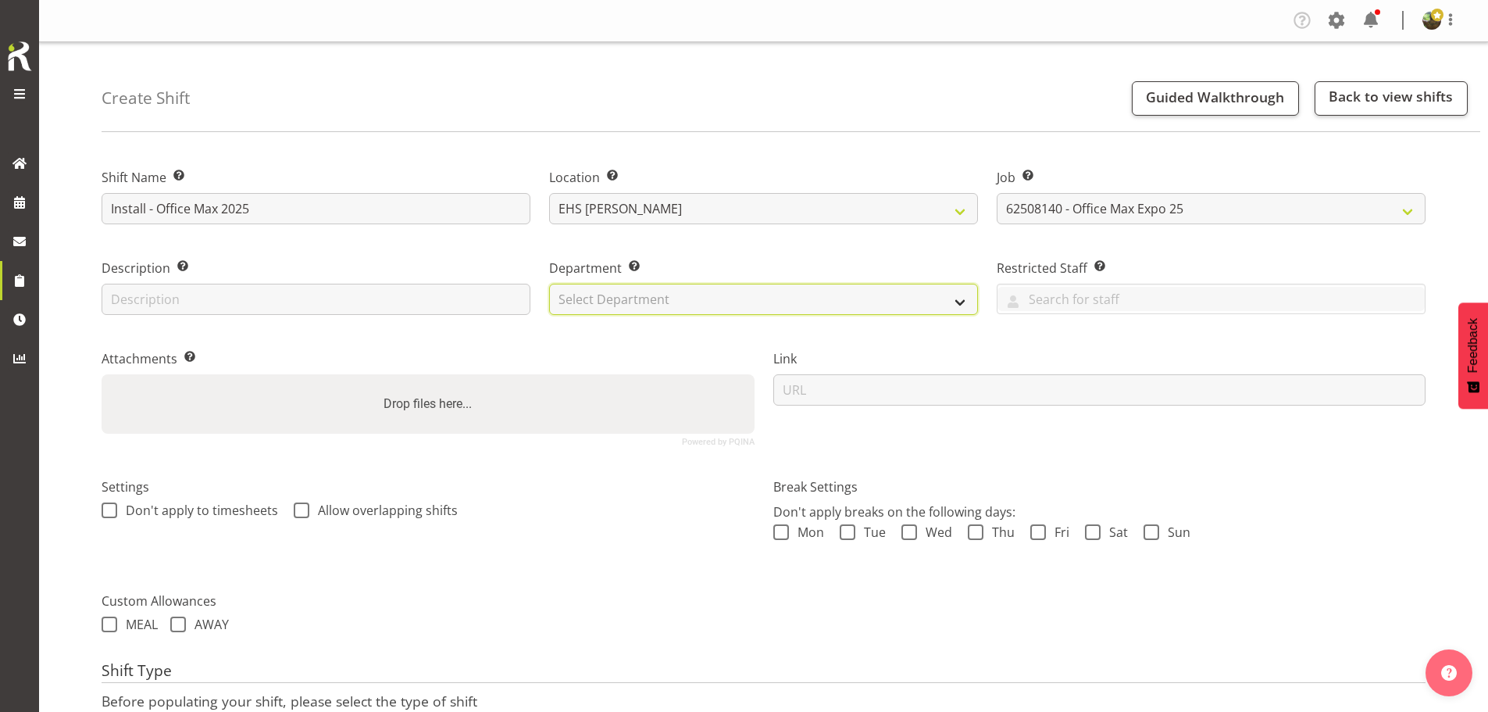
drag, startPoint x: 745, startPoint y: 306, endPoint x: 739, endPoint y: 314, distance: 10.0
click at [744, 306] on select "Select Department EHS AKL FURNITURE" at bounding box center [763, 299] width 429 height 31
select select "38"
click at [549, 284] on select "Select Department EHS AKL FURNITURE" at bounding box center [763, 299] width 429 height 31
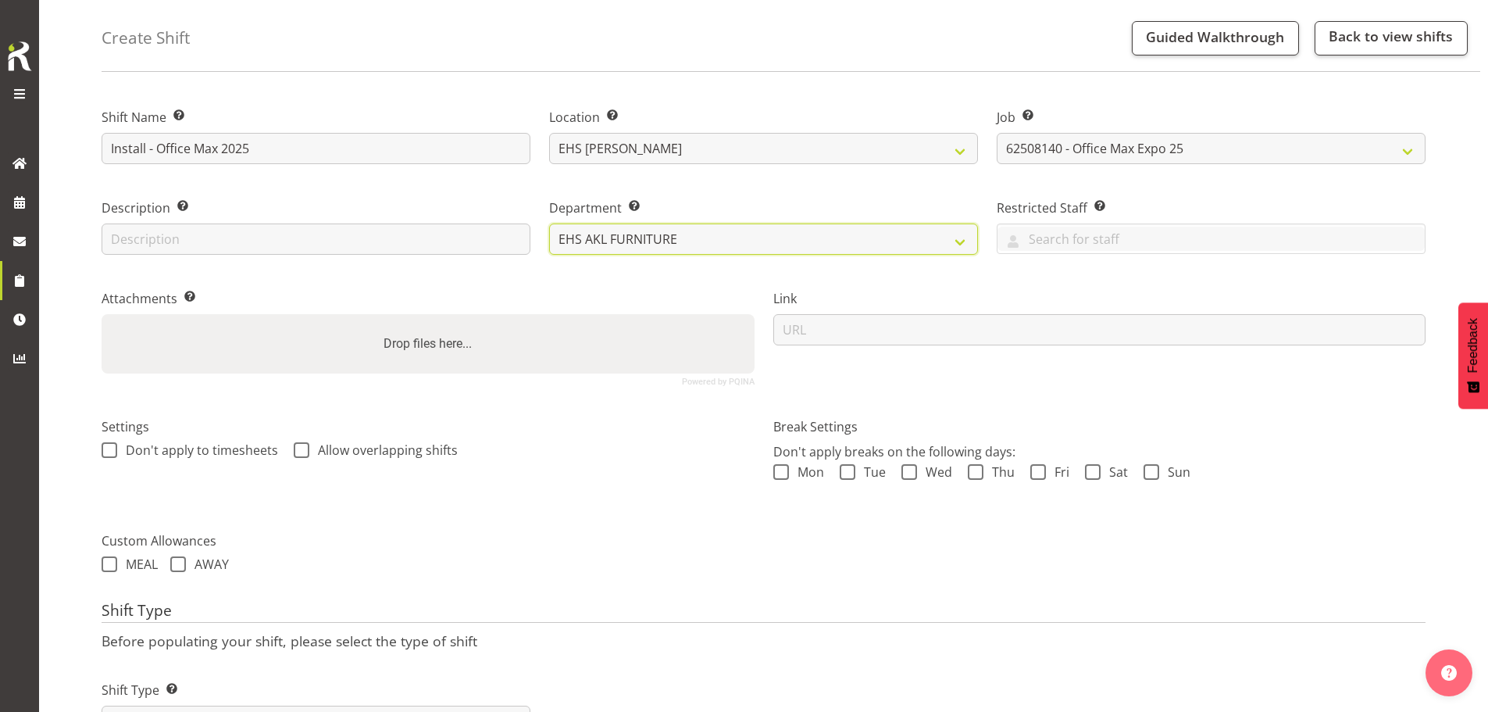
scroll to position [134, 0]
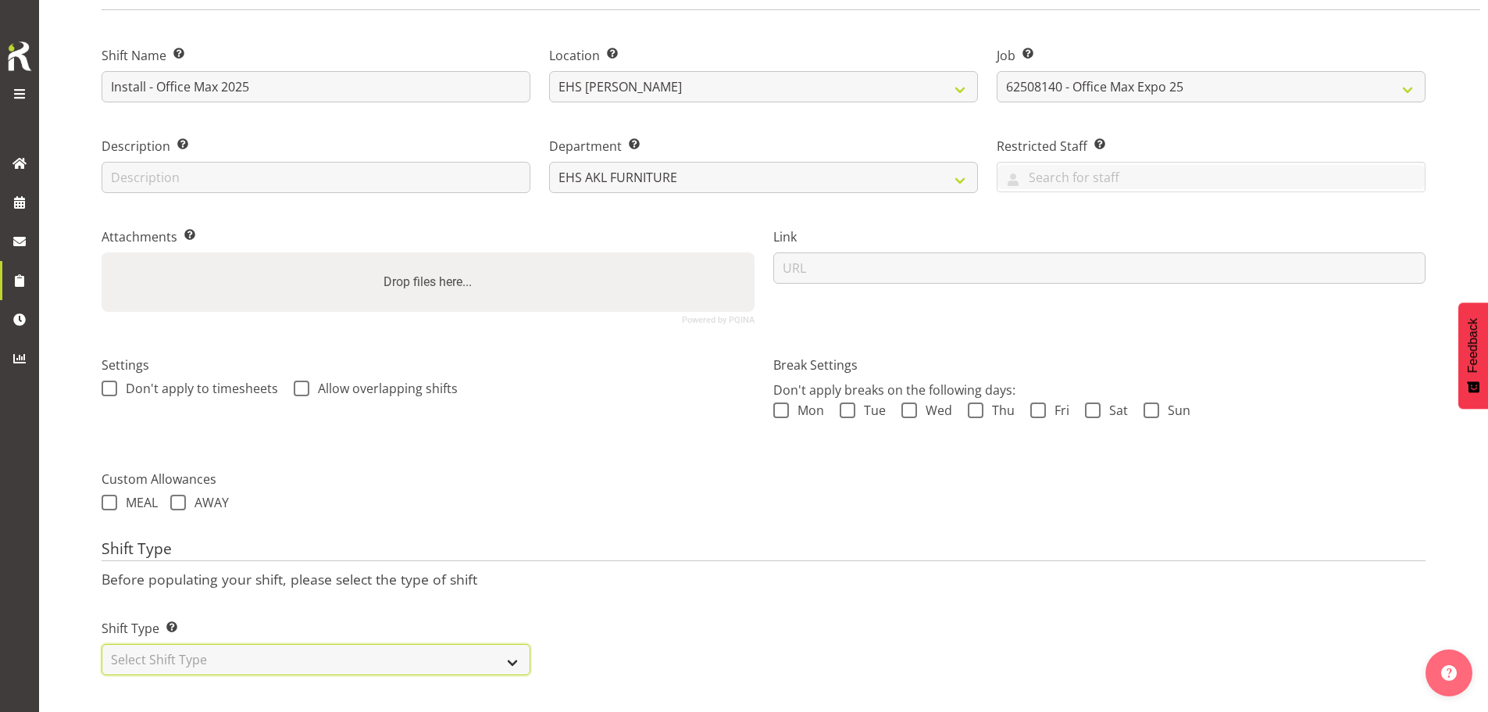
click at [303, 644] on select "Select Shift Type One Off Shift Recurring Shift Rotating Shift" at bounding box center [316, 659] width 429 height 31
select select "one_off"
click at [102, 644] on select "Select Shift Type One Off Shift Recurring Shift Rotating Shift" at bounding box center [316, 659] width 429 height 31
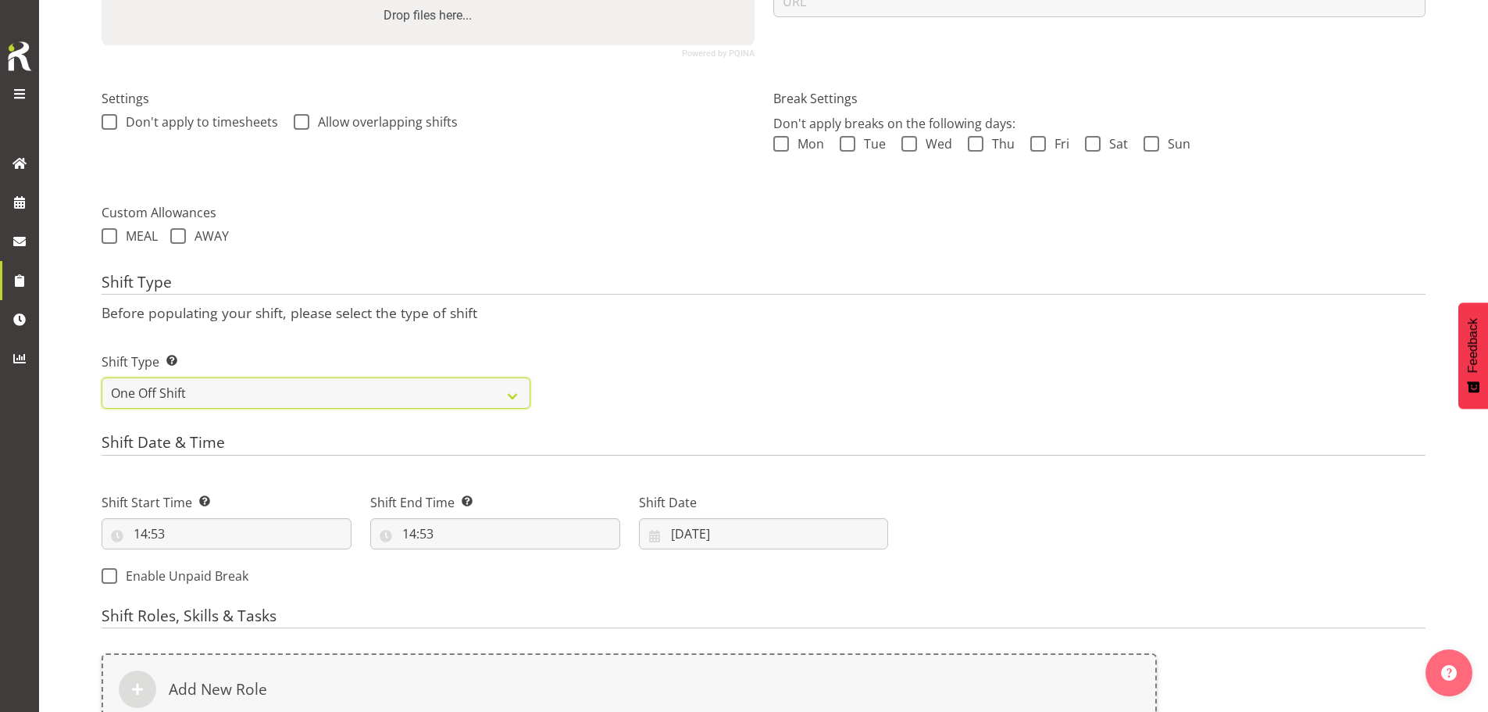
scroll to position [635, 0]
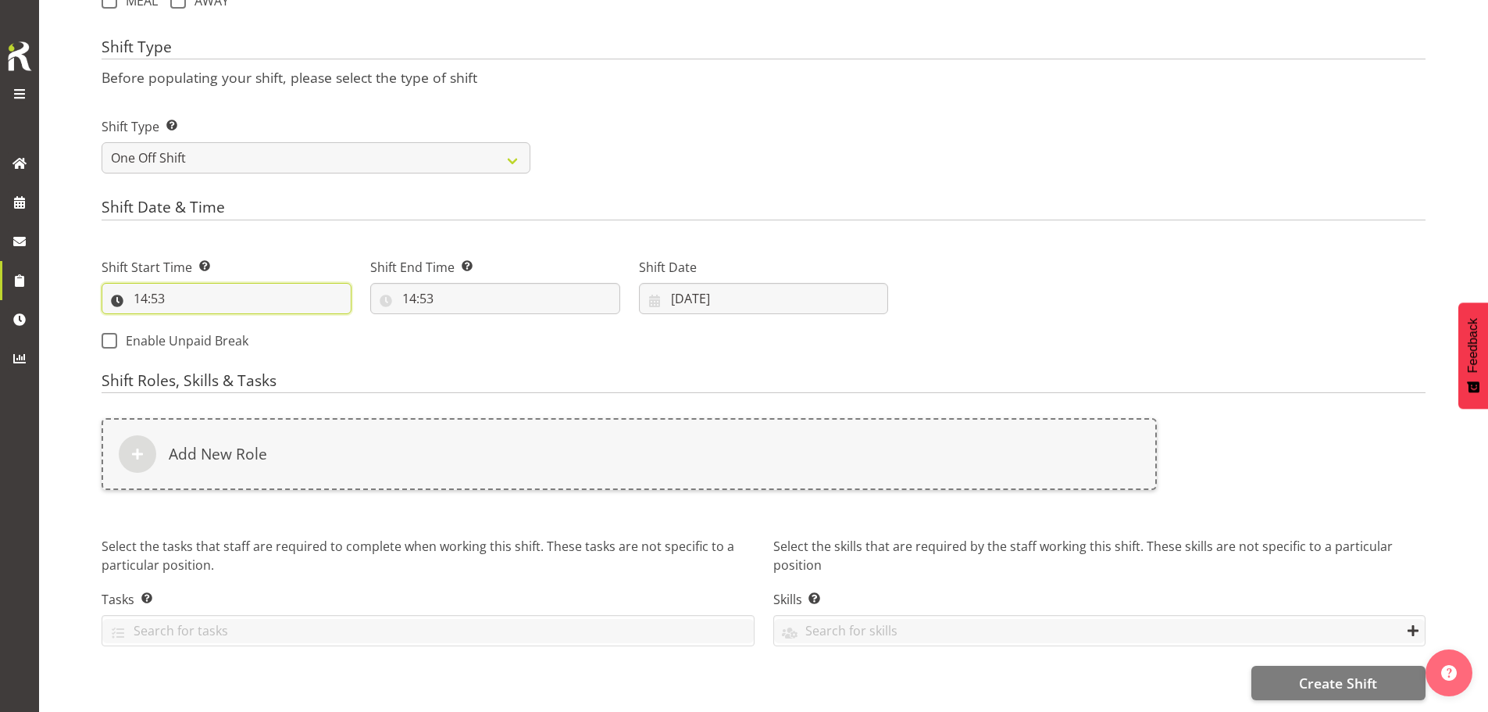
click at [147, 283] on input "14:53" at bounding box center [227, 298] width 250 height 31
click at [213, 326] on select "00 01 02 03 04 05 06 07 08 09 10 11 12 13 14 15 16 17 18 19 20 21 22 23" at bounding box center [208, 338] width 35 height 31
select select "10"
click at [191, 323] on select "00 01 02 03 04 05 06 07 08 09 10 11 12 13 14 15 16 17 18 19 20 21 22 23" at bounding box center [208, 338] width 35 height 31
type input "10:53"
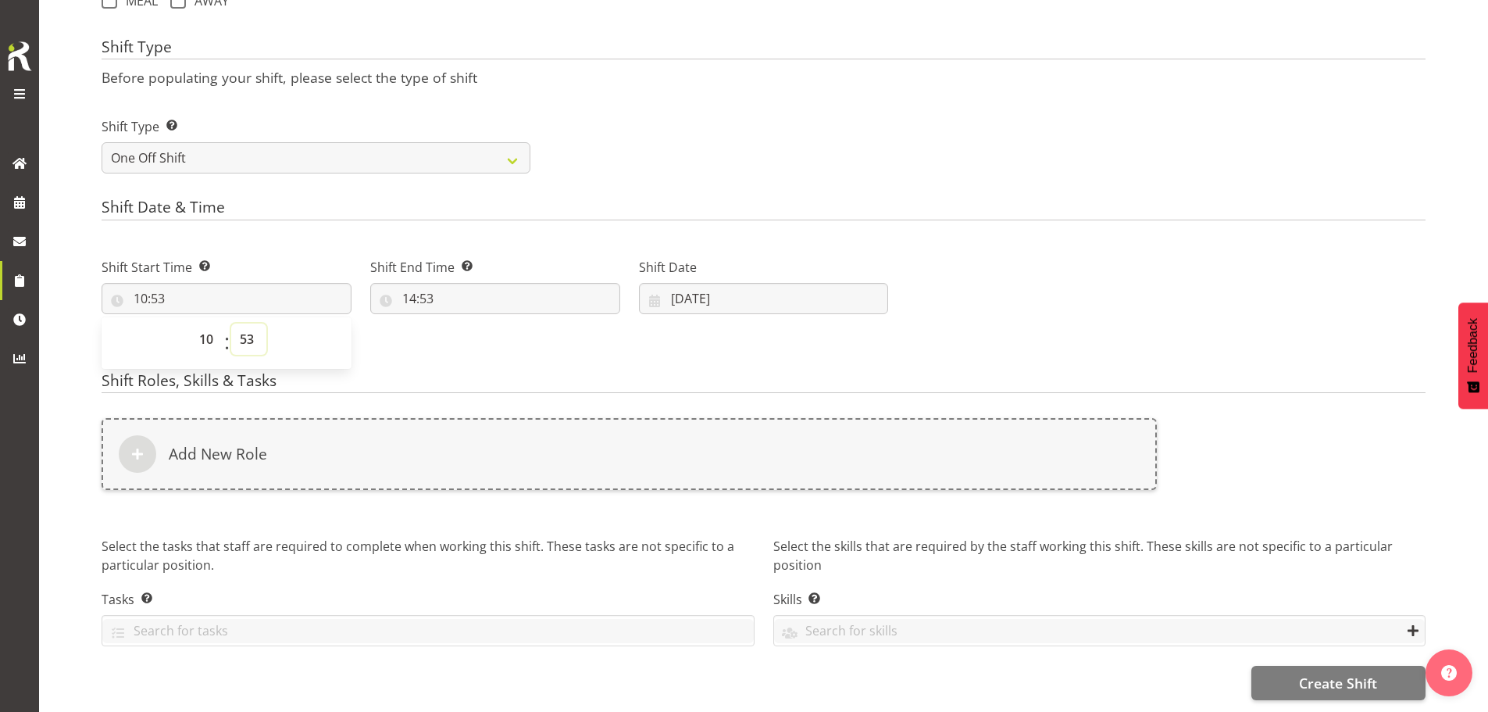
drag, startPoint x: 244, startPoint y: 326, endPoint x: 244, endPoint y: 312, distance: 14.9
click at [244, 324] on select "00 01 02 03 04 05 06 07 08 09 10 11 12 13 14 15 16 17 18 19 20 21 22 23 24 25 2…" at bounding box center [248, 338] width 35 height 31
select select "30"
click at [231, 323] on select "00 01 02 03 04 05 06 07 08 09 10 11 12 13 14 15 16 17 18 19 20 21 22 23 24 25 2…" at bounding box center [248, 338] width 35 height 31
type input "10:30"
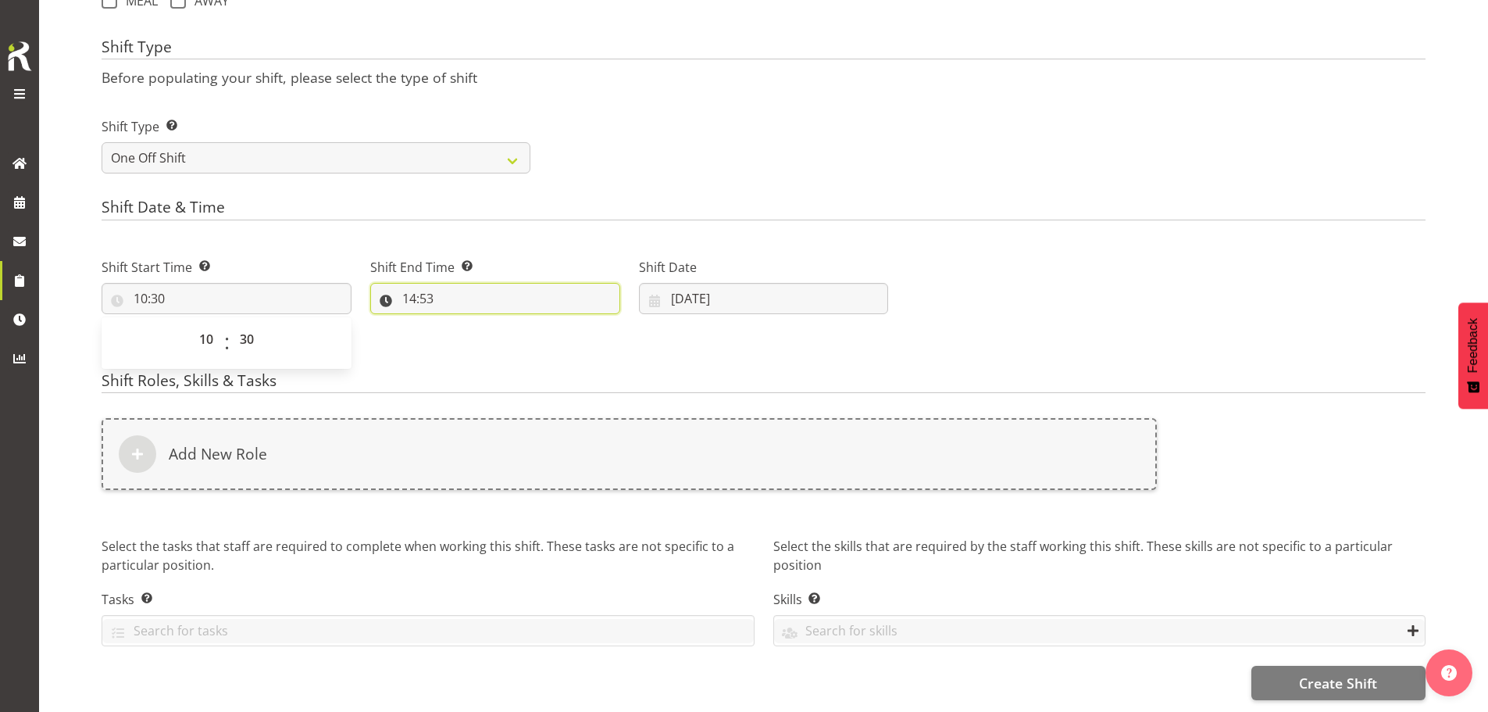
click at [416, 292] on input "14:53" at bounding box center [495, 298] width 250 height 31
click at [479, 335] on select "00 01 02 03 04 05 06 07 08 09 10 11 12 13 14 15 16 17 18 19 20 21 22 23" at bounding box center [476, 338] width 35 height 31
select select "15"
click at [459, 323] on select "00 01 02 03 04 05 06 07 08 09 10 11 12 13 14 15 16 17 18 19 20 21 22 23" at bounding box center [476, 338] width 35 height 31
type input "15:53"
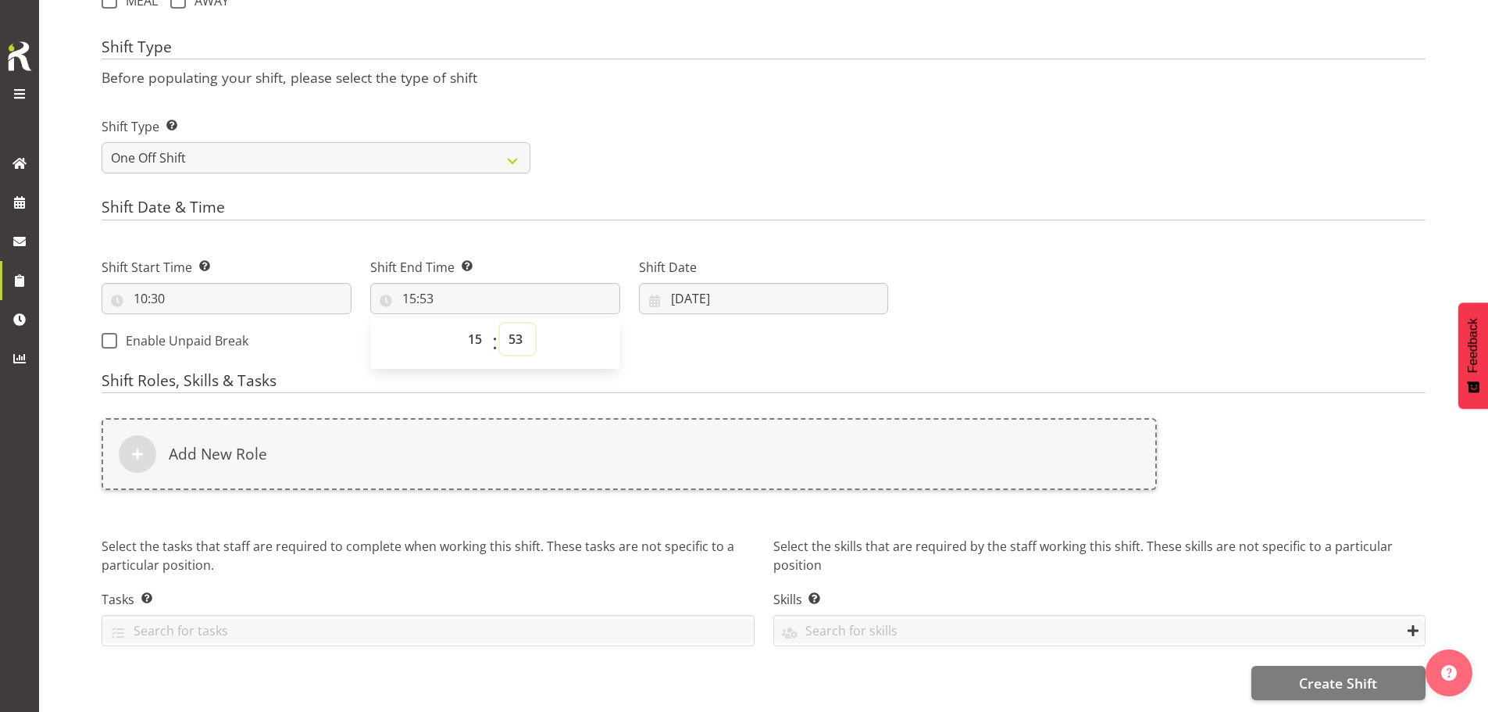
click at [512, 323] on select "00 01 02 03 04 05 06 07 08 09 10 11 12 13 14 15 16 17 18 19 20 21 22 23 24 25 2…" at bounding box center [517, 338] width 35 height 31
select select "0"
click at [500, 323] on select "00 01 02 03 04 05 06 07 08 09 10 11 12 13 14 15 16 17 18 19 20 21 22 23 24 25 2…" at bounding box center [517, 338] width 35 height 31
type input "15:00"
click at [701, 287] on input "[DATE]" at bounding box center [764, 298] width 250 height 31
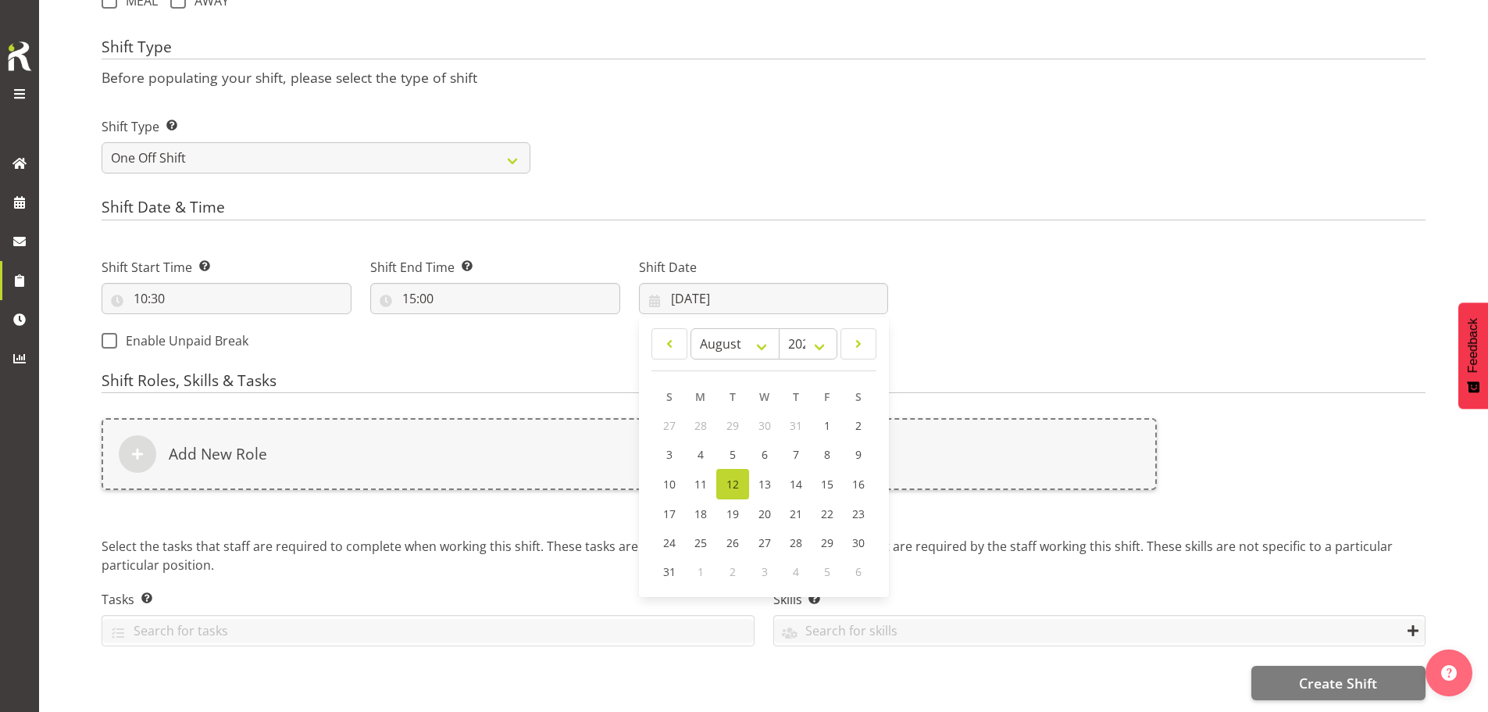
click at [739, 469] on link "12" at bounding box center [732, 484] width 33 height 30
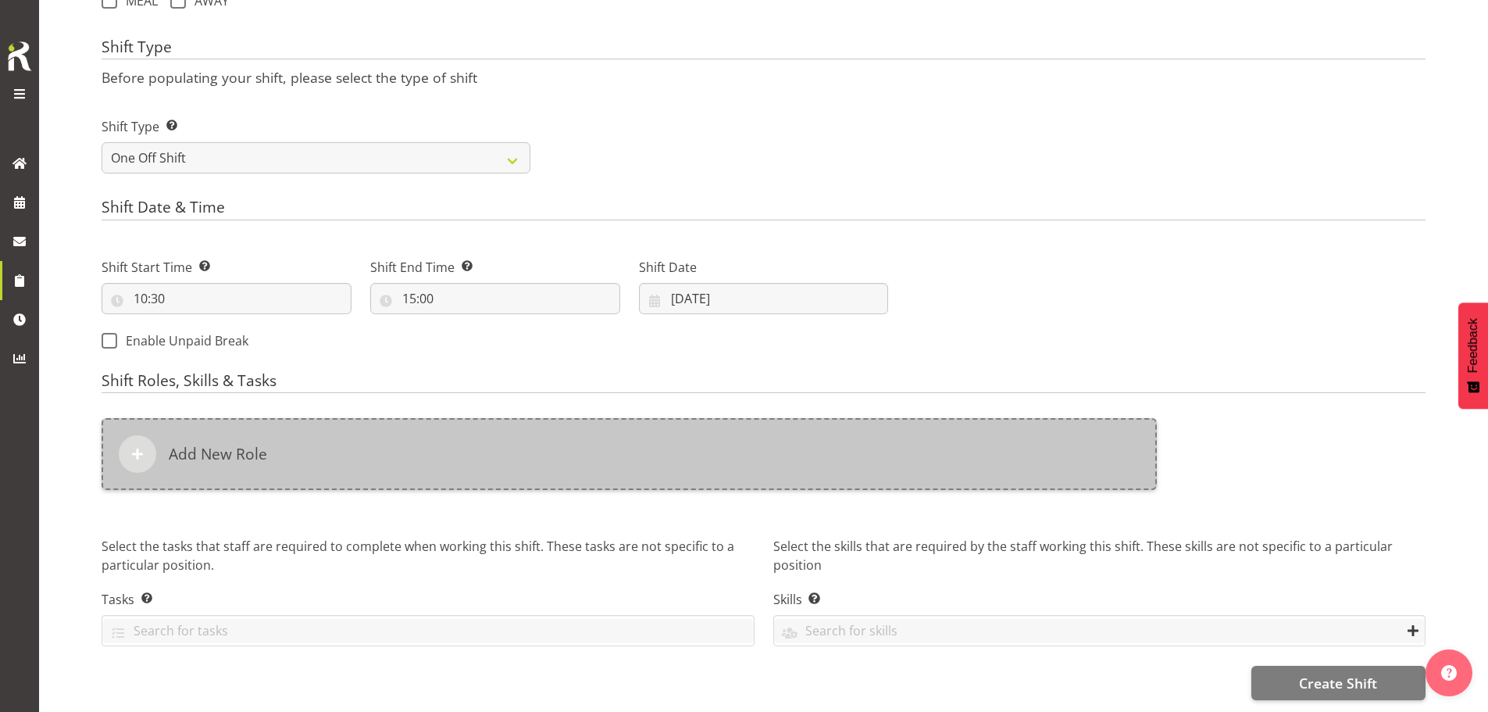
click at [695, 437] on div "Add New Role" at bounding box center [629, 454] width 1055 height 72
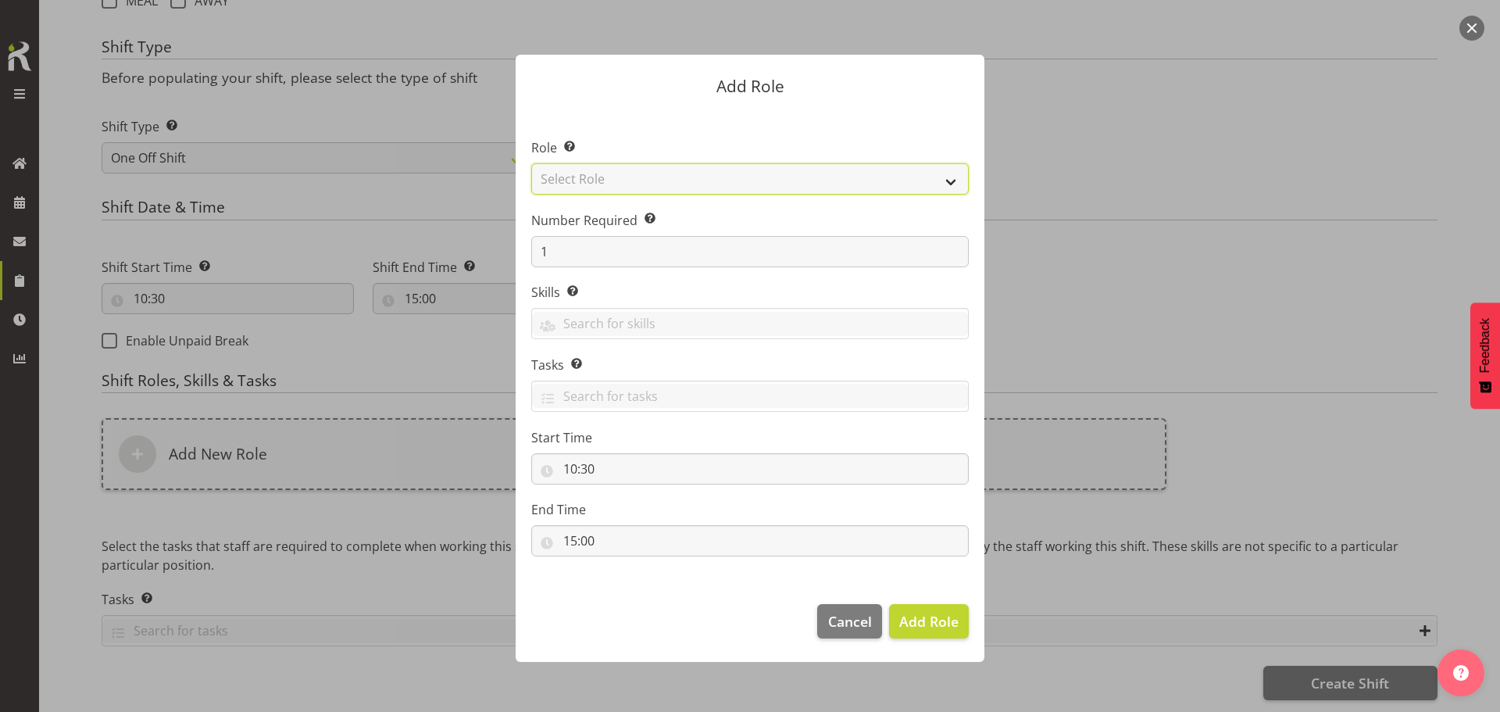
click at [768, 187] on select "Select Role ACCOUNT MANAGER ACCOUNT MANAGER DW ACCOUNTS [PERSON_NAME] VEHICLES …" at bounding box center [749, 178] width 437 height 31
select select "189"
click at [531, 163] on select "Select Role ACCOUNT MANAGER ACCOUNT MANAGER DW ACCOUNTS [PERSON_NAME] VEHICLES …" at bounding box center [749, 178] width 437 height 31
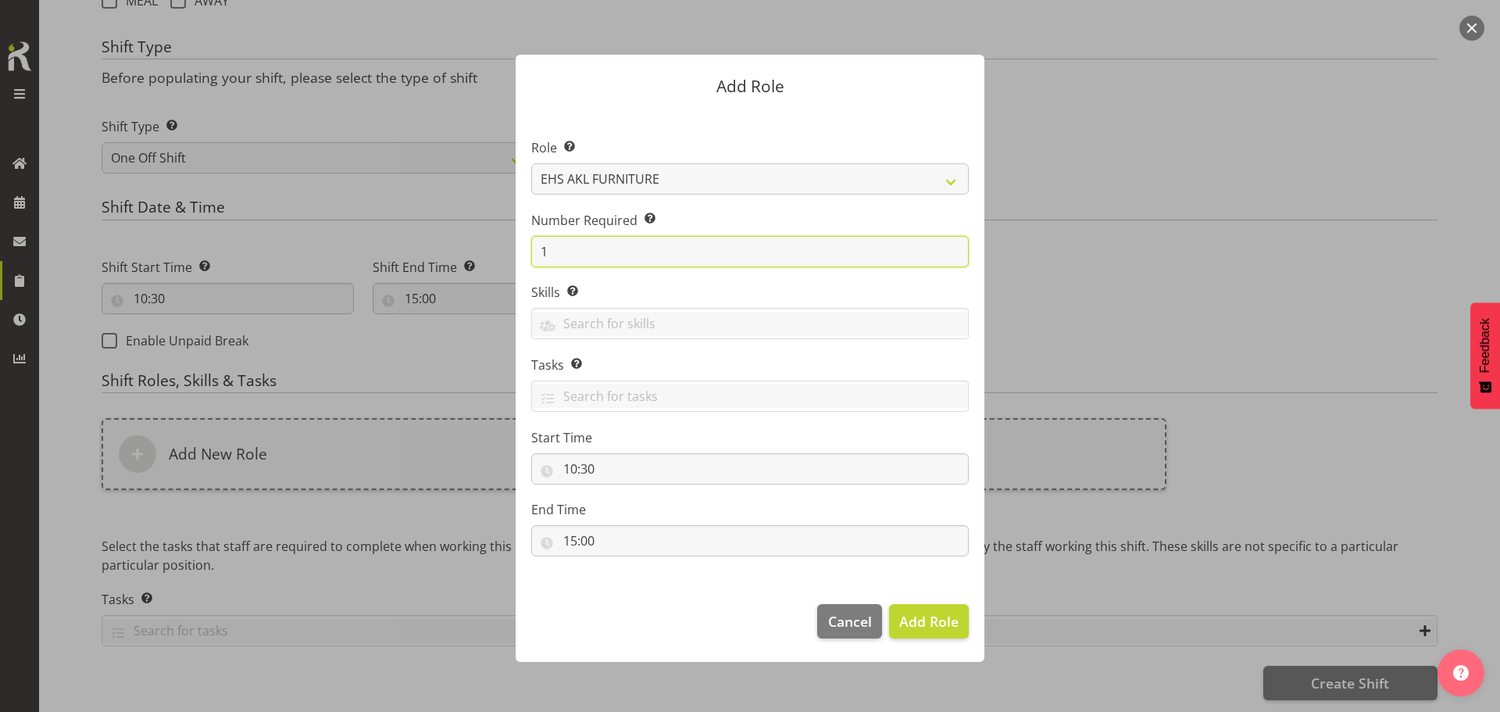
click at [738, 255] on input "1" at bounding box center [749, 251] width 437 height 31
type input "2"
click at [870, 604] on button "Add 2 Roles" at bounding box center [919, 621] width 98 height 34
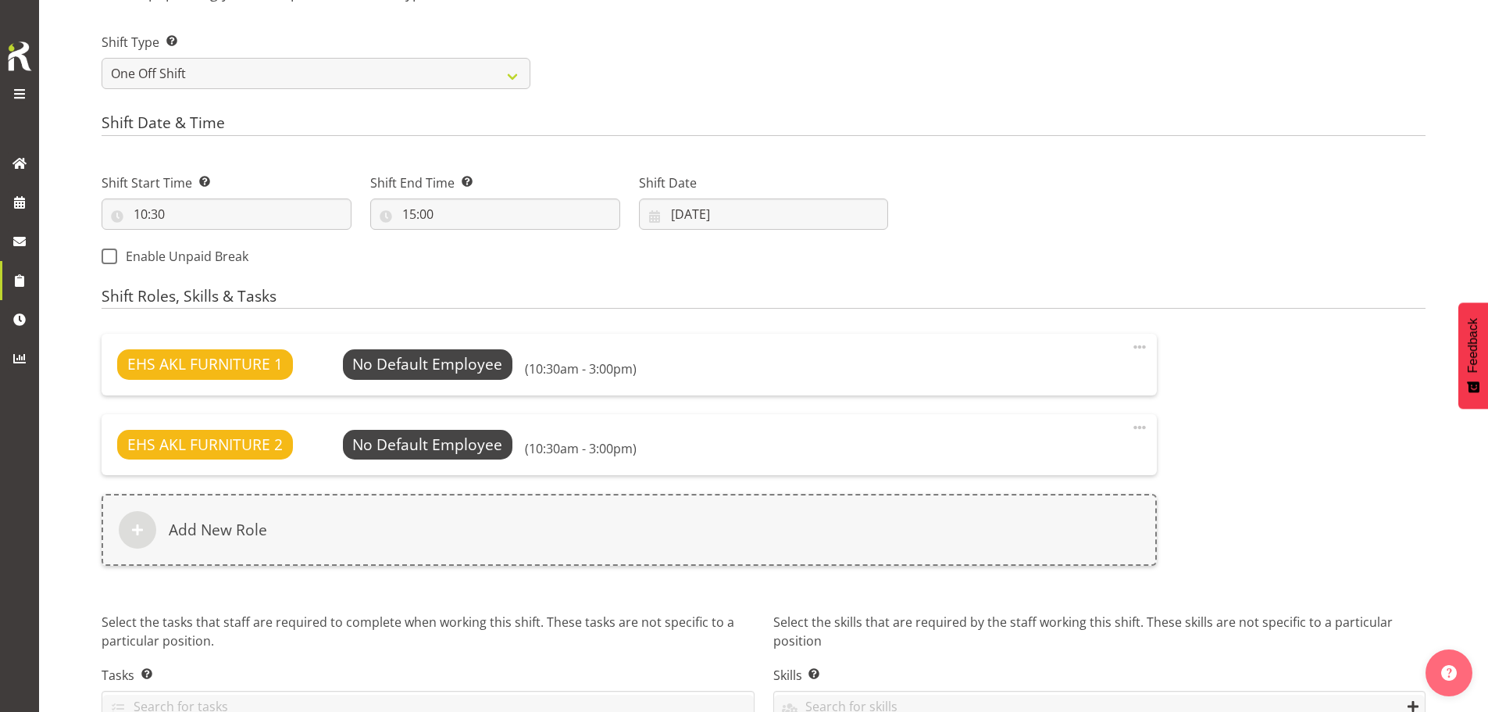
scroll to position [795, 0]
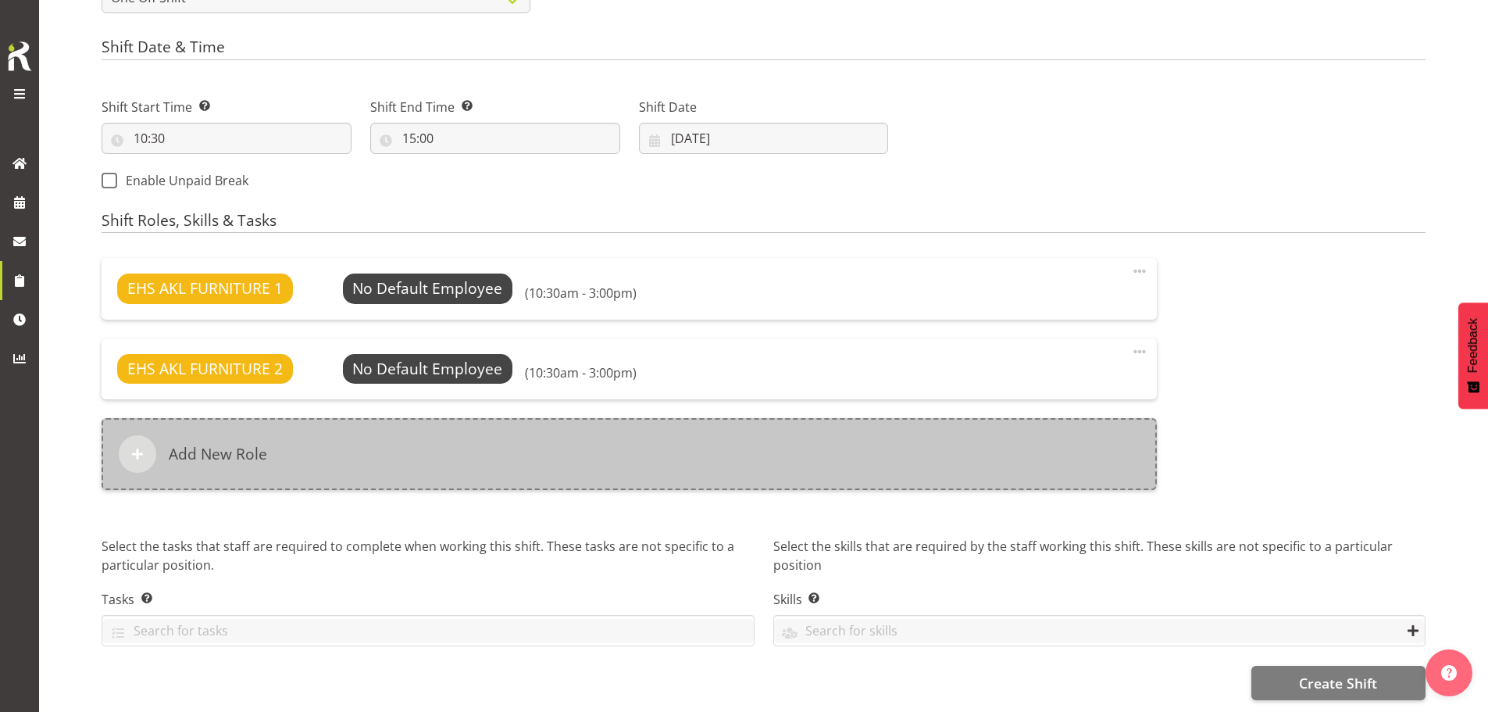
click at [512, 431] on div "Add New Role" at bounding box center [629, 454] width 1055 height 72
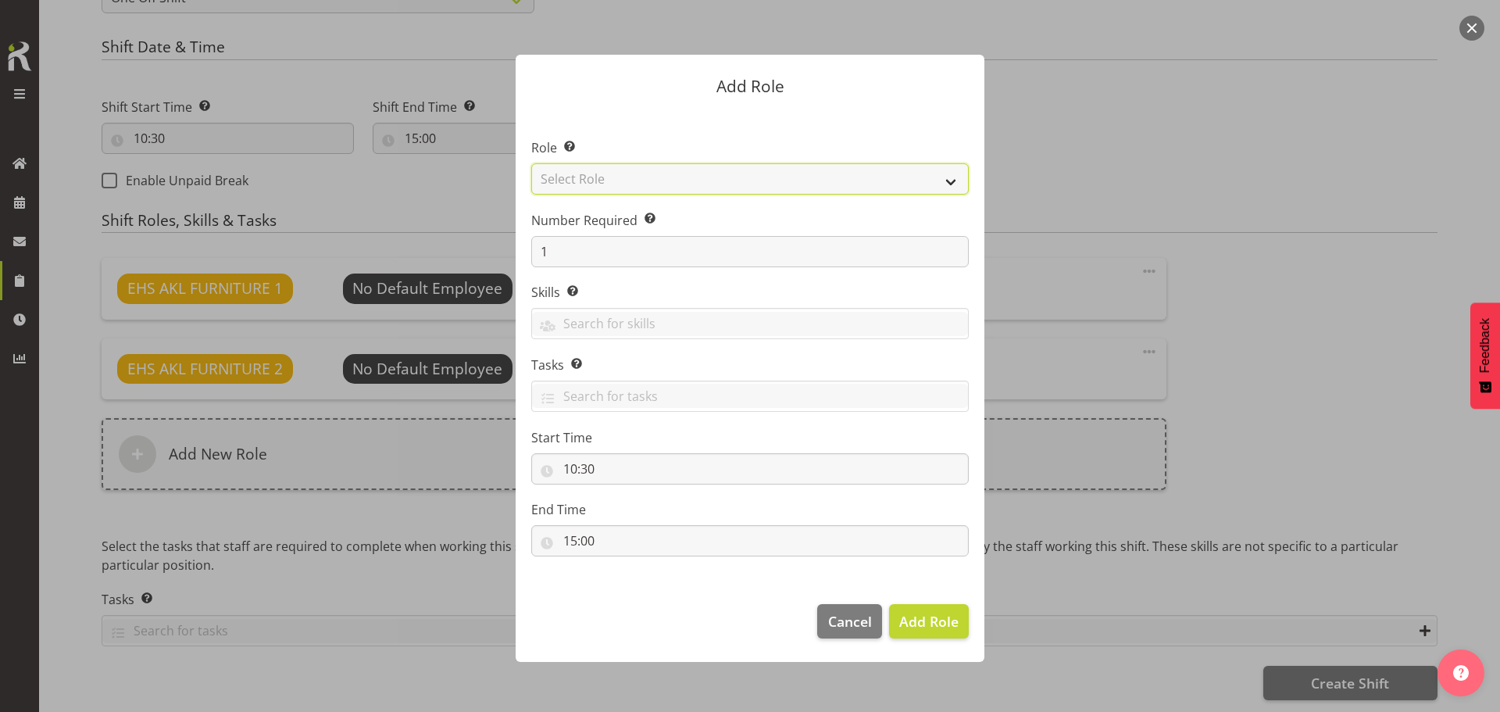
click at [726, 177] on select "Select Role ACCOUNT MANAGER ACCOUNT MANAGER DW ACCOUNTS [PERSON_NAME] VEHICLES …" at bounding box center [749, 178] width 437 height 31
select select "81"
click at [531, 163] on select "Select Role ACCOUNT MANAGER ACCOUNT MANAGER DW ACCOUNTS [PERSON_NAME] VEHICLES …" at bounding box center [749, 178] width 437 height 31
click at [943, 629] on span "Add Role" at bounding box center [928, 621] width 59 height 19
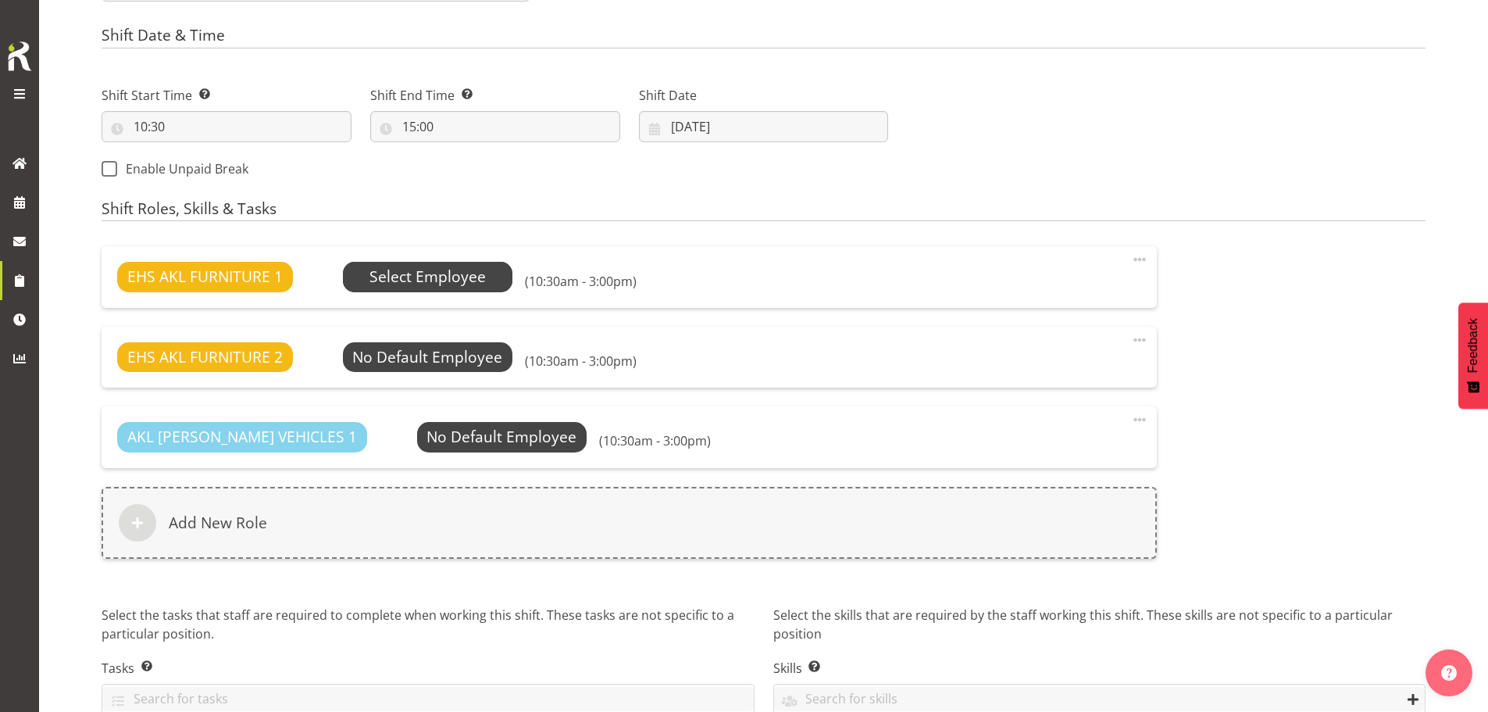
click at [459, 273] on span "Select Employee" at bounding box center [427, 277] width 116 height 23
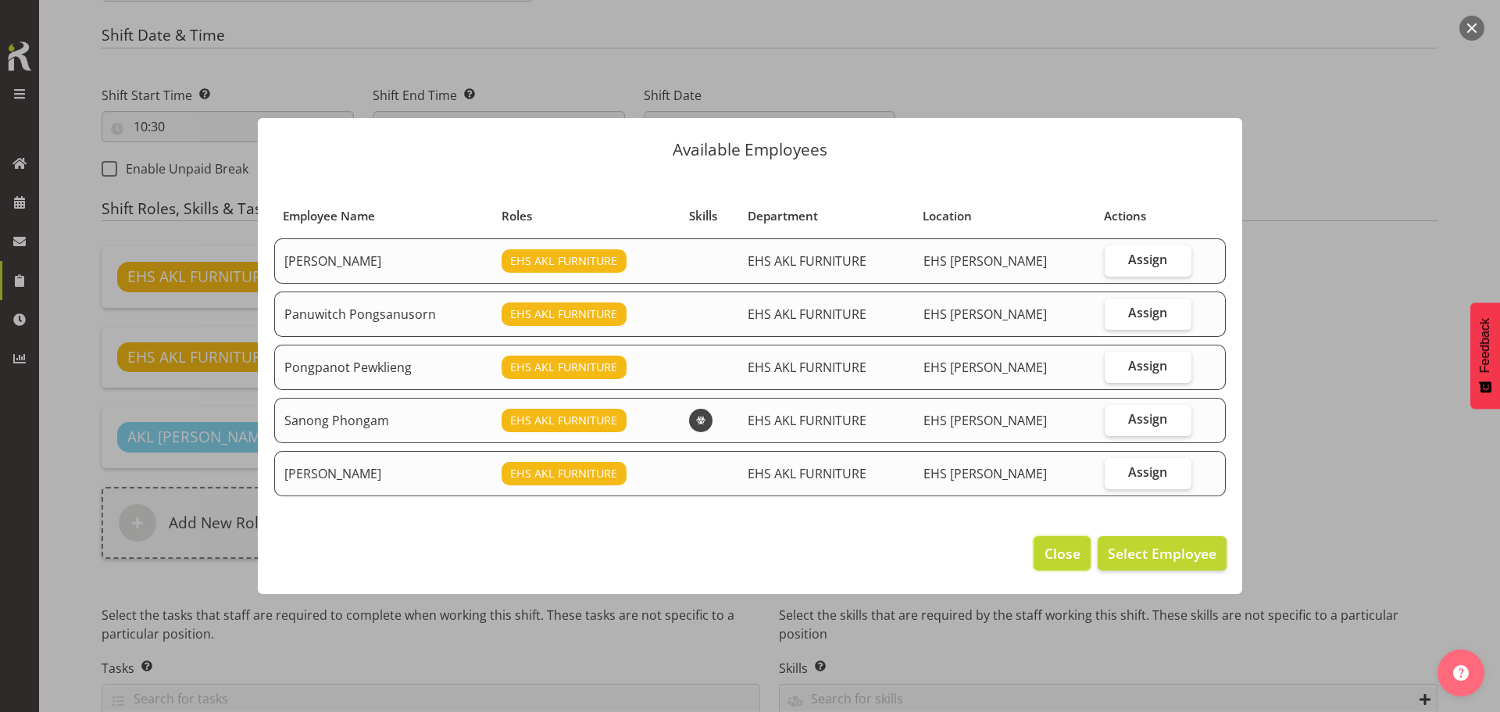
click at [1058, 551] on span "Close" at bounding box center [1062, 553] width 36 height 20
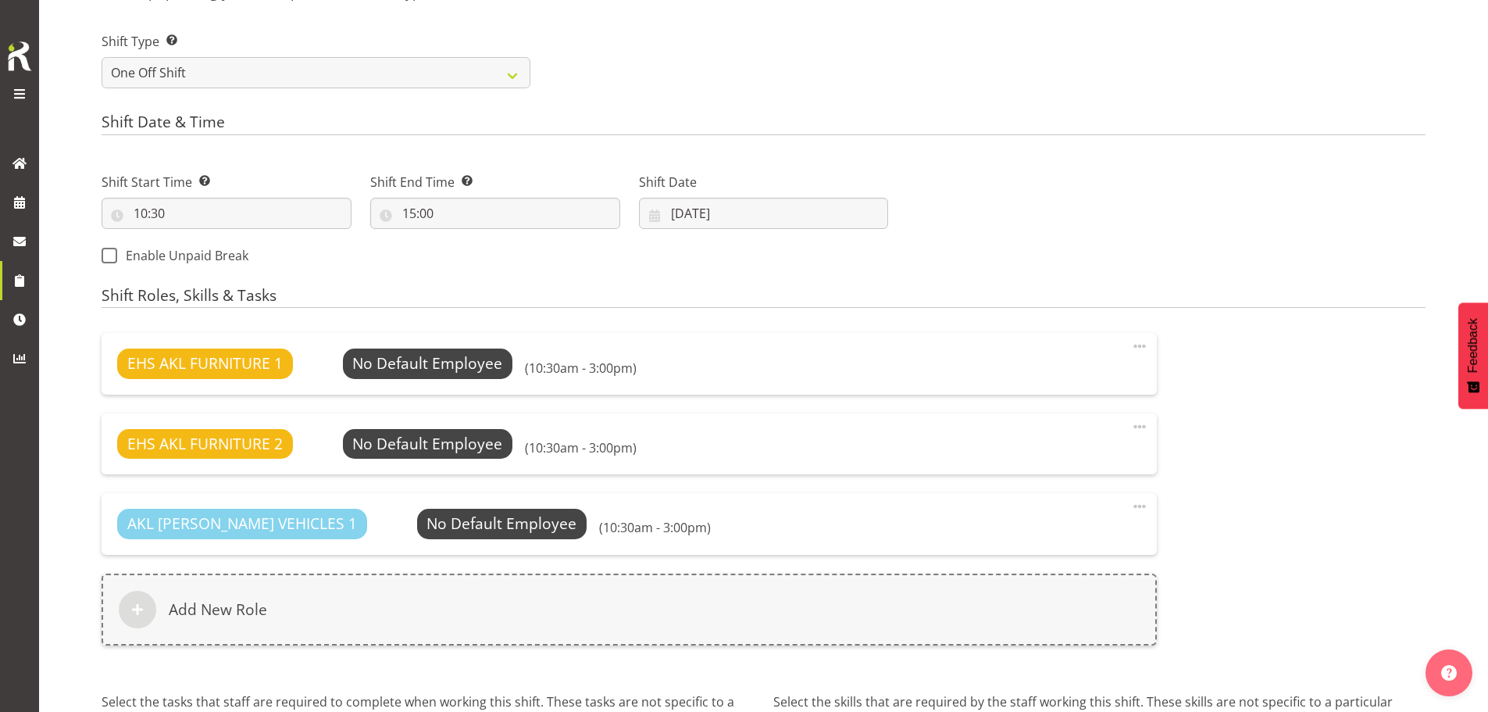
scroll to position [717, 0]
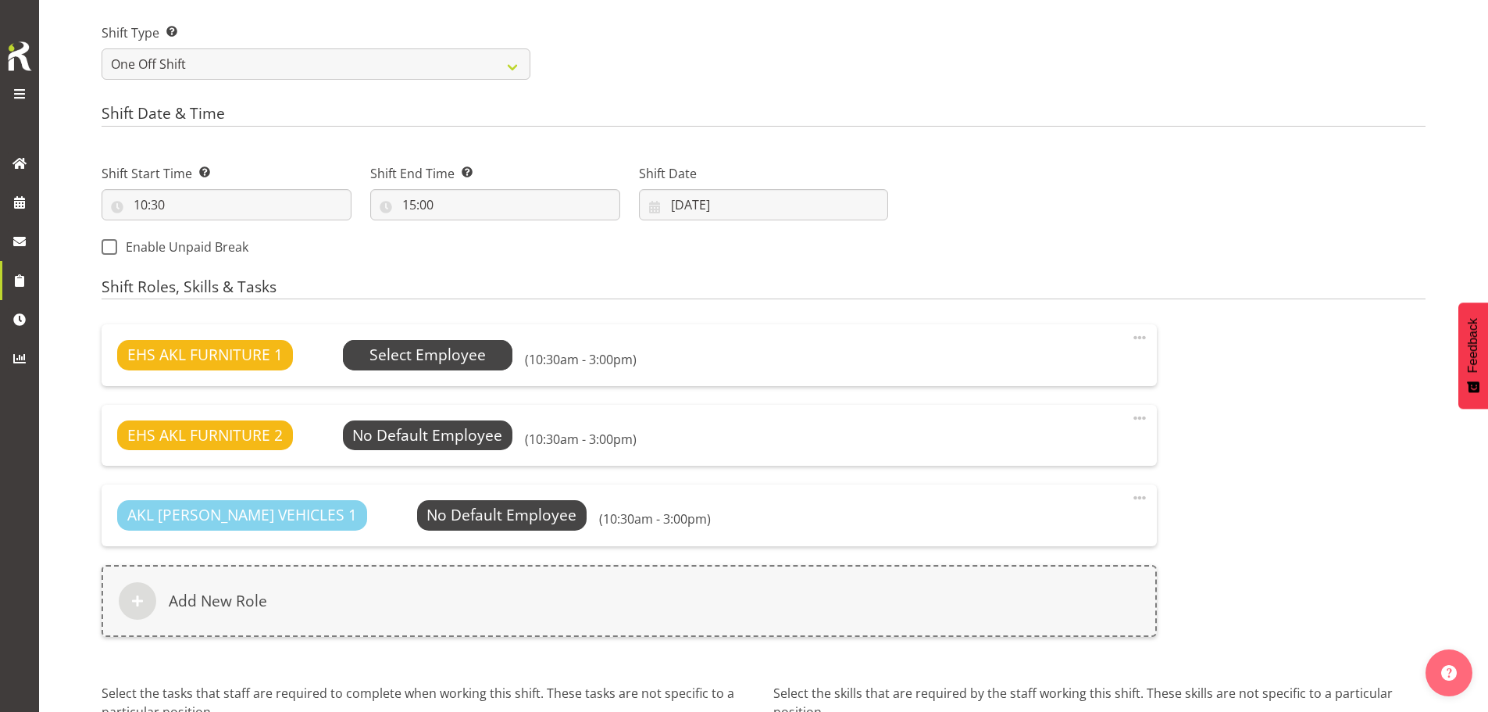
click at [443, 348] on span "Select Employee" at bounding box center [427, 355] width 116 height 23
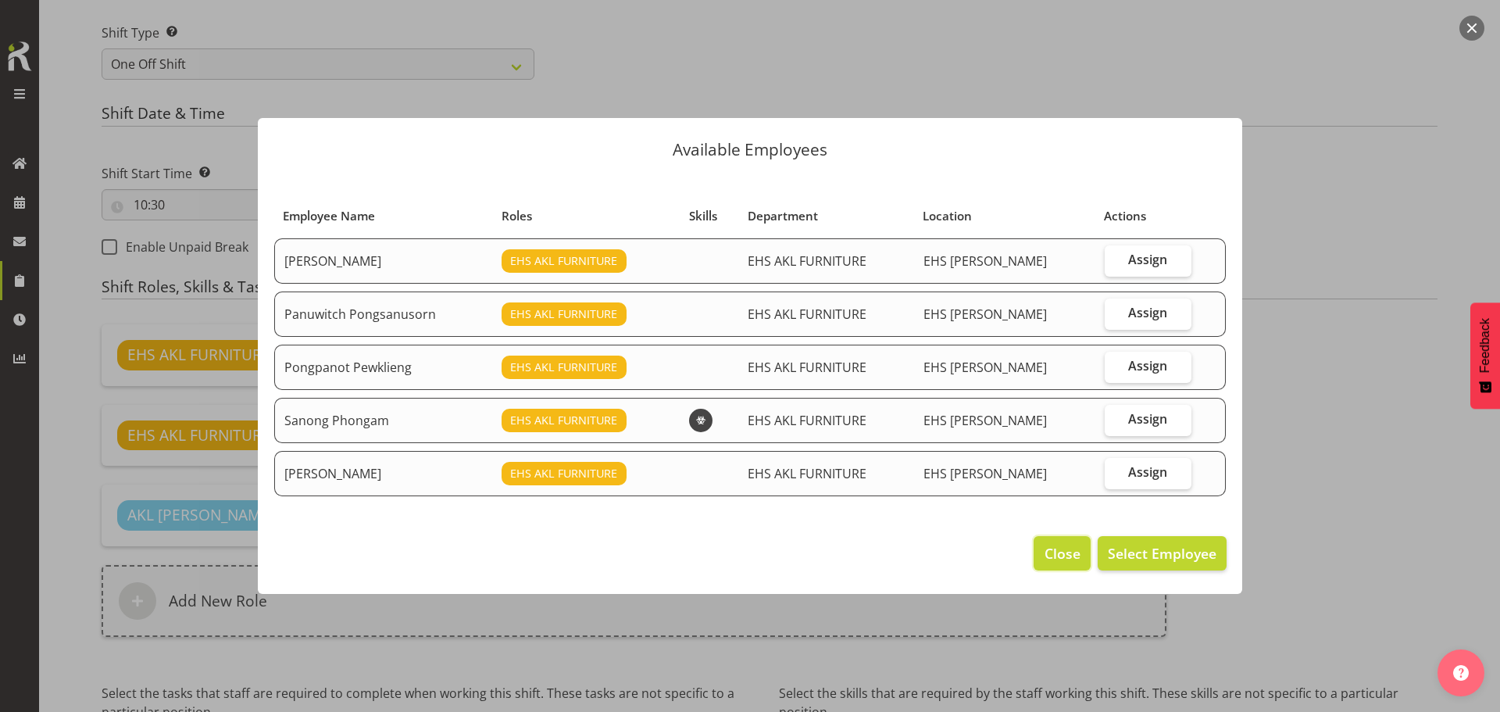
click at [1051, 558] on span "Close" at bounding box center [1062, 553] width 36 height 20
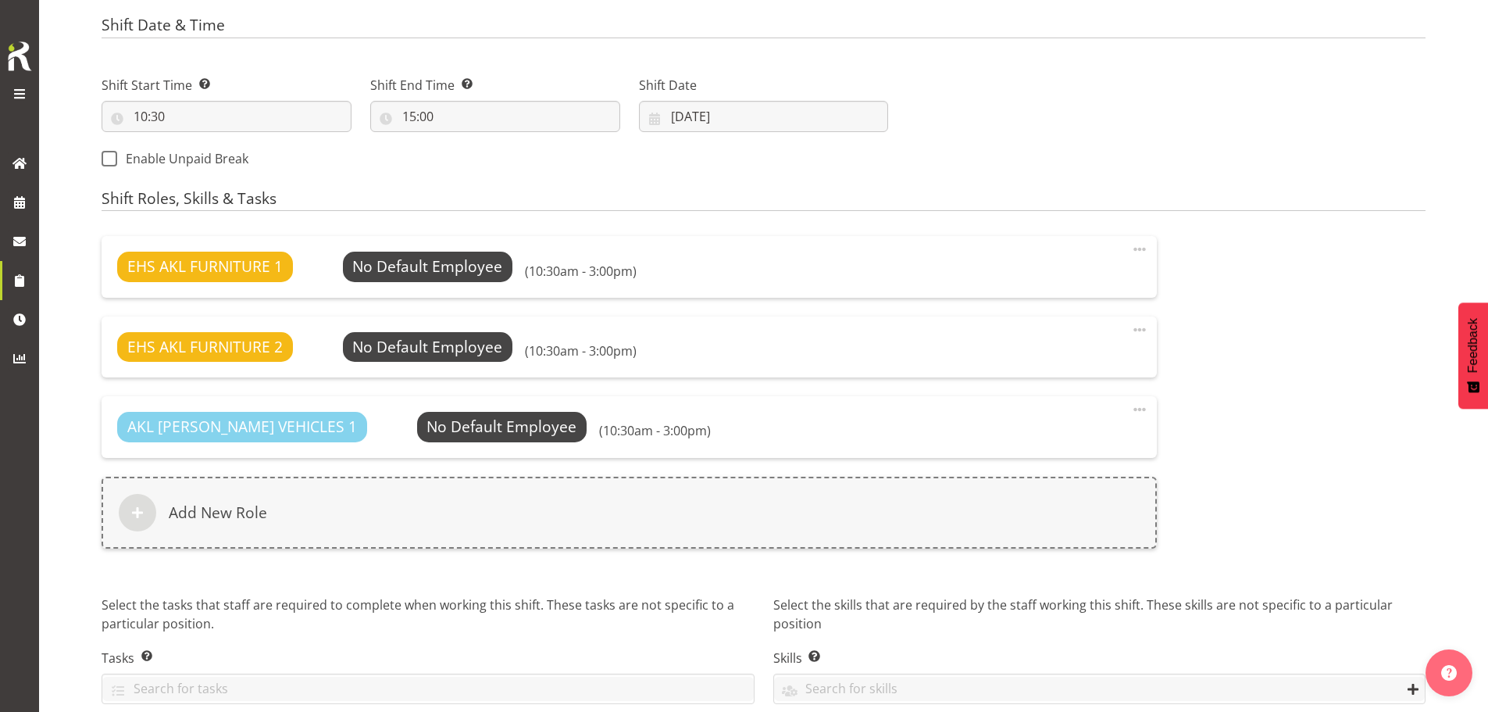
scroll to position [875, 0]
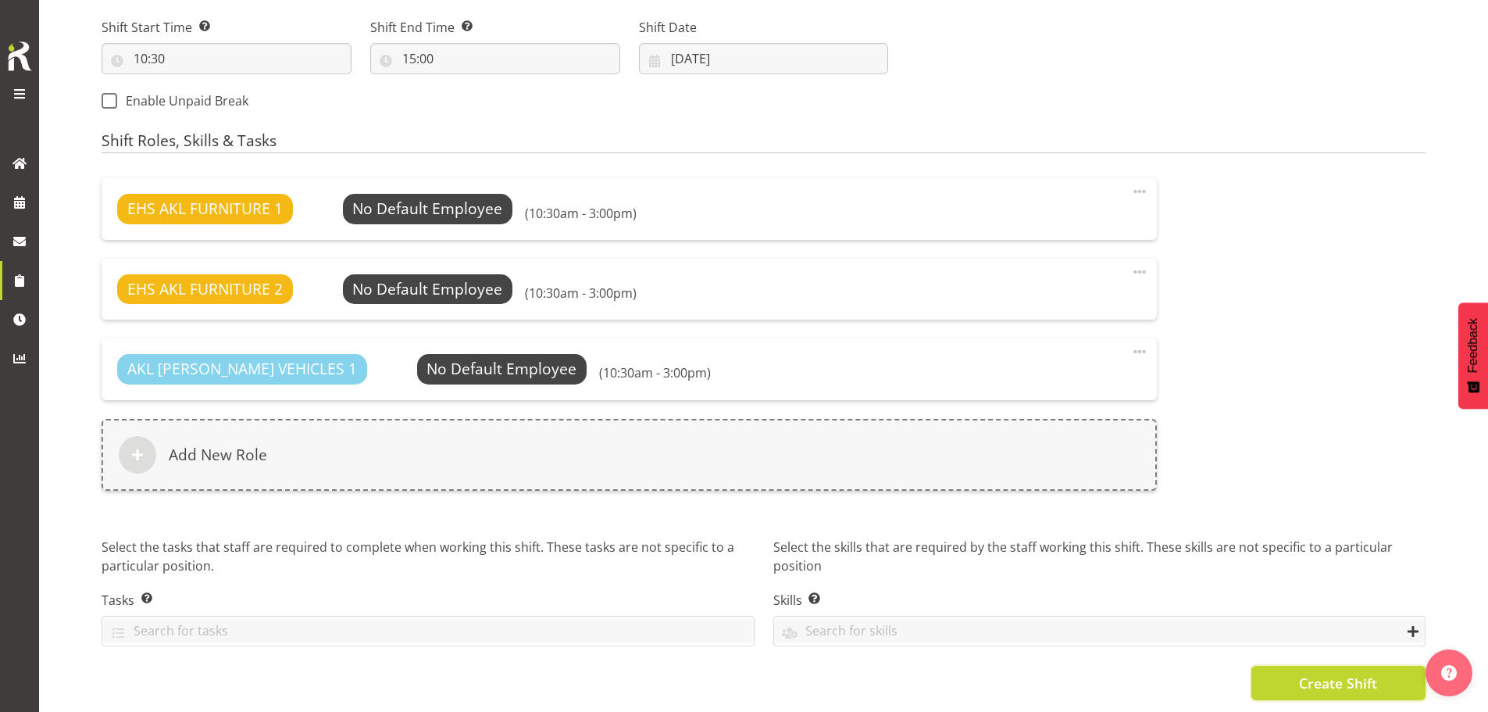
click at [1364, 672] on span "Create Shift" at bounding box center [1338, 682] width 78 height 20
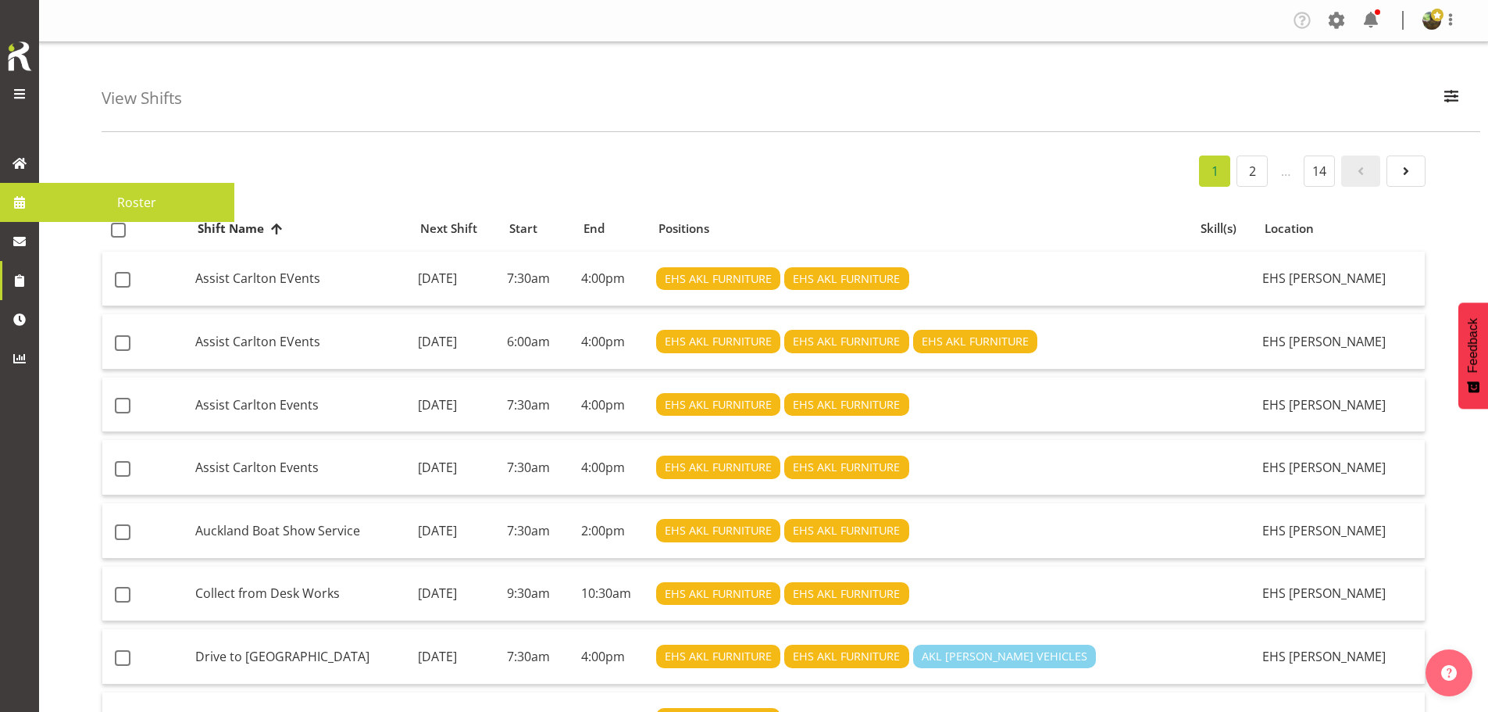
click at [131, 205] on span "Roster" at bounding box center [137, 202] width 180 height 23
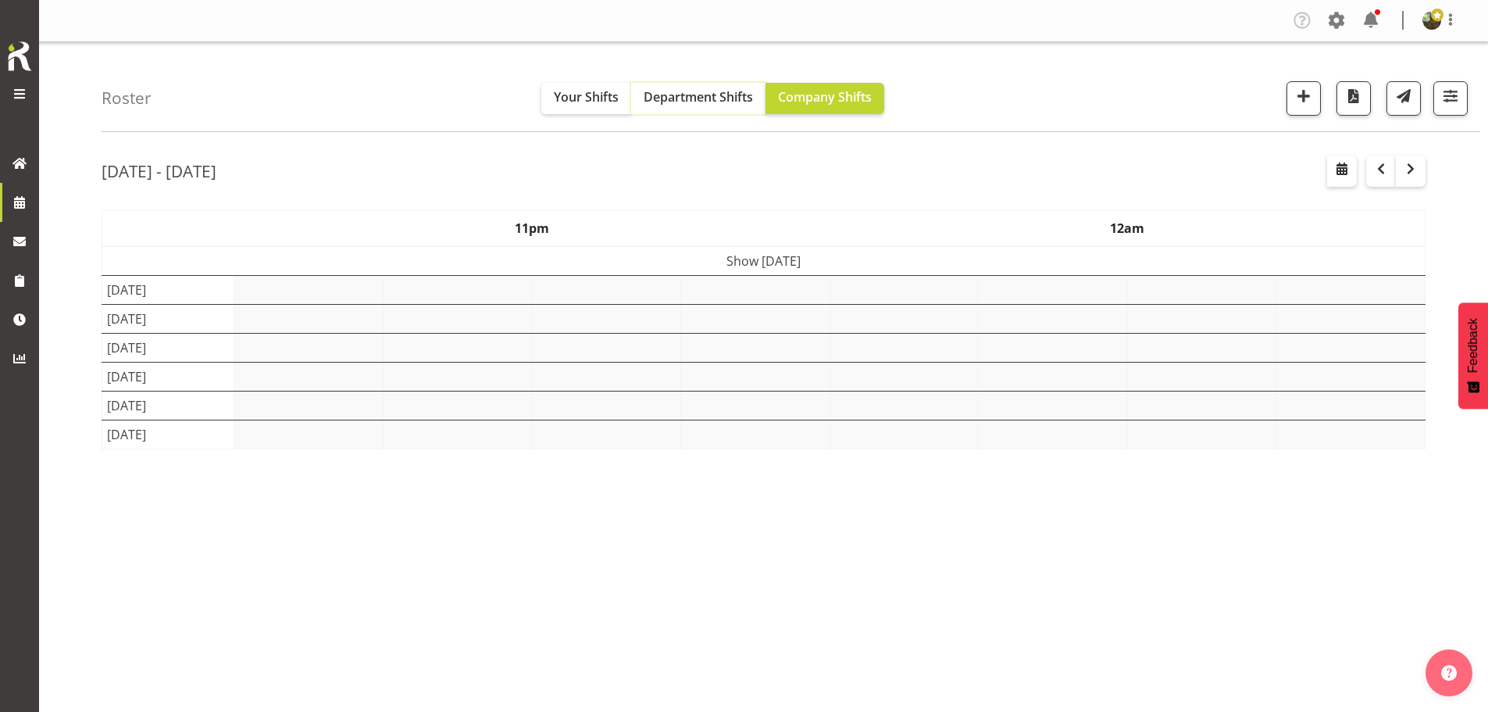
click at [700, 107] on button "Department Shifts" at bounding box center [698, 98] width 134 height 31
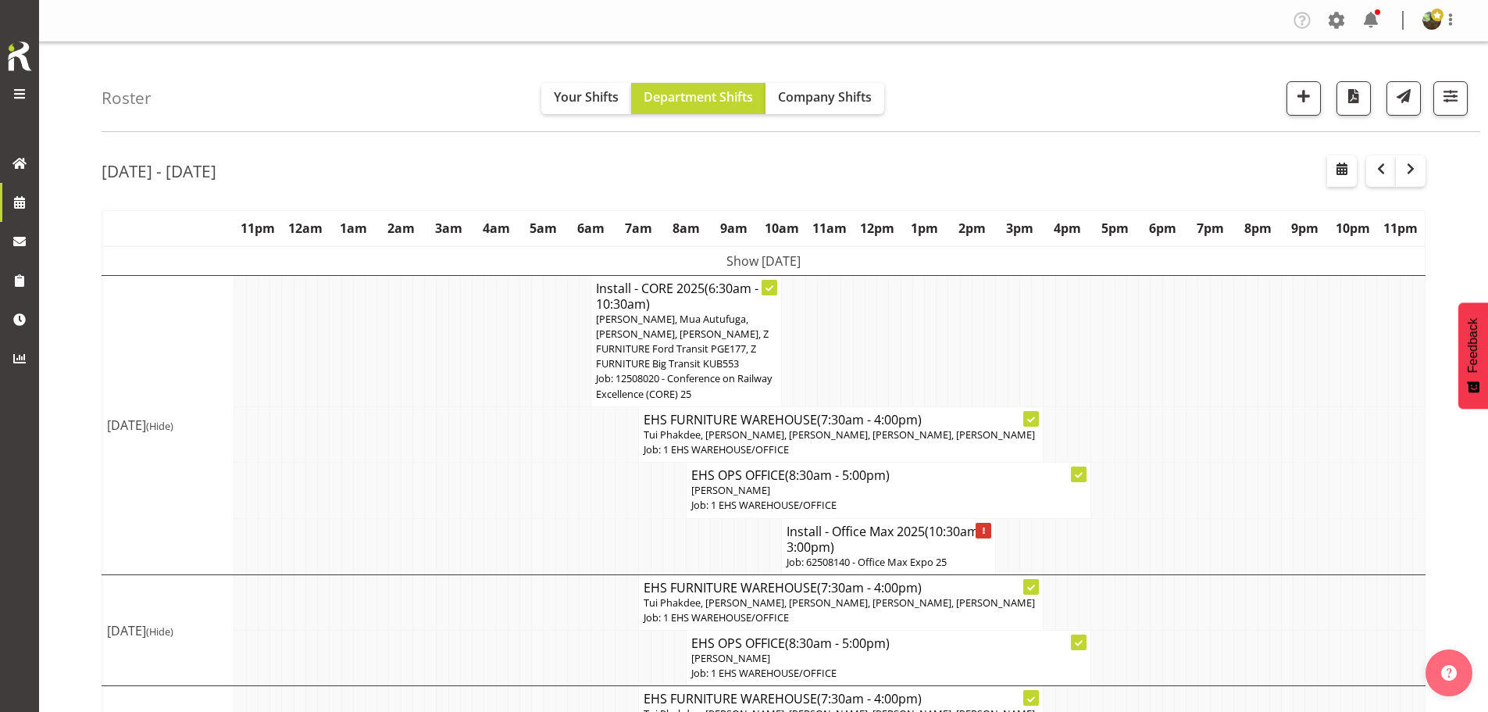
click at [907, 549] on h4 "Install - Office Max 2025 (10:30am - 3:00pm)" at bounding box center [888, 538] width 204 height 31
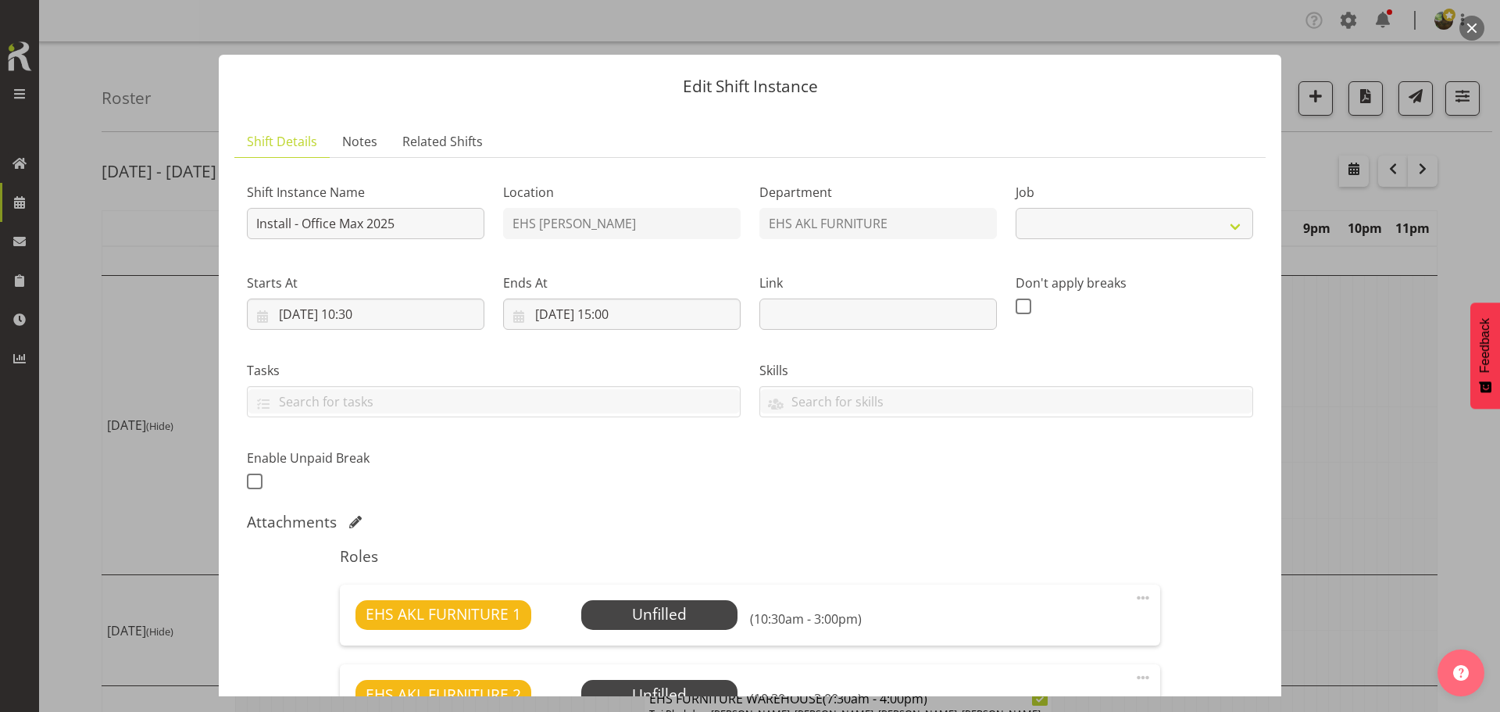
select select "10080"
click at [687, 608] on span "Select Employee" at bounding box center [659, 614] width 116 height 23
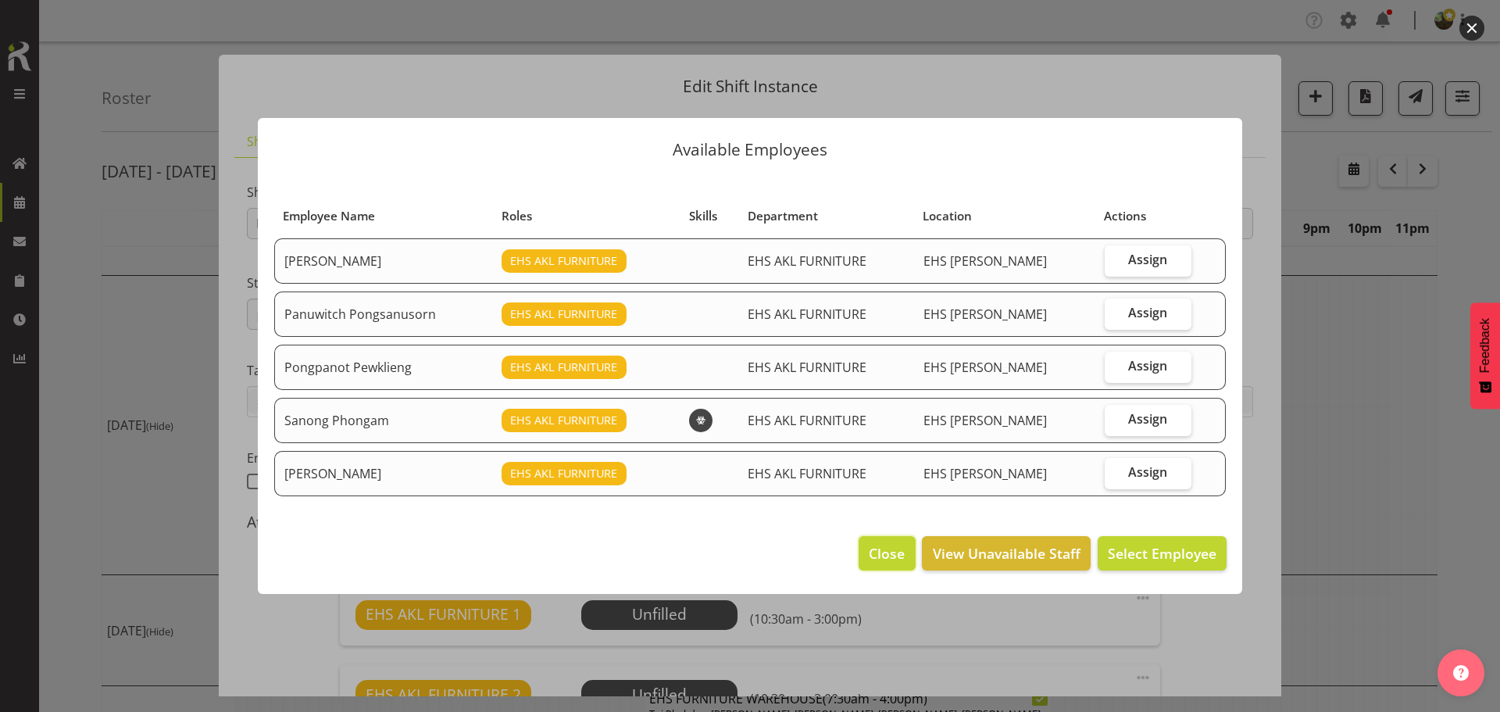
click at [881, 544] on span "Close" at bounding box center [886, 553] width 36 height 20
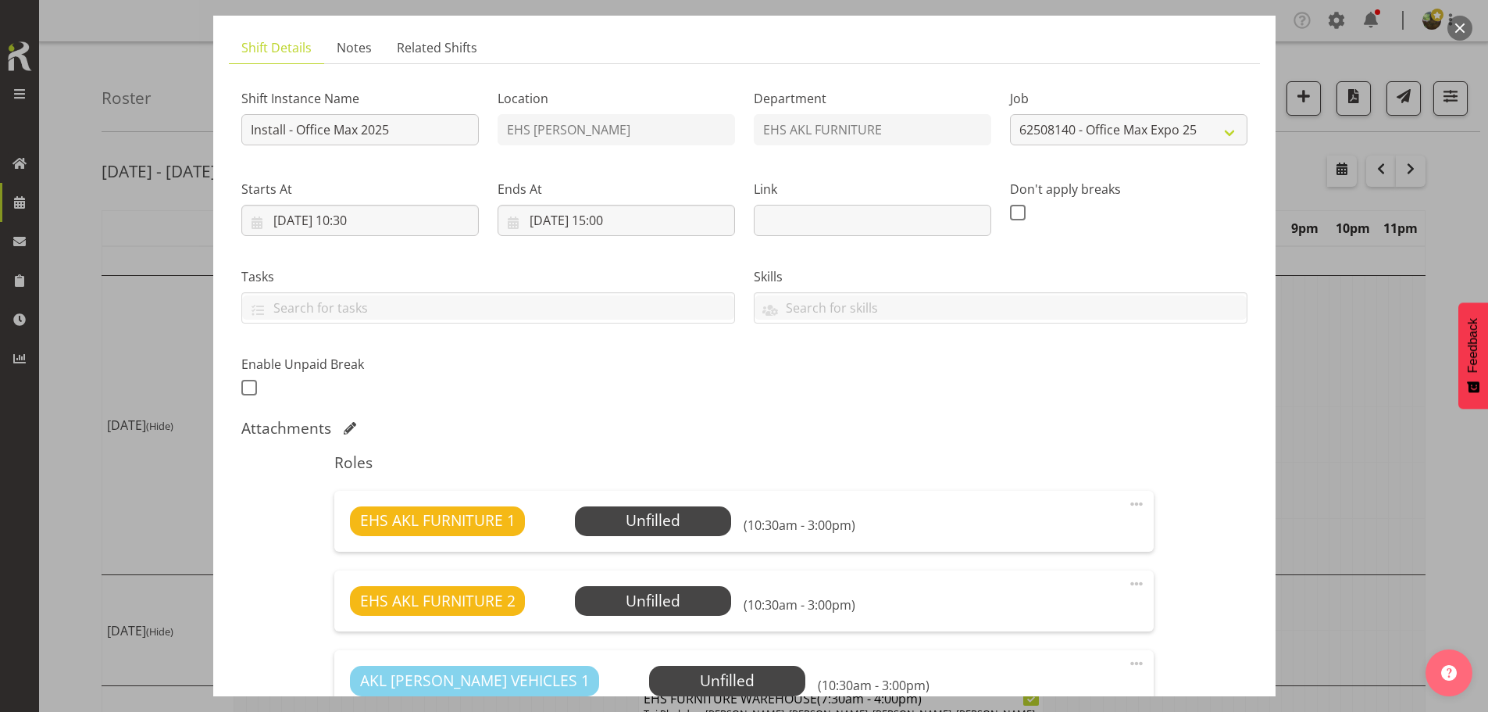
scroll to position [156, 0]
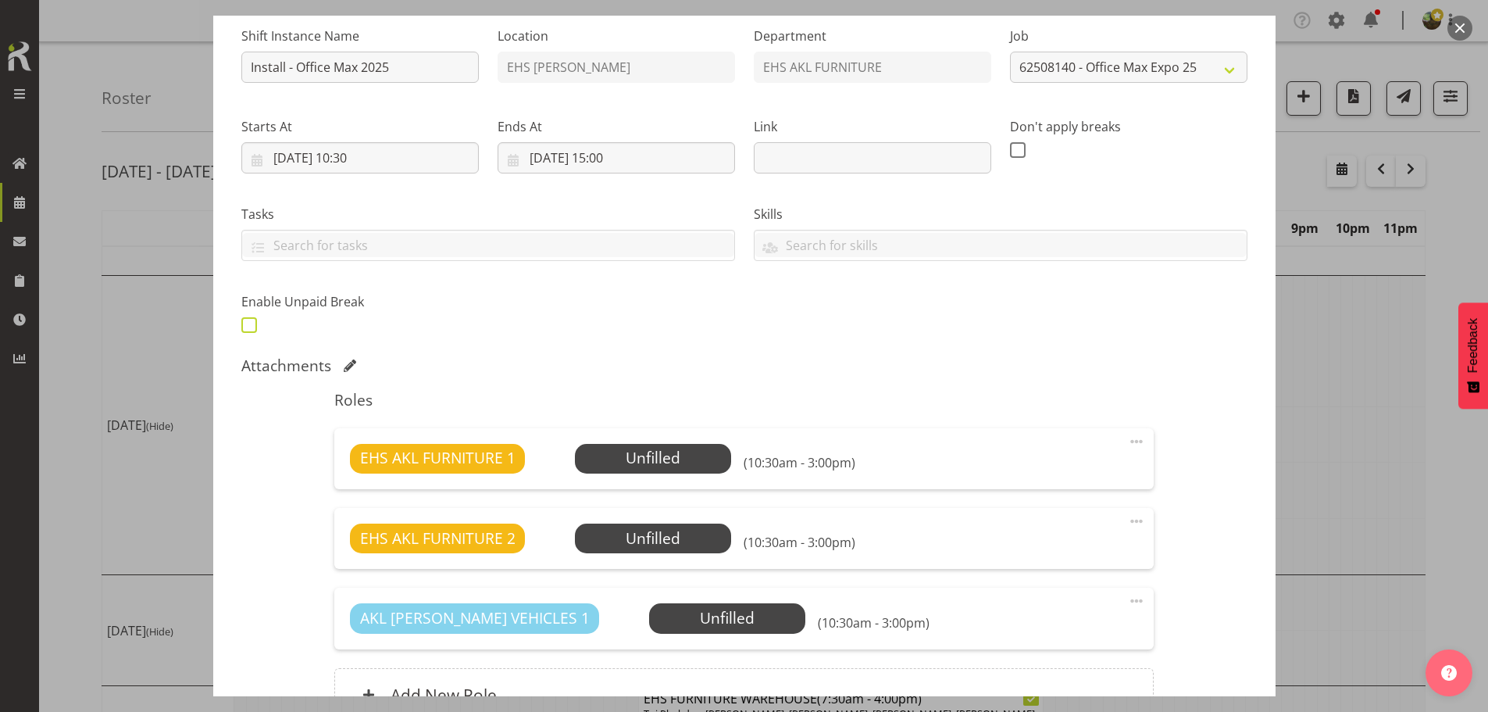
click at [247, 325] on span at bounding box center [249, 325] width 16 height 16
click at [247, 325] on input "checkbox" at bounding box center [246, 324] width 10 height 10
click at [247, 325] on span at bounding box center [249, 325] width 16 height 16
click at [247, 325] on input "checkbox" at bounding box center [246, 324] width 10 height 10
checkbox input "false"
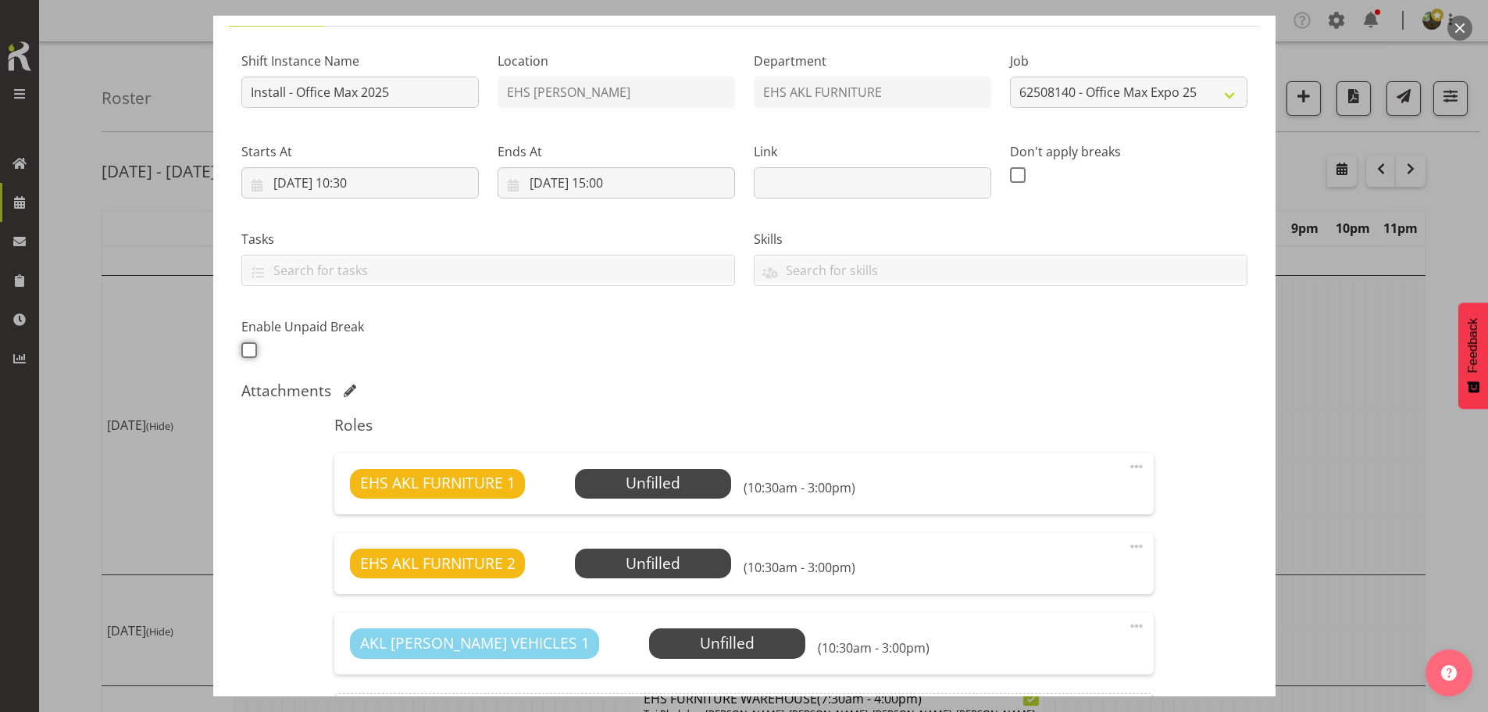
scroll to position [320, 0]
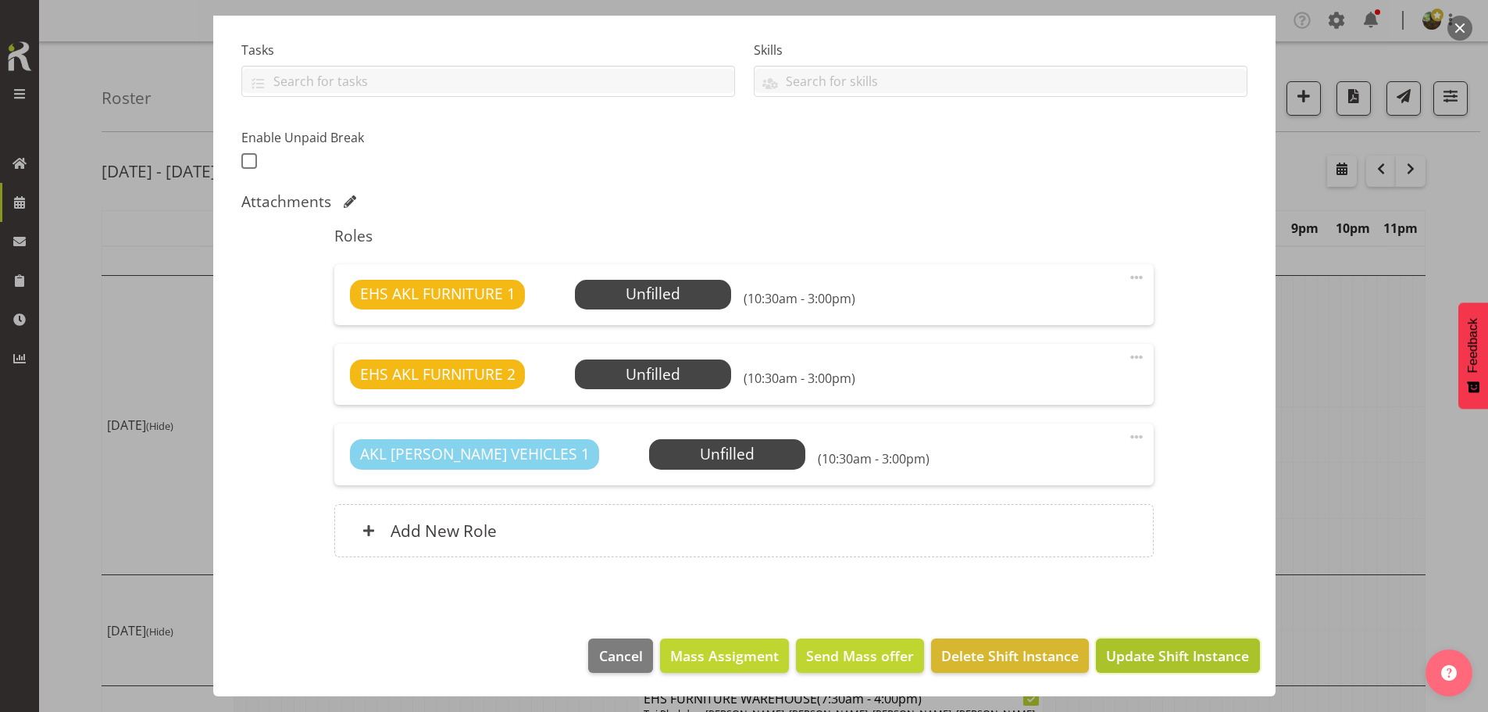
click at [1162, 650] on span "Update Shift Instance" at bounding box center [1177, 655] width 143 height 20
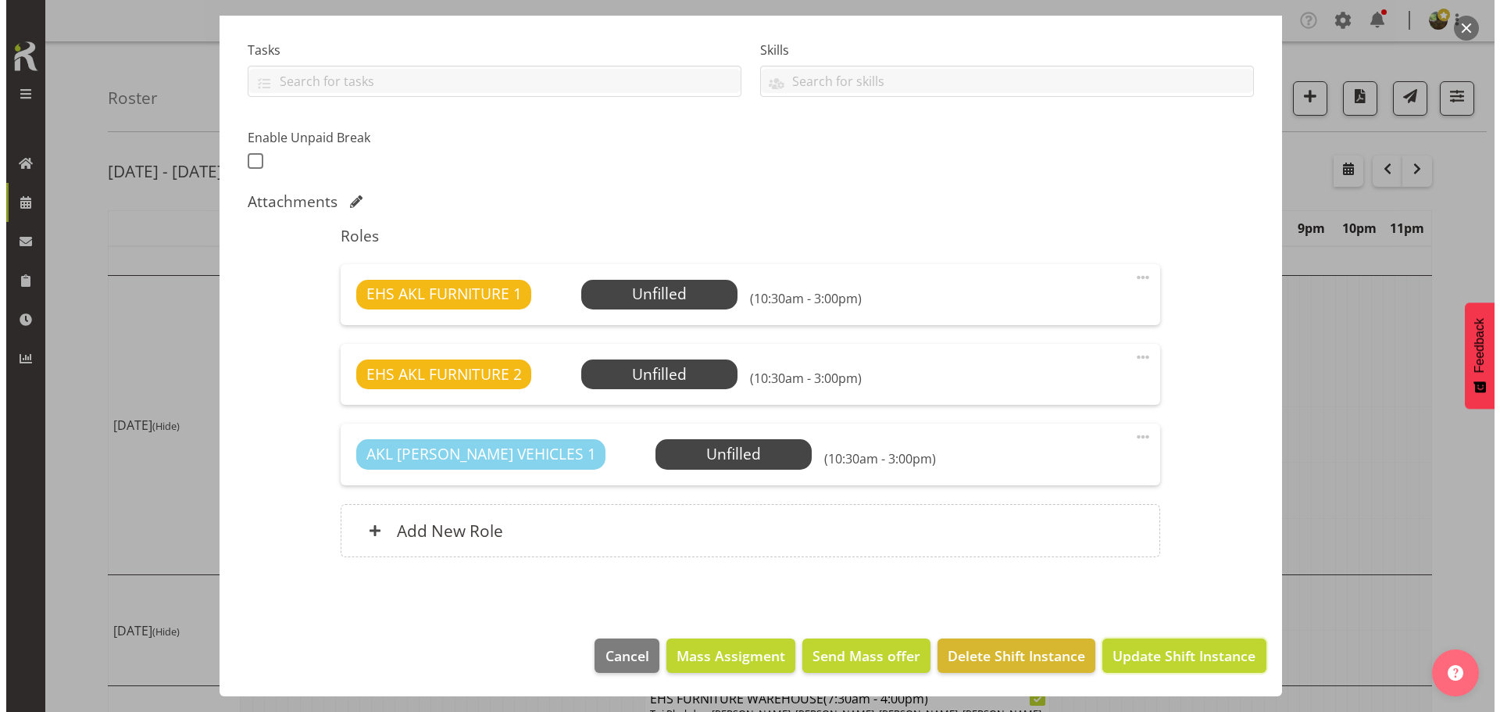
scroll to position [258, 0]
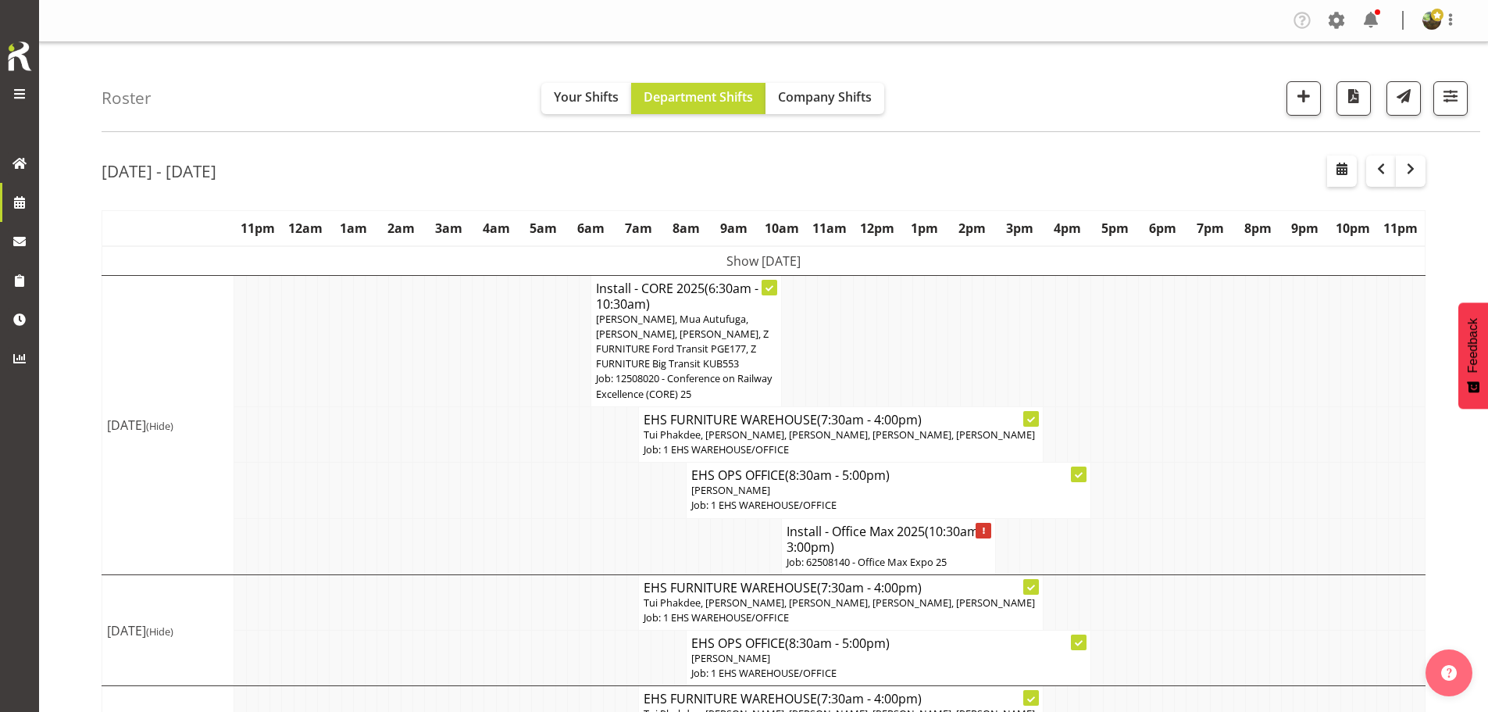
click at [681, 362] on span "[PERSON_NAME], Mua Autufuga, [PERSON_NAME], [PERSON_NAME], Z FURNITURE Ford Tra…" at bounding box center [682, 341] width 173 height 59
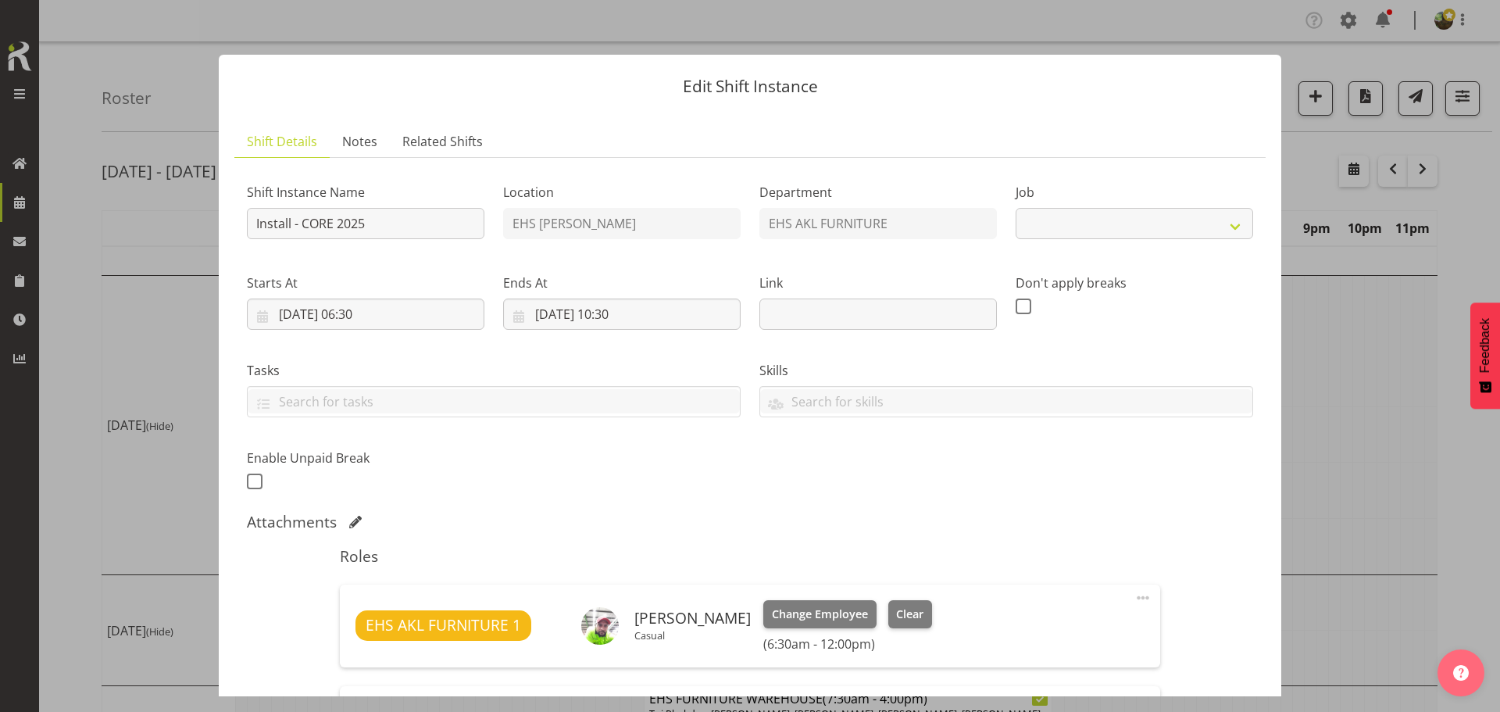
click at [698, 323] on input "[DATE] 10:30" at bounding box center [621, 313] width 237 height 31
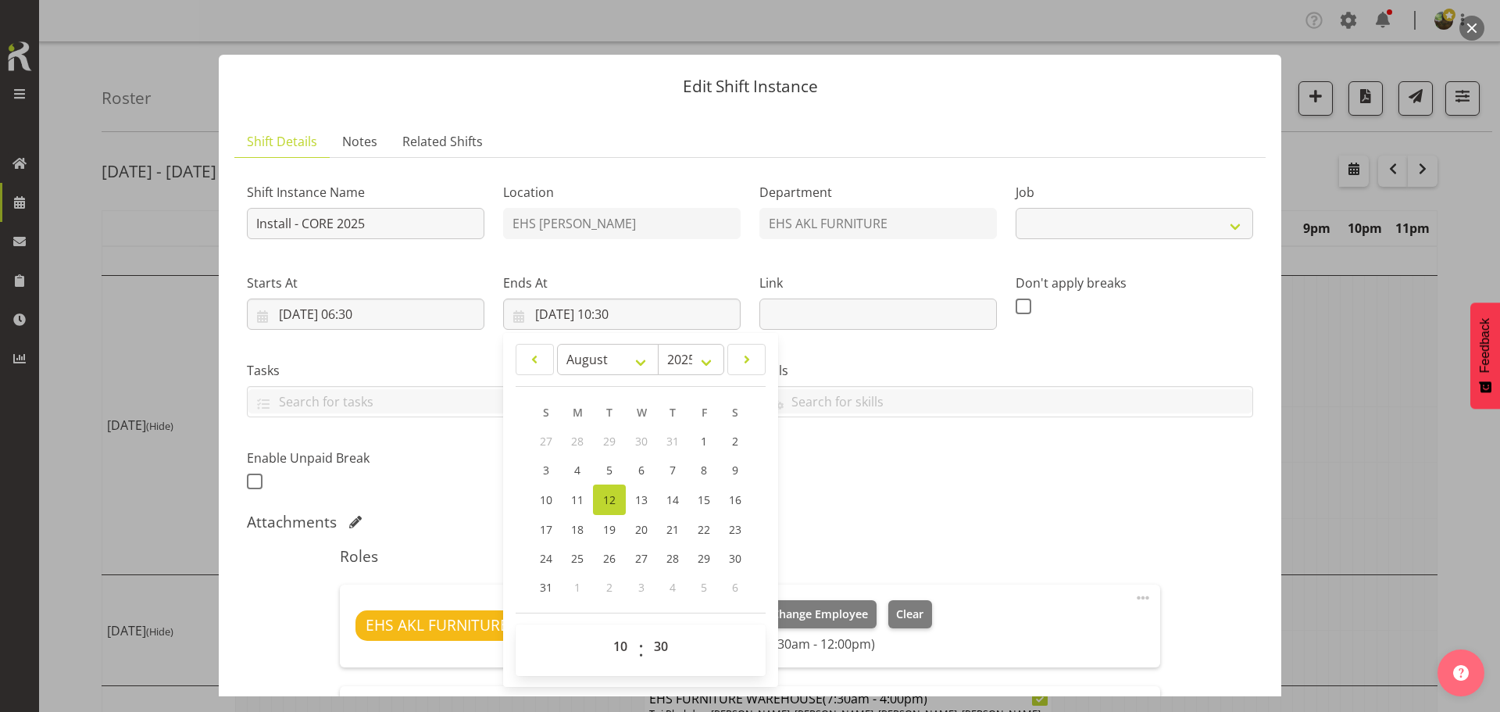
select select "9013"
click at [1034, 441] on div "Shift Instance Name Install - CORE 2025 Location EHS [PERSON_NAME] Department E…" at bounding box center [749, 332] width 1025 height 342
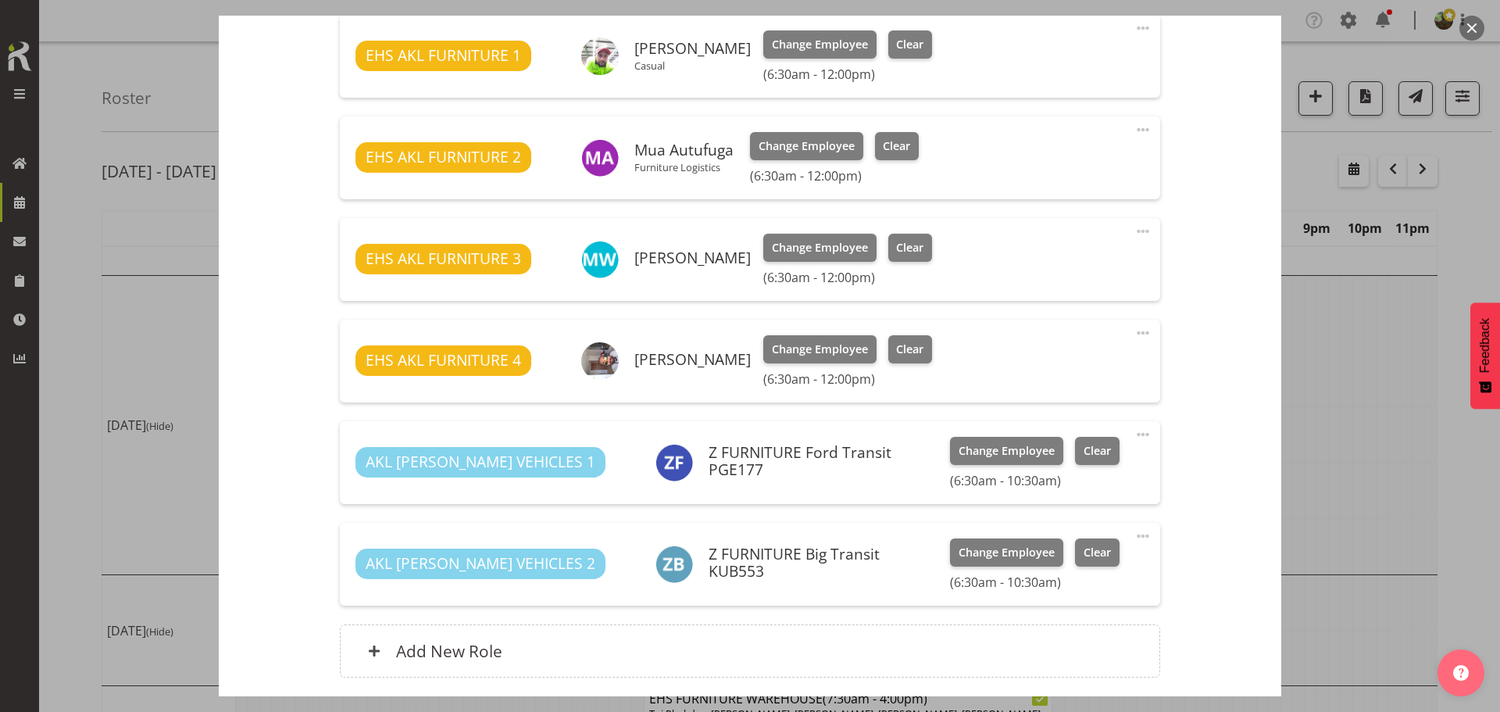
scroll to position [690, 0]
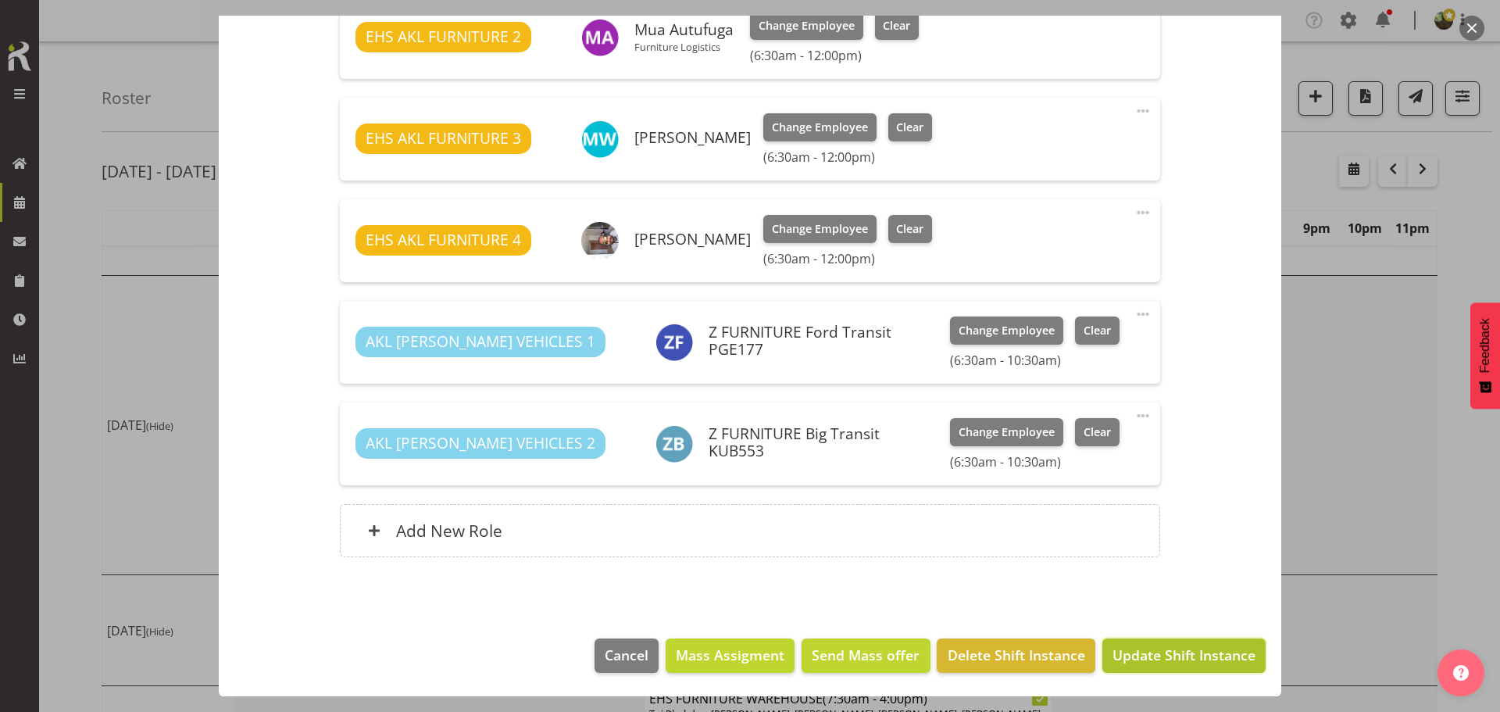
click at [1157, 653] on span "Update Shift Instance" at bounding box center [1183, 654] width 143 height 20
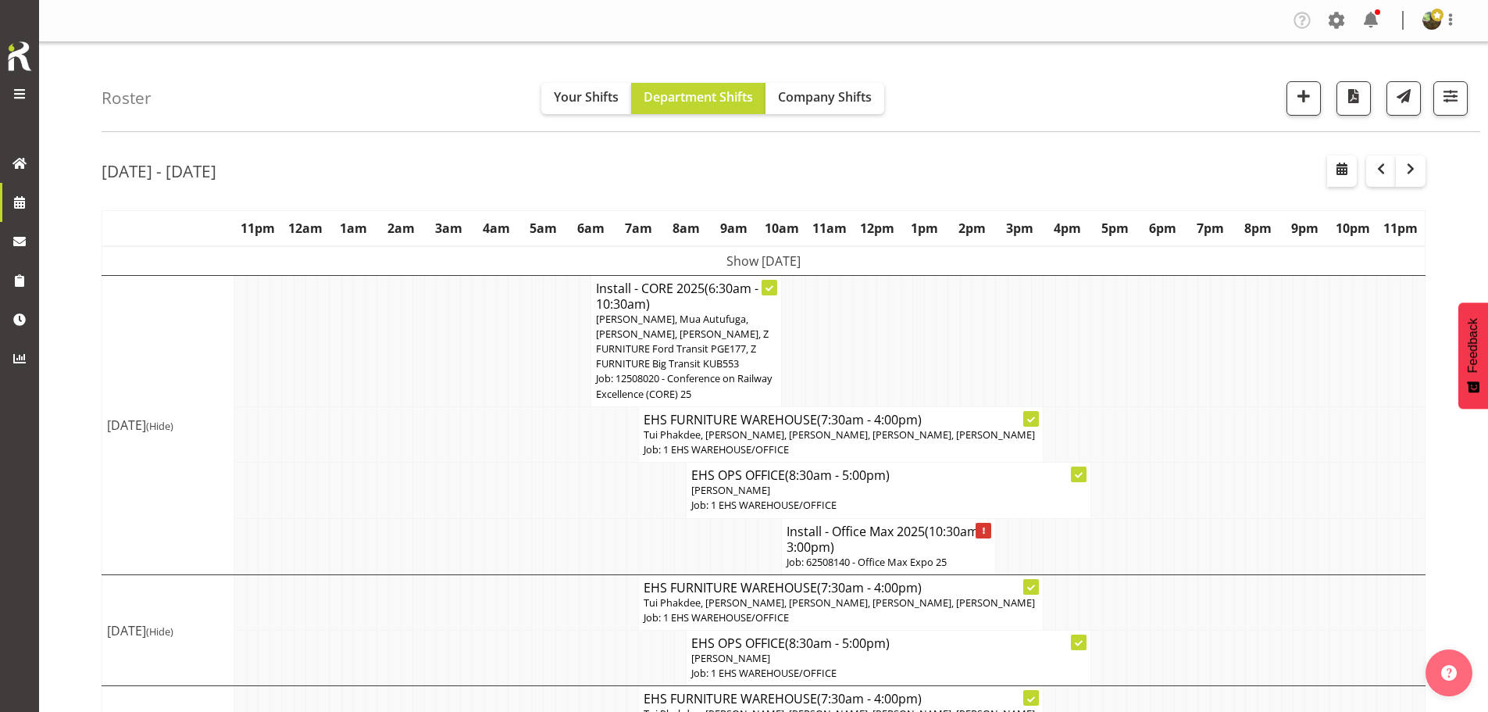
click at [921, 546] on h4 "Install - Office Max 2025 (10:30am - 3:00pm)" at bounding box center [888, 538] width 204 height 31
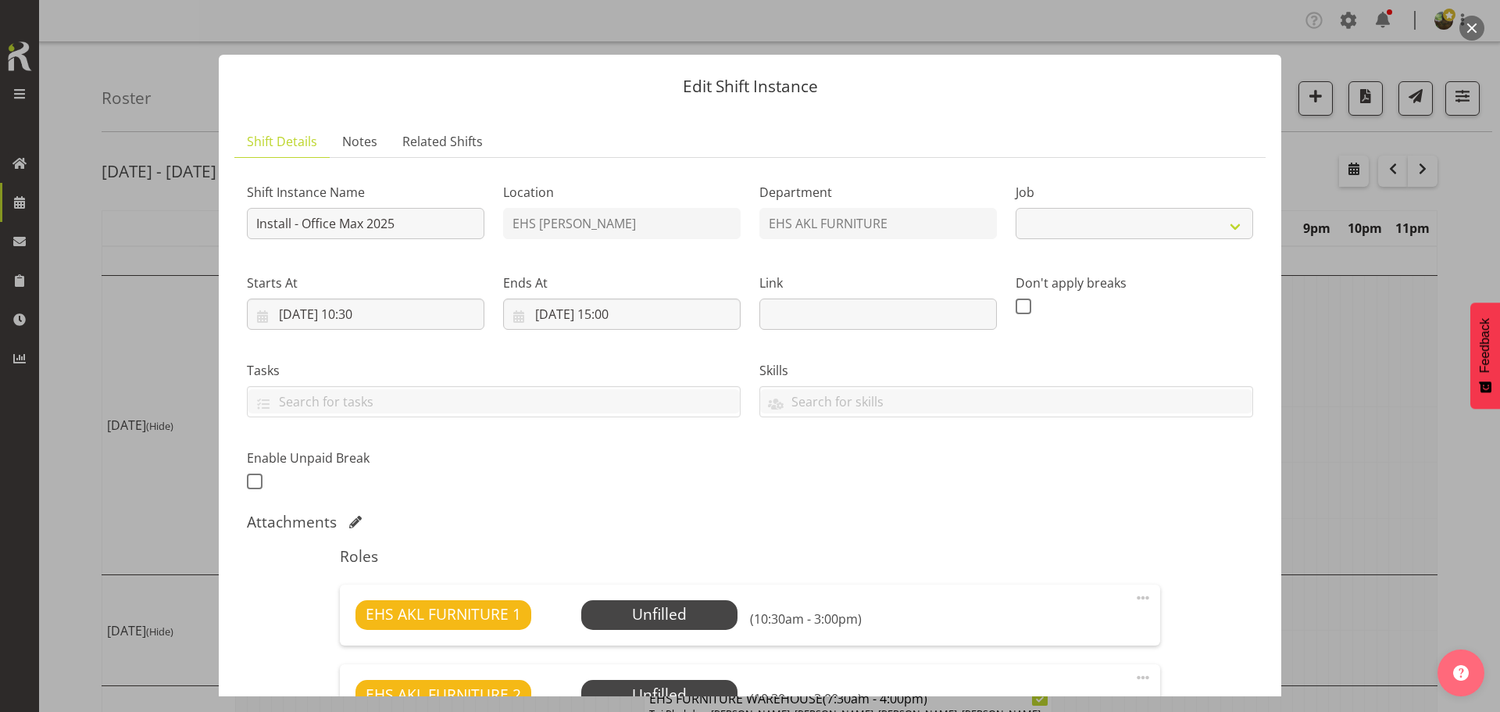
click at [878, 543] on div "Roles EHS AKL FURNITURE 1 Unfilled Select Employee (10:30am - 3:00pm) Edit Cove…" at bounding box center [749, 716] width 838 height 358
select select "10080"
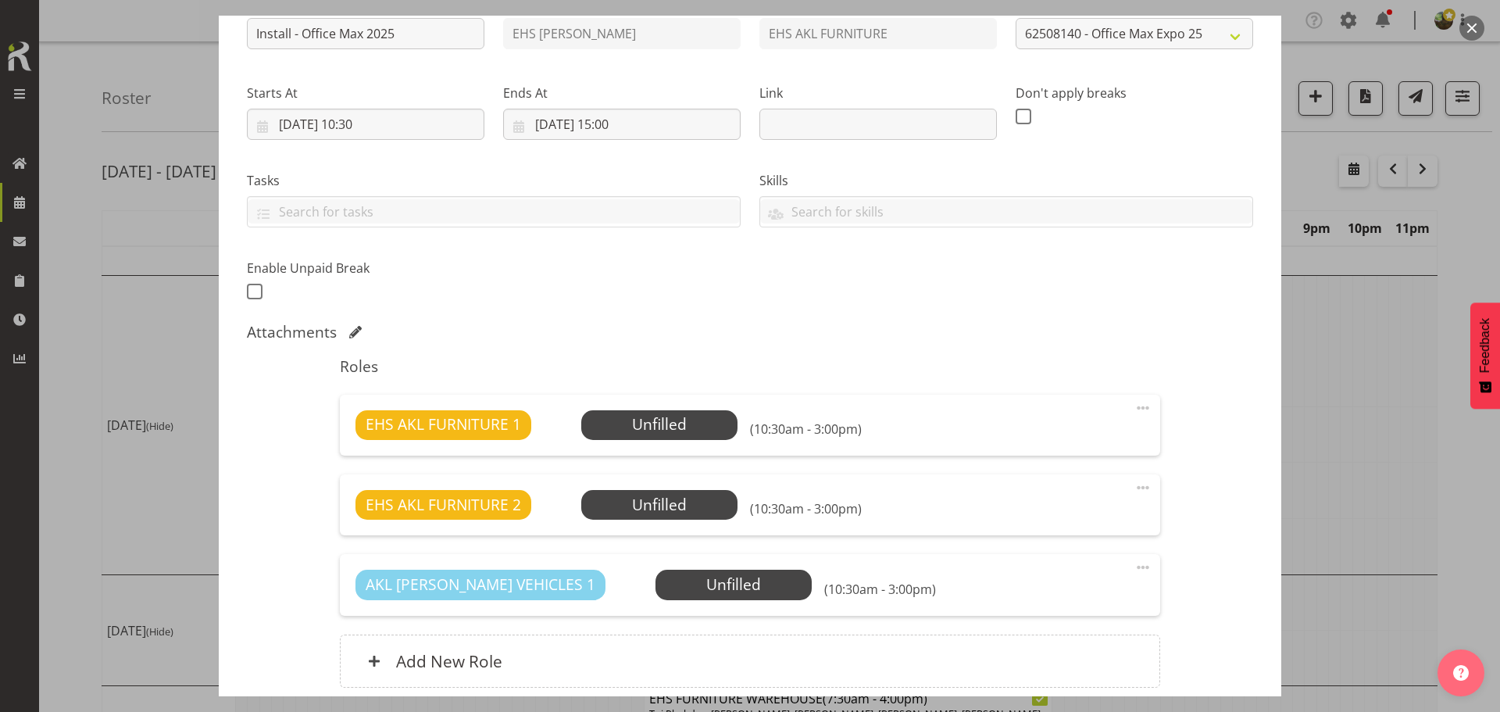
scroll to position [234, 0]
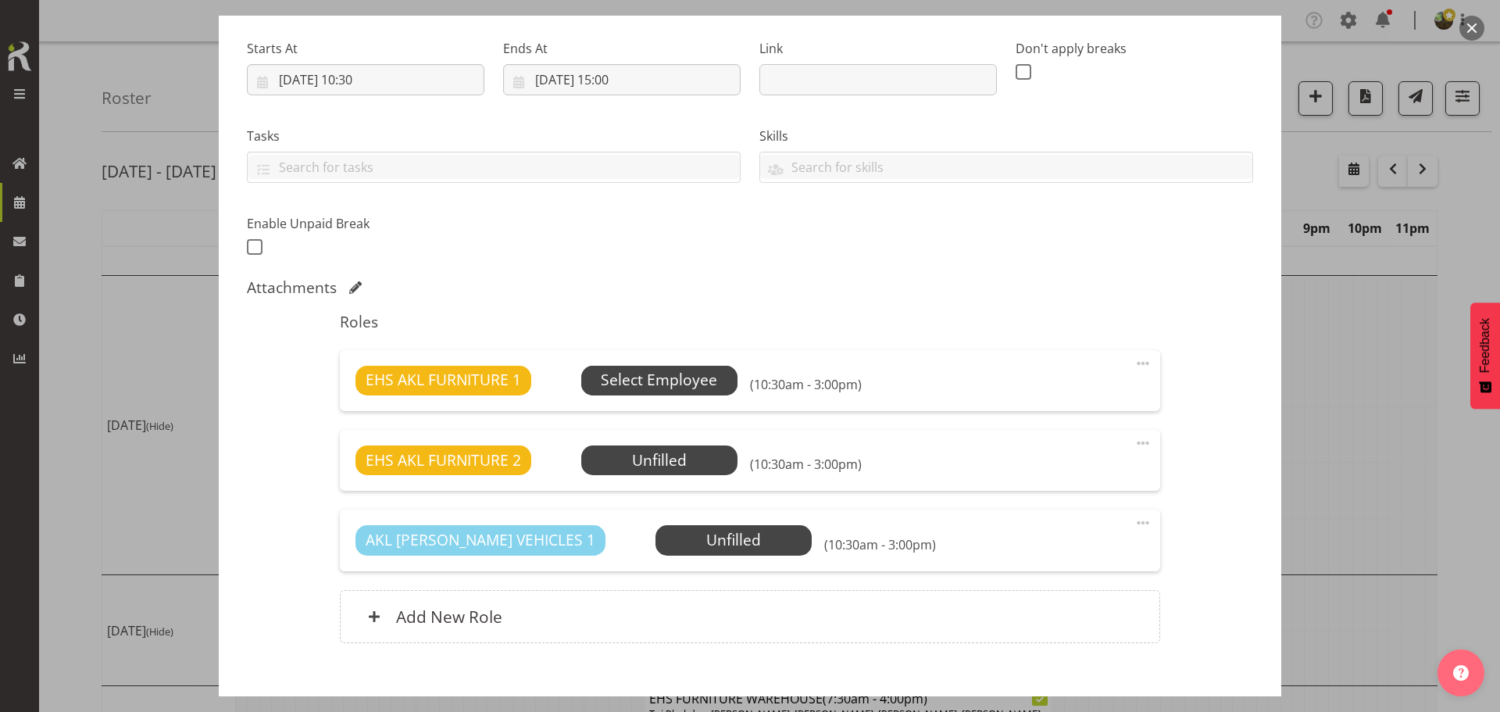
click at [665, 366] on span "Select Employee" at bounding box center [659, 381] width 156 height 30
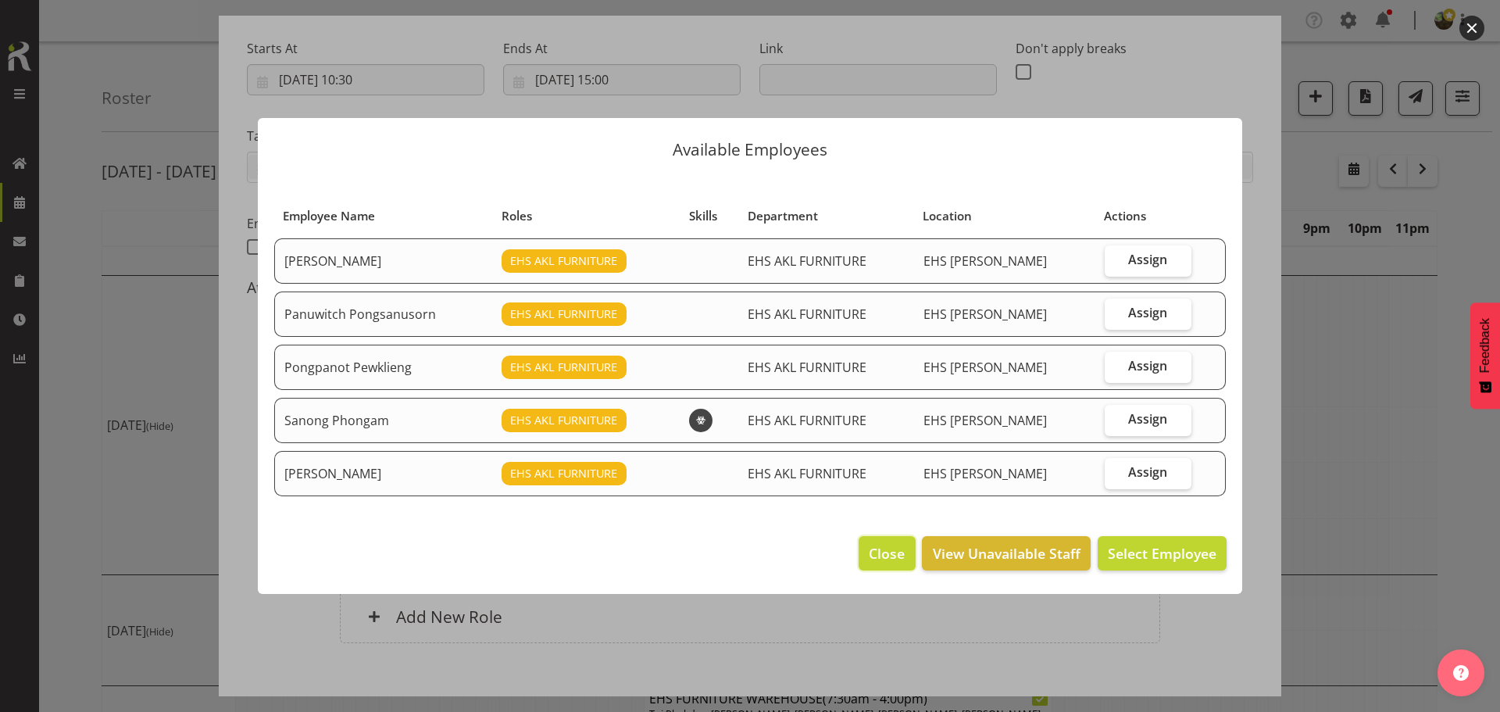
click at [889, 555] on span "Close" at bounding box center [886, 553] width 36 height 20
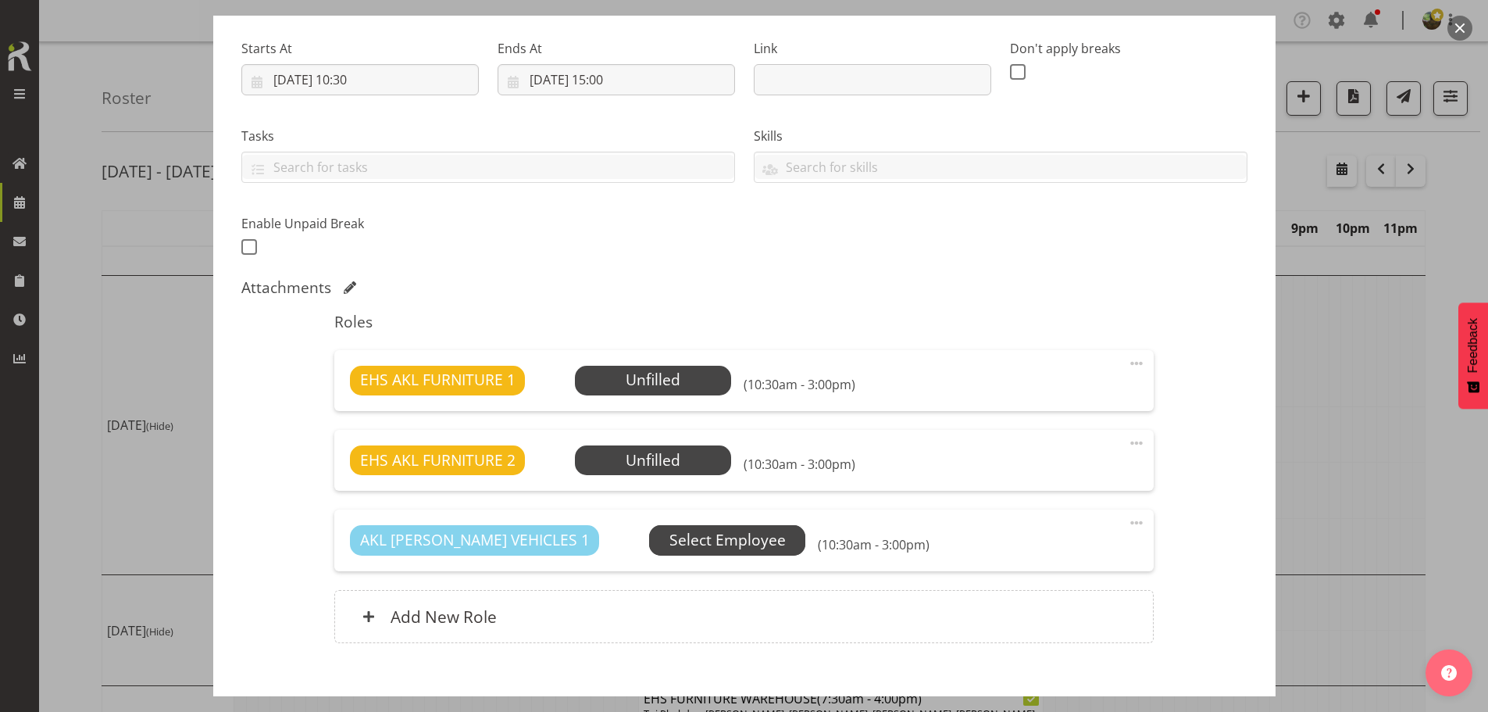
click at [0, 0] on span "Select Employee" at bounding box center [0, 0] width 0 height 0
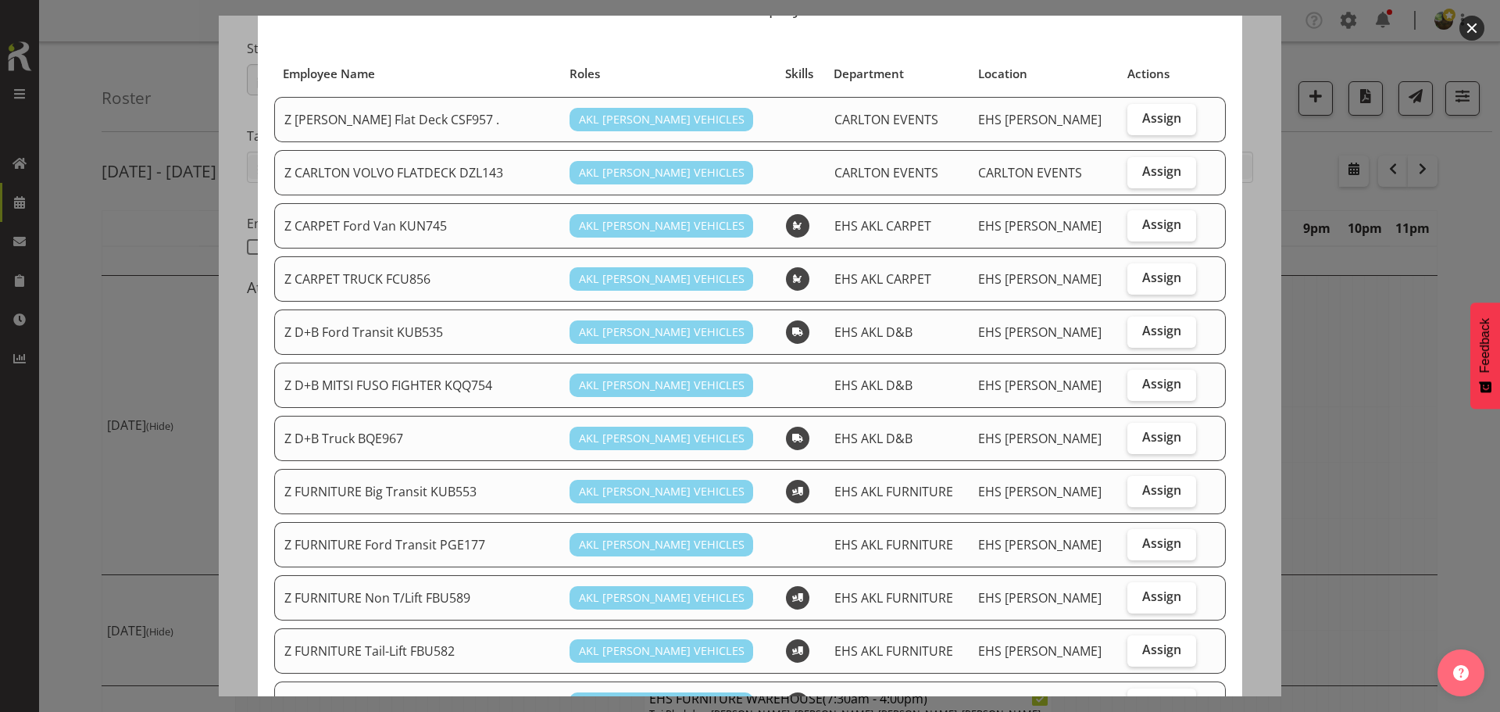
scroll to position [156, 0]
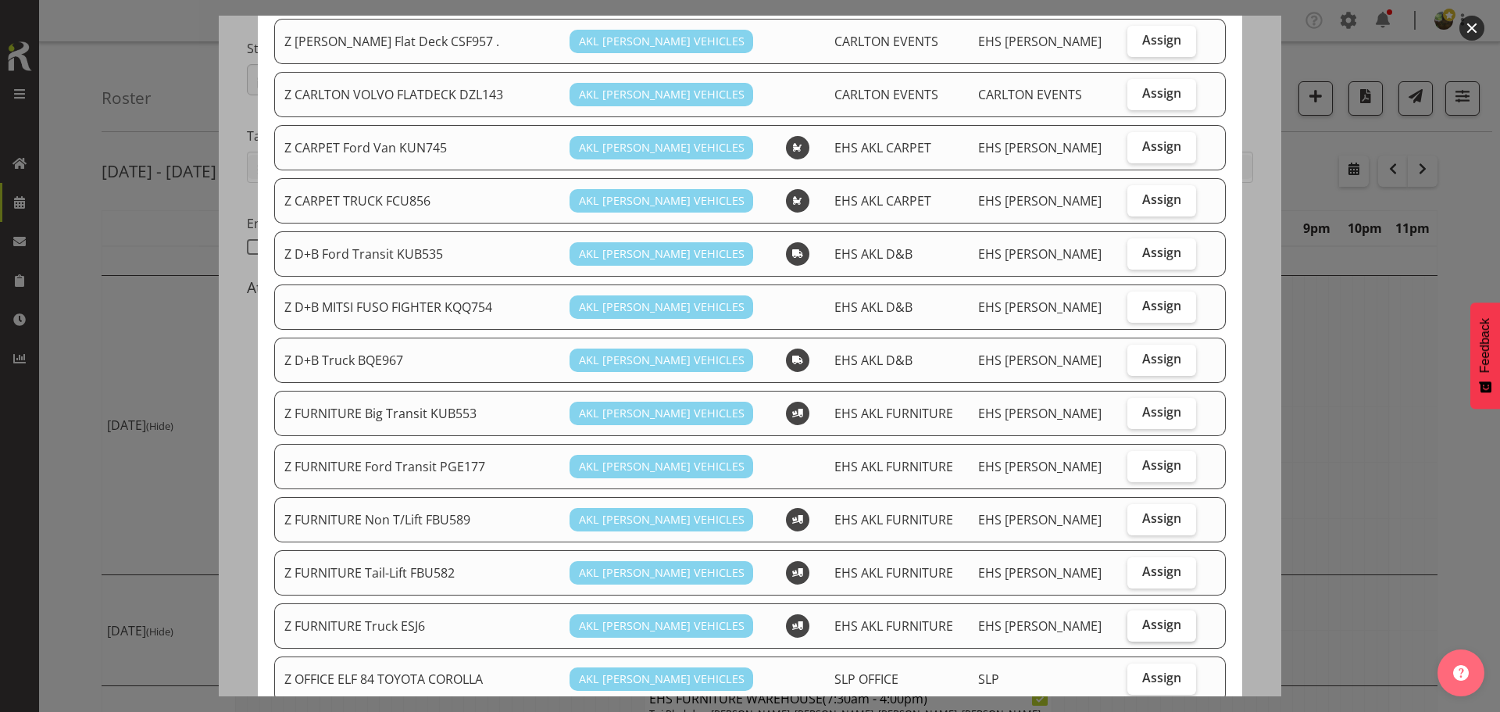
click at [1142, 631] on span "Assign" at bounding box center [1161, 624] width 39 height 16
click at [1135, 630] on input "Assign" at bounding box center [1132, 624] width 10 height 10
checkbox input "true"
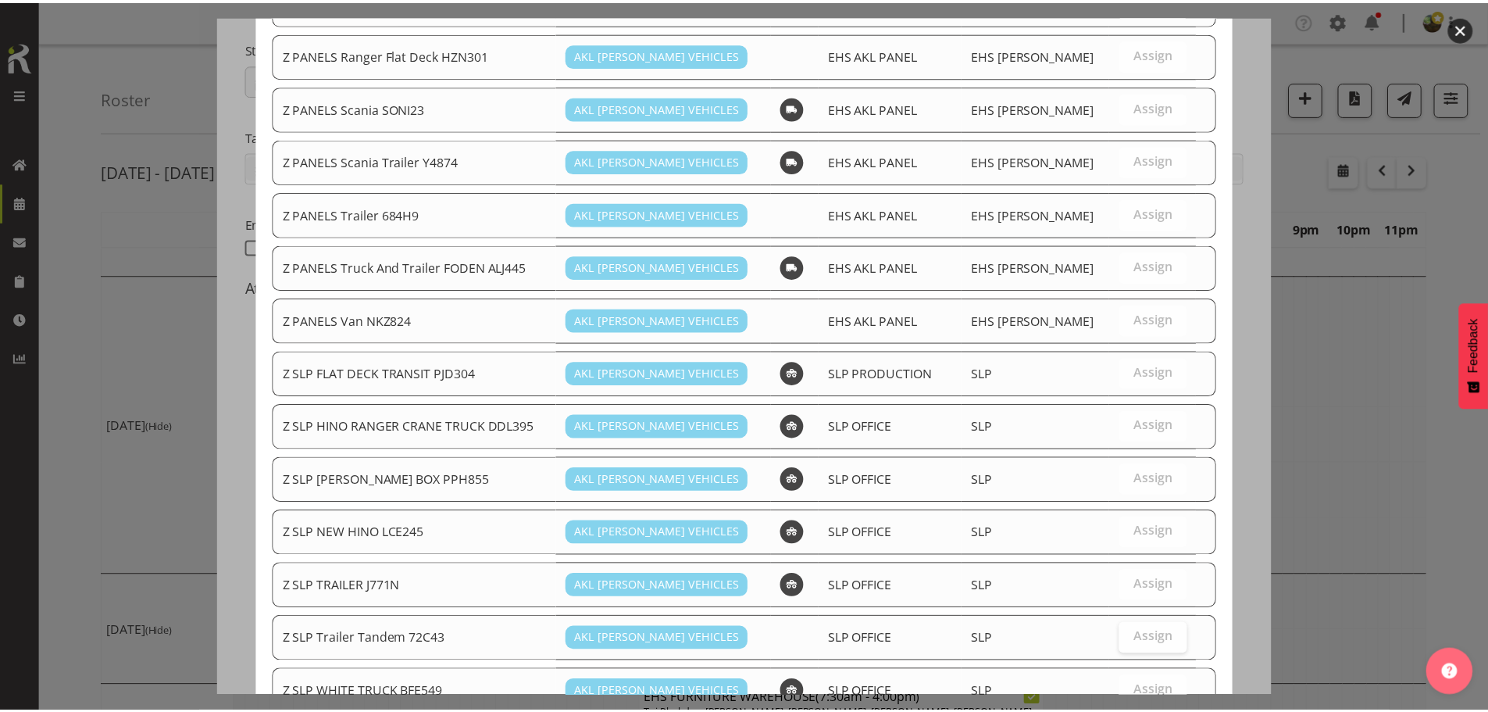
scroll to position [1056, 0]
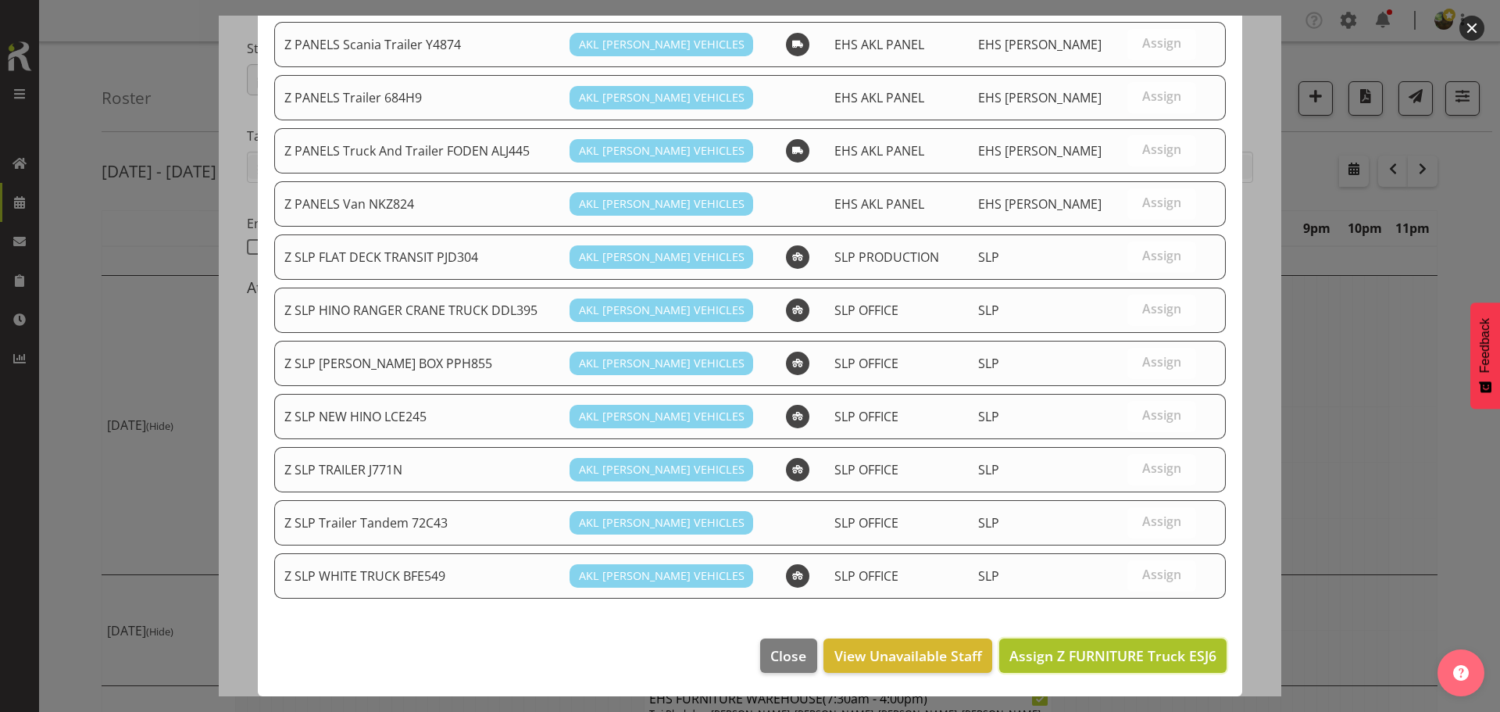
click at [1161, 669] on button "Assign Z FURNITURE Truck ESJ6" at bounding box center [1112, 655] width 227 height 34
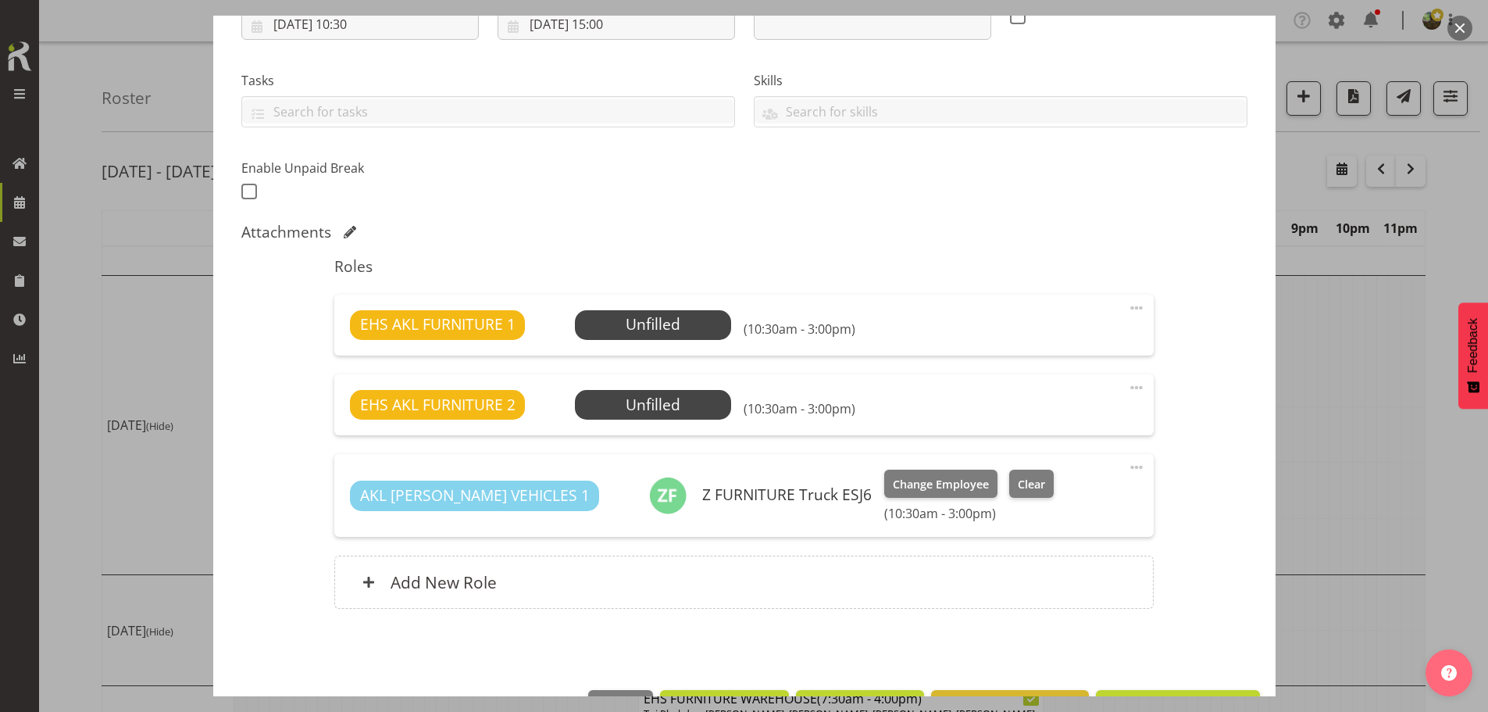
scroll to position [341, 0]
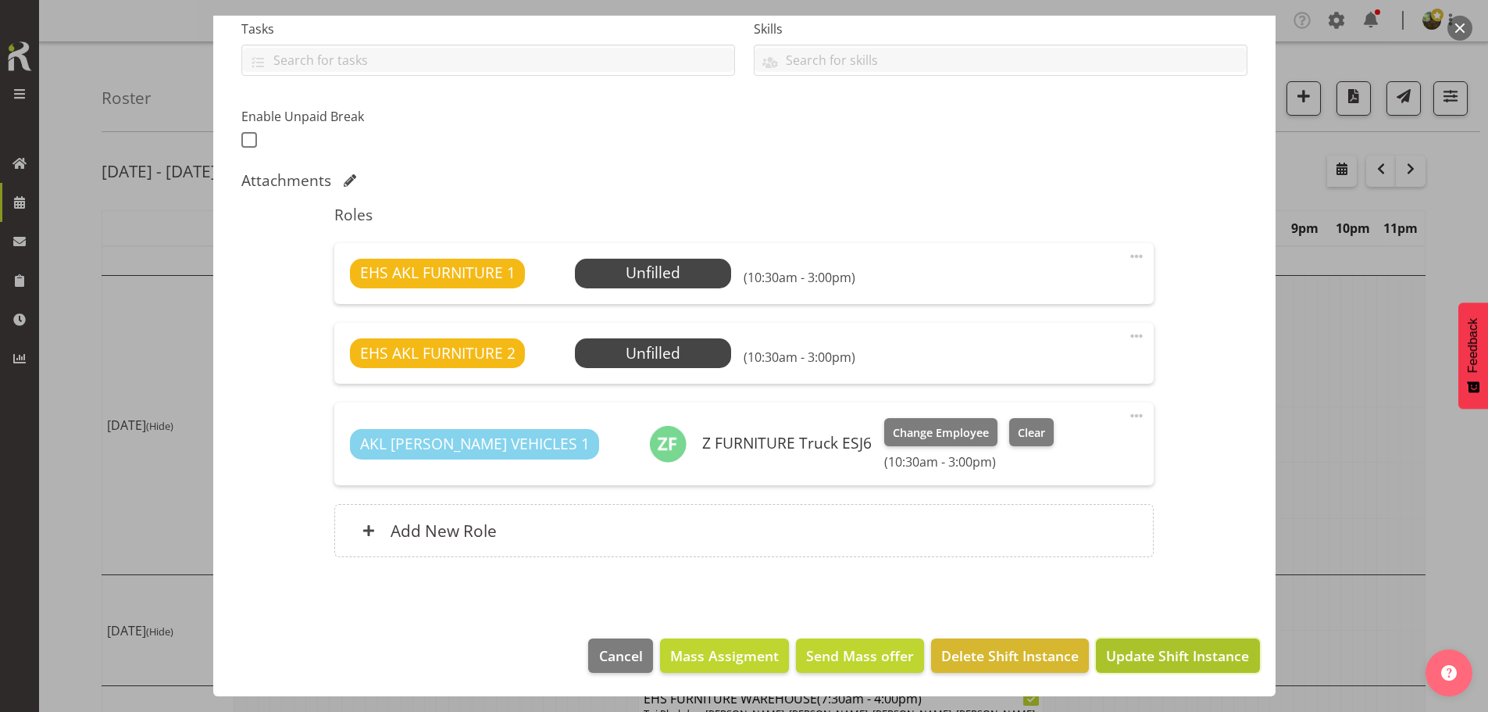
click at [1154, 664] on span "Update Shift Instance" at bounding box center [1177, 655] width 143 height 20
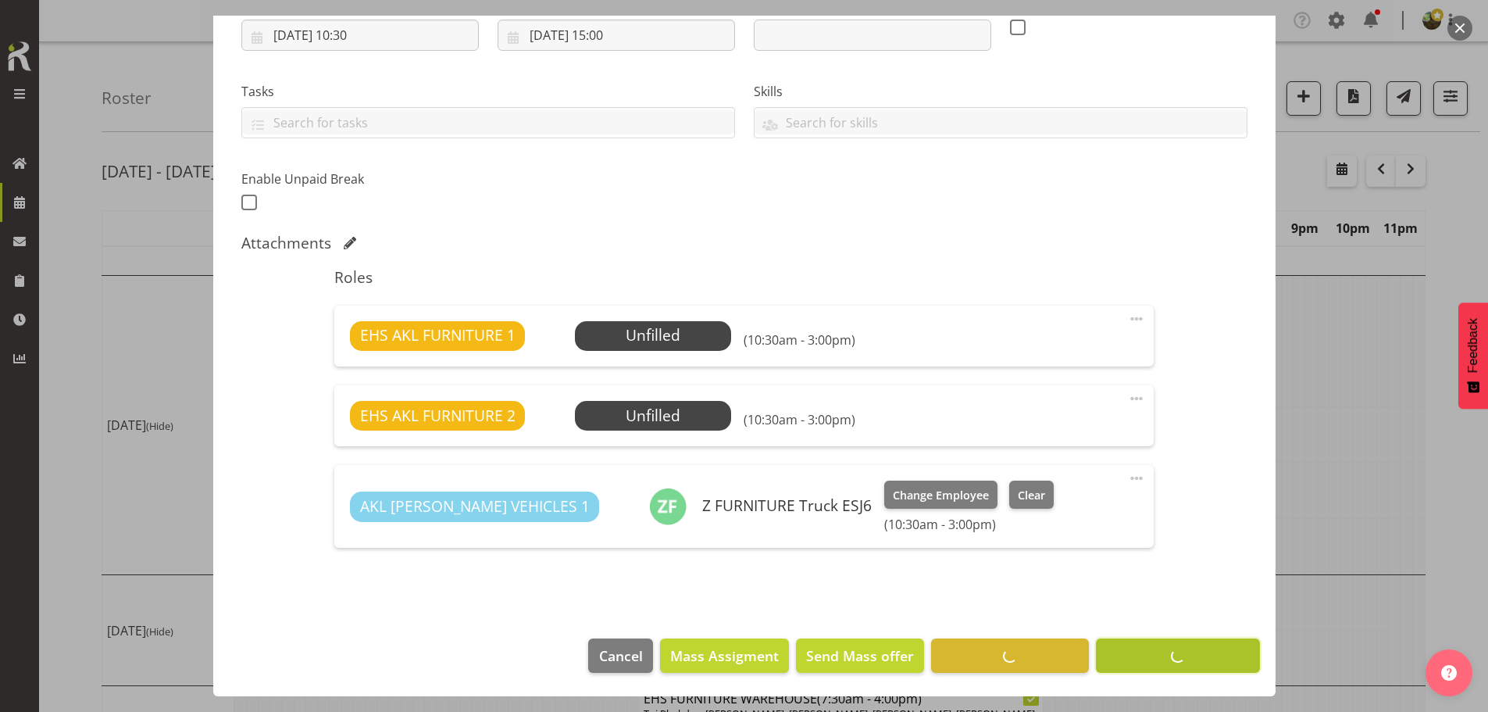
scroll to position [279, 0]
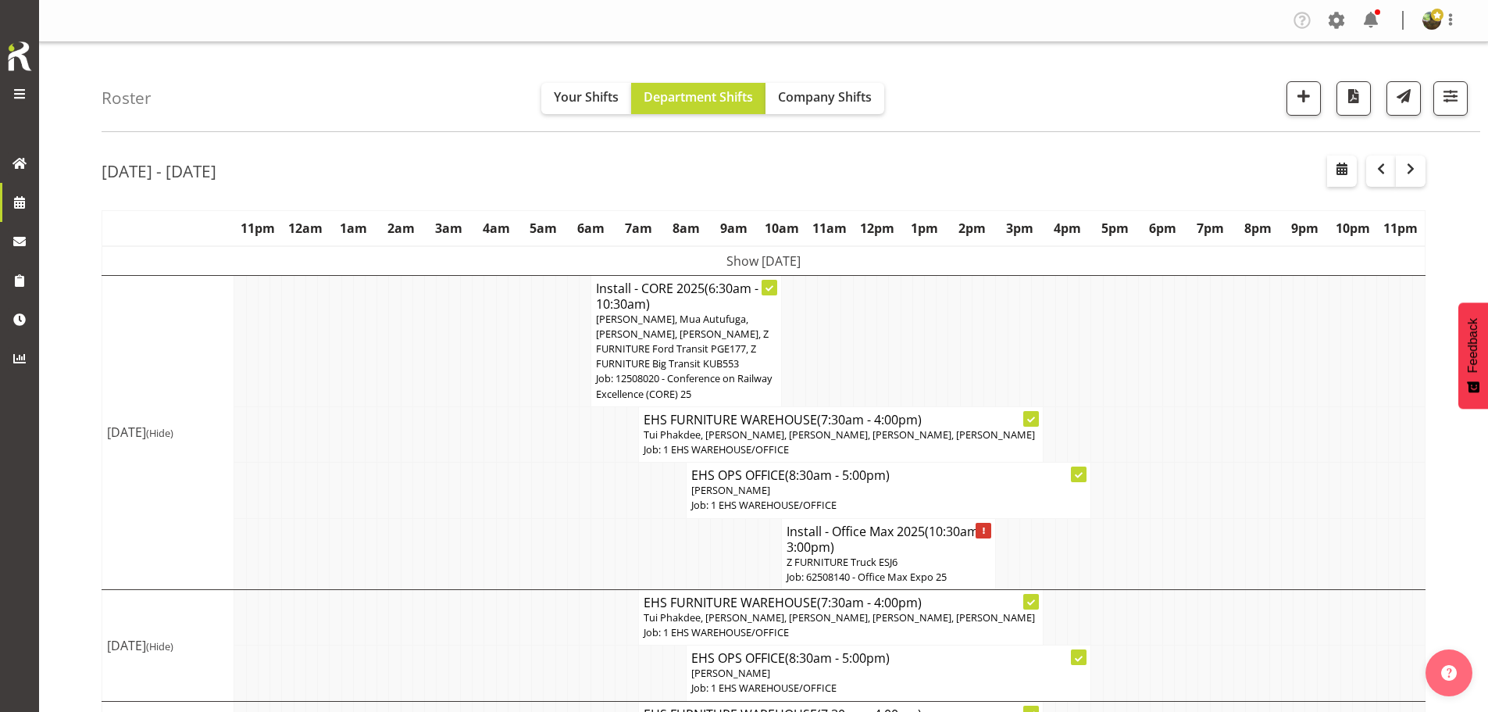
click at [774, 265] on td "Show [DATE]" at bounding box center [763, 261] width 1323 height 30
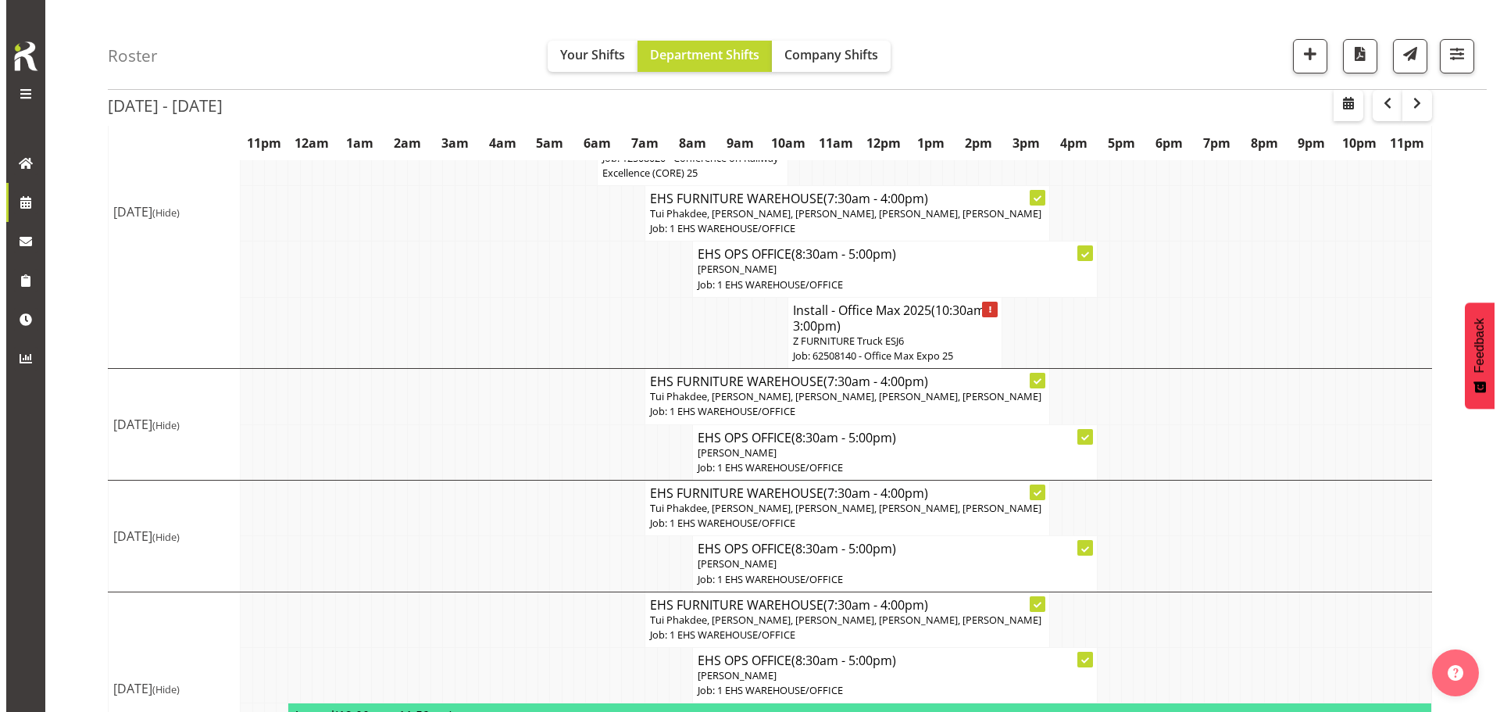
scroll to position [859, 0]
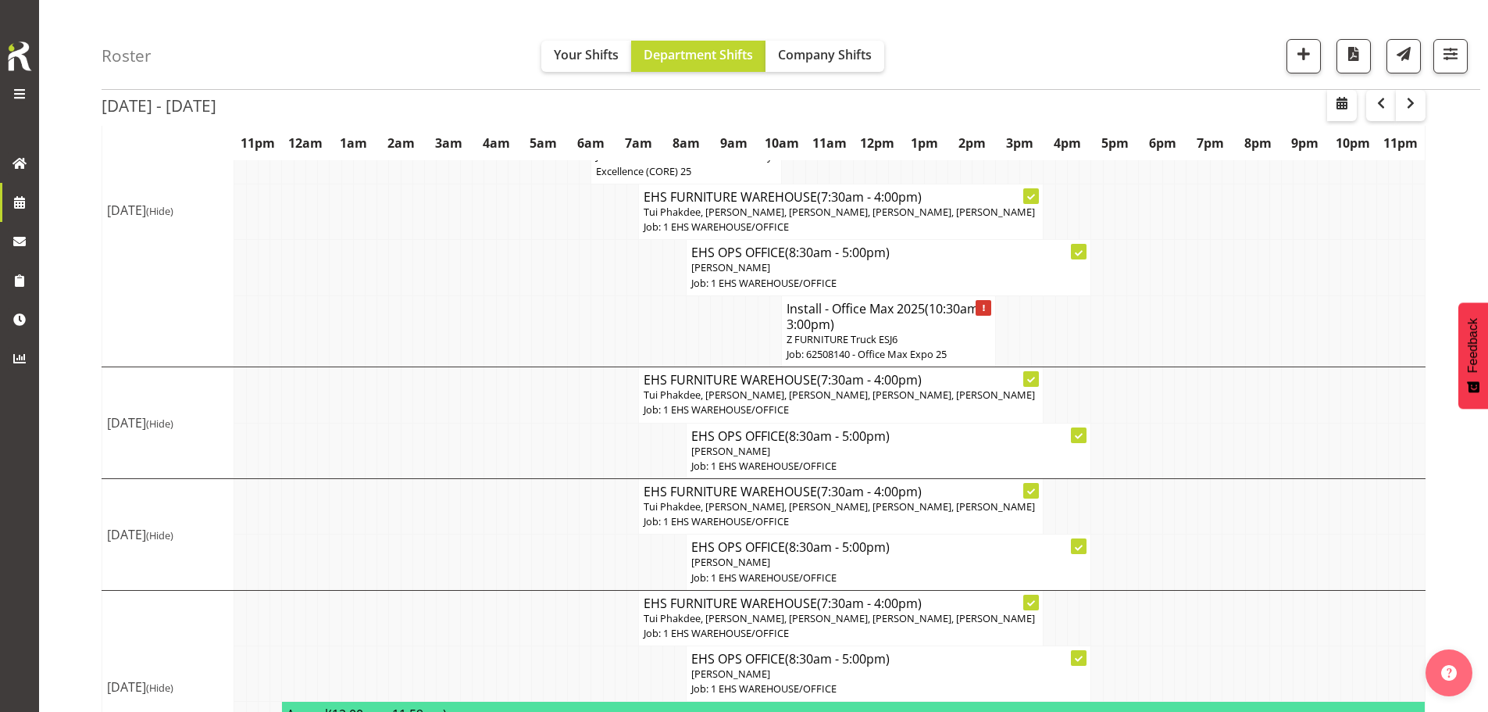
click at [908, 314] on h4 "Install - Office Max 2025 (10:30am - 3:00pm)" at bounding box center [888, 316] width 204 height 31
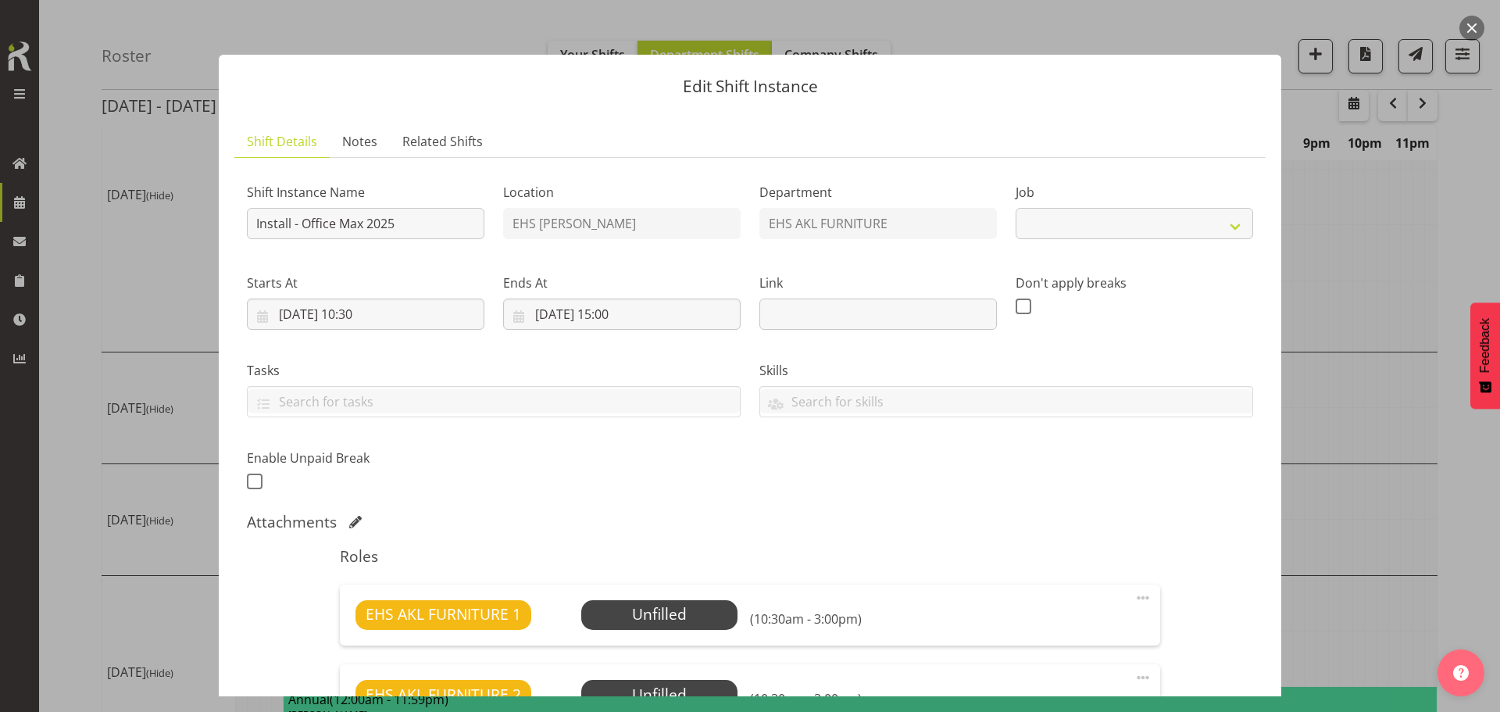
select select "10080"
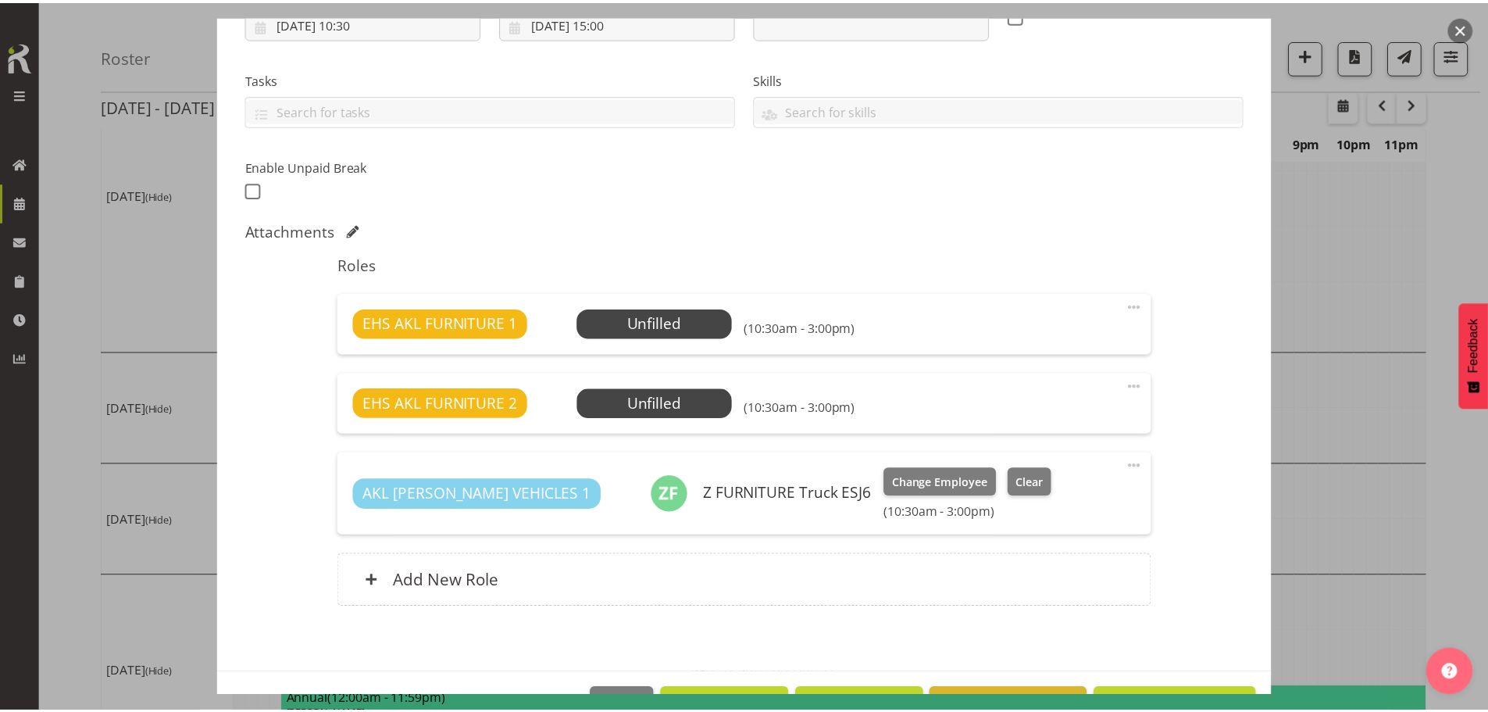
scroll to position [312, 0]
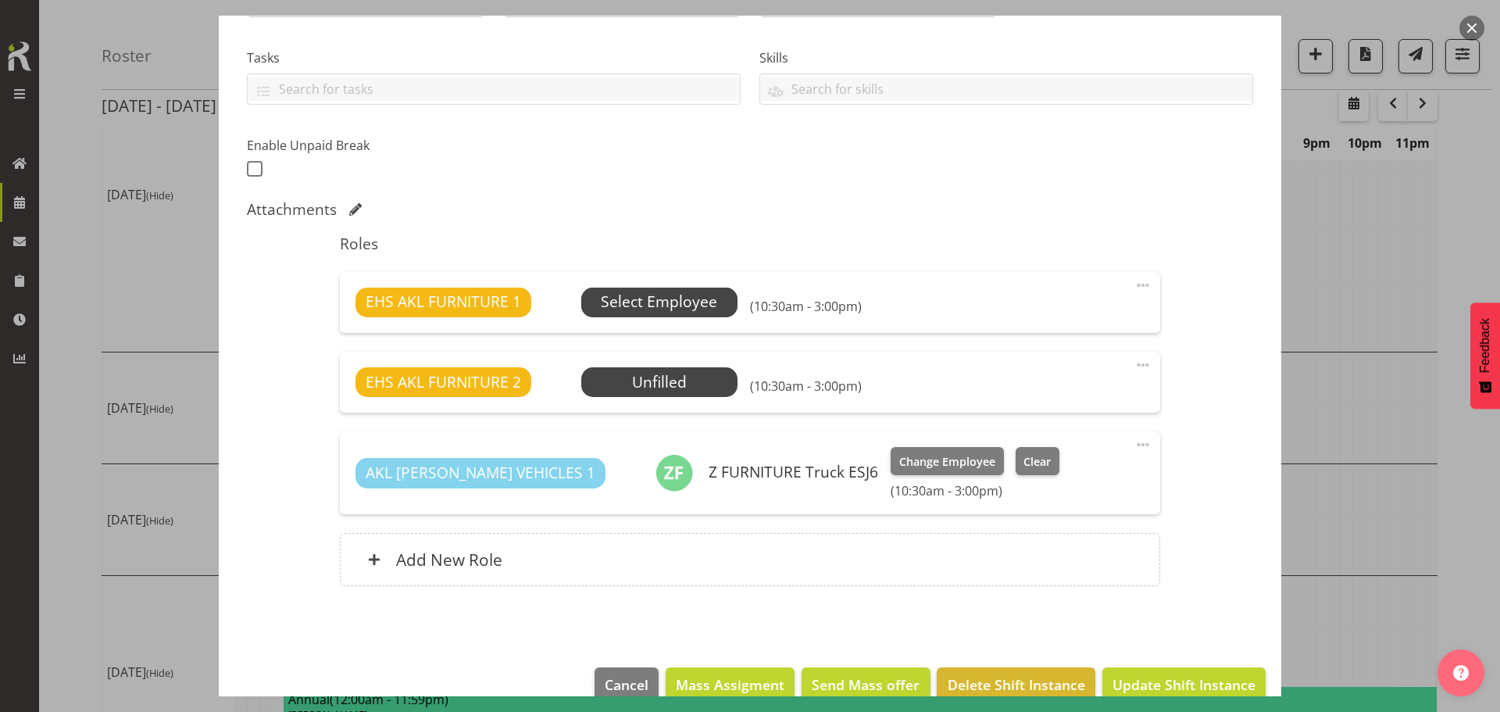
click at [643, 291] on span "Select Employee" at bounding box center [659, 302] width 116 height 23
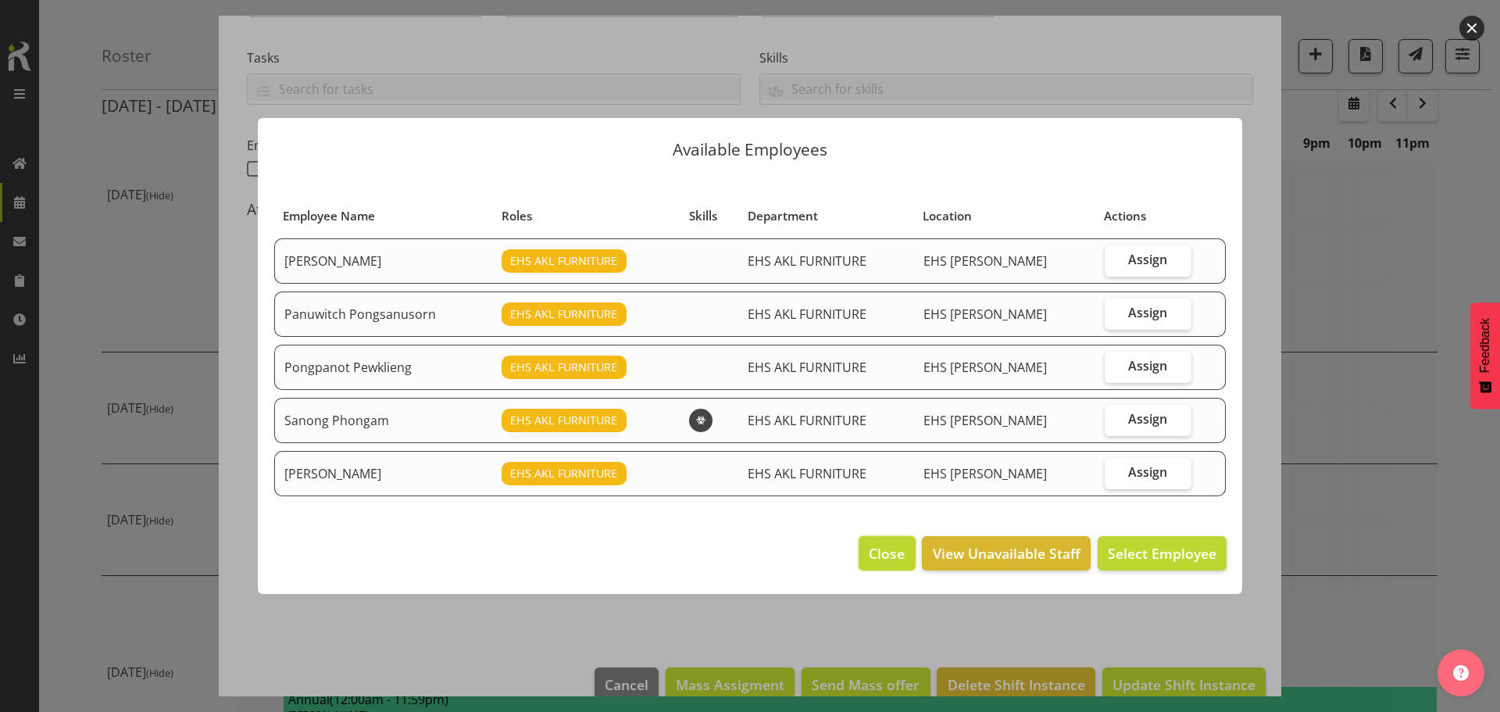
click at [880, 549] on span "Close" at bounding box center [886, 553] width 36 height 20
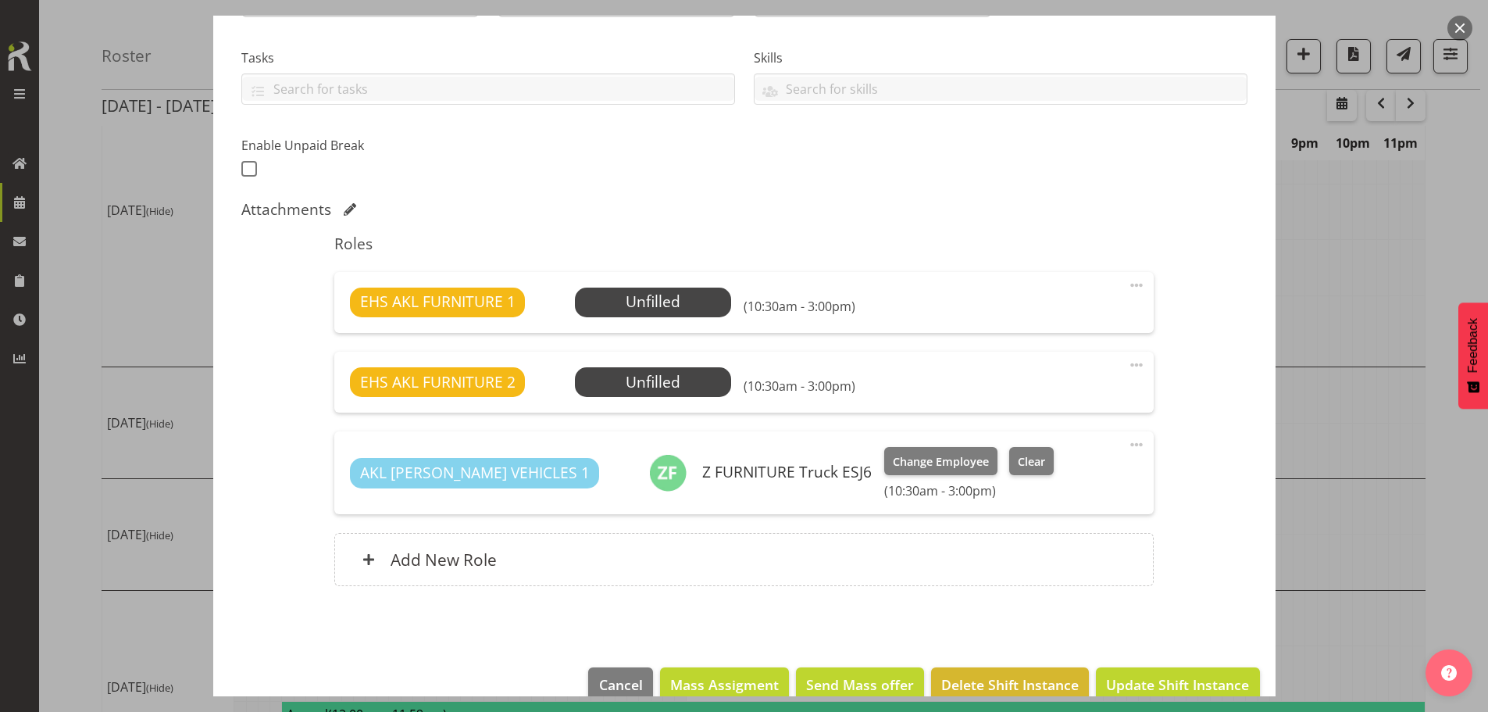
click at [1450, 27] on button "button" at bounding box center [1459, 28] width 25 height 25
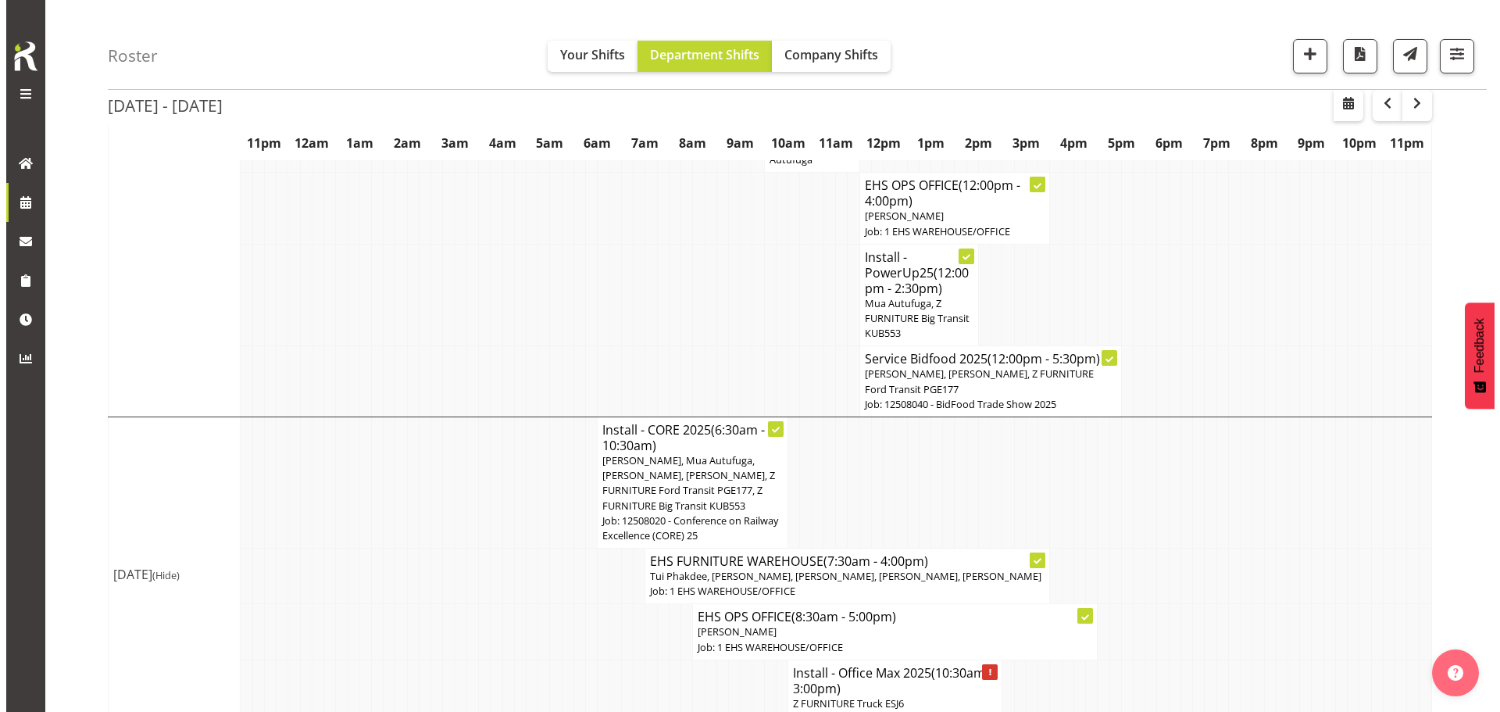
scroll to position [703, 0]
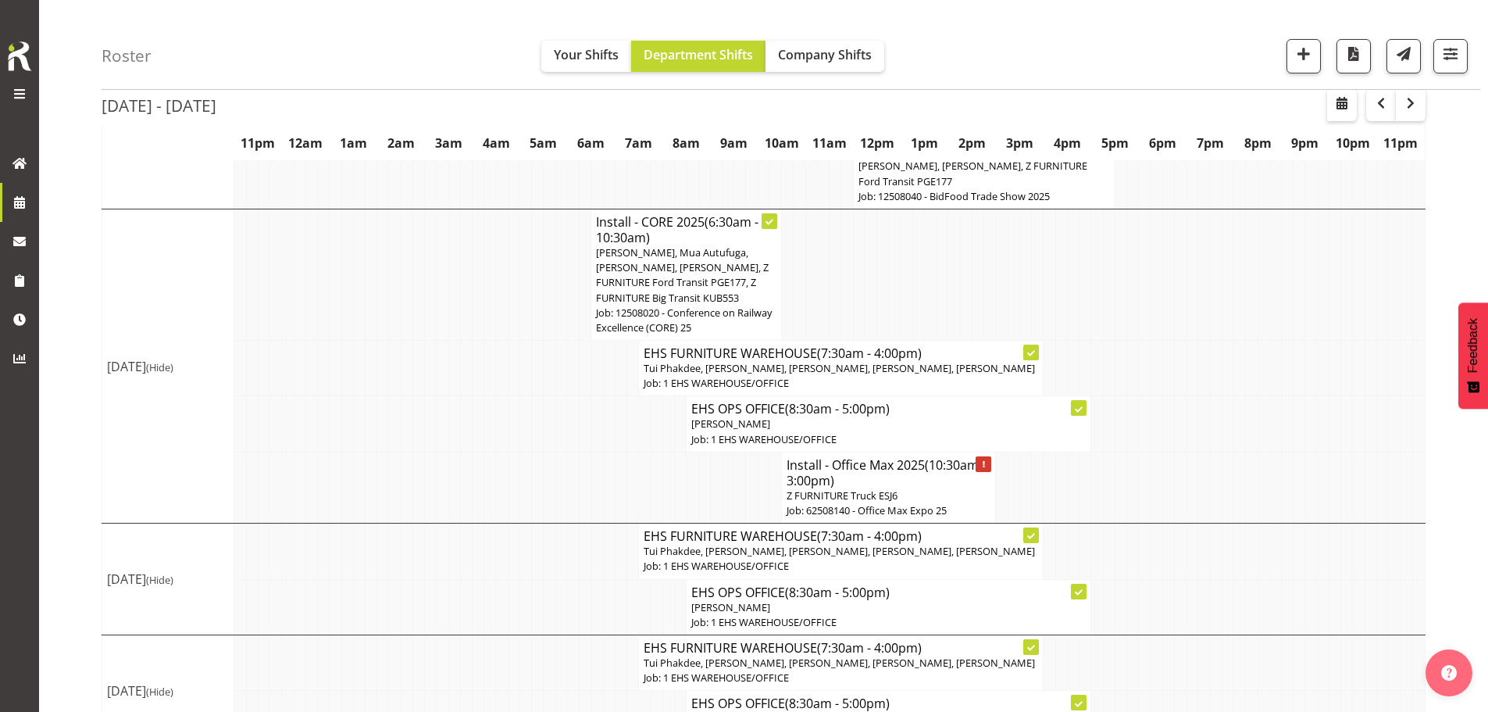
click at [696, 274] on span "[PERSON_NAME], Mua Autufuga, [PERSON_NAME], [PERSON_NAME], Z FURNITURE Ford Tra…" at bounding box center [682, 274] width 173 height 59
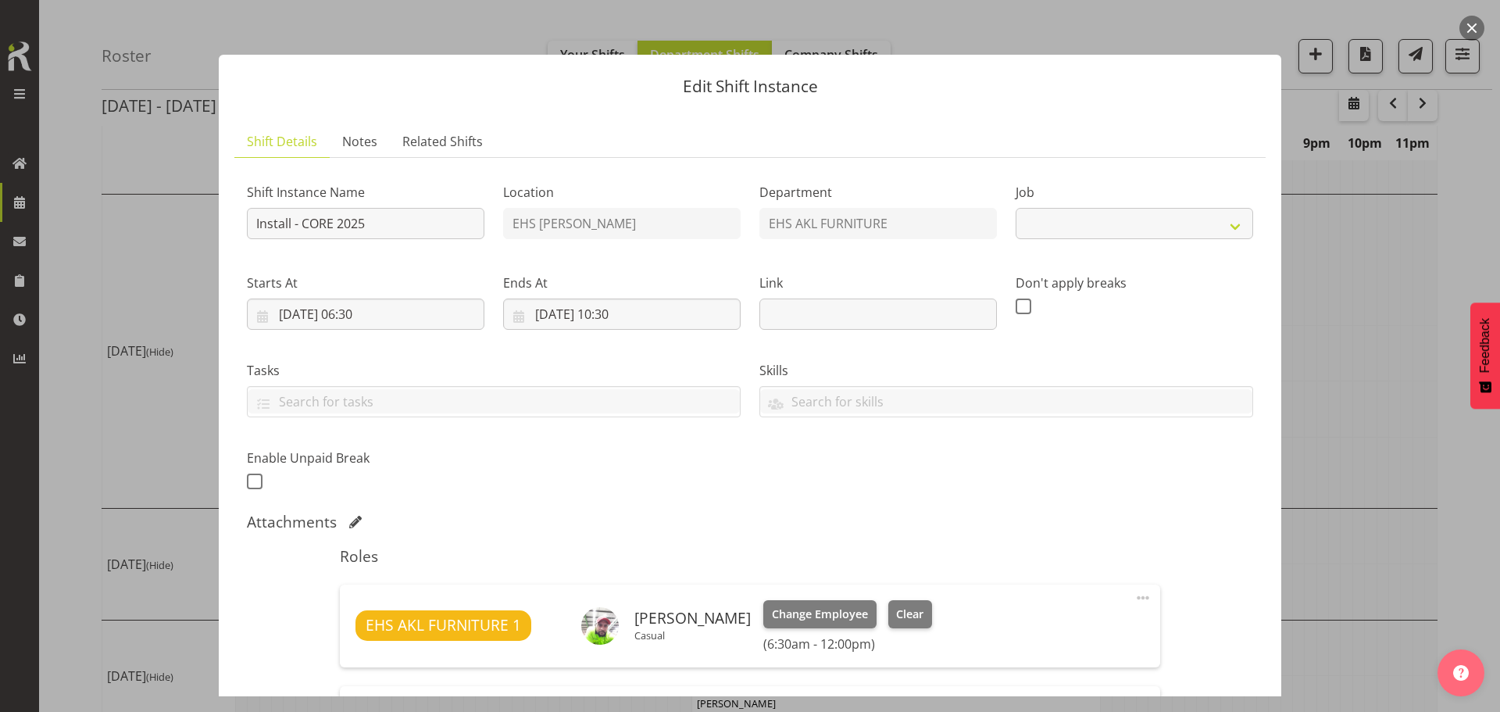
select select "9013"
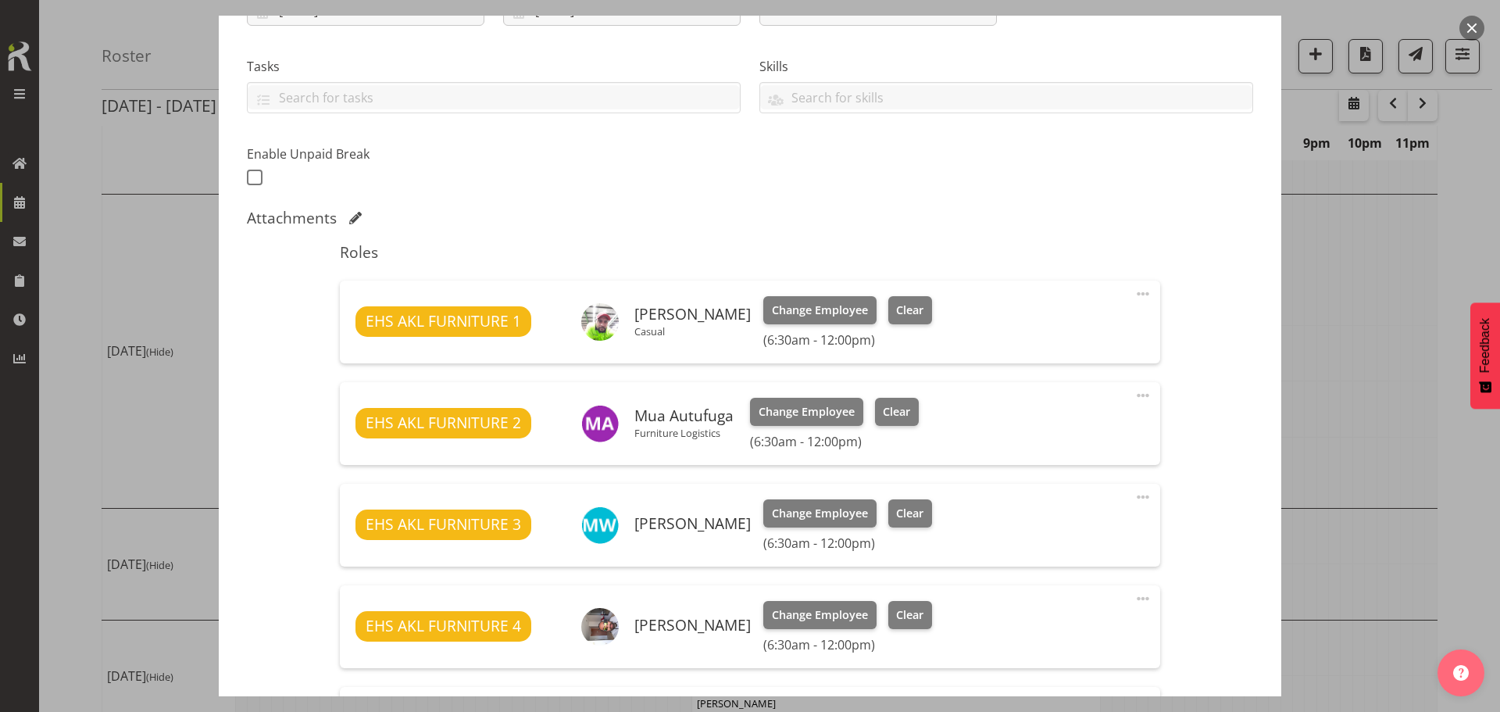
scroll to position [221, 0]
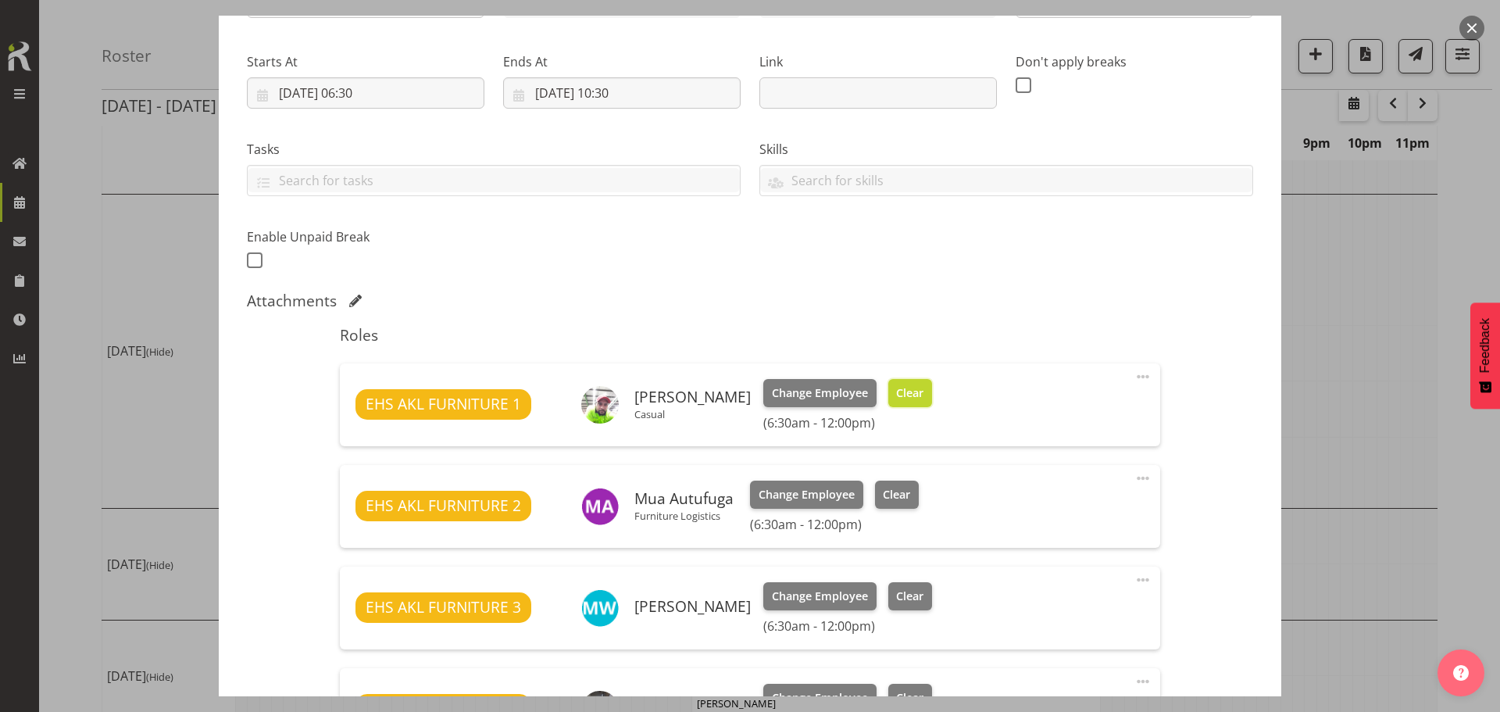
click at [896, 395] on span "Clear" at bounding box center [909, 392] width 27 height 17
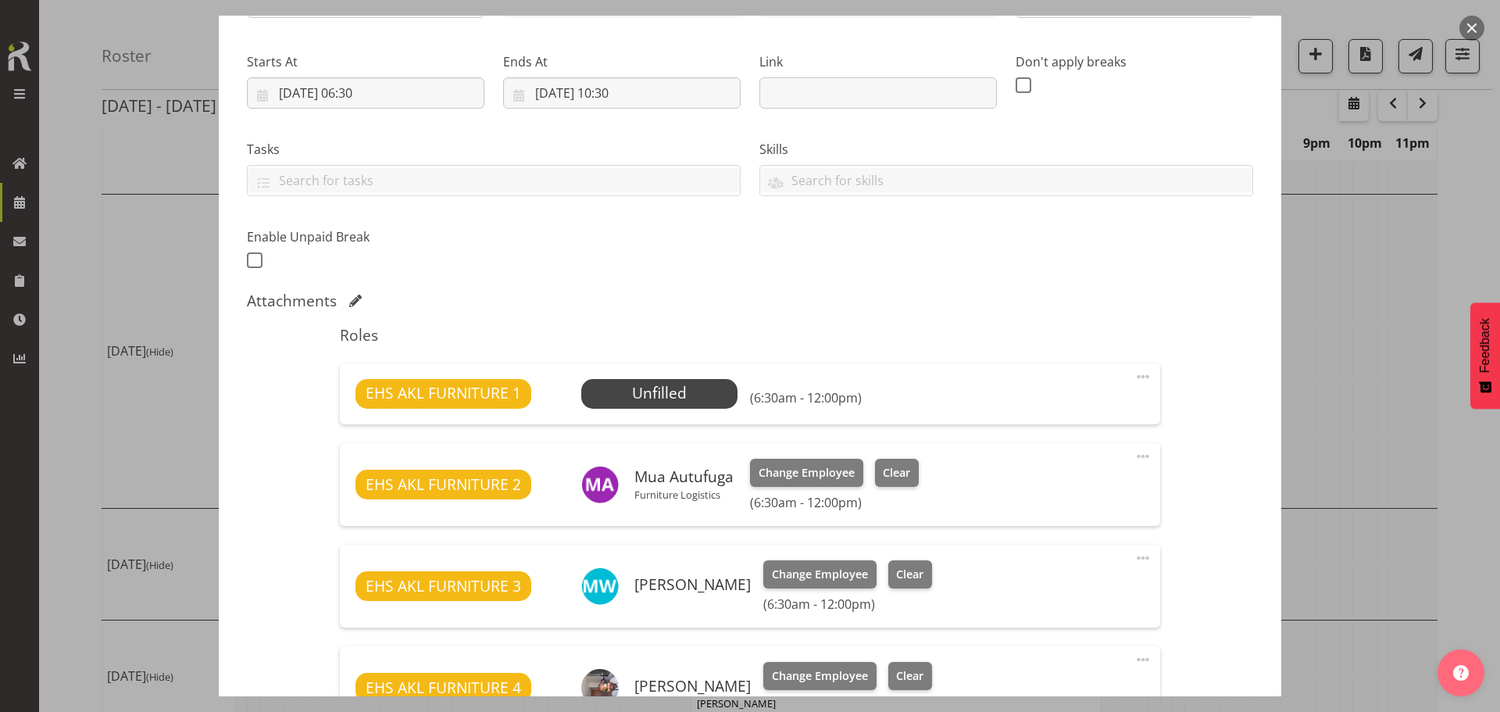
click at [1133, 378] on span at bounding box center [1142, 376] width 19 height 19
click at [1031, 466] on link "Delete" at bounding box center [1077, 467] width 150 height 28
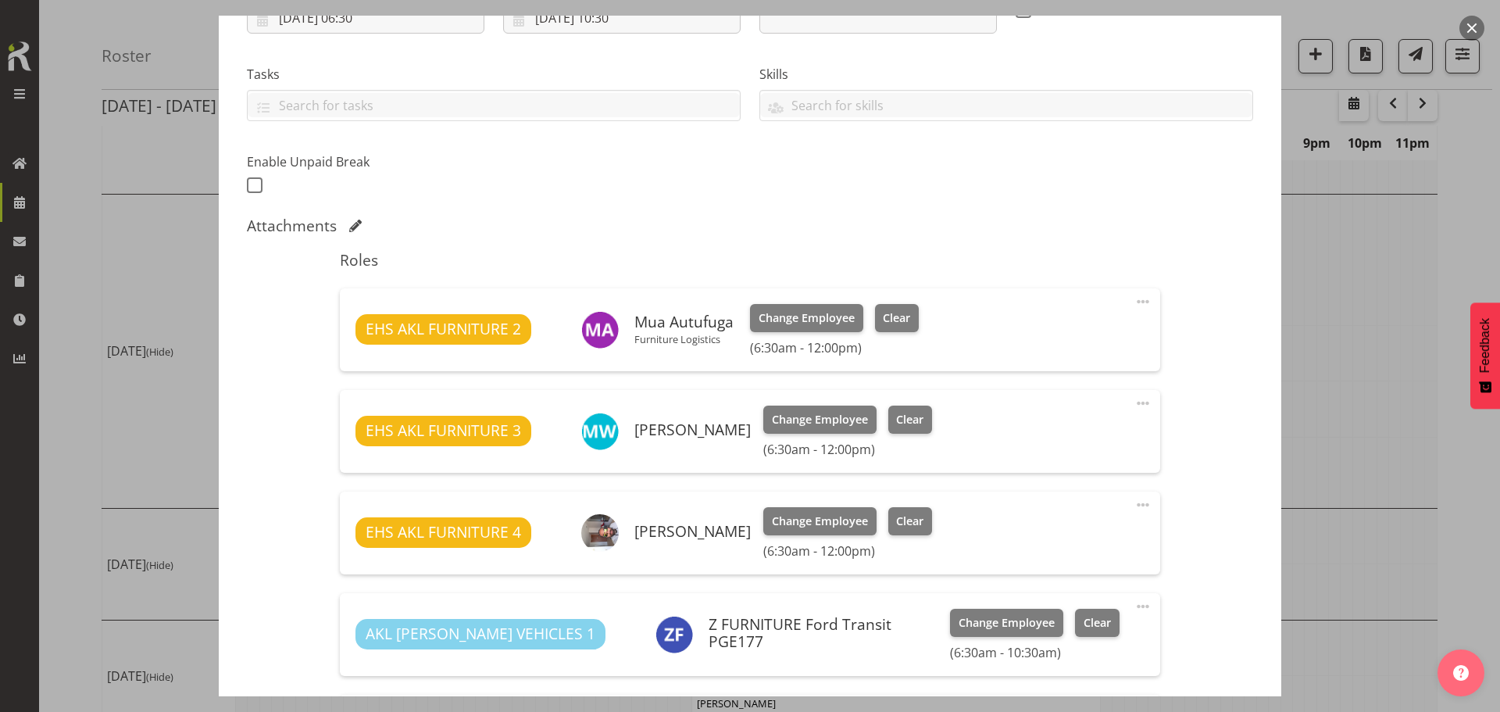
scroll to position [377, 0]
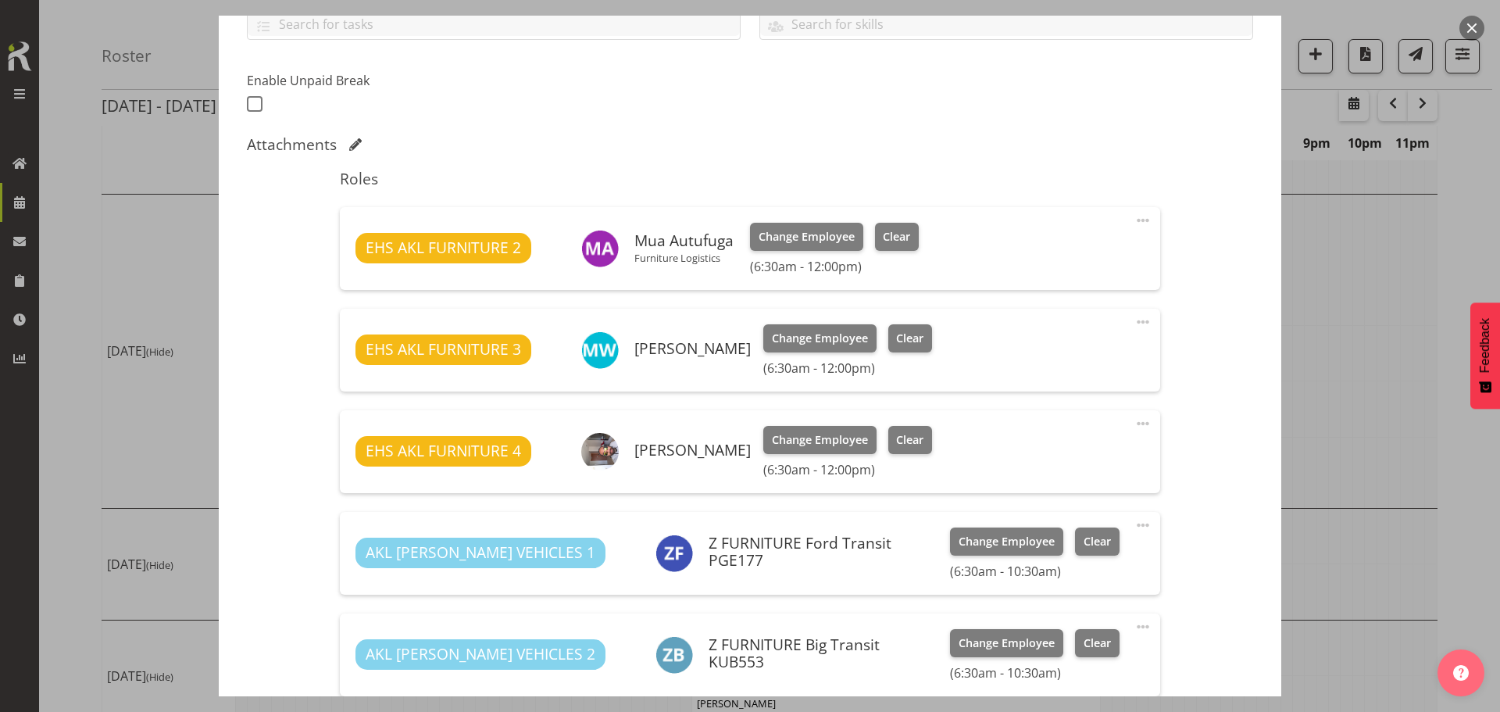
click at [1133, 424] on span at bounding box center [1142, 423] width 19 height 19
click at [1068, 512] on link "Delete" at bounding box center [1077, 514] width 150 height 28
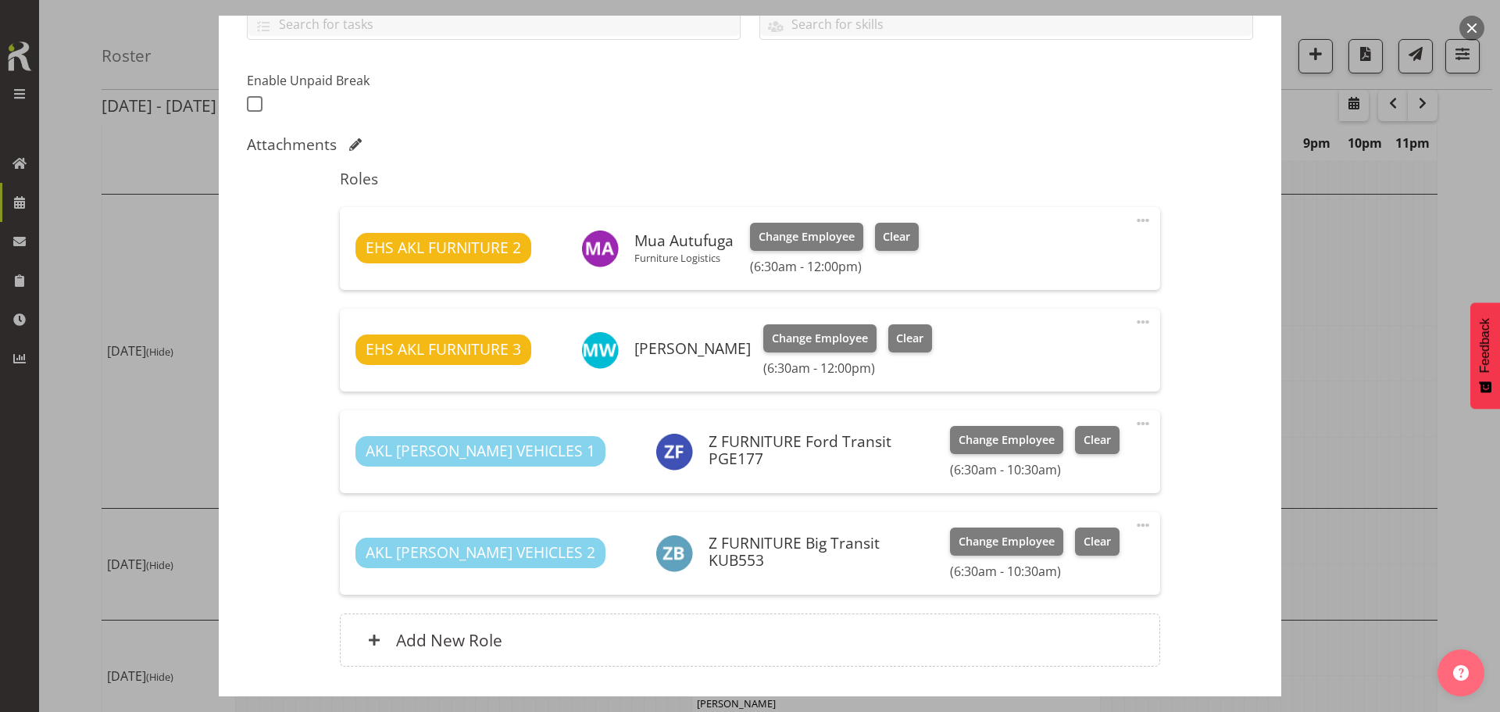
click at [1133, 323] on span at bounding box center [1142, 321] width 19 height 19
click at [1068, 418] on link "Delete" at bounding box center [1077, 412] width 150 height 28
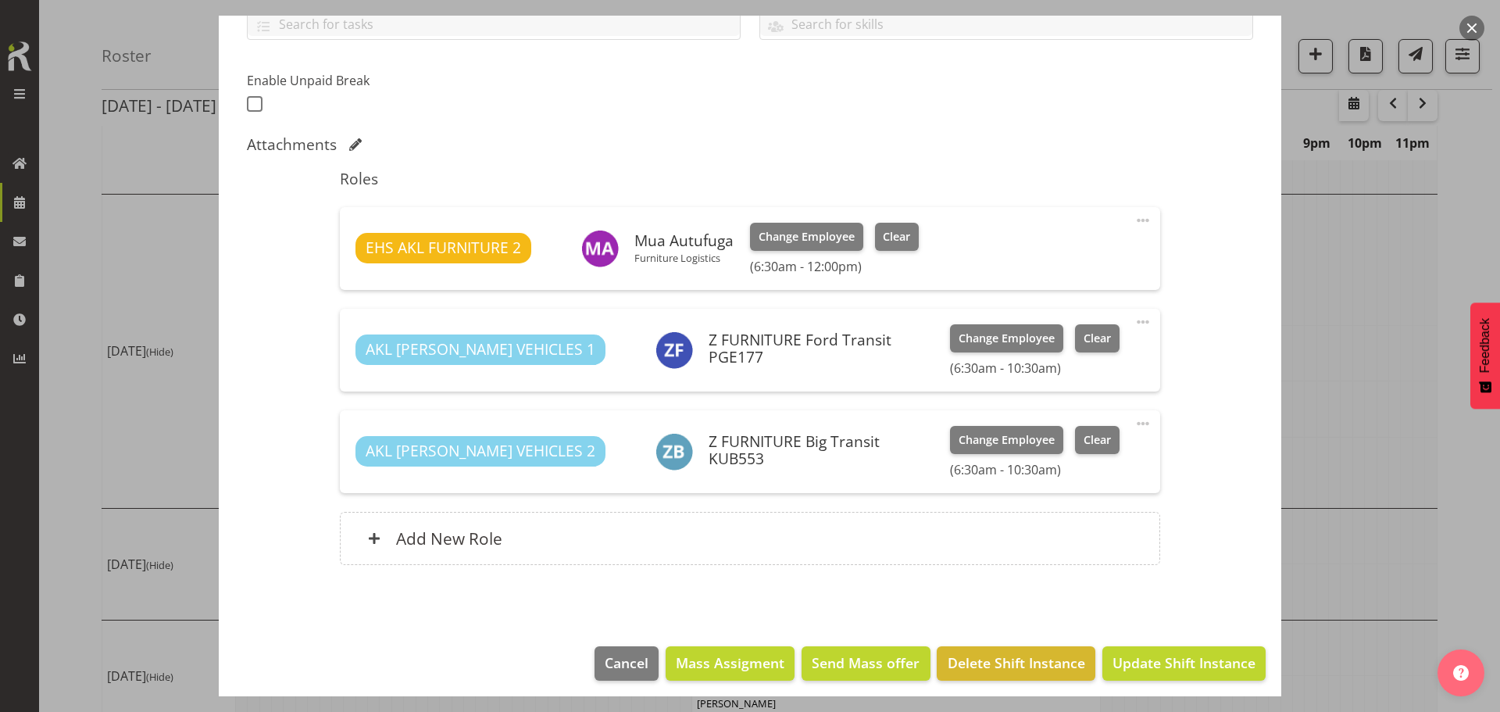
click at [1136, 216] on span at bounding box center [1142, 220] width 19 height 19
click at [1077, 313] on link "Delete" at bounding box center [1077, 311] width 150 height 28
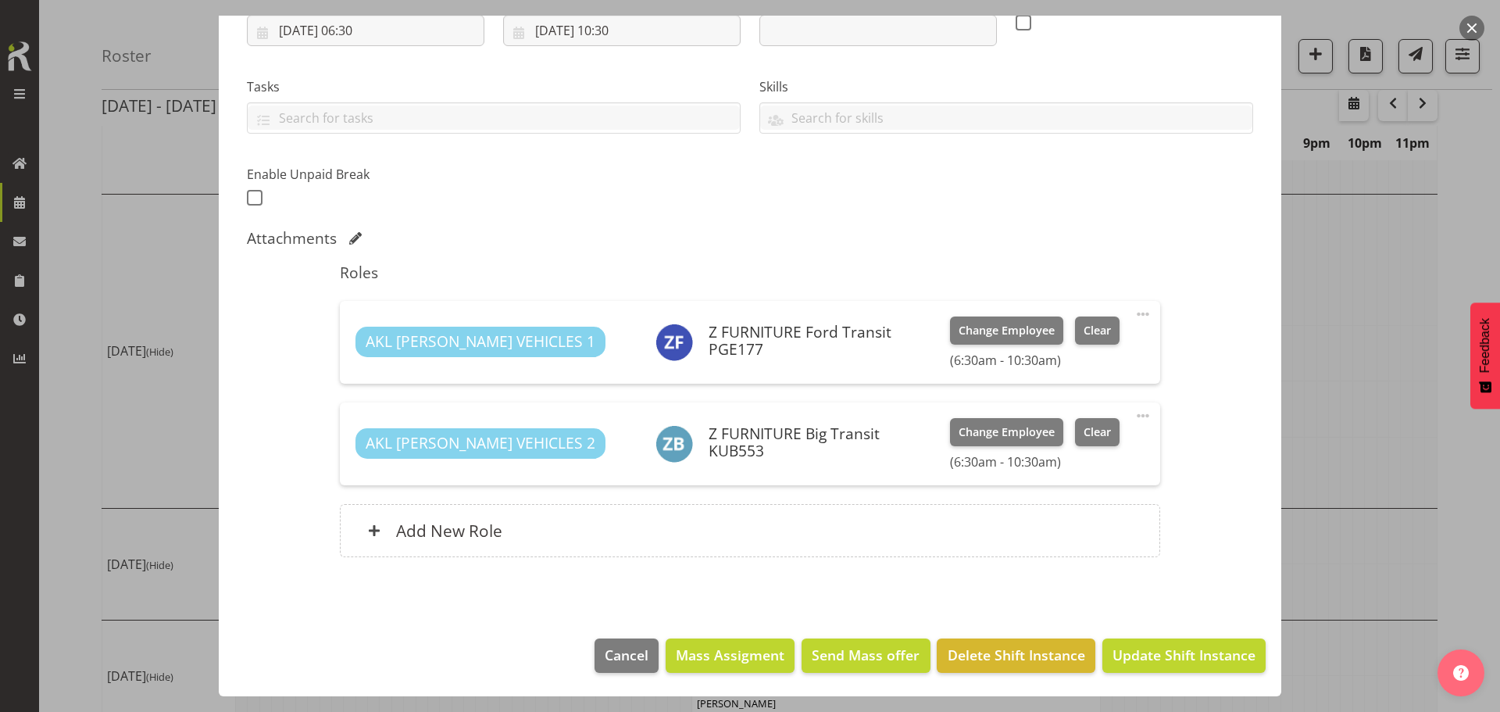
scroll to position [284, 0]
drag, startPoint x: 1077, startPoint y: 313, endPoint x: 803, endPoint y: 83, distance: 358.1
drag, startPoint x: 803, startPoint y: 83, endPoint x: 671, endPoint y: -20, distance: 167.0
drag, startPoint x: 1413, startPoint y: 366, endPoint x: 1409, endPoint y: 350, distance: 16.9
